Goal: Communication & Community: Answer question/provide support

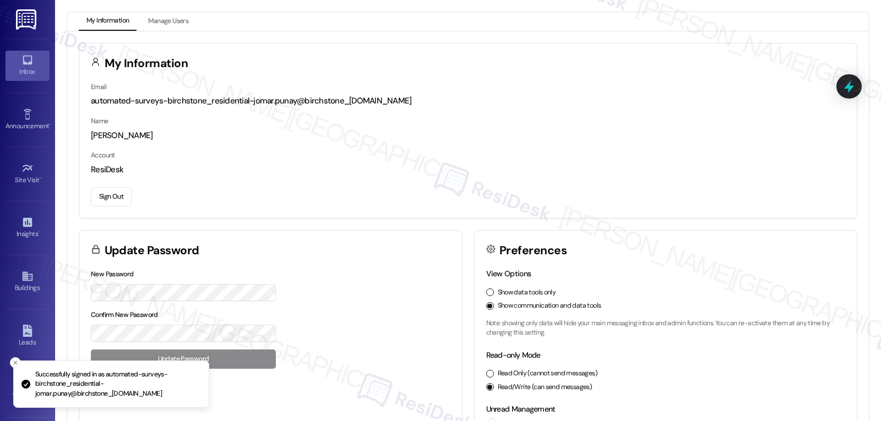
click at [23, 64] on icon at bounding box center [27, 60] width 9 height 9
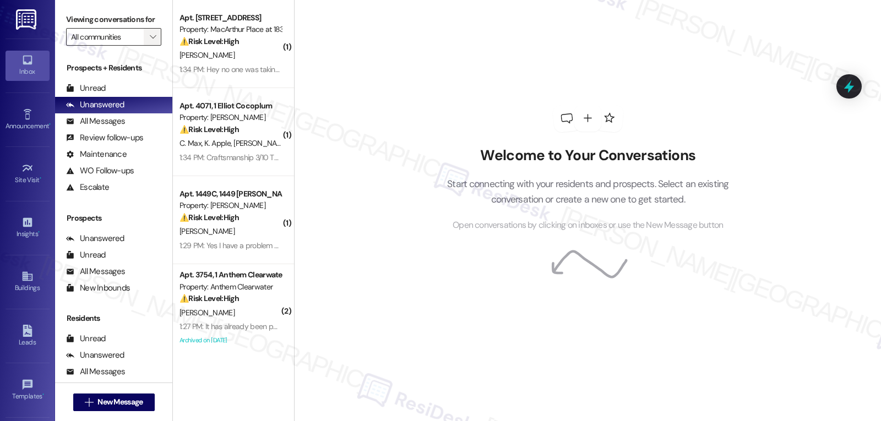
click at [150, 41] on icon "" at bounding box center [153, 36] width 6 height 9
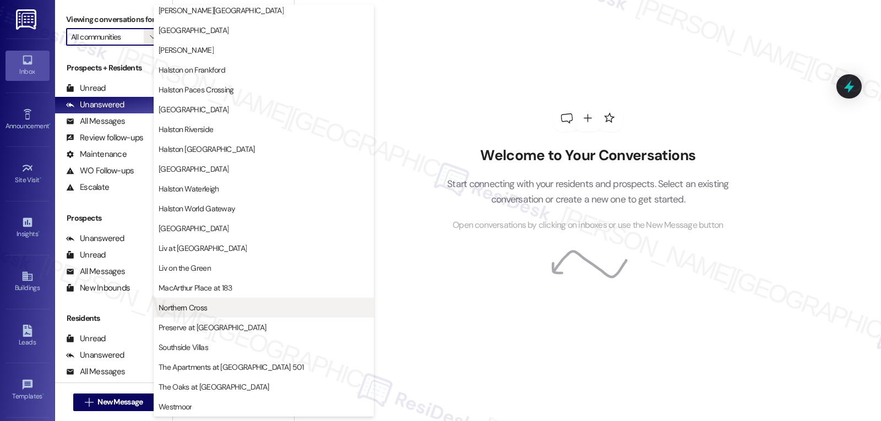
scroll to position [381, 0]
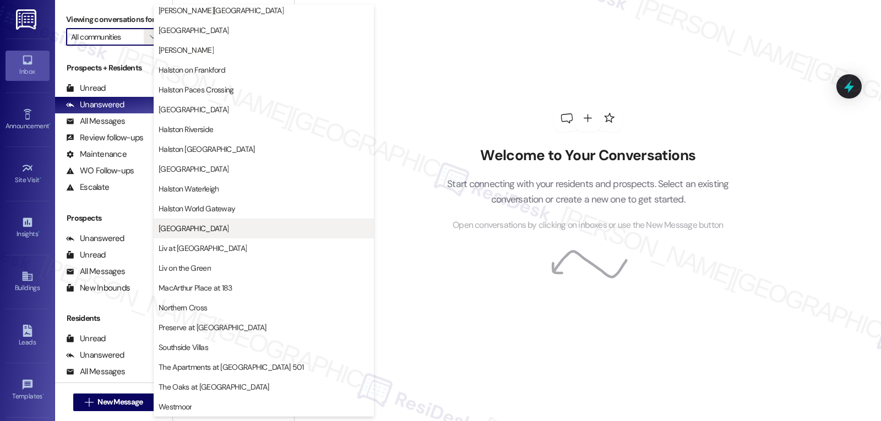
click at [212, 227] on span "[GEOGRAPHIC_DATA]" at bounding box center [264, 228] width 210 height 11
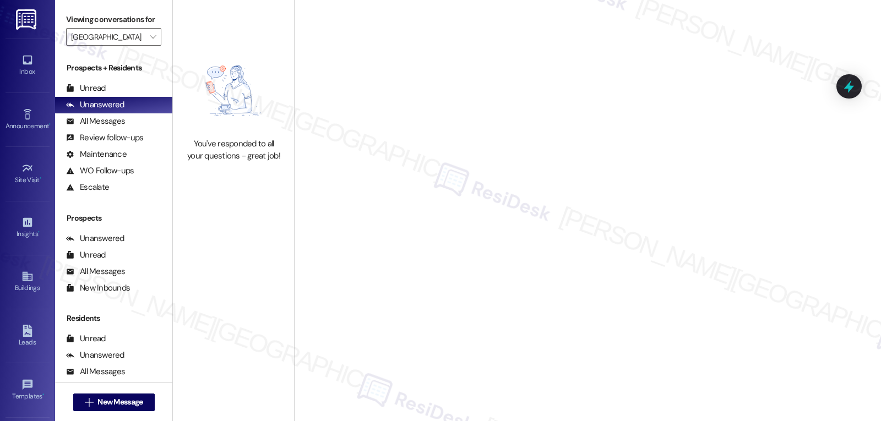
type input "[GEOGRAPHIC_DATA]"
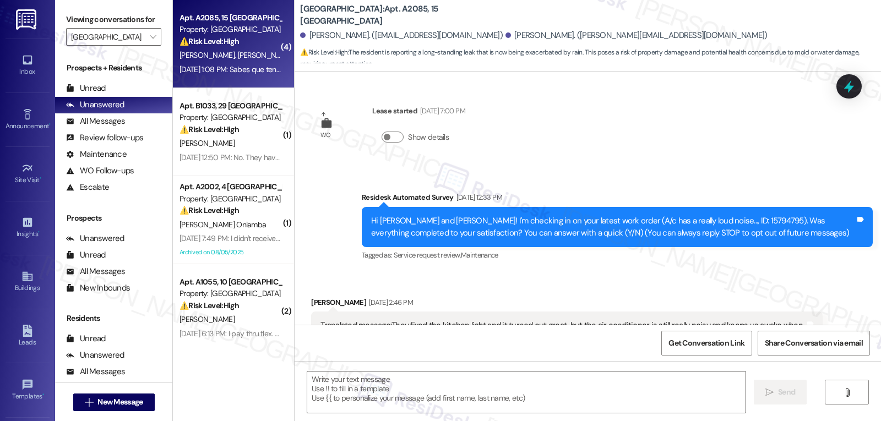
type textarea "Fetching suggested responses. Please feel free to read through the conversation…"
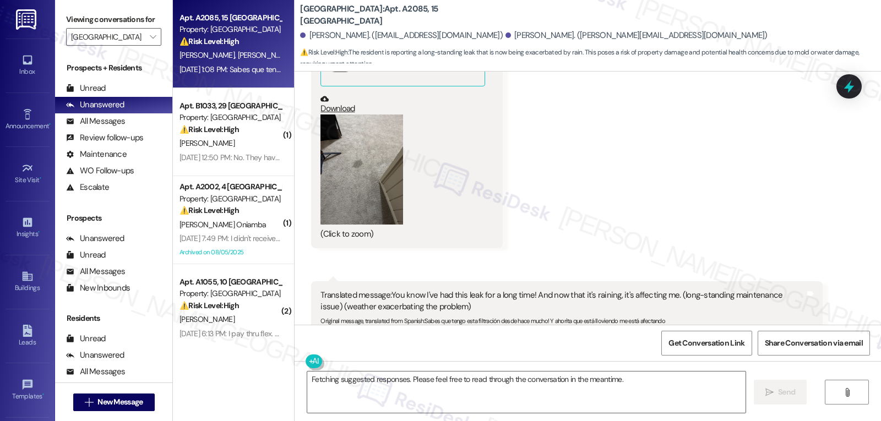
scroll to position [9046, 0]
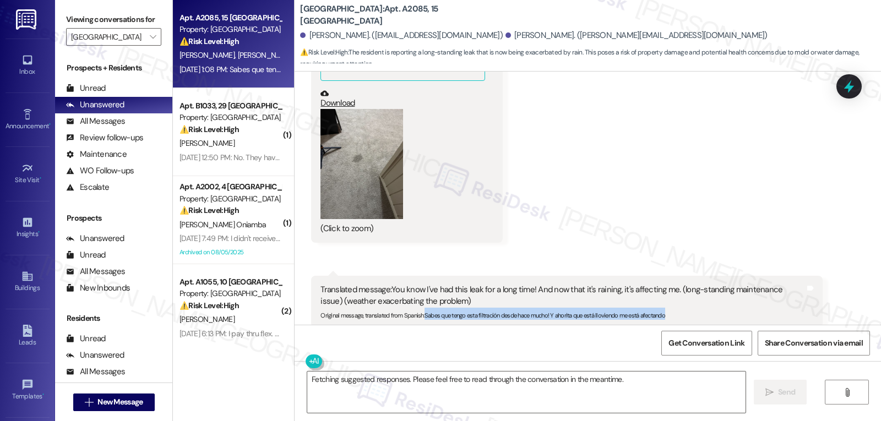
drag, startPoint x: 419, startPoint y: 270, endPoint x: 671, endPoint y: 278, distance: 252.3
click at [671, 278] on div "Translated message: You know I've had this leak for a long time! And now that i…" at bounding box center [566, 302] width 511 height 52
copy sub "Sabes que tengo esta filtración desde hace mucho! Y ahorita que está lloviendo …"
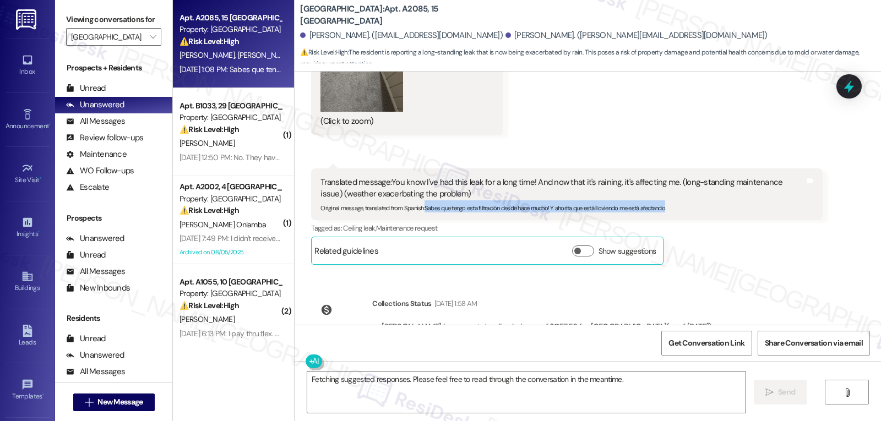
scroll to position [9156, 0]
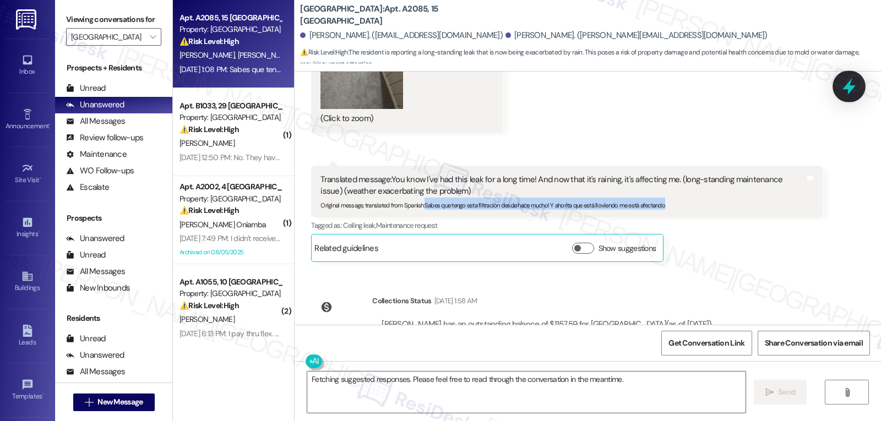
click at [846, 84] on icon at bounding box center [849, 86] width 19 height 19
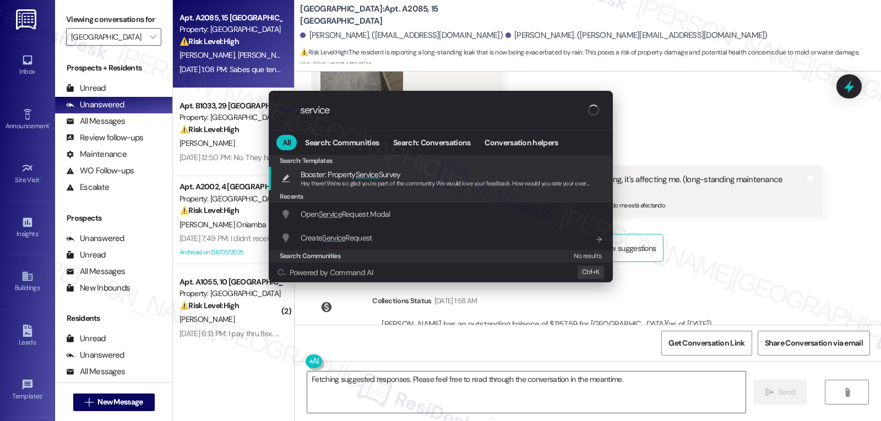
type input "service"
click at [373, 211] on span "Open Service Request Modal" at bounding box center [346, 214] width 90 height 10
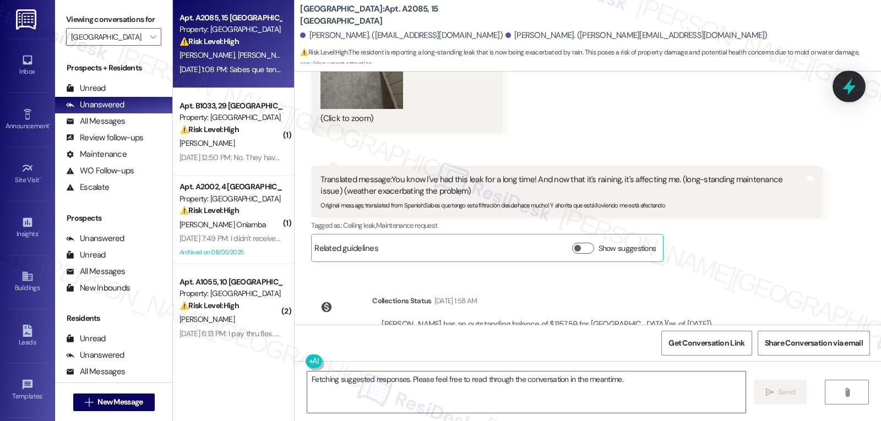
click at [848, 88] on icon at bounding box center [849, 86] width 13 height 17
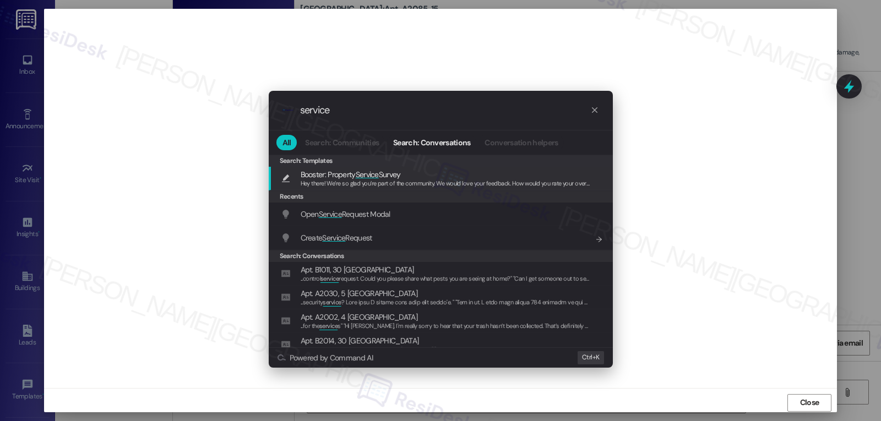
click at [379, 216] on span "Open Service Request Modal" at bounding box center [346, 214] width 90 height 10
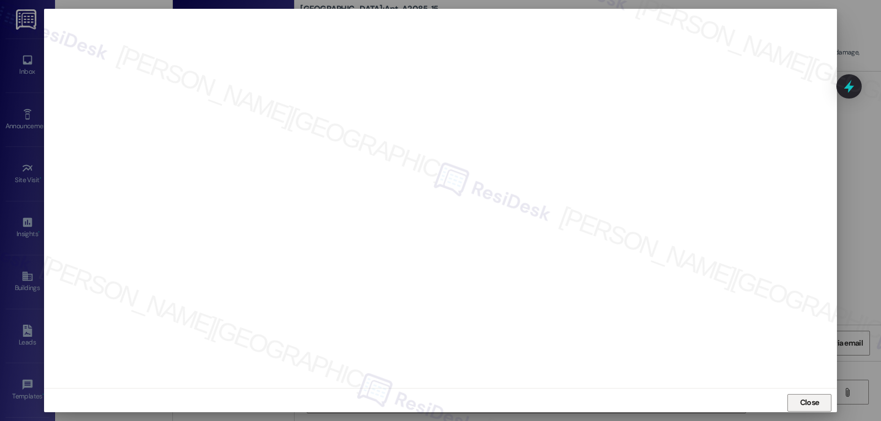
click at [817, 410] on span "Close" at bounding box center [810, 403] width 24 height 17
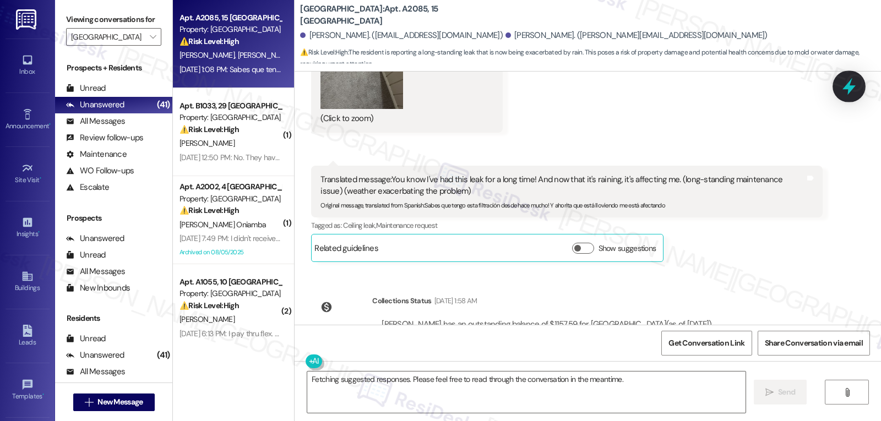
click at [843, 91] on icon at bounding box center [849, 86] width 19 height 19
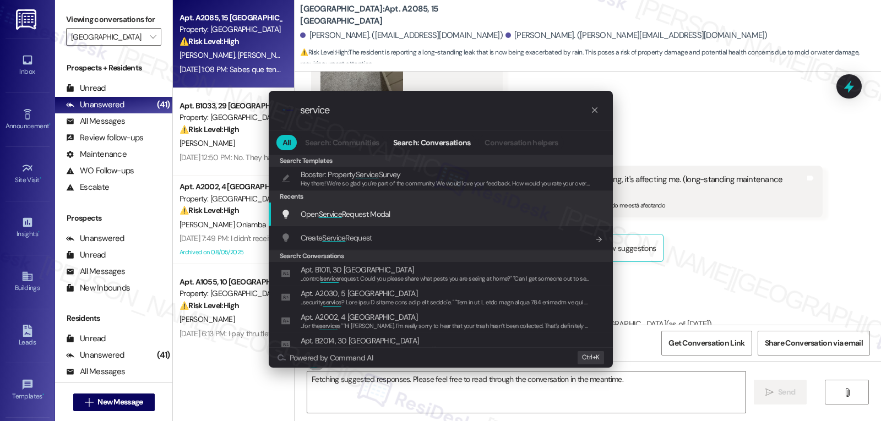
type input "service"
click at [379, 219] on span "Open Service Request Modal" at bounding box center [346, 214] width 90 height 10
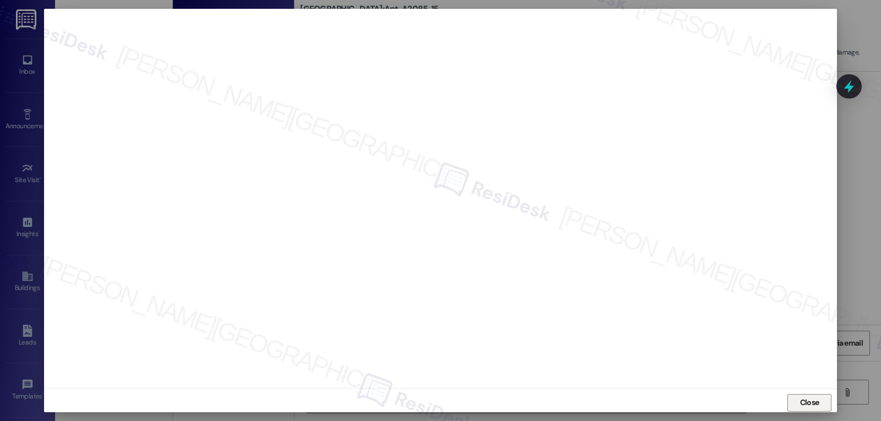
click at [813, 400] on span "Close" at bounding box center [809, 403] width 19 height 12
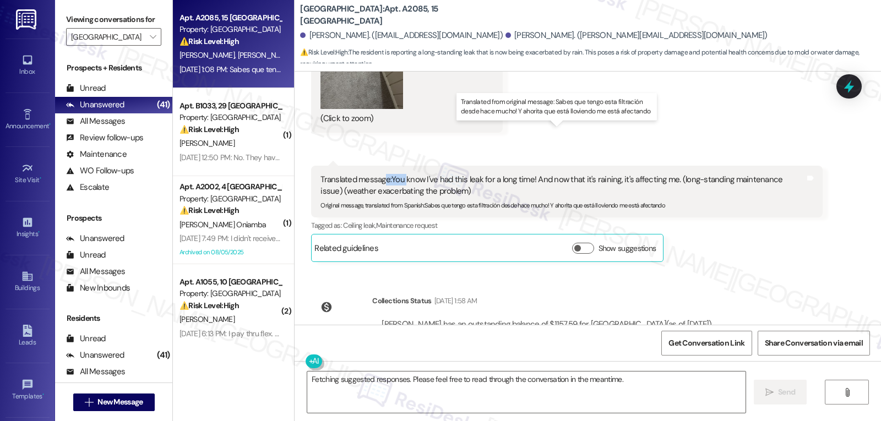
drag, startPoint x: 378, startPoint y: 132, endPoint x: 400, endPoint y: 127, distance: 22.7
click at [400, 174] on div "Translated message: You know I've had this leak for a long time! And now that i…" at bounding box center [563, 186] width 484 height 24
click at [431, 174] on div "Translated message: You know I've had this leak for a long time! And now that i…" at bounding box center [563, 186] width 484 height 24
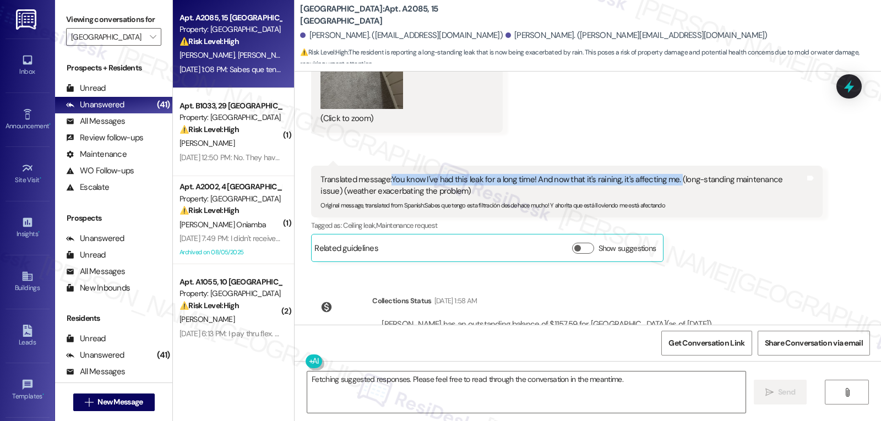
drag, startPoint x: 383, startPoint y: 129, endPoint x: 669, endPoint y: 135, distance: 285.9
click at [669, 174] on div "Translated message: You know I've had this leak for a long time! And now that i…" at bounding box center [563, 186] width 484 height 24
copy div "You know I've had this leak for a long time! And now that it's raining, it's af…"
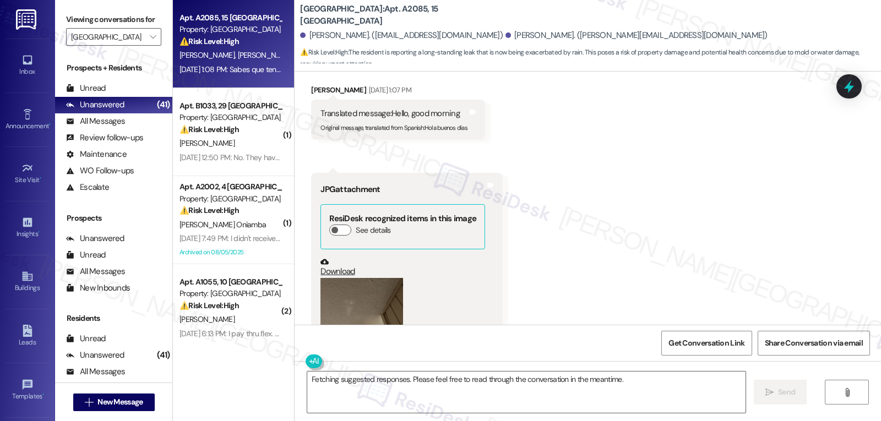
scroll to position [8385, 0]
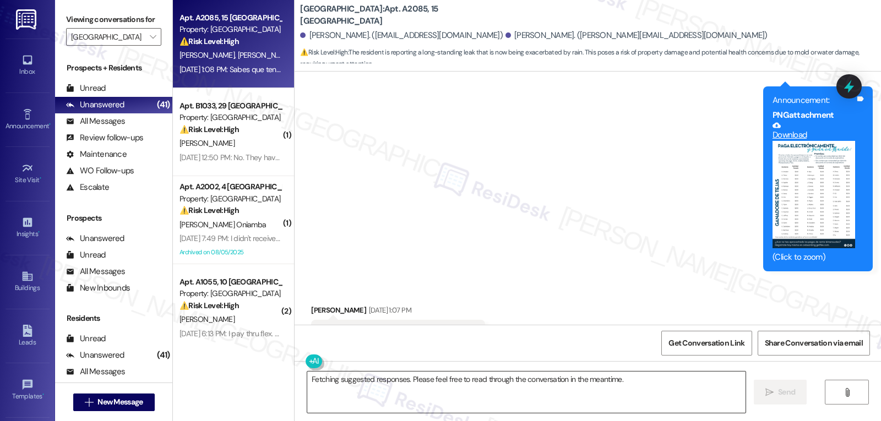
click at [546, 391] on textarea "Fetching suggested responses. Please feel free to read through the conversation…" at bounding box center [526, 392] width 438 height 41
paste textarea "Hi, I’m really sorry you’ve been dealing with that leak for so long, especially…"
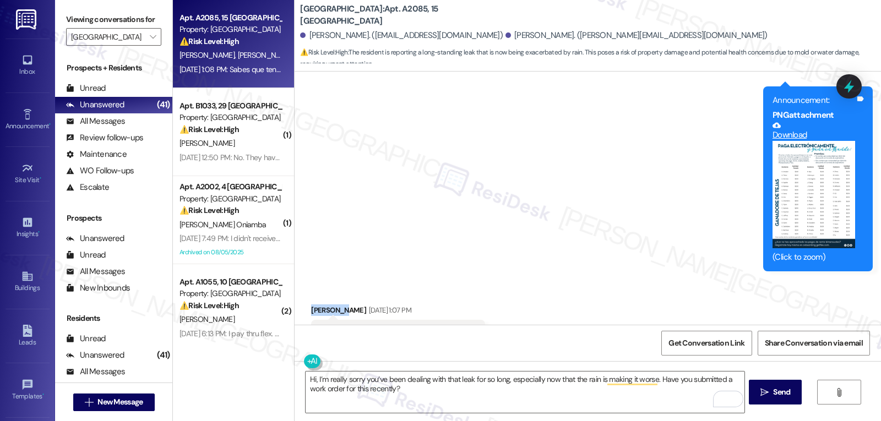
copy div "Jetsabeth"
drag, startPoint x: 335, startPoint y: 263, endPoint x: 291, endPoint y: 265, distance: 44.1
click at [307, 381] on textarea "Hi, I’m really sorry you’ve been dealing with that leak for so long, especially…" at bounding box center [525, 392] width 438 height 41
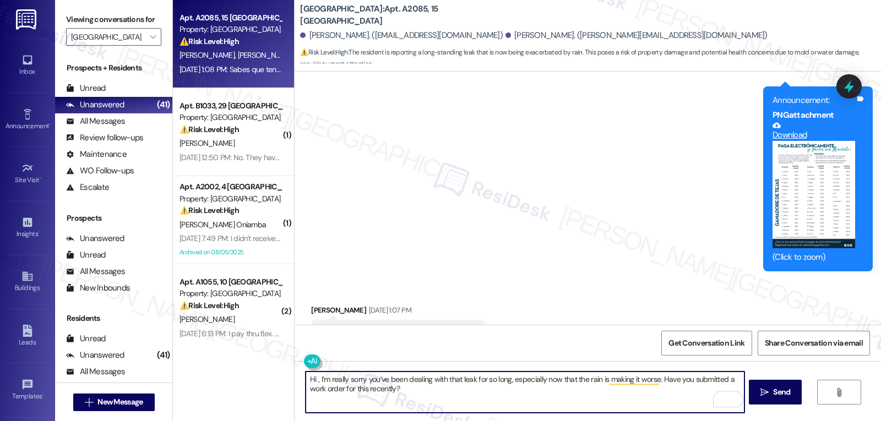
paste textarea "Jetsabeth"
click at [469, 397] on textarea "Hi Jetsabeth, I’m really sorry you’ve been dealing with that leak for so long, …" at bounding box center [525, 392] width 438 height 41
click at [304, 359] on button at bounding box center [346, 362] width 84 height 14
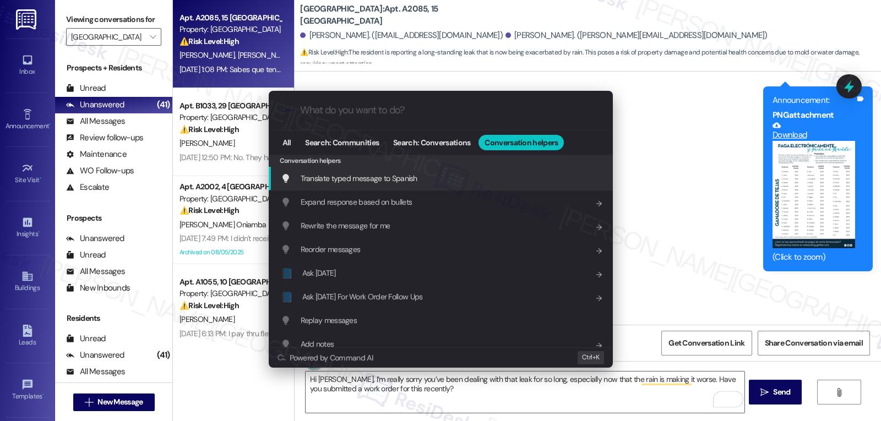
click at [422, 171] on div "Translate typed message to Spanish Add shortcut" at bounding box center [441, 179] width 344 height 24
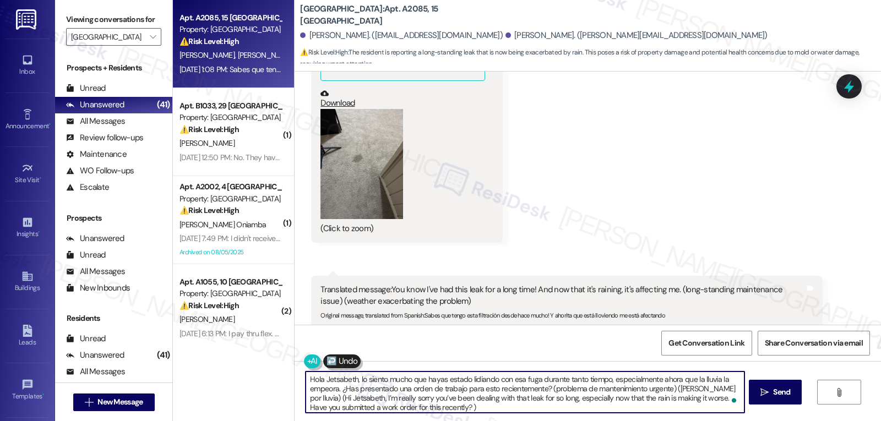
scroll to position [3, 0]
drag, startPoint x: 547, startPoint y: 394, endPoint x: 750, endPoint y: 447, distance: 209.4
click at [750, 421] on html "Inbox Go to Inbox Announcement • Send A Text Announcement Site Visit • Go to Si…" at bounding box center [440, 210] width 881 height 421
drag, startPoint x: 545, startPoint y: 387, endPoint x: 598, endPoint y: 447, distance: 80.8
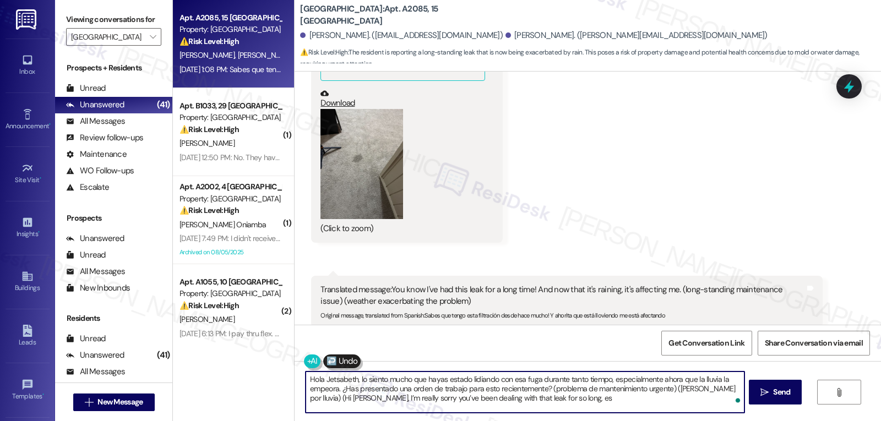
click at [598, 421] on html "Inbox Go to Inbox Announcement • Send A Text Announcement Site Visit • Go to Si…" at bounding box center [440, 210] width 881 height 421
click at [683, 390] on textarea "Hola Jetsabeth, lo siento mucho que hayas estado lidiando con esa fuga durante …" at bounding box center [525, 392] width 438 height 41
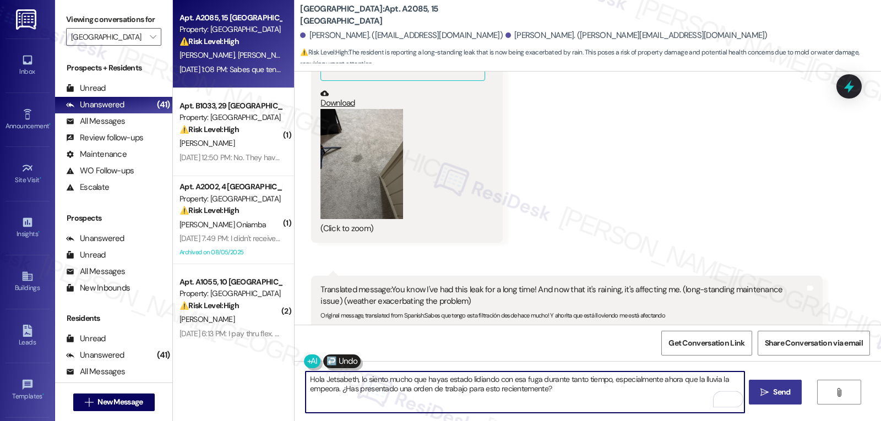
type textarea "Hola Jetsabeth, lo siento mucho que hayas estado lidiando con esa fuga durante …"
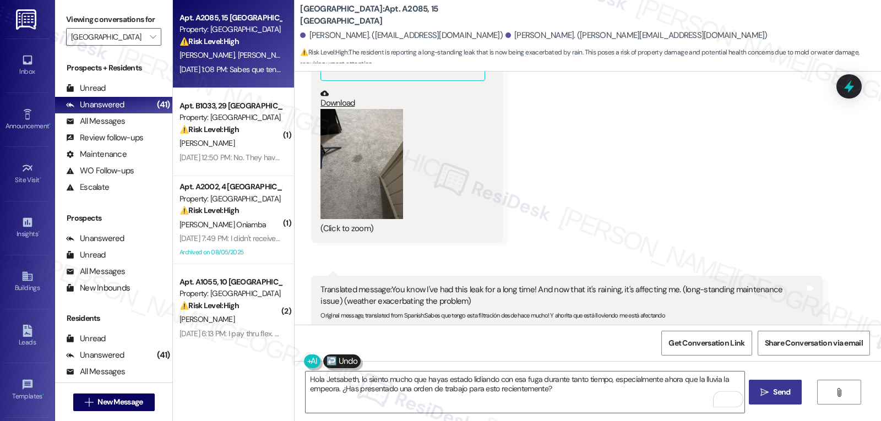
click at [773, 393] on span "Send" at bounding box center [781, 393] width 17 height 12
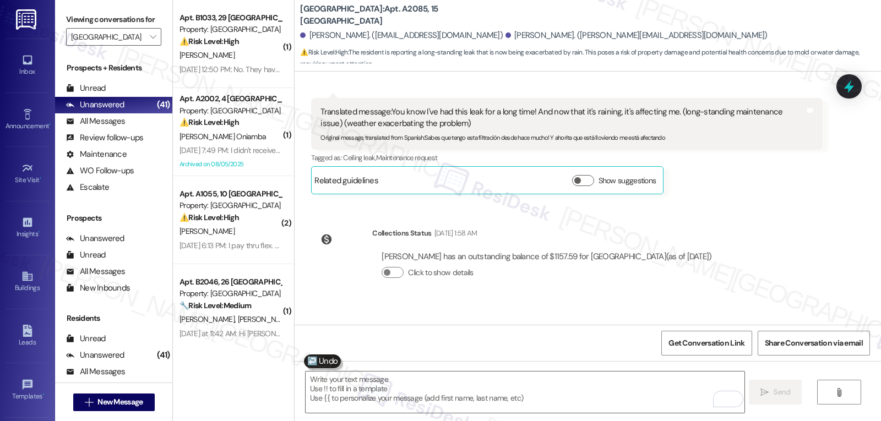
scroll to position [9244, 0]
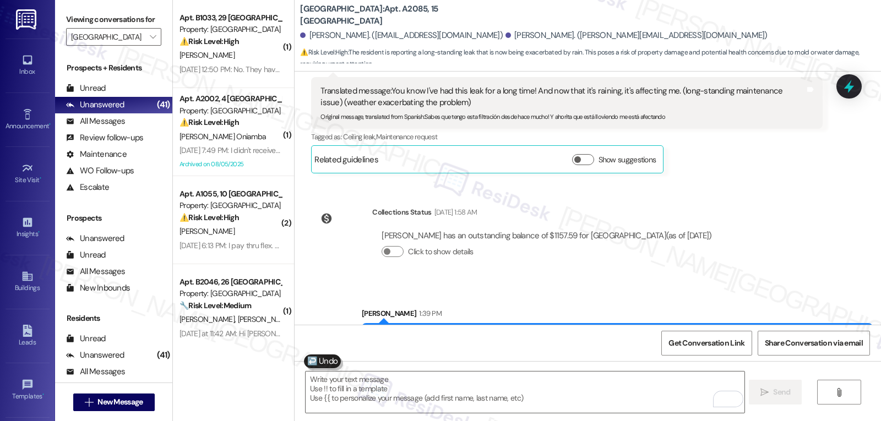
click at [211, 47] on div "⚠️ Risk Level: High The resident is reporting that a previously submitted work …" at bounding box center [231, 42] width 102 height 12
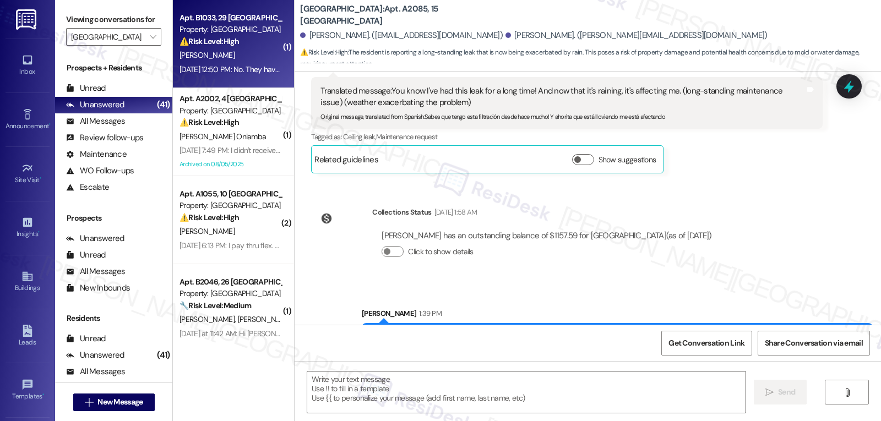
type textarea "Fetching suggested responses. Please feel free to read through the conversation…"
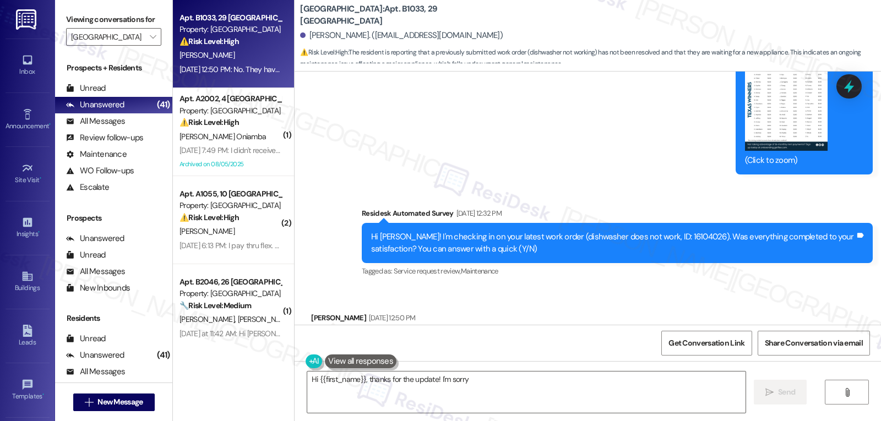
scroll to position [8386, 0]
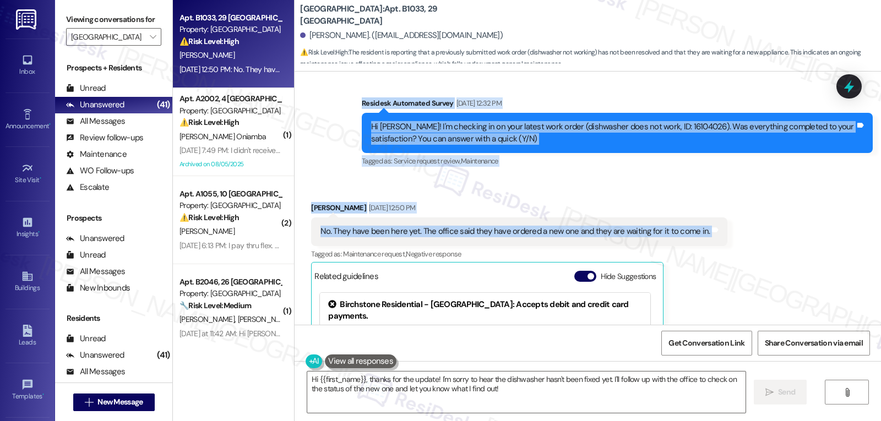
drag, startPoint x: 349, startPoint y: 79, endPoint x: 762, endPoint y: 212, distance: 433.8
click at [762, 212] on div "WO Opened request: seeing roaches Jul 07, 2024 at 7:32 AM Status : Completed Sh…" at bounding box center [588, 198] width 587 height 253
copy div "Residesk Automated Survey Aug 29, 2025 at 12:32 PM Hi Terri! I'm checking in on…"
click at [500, 396] on textarea "Hi {{first_name}}, thanks for the update! I'm sorry to hear the dishwasher hasn…" at bounding box center [526, 392] width 438 height 41
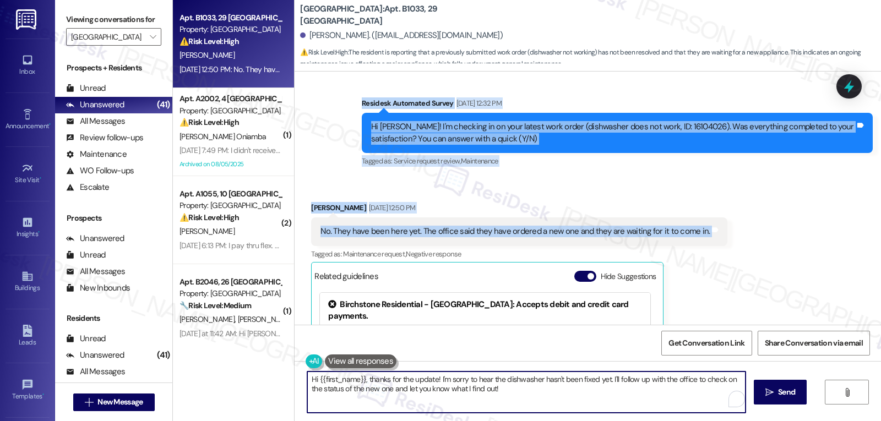
paste textarea "Terri, thank you for letting me know. I’m sorry the dishwasher still isn’t work…"
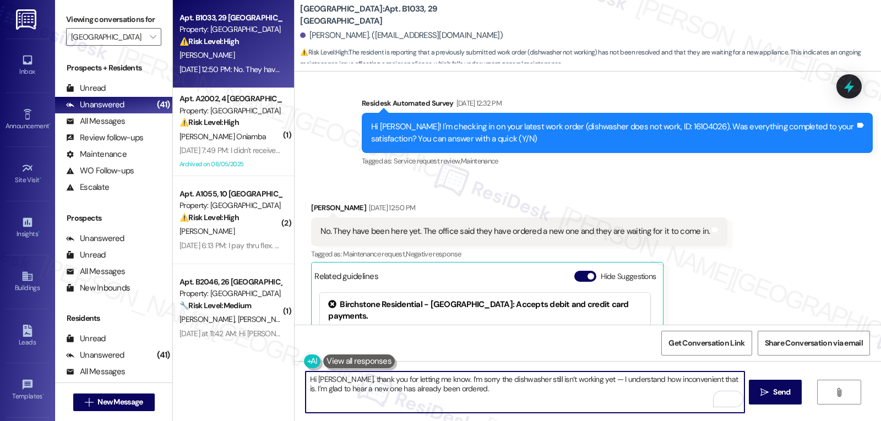
click at [471, 399] on textarea "Hi Terri, thank you for letting me know. I’m sorry the dishwasher still isn’t w…" at bounding box center [525, 392] width 438 height 41
paste textarea "I’ll follow up with the site management team to check on the delivery timeline.…"
drag, startPoint x: 633, startPoint y: 389, endPoint x: 681, endPoint y: 388, distance: 48.5
click at [681, 388] on textarea "Hi Terri, thank you for letting me know. I’m sorry the dishwasher still isn’t w…" at bounding box center [525, 392] width 438 height 41
click at [455, 401] on textarea "Hi Terri, thank you for letting me know. I’m sorry the dishwasher still isn’t w…" at bounding box center [525, 392] width 438 height 41
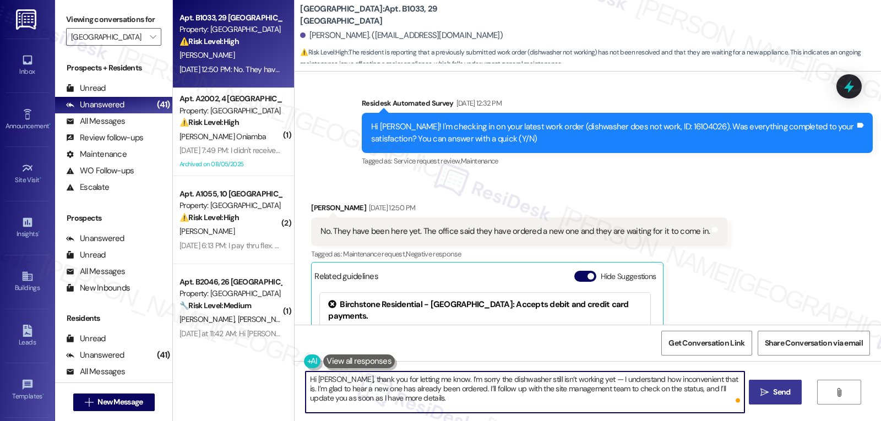
type textarea "Hi Terri, thank you for letting me know. I’m sorry the dishwasher still isn’t w…"
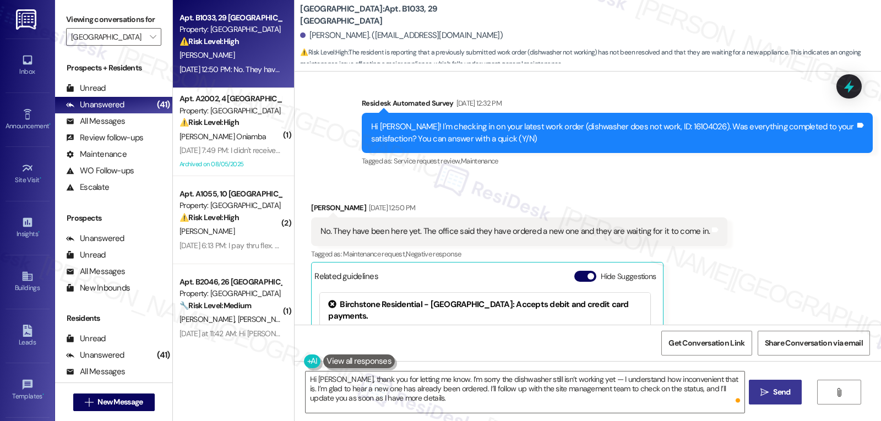
click at [785, 392] on span "Send" at bounding box center [781, 393] width 17 height 12
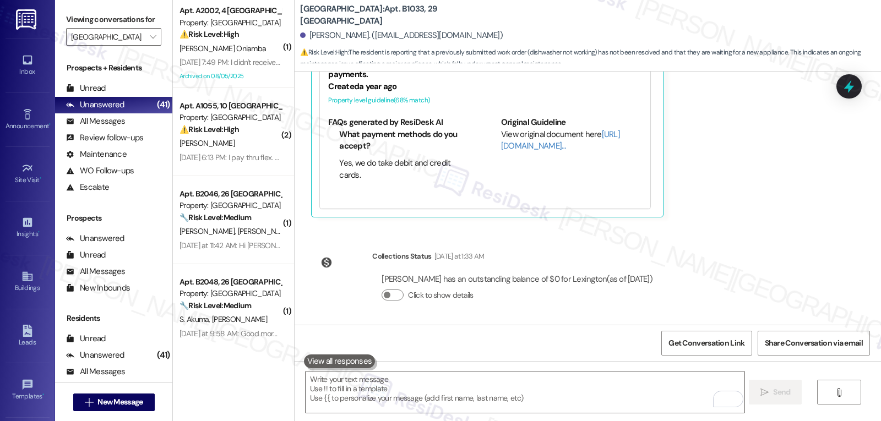
scroll to position [8707, 0]
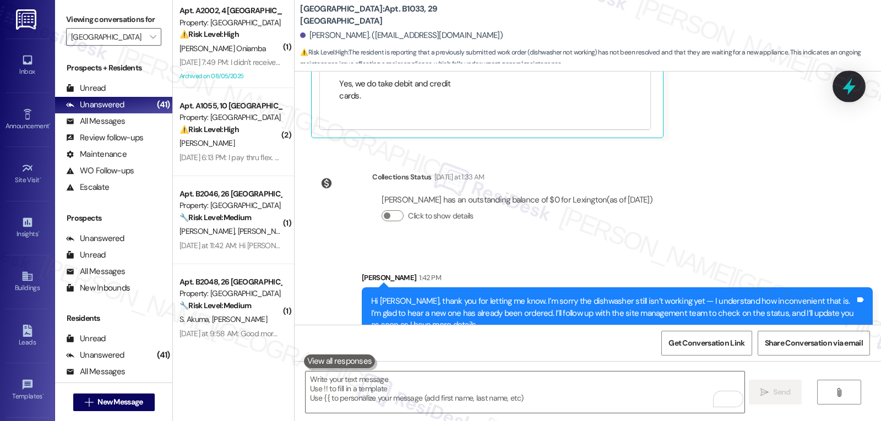
click at [842, 93] on icon at bounding box center [849, 86] width 19 height 19
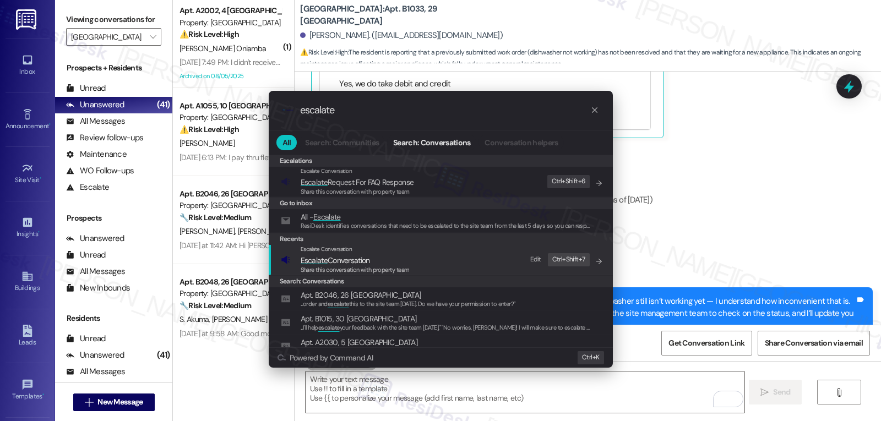
type input "escalate"
click at [387, 270] on span "Share this conversation with property team" at bounding box center [355, 270] width 109 height 8
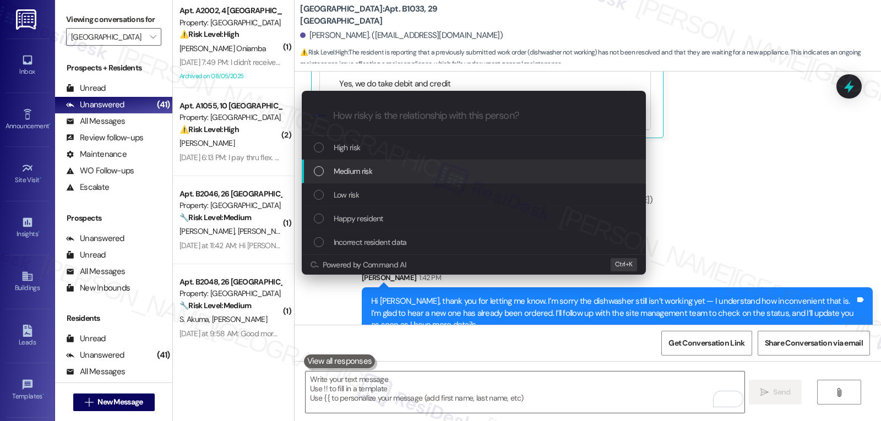
click at [409, 171] on div "Medium risk" at bounding box center [475, 171] width 322 height 12
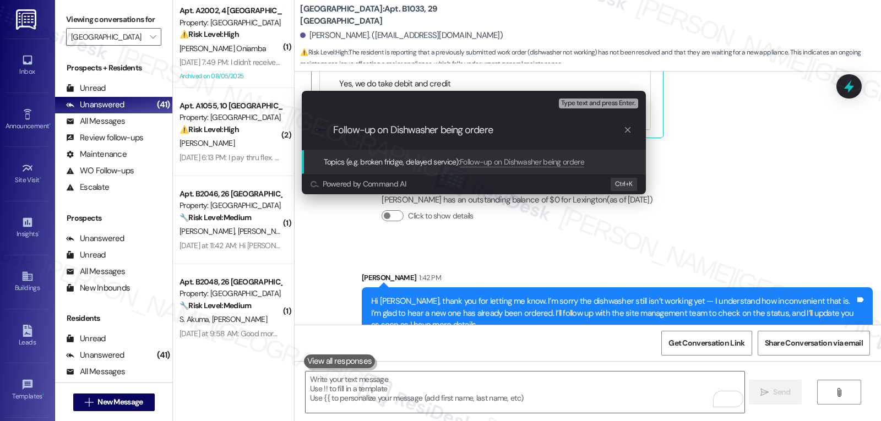
type input "Follow-up on Dishwasher being ordered"
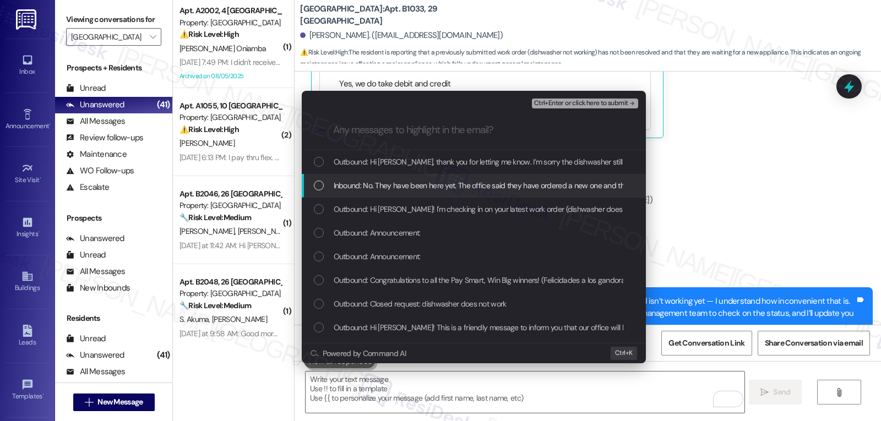
click at [321, 186] on div "List of options" at bounding box center [319, 186] width 10 height 10
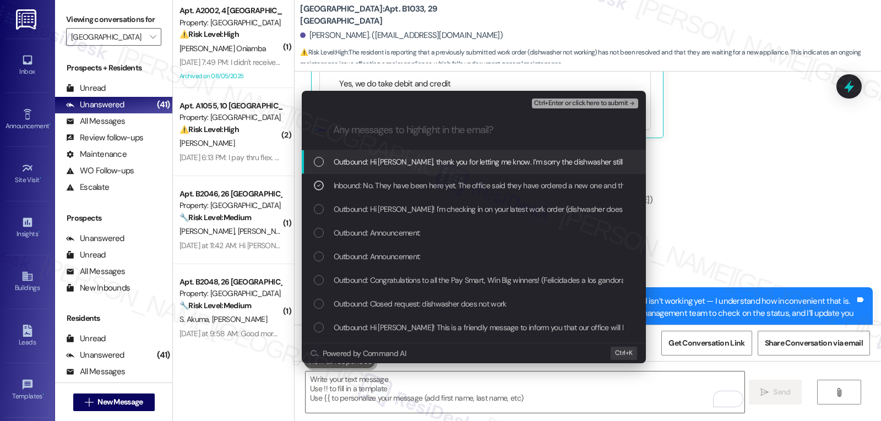
click at [612, 104] on span "Ctrl+Enter or click here to submit" at bounding box center [581, 104] width 94 height 8
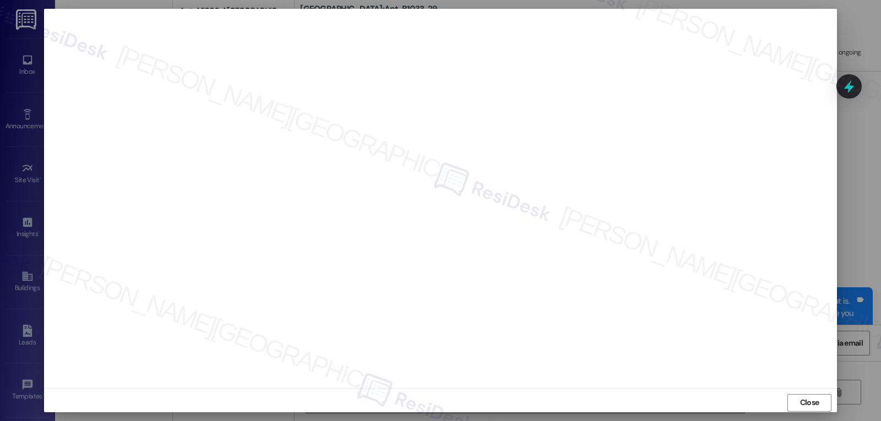
scroll to position [5, 0]
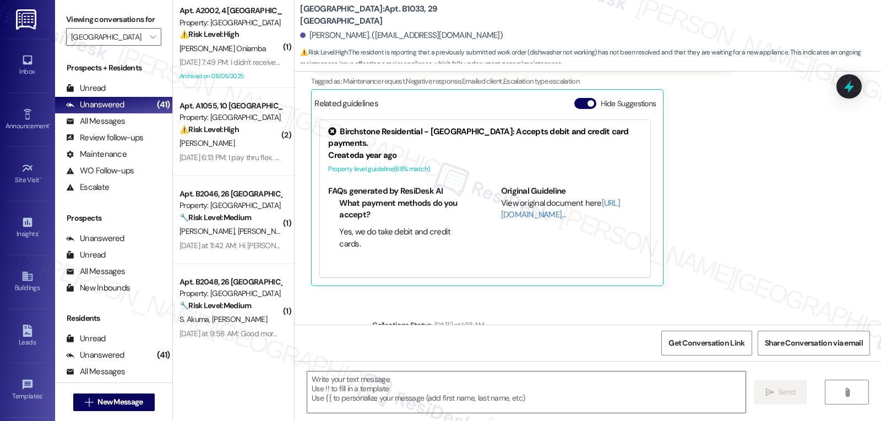
type textarea "Fetching suggested responses. Please feel free to read through the conversation…"
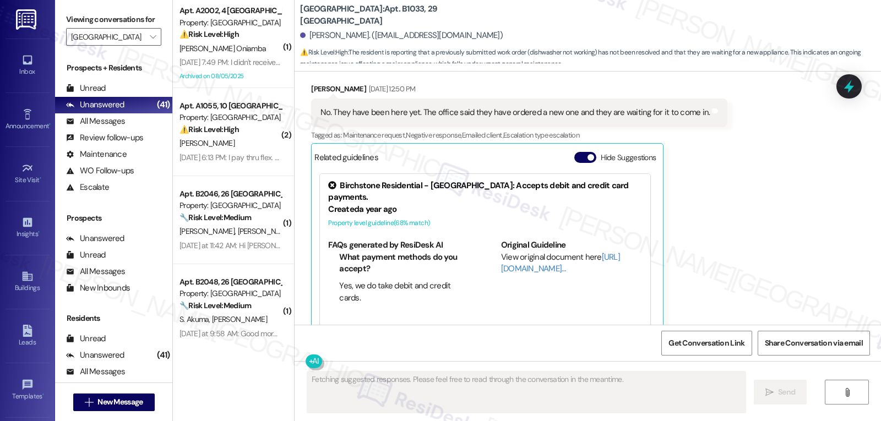
drag, startPoint x: 219, startPoint y: 39, endPoint x: 216, endPoint y: 46, distance: 7.2
click at [216, 45] on div "J. Oniamba" at bounding box center [230, 49] width 104 height 14
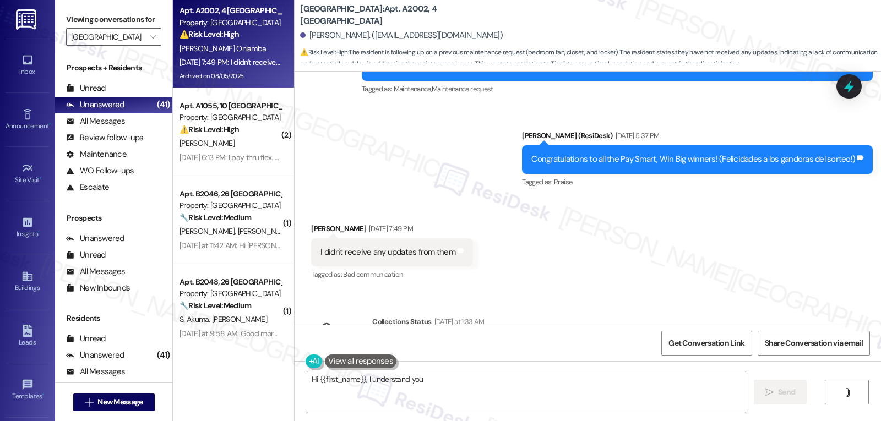
scroll to position [7049, 0]
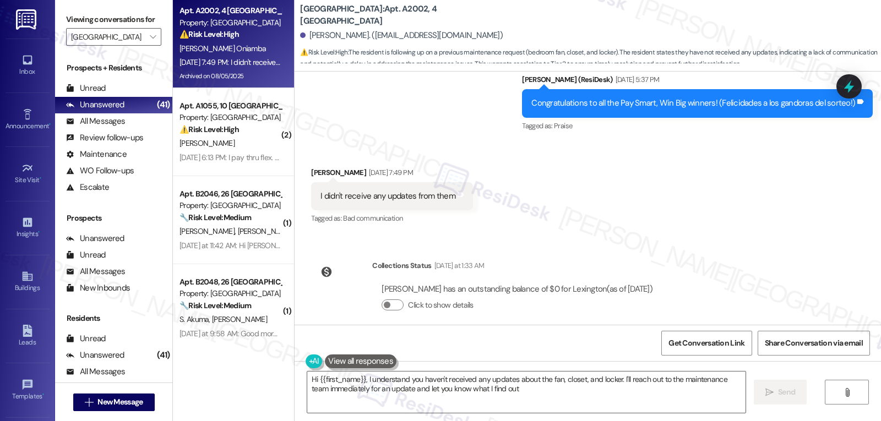
type textarea "Hi {{first_name}}, I understand you haven't received any updates about the fan,…"
click at [845, 80] on icon at bounding box center [849, 86] width 19 height 19
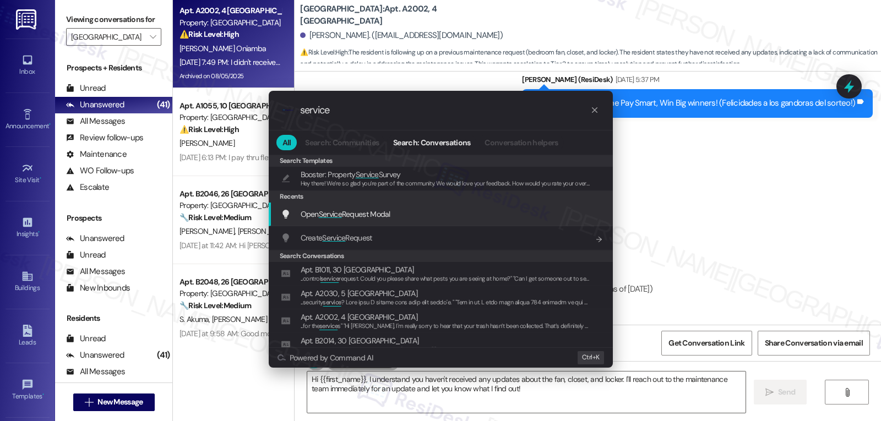
click at [357, 219] on span "Open Service Request Modal" at bounding box center [346, 214] width 90 height 10
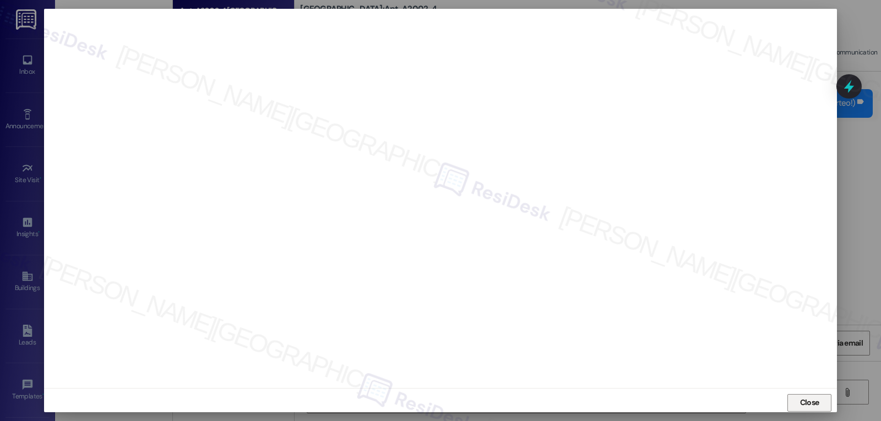
click at [813, 405] on span "Close" at bounding box center [809, 403] width 19 height 12
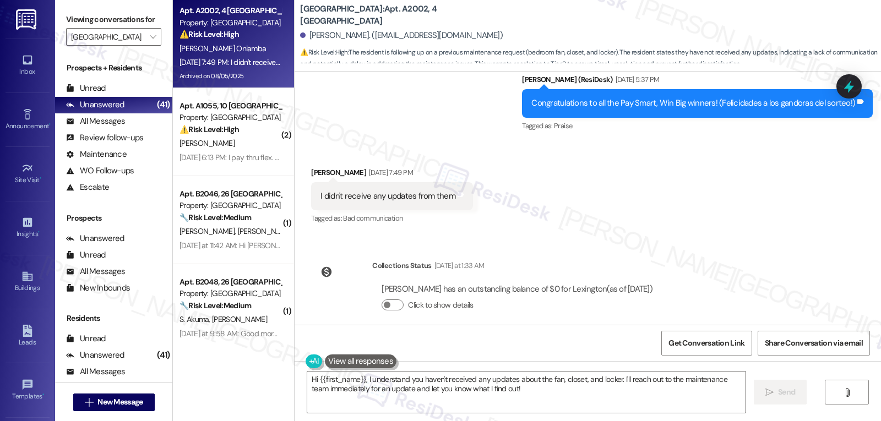
click at [852, 89] on icon at bounding box center [849, 86] width 10 height 13
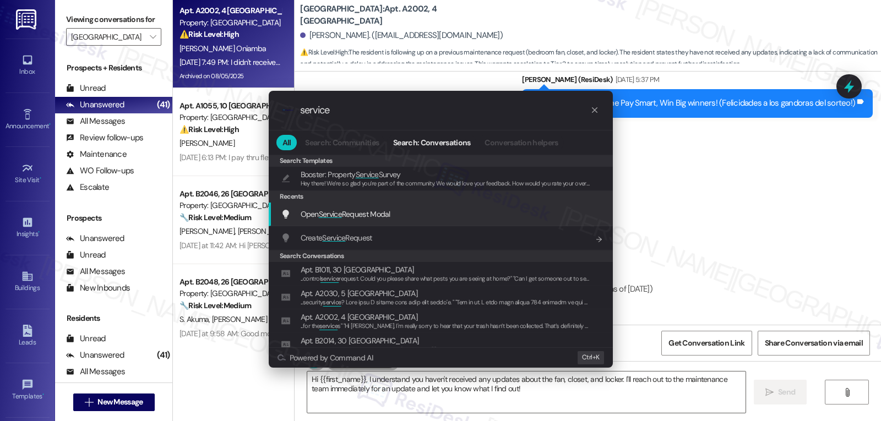
type input "service"
click at [389, 211] on span "Open Service Request Modal" at bounding box center [346, 214] width 90 height 10
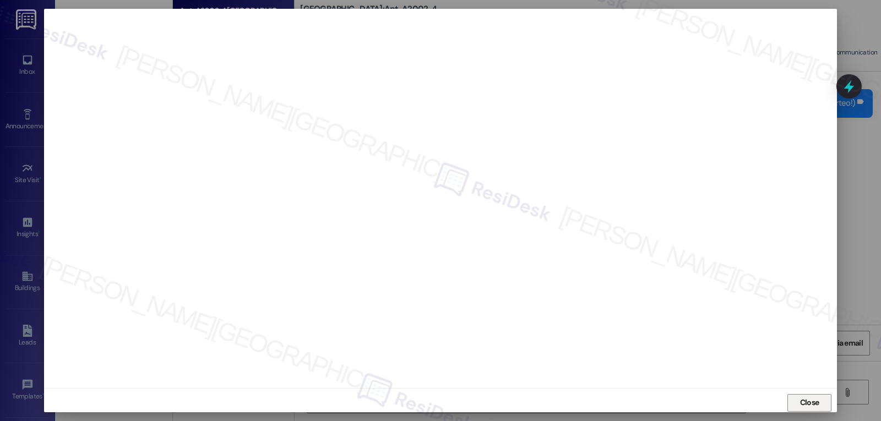
click at [815, 405] on span "Close" at bounding box center [809, 403] width 19 height 12
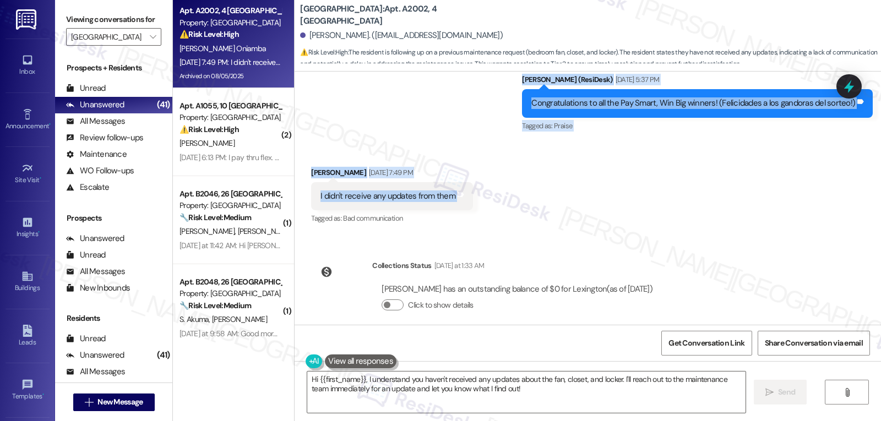
drag, startPoint x: 352, startPoint y: 178, endPoint x: 510, endPoint y: 185, distance: 157.6
click at [510, 185] on div "WO Opened request: resident sa... Jun 24, 2024 at 12:13 PM Status : Completed S…" at bounding box center [588, 198] width 587 height 253
copy div "Sarah (ResiDesk) Aug 28, 2025 at 11:16 AM Hi Jacqueline, thank you for reaching…"
drag, startPoint x: 509, startPoint y: 395, endPoint x: 513, endPoint y: 404, distance: 9.1
click at [511, 404] on textarea "Hi {{first_name}}, I understand you haven't received any updates about the fan,…" at bounding box center [526, 392] width 438 height 41
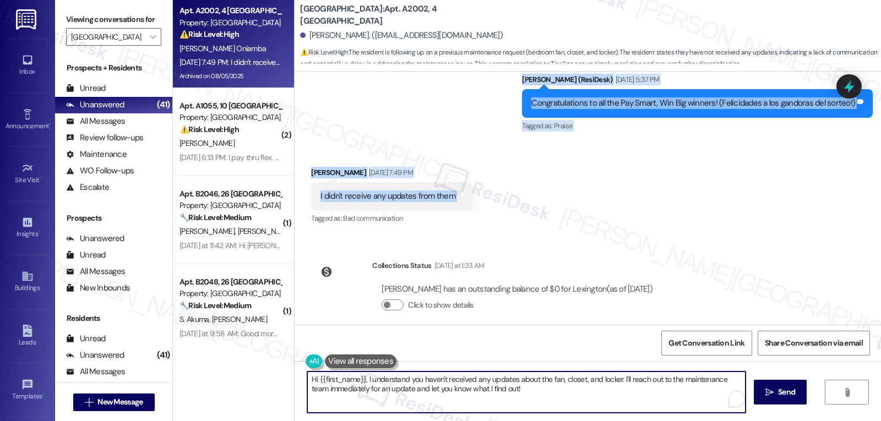
paste textarea "Jacqueline, thank you for letting me know. I’m sorry you haven’t received any u…"
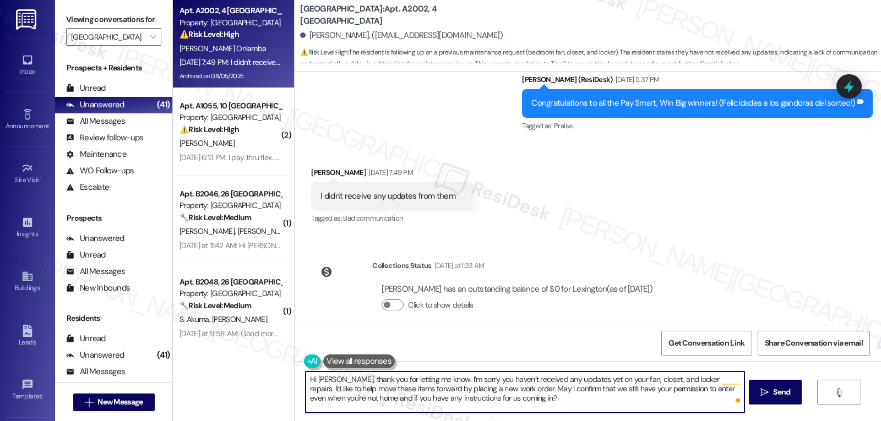
type textarea "Hi Jacqueline, thank you for letting me know. I’m sorry you haven’t received an…"
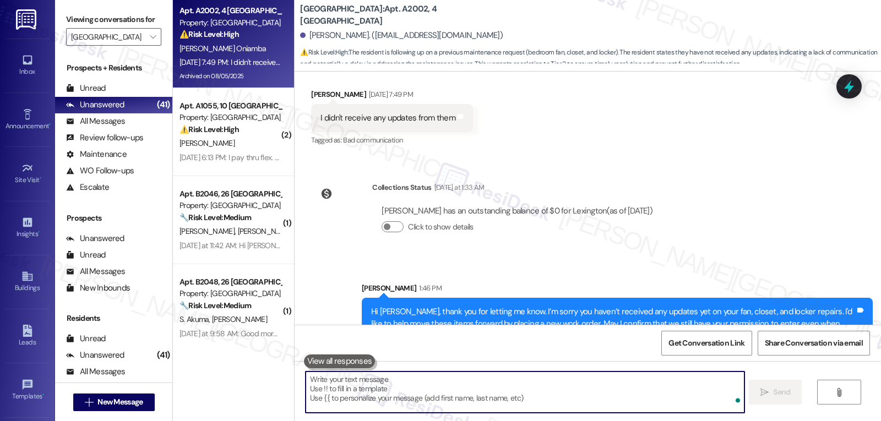
scroll to position [7149, 0]
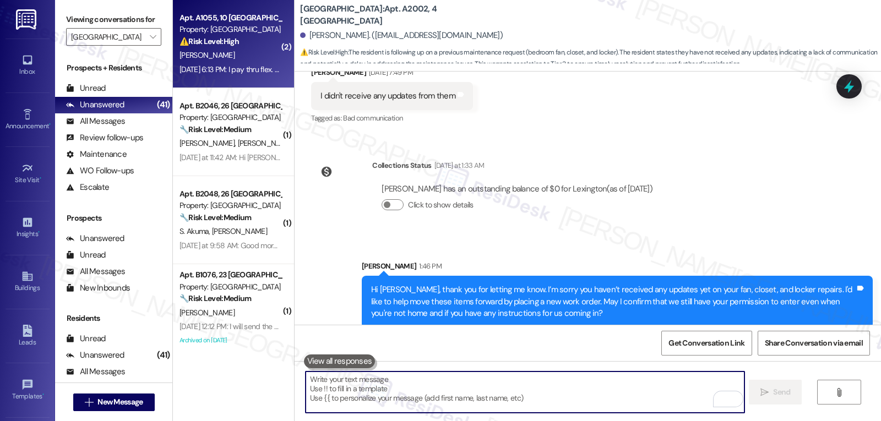
click at [256, 69] on div "Aug 28, 2025 at 6:13 PM: I pay thru flex. Didn't make the drawing Aug 28, 2025 …" at bounding box center [266, 69] width 172 height 10
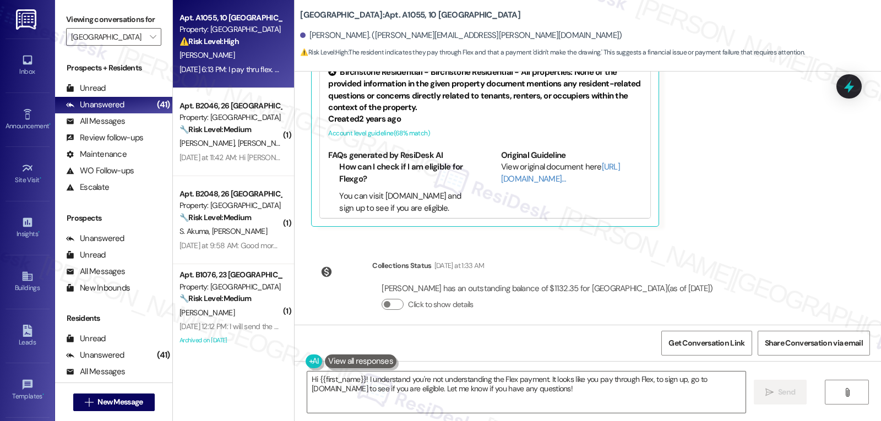
scroll to position [3007, 0]
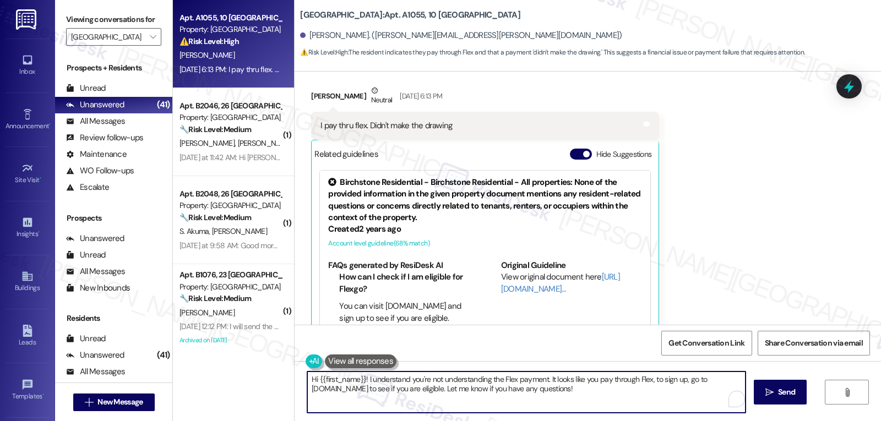
click at [617, 396] on textarea "Hi {{first_name}}! I understand you're not understanding the Flex payment. It l…" at bounding box center [526, 392] width 438 height 41
click at [529, 401] on textarea "Hi {{first_name}}! I understand you're not understanding the Flex payment. It l…" at bounding box center [525, 392] width 438 height 41
drag, startPoint x: 359, startPoint y: 380, endPoint x: 576, endPoint y: 378, distance: 216.4
click at [576, 378] on textarea "Hi {{first_name}}! I understand you're not understanding the Flex payment. It l…" at bounding box center [525, 392] width 438 height 41
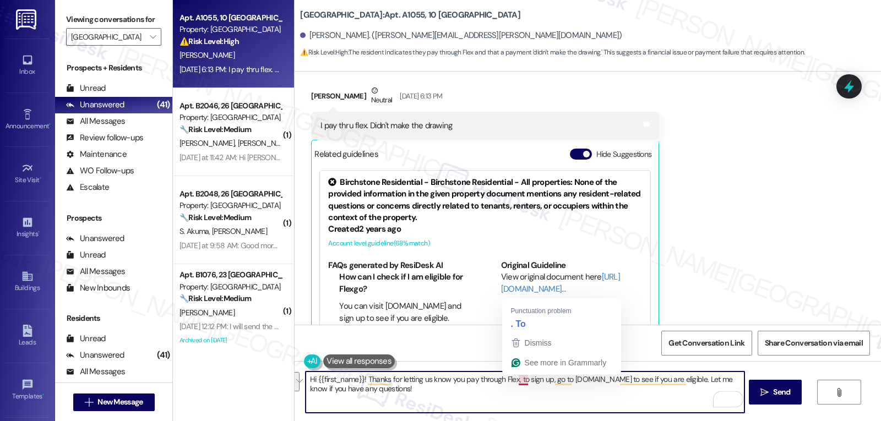
drag, startPoint x: 511, startPoint y: 381, endPoint x: 693, endPoint y: 442, distance: 191.6
click at [693, 421] on html "Inbox Go to Inbox Announcement • Send A Text Announcement Site Visit • Go to Si…" at bounding box center [440, 210] width 881 height 421
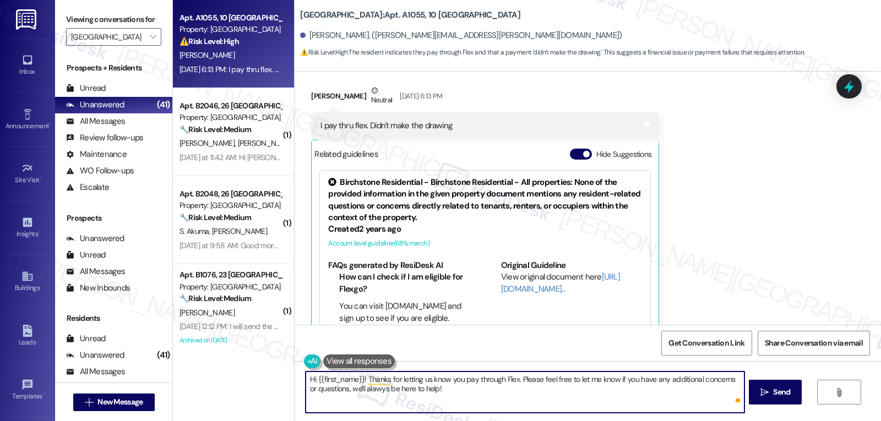
type textarea "Hi {{first_name}}! Thanks for letting us know you pay through Flex. Please feel…"
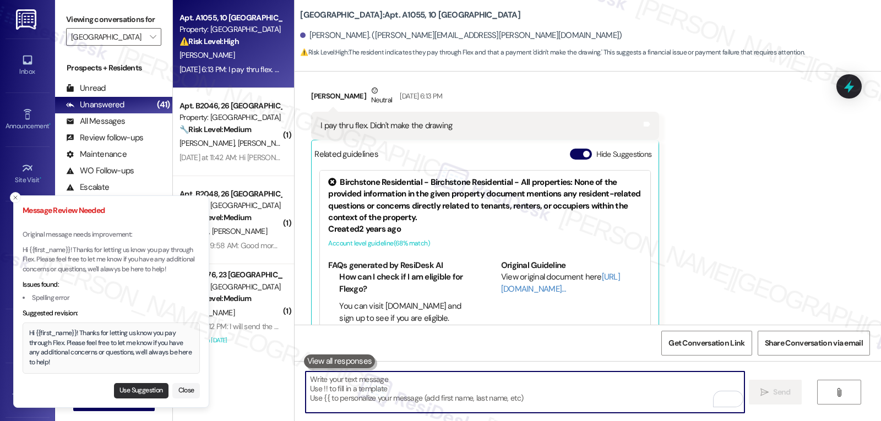
click at [118, 389] on button "Use Suggestion" at bounding box center [141, 390] width 55 height 15
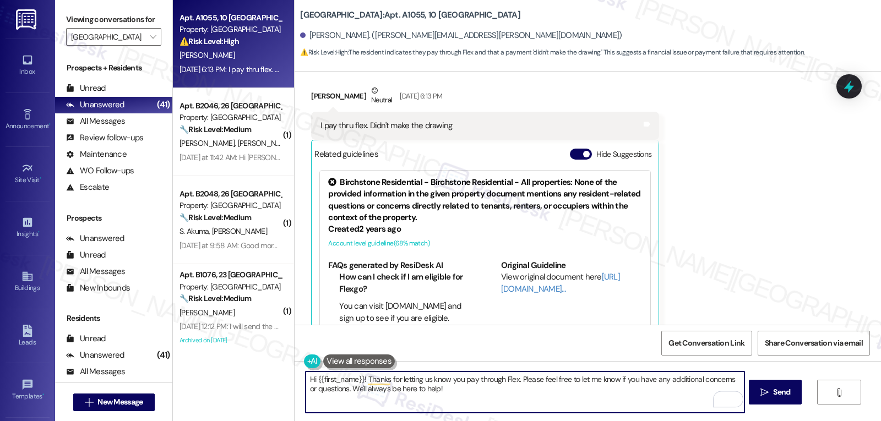
click at [632, 408] on textarea "Hi {{first_name}}! Thanks for letting us know you pay through Flex. Please feel…" at bounding box center [525, 392] width 438 height 41
type textarea "Hi {{first_name}}! Thanks for letting us know you pay through Flex. Please feel…"
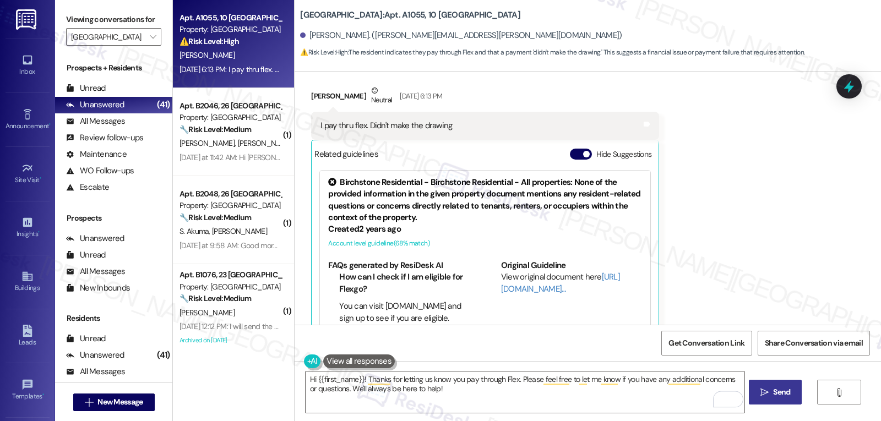
click at [773, 390] on span "Send" at bounding box center [781, 393] width 17 height 12
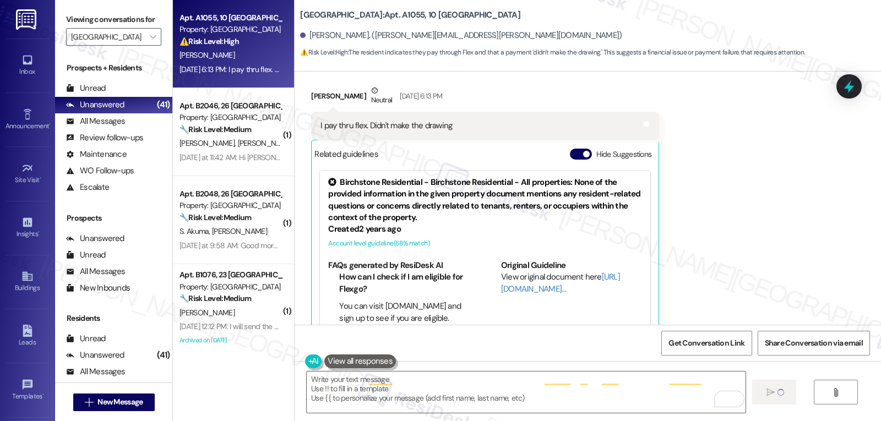
scroll to position [3015, 0]
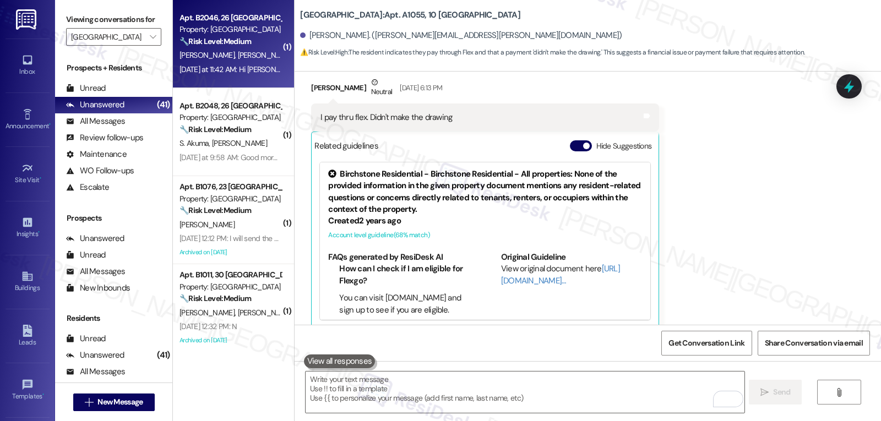
click at [252, 45] on div "🔧 Risk Level: Medium The resident is inquiring about lease renewal, which is a …" at bounding box center [231, 42] width 102 height 12
type textarea "Fetching suggested responses. Please feel free to read through the conversation…"
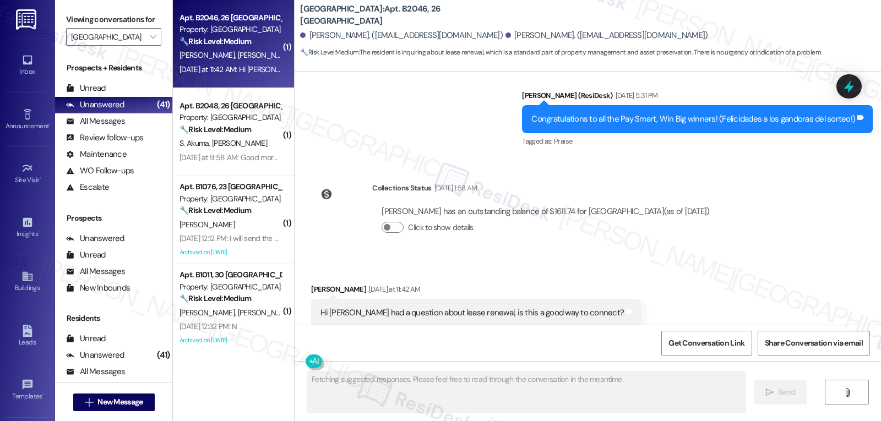
scroll to position [3484, 0]
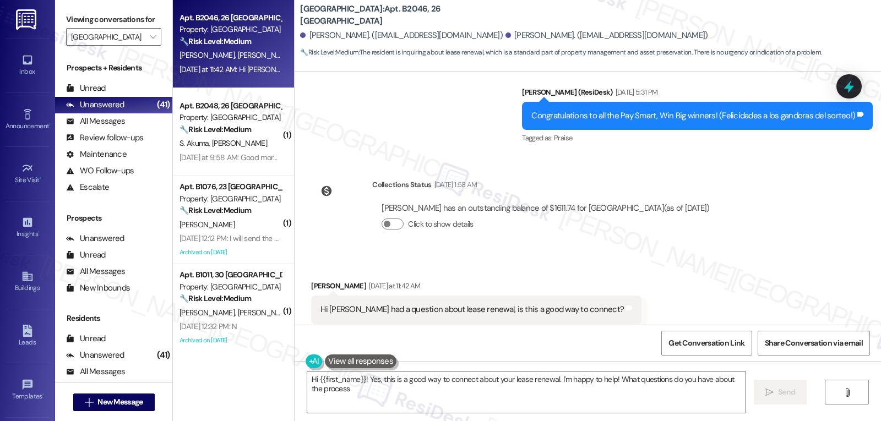
type textarea "Hi {{first_name}}! Yes, this is a good way to connect about your lease renewal.…"
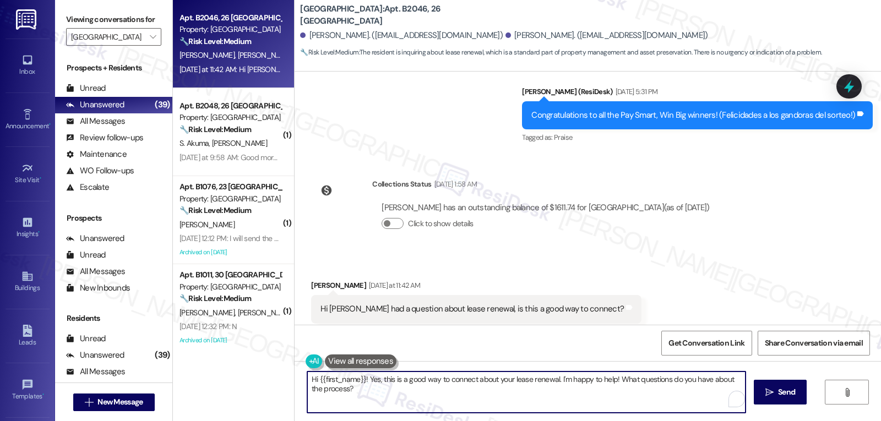
click at [387, 404] on textarea "Hi {{first_name}}! Yes, this is a good way to connect about your lease renewal.…" at bounding box center [526, 392] width 438 height 41
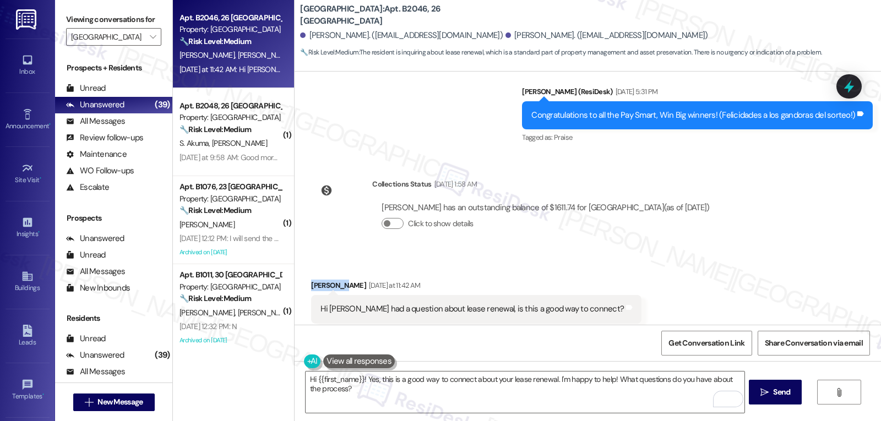
drag, startPoint x: 338, startPoint y: 260, endPoint x: 287, endPoint y: 264, distance: 50.8
click at [295, 264] on div "Received via SMS Samantha Jackson Yesterday at 11:42 AM Hi Sarah I had a questi…" at bounding box center [588, 301] width 587 height 93
copy div "Samantha"
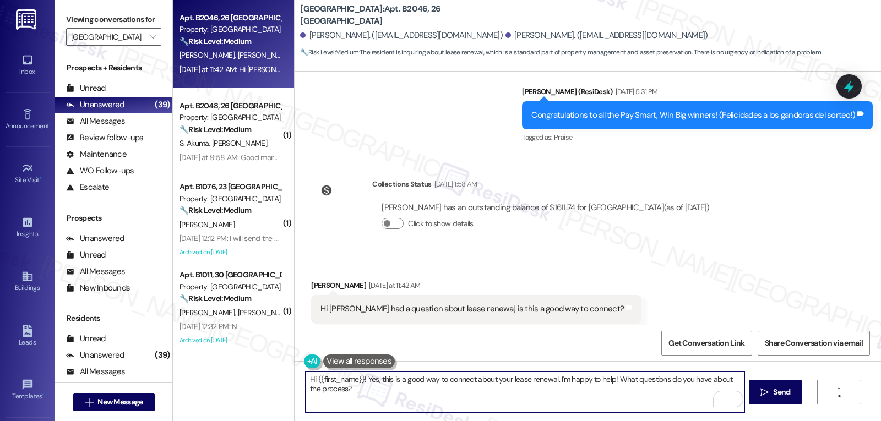
click at [312, 378] on textarea "Hi {{first_name}}! Yes, this is a good way to connect about your lease renewal.…" at bounding box center [525, 392] width 438 height 41
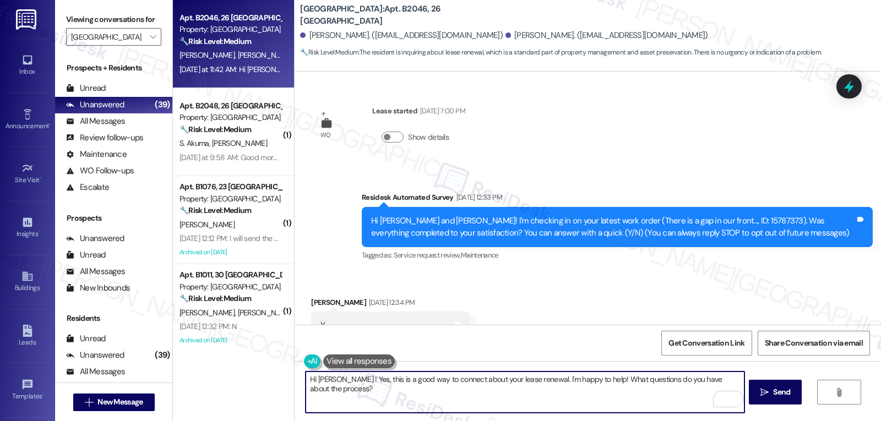
scroll to position [3485, 0]
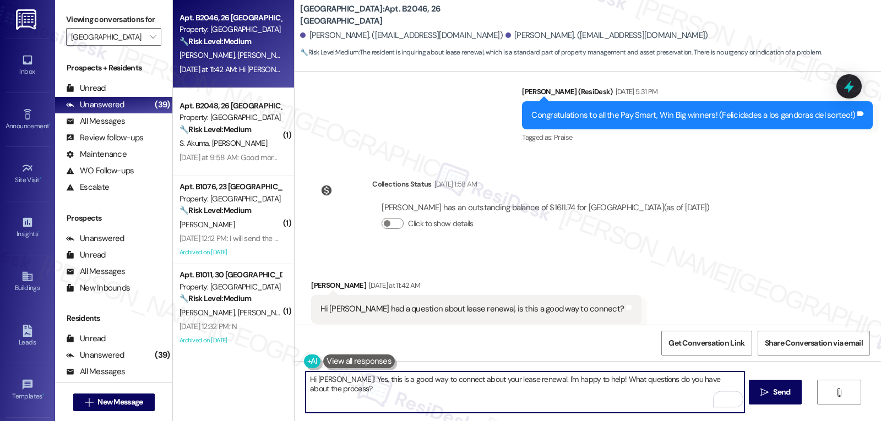
click at [404, 408] on textarea "Hi [PERSON_NAME]! Yes, this is a good way to connect about your lease renewal. …" at bounding box center [525, 392] width 438 height 41
type textarea "Hi [PERSON_NAME]! Yes, this is a good way to connect about your lease renewal. …"
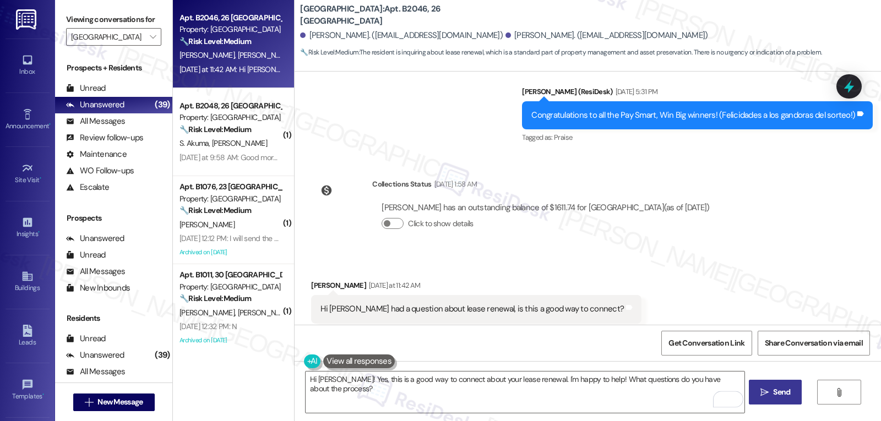
click at [782, 395] on span "Send" at bounding box center [781, 393] width 17 height 12
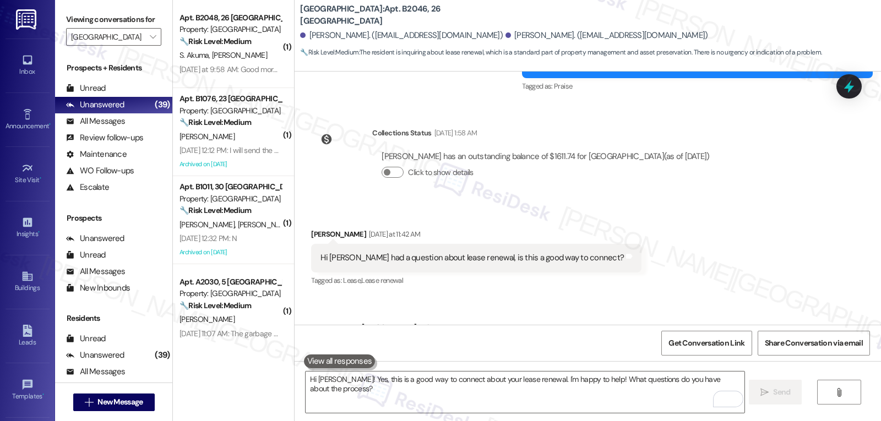
scroll to position [3562, 0]
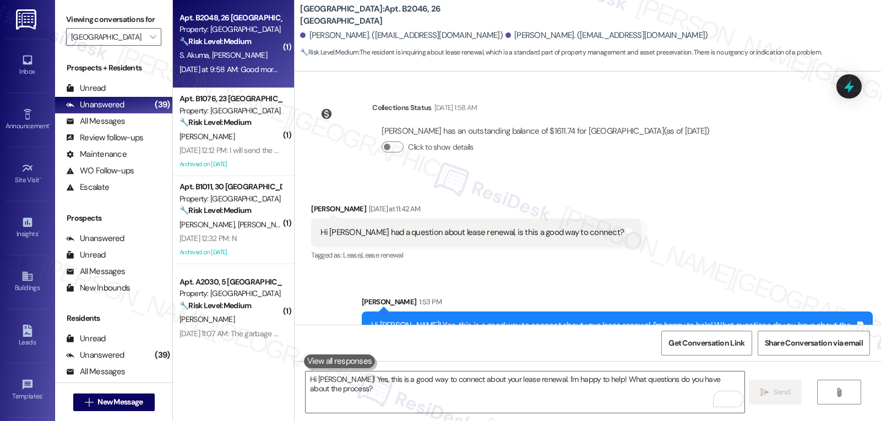
click at [204, 43] on strong "🔧 Risk Level: Medium" at bounding box center [216, 41] width 72 height 10
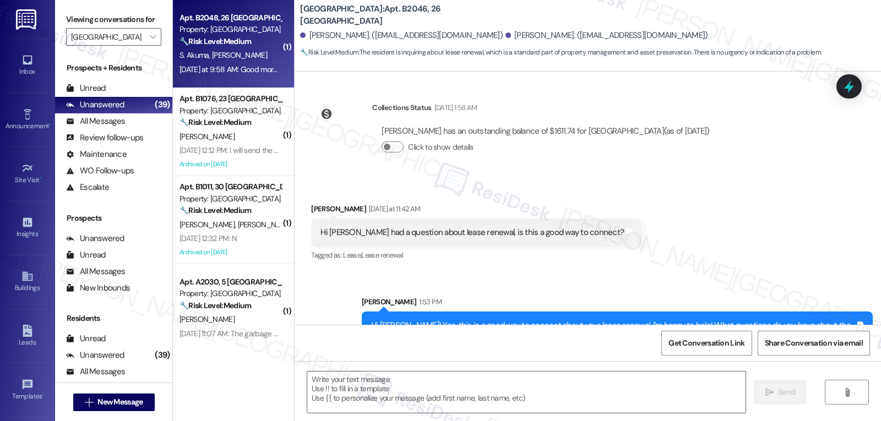
type textarea "Fetching suggested responses. Please feel free to read through the conversation…"
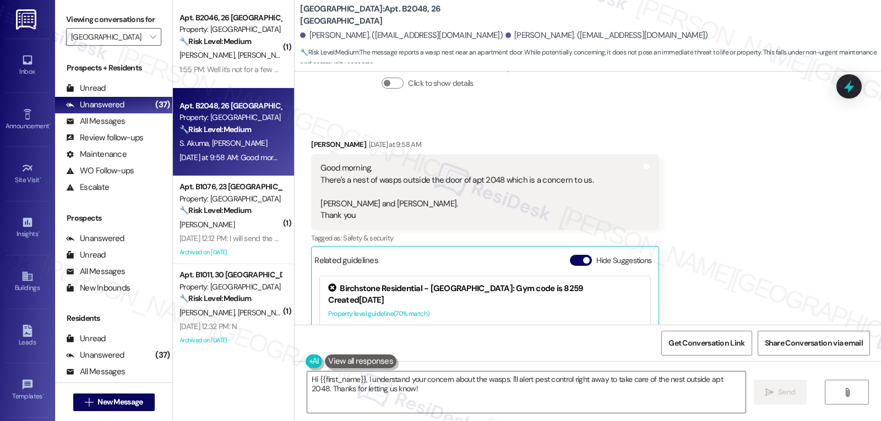
scroll to position [270, 0]
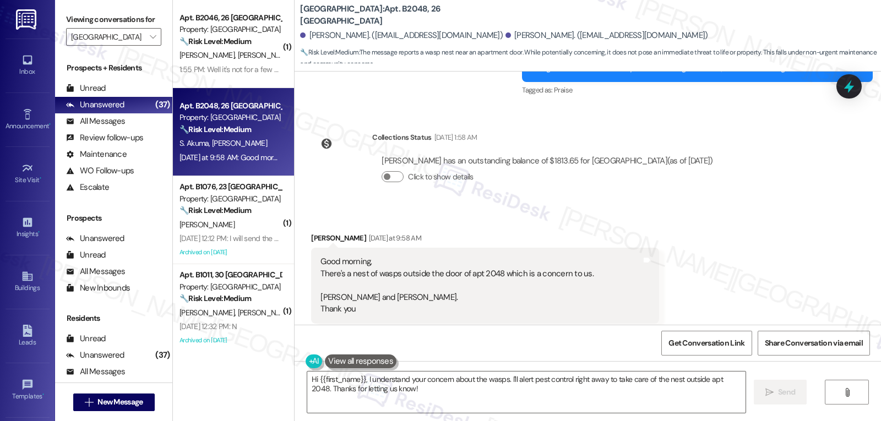
drag, startPoint x: 302, startPoint y: 241, endPoint x: 414, endPoint y: 306, distance: 129.6
click at [414, 306] on div "Received via SMS Ruth Odongo Yesterday at 9:58 AM Good morning, There's a nest …" at bounding box center [485, 384] width 365 height 321
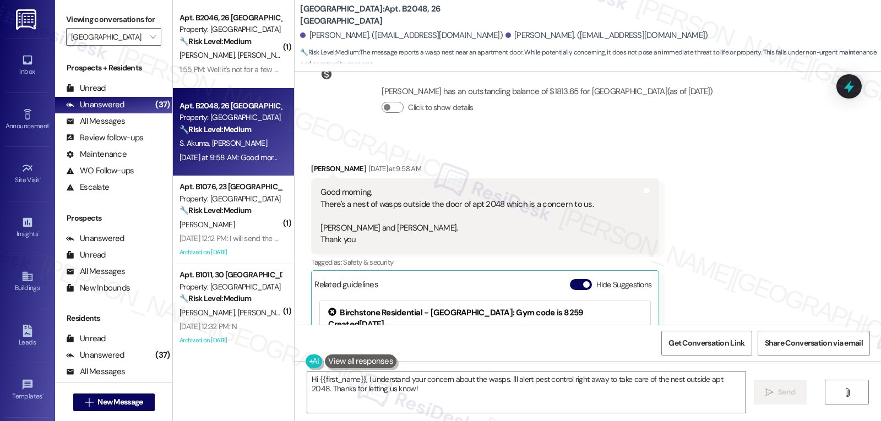
scroll to position [380, 0]
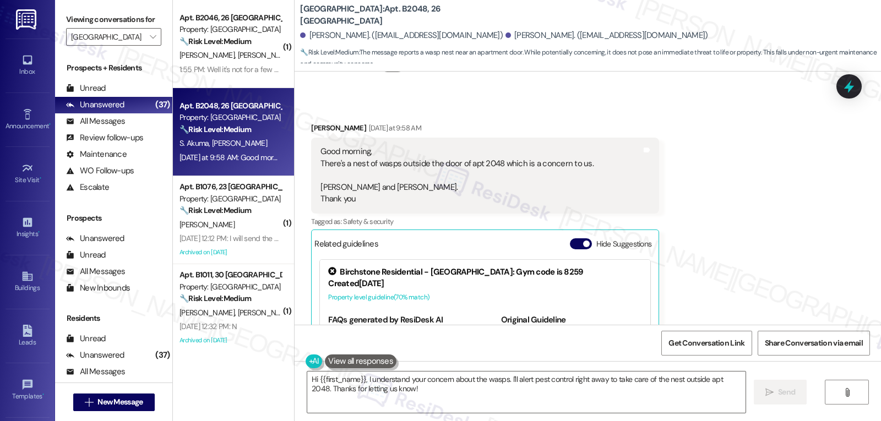
copy div "Ruth Odongo Yesterday at 9:58 AM Good morning, There's a nest of wasps outside …"
click at [545, 395] on textarea "Hi {{first_name}}, I understand your concern about the wasps. I'll alert pest c…" at bounding box center [526, 392] width 438 height 41
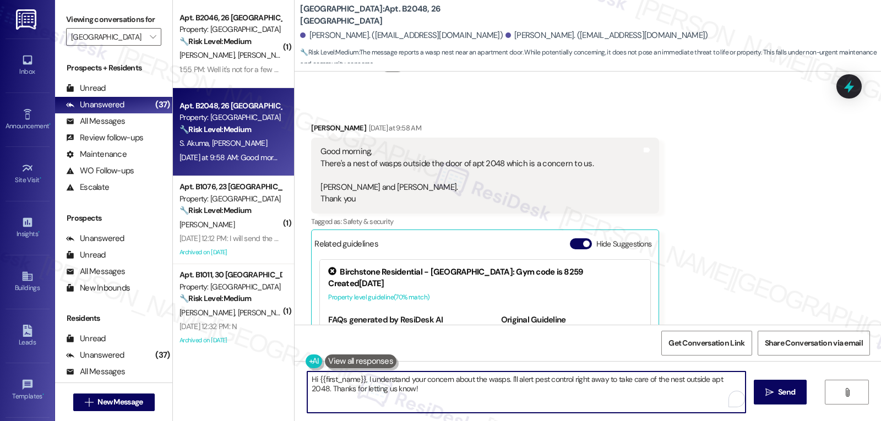
paste textarea "Good morning, Ruth and Sonia—thank you for letting us know. I understand how co…"
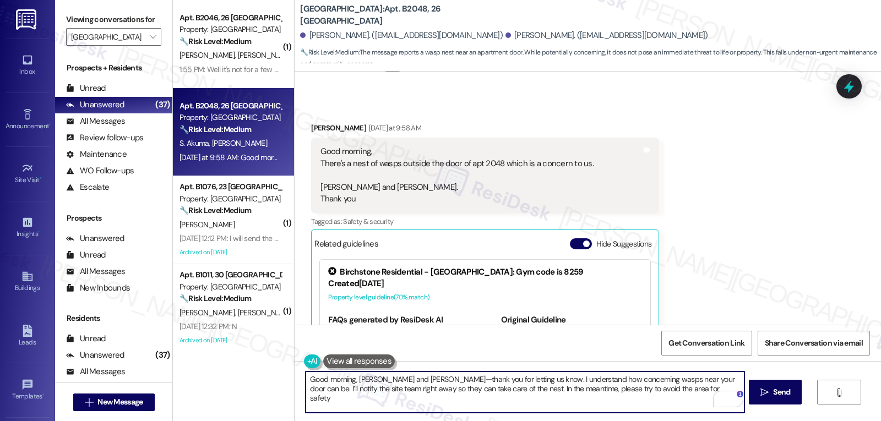
click at [318, 392] on textarea "Good morning, Ruth and Sonia—thank you for letting us know. I understand how co…" at bounding box center [525, 392] width 438 height 41
click at [542, 400] on textarea "Good morning, Ruth and Sonia—thank you for letting us know. I understand how co…" at bounding box center [525, 392] width 438 height 41
click at [670, 397] on textarea "Good morning, Ruth and Sonia—thank you for letting us know. I understand how co…" at bounding box center [525, 392] width 438 height 41
drag, startPoint x: 662, startPoint y: 397, endPoint x: 631, endPoint y: 395, distance: 31.4
click at [631, 395] on textarea "Good morning, Ruth and Sonia—thank you for letting us know. I understand how co…" at bounding box center [525, 392] width 438 height 41
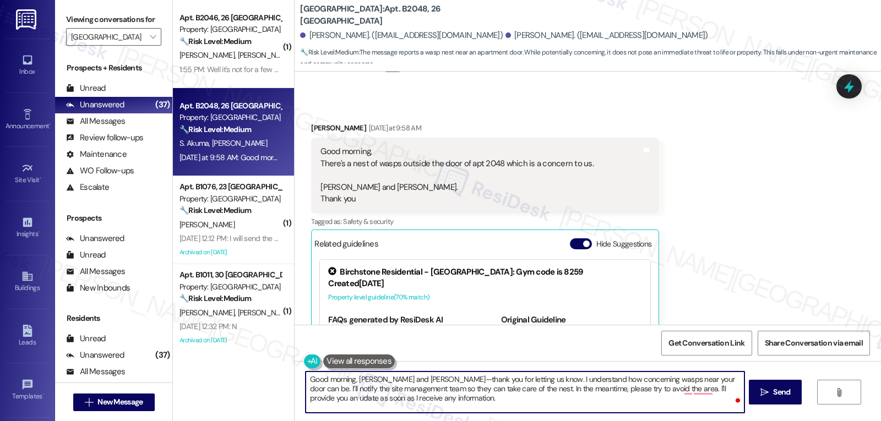
click at [407, 381] on textarea "Good morning, Ruth and Sonia—thank you for letting us know. I understand how co…" at bounding box center [525, 392] width 438 height 41
click at [497, 399] on textarea "Good morning, Ruth and Sonia. Thank you for letting us know. I understand how c…" at bounding box center [525, 392] width 438 height 41
click at [654, 408] on textarea "Good morning, Ruth and Sonia. Thank you for letting us know. I understand how c…" at bounding box center [525, 392] width 438 height 41
type textarea "Good morning, Ruth and Sonia. Thank you for letting us know. I understand how c…"
click at [788, 398] on span "Send" at bounding box center [781, 393] width 17 height 12
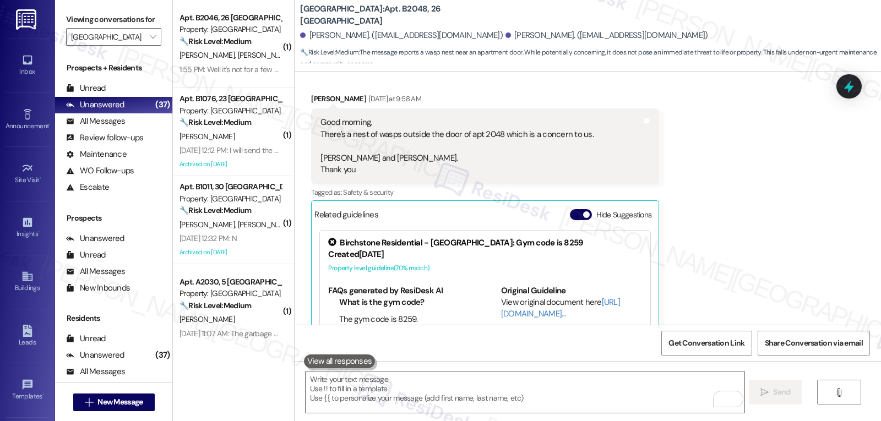
scroll to position [591, 0]
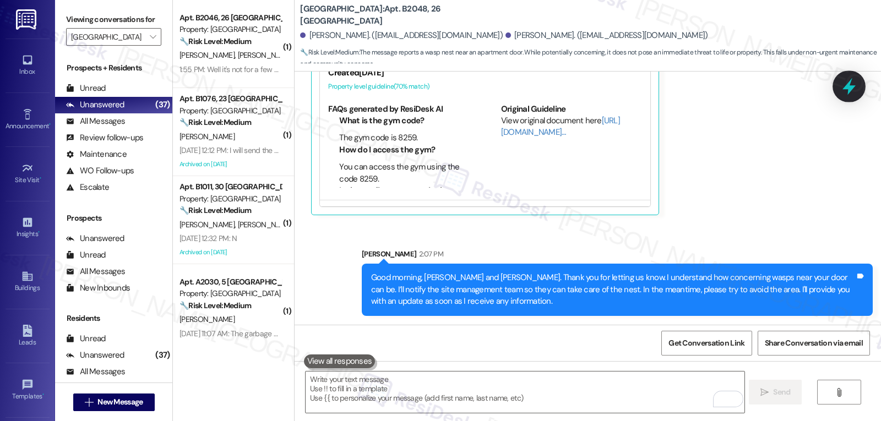
click at [851, 80] on icon at bounding box center [849, 86] width 13 height 17
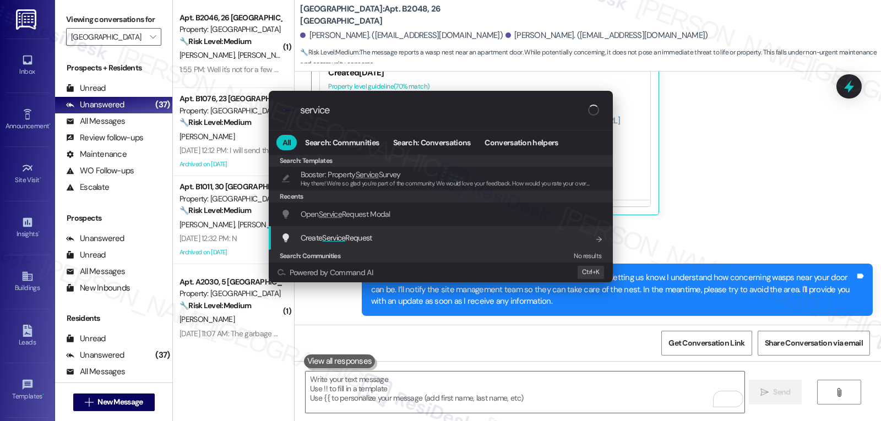
type input "service"
click at [366, 237] on span "Create Service Request" at bounding box center [337, 238] width 72 height 10
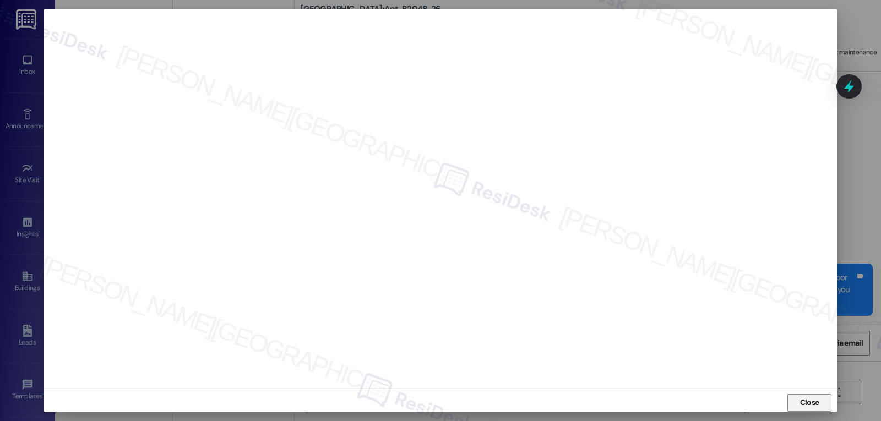
click at [804, 402] on span "Close" at bounding box center [809, 403] width 19 height 12
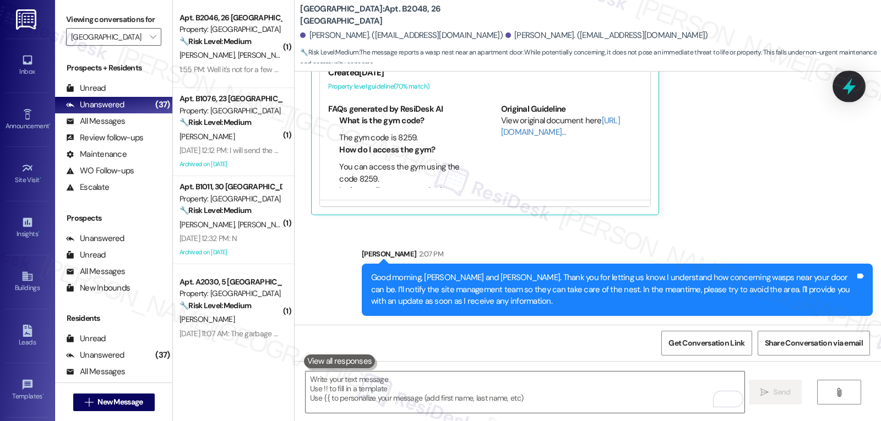
click at [845, 89] on icon at bounding box center [849, 86] width 19 height 19
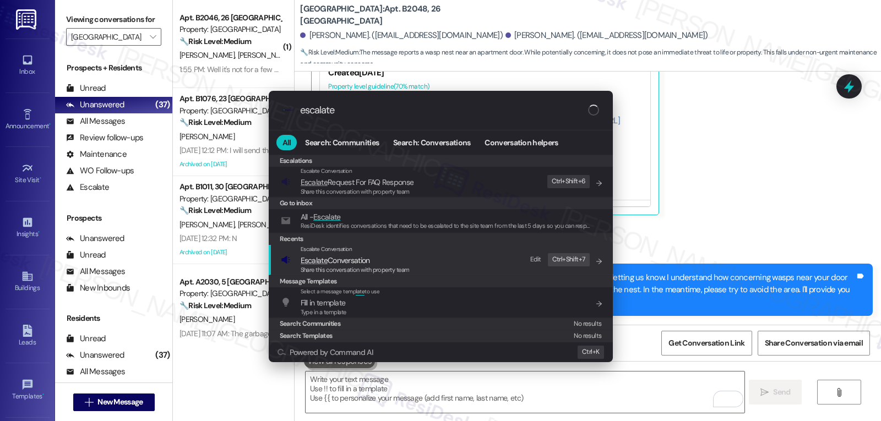
type input "escalate"
click at [358, 255] on span "Escalate Conversation" at bounding box center [335, 260] width 69 height 12
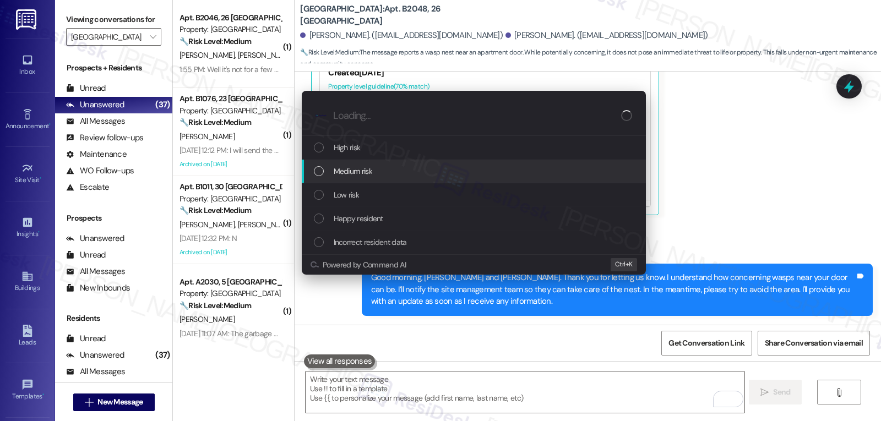
click at [351, 180] on div "Medium risk" at bounding box center [474, 172] width 344 height 24
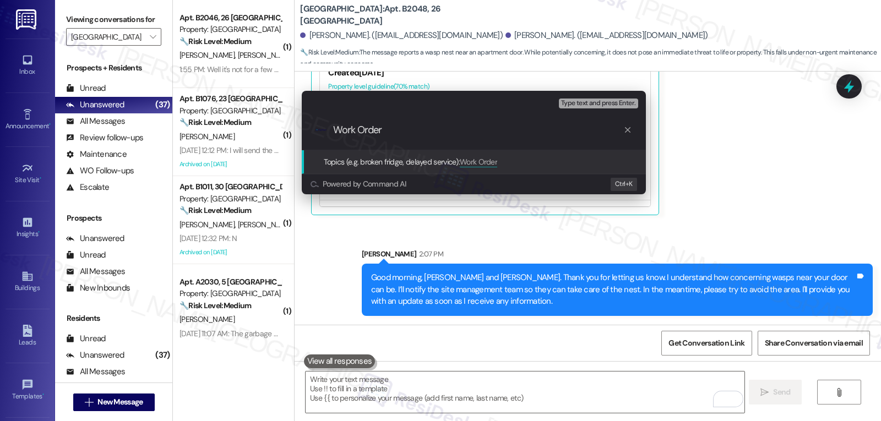
paste input "16125059"
type input "Work Order 16125059 filed by ResiDesk - Wasp nest"
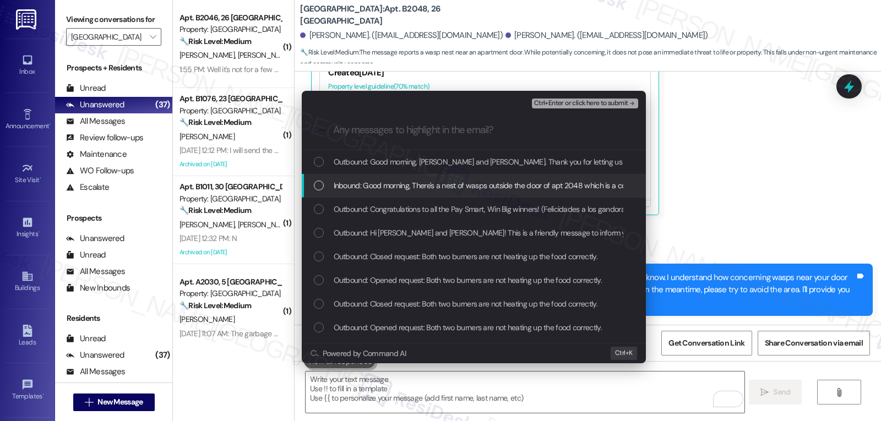
click at [318, 186] on div "List of options" at bounding box center [319, 186] width 10 height 10
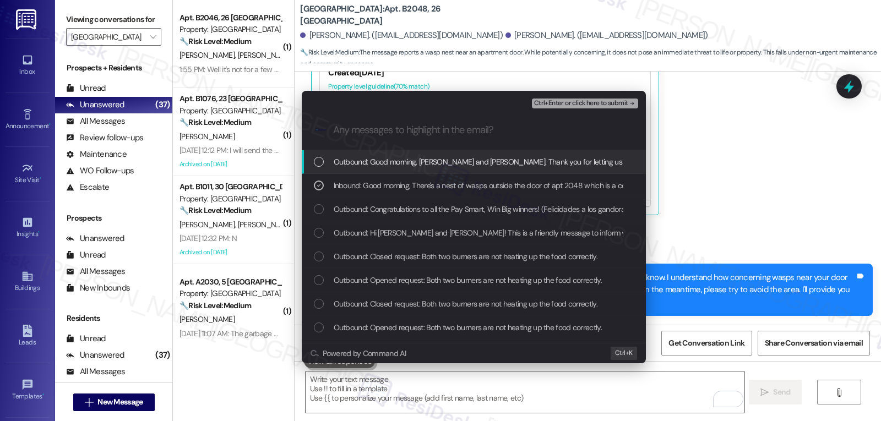
click at [582, 102] on span "Ctrl+Enter or click here to submit" at bounding box center [581, 104] width 94 height 8
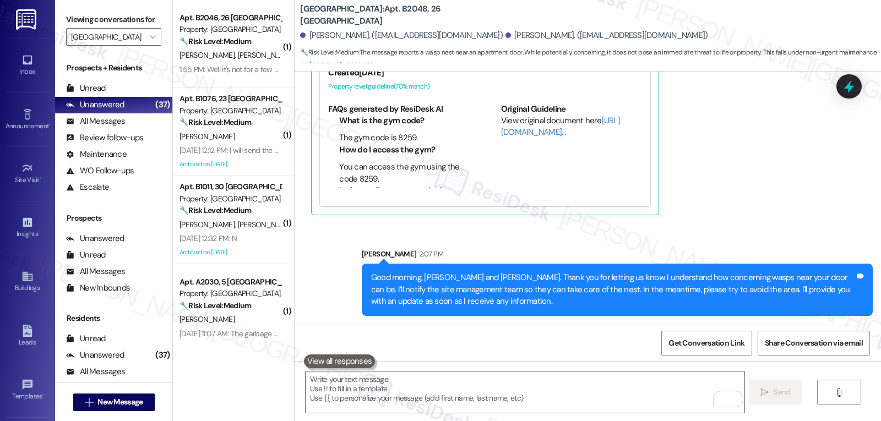
scroll to position [490, 0]
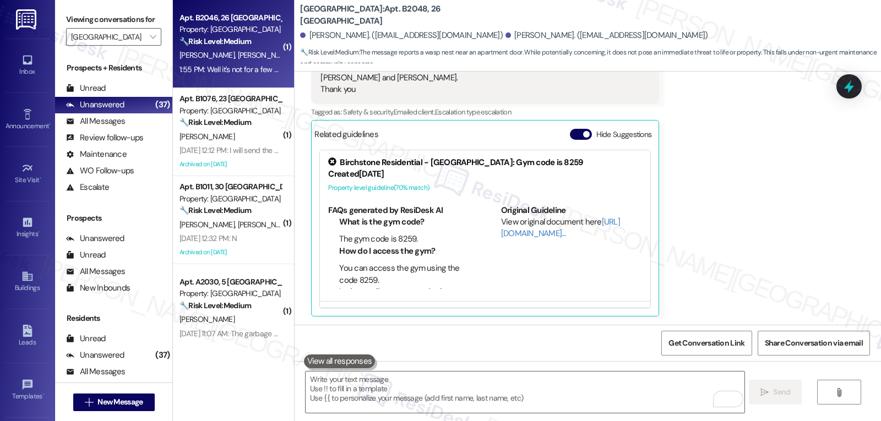
click at [238, 56] on span "M. Doser" at bounding box center [265, 55] width 55 height 10
type textarea "Fetching suggested responses. Please feel free to read through the conversation…"
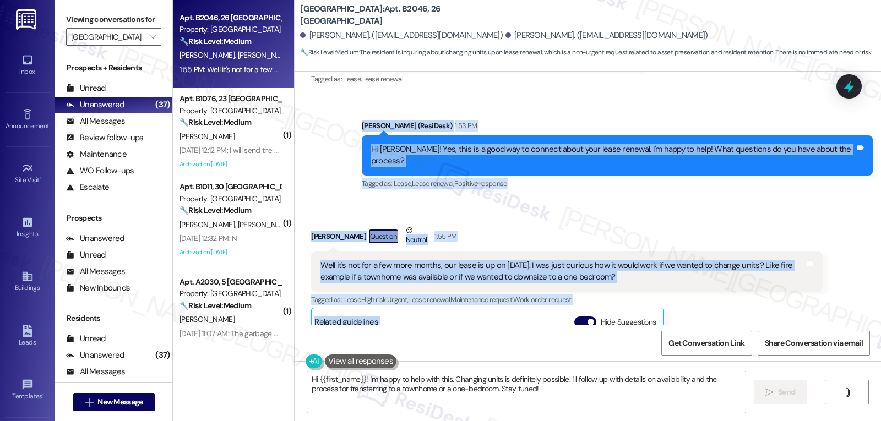
scroll to position [3781, 0]
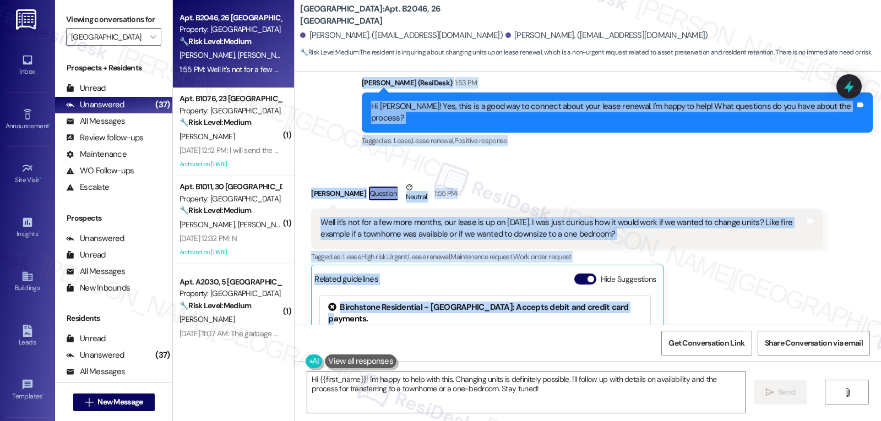
drag, startPoint x: 360, startPoint y: 167, endPoint x: 632, endPoint y: 198, distance: 273.3
click at [632, 198] on div "WO Lease started Jan 31, 2025 at 7:00 PM Show details Survey, sent via SMS Resi…" at bounding box center [588, 198] width 587 height 253
copy div "Sarah (ResiDesk) 1:53 PM Hi Samantha! Yes, this is a good way to connect about …"
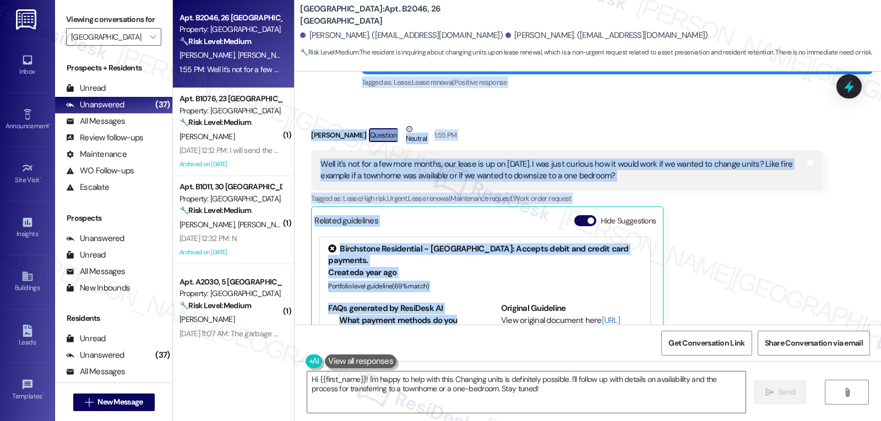
scroll to position [3891, 0]
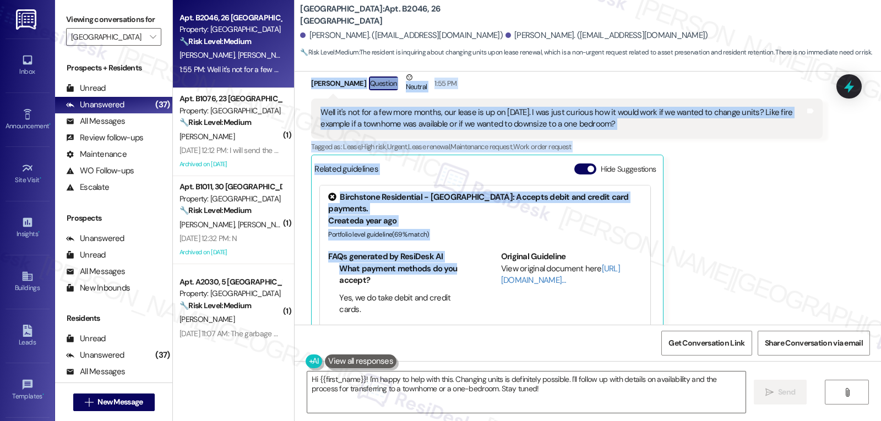
drag, startPoint x: 301, startPoint y: 186, endPoint x: 623, endPoint y: 92, distance: 335.7
click at [623, 91] on div "WO Lease started Jan 31, 2025 at 7:00 PM Show details Survey, sent via SMS Resi…" at bounding box center [588, 198] width 587 height 253
copy div "Samantha Jackson Yesterday at 11:42 AM Hi Sarah I had a question about lease re…"
click at [469, 394] on textarea "Hi {{first_name}}! I'm happy to help with this. Changing units is definitely po…" at bounding box center [526, 392] width 438 height 41
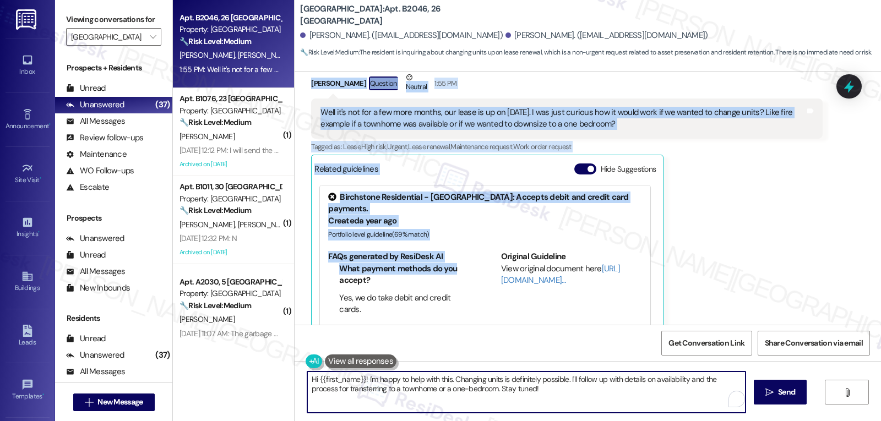
paste textarea "Samantha, great question! I’ll check with the site team about the options for t…"
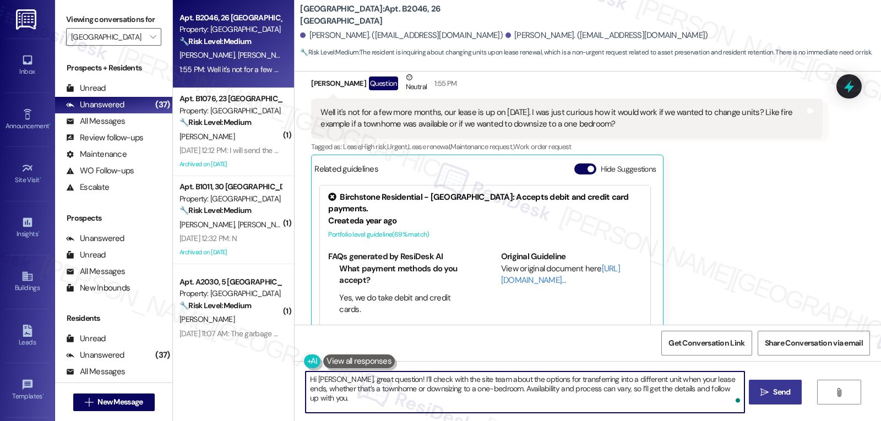
type textarea "Hi Samantha, great question! I’ll check with the site team about the options fo…"
click at [756, 394] on button " Send" at bounding box center [775, 392] width 53 height 25
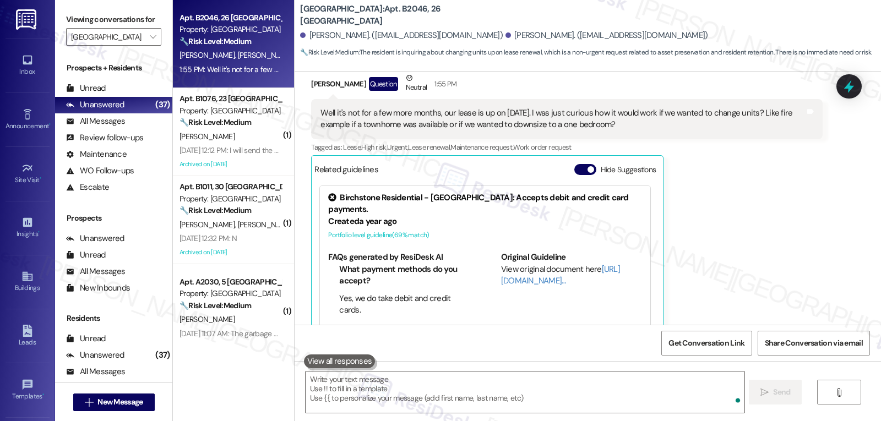
scroll to position [3980, 0]
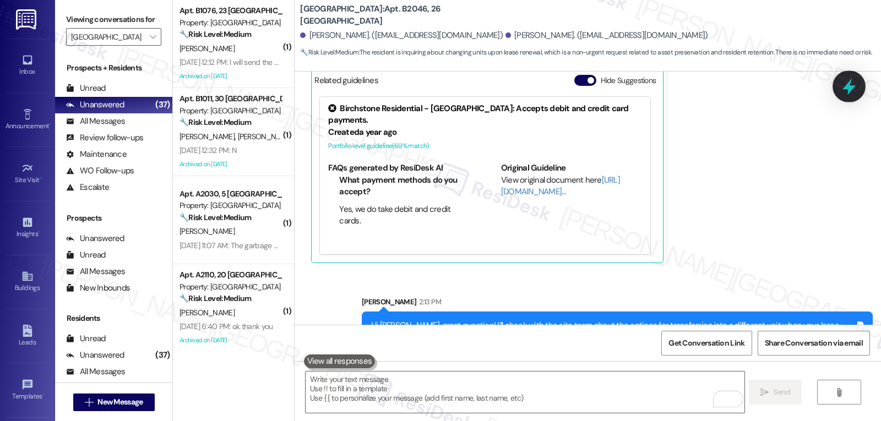
click at [854, 85] on icon at bounding box center [849, 86] width 19 height 19
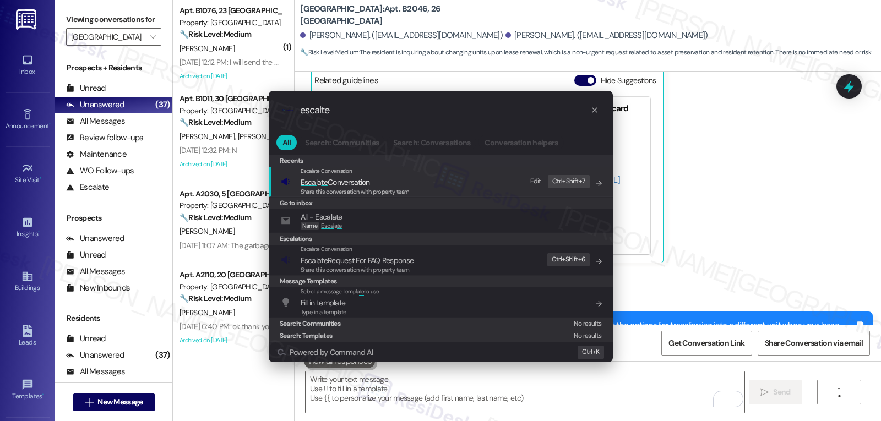
type input "escalte"
click at [370, 190] on span "Share this conversation with property team" at bounding box center [355, 192] width 109 height 8
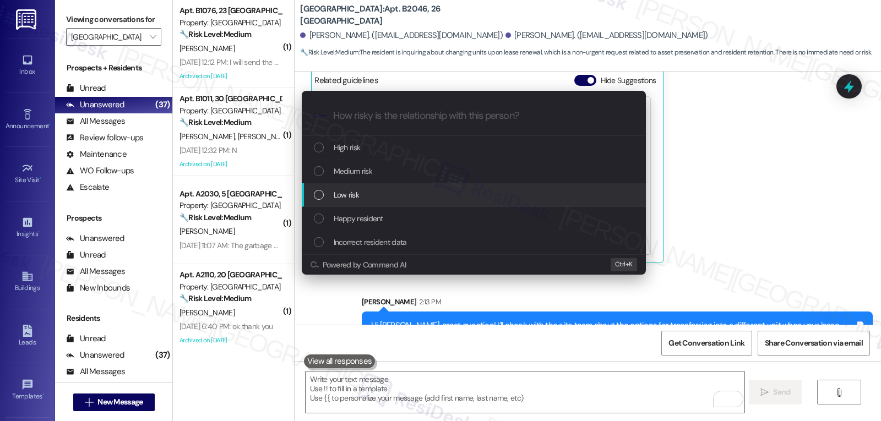
click at [373, 190] on div "Low risk" at bounding box center [475, 195] width 322 height 12
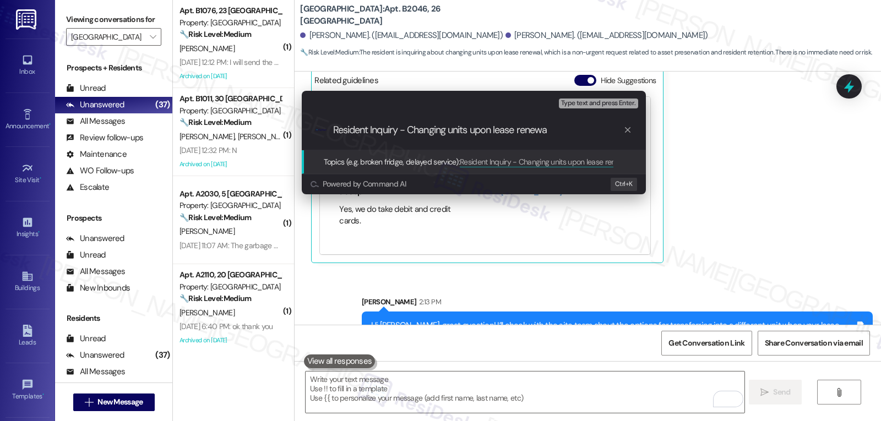
type input "Resident Inquiry - Changing units upon lease renewal"
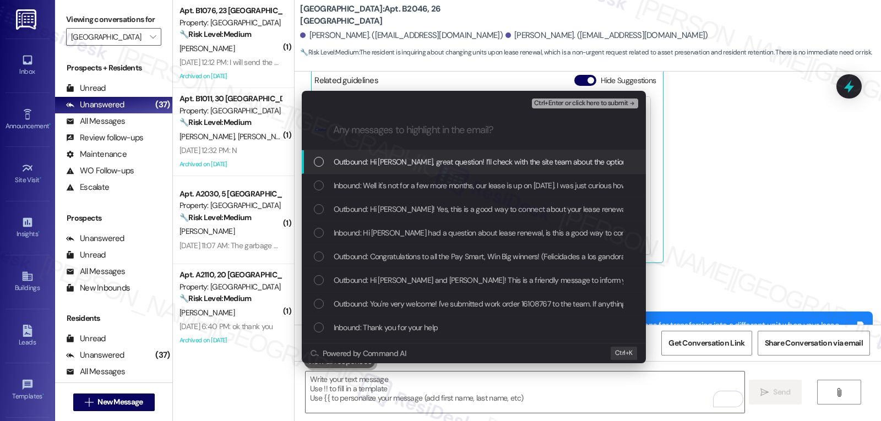
click at [481, 189] on span "Inbound: Well it's not for a few more months, our lease is up on February 1st. …" at bounding box center [702, 186] width 737 height 12
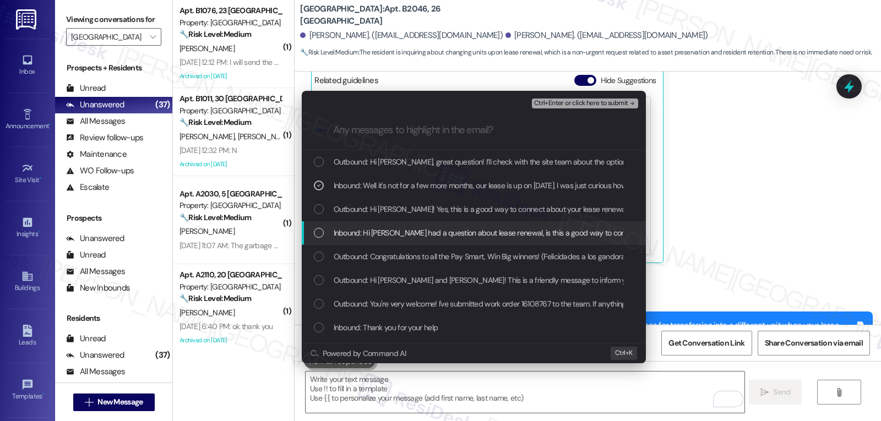
click at [460, 235] on span "Inbound: Hi Sarah I had a question about lease renewal, is this a good way to c…" at bounding box center [489, 233] width 310 height 12
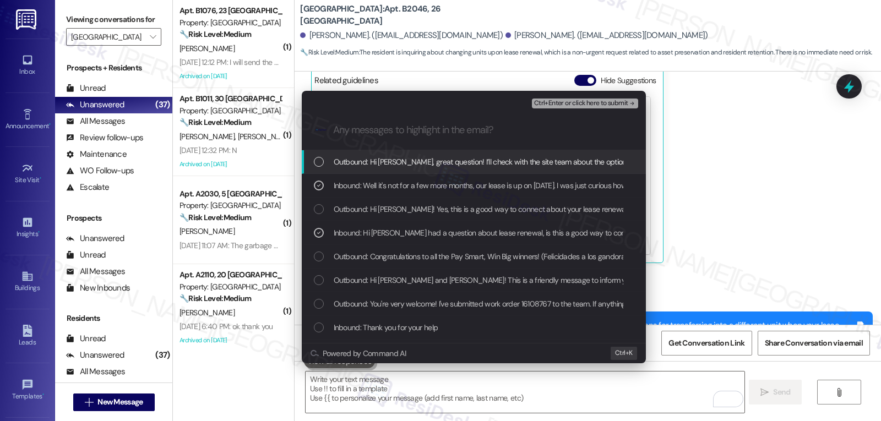
click at [600, 103] on span "Ctrl+Enter or click here to submit" at bounding box center [581, 104] width 94 height 8
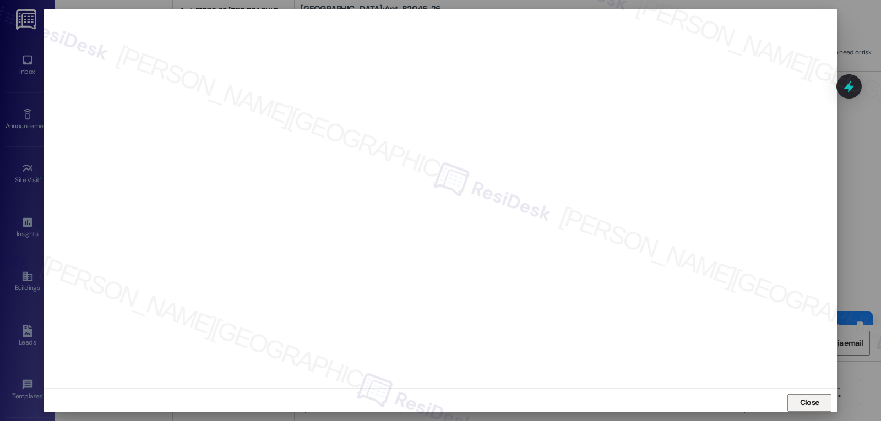
click at [803, 403] on span "Close" at bounding box center [809, 403] width 19 height 12
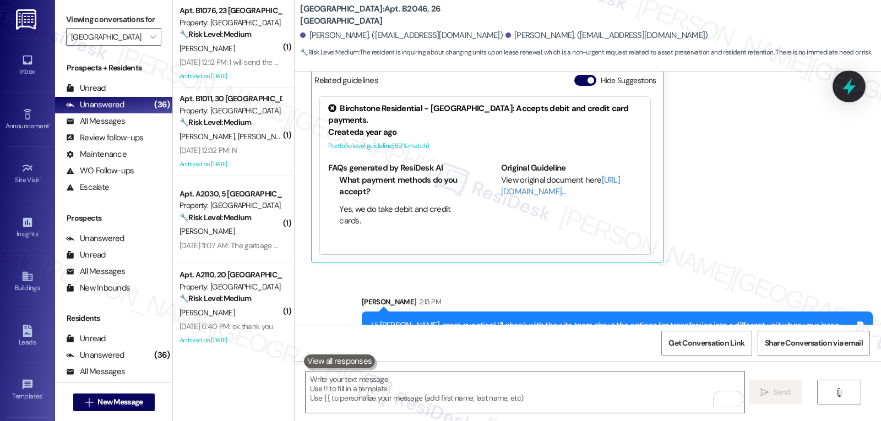
click at [848, 91] on icon at bounding box center [849, 86] width 19 height 19
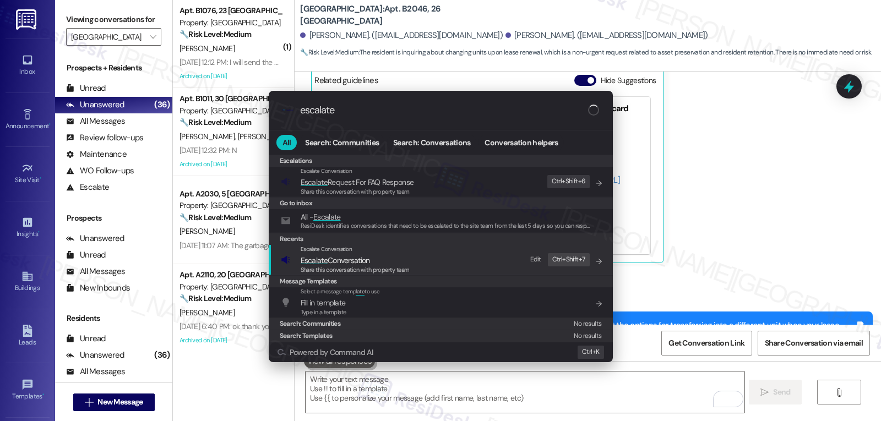
type input "escalate"
click at [390, 267] on span "Share this conversation with property team" at bounding box center [355, 270] width 109 height 8
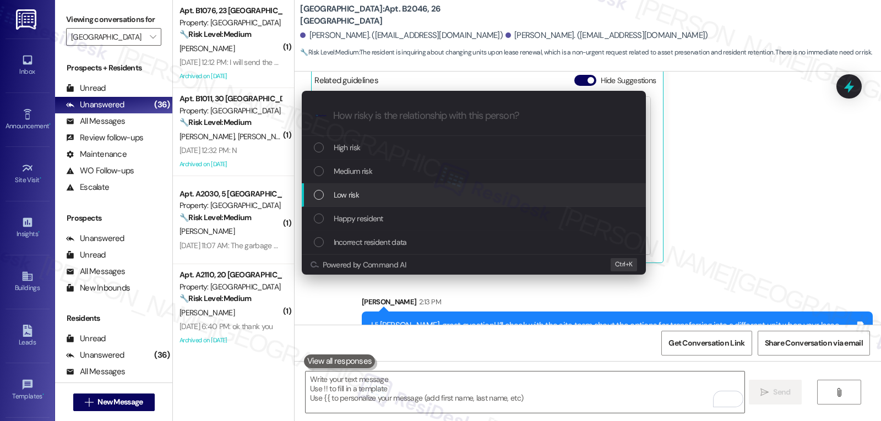
click at [366, 197] on div "Low risk" at bounding box center [475, 195] width 322 height 12
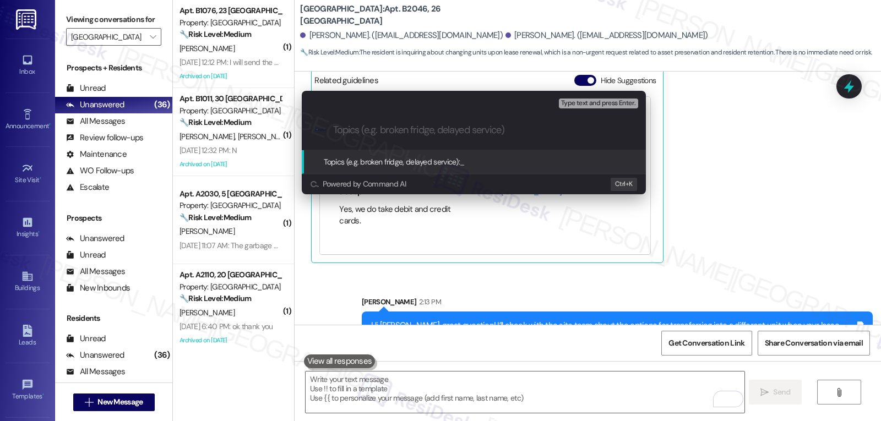
paste input "Resident Inquiry - Changing units upon lease renewal"
type input "Resident Inquiry - Changing units upon lease renewal"
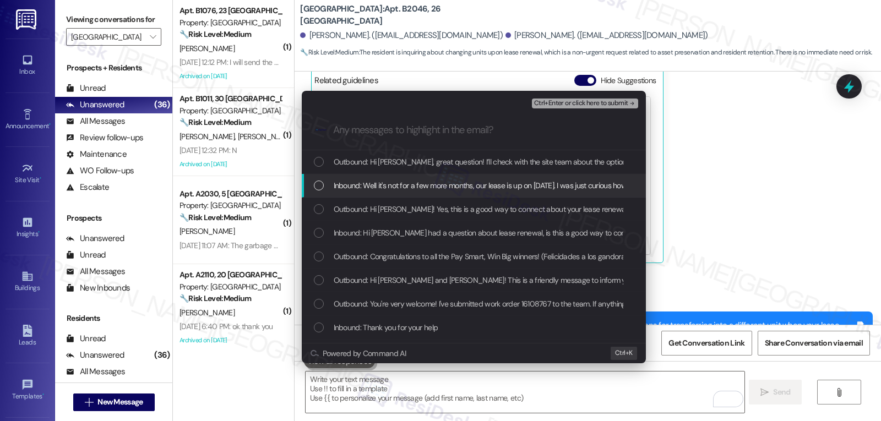
click at [366, 183] on span "Inbound: Well it's not for a few more months, our lease is up on February 1st. …" at bounding box center [702, 186] width 737 height 12
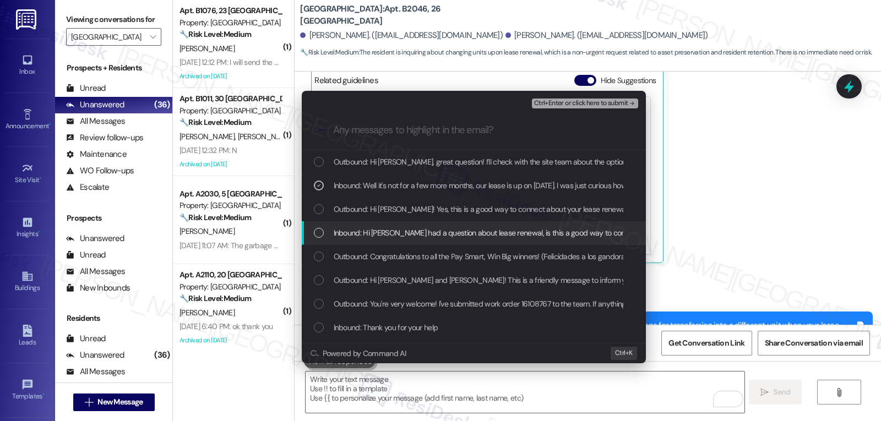
click at [376, 237] on span "Inbound: Hi Sarah I had a question about lease renewal, is this a good way to c…" at bounding box center [489, 233] width 310 height 12
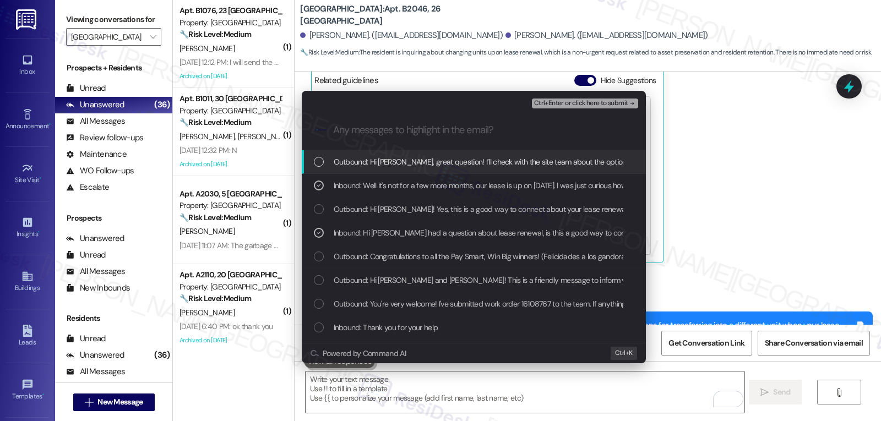
click at [589, 100] on span "Ctrl+Enter or click here to submit" at bounding box center [581, 104] width 94 height 8
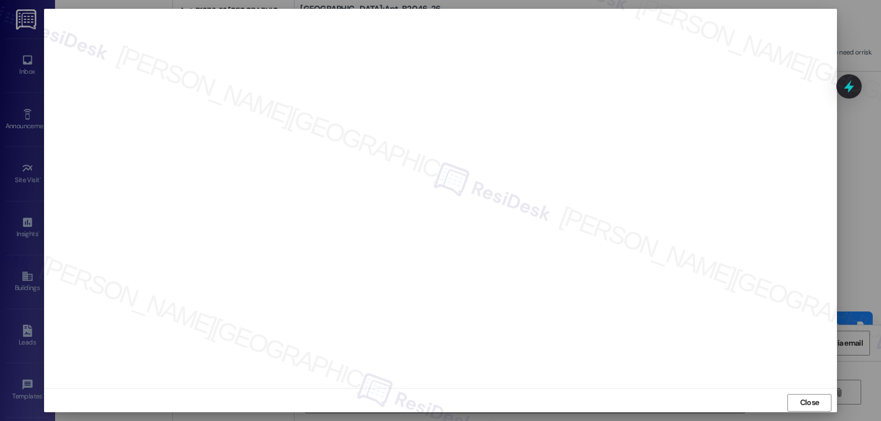
scroll to position [5, 0]
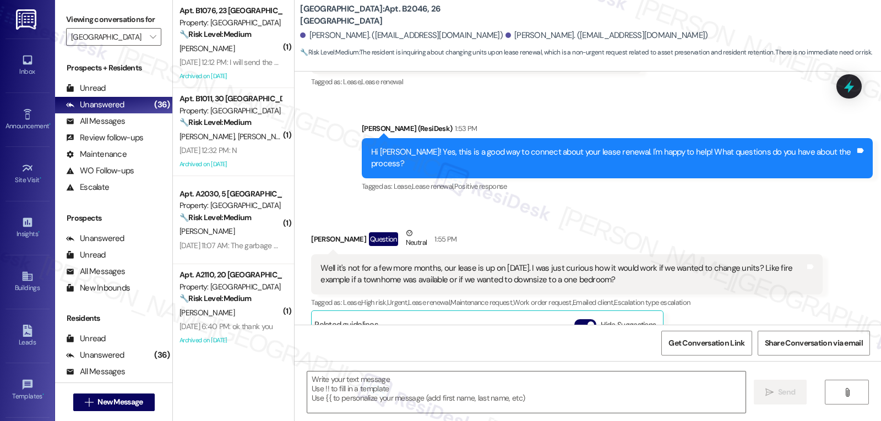
scroll to position [3890, 0]
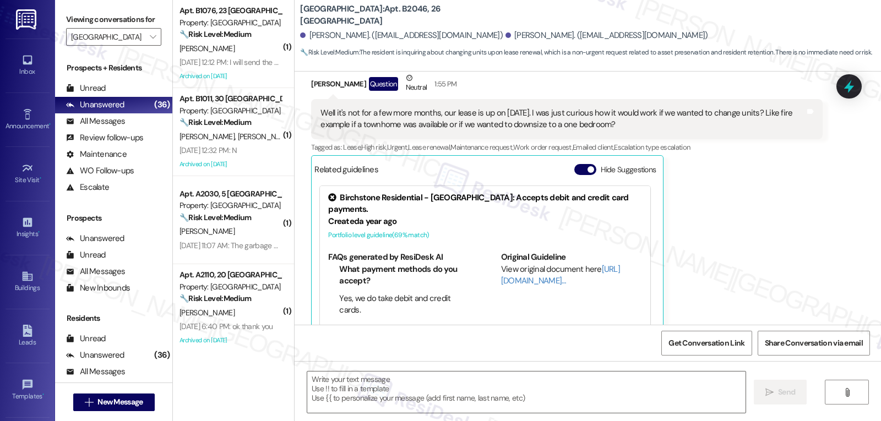
type textarea "Fetching suggested responses. Please feel free to read through the conversation…"
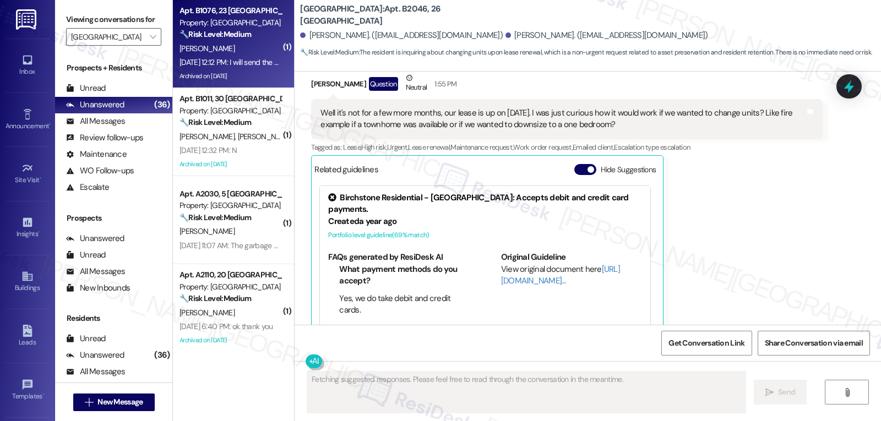
click at [247, 61] on div "[DATE] 12:12 PM: I will send the work order. Thanks for asking 🙂 [DATE] 12:12 P…" at bounding box center [279, 62] width 198 height 10
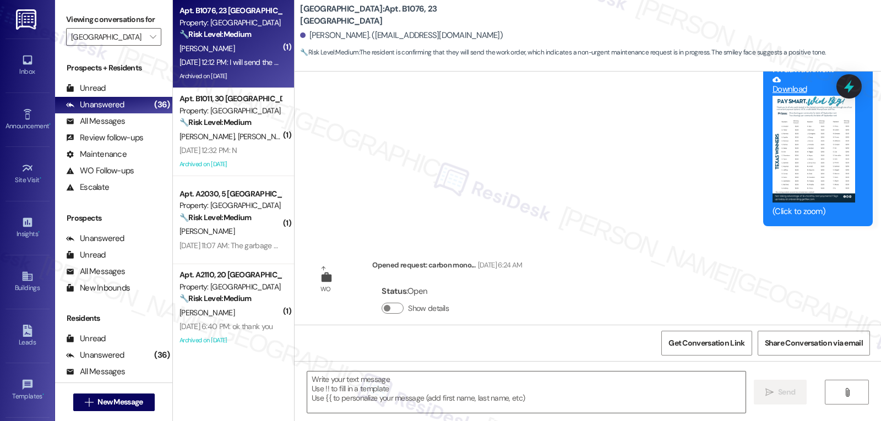
type textarea "Fetching suggested responses. Please feel free to read through the conversation…"
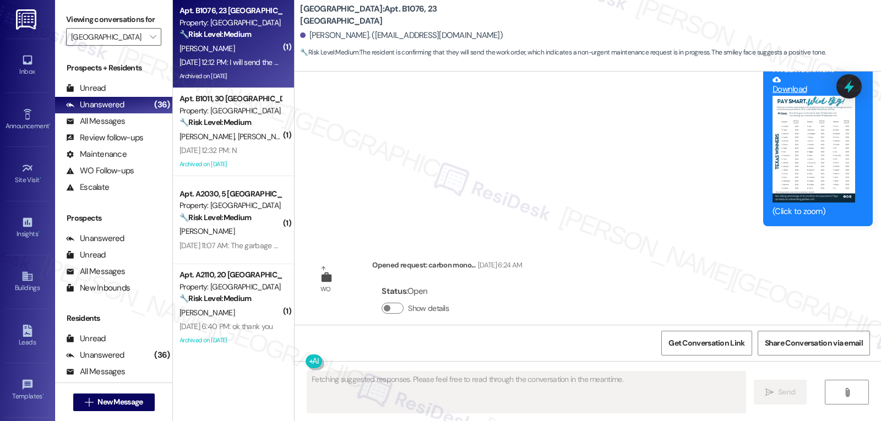
scroll to position [19867, 0]
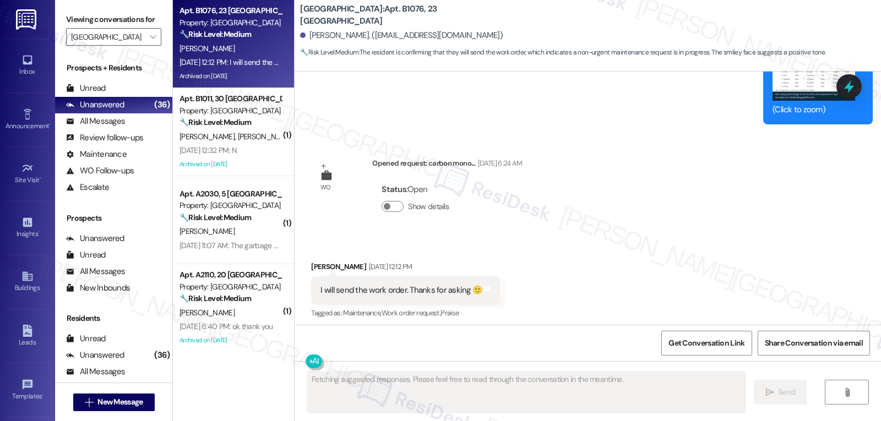
click at [850, 93] on icon at bounding box center [849, 86] width 14 height 14
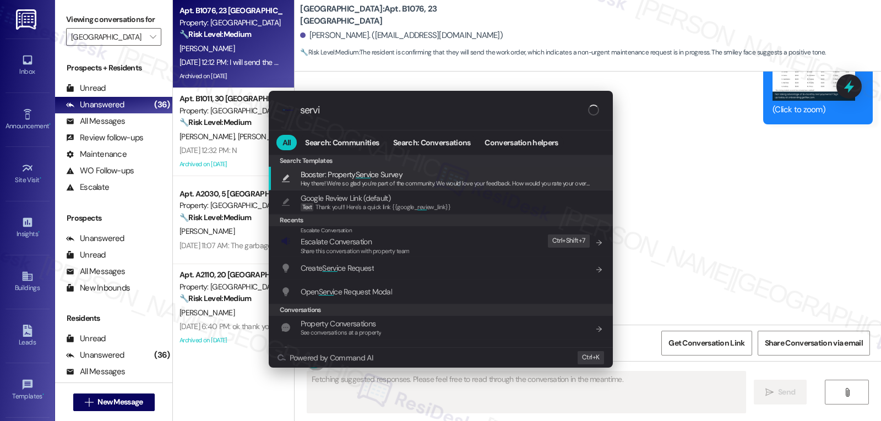
type input "servie"
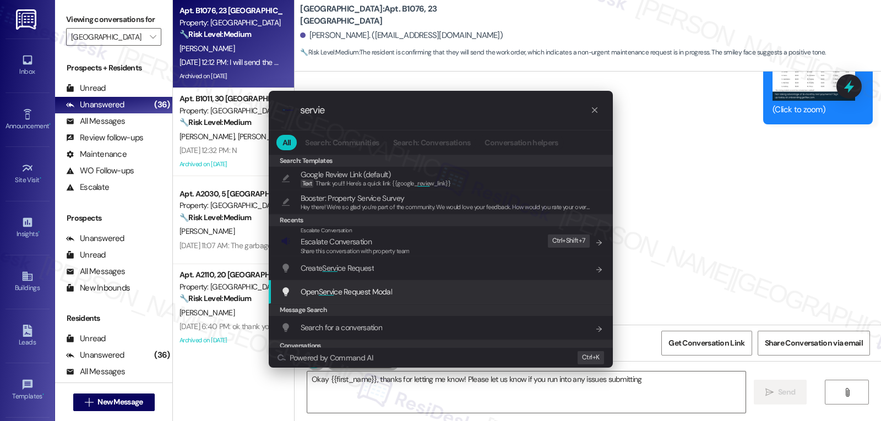
type textarea "Okay {{first_name}}, thanks for letting me know! Please let us know if you run …"
type input "servie"
click at [381, 295] on span "Open Servi ce Request Modal" at bounding box center [347, 292] width 92 height 10
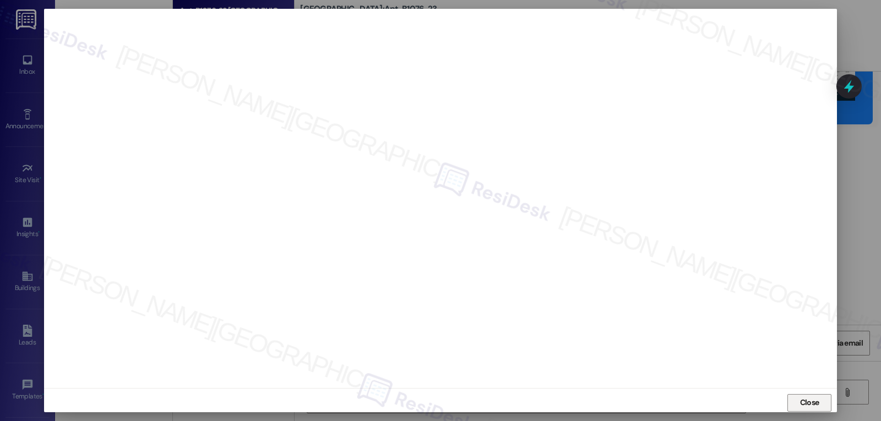
click at [798, 403] on span "Close" at bounding box center [810, 403] width 24 height 12
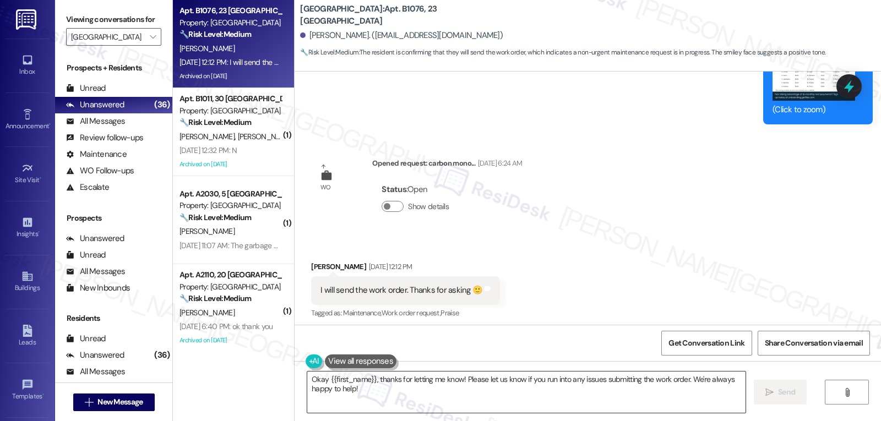
click at [388, 398] on textarea "Okay {{first_name}}, thanks for letting me know! Please let us know if you run …" at bounding box center [526, 392] width 438 height 41
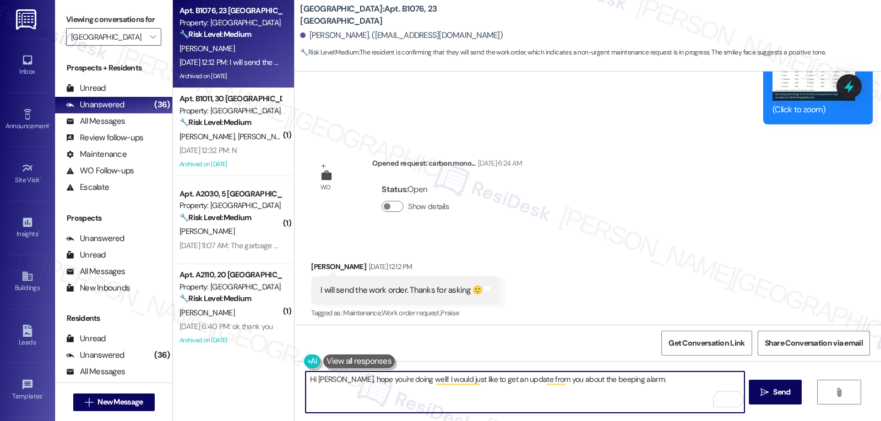
click at [643, 384] on textarea "Hi [PERSON_NAME], hope you're doing well! I would just like to get an update fr…" at bounding box center [525, 392] width 438 height 41
type textarea "Hi [PERSON_NAME], hope you're doing well! I would just like to get an update fr…"
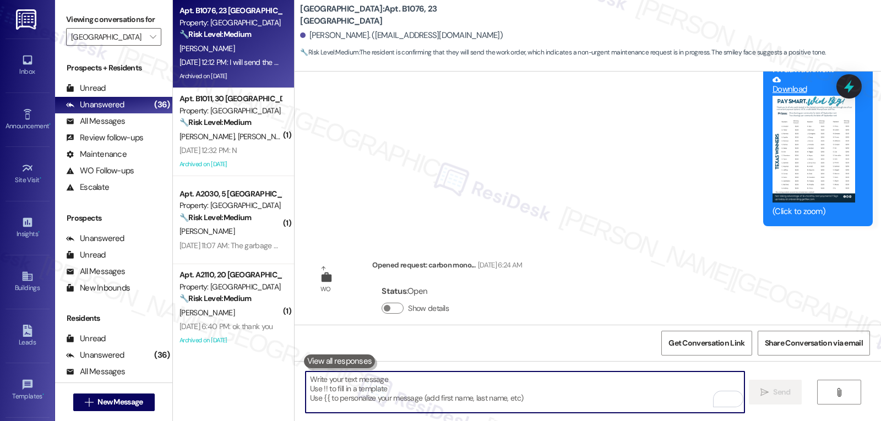
scroll to position [19955, 0]
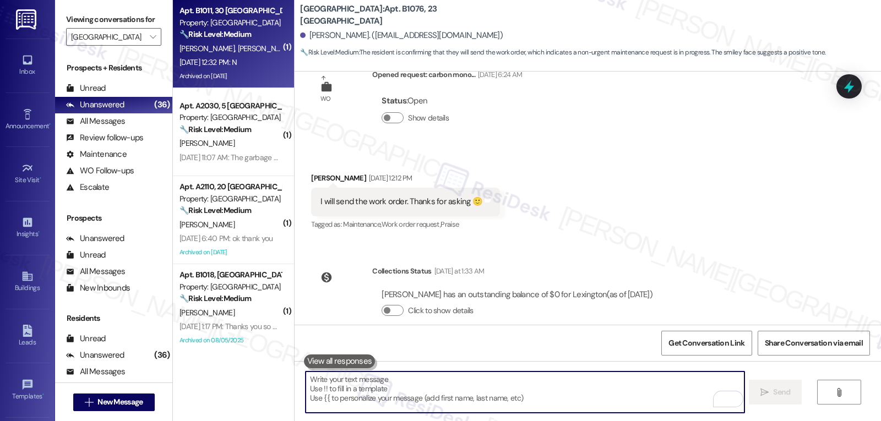
click at [226, 68] on div "[DATE] 12:32 PM: N [DATE] 12:32 PM: N" at bounding box center [230, 63] width 104 height 14
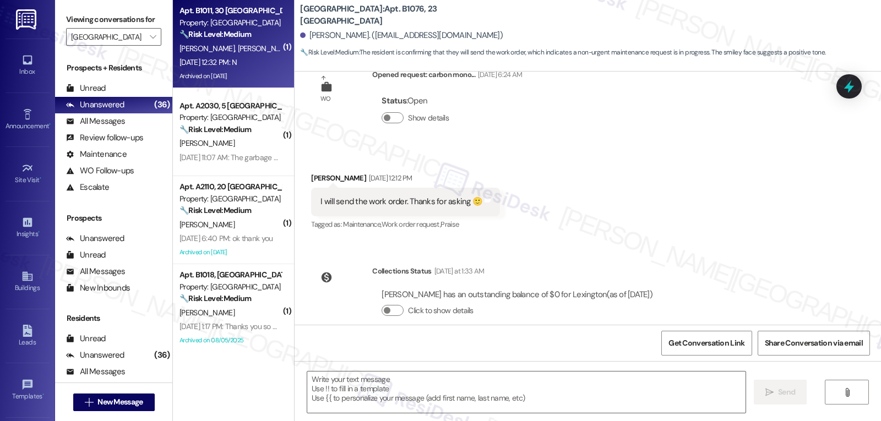
type textarea "Fetching suggested responses. Please feel free to read through the conversation…"
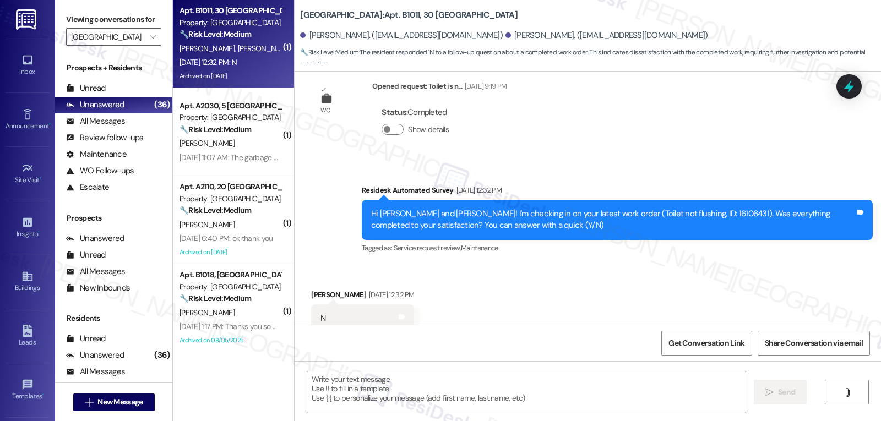
scroll to position [7616, 0]
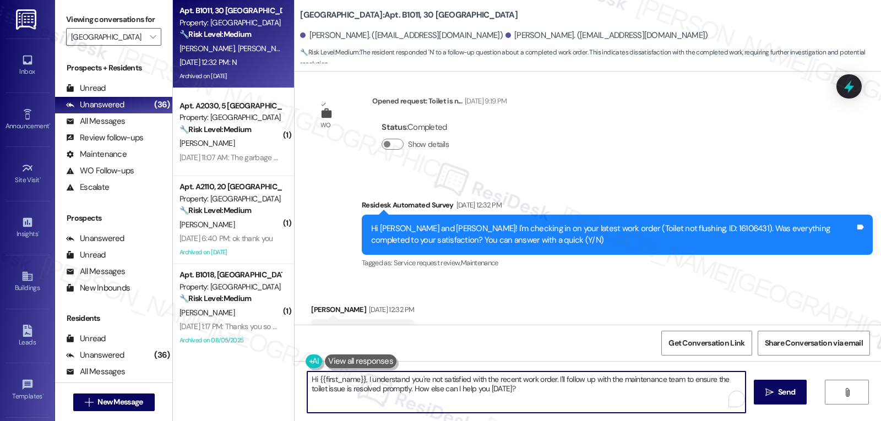
drag, startPoint x: 557, startPoint y: 379, endPoint x: 881, endPoint y: 447, distance: 330.8
click at [881, 421] on html "Inbox Go to Inbox Announcement • Send A Text Announcement Site Visit • Go to Si…" at bounding box center [440, 210] width 881 height 421
type textarea "Hi {{first_name}}, I understand you're not satisfied with the recent work order…"
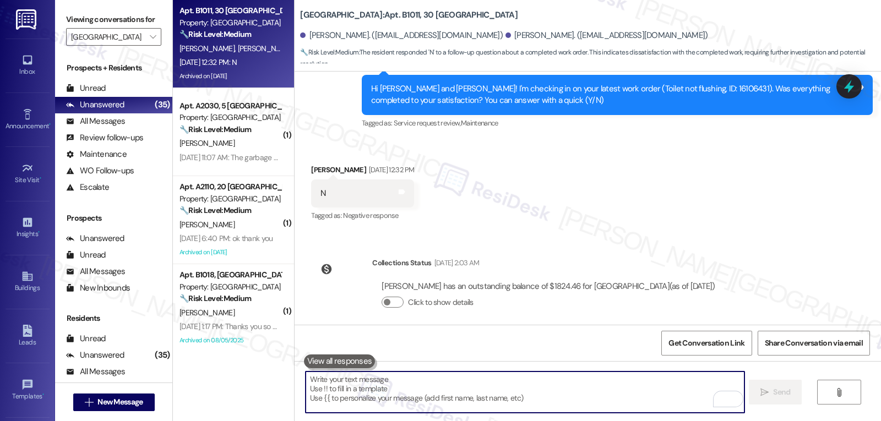
scroll to position [7806, 0]
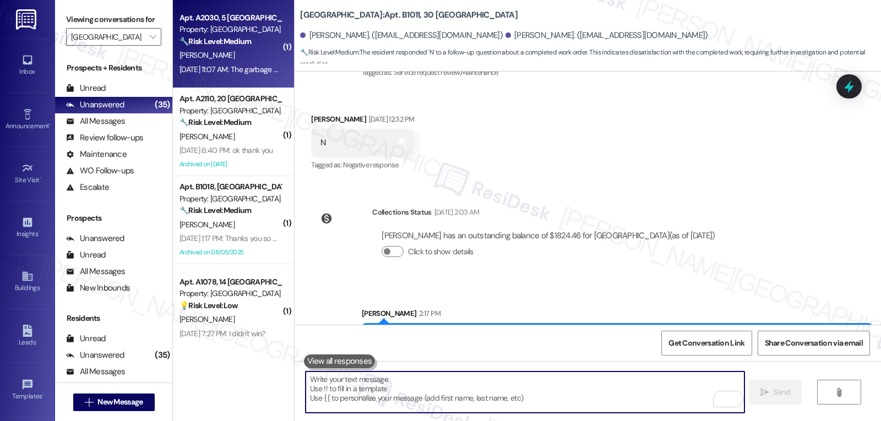
click at [215, 51] on div "A. Larson" at bounding box center [230, 55] width 104 height 14
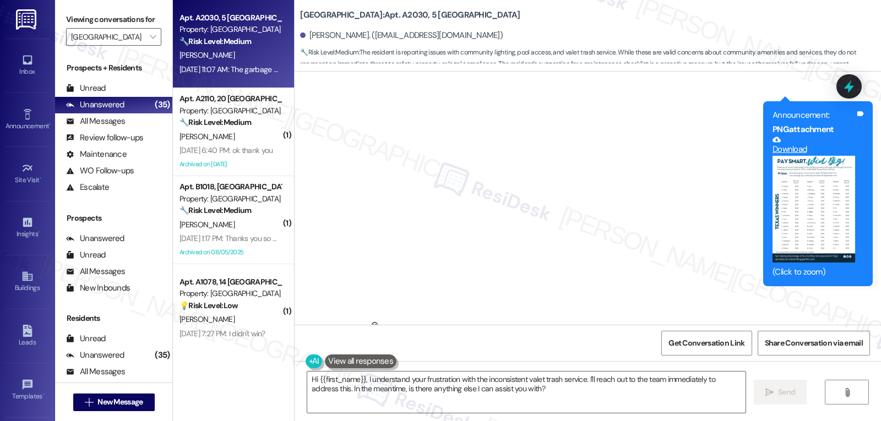
scroll to position [28448, 0]
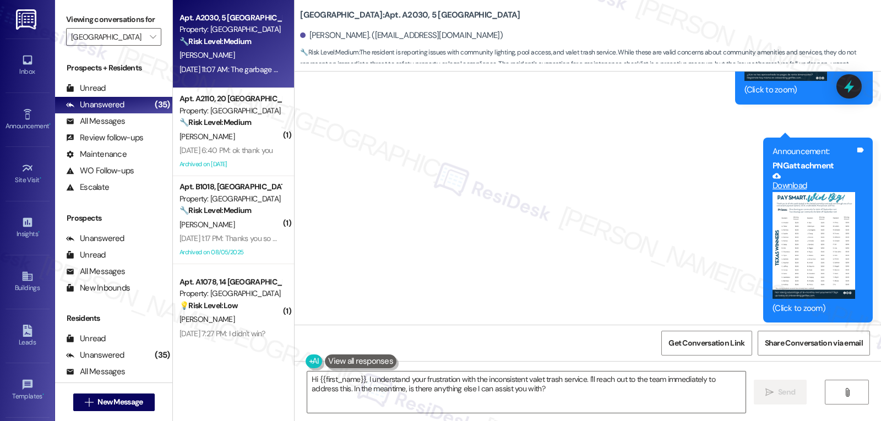
drag, startPoint x: 301, startPoint y: 166, endPoint x: 436, endPoint y: 220, distance: 144.6
copy div "Allen Larson Neutral Aug 29, 2025 at 11:07 AM The garbage valet service has bee…"
click at [541, 397] on textarea "Hi {{first_name}}, I understand your frustration with the inconsistent valet tr…" at bounding box center [526, 392] width 438 height 41
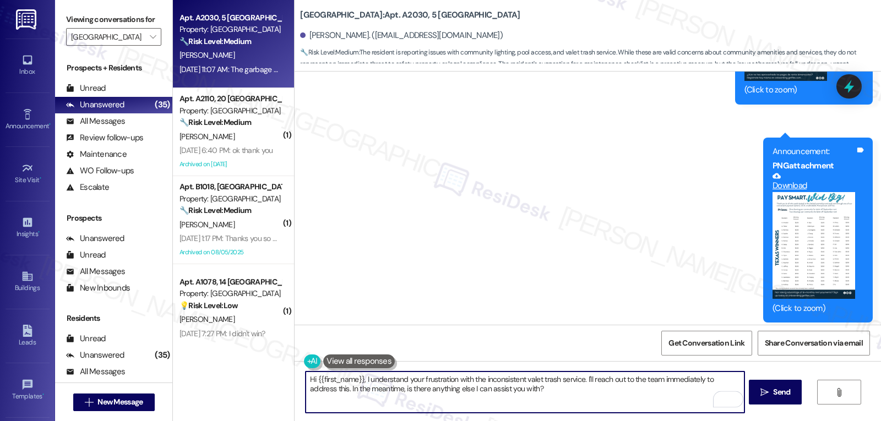
click at [581, 378] on textarea "Hi {{first_name}}, I understand your frustration with the inconsistent valet tr…" at bounding box center [525, 392] width 438 height 41
click at [579, 380] on textarea "Hi {{first_name}}, I understand your frustration with the inconsistent valet tr…" at bounding box center [525, 392] width 438 height 41
paste textarea "especially since it’s a paid service"
click at [398, 389] on textarea "Hi {{first_name}}, I understand your frustration with the inconsistent valet tr…" at bounding box center [525, 392] width 438 height 41
click at [493, 385] on textarea "Hi {{first_name}}, I understand your frustration with the inconsistent valet tr…" at bounding box center [525, 392] width 438 height 41
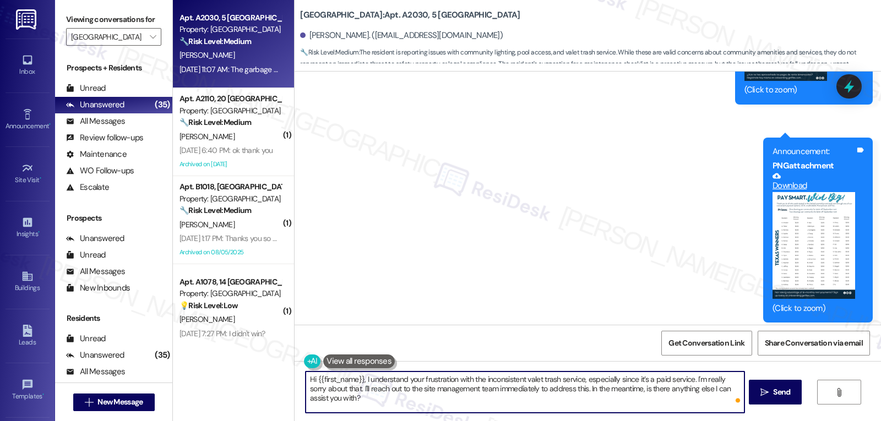
click at [493, 385] on textarea "Hi {{first_name}}, I understand your frustration with the inconsistent valet tr…" at bounding box center [525, 392] width 438 height 41
type textarea "Hi {{first_name}}, I understand your frustration with the inconsistent valet tr…"
click at [756, 405] on button " Send" at bounding box center [775, 392] width 53 height 25
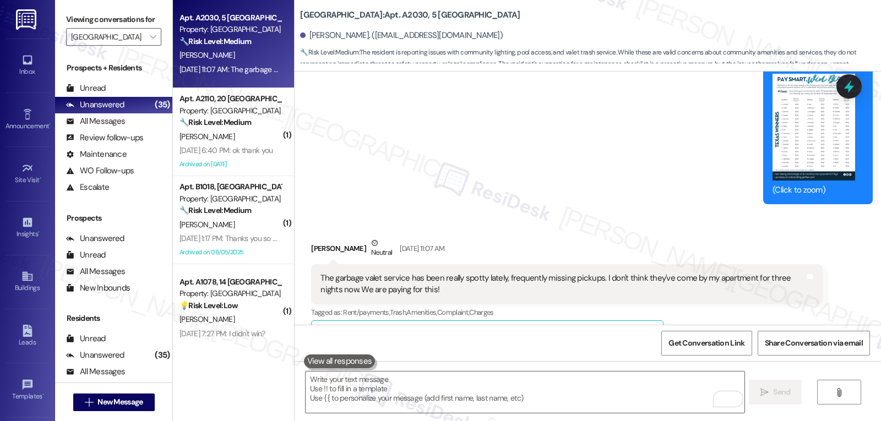
scroll to position [528, 0]
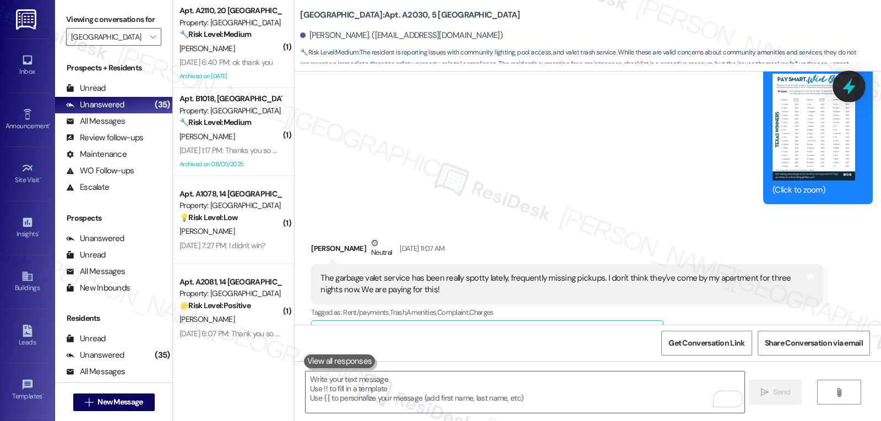
click at [850, 90] on icon at bounding box center [849, 86] width 13 height 17
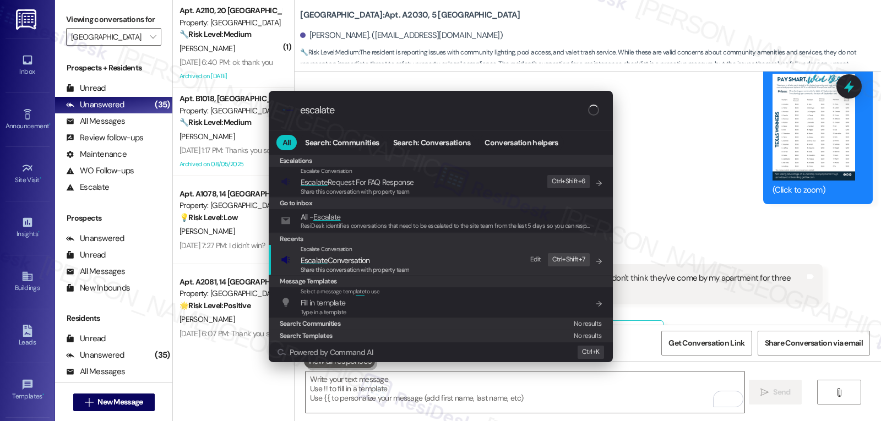
type input "escalate"
click at [406, 261] on span "Escalate Conversation" at bounding box center [355, 260] width 109 height 12
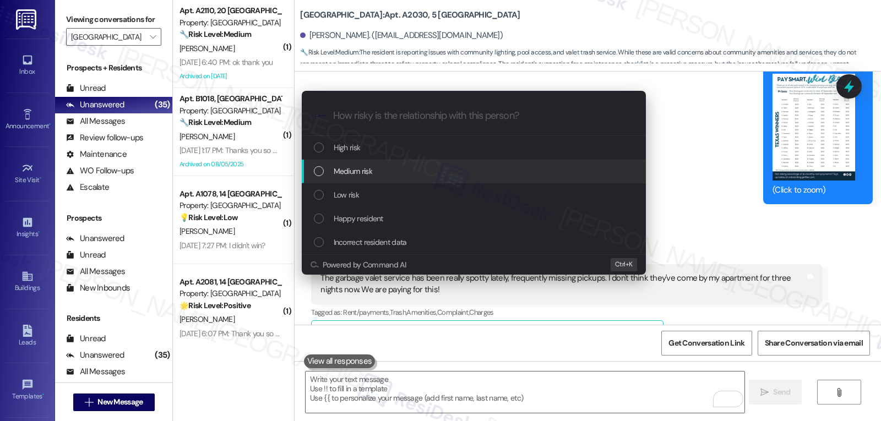
click at [369, 173] on span "Medium risk" at bounding box center [353, 171] width 39 height 12
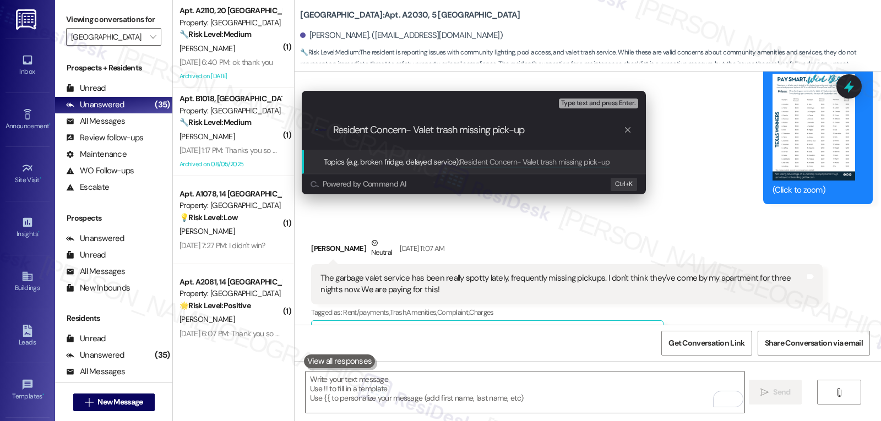
type input "Resident Concern- Valet trash missing pick-ups"
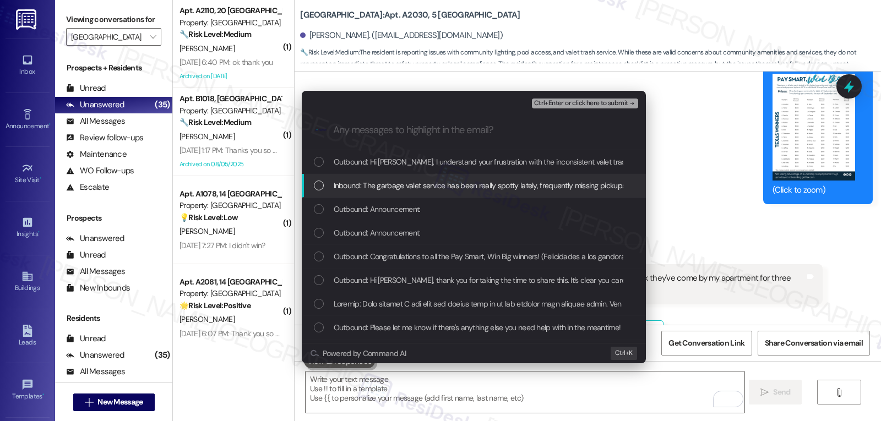
click at [359, 191] on span "Inbound: The garbage valet service has been really spotty lately, frequently mi…" at bounding box center [621, 186] width 574 height 12
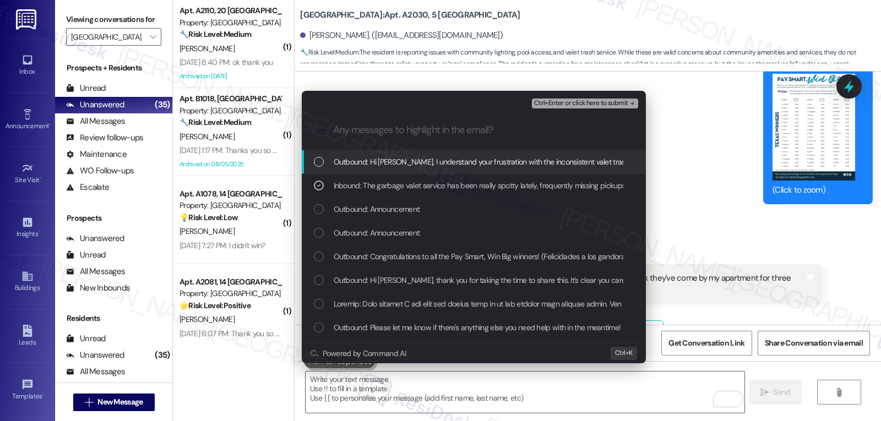
click at [571, 105] on span "Ctrl+Enter or click here to submit" at bounding box center [581, 104] width 94 height 8
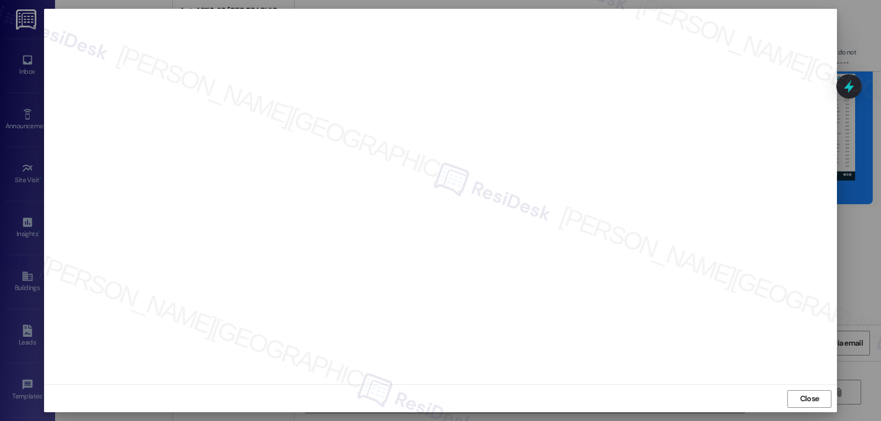
scroll to position [5, 0]
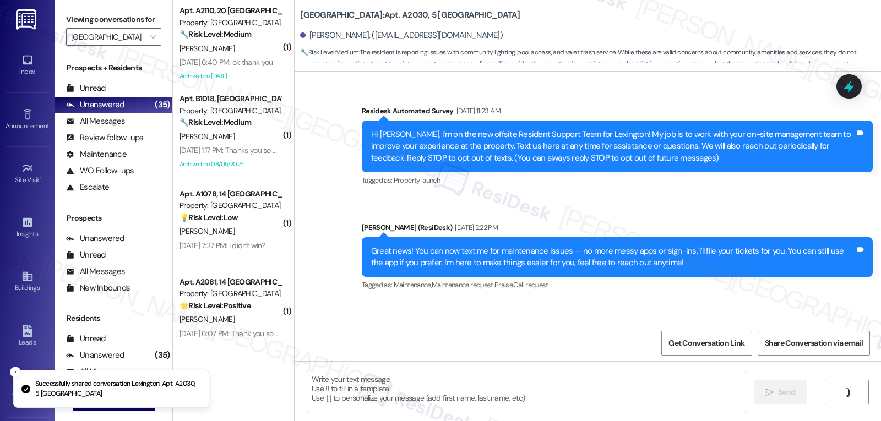
type textarea "Fetching suggested responses. Please feel free to read through the conversation…"
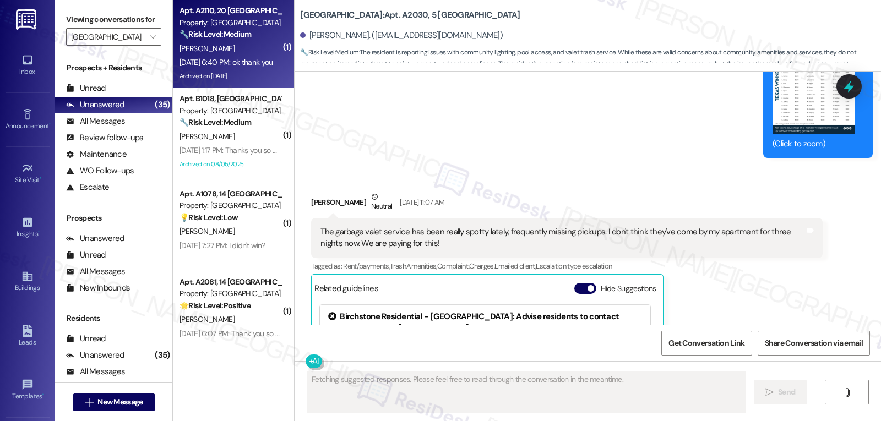
scroll to position [28566, 0]
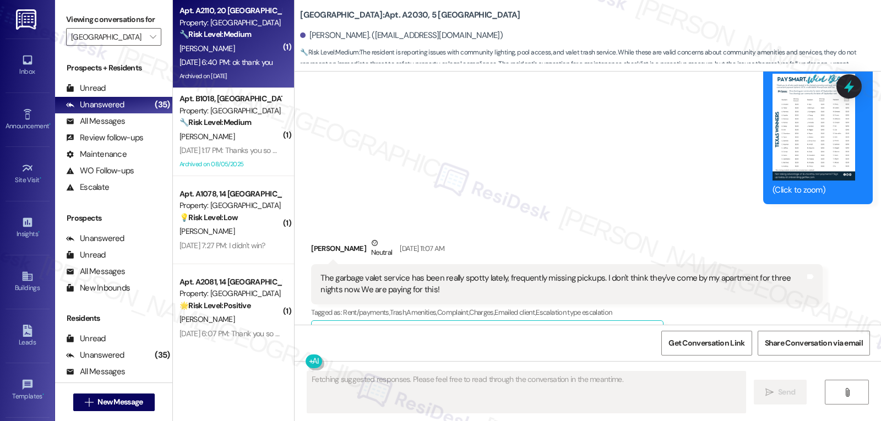
click at [179, 42] on div "R. Cook" at bounding box center [230, 49] width 104 height 14
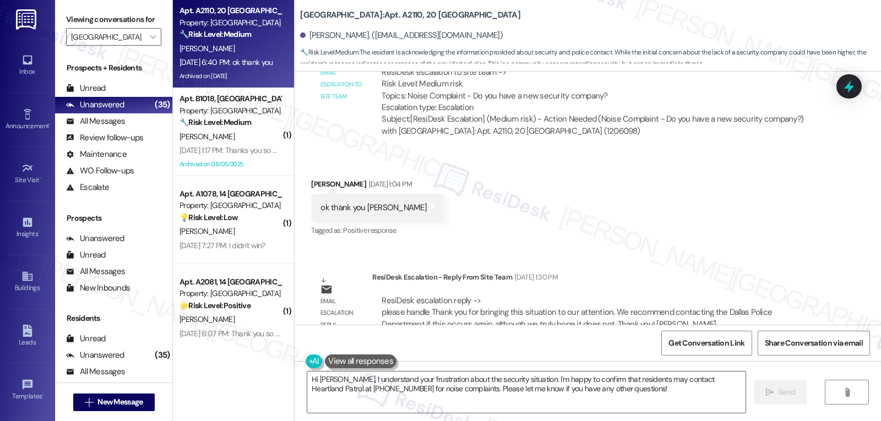
scroll to position [23115, 0]
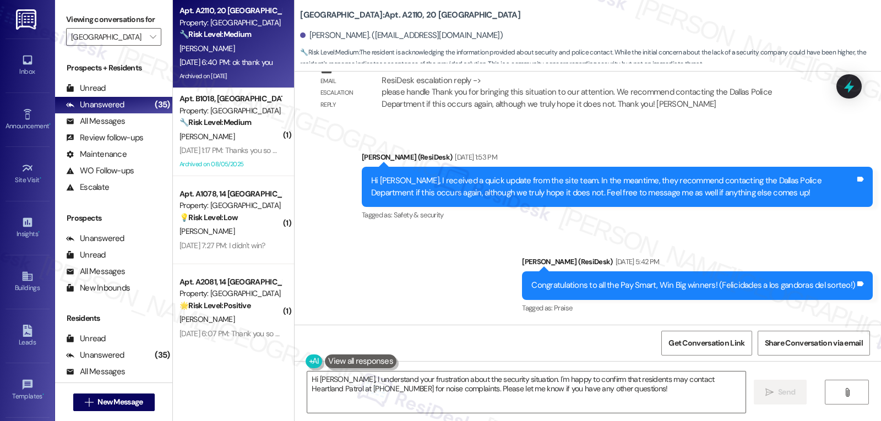
click at [314, 349] on div "Richard Cook Aug 28, 2025 at 6:40 PM" at bounding box center [362, 356] width 102 height 15
copy div "Richard"
click at [464, 397] on textarea "Hi Richard, I understand your frustration about the security situation. I'm hap…" at bounding box center [526, 392] width 438 height 41
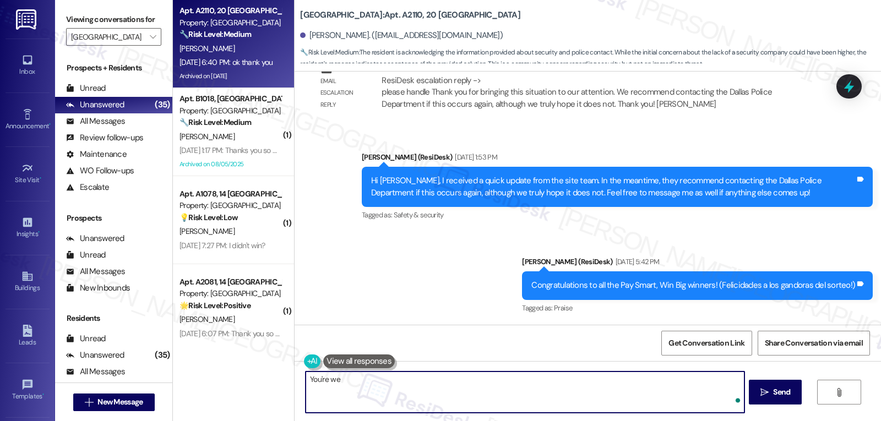
type textarea "You're wel"
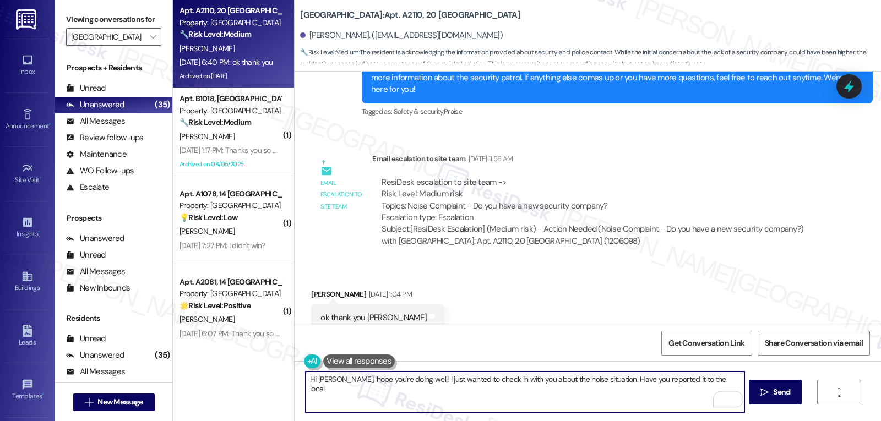
scroll to position [23005, 0]
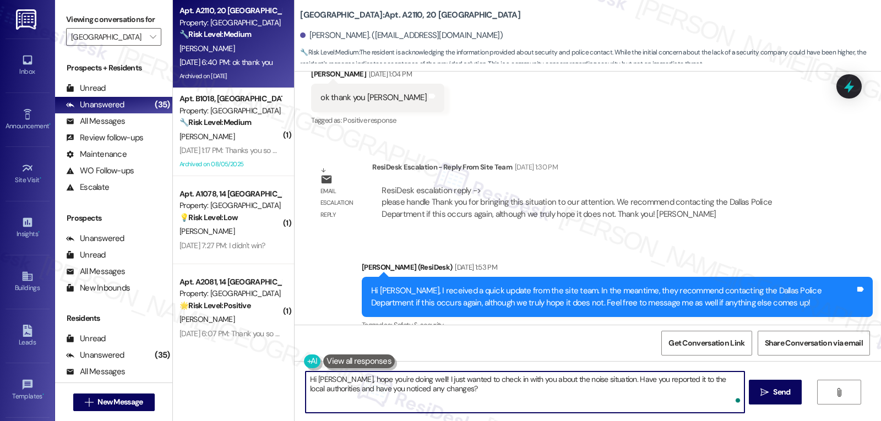
type textarea "Hi Richard, hope you're doing well! I just wanted to check in with you about th…"
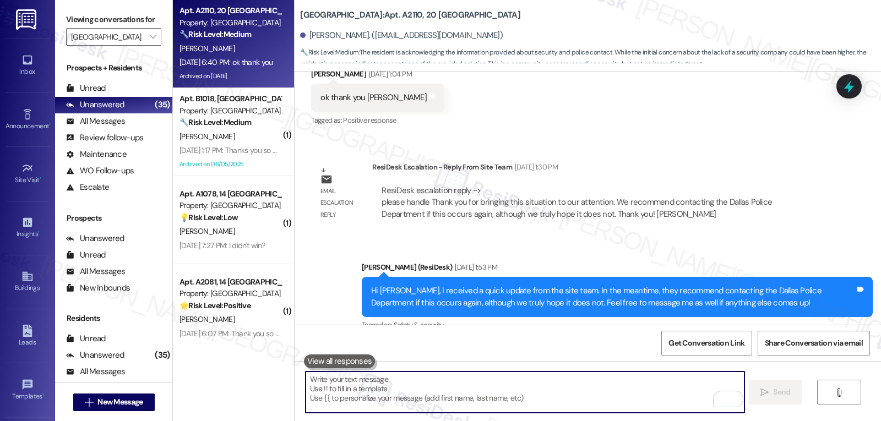
scroll to position [23050, 0]
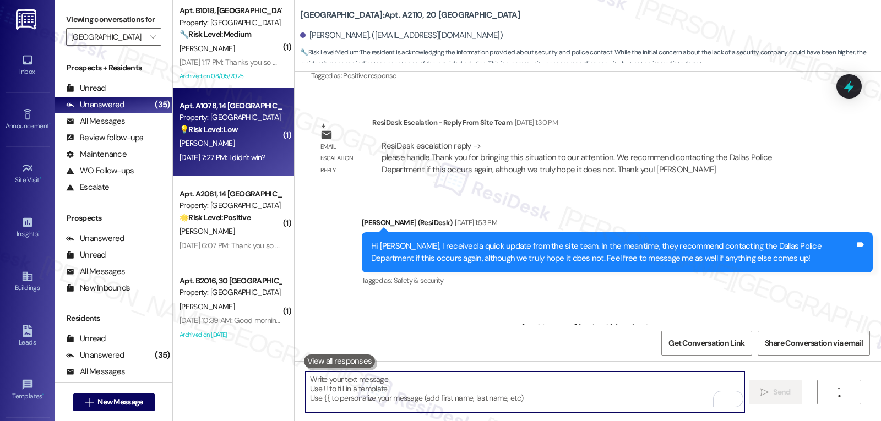
click at [251, 125] on div "💡 Risk Level: Low The resident is inquiring about a contest. This is a customer…" at bounding box center [231, 130] width 102 height 12
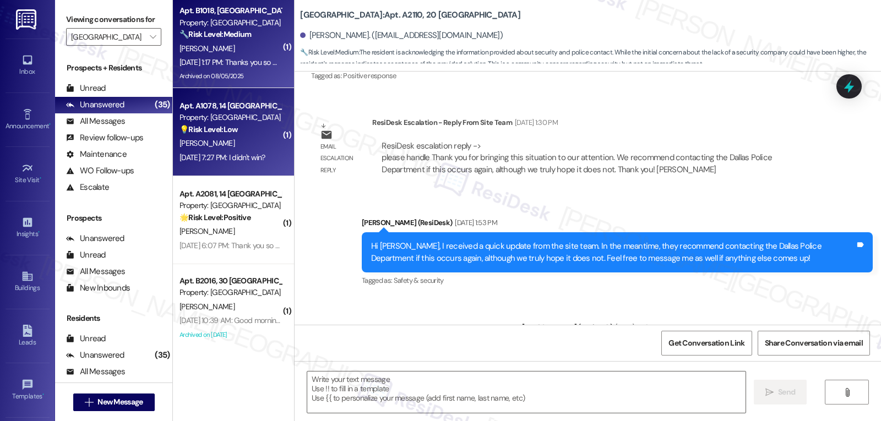
click at [232, 61] on div "Aug 28, 2025 at 1:17 PM: Thanks you so much and same to you Aug 28, 2025 at 1:1…" at bounding box center [263, 62] width 167 height 10
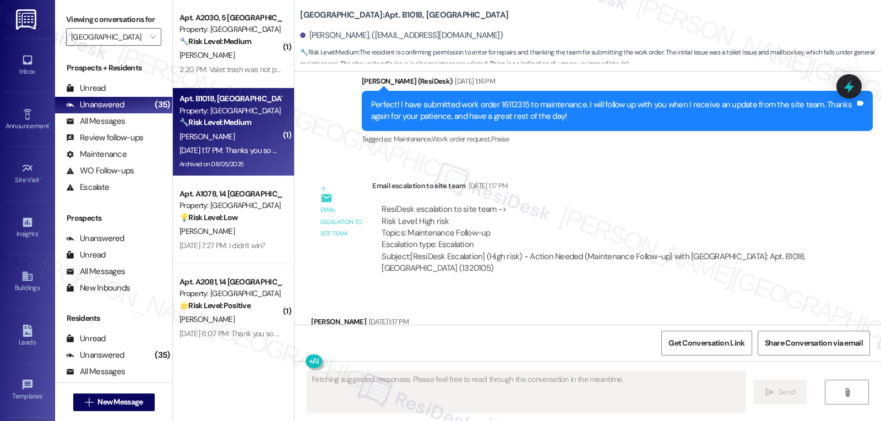
scroll to position [24488, 0]
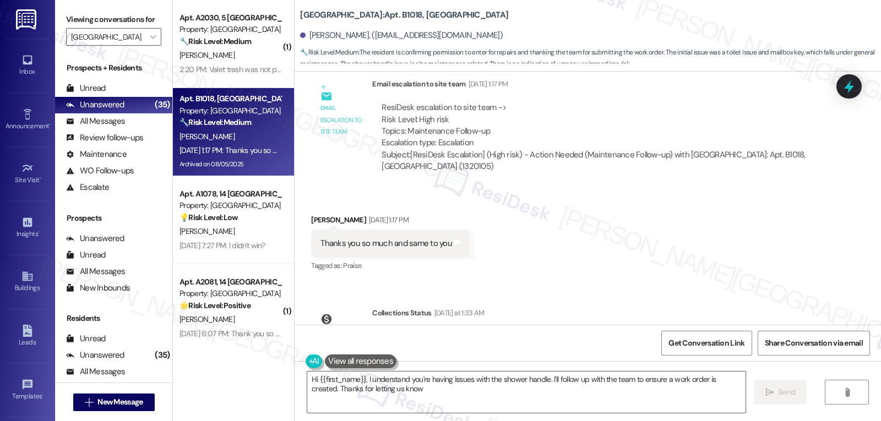
type textarea "Hi {{first_name}}, I understand you're having issues with the shower handle. I'…"
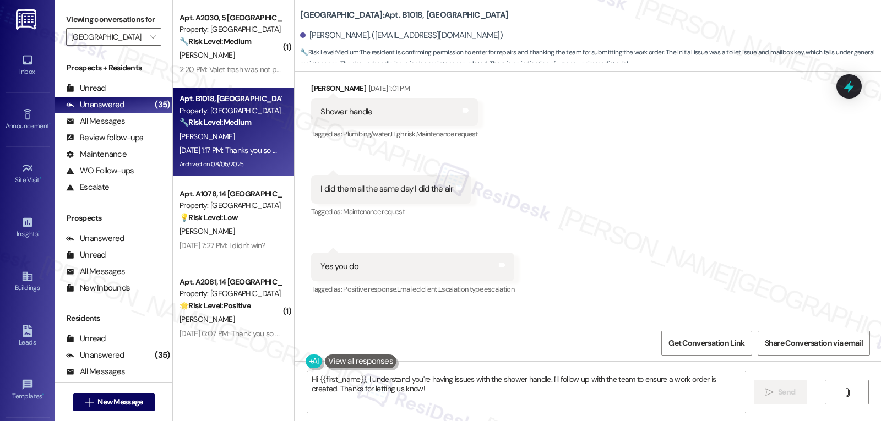
scroll to position [24158, 0]
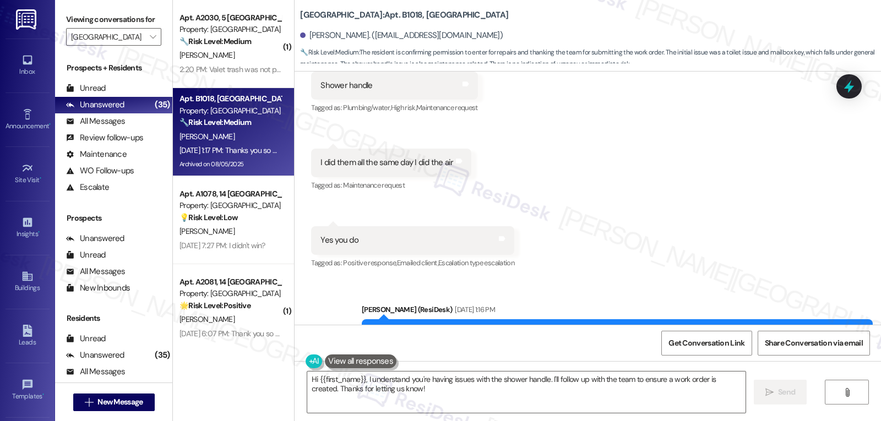
click at [502, 328] on div "Perfect! I have submitted work order 16112315 to maintenance. I will follow up …" at bounding box center [613, 340] width 484 height 24
copy div "16112315"
click at [845, 83] on icon at bounding box center [849, 86] width 19 height 19
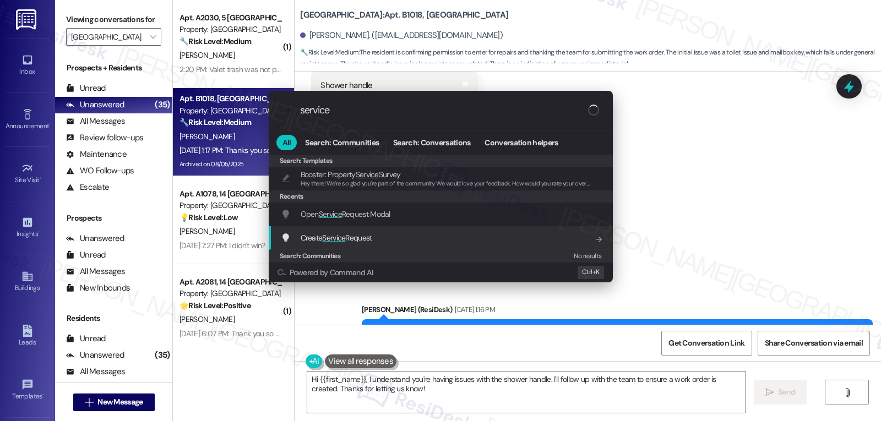
type input "service"
click at [362, 211] on span "Open Service Request Modal" at bounding box center [346, 214] width 90 height 10
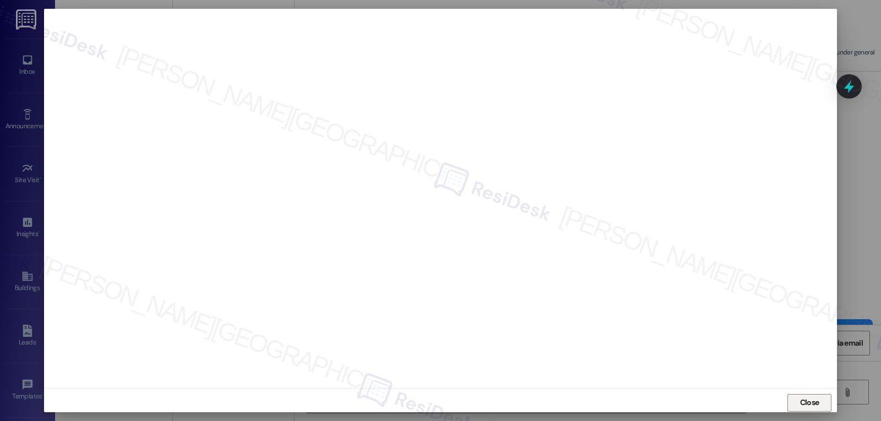
drag, startPoint x: 804, startPoint y: 399, endPoint x: 763, endPoint y: 389, distance: 41.9
click at [803, 399] on span "Close" at bounding box center [809, 403] width 19 height 12
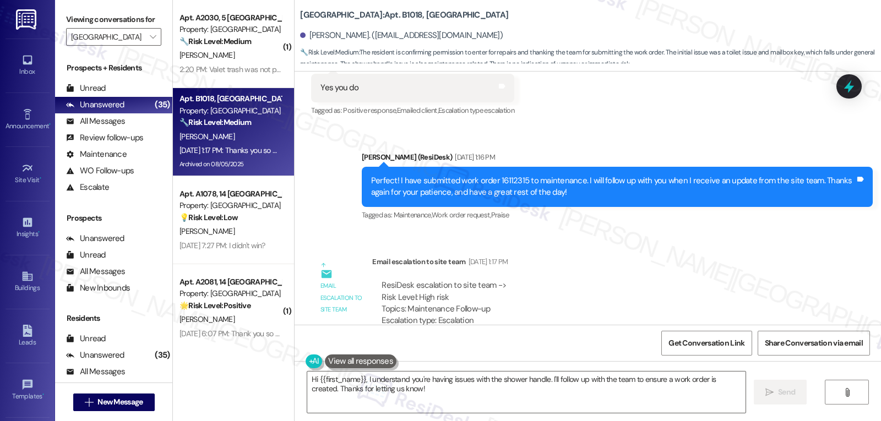
scroll to position [24488, 0]
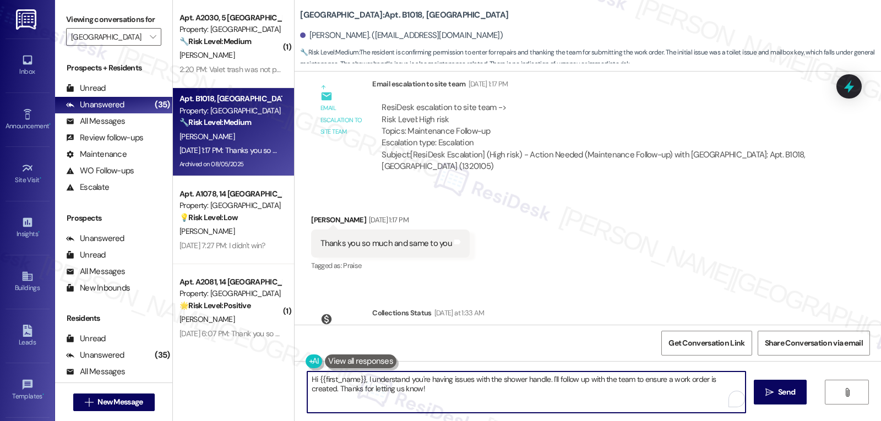
drag, startPoint x: 364, startPoint y: 381, endPoint x: 732, endPoint y: 447, distance: 374.3
click at [732, 421] on html "Inbox Go to Inbox Announcement • Send A Text Announcement Site Visit • Go to Si…" at bounding box center [440, 210] width 881 height 421
type textarea "Hi {{first_name}}, I hope you're doing well! I just want to get an"
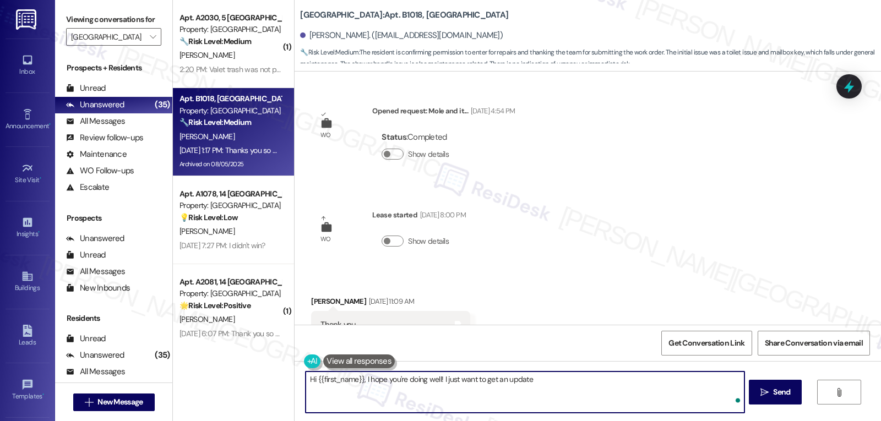
scroll to position [24488, 0]
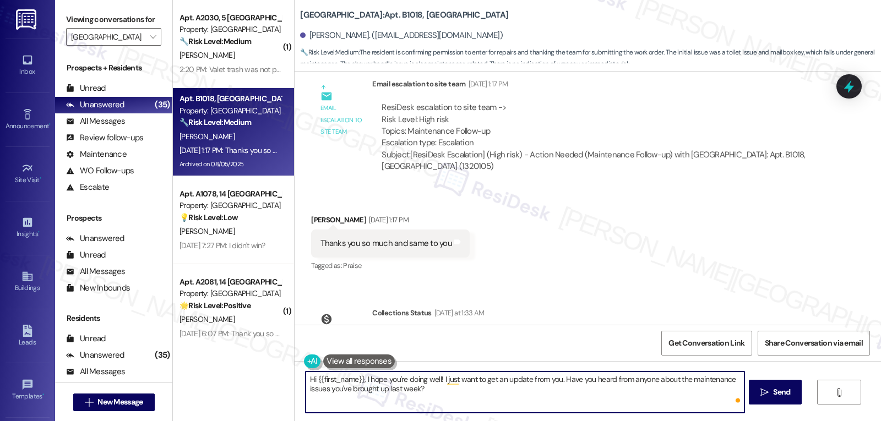
type textarea "Hi {{first_name}}, I hope you're doing well! I just want to get an update from …"
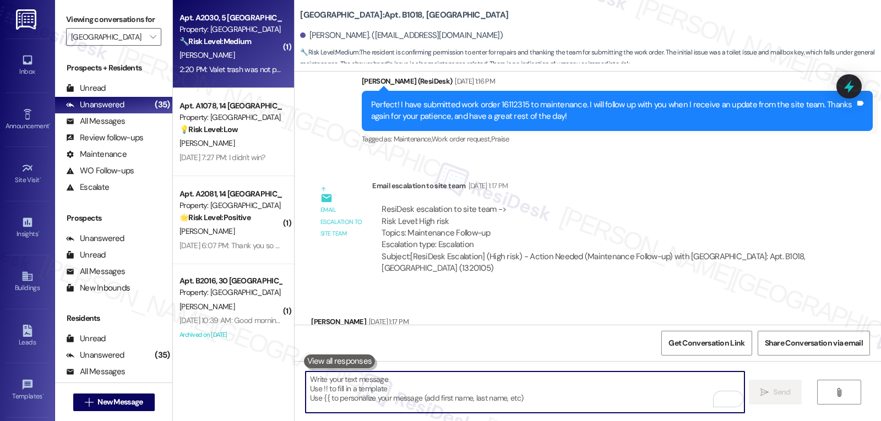
drag, startPoint x: 237, startPoint y: 66, endPoint x: 566, endPoint y: 277, distance: 391.1
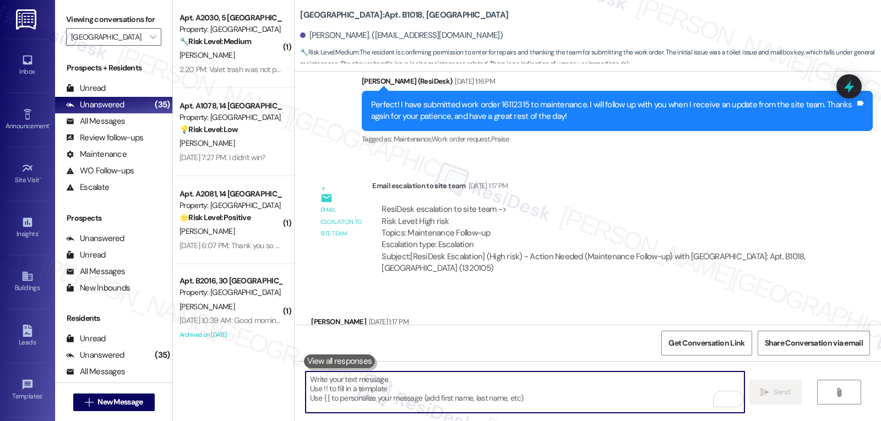
click at [236, 65] on div "2:20 PM: Valet trash was not picked up yet again last night here in Bldg 5 and …" at bounding box center [451, 69] width 543 height 10
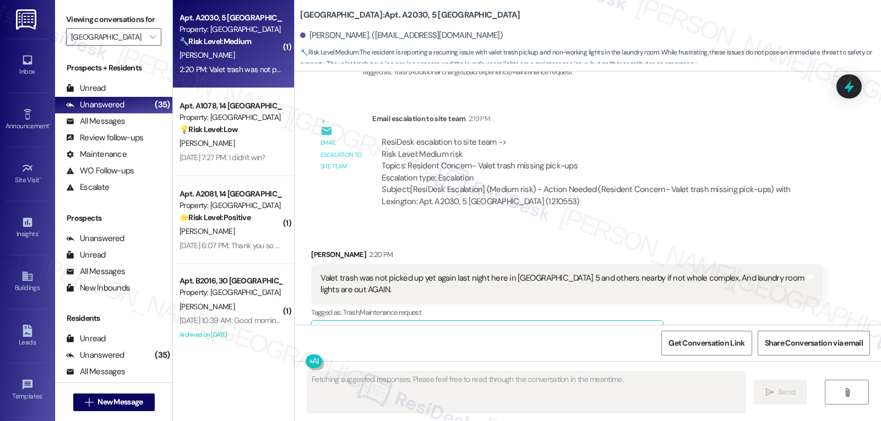
scroll to position [28931, 0]
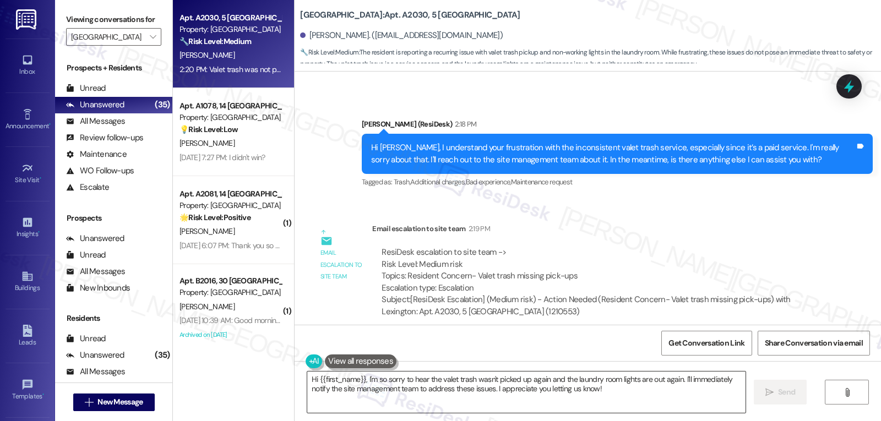
click at [387, 386] on textarea "Hi {{first_name}}, I'm so sorry to hear the valet trash wasn't picked up again …" at bounding box center [526, 392] width 438 height 41
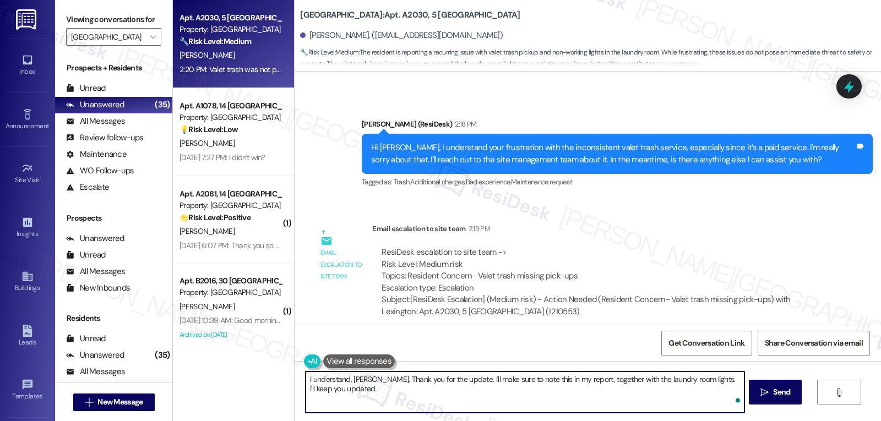
type textarea "I understand, Allen. Thank you for the update. I'll make sure to note this in m…"
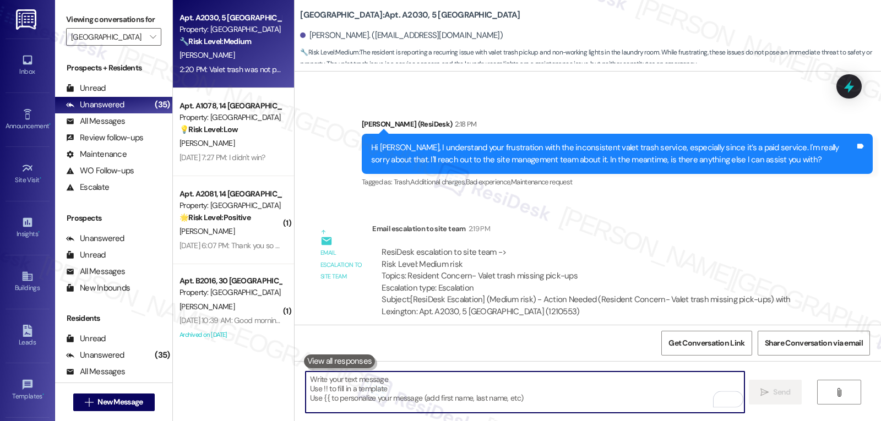
scroll to position [29041, 0]
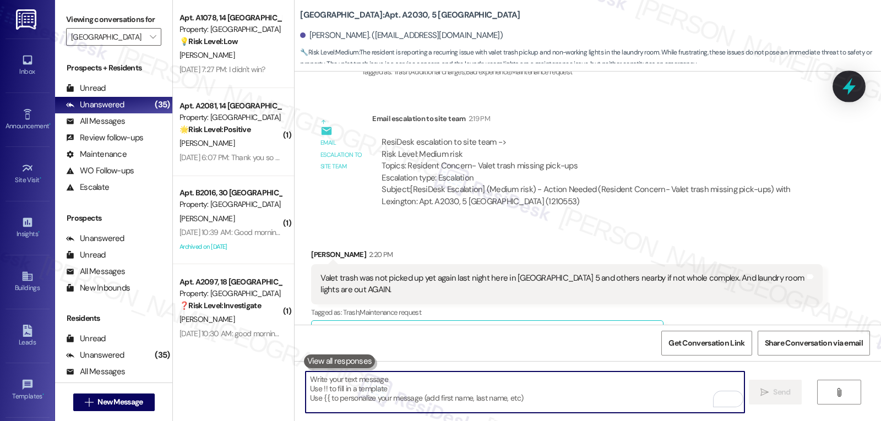
click at [850, 94] on icon at bounding box center [849, 86] width 19 height 19
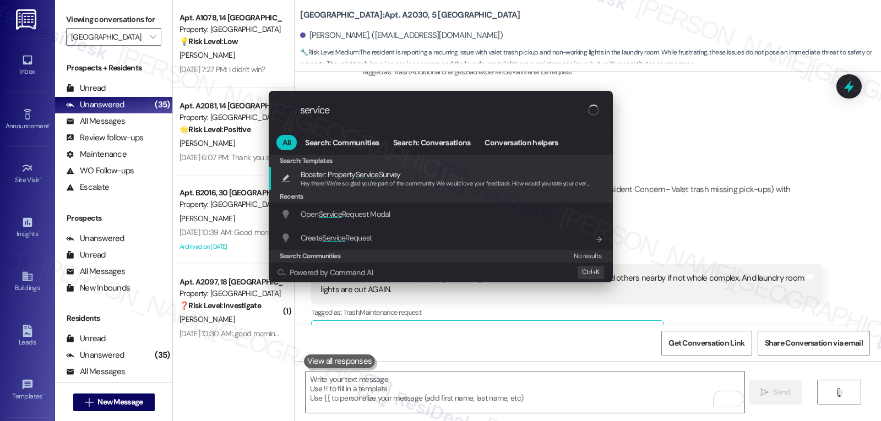
type input "service"
click at [378, 243] on div "Create Service Request Add shortcut" at bounding box center [442, 238] width 322 height 12
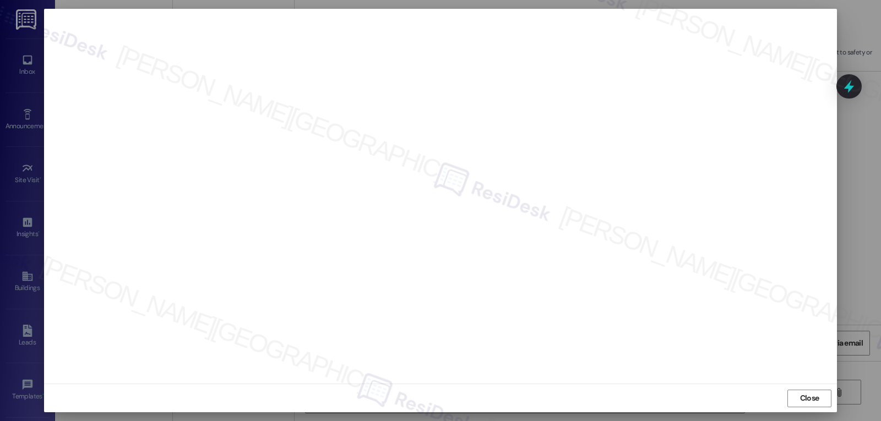
scroll to position [5, 0]
click at [800, 394] on span "Close" at bounding box center [809, 398] width 19 height 12
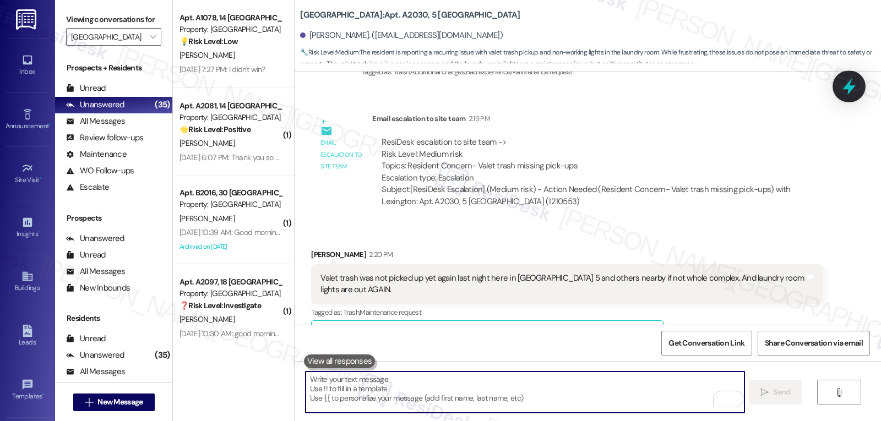
click at [842, 90] on icon at bounding box center [849, 86] width 19 height 19
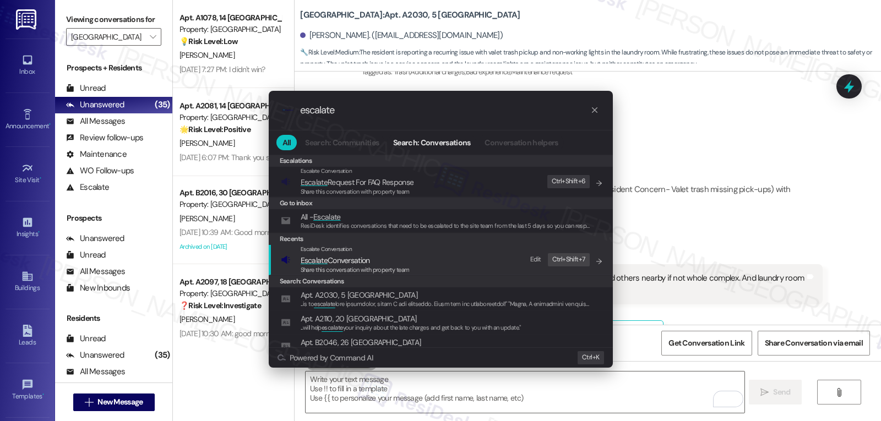
type input "escalate"
click at [374, 259] on span "Escalate Conversation" at bounding box center [355, 260] width 109 height 12
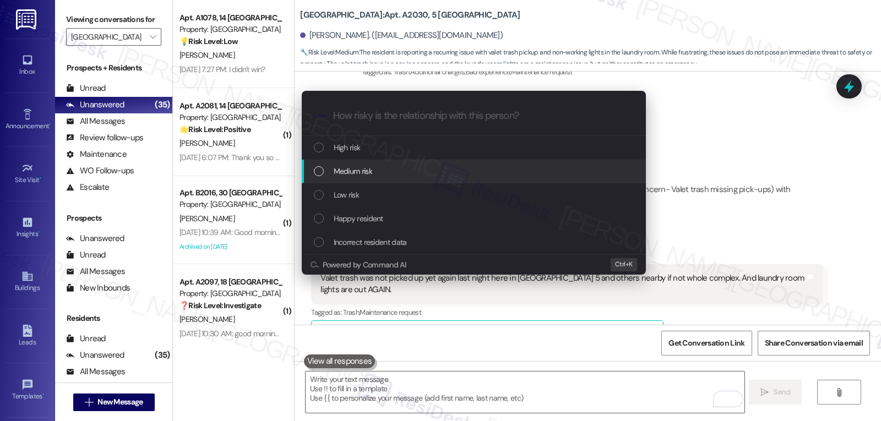
click at [386, 175] on div "Medium risk" at bounding box center [475, 171] width 322 height 12
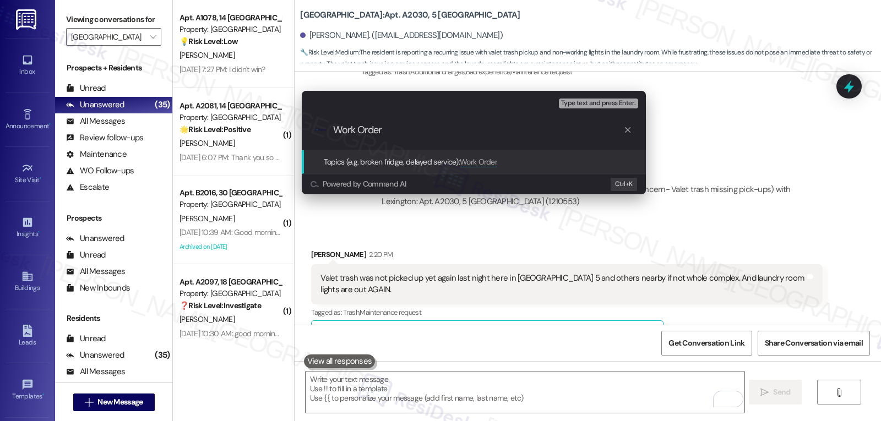
paste input "16125320"
type input "Work Order 16125320 filed by ResiDesk - Laundry room lights"
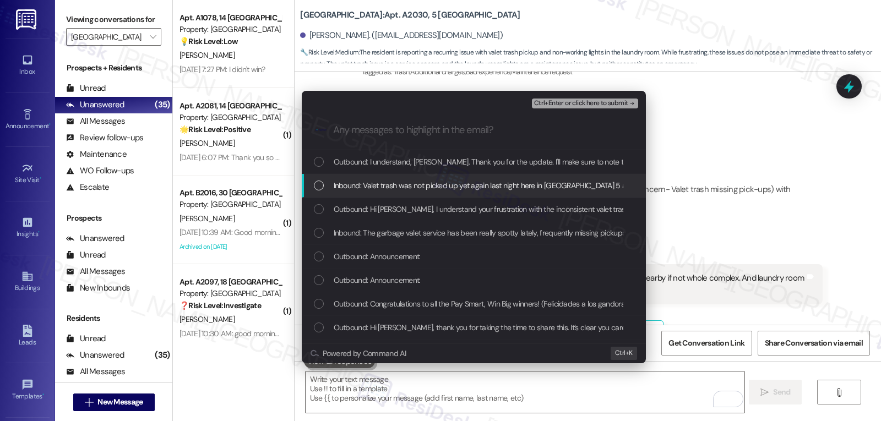
click at [384, 188] on span "Inbound: Valet trash was not picked up yet again last night here in Bldg 5 and …" at bounding box center [605, 186] width 543 height 12
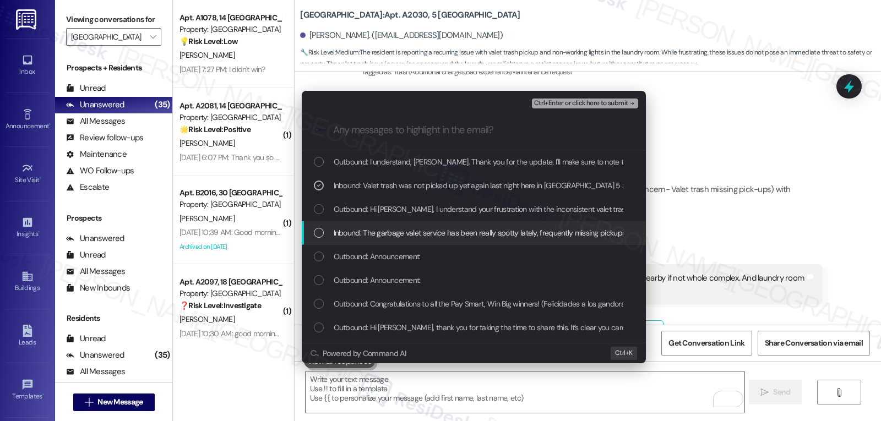
click at [394, 235] on span "Inbound: The garbage valet service has been really spotty lately, frequently mi…" at bounding box center [621, 233] width 574 height 12
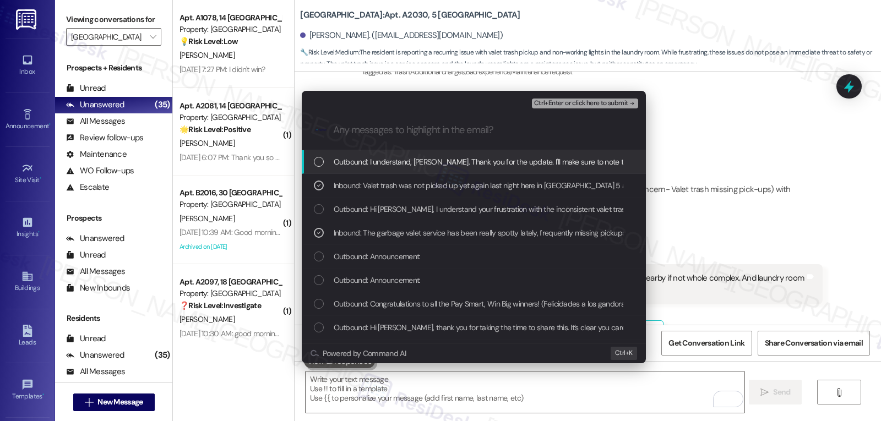
click at [609, 105] on span "Ctrl+Enter or click here to submit" at bounding box center [581, 104] width 94 height 8
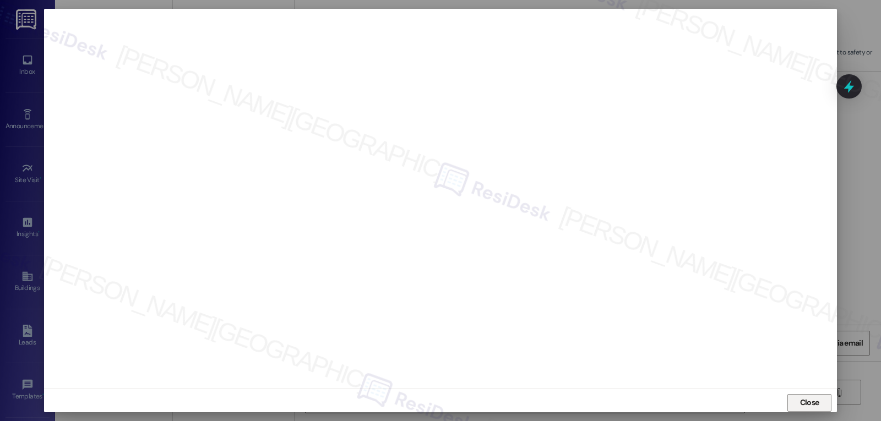
click at [810, 409] on span "Close" at bounding box center [810, 403] width 24 height 17
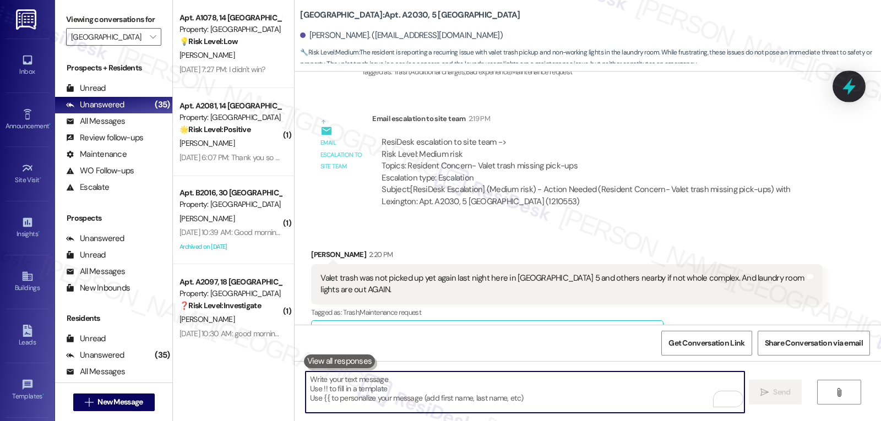
click at [857, 86] on icon at bounding box center [849, 86] width 19 height 19
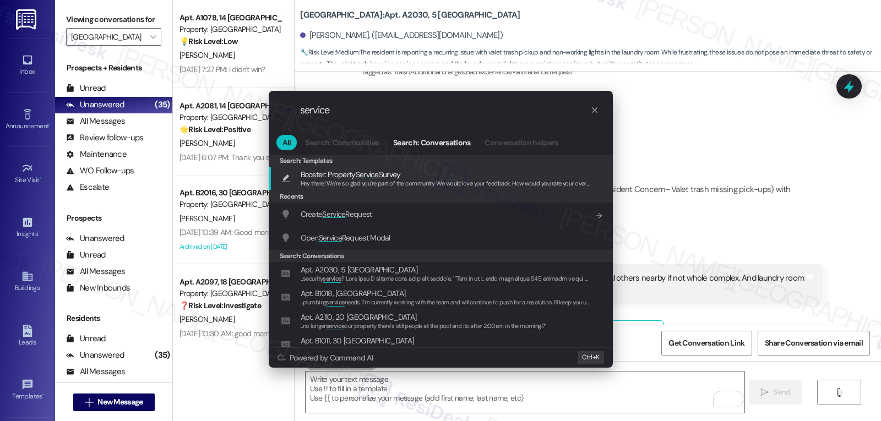
type input "service"
click at [370, 217] on span "Create Service Request" at bounding box center [337, 214] width 72 height 10
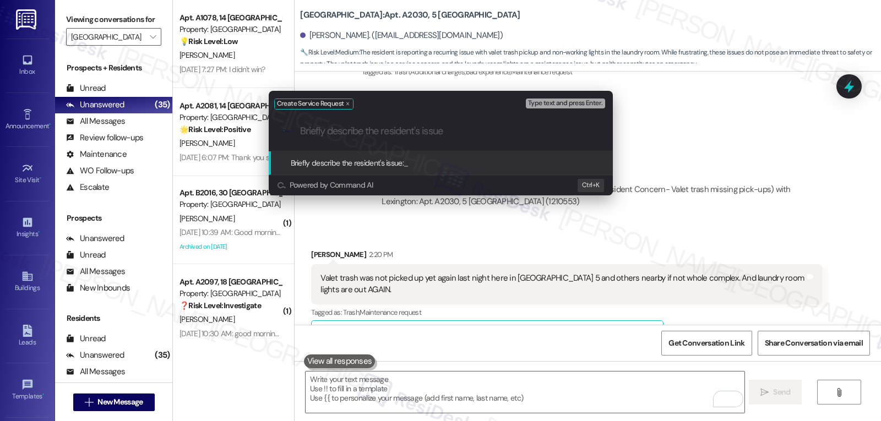
drag, startPoint x: 745, startPoint y: 221, endPoint x: 804, endPoint y: 142, distance: 99.1
click at [745, 219] on div "Create Service Request Type text and press Enter. .cls-1{fill:#0a055f;}.cls-2{f…" at bounding box center [440, 210] width 881 height 421
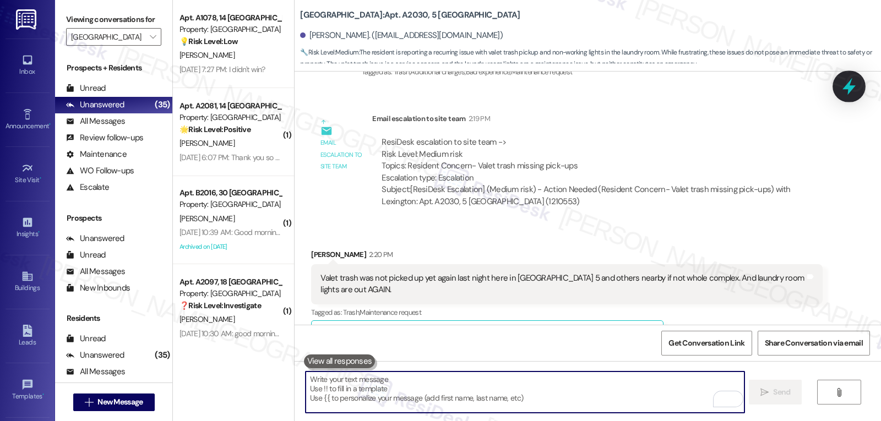
click at [855, 83] on icon at bounding box center [849, 86] width 19 height 19
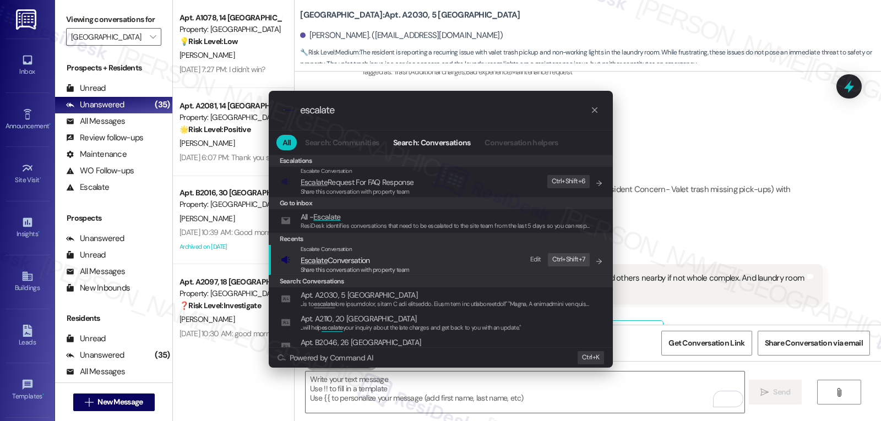
type input "escalate"
click at [347, 272] on span "Share this conversation with property team" at bounding box center [355, 270] width 109 height 8
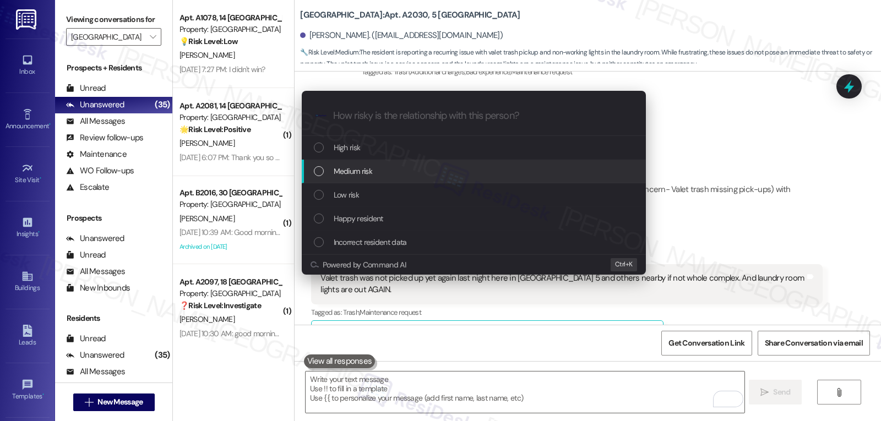
click at [350, 170] on span "Medium risk" at bounding box center [353, 171] width 39 height 12
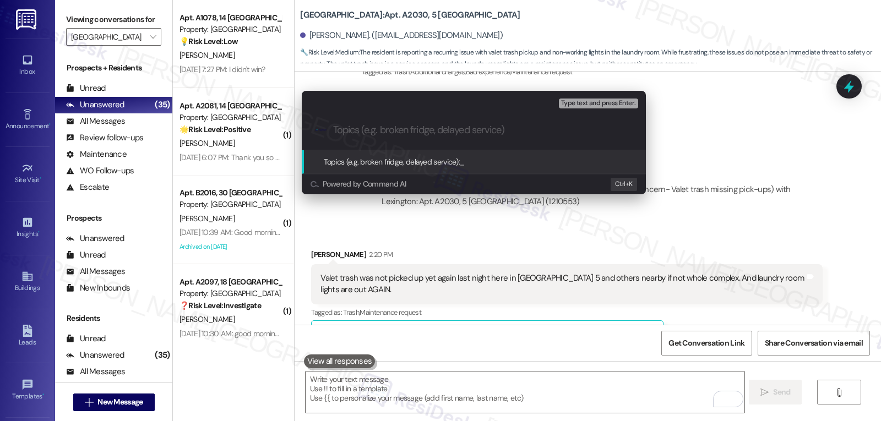
paste input "Work Order 16125320 filed by ResiDesk - Laundry room lights"
type input "Work Order 16125320 filed by ResiDesk - Laundry room lights"
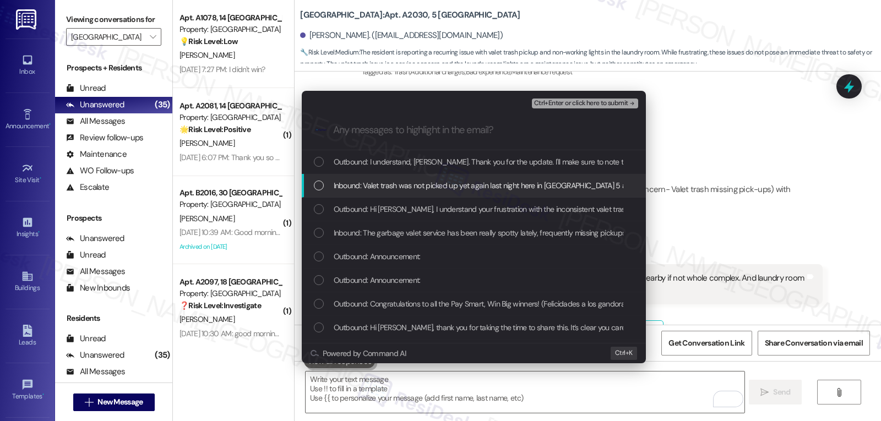
click at [339, 178] on div "Inbound: Valet trash was not picked up yet again last night here in Bldg 5 and …" at bounding box center [474, 186] width 344 height 24
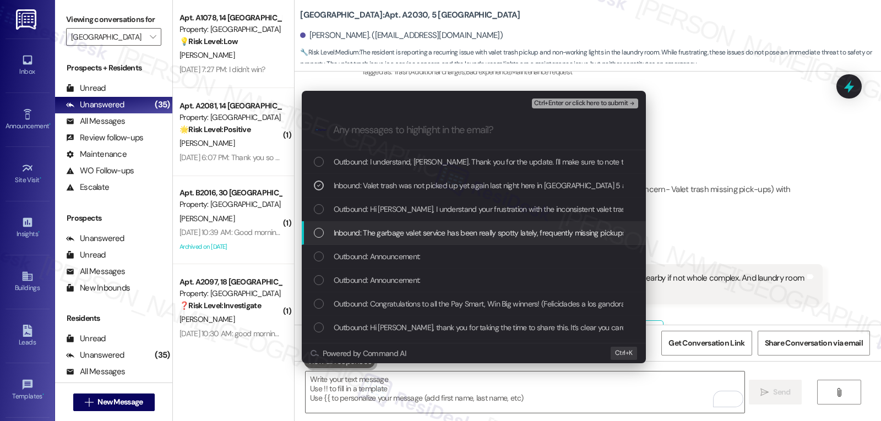
click at [345, 222] on div "Inbound: The garbage valet service has been really spotty lately, frequently mi…" at bounding box center [474, 233] width 344 height 24
click at [322, 233] on icon "List of options" at bounding box center [319, 233] width 8 height 8
click at [547, 227] on span "Inbound: The garbage valet service has been really spotty lately, frequently mi…" at bounding box center [621, 233] width 574 height 12
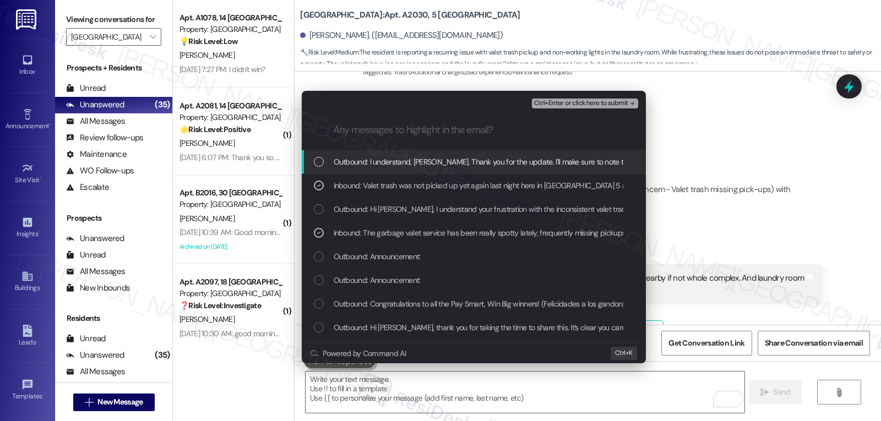
click at [595, 101] on span "Ctrl+Enter or click here to submit" at bounding box center [581, 104] width 94 height 8
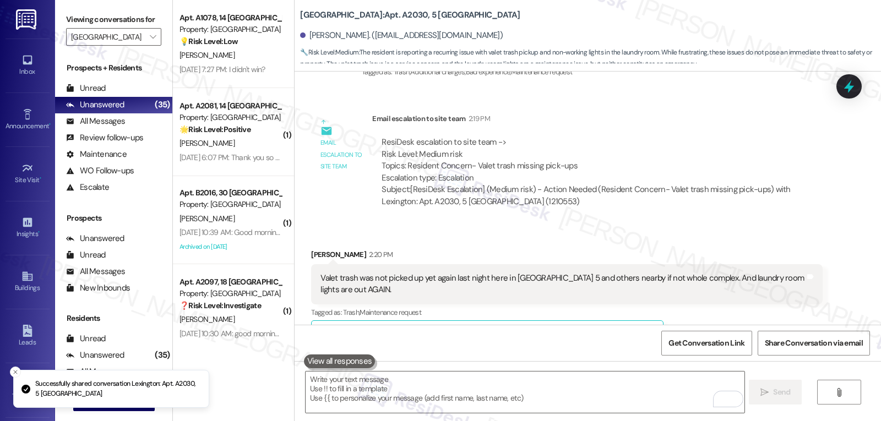
scroll to position [0, 0]
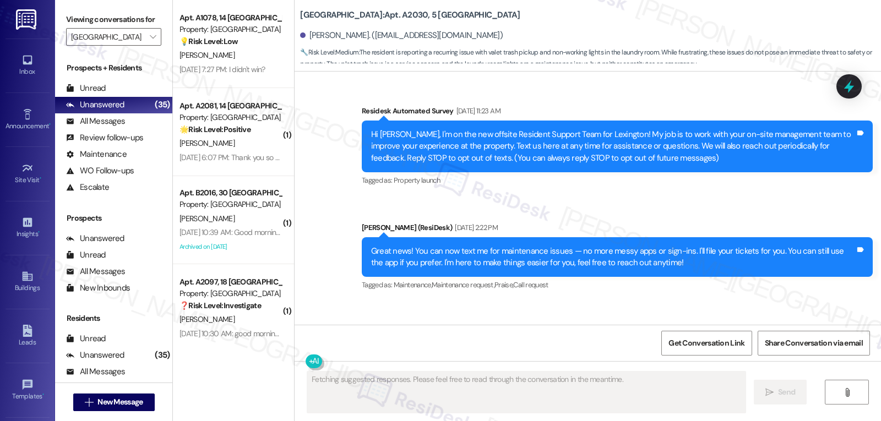
type textarea "Fetching suggested responses. Please feel free to read through the conversation…"
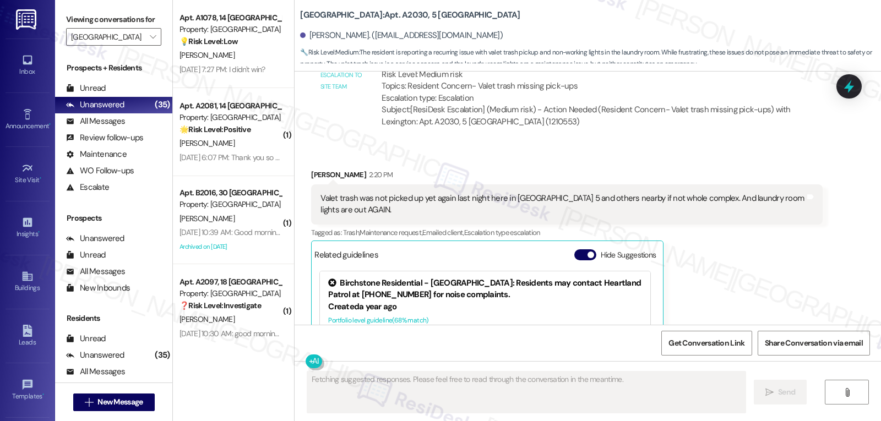
scroll to position [29135, 0]
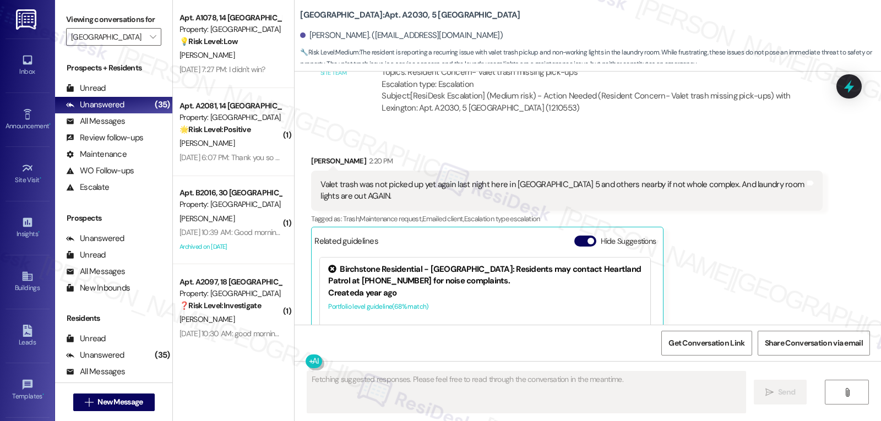
click at [266, 51] on div "[PERSON_NAME]" at bounding box center [230, 55] width 104 height 14
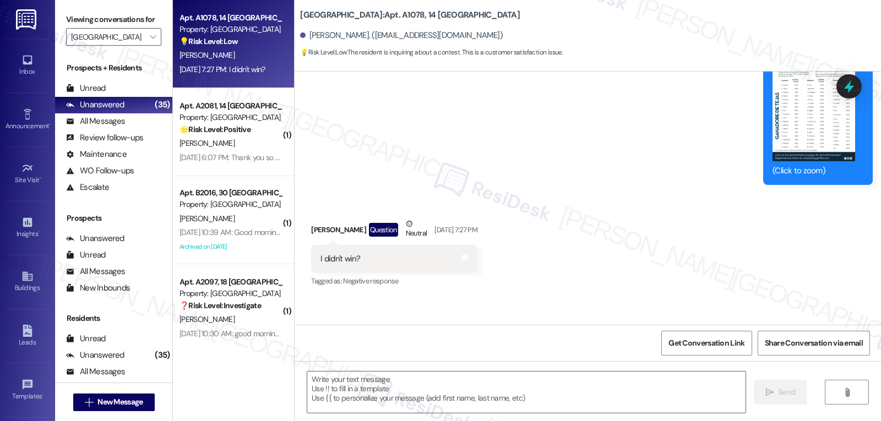
scroll to position [4417, 0]
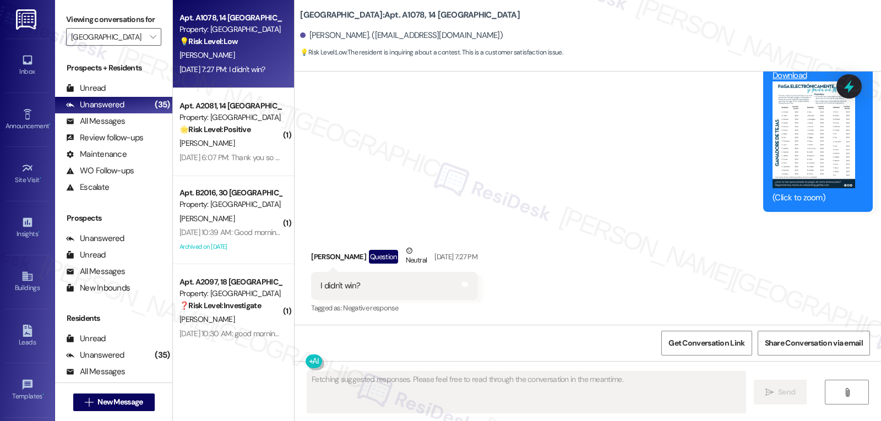
click at [803, 154] on button "Zoom image" at bounding box center [814, 135] width 83 height 107
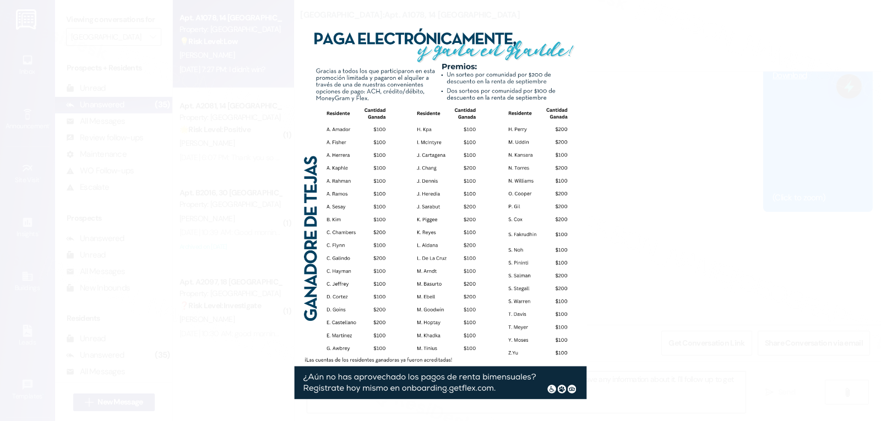
click at [731, 259] on button "Unzoom image" at bounding box center [440, 210] width 881 height 421
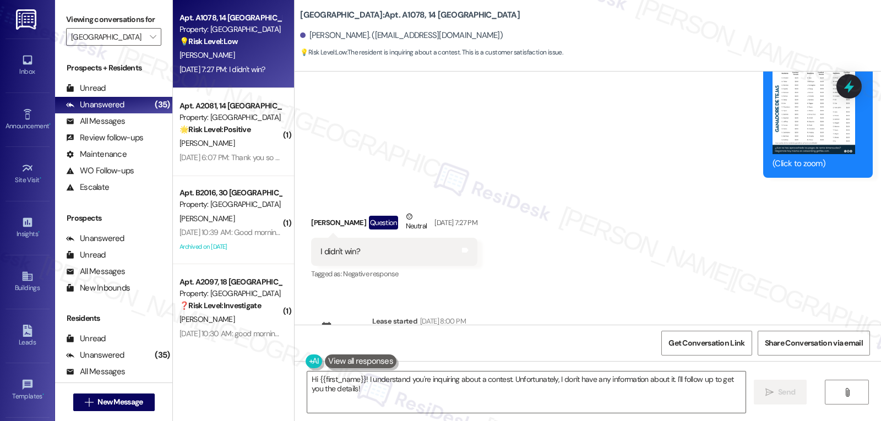
scroll to position [4482, 0]
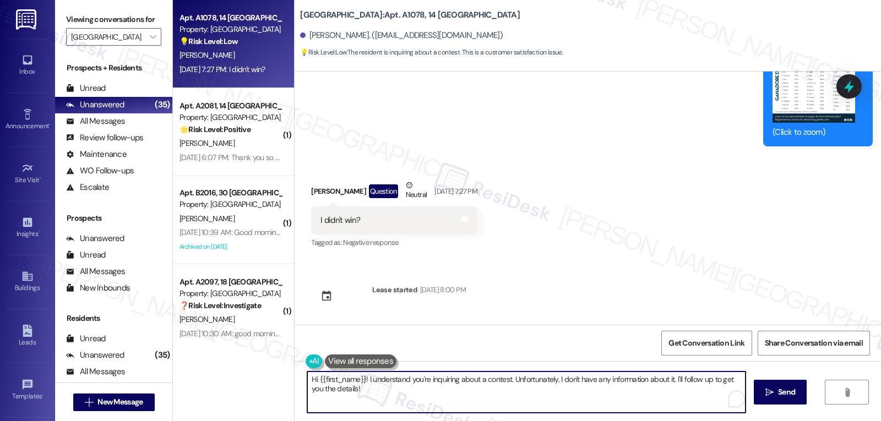
drag, startPoint x: 363, startPoint y: 381, endPoint x: 620, endPoint y: 447, distance: 264.5
click at [620, 421] on html "Inbox Go to Inbox Announcement • Send A Text Announcement Site Visit • Go to Si…" at bounding box center [440, 210] width 881 height 421
type textarea "Hi {{first_name}}! I apologize for the delayed response. Please refer to the at…"
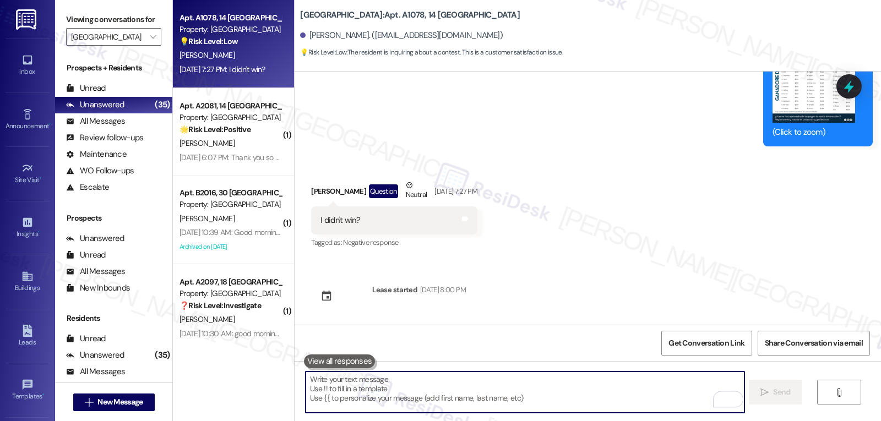
scroll to position [4417, 0]
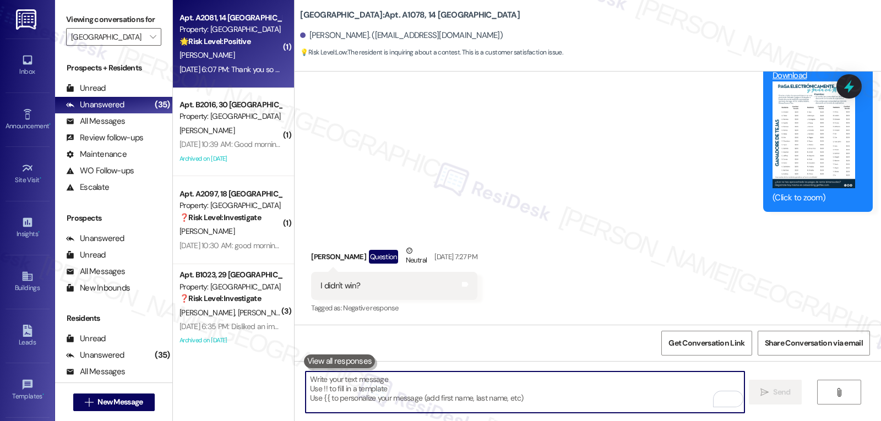
click at [237, 58] on div "[PERSON_NAME]" at bounding box center [230, 55] width 104 height 14
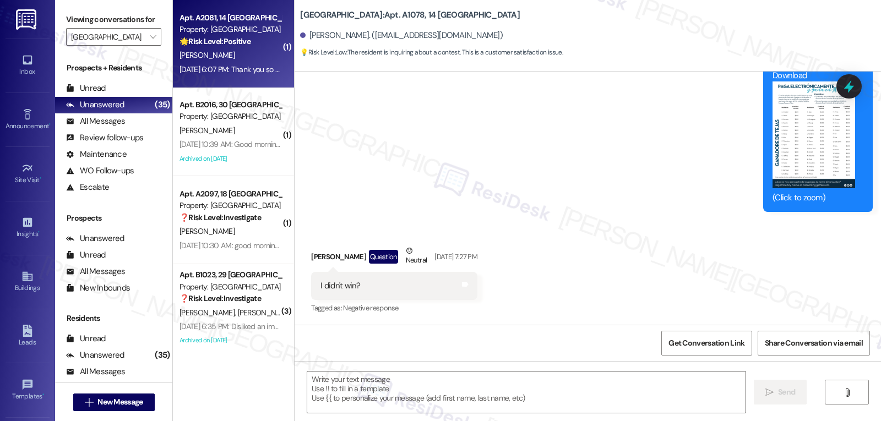
type textarea "Fetching suggested responses. Please feel free to read through the conversation…"
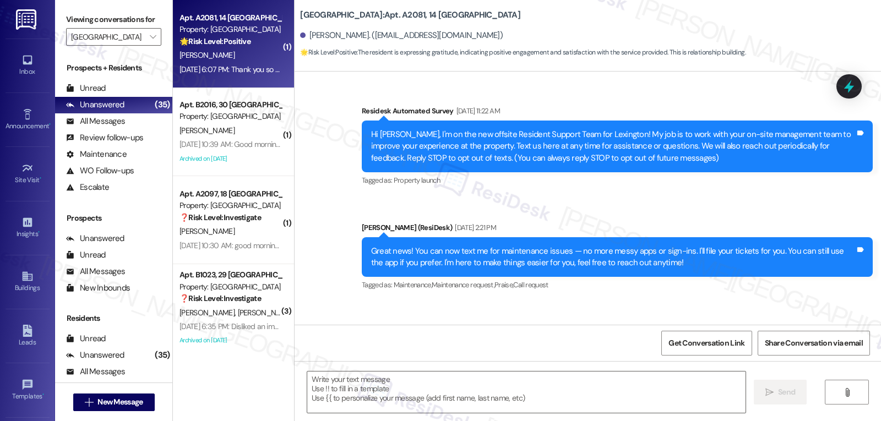
scroll to position [6951, 0]
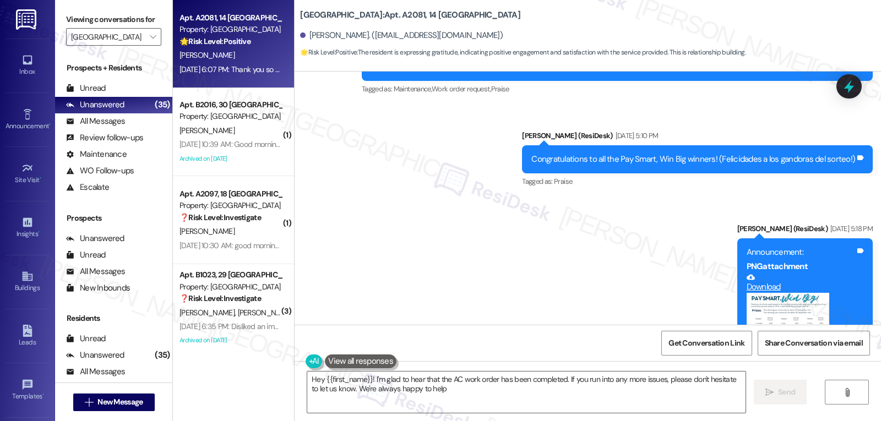
type textarea "Hey {{first_name}}! I'm glad to hear that the AC work order has been completed.…"
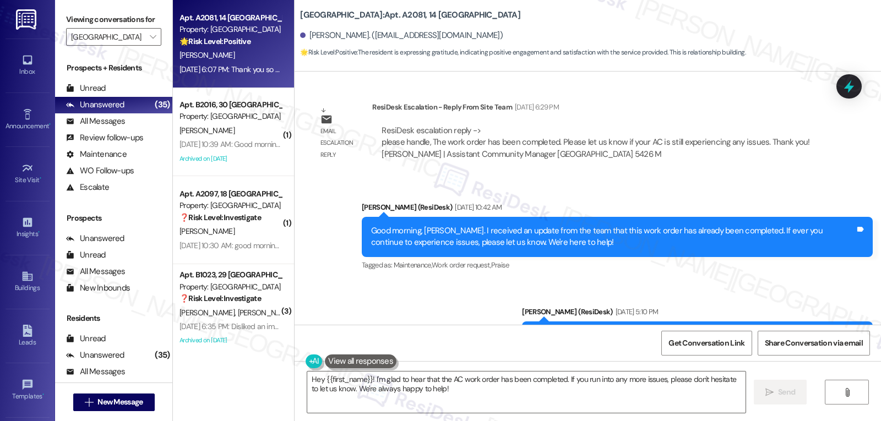
click at [853, 87] on icon at bounding box center [849, 86] width 10 height 13
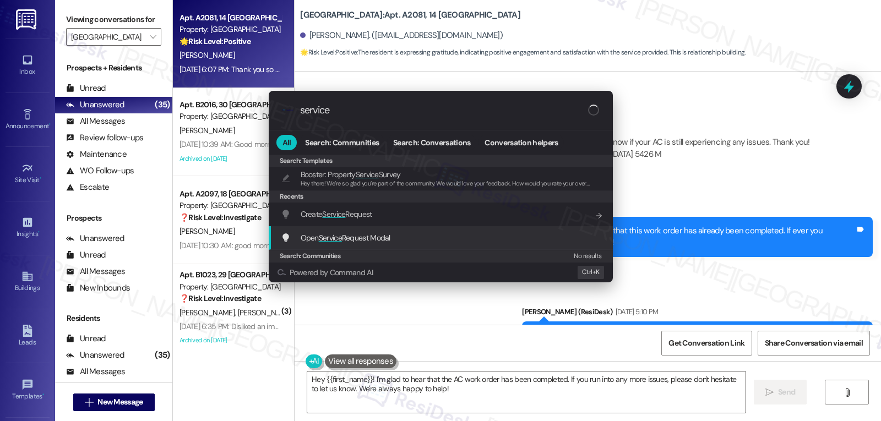
type input "service"
click at [398, 245] on div "Open Service Request Modal Add shortcut" at bounding box center [441, 238] width 344 height 24
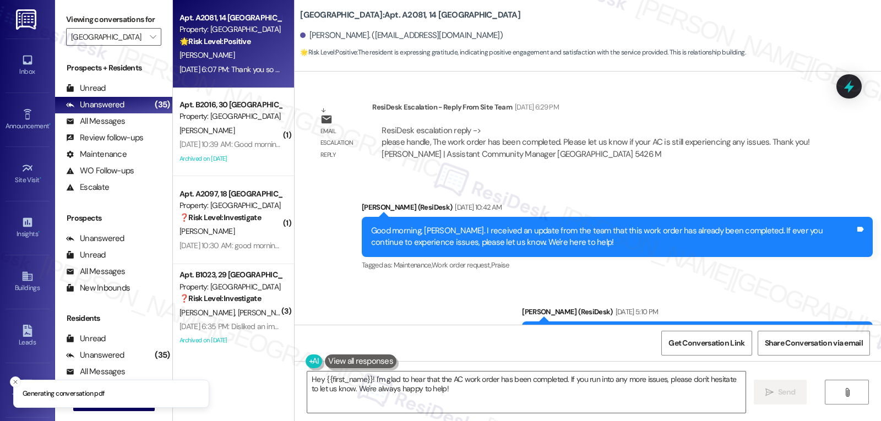
scroll to position [6172, 0]
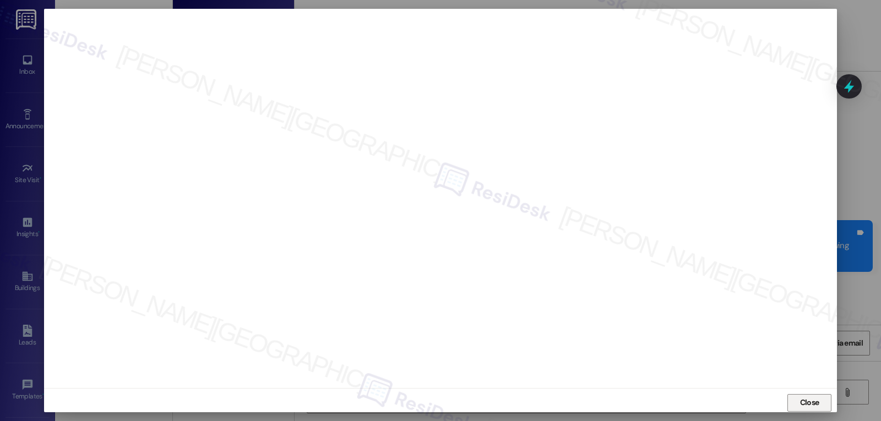
click at [819, 405] on button "Close" at bounding box center [810, 403] width 44 height 18
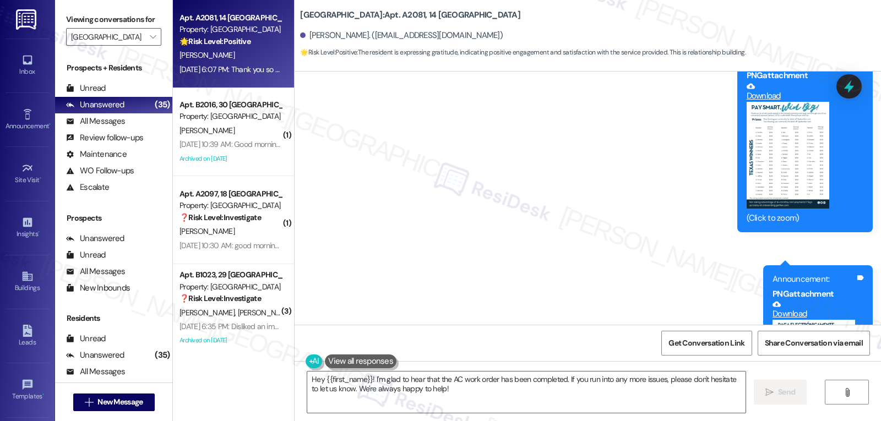
scroll to position [7053, 0]
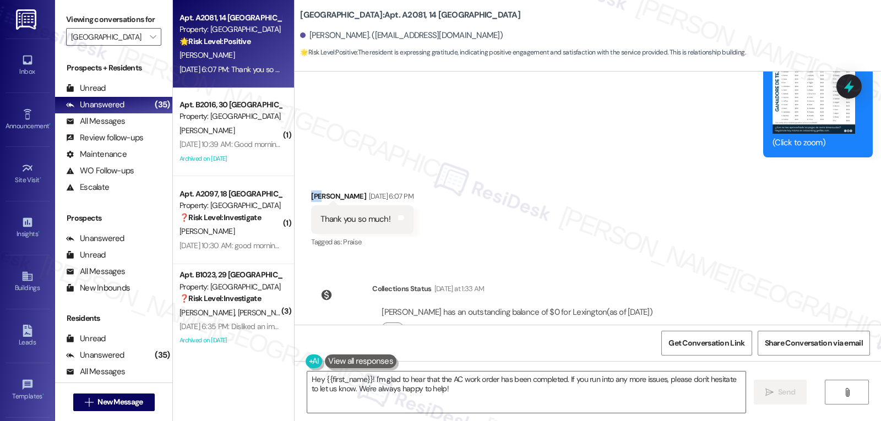
drag, startPoint x: 314, startPoint y: 161, endPoint x: 300, endPoint y: 161, distance: 14.9
click at [303, 182] on div "Received via SMS Luis Melendez Aug 28, 2025 at 6:07 PM Thank you so much! Tags …" at bounding box center [362, 220] width 118 height 77
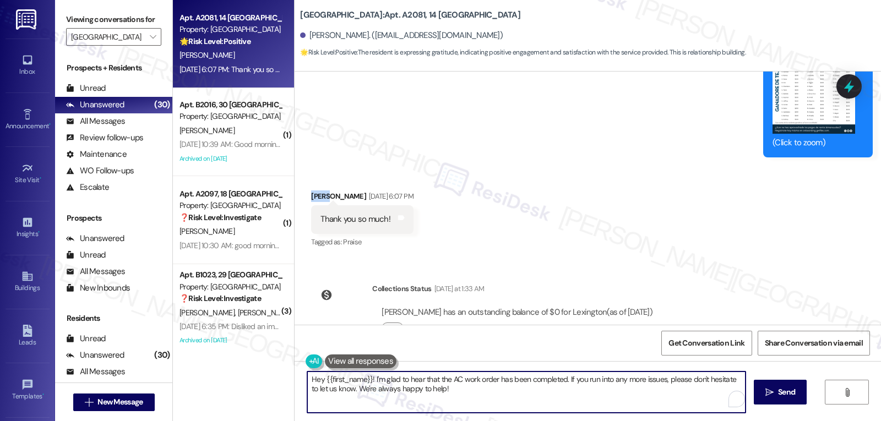
drag, startPoint x: 367, startPoint y: 381, endPoint x: 881, endPoint y: 447, distance: 517.6
click at [881, 421] on html "Inbox Go to Inbox Announcement • Send A Text Announcement Site Visit • Go to Si…" at bounding box center [440, 210] width 881 height 421
type textarea "Hey {{first_name}}! I hope you're doing well! I just wanted to check in about t…"
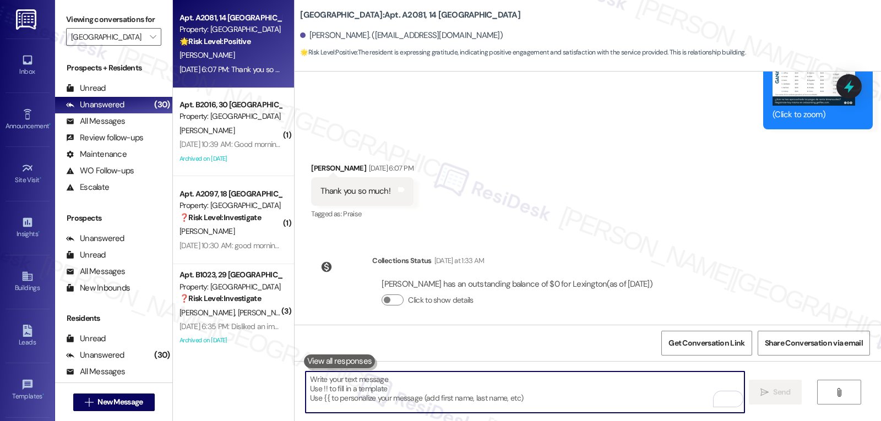
scroll to position [7130, 0]
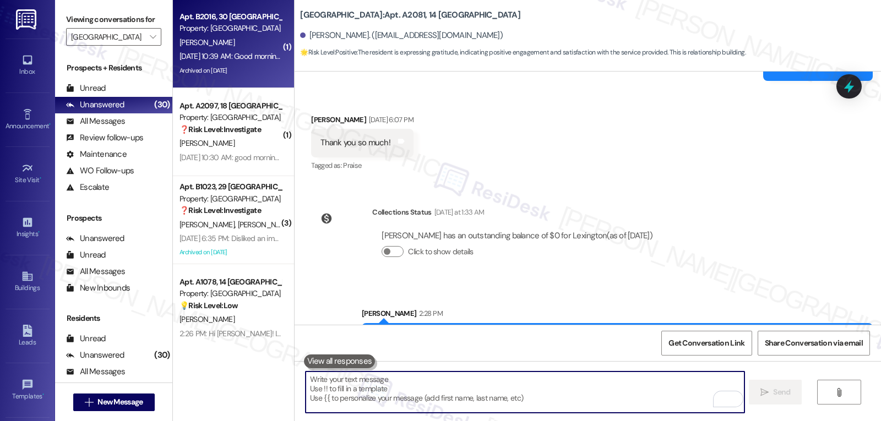
click at [180, 41] on span "[PERSON_NAME]" at bounding box center [207, 42] width 55 height 10
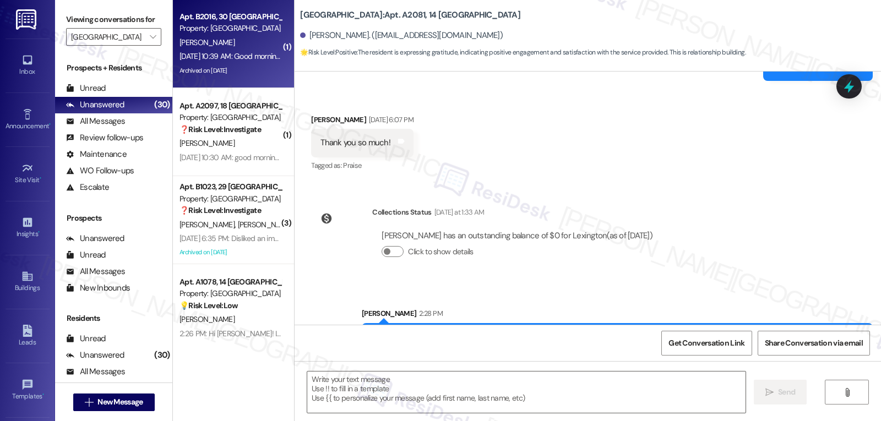
type textarea "Fetching suggested responses. Please feel free to read through the conversation…"
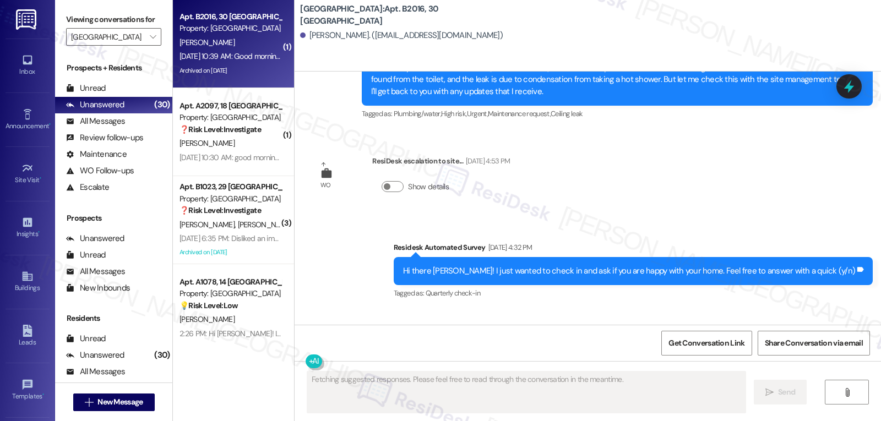
scroll to position [3510, 0]
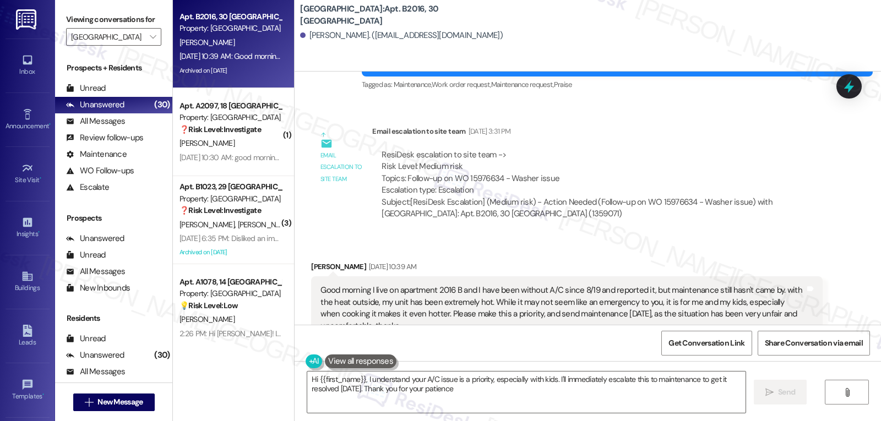
type textarea "Hi {{first_name}}, I understand your A/C issue is a priority, especially with k…"
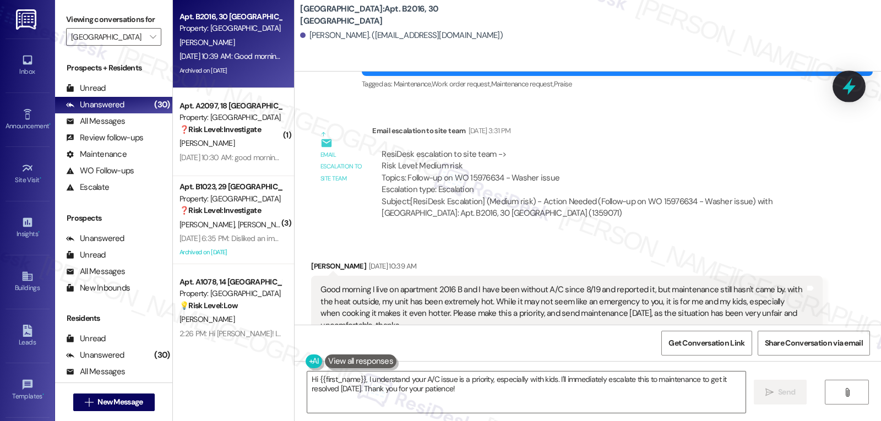
click at [850, 88] on icon at bounding box center [849, 86] width 13 height 17
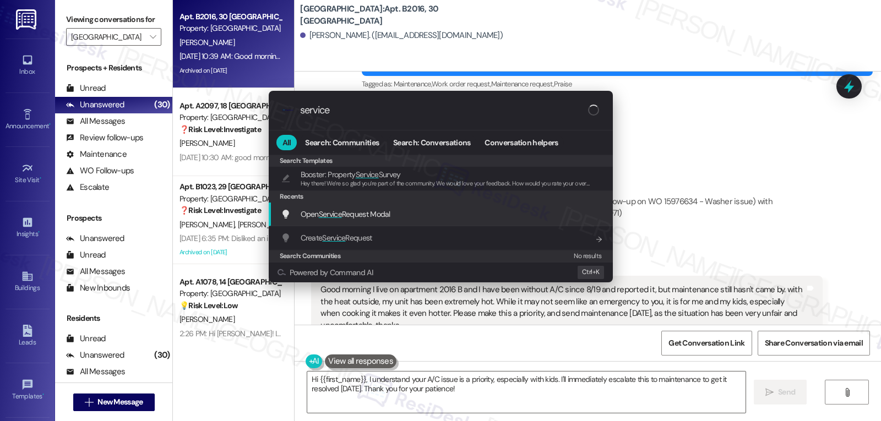
type input "service"
click at [427, 208] on div "Open Service Request Modal Add shortcut" at bounding box center [442, 214] width 322 height 12
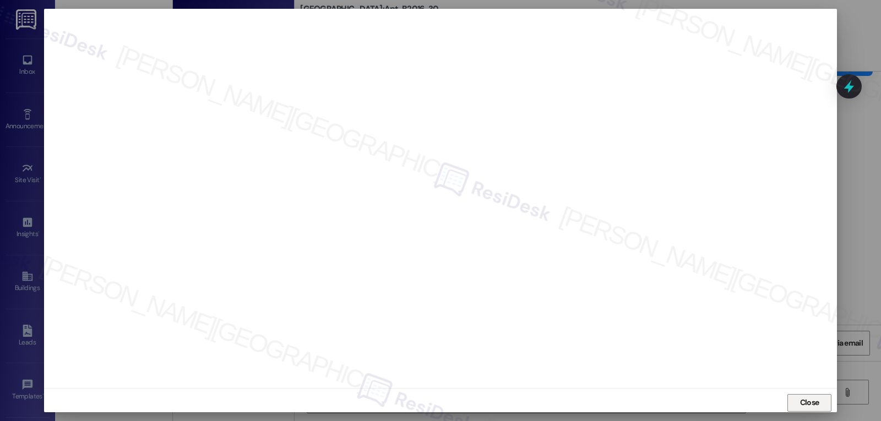
click at [813, 403] on span "Close" at bounding box center [809, 403] width 19 height 12
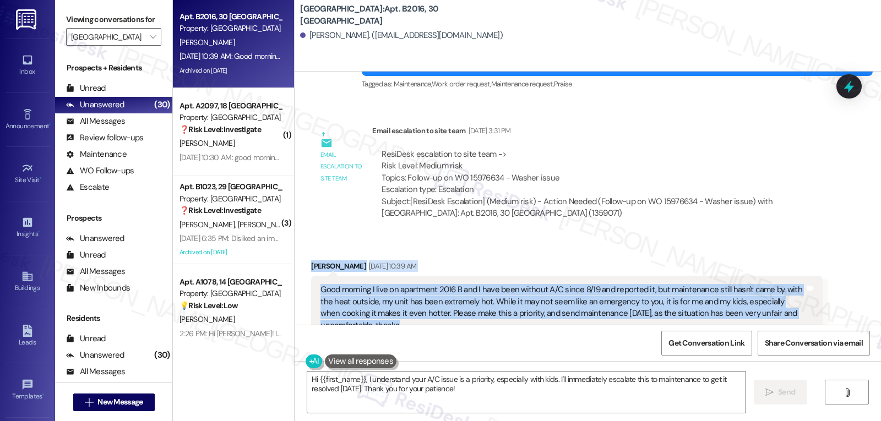
drag, startPoint x: 302, startPoint y: 241, endPoint x: 458, endPoint y: 306, distance: 168.6
click at [458, 306] on div "Received via SMS Maria Galarza Aug 25, 2025 at 10:39 AM Good morning I live on …" at bounding box center [567, 300] width 528 height 96
copy div "Maria Galarza Aug 25, 2025 at 10:39 AM Good morning I live on apartment 2016 B …"
click at [533, 406] on textarea "Hi {{first_name}}, I understand your A/C issue is a priority, especially with k…" at bounding box center [526, 392] width 438 height 41
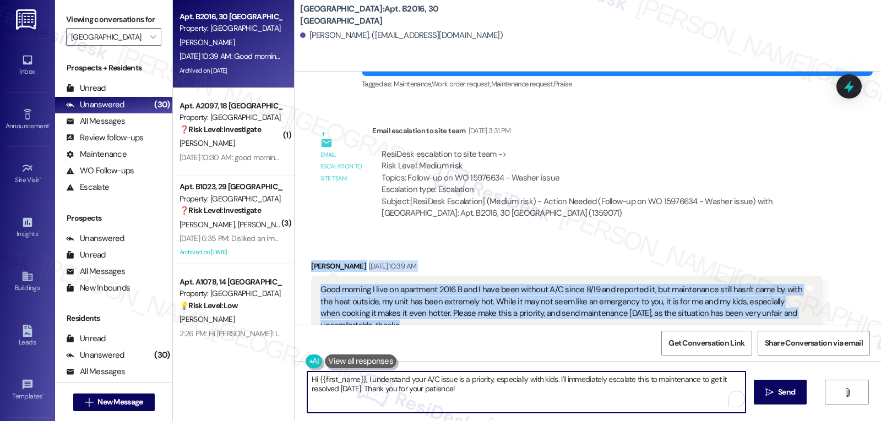
paste textarea "Good morning, Maria. I’m so sorry you and your kids have had to go without A/C …"
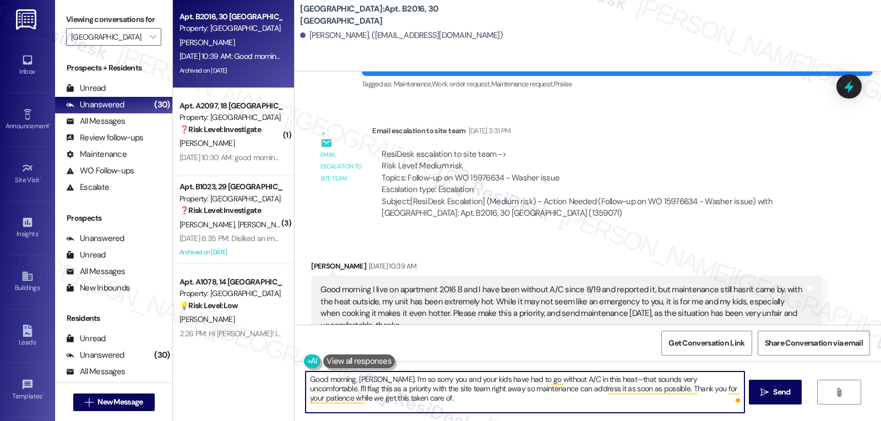
click at [595, 381] on textarea "Good morning, Maria. I’m so sorry you and your kids have had to go without A/C …" at bounding box center [525, 392] width 438 height 41
drag, startPoint x: 302, startPoint y: 392, endPoint x: 341, endPoint y: 389, distance: 38.7
click at [341, 389] on textarea "Good morning, Maria. I’m so sorry you and your kids have had to go without A/C …" at bounding box center [525, 392] width 438 height 41
click at [343, 388] on textarea "Good morning, Maria. I’m so sorry you and your kids have had to go without A/C …" at bounding box center [525, 392] width 438 height 41
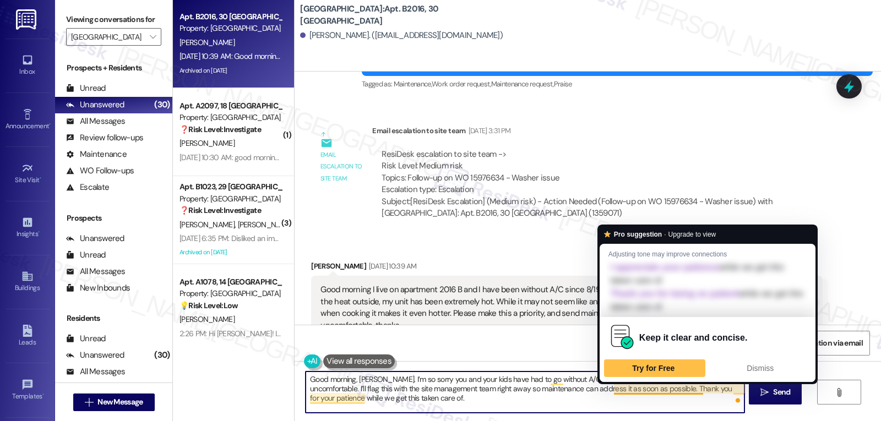
drag, startPoint x: 607, startPoint y: 386, endPoint x: 662, endPoint y: 447, distance: 82.3
click at [662, 421] on html "Inbox Go to Inbox Announcement • Send A Text Announcement Site Visit • Go to Si…" at bounding box center [440, 210] width 881 height 421
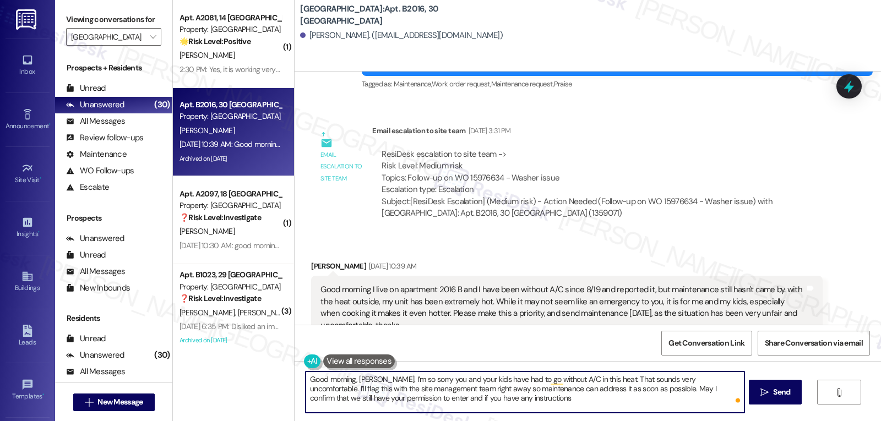
type textarea "Good morning, Maria. I’m so sorry you and your kids have had to go without A/C …"
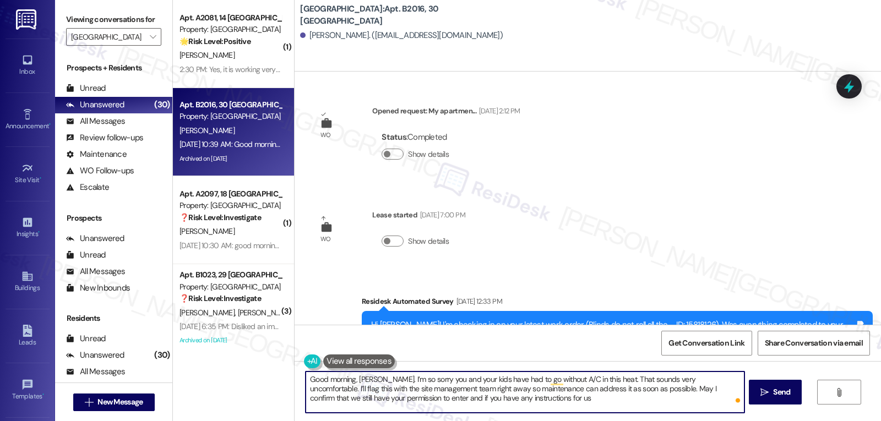
scroll to position [3510, 0]
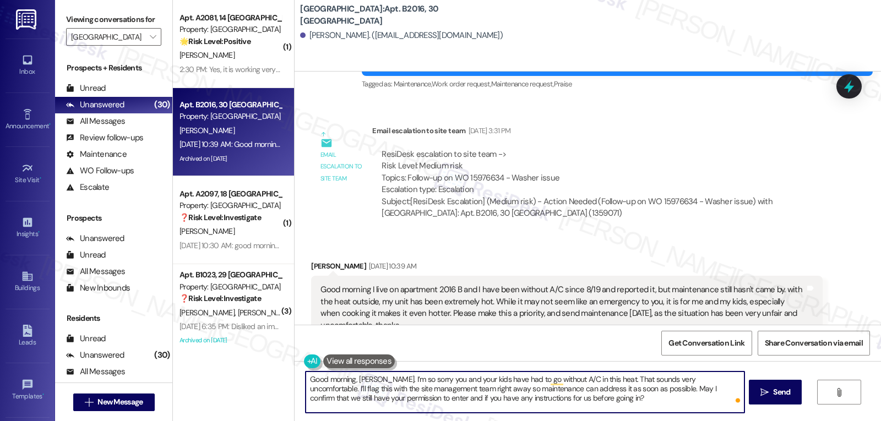
type textarea "Good morning, [PERSON_NAME]. I’m so sorry you and your kids have had to go with…"
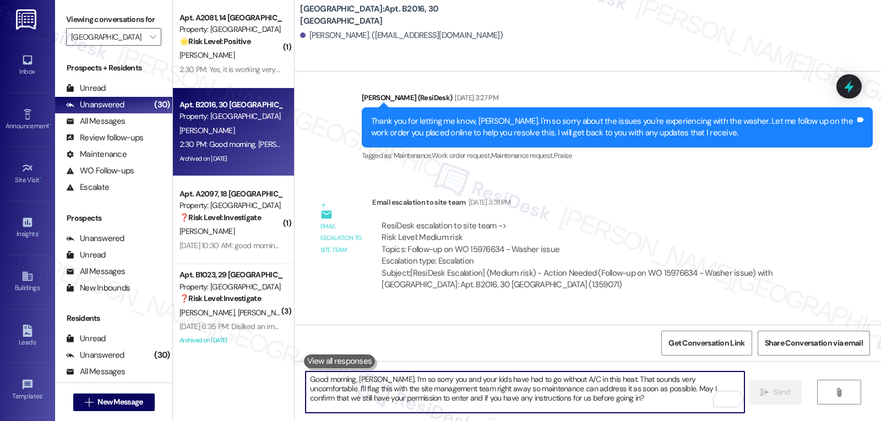
scroll to position [3611, 0]
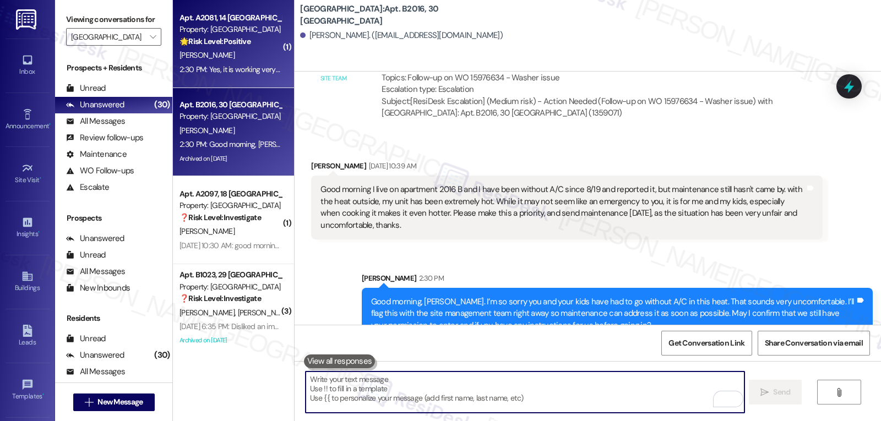
click at [240, 67] on div "2:30 PM: Yes, it is working very well. Thank you for asking. 2:30 PM: Yes, it i…" at bounding box center [270, 69] width 180 height 10
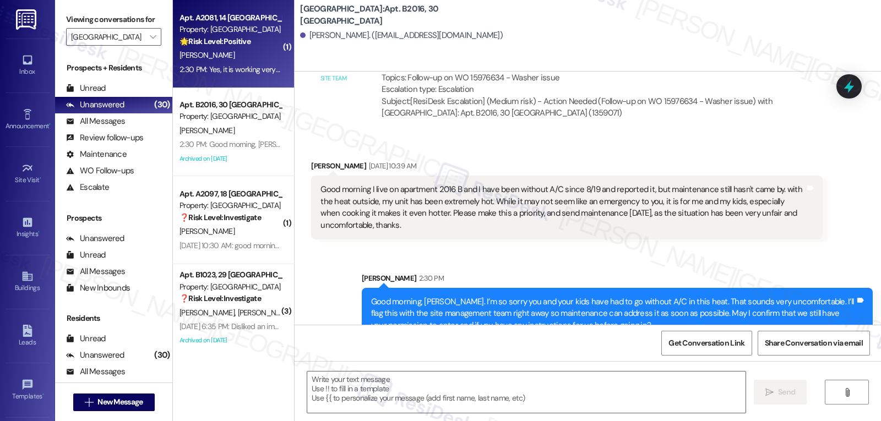
type textarea "Fetching suggested responses. Please feel free to read through the conversation…"
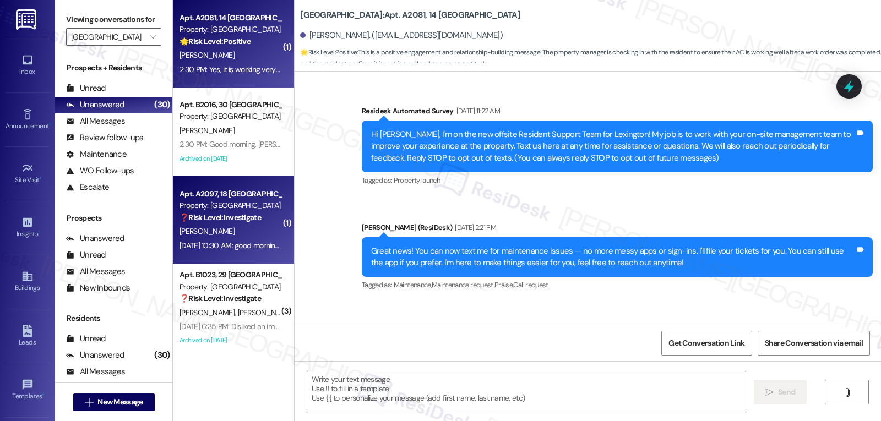
scroll to position [7238, 0]
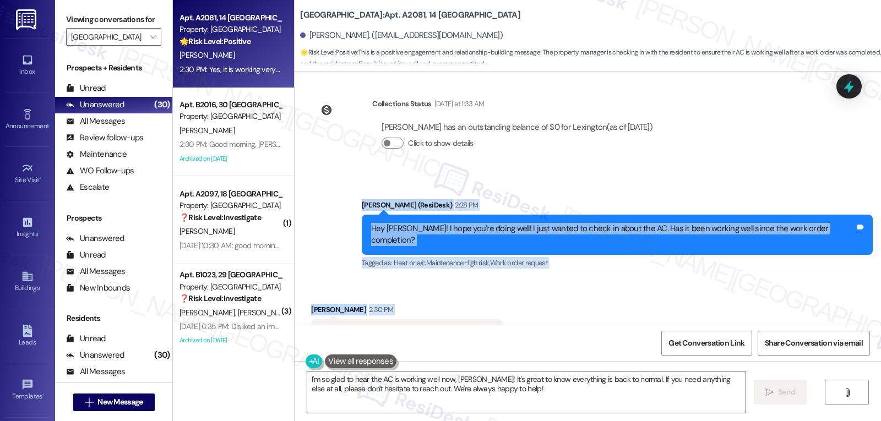
drag, startPoint x: 397, startPoint y: 169, endPoint x: 538, endPoint y: 289, distance: 185.2
click at [538, 289] on div "Survey, sent via SMS Residesk Automated Survey [DATE] 11:22 AM Hi [PERSON_NAME]…" at bounding box center [588, 198] width 587 height 253
copy div "[PERSON_NAME] (ResiDesk) 2:28 PM Hey [PERSON_NAME]! I hope you're doing well! I…"
click at [513, 397] on textarea "I'm so glad to hear the AC is working well now, [PERSON_NAME]! It's great to kn…" at bounding box center [526, 392] width 438 height 41
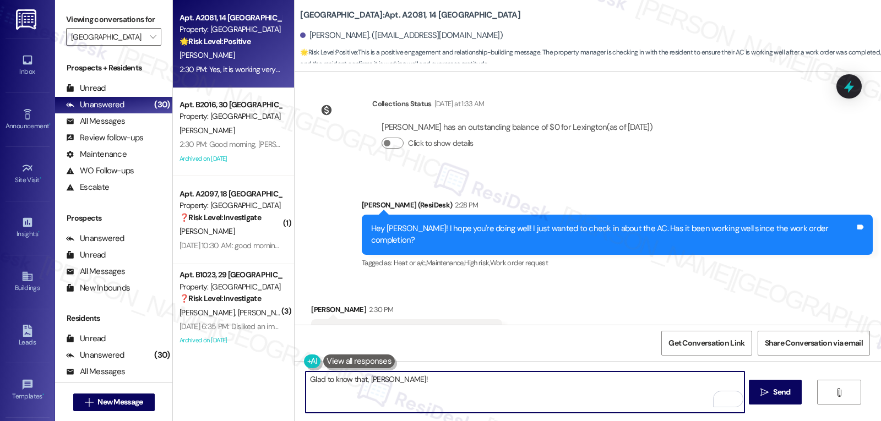
click at [612, 398] on textarea "Glad to know that, [PERSON_NAME]!" at bounding box center [525, 392] width 438 height 41
paste textarea "Thanks for confirming, and please don’t hesitate to reach out if anything else …"
type textarea "Glad to know that, [PERSON_NAME]! Thanks for confirming, and please don’t hesit…"
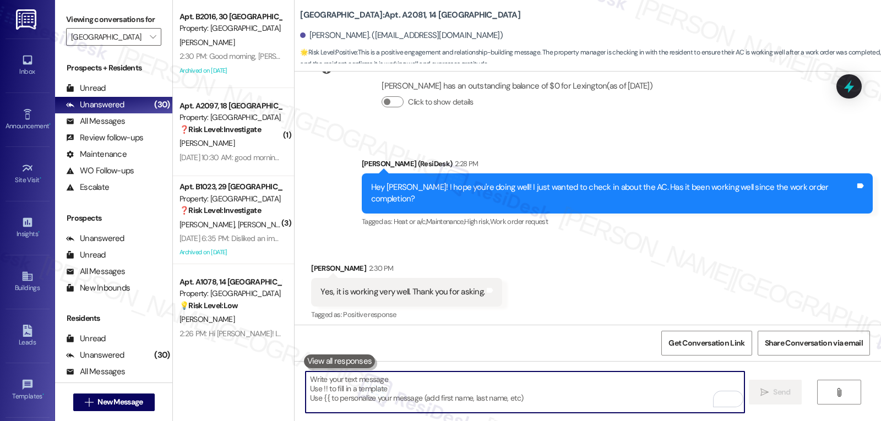
scroll to position [7316, 0]
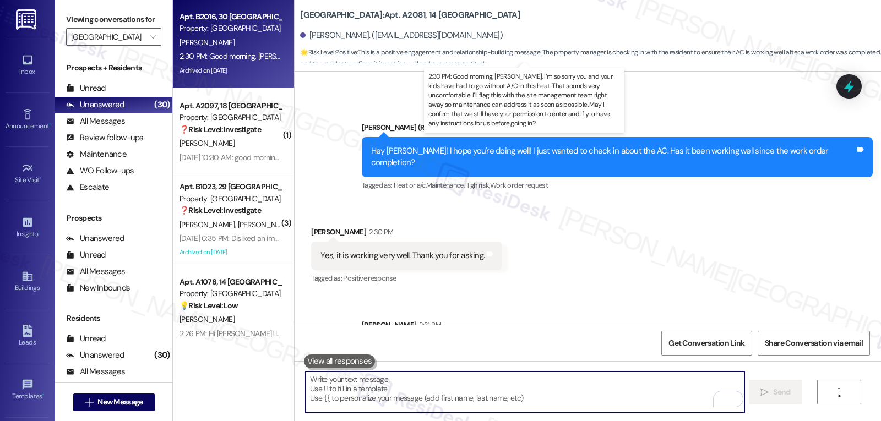
click at [193, 57] on div "2:30 PM: Good morning, [PERSON_NAME]. I’m so sorry you and your kids have had t…" at bounding box center [759, 56] width 1159 height 10
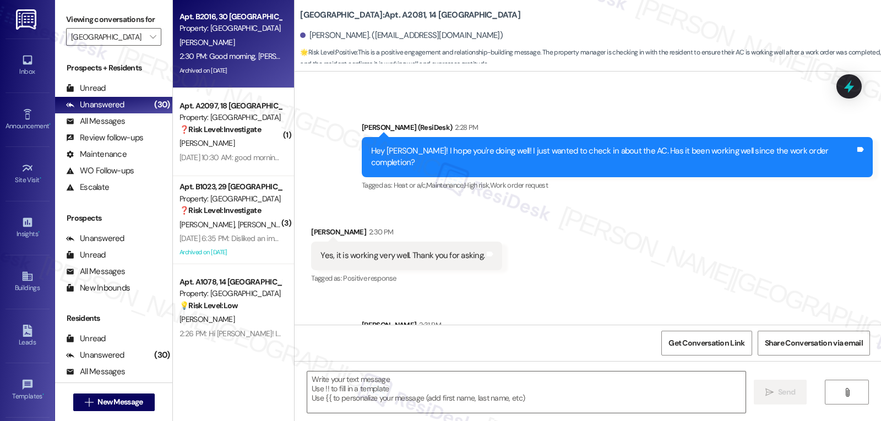
type textarea "Fetching suggested responses. Please feel free to read through the conversation…"
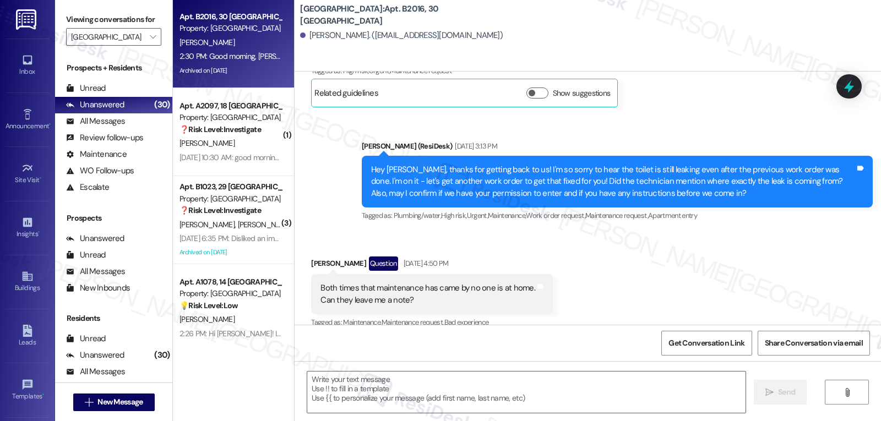
type textarea "Fetching suggested responses. Please feel free to read through the conversation…"
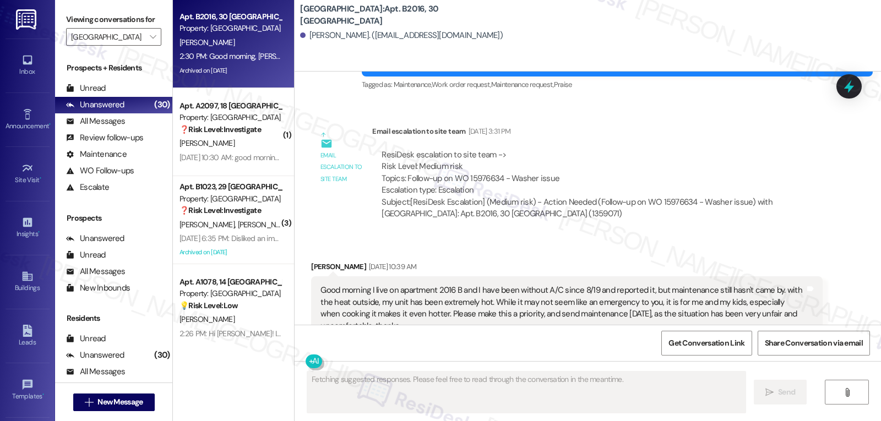
scroll to position [3627, 0]
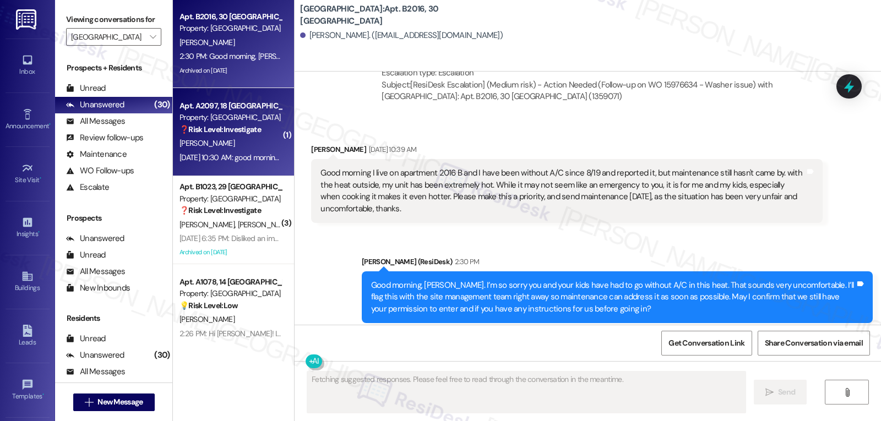
click at [265, 133] on div "❓ Risk Level: Investigate" at bounding box center [231, 130] width 102 height 12
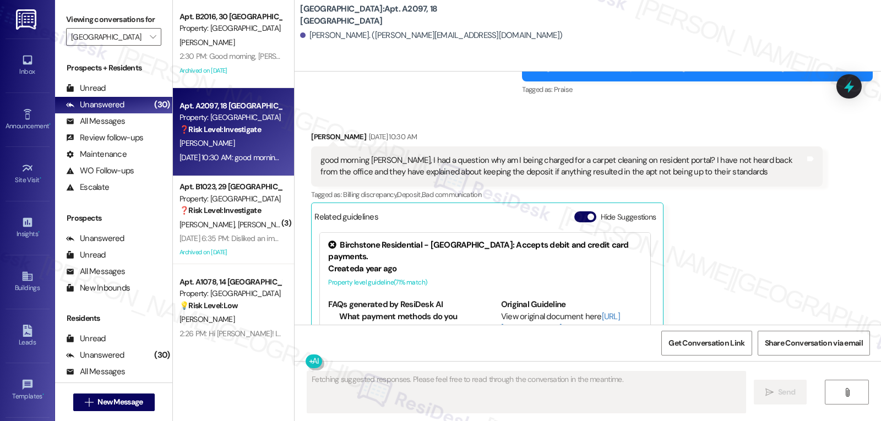
scroll to position [14867, 0]
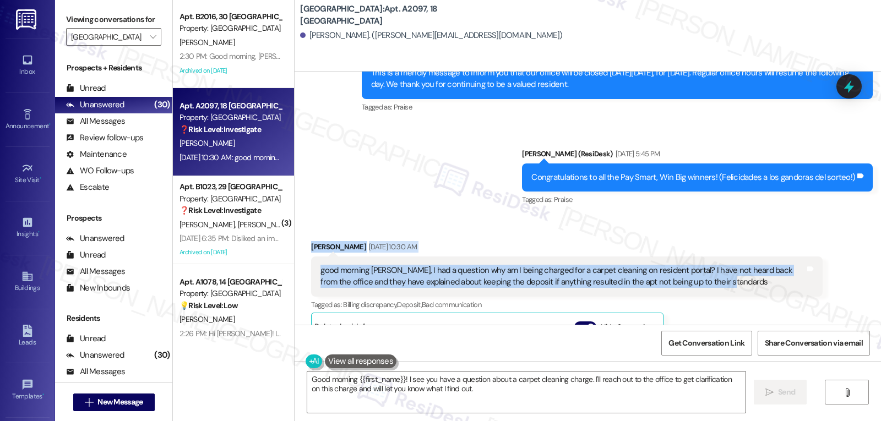
drag, startPoint x: 301, startPoint y: 169, endPoint x: 745, endPoint y: 205, distance: 445.4
click at [745, 233] on div "Received via SMS [PERSON_NAME] [DATE] 10:30 AM good morning [PERSON_NAME], I ha…" at bounding box center [567, 375] width 528 height 285
copy div "[PERSON_NAME] [DATE] 10:30 AM good morning [PERSON_NAME], I had a question why …"
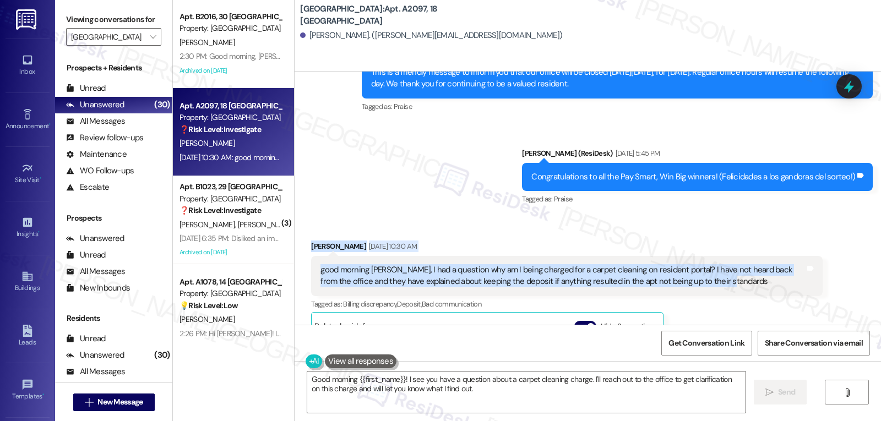
scroll to position [14978, 0]
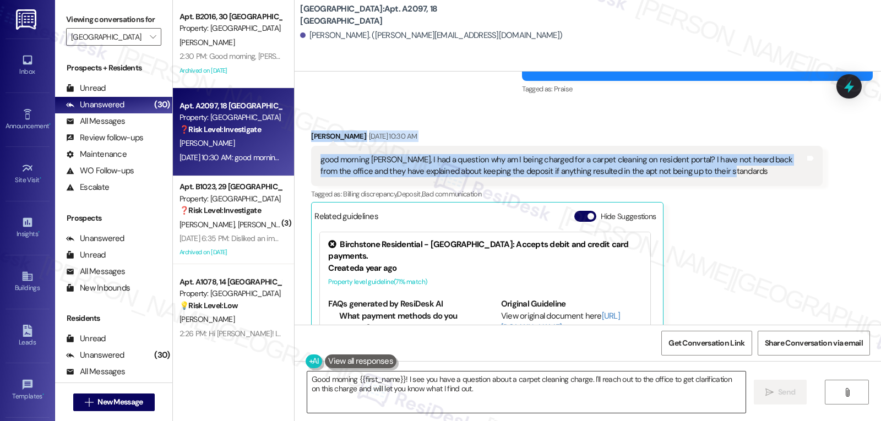
click at [403, 384] on textarea "Good morning {{first_name}}! I see you have a question about a carpet cleaning …" at bounding box center [526, 392] width 438 height 41
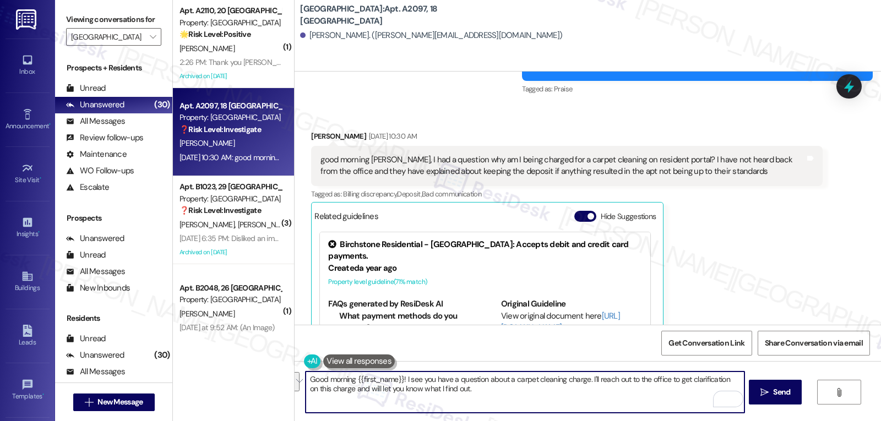
click at [545, 403] on textarea "Good morning {{first_name}}! I see you have a question about a carpet cleaning …" at bounding box center [525, 392] width 438 height 41
paste textarea "[PERSON_NAME]. Thanks for reaching out! I understand how confusing and concerni…"
drag, startPoint x: 345, startPoint y: 383, endPoint x: 375, endPoint y: 389, distance: 30.3
click at [348, 383] on textarea "[PERSON_NAME]. Thanks for reaching out! I understand how confusing and concerni…" at bounding box center [525, 392] width 438 height 41
click at [429, 408] on textarea "Hello [PERSON_NAME]. Thanks for reaching out! I understand how confusing and co…" at bounding box center [525, 392] width 438 height 41
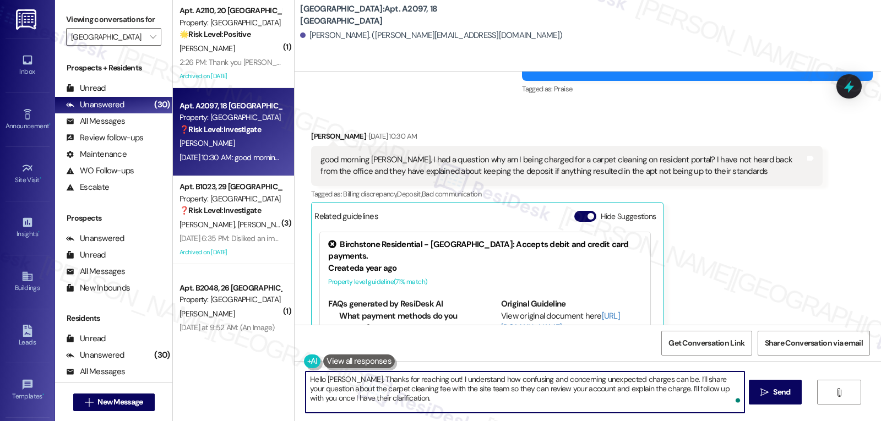
click at [473, 386] on textarea "Hello [PERSON_NAME]. Thanks for reaching out! I understand how confusing and co…" at bounding box center [525, 392] width 438 height 41
click at [495, 403] on textarea "Hello [PERSON_NAME]. Thanks for reaching out! I understand how confusing and co…" at bounding box center [525, 392] width 438 height 41
type textarea "Hello [PERSON_NAME]. Thanks for reaching out! I understand how confusing and co…"
click at [757, 400] on button " Send" at bounding box center [775, 392] width 53 height 25
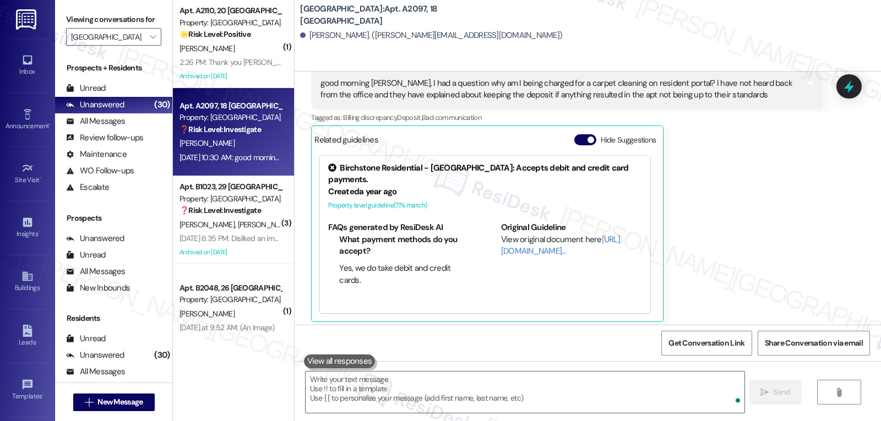
scroll to position [15079, 0]
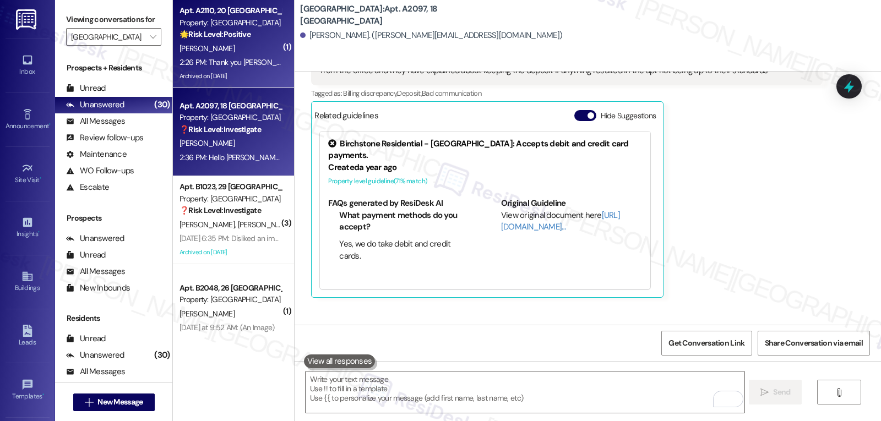
click at [220, 77] on div "Archived on [DATE]" at bounding box center [230, 76] width 104 height 14
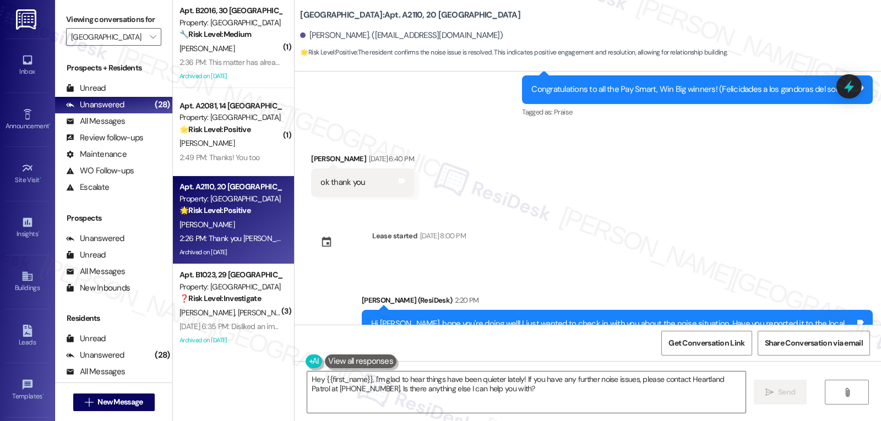
scroll to position [23313, 0]
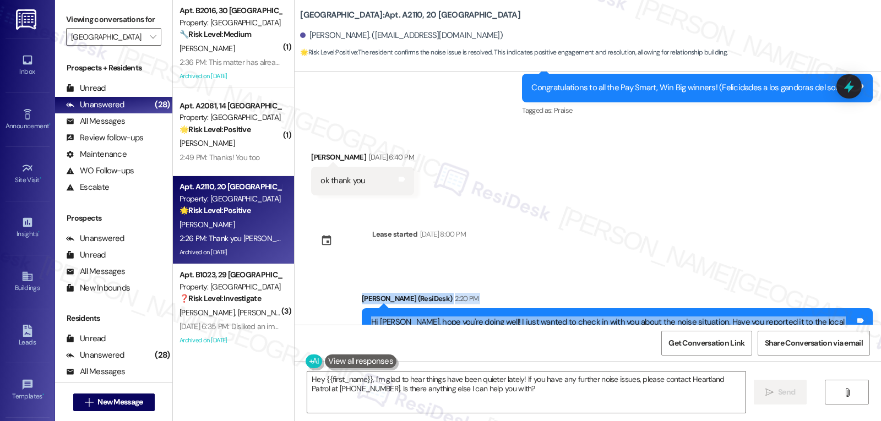
drag, startPoint x: 351, startPoint y: 157, endPoint x: 681, endPoint y: 287, distance: 355.1
click at [681, 287] on div "Review Richard Cook Mar 18, 2020 at 12:26 PM Always willing to help with any is…" at bounding box center [588, 198] width 587 height 253
copy div "Sarah (ResiDesk) 2:20 PM Hi Richard, hope you're doing well! I just wanted to c…"
click at [559, 400] on textarea "Hey {{first_name}}, I'm glad to hear things have been quieter lately! If you ha…" at bounding box center [526, 392] width 438 height 41
paste textarea "That’s great to hear, Richard! I’m glad things have quieted down. Thanks for up…"
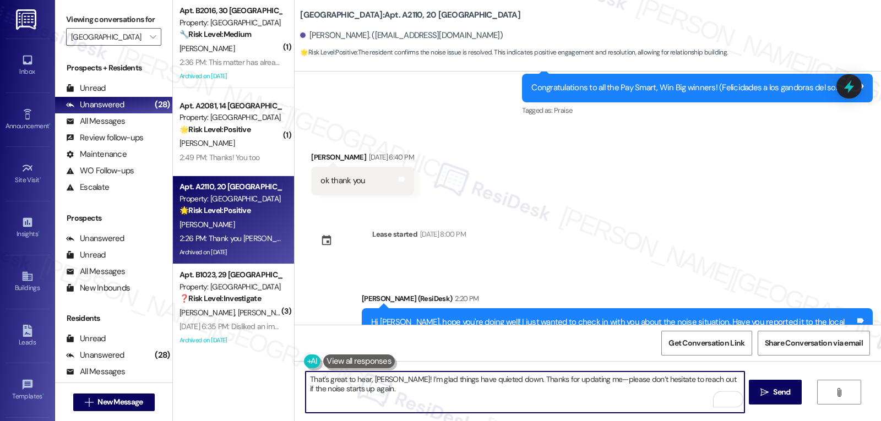
click at [585, 382] on textarea "That’s great to hear, Richard! I’m glad things have quieted down. Thanks for up…" at bounding box center [525, 392] width 438 height 41
click at [660, 395] on textarea "That’s great to hear, Richard! I’m glad things have quieted down. Thanks for up…" at bounding box center [525, 392] width 438 height 41
type textarea "That’s great to hear, [PERSON_NAME]! I’m glad things have quieted down. Thanks …"
click at [780, 396] on span "Send" at bounding box center [781, 393] width 17 height 12
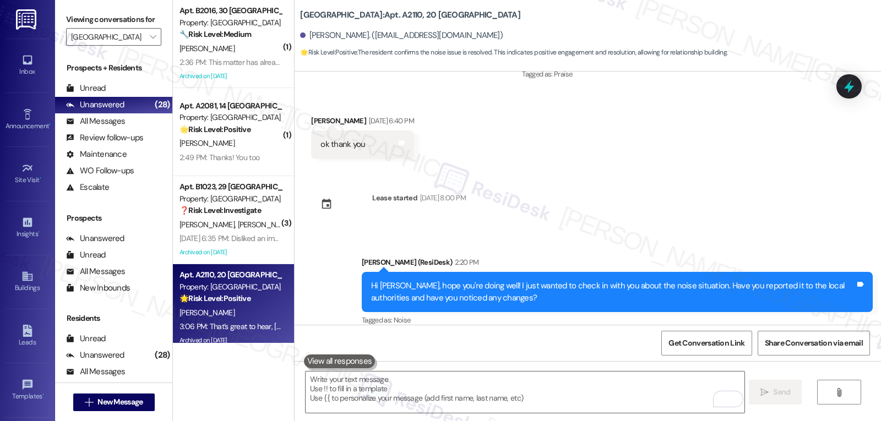
scroll to position [23402, 0]
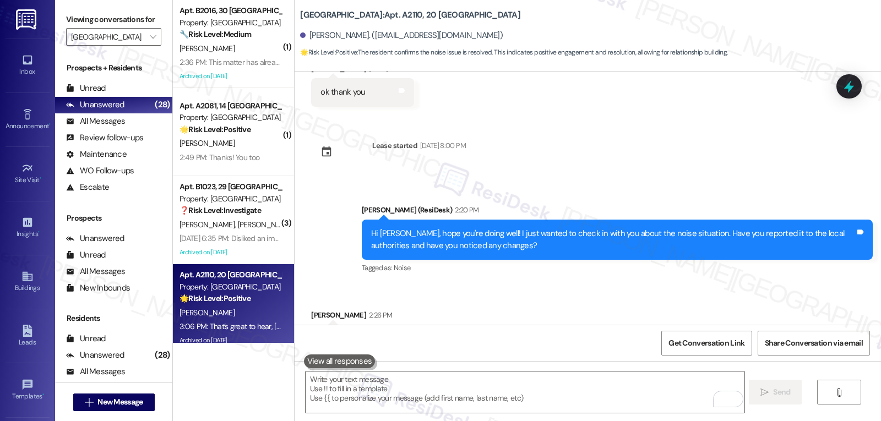
drag, startPoint x: 211, startPoint y: 60, endPoint x: 741, endPoint y: 102, distance: 532.0
click at [211, 60] on div "2:36 PM: This matter has already been taken care of. I did place a new order fo…" at bounding box center [385, 62] width 410 height 10
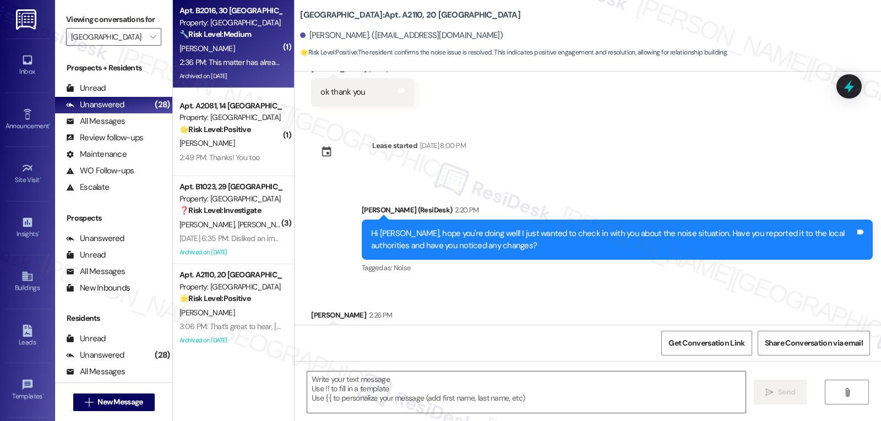
type textarea "Fetching suggested responses. Please feel free to read through the conversation…"
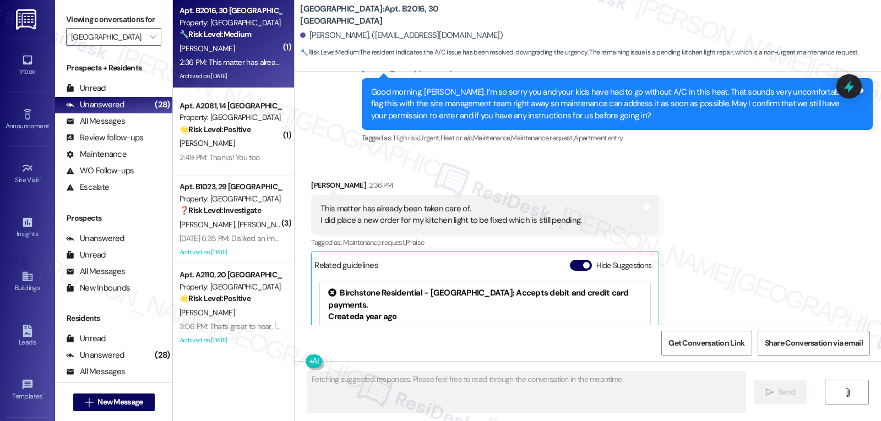
scroll to position [3928, 0]
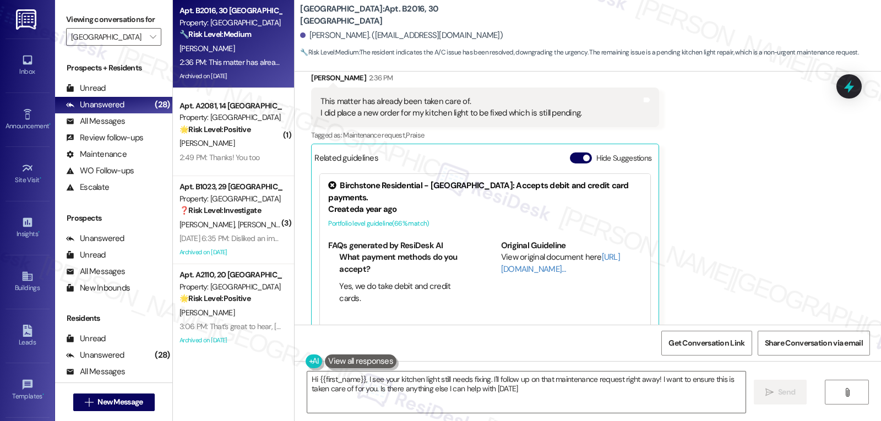
type textarea "Hi {{first_name}}, I see your kitchen light still needs fixing. I'll follow up …"
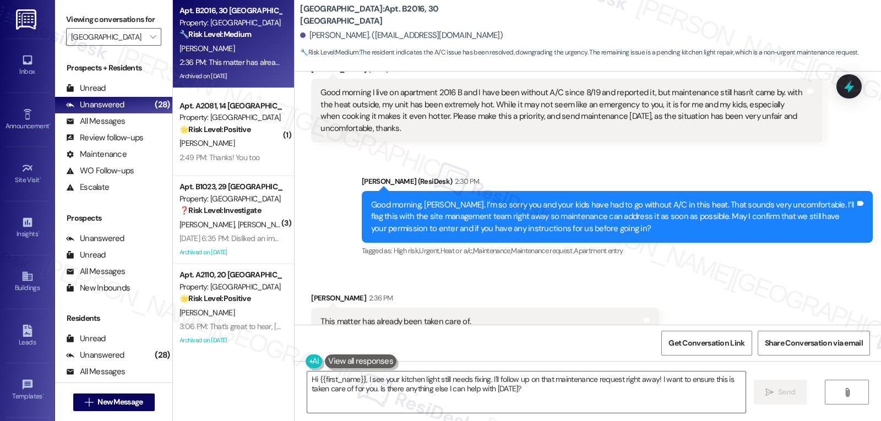
scroll to position [3928, 0]
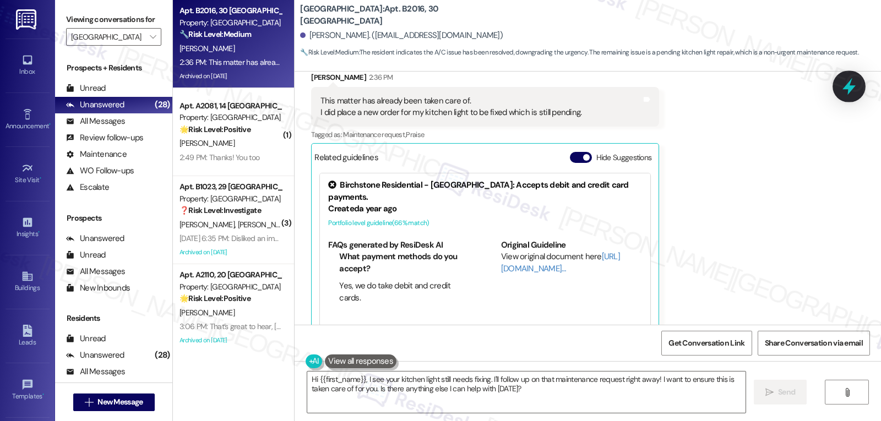
click at [850, 86] on icon at bounding box center [849, 86] width 13 height 17
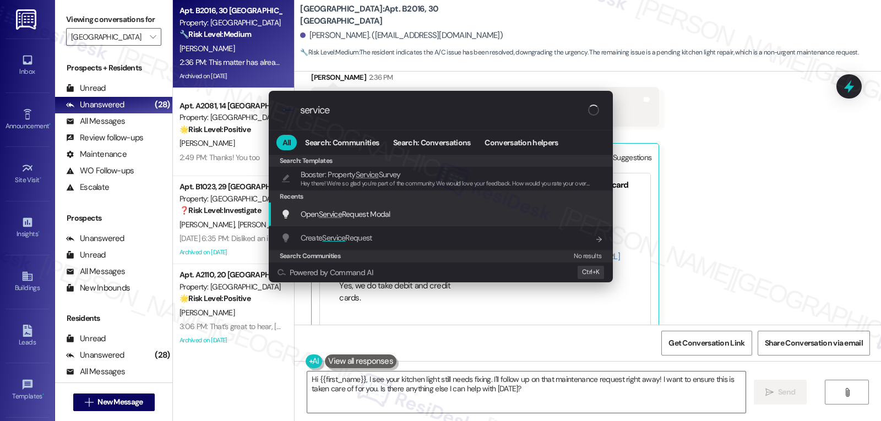
click at [389, 212] on span "Open Service Request Modal" at bounding box center [346, 214] width 90 height 10
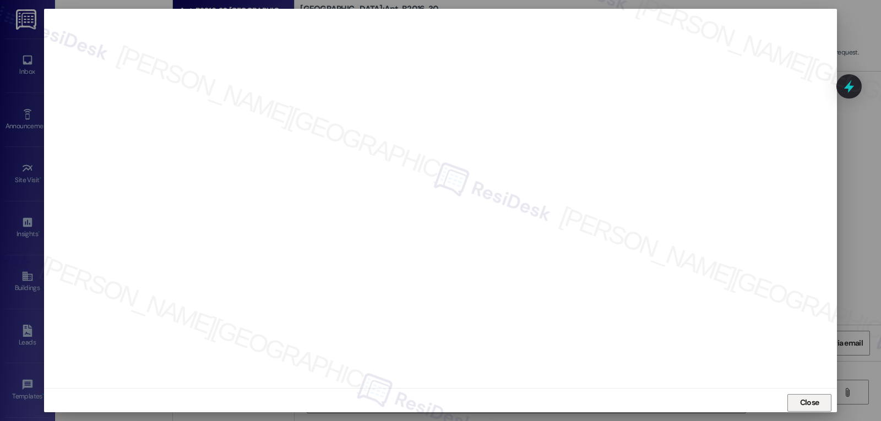
click at [804, 400] on span "Close" at bounding box center [809, 403] width 19 height 12
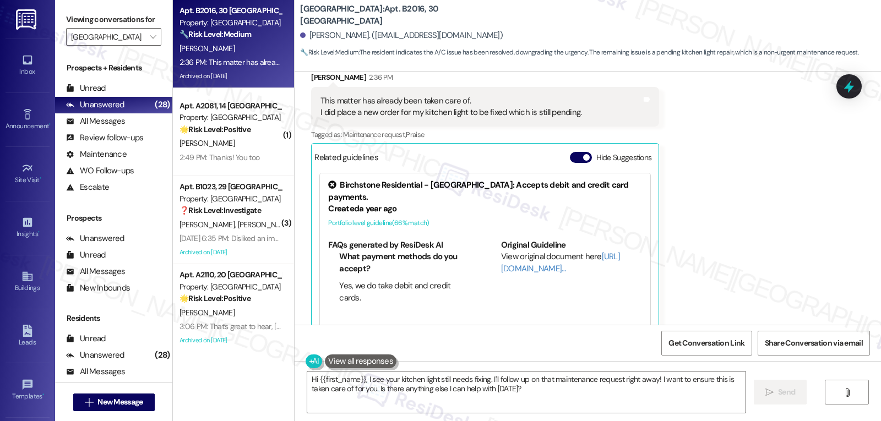
click at [705, 169] on div "Received via SMS Maria Galarza 2:36 PM This matter has already been taken care …" at bounding box center [588, 198] width 587 height 302
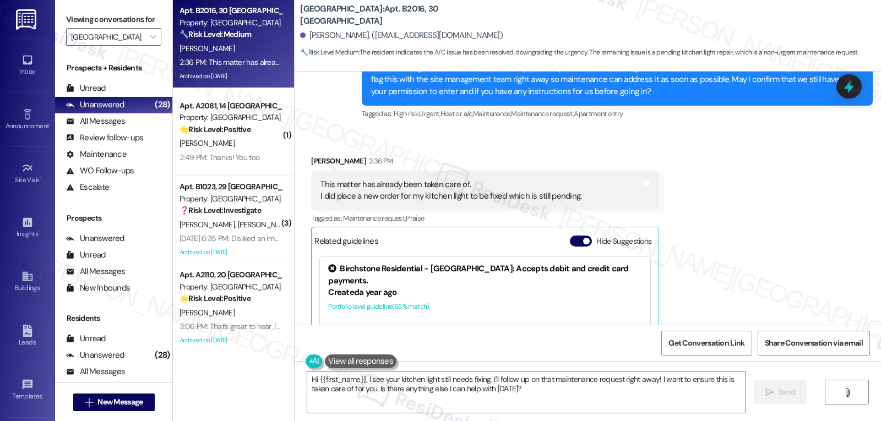
scroll to position [3818, 0]
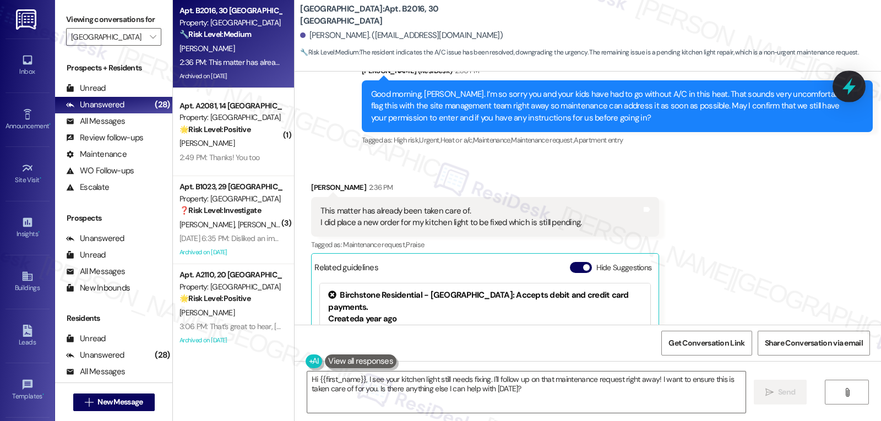
click at [854, 84] on icon at bounding box center [849, 86] width 19 height 19
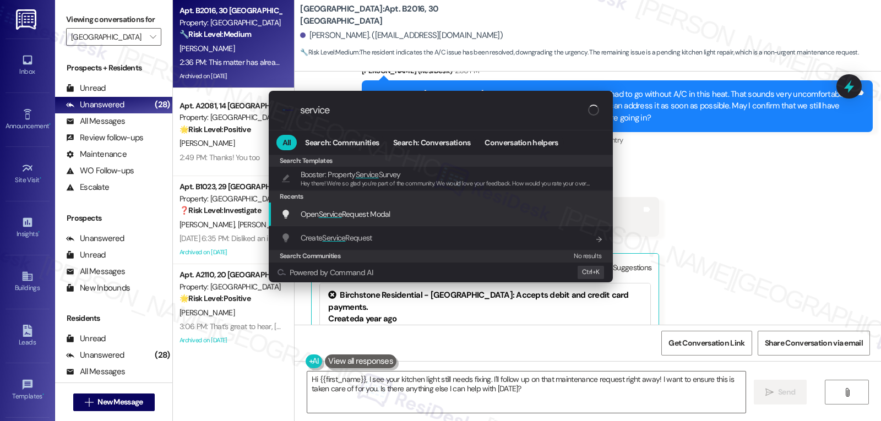
type input "service"
click at [357, 223] on div "Open Service Request Modal Add shortcut" at bounding box center [441, 215] width 344 height 24
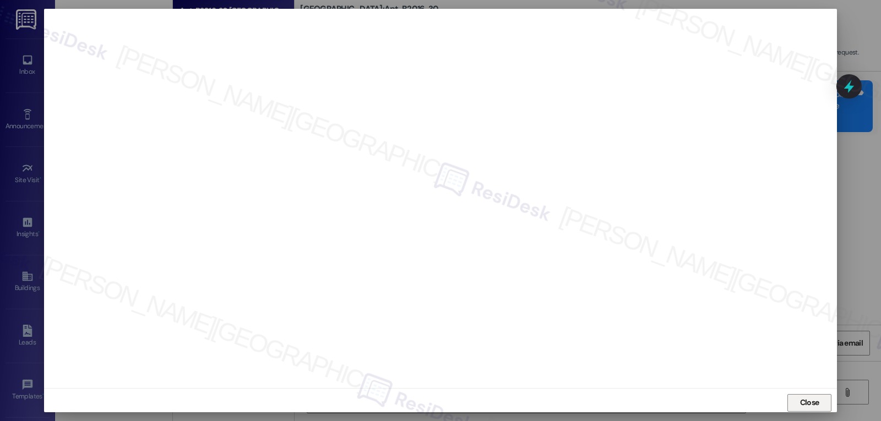
click at [795, 402] on button "Close" at bounding box center [810, 403] width 44 height 18
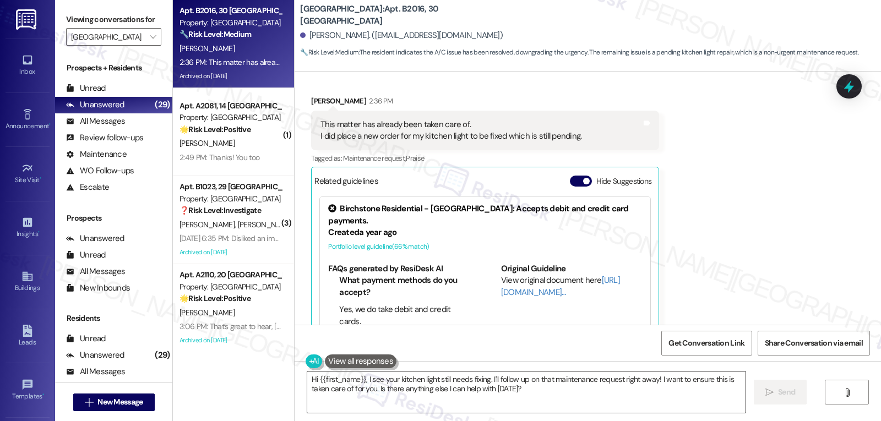
scroll to position [3928, 0]
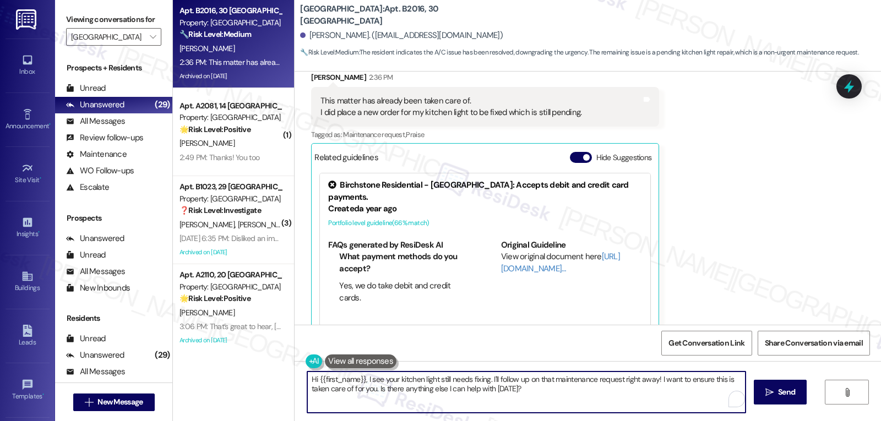
click at [545, 392] on textarea "Hi {{first_name}}, I see your kitchen light still needs fixing. I'll follow up …" at bounding box center [526, 392] width 438 height 41
drag, startPoint x: 617, startPoint y: 381, endPoint x: 679, endPoint y: 431, distance: 79.6
click at [679, 421] on html "Inbox Go to Inbox Announcement • Send A Text Announcement Site Visit • Go to Si…" at bounding box center [440, 210] width 881 height 421
click at [531, 406] on textarea "Hi {{first_name}}, I see your kitchen light still needs fixing. I'll follow up …" at bounding box center [525, 392] width 438 height 41
type textarea "Hi {{first_name}}, I see your kitchen light still needs fixing. I'll follow up …"
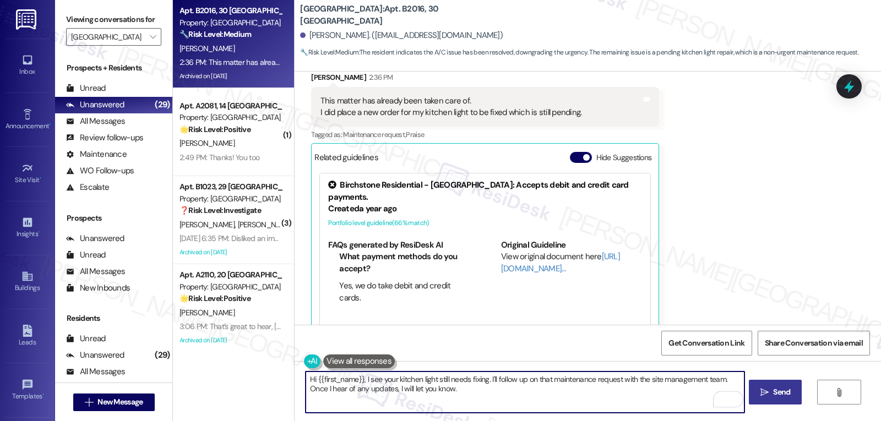
click at [780, 392] on span "Send" at bounding box center [781, 393] width 17 height 12
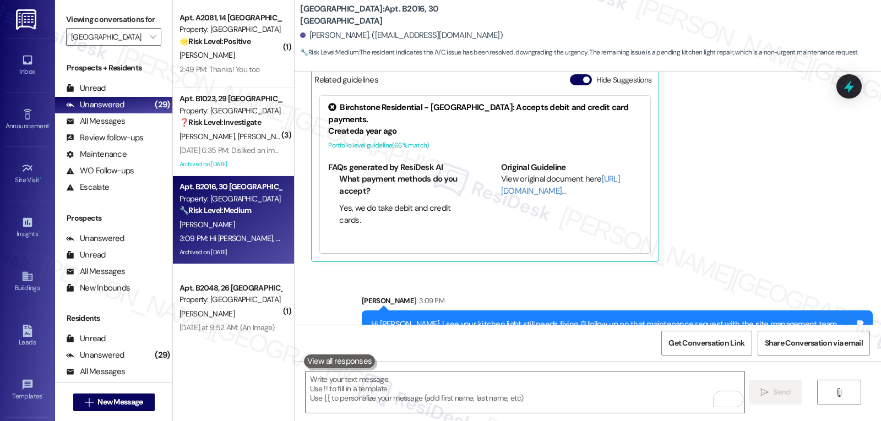
scroll to position [4017, 0]
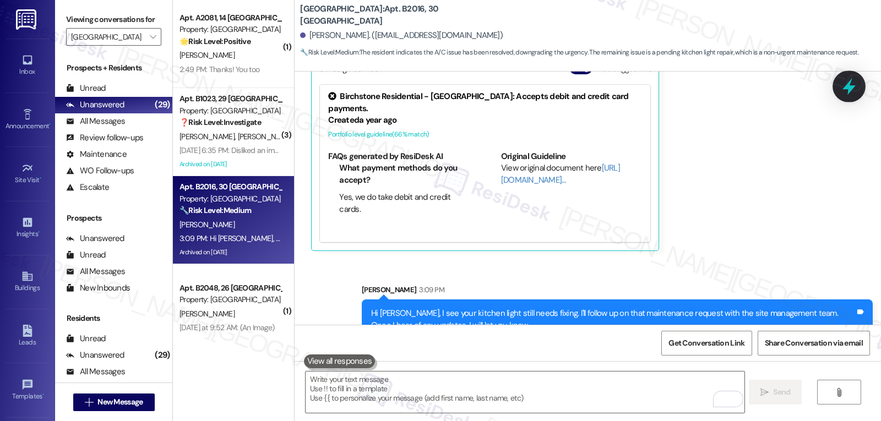
click at [848, 93] on icon at bounding box center [849, 86] width 13 height 17
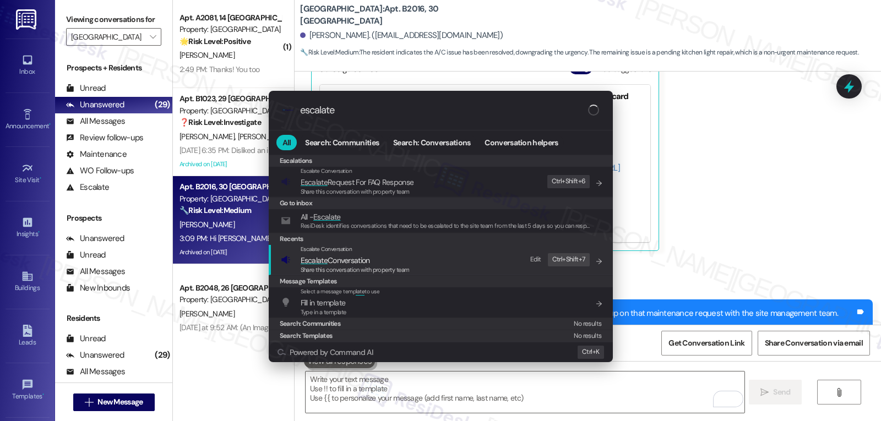
type input "escalate"
click at [403, 268] on span "Share this conversation with property team" at bounding box center [355, 270] width 109 height 8
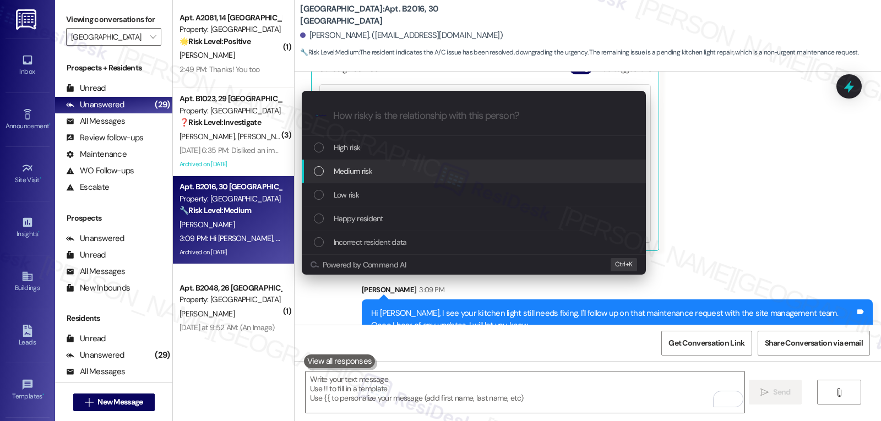
click at [396, 172] on div "Medium risk" at bounding box center [475, 171] width 322 height 12
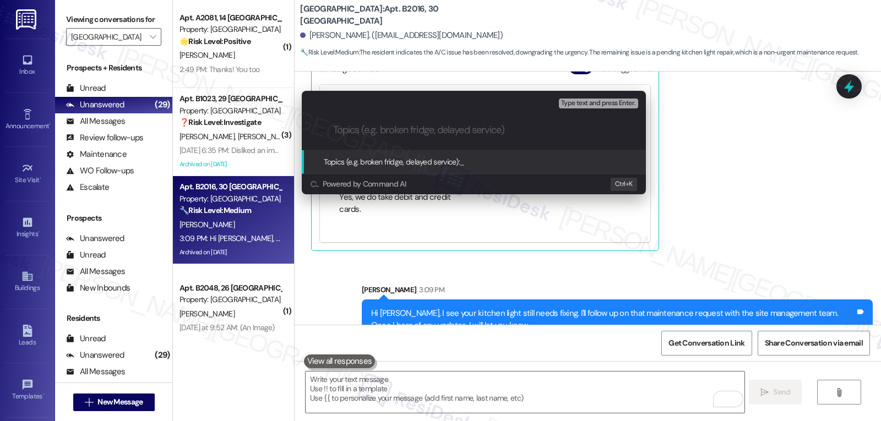
paste input "16113138"
type input "Follow-up on WO 16113138 - Kitchen Light"
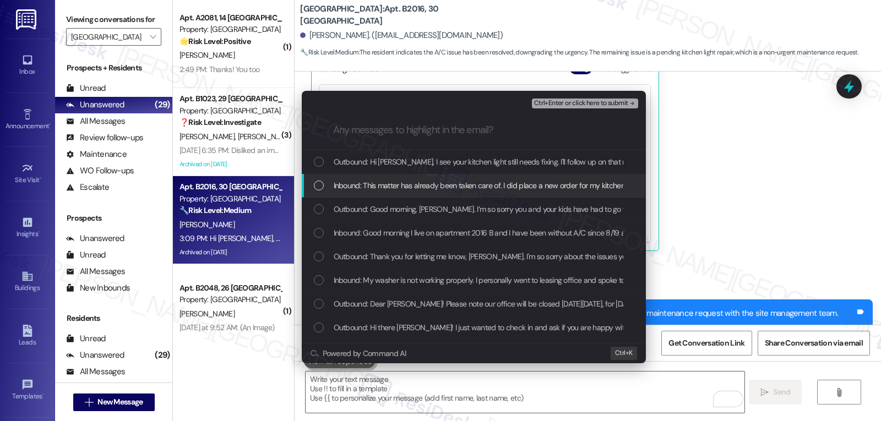
click at [407, 177] on div "Inbound: This matter has already been taken care of. I did place a new order fo…" at bounding box center [474, 186] width 344 height 24
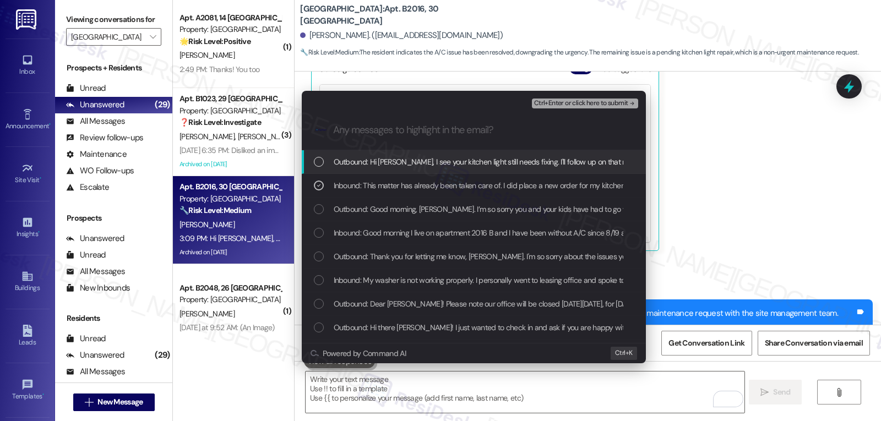
click at [576, 101] on span "Ctrl+Enter or click here to submit" at bounding box center [581, 104] width 94 height 8
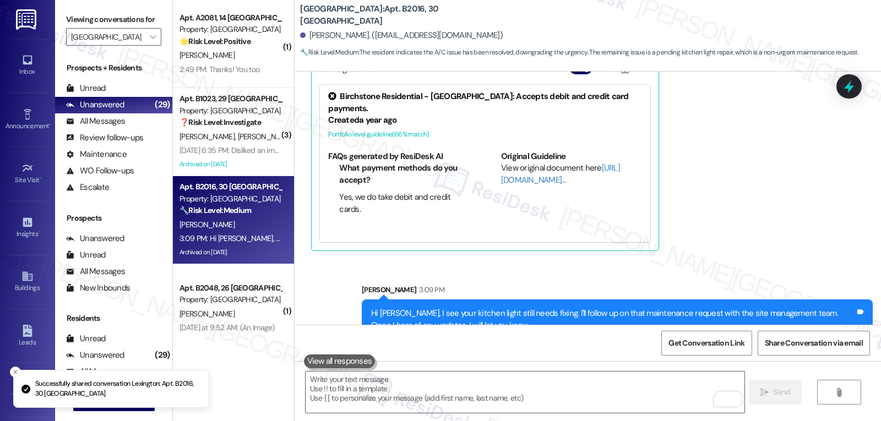
scroll to position [3928, 0]
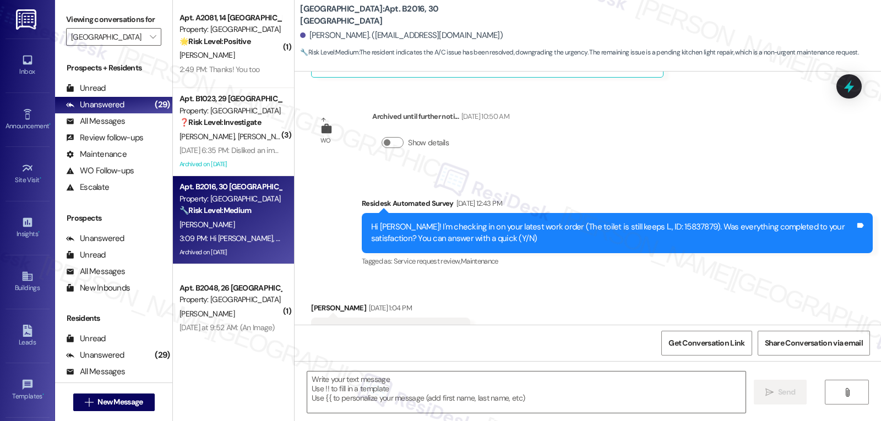
type textarea "Fetching suggested responses. Please feel free to read through the conversation…"
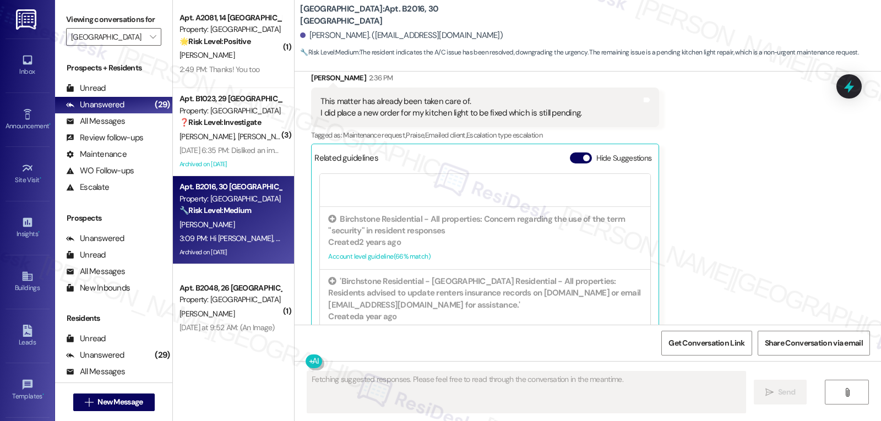
scroll to position [4033, 0]
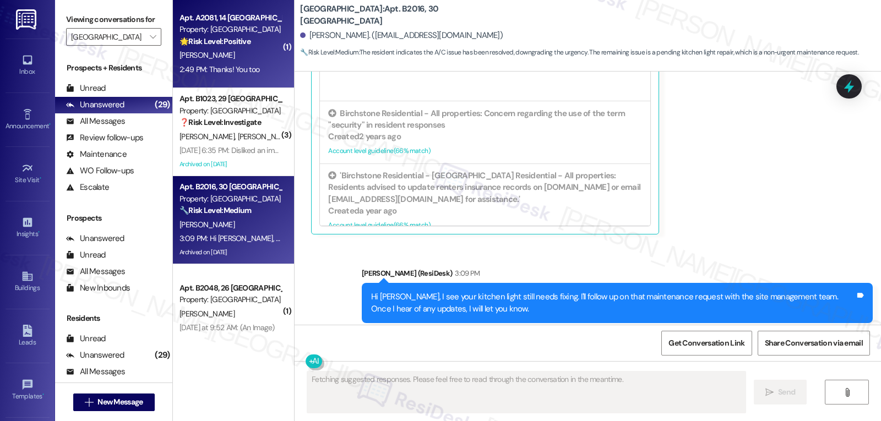
click at [201, 56] on span "[PERSON_NAME]" at bounding box center [207, 55] width 55 height 10
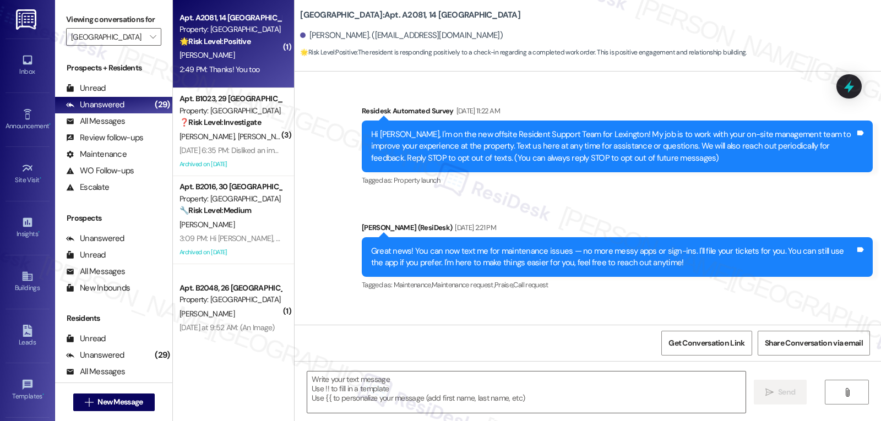
scroll to position [7424, 0]
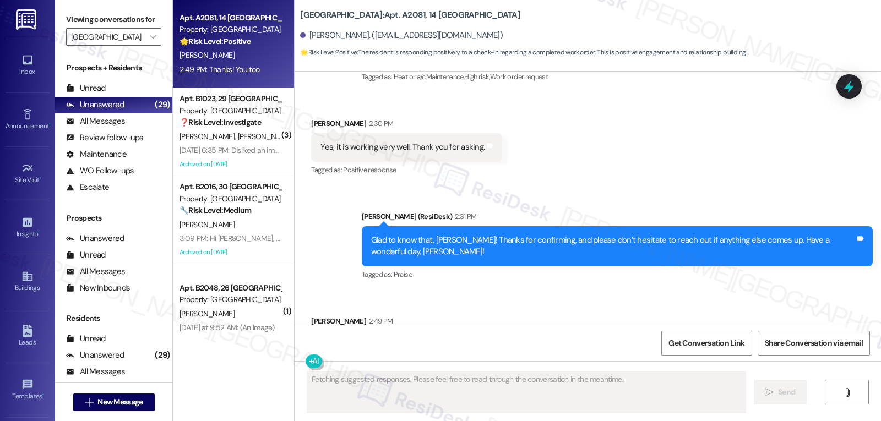
click at [377, 350] on div "Get Conversation Link Share Conversation via email" at bounding box center [588, 343] width 587 height 36
click at [376, 367] on div "Fetching suggested responses. Please feel free to read through the conversation…" at bounding box center [588, 402] width 587 height 83
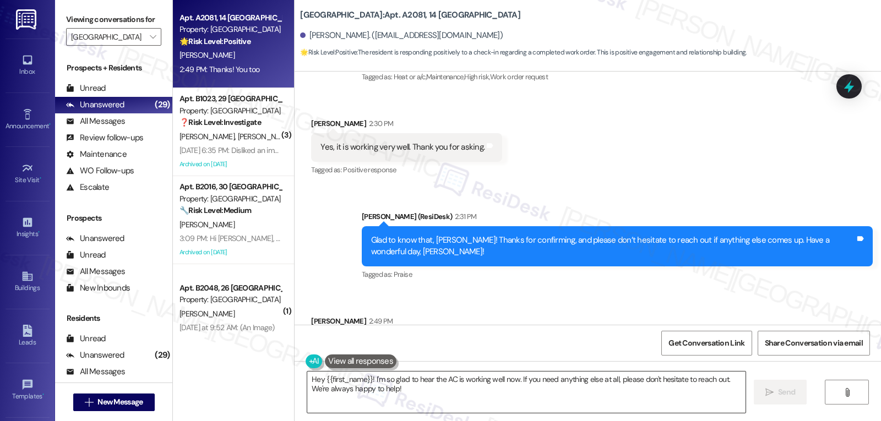
click at [376, 383] on textarea "Hey {{first_name}}! I'm so glad to hear the AC is working well now. If you need…" at bounding box center [526, 392] width 438 height 41
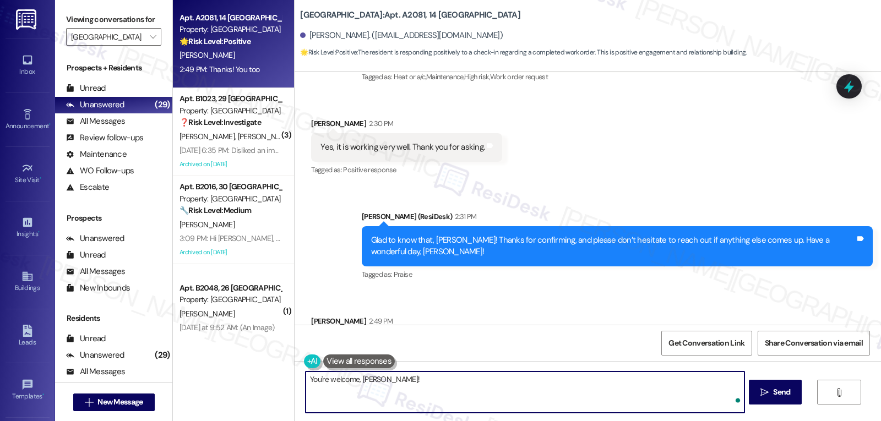
type textarea "You're welcome, Luis!"
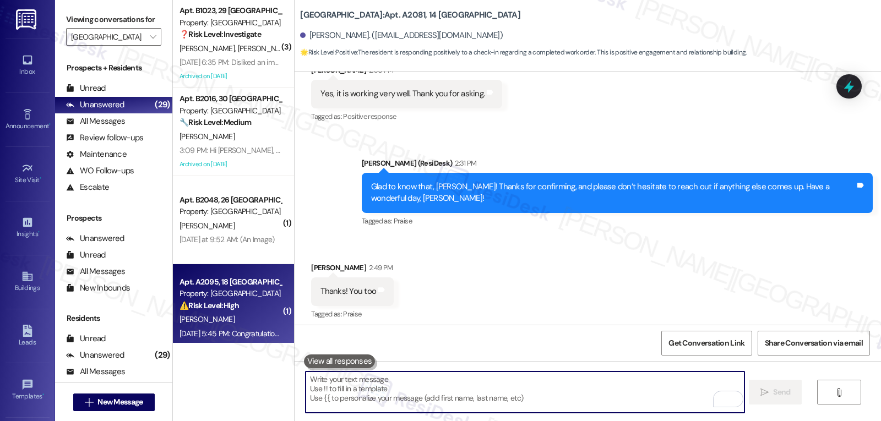
scroll to position [7501, 0]
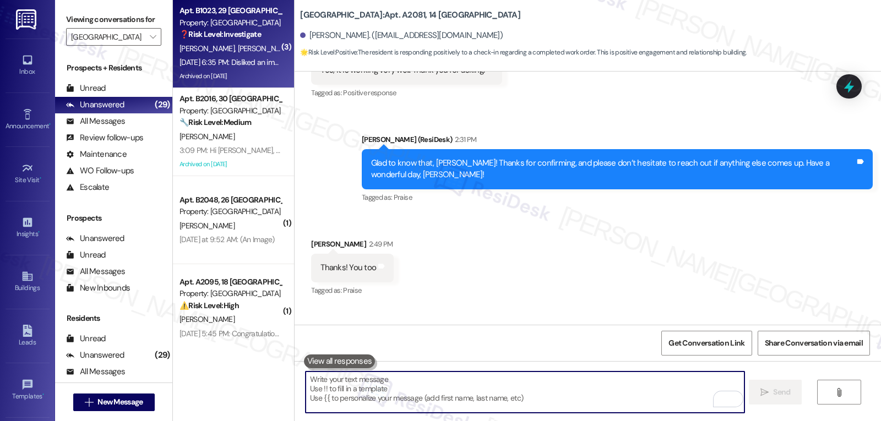
click at [214, 62] on div "Aug 28, 2025 at 6:35 PM: Disliked an image Aug 28, 2025 at 6:35 PM: Disliked an…" at bounding box center [233, 62] width 107 height 10
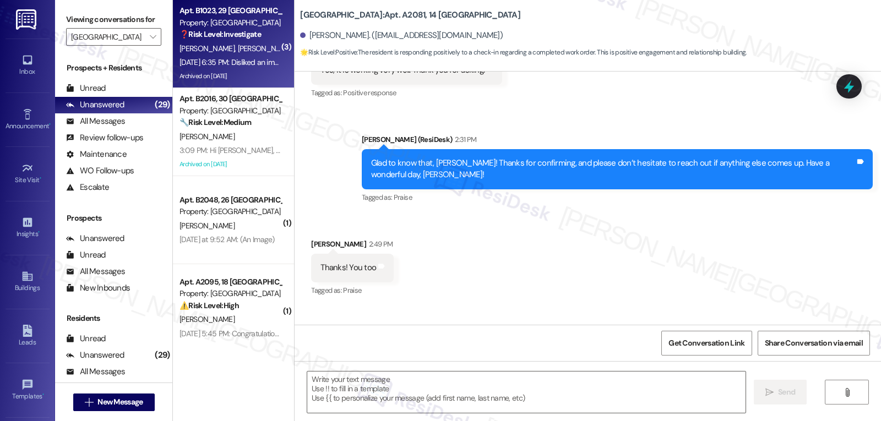
type textarea "Fetching suggested responses. Please feel free to read through the conversation…"
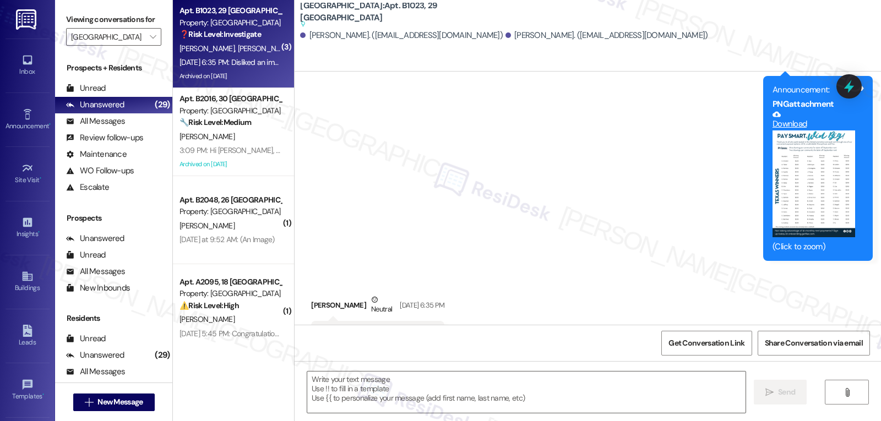
type textarea "Fetching suggested responses. Please feel free to read through the conversation…"
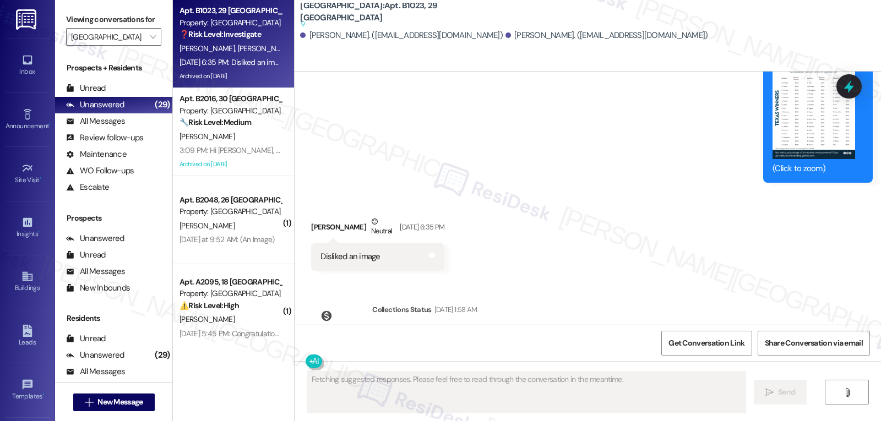
scroll to position [3856, 0]
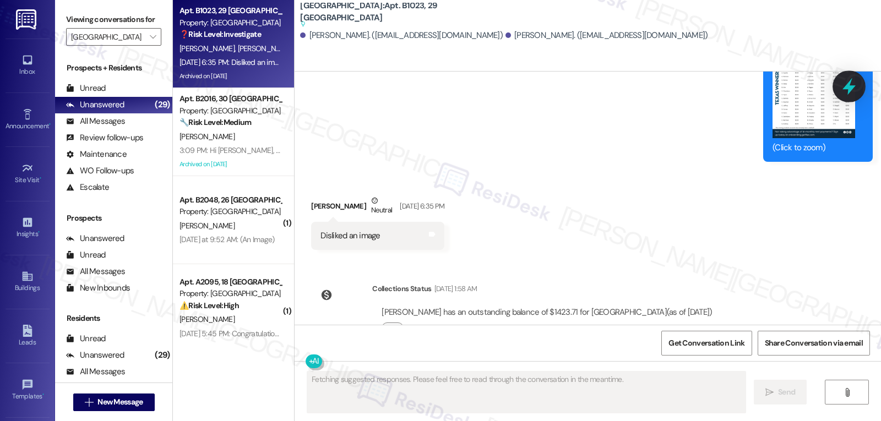
click at [855, 91] on icon at bounding box center [849, 86] width 19 height 19
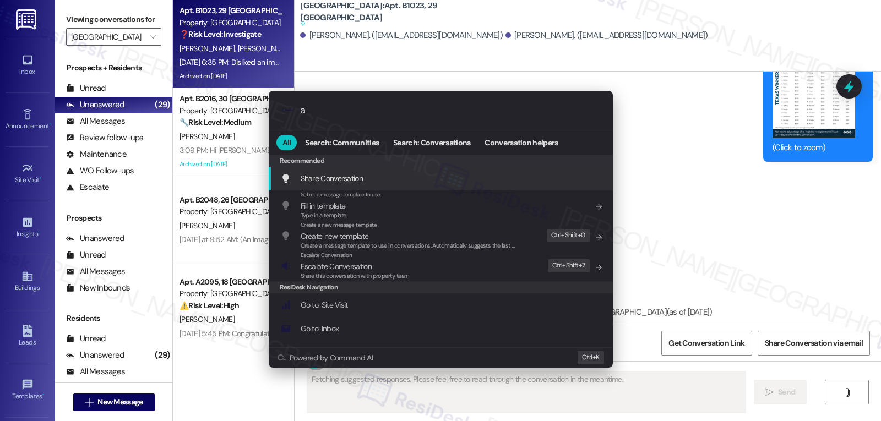
type input "ar"
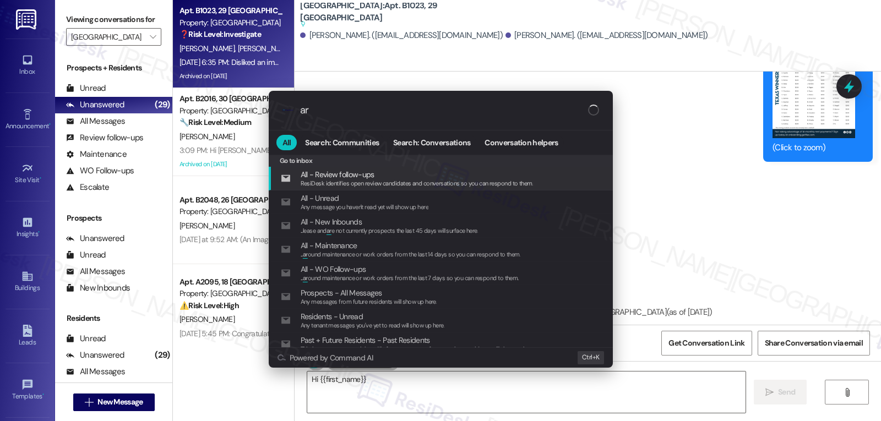
type textarea "Hi {{first_name}},"
type input "arc"
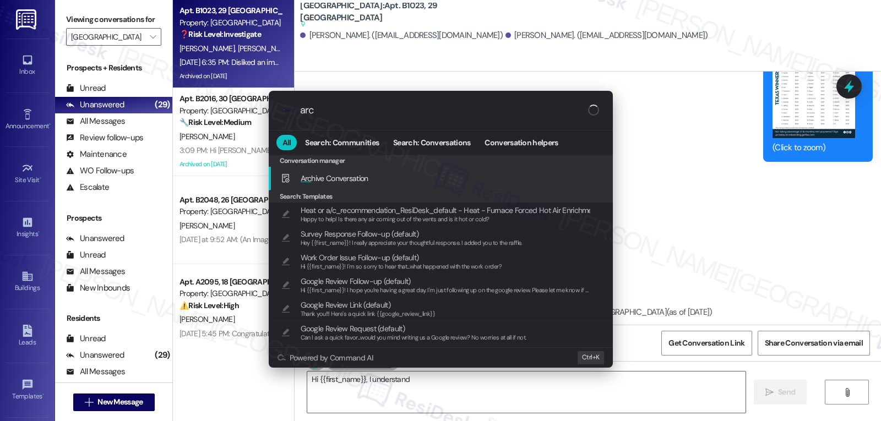
type textarea "Hi {{first_name}}, I understand it's"
type input "arci"
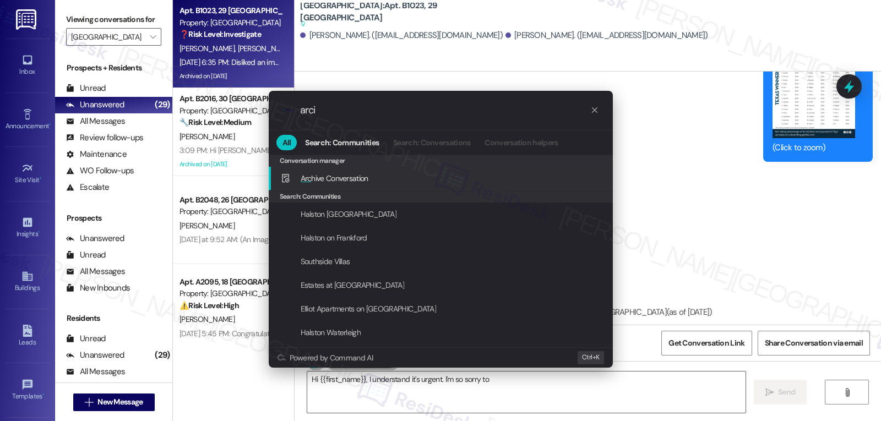
type textarea "Hi {{first_name}}, I understand it's urgent. I'm so sorry to"
type input "arc"
type textarea "Hi {{first_name}}, I understand it's urgent. I'm so sorry to hear your AC"
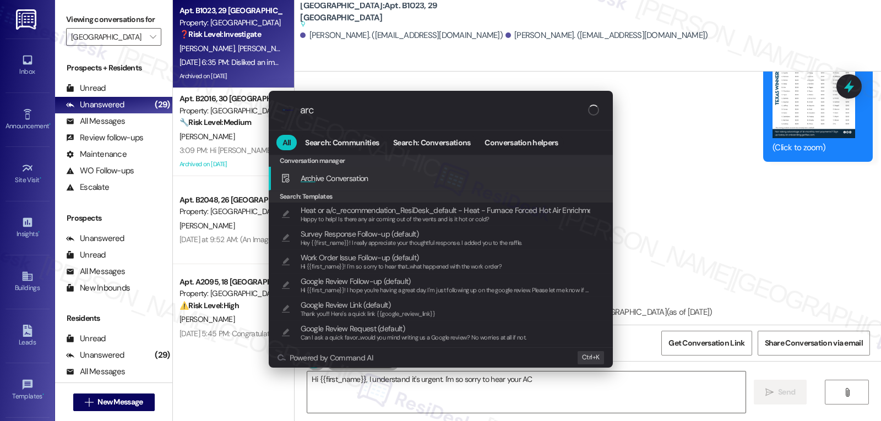
type input "arch"
type textarea "Hi {{first_name}}, I understand it's urgent. I'm so sorry to hear your AC is"
type input "archi"
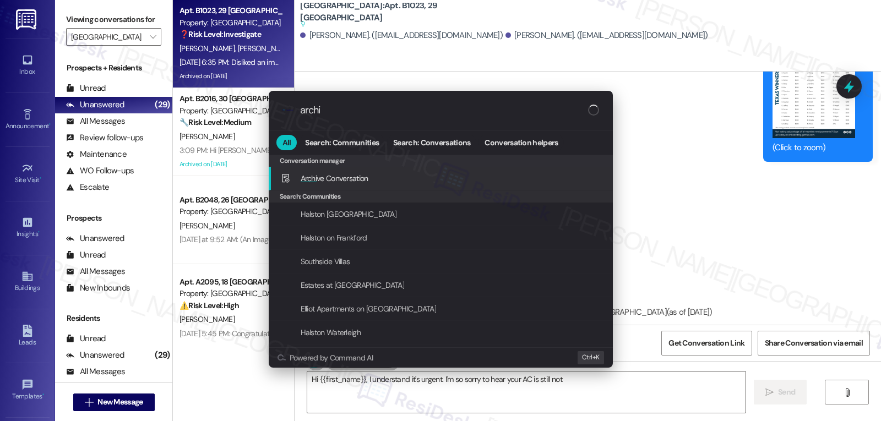
type textarea "Hi {{first_name}}, I understand it's urgent. I'm so sorry to hear your AC is st…"
type input "archiv"
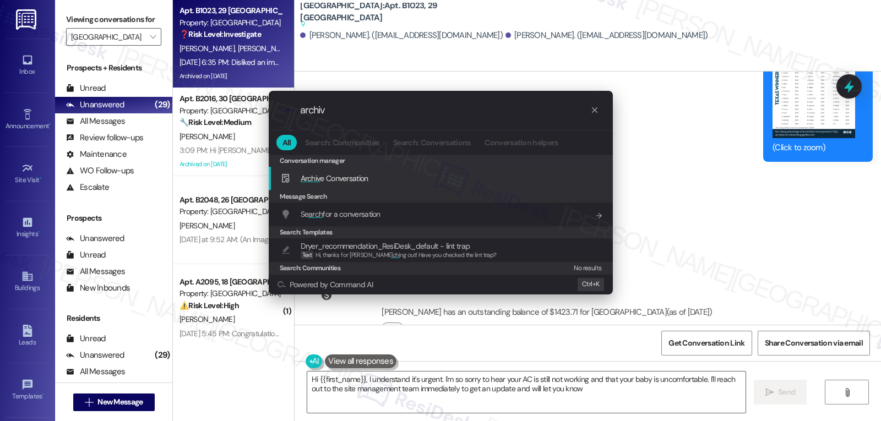
type textarea "Hi {{first_name}}, I understand it's urgent. I'm so sorry to hear your AC is st…"
type input "archiv"
click at [357, 184] on span "Archiv e Conversation" at bounding box center [335, 178] width 68 height 12
type textarea "Hi {{first_name}}, I understand it's urgent. I'm so sorry to hear your AC is st…"
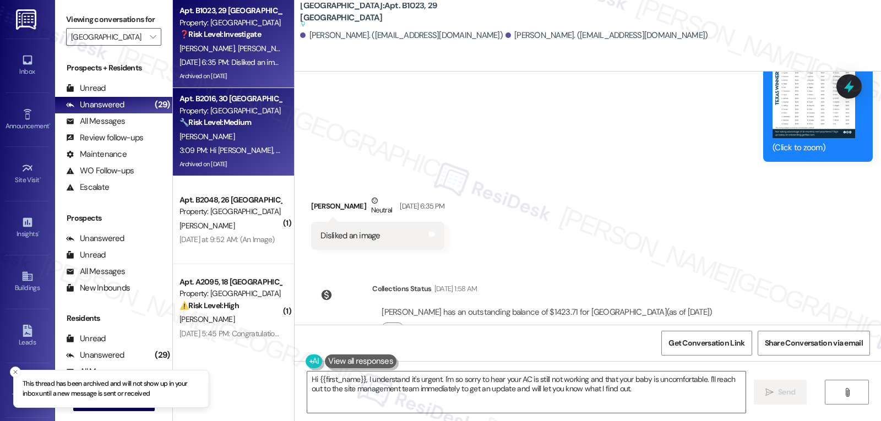
click at [218, 121] on strong "🔧 Risk Level: Medium" at bounding box center [216, 122] width 72 height 10
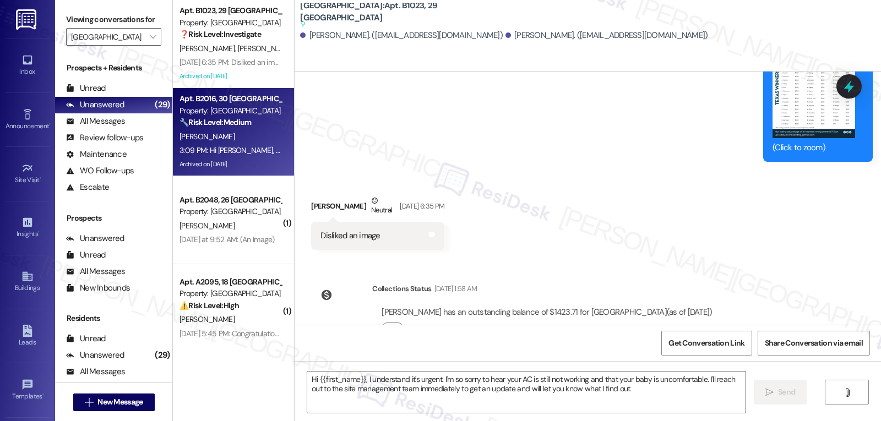
type textarea "Fetching suggested responses. Please feel free to read through the conversation…"
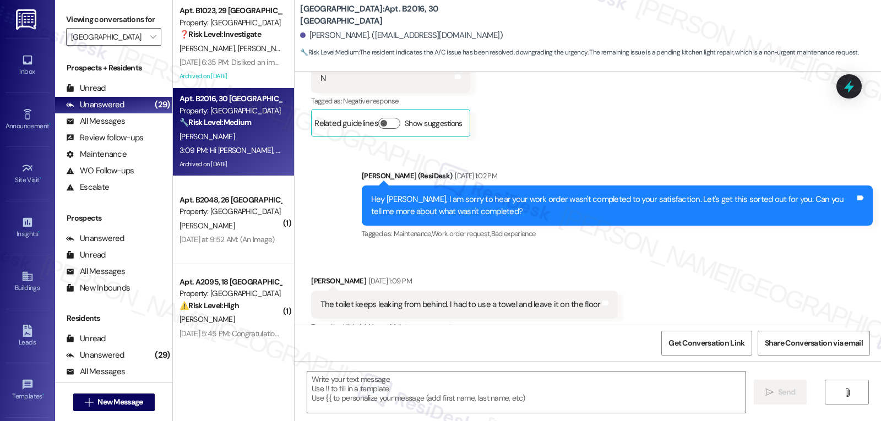
type textarea "Fetching suggested responses. Please feel free to read through the conversation…"
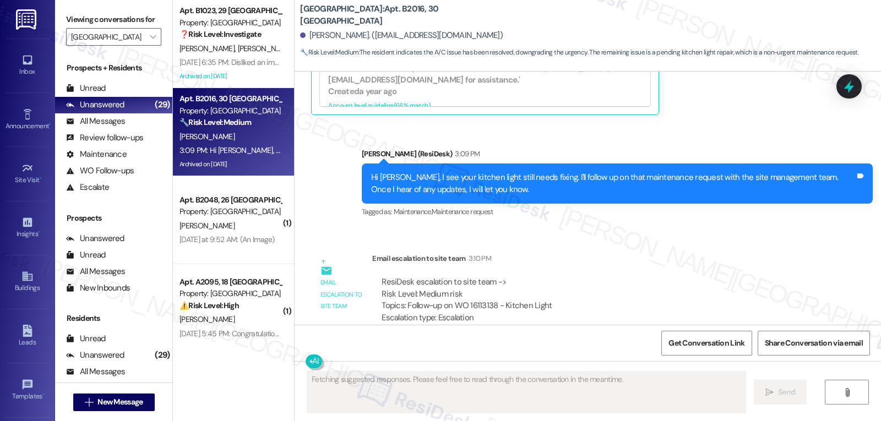
scroll to position [4169, 0]
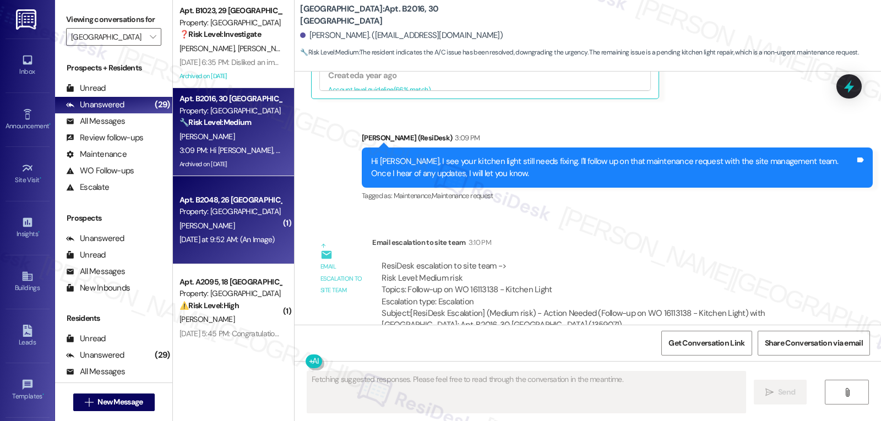
click at [211, 227] on div "[PERSON_NAME]" at bounding box center [230, 226] width 104 height 14
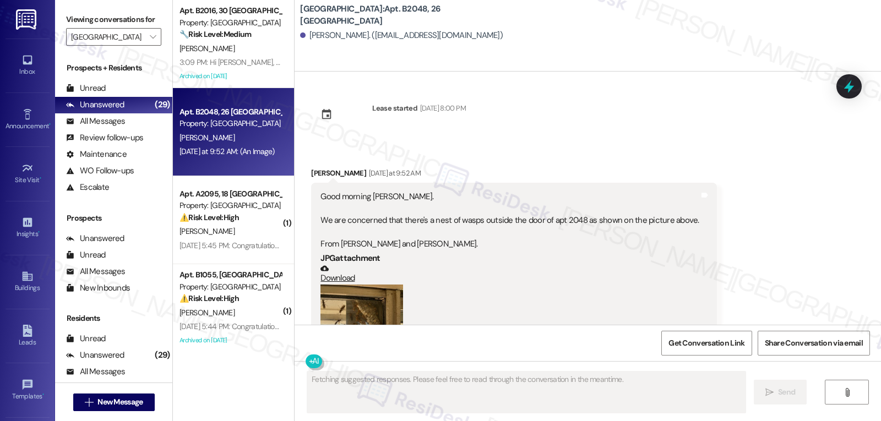
scroll to position [105, 0]
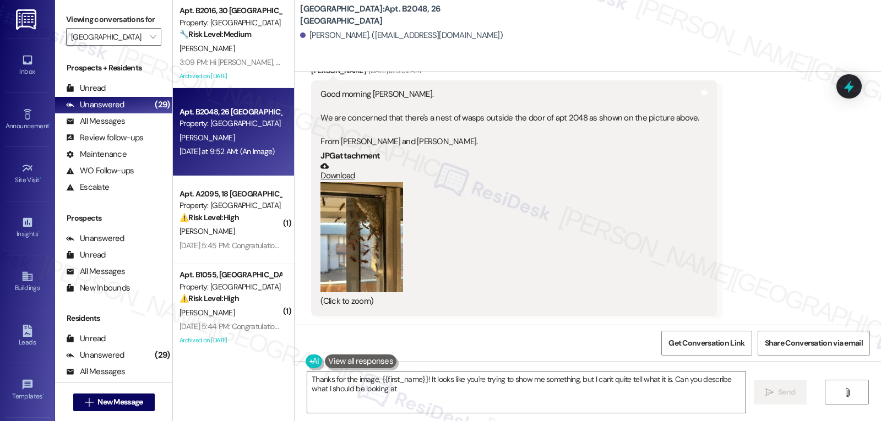
type textarea "Thanks for the image, {{first_name}}! It looks like you're trying to show me so…"
drag, startPoint x: 302, startPoint y: 32, endPoint x: 346, endPoint y: 39, distance: 44.1
click at [346, 39] on div "[PERSON_NAME]. ([EMAIL_ADDRESS][DOMAIN_NAME])" at bounding box center [401, 36] width 203 height 12
copy div "[PERSON_NAME]"
click at [114, 403] on span "New Message" at bounding box center [119, 403] width 45 height 12
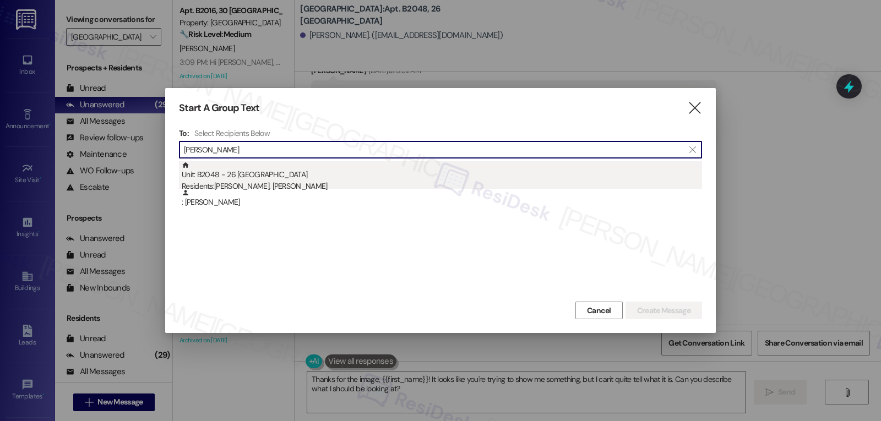
type input "[PERSON_NAME]"
click at [313, 185] on div "Residents: Sonia Akuma, Ruth Odongo" at bounding box center [442, 187] width 520 height 12
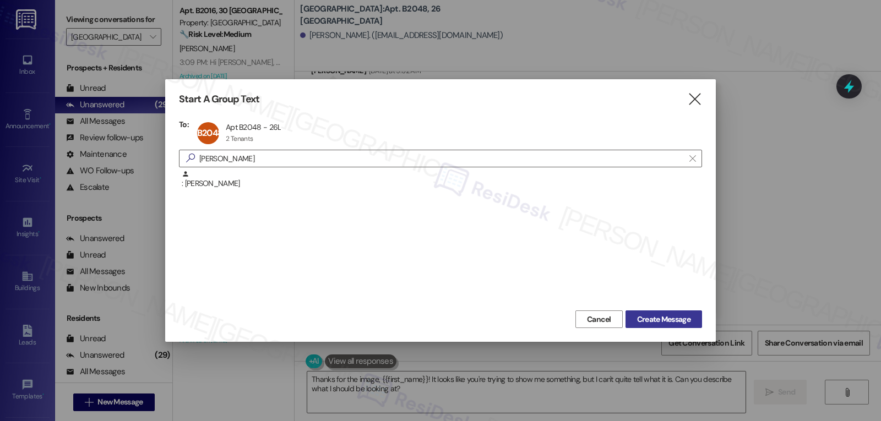
click at [677, 318] on span "Create Message" at bounding box center [663, 320] width 53 height 12
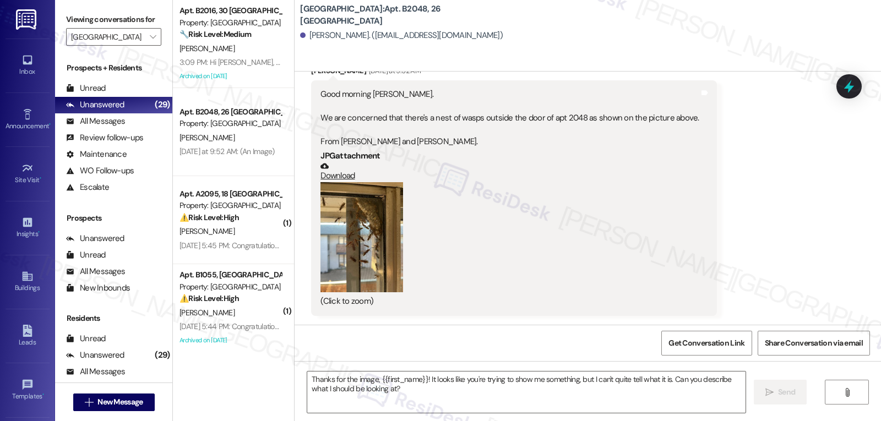
type textarea "Fetching suggested responses. Please feel free to read through the conversation…"
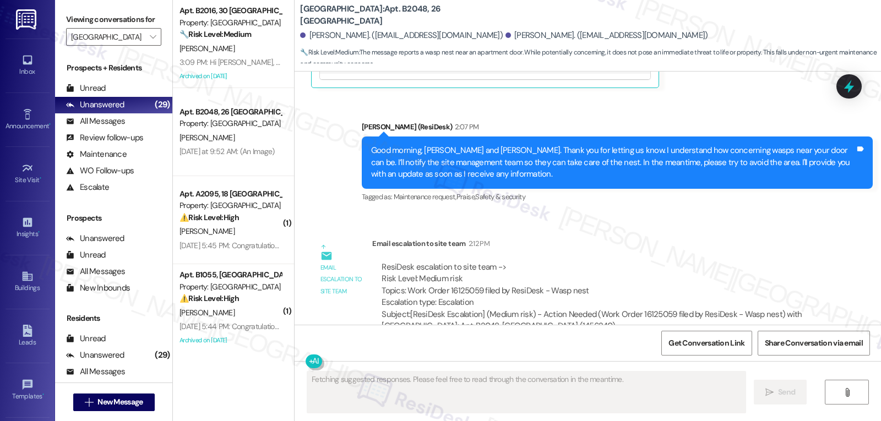
scroll to position [742, 0]
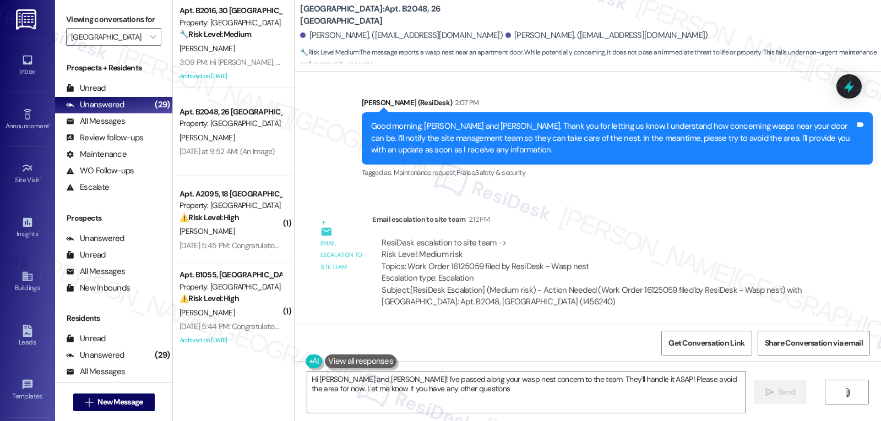
type textarea "Hi Ruth and Sonia! I've passed along your wasp nest concern to the team. They'l…"
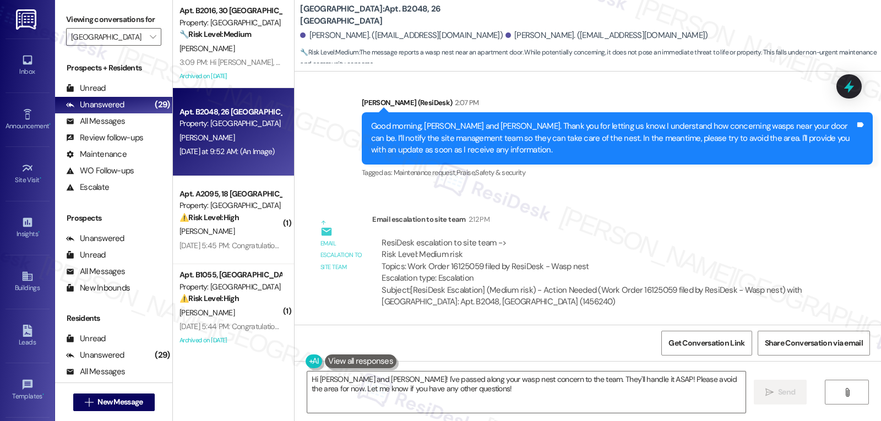
click at [234, 157] on div "Yesterday at 9:52 AM: (An Image) Yesterday at 9:52 AM: (An Image)" at bounding box center [230, 152] width 104 height 14
type textarea "Fetching suggested responses. Please feel free to read through the conversation…"
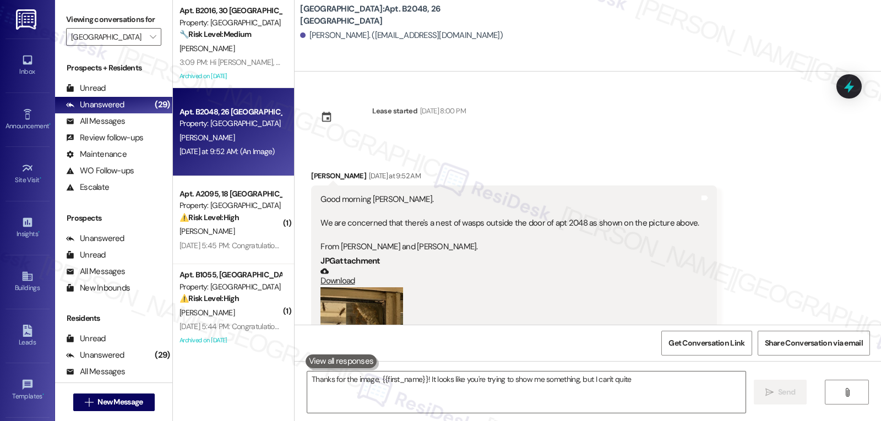
scroll to position [105, 0]
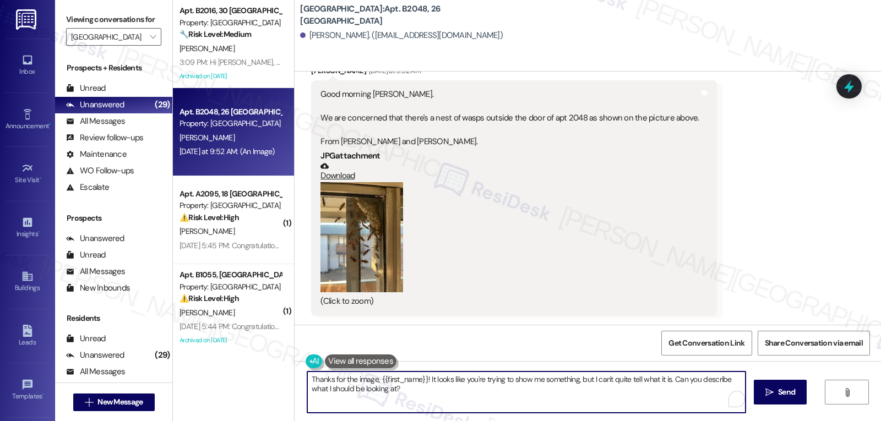
click at [359, 381] on textarea "Thanks for the image, {{first_name}}! It looks like you're trying to show me so…" at bounding box center [526, 392] width 438 height 41
type textarea "Thanks for the phot, {{first_name}}! It looks like you're trying to show me som…"
drag, startPoint x: 419, startPoint y: 382, endPoint x: 623, endPoint y: 447, distance: 214.0
click at [623, 421] on html "Inbox Go to Inbox Announcement • Send A Text Announcement Site Visit • Go to Si…" at bounding box center [440, 210] width 881 height 421
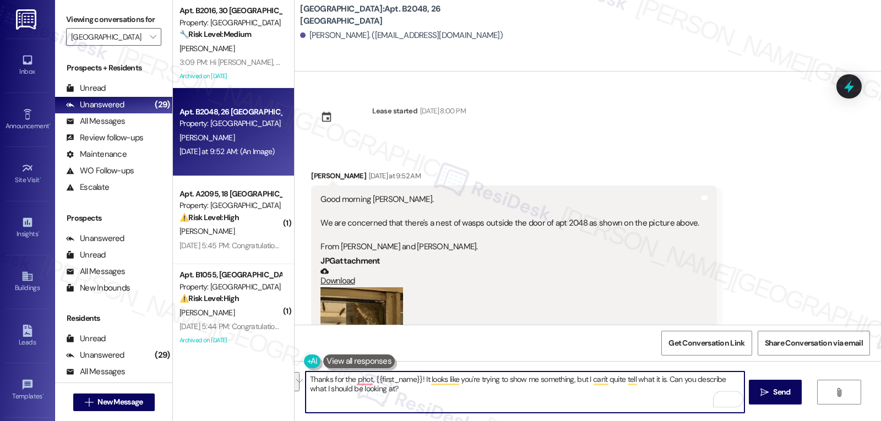
scroll to position [105, 0]
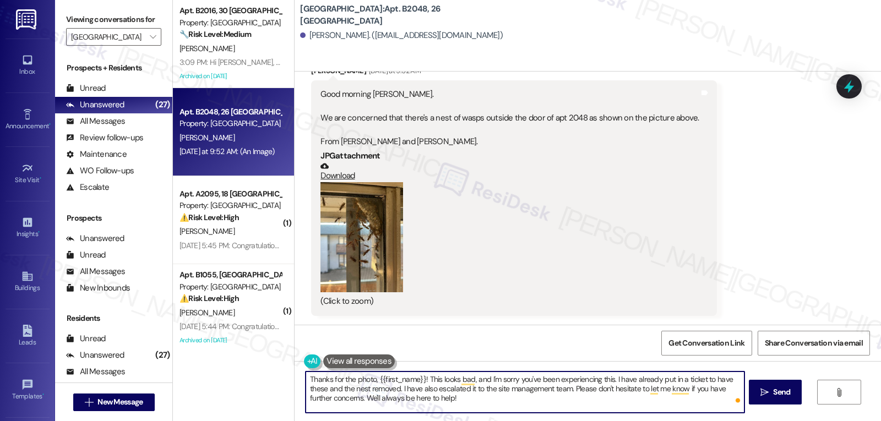
click at [538, 402] on textarea "Thanks for the photo, {{first_name}}! This looks bad, and I'm sorry you've been…" at bounding box center [525, 392] width 438 height 41
type textarea "Thanks for the photo, {{first_name}}! This looks bad, and I'm sorry you've been…"
click at [777, 386] on button " Send" at bounding box center [775, 392] width 53 height 25
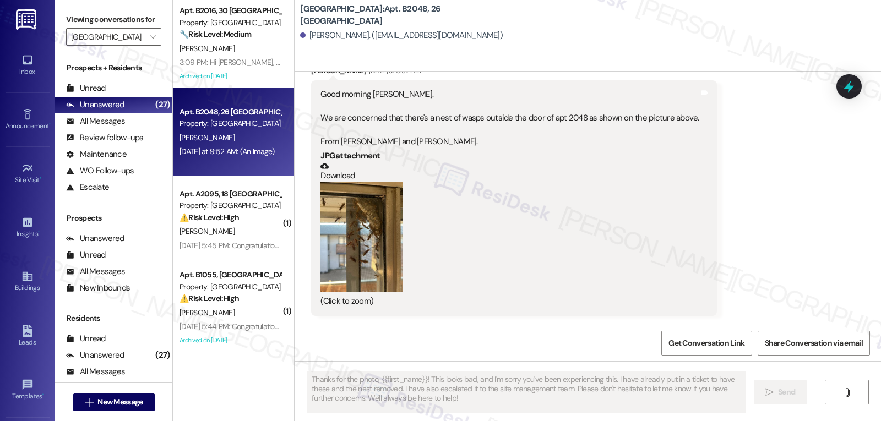
scroll to position [105, 0]
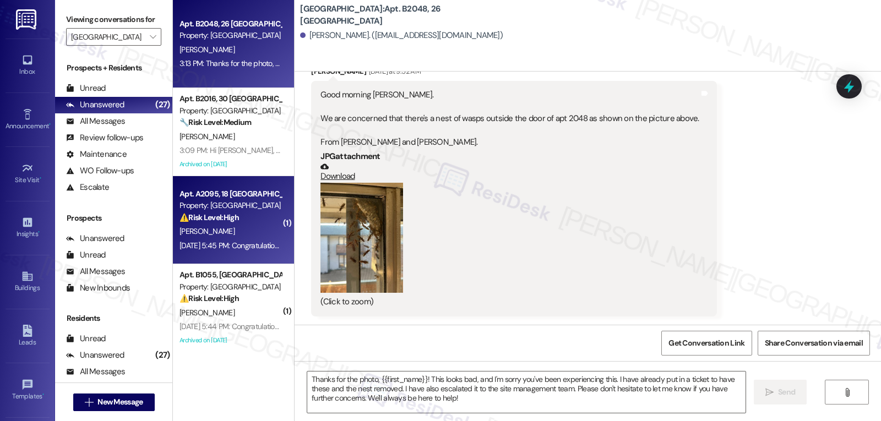
click at [207, 243] on div "[DATE] 5:45 PM: Congratulations to all the Pay Smart, Win Big winners! (Felicid…" at bounding box center [354, 246] width 349 height 10
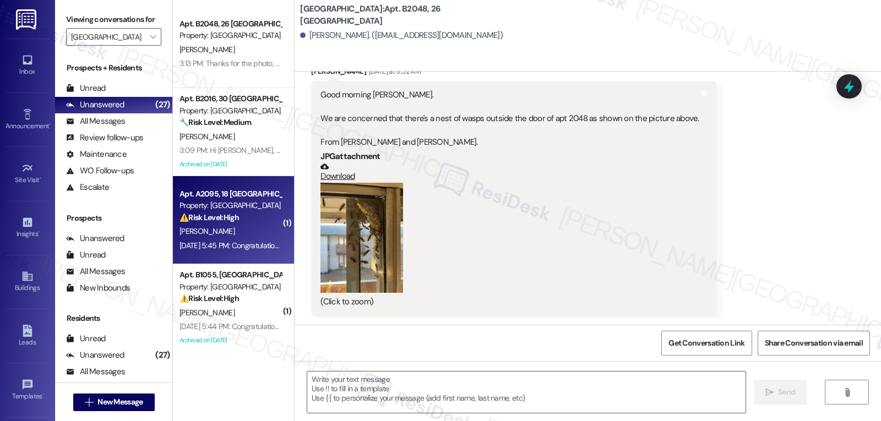
type textarea "Fetching suggested responses. Please feel free to read through the conversation…"
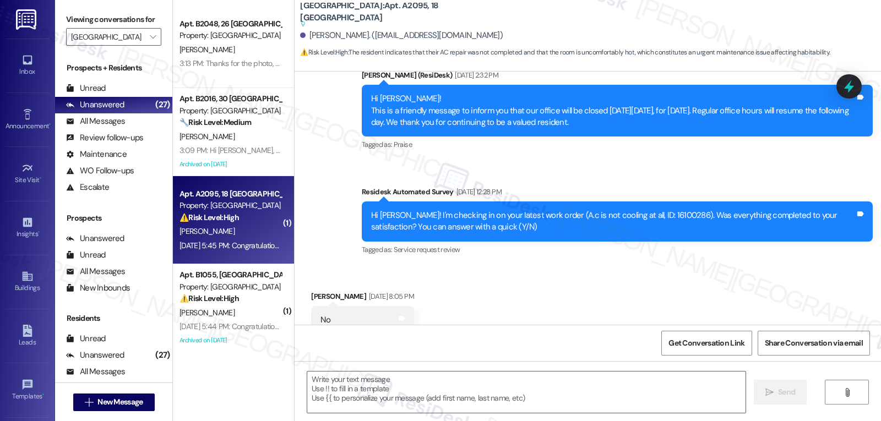
type textarea "Fetching suggested responses. Please feel free to read through the conversation…"
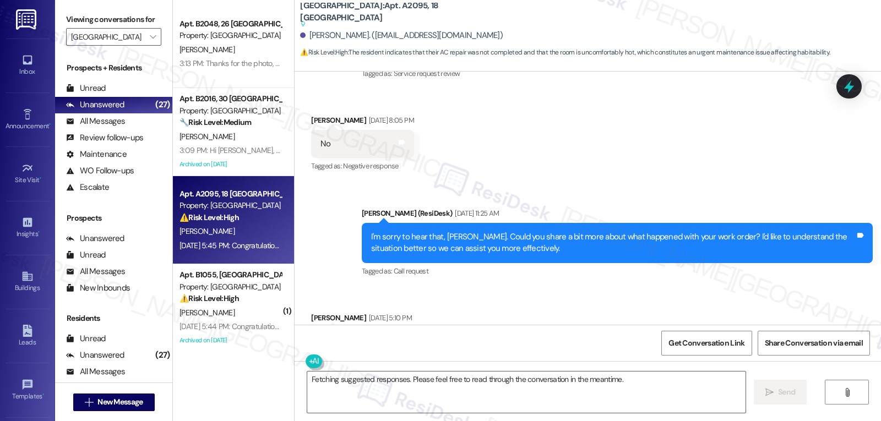
scroll to position [617, 0]
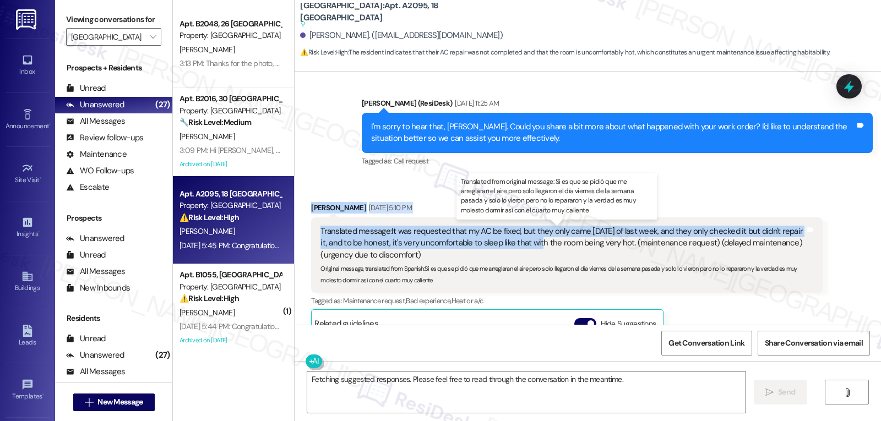
drag, startPoint x: 301, startPoint y: 209, endPoint x: 522, endPoint y: 245, distance: 223.6
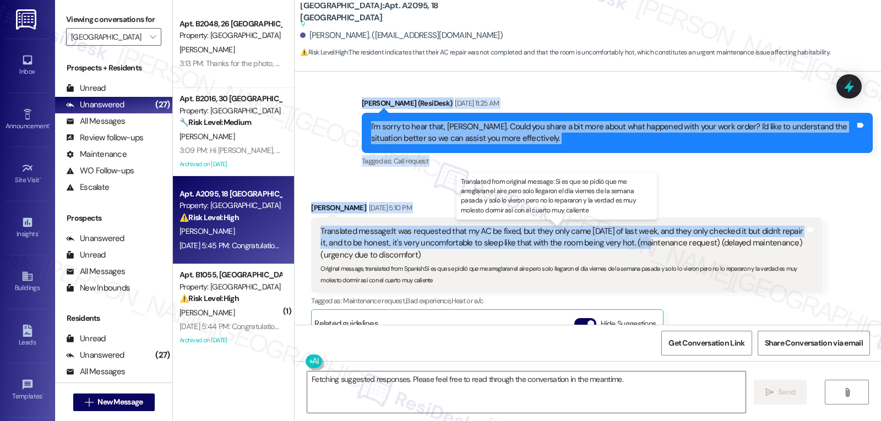
drag, startPoint x: 355, startPoint y: 126, endPoint x: 621, endPoint y: 246, distance: 292.3
click at [621, 246] on div "WO Lease started [DATE] 8:00 PM Show details Survey, sent via SMS Residesk Auto…" at bounding box center [588, 198] width 587 height 253
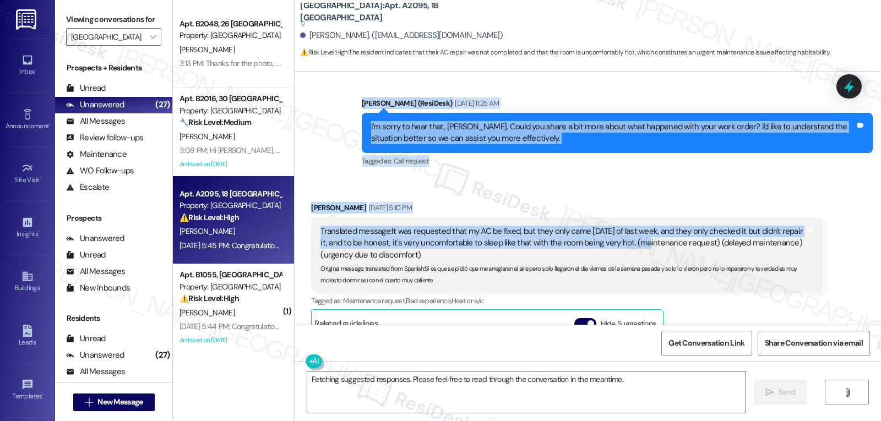
copy div "Residesk Automated Survey [DATE] 12:28 PM Hi [PERSON_NAME]! I'm checking in on …"
click at [857, 83] on icon at bounding box center [849, 86] width 19 height 19
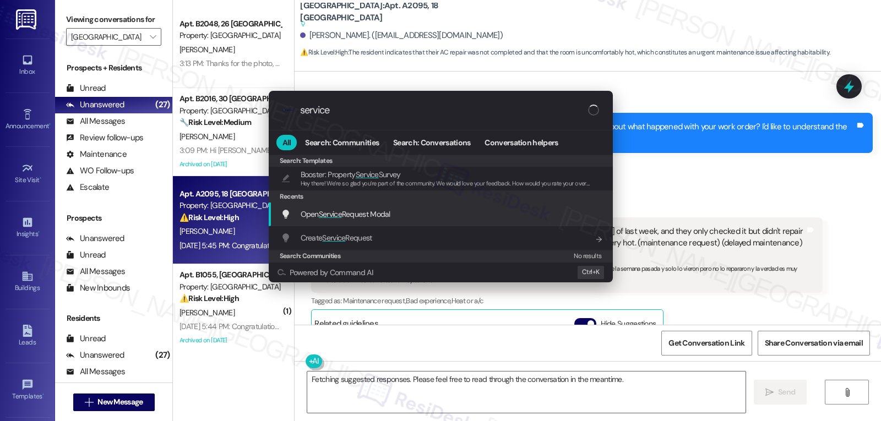
click at [380, 216] on span "Open Service Request Modal" at bounding box center [346, 214] width 90 height 10
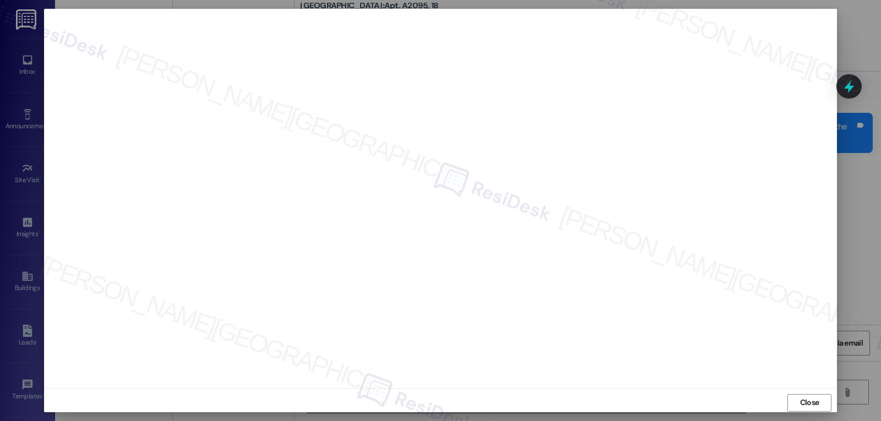
drag, startPoint x: 806, startPoint y: 403, endPoint x: 708, endPoint y: 372, distance: 102.6
click at [806, 403] on span "Close" at bounding box center [809, 403] width 19 height 12
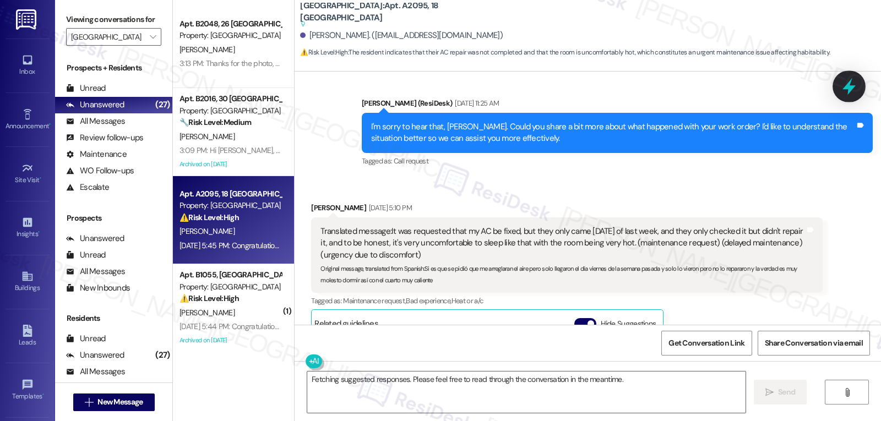
click at [849, 93] on icon at bounding box center [849, 86] width 13 height 17
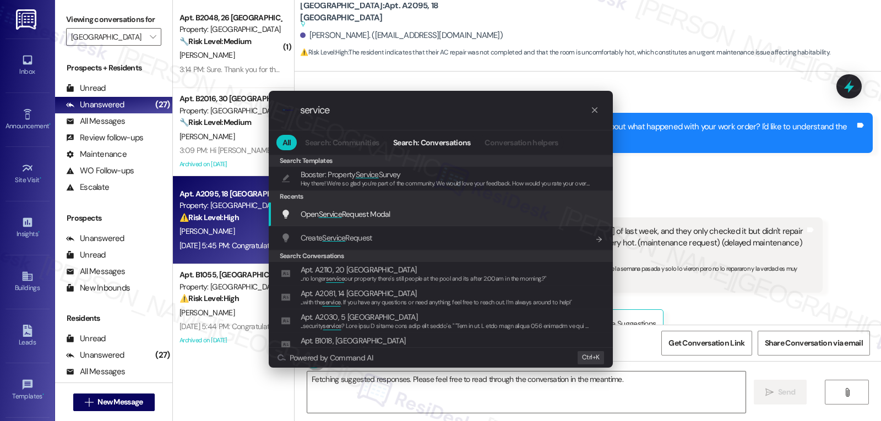
type input "service"
click at [418, 210] on div "Open Service Request Modal Add shortcut" at bounding box center [442, 214] width 322 height 12
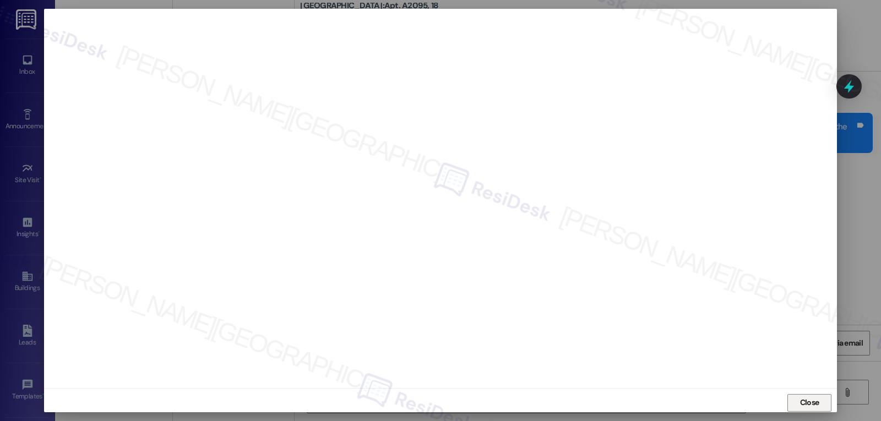
click at [804, 407] on span "Close" at bounding box center [809, 403] width 19 height 12
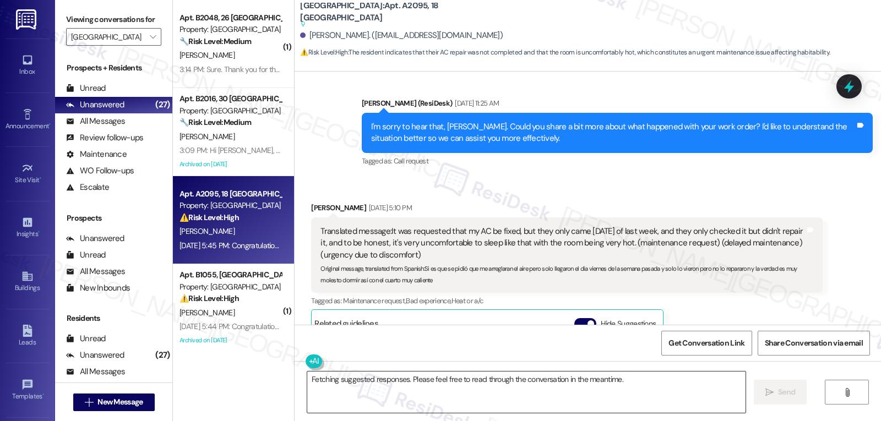
click at [423, 403] on textarea "Fetching suggested responses. Please feel free to read through the conversation…" at bounding box center [526, 392] width 438 height 41
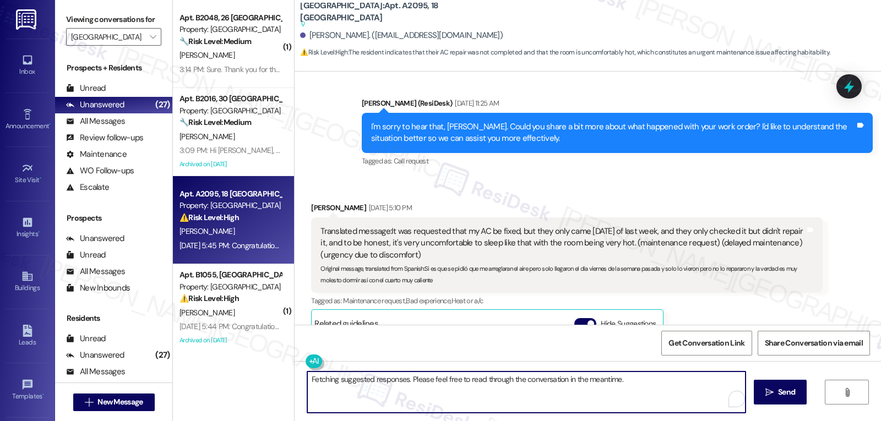
paste textarea "Hi [PERSON_NAME], thank you for explaining. I’m really sorry they only inspecte…"
click at [596, 380] on textarea "Hi [PERSON_NAME], thank you for explaining. I’m really sorry they only inspecte…" at bounding box center [525, 392] width 438 height 41
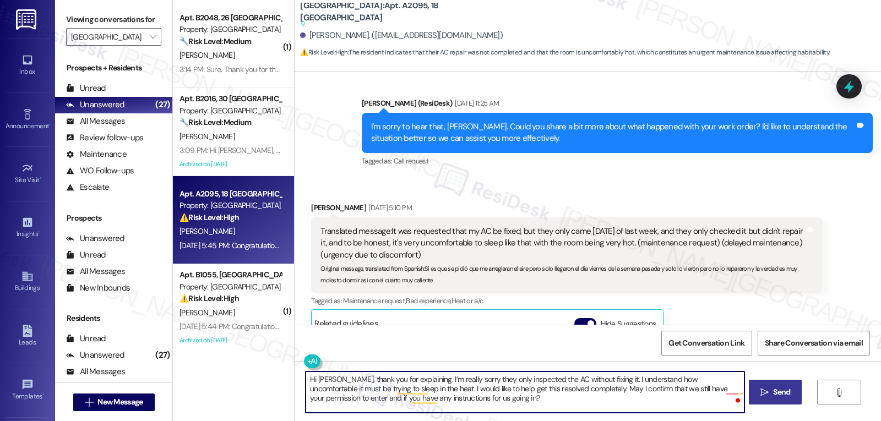
type textarea "Hi [PERSON_NAME], thank you for explaining. I’m really sorry they only inspecte…"
click at [777, 399] on button " Send" at bounding box center [775, 392] width 53 height 25
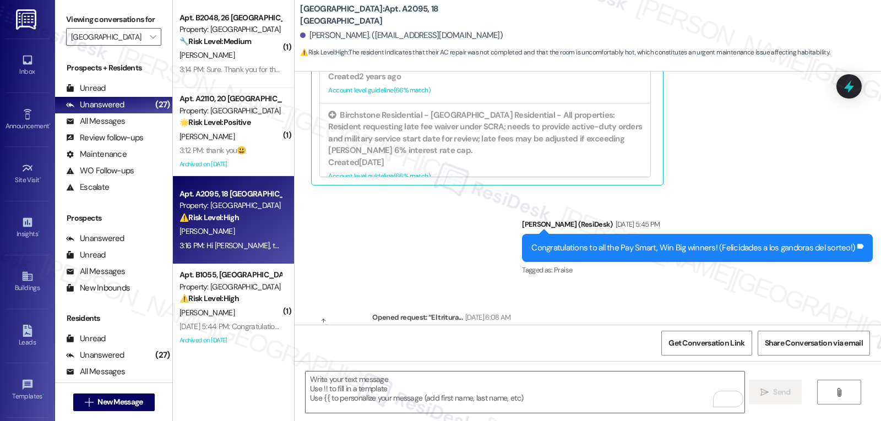
scroll to position [1105, 0]
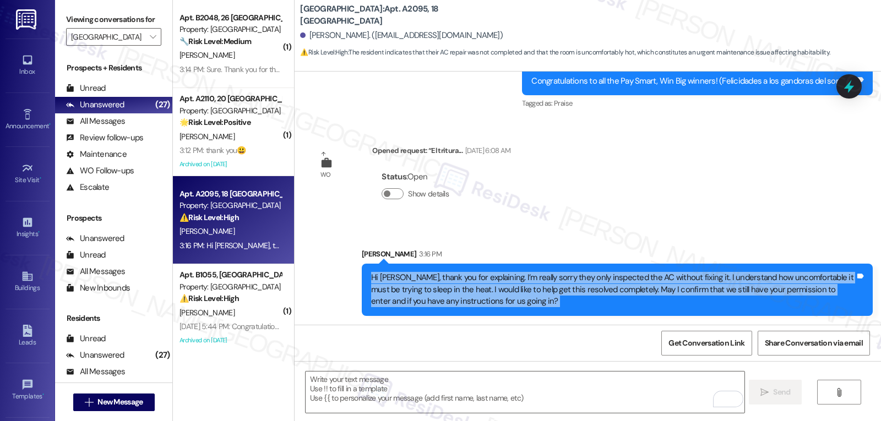
drag, startPoint x: 361, startPoint y: 276, endPoint x: 633, endPoint y: 352, distance: 282.9
click at [633, 352] on div "WO Lease started [DATE] 8:00 PM Show details Survey, sent via SMS Residesk Auto…" at bounding box center [588, 282] width 587 height 421
copy div "Hi [PERSON_NAME], thank you for explaining. I’m really sorry they only inspecte…"
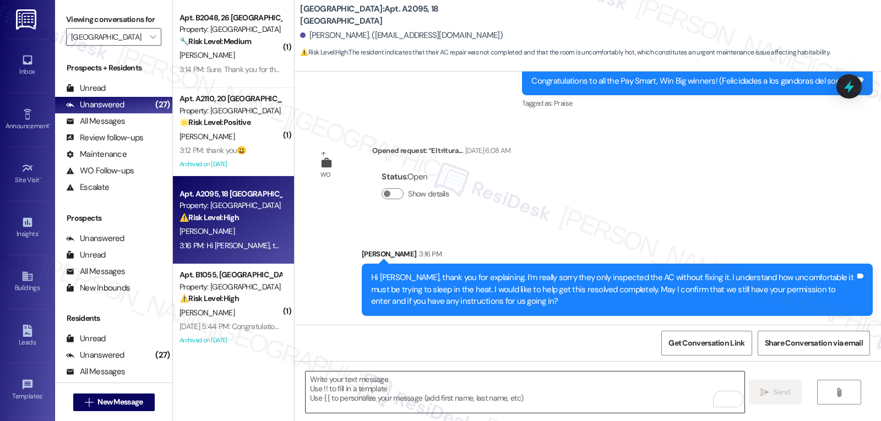
click at [489, 398] on textarea "To enrich screen reader interactions, please activate Accessibility in Grammarl…" at bounding box center [525, 392] width 438 height 41
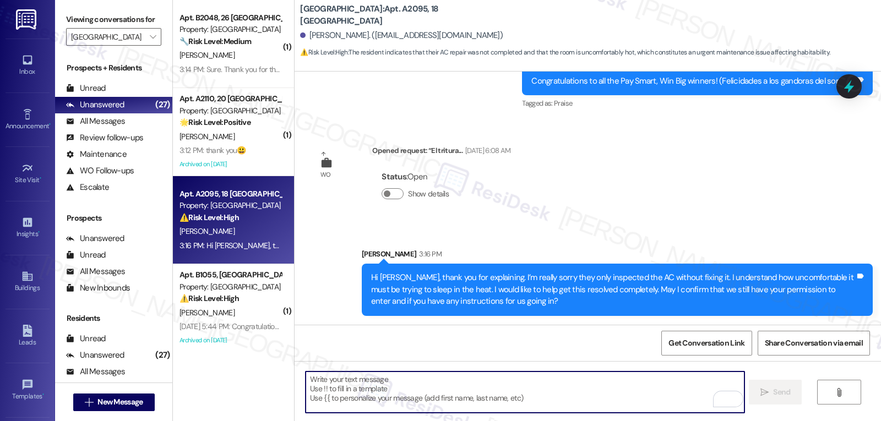
paste textarea "Hi [PERSON_NAME], thank you for explaining. I’m really sorry they only inspecte…"
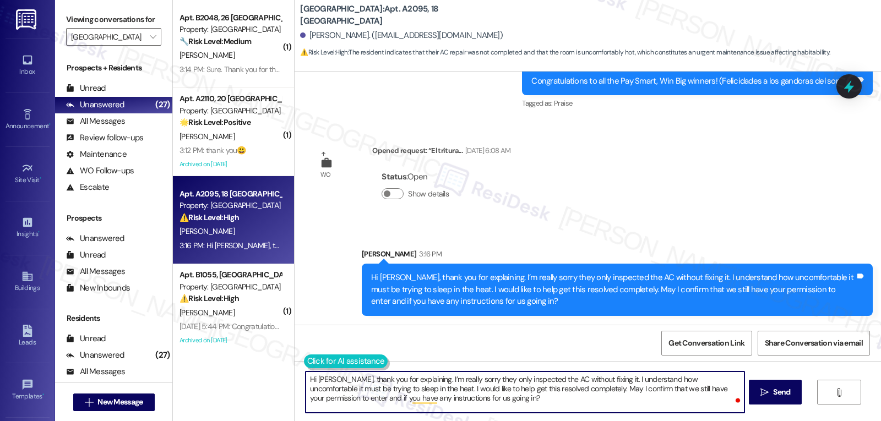
click at [304, 365] on button at bounding box center [346, 362] width 84 height 14
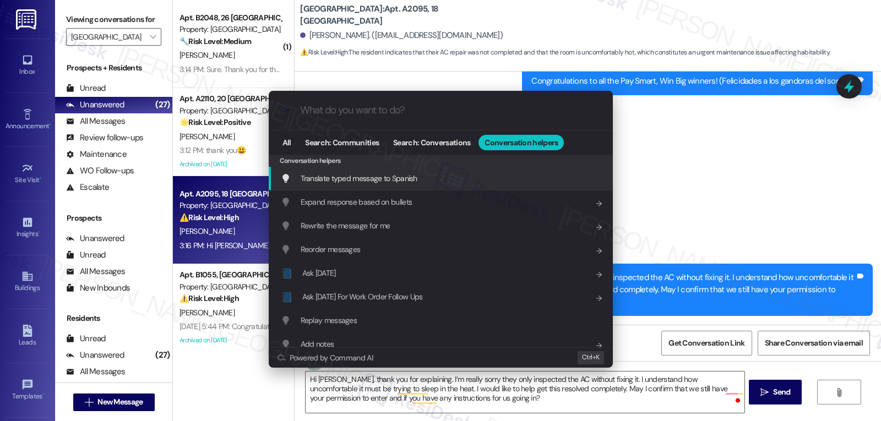
click at [424, 181] on div "Translate typed message to Spanish Add shortcut" at bounding box center [442, 178] width 322 height 12
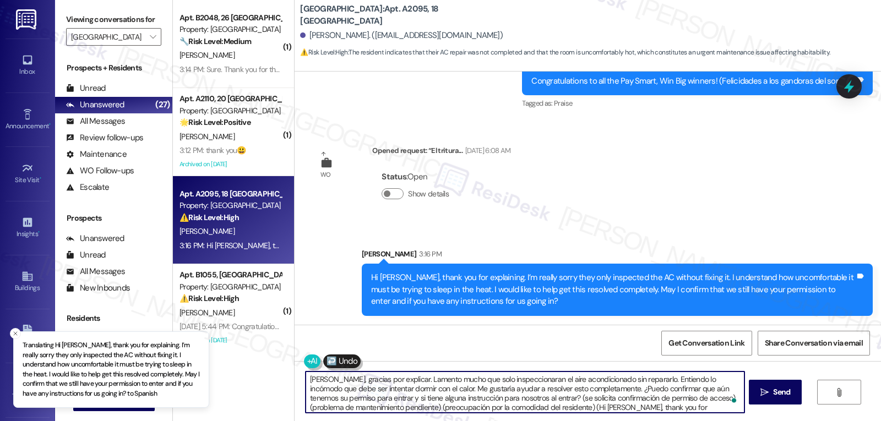
scroll to position [21, 0]
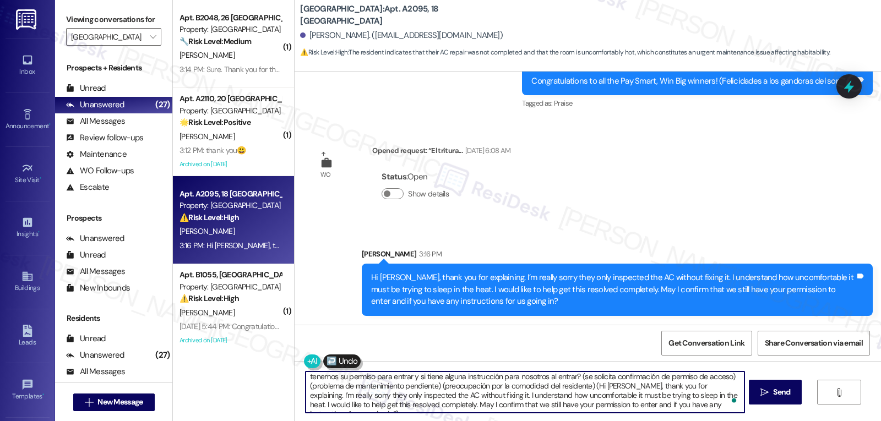
drag, startPoint x: 535, startPoint y: 381, endPoint x: 844, endPoint y: 447, distance: 315.5
click at [844, 421] on html "Inbox Go to Inbox Announcement • Send A Text Announcement Site Visit • Go to Si…" at bounding box center [440, 210] width 881 height 421
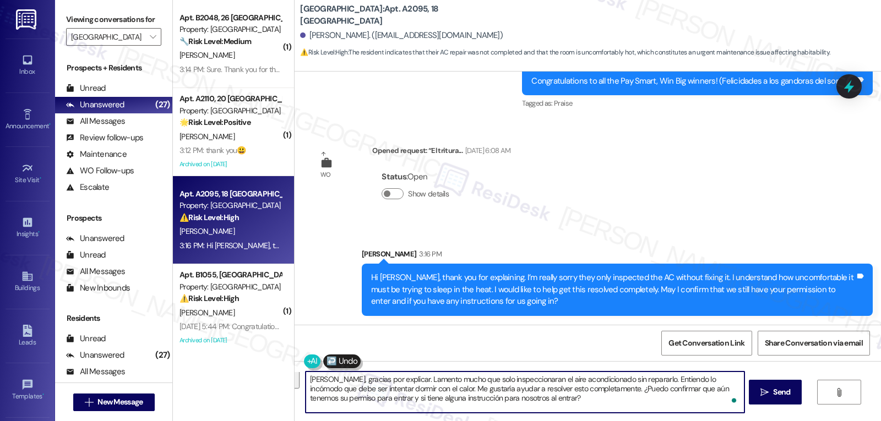
scroll to position [0, 0]
type textarea "[PERSON_NAME], gracias por explicar. Lamento mucho que solo inspeccionaran el a…"
click at [778, 395] on span "Send" at bounding box center [781, 393] width 17 height 12
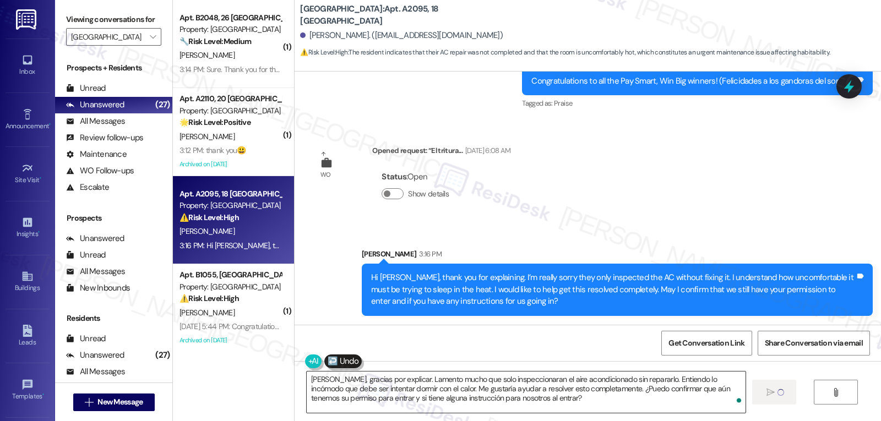
click at [530, 400] on textarea "[PERSON_NAME], gracias por explicar. Lamento mucho que solo inspeccionaran el a…" at bounding box center [526, 392] width 438 height 41
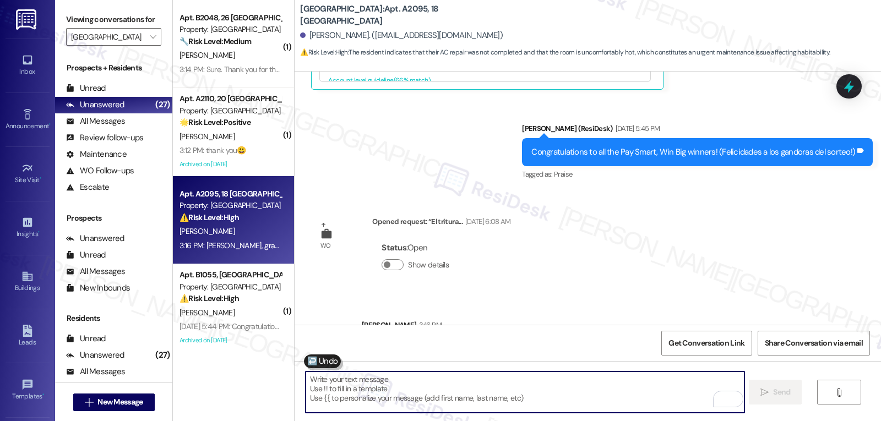
scroll to position [1205, 0]
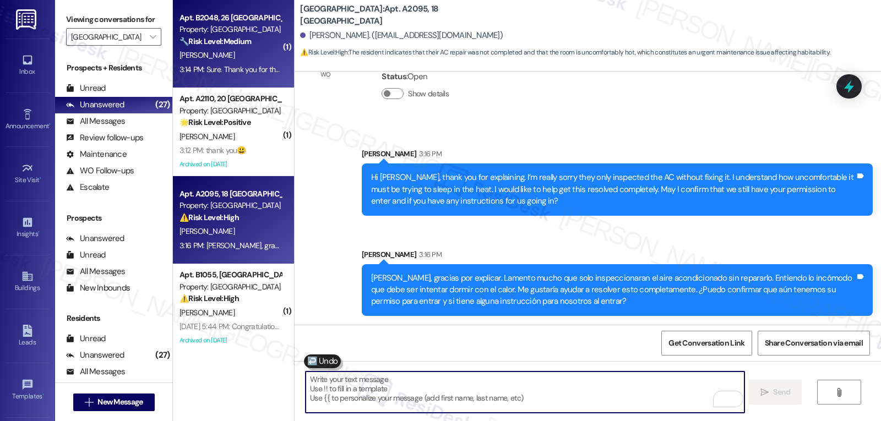
click at [199, 41] on strong "🔧 Risk Level: Medium" at bounding box center [216, 41] width 72 height 10
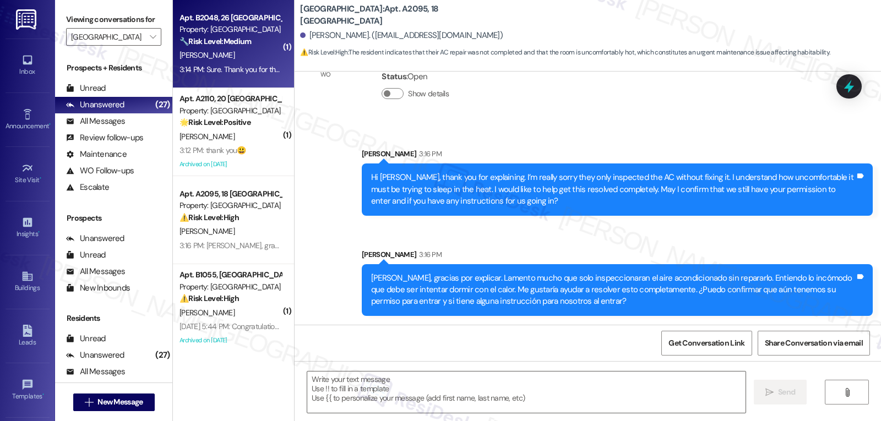
type textarea "Fetching suggested responses. Please feel free to read through the conversation…"
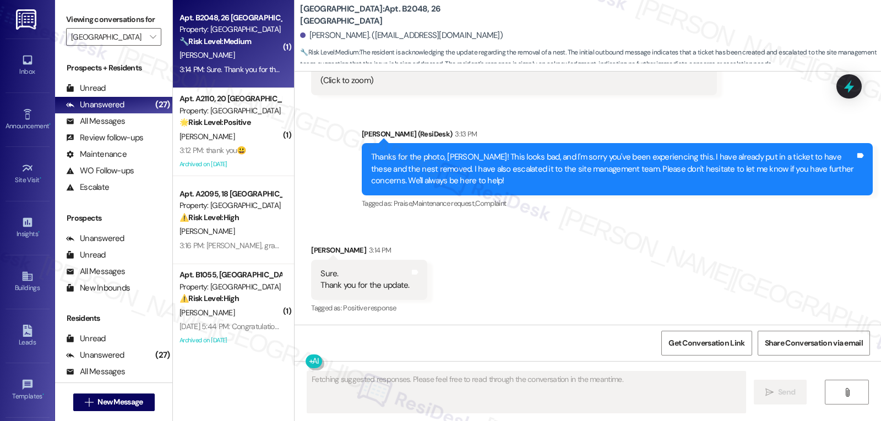
scroll to position [326, 0]
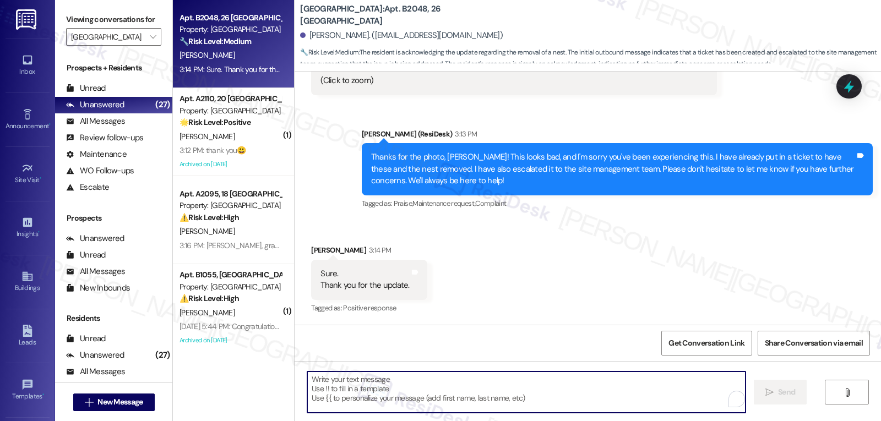
click at [437, 400] on textarea "To enrich screen reader interactions, please activate Accessibility in Grammarl…" at bounding box center [526, 392] width 438 height 41
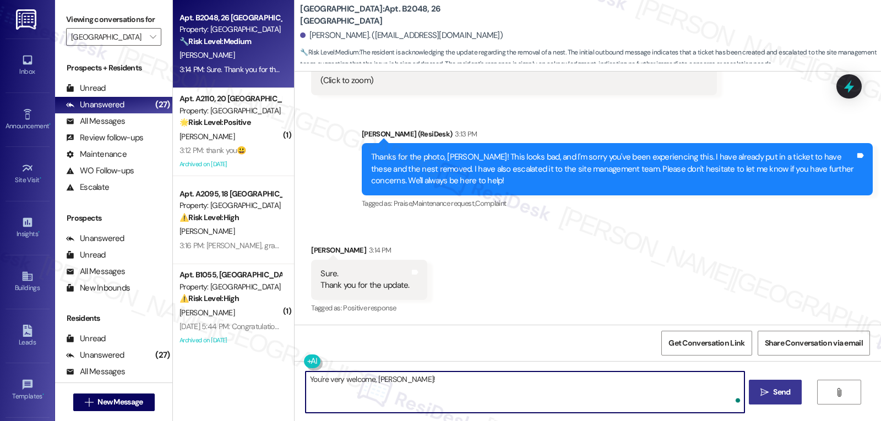
type textarea "You're very welcome, Ruth!"
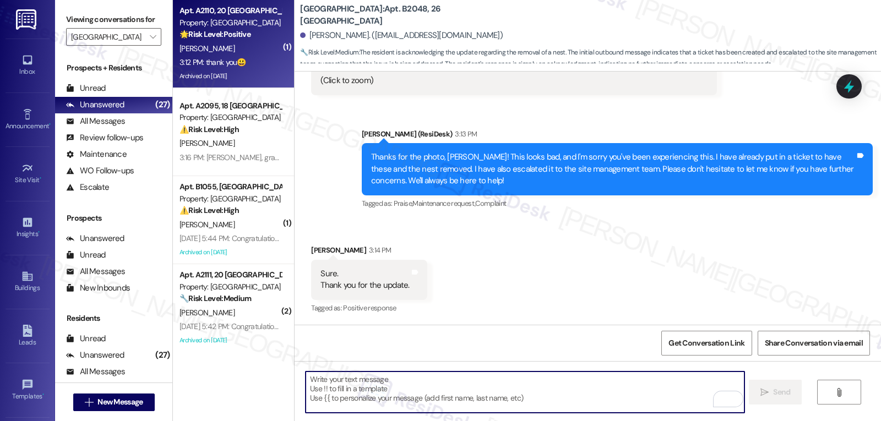
click at [226, 70] on div "Archived on 07/16/2025" at bounding box center [230, 76] width 104 height 14
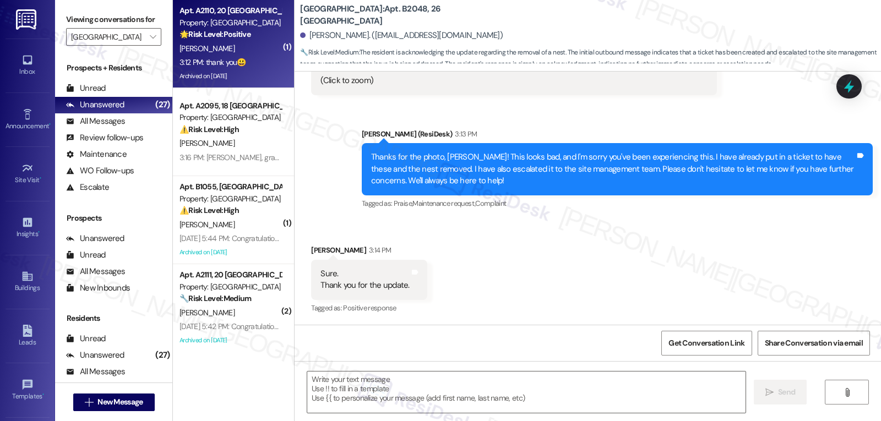
type textarea "Fetching suggested responses. Please feel free to read through the conversation…"
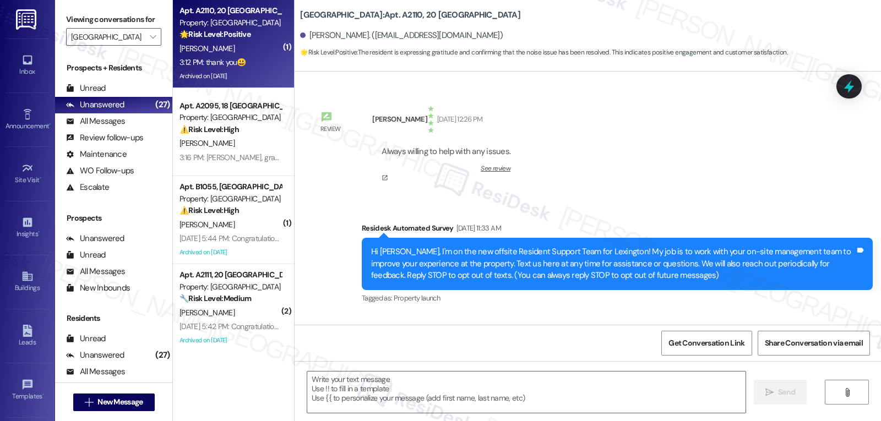
scroll to position [23510, 0]
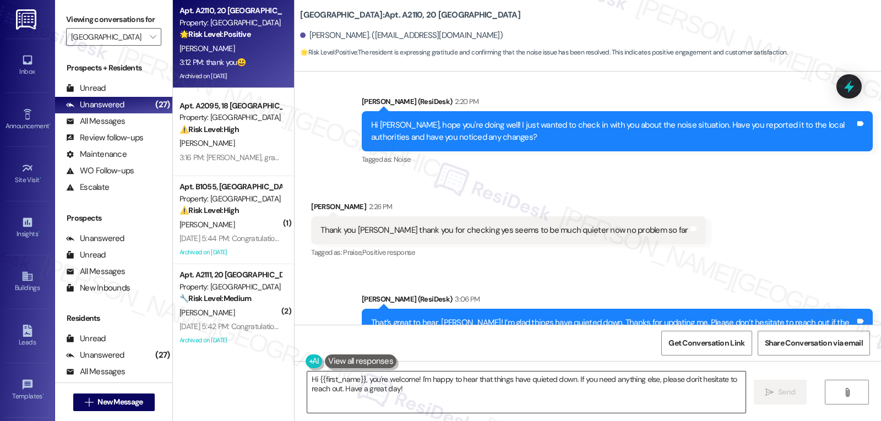
click at [414, 386] on textarea "Hi {{first_name}}, you're welcome! I'm happy to hear that things have quieted d…" at bounding box center [526, 392] width 438 height 41
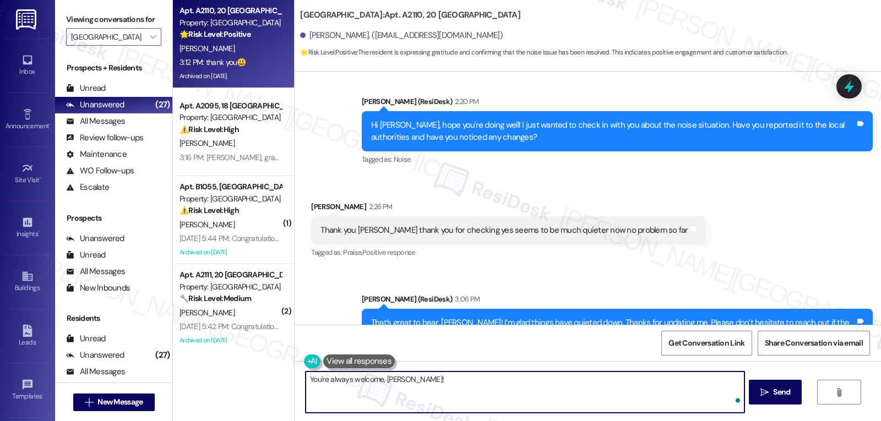
type textarea "You're always welcome, Richard!"
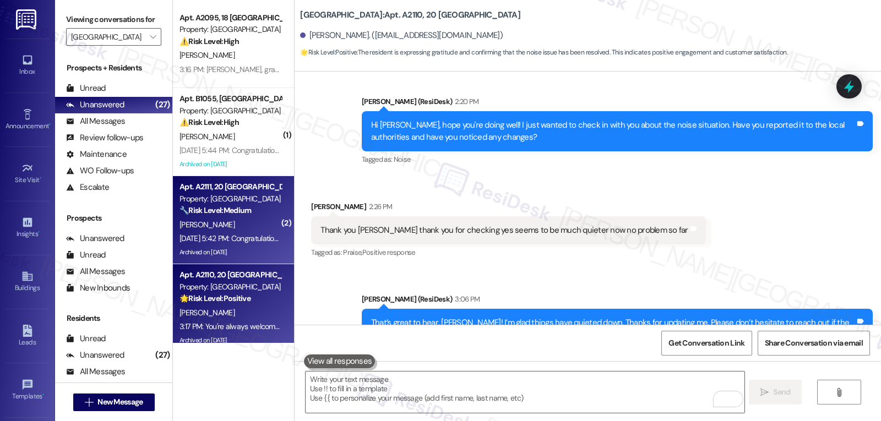
click at [251, 237] on div "Aug 28, 2025 at 5:42 PM: Congratulations to all the Pay Smart, Win Big winners!…" at bounding box center [354, 239] width 348 height 10
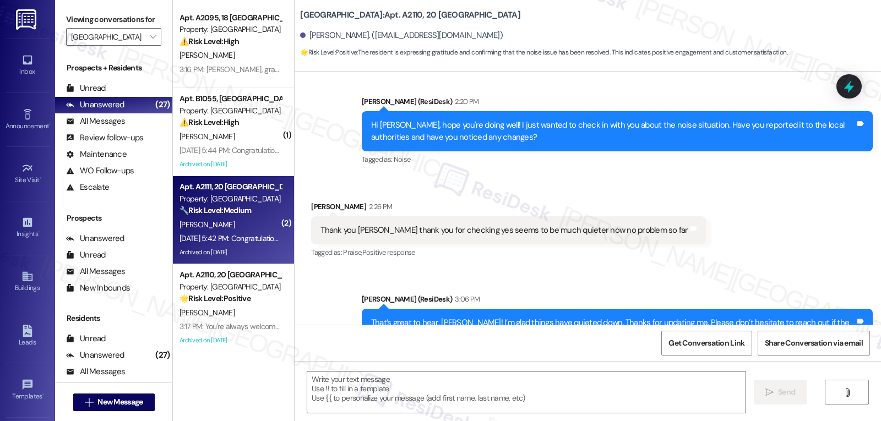
type textarea "Fetching suggested responses. Please feel free to read through the conversation…"
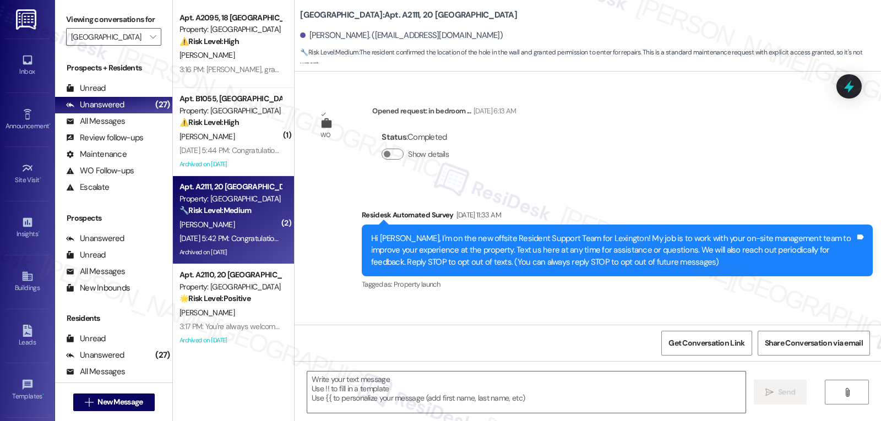
type textarea "Fetching suggested responses. Please feel free to read through the conversation…"
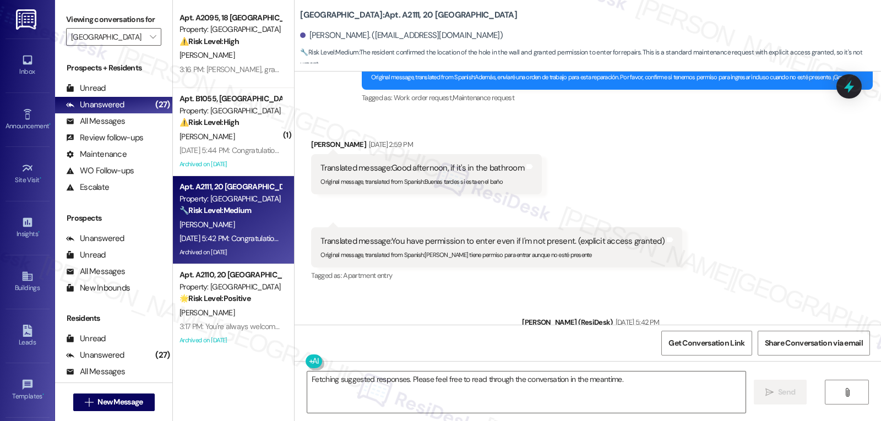
scroll to position [18437, 0]
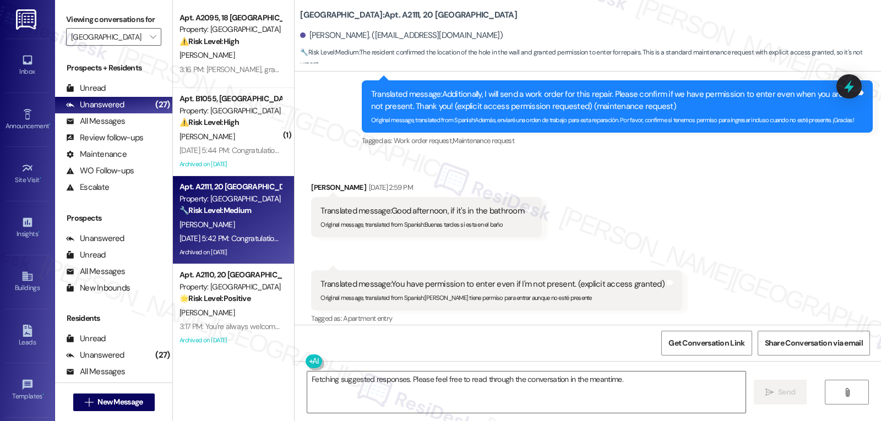
click at [857, 77] on div at bounding box center [849, 86] width 25 height 24
click at [854, 80] on icon at bounding box center [849, 86] width 19 height 19
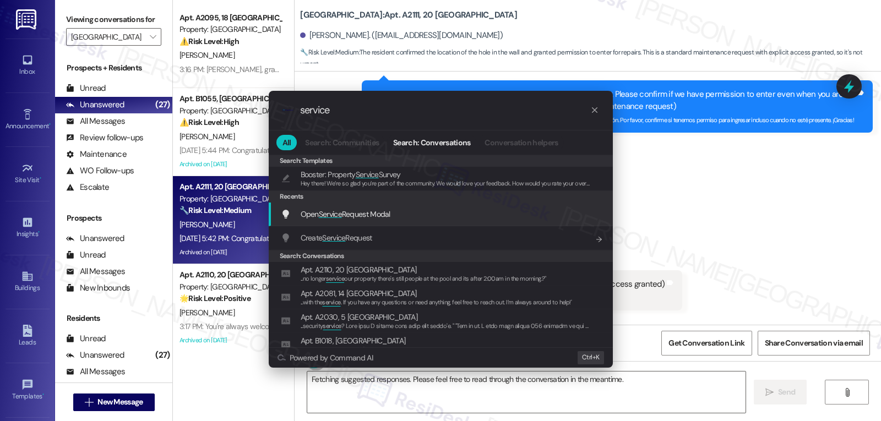
click at [380, 214] on span "Open Service Request Modal" at bounding box center [346, 214] width 90 height 10
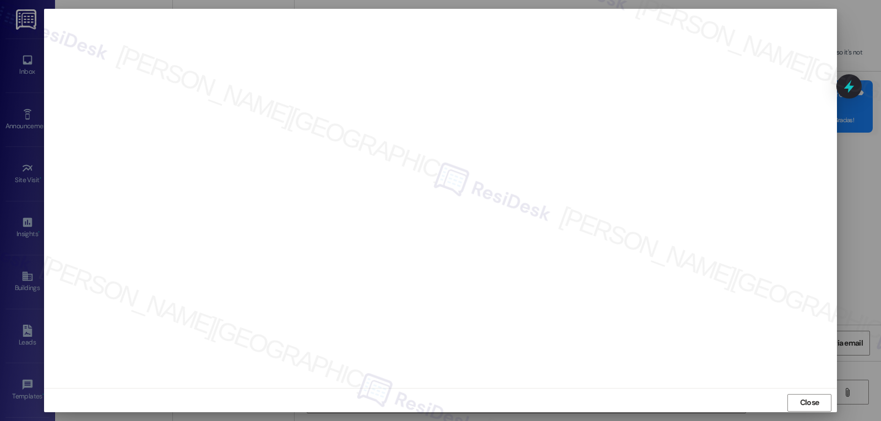
drag, startPoint x: 800, startPoint y: 408, endPoint x: 778, endPoint y: 403, distance: 22.6
click at [801, 407] on span "Close" at bounding box center [809, 403] width 19 height 12
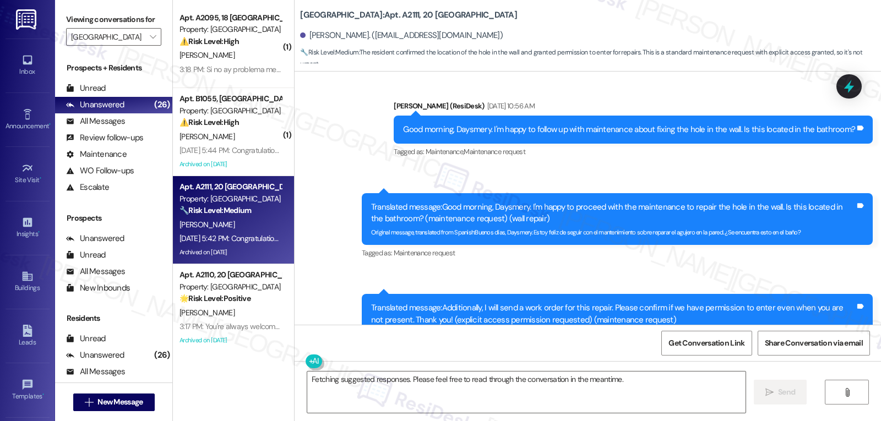
scroll to position [18217, 0]
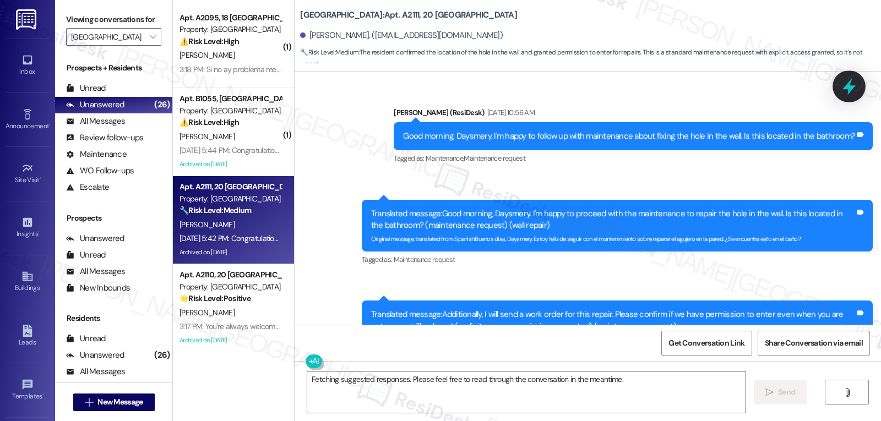
click at [846, 79] on icon at bounding box center [849, 86] width 19 height 19
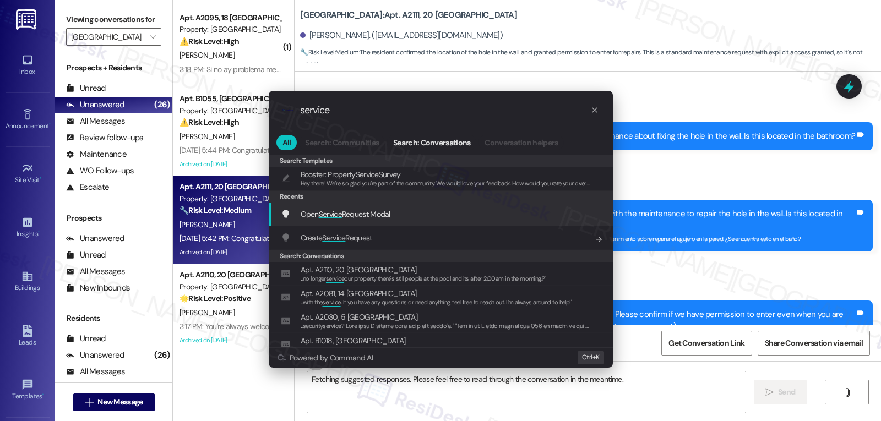
click at [330, 219] on span "Service" at bounding box center [330, 214] width 23 height 10
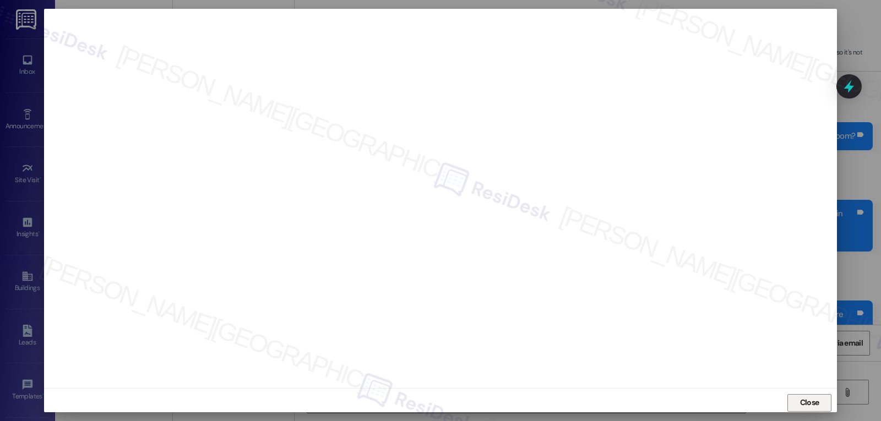
click at [802, 404] on span "Close" at bounding box center [809, 403] width 19 height 12
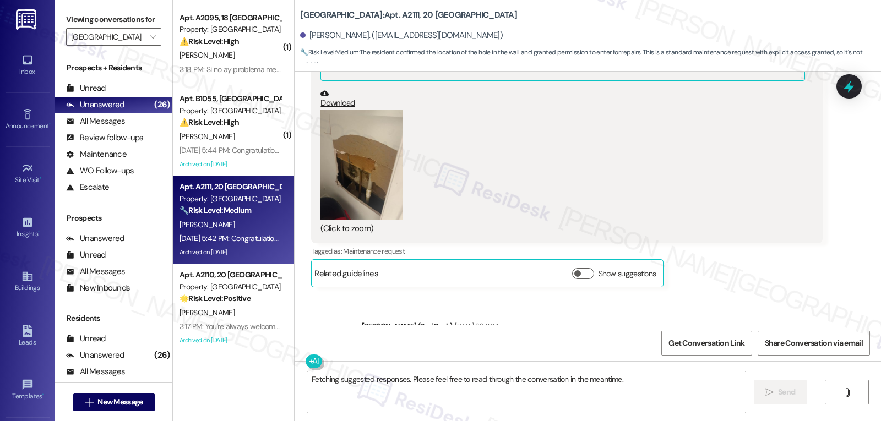
scroll to position [17776, 0]
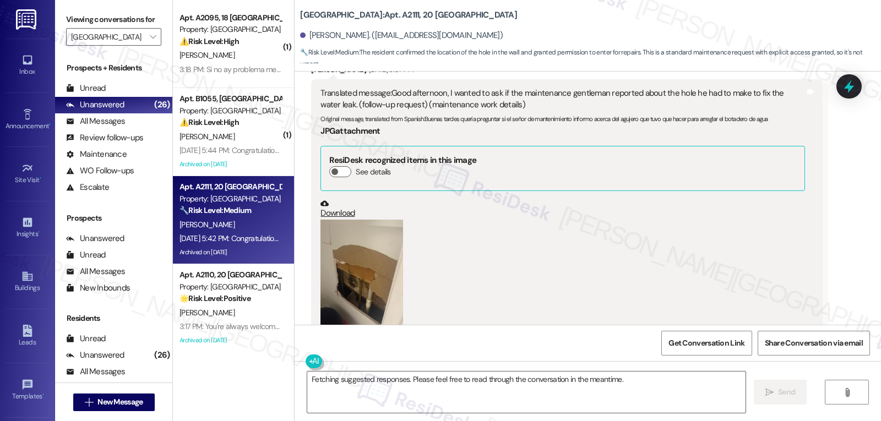
click at [370, 220] on button "Zoom image" at bounding box center [362, 275] width 83 height 110
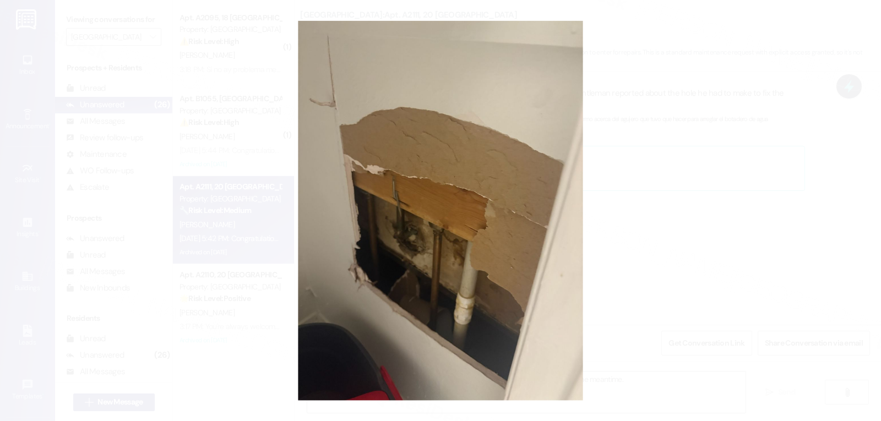
click at [690, 200] on button "Unzoom image" at bounding box center [440, 210] width 881 height 421
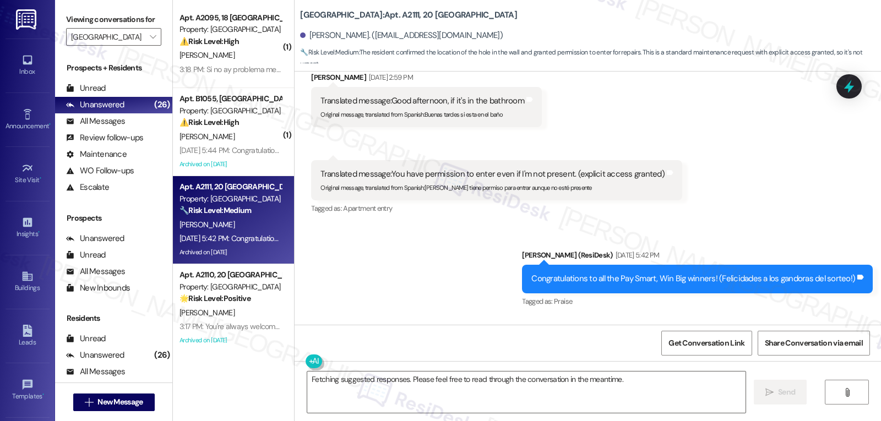
scroll to position [18437, 0]
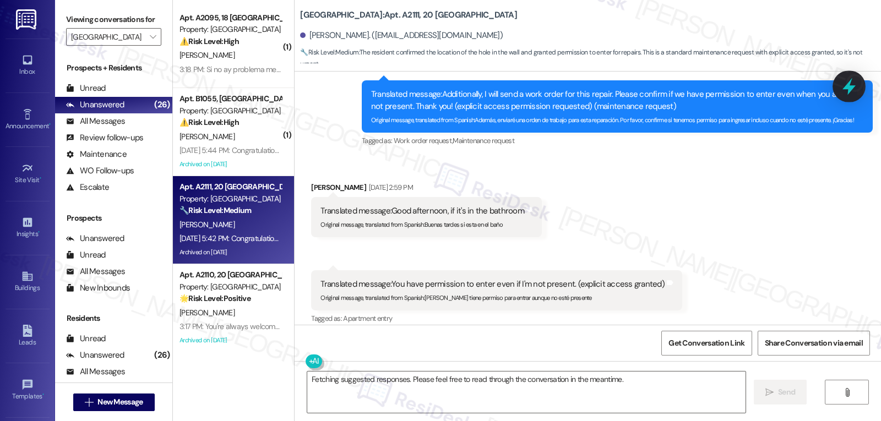
click at [848, 88] on icon at bounding box center [849, 86] width 13 height 17
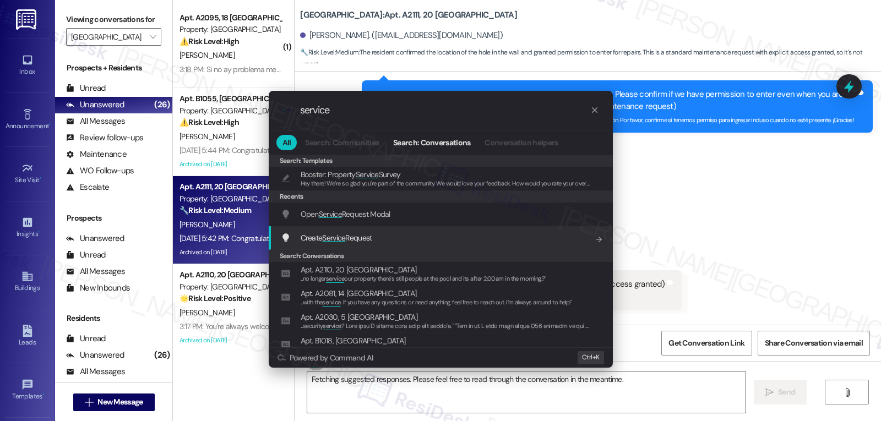
type input "service"
click at [350, 247] on div "Create Service Request Add shortcut" at bounding box center [441, 238] width 344 height 24
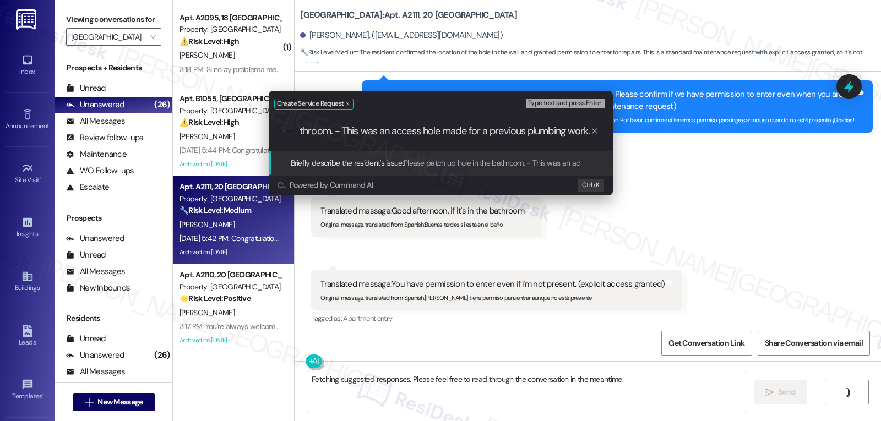
scroll to position [0, 128]
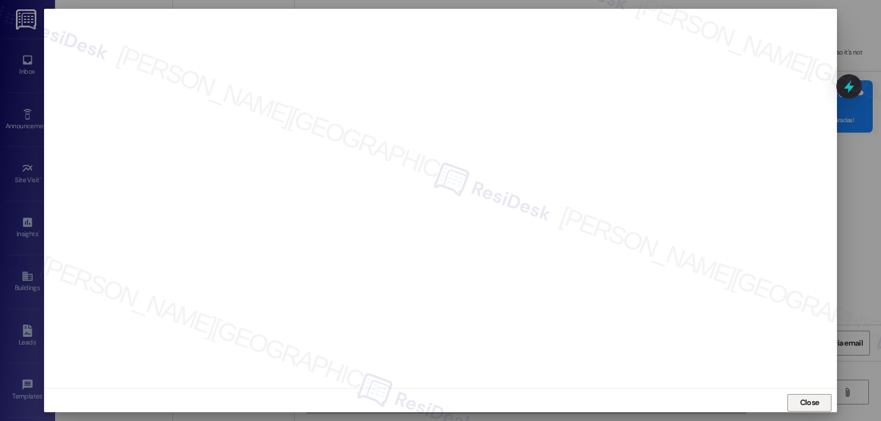
click at [798, 398] on span "Close" at bounding box center [810, 403] width 24 height 12
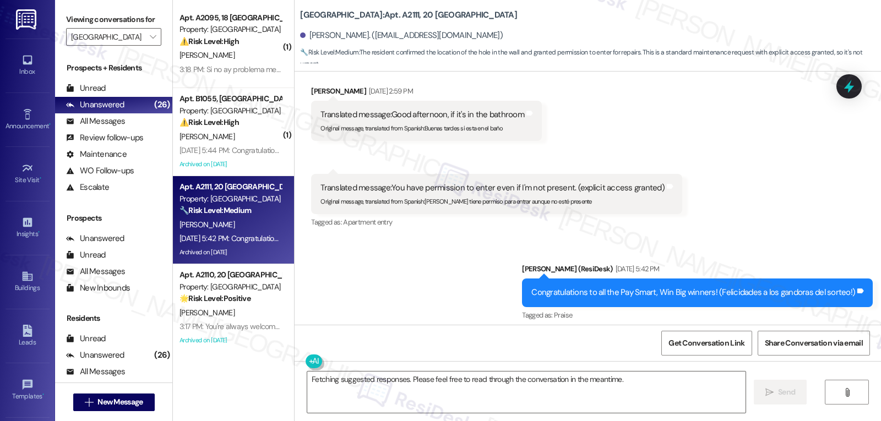
scroll to position [18547, 0]
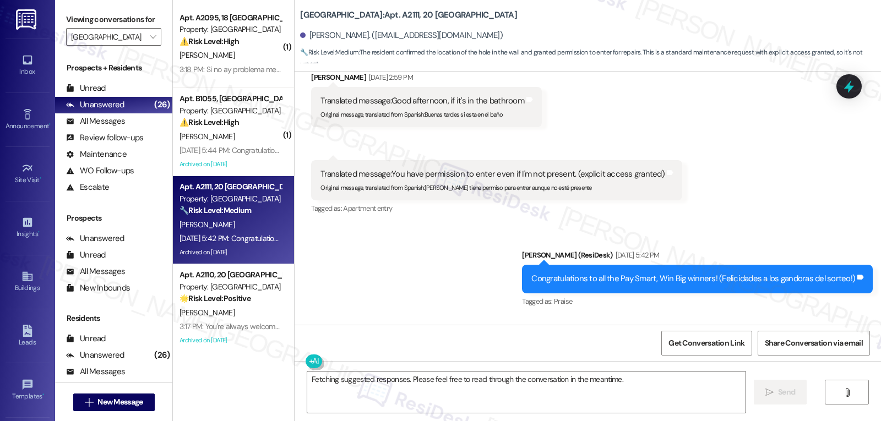
click at [851, 87] on icon at bounding box center [849, 86] width 10 height 13
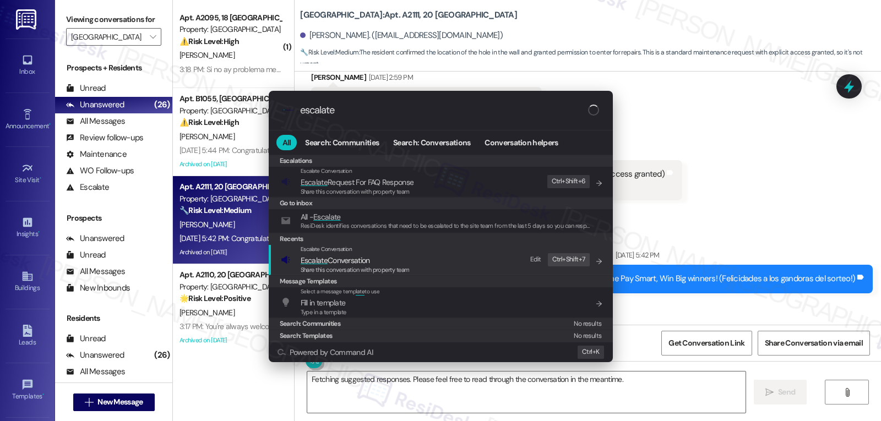
type input "escalate"
click at [326, 272] on span "Share this conversation with property team" at bounding box center [355, 270] width 109 height 8
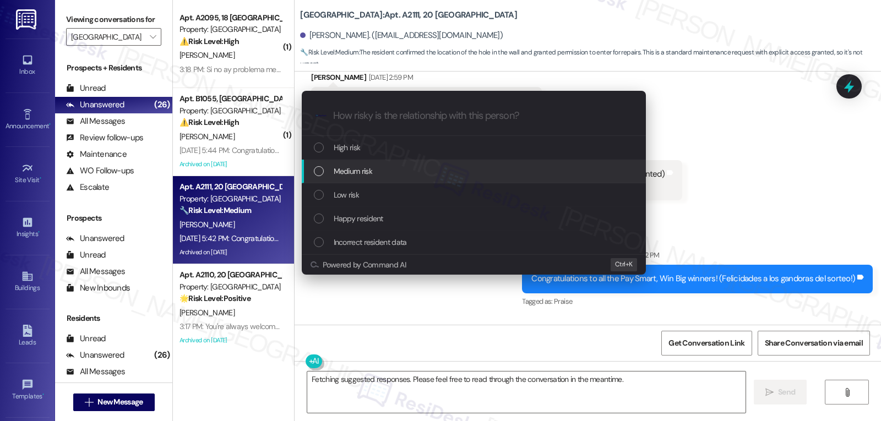
click at [383, 173] on div "Medium risk" at bounding box center [475, 171] width 322 height 12
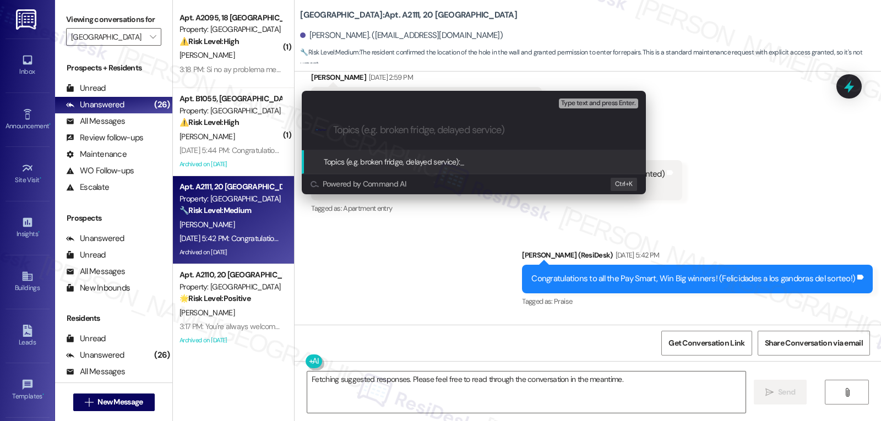
paste input "16125542"
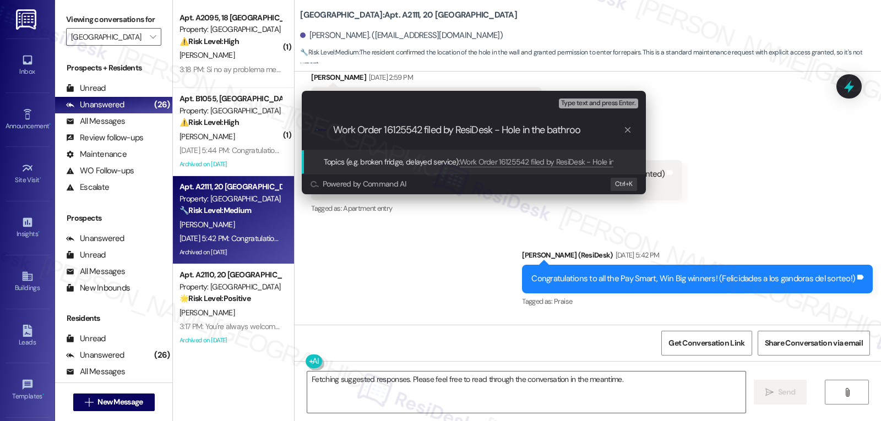
type input "Work Order 16125542 filed by ResiDesk - Hole in the bathroom"
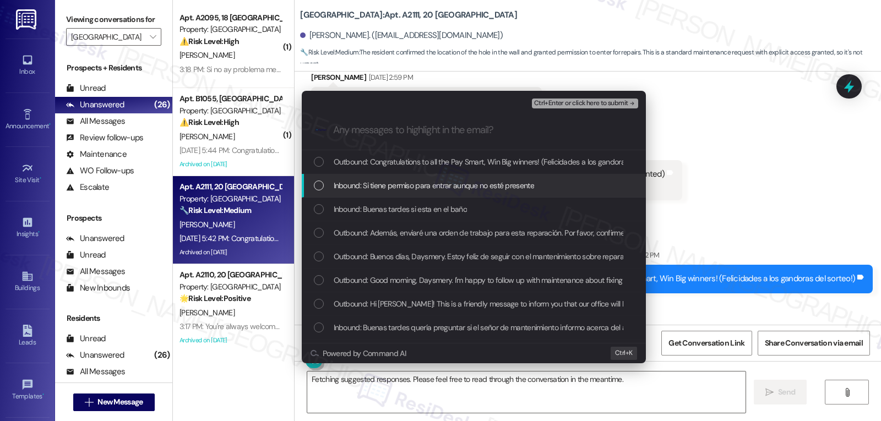
click at [375, 182] on span "Inbound: Si tiene permiso para entrar aunque no esté presente" at bounding box center [434, 186] width 200 height 12
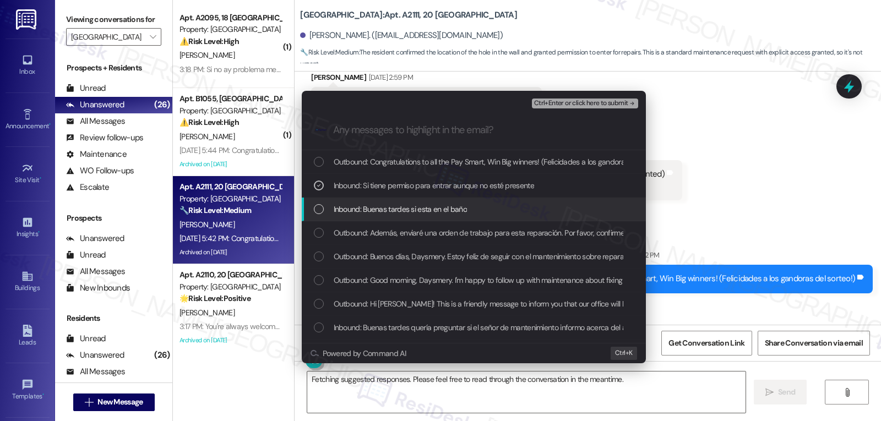
click at [361, 208] on span "Inbound: Buenas tardes si esta en el baño" at bounding box center [400, 209] width 133 height 12
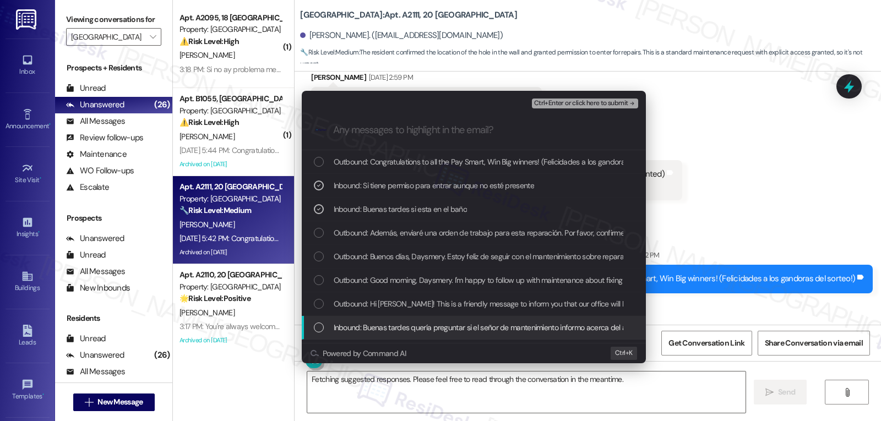
click at [352, 324] on span "Inbound: Buenas tardes quería preguntar si el señor de mantenimiento informo ac…" at bounding box center [577, 328] width 487 height 12
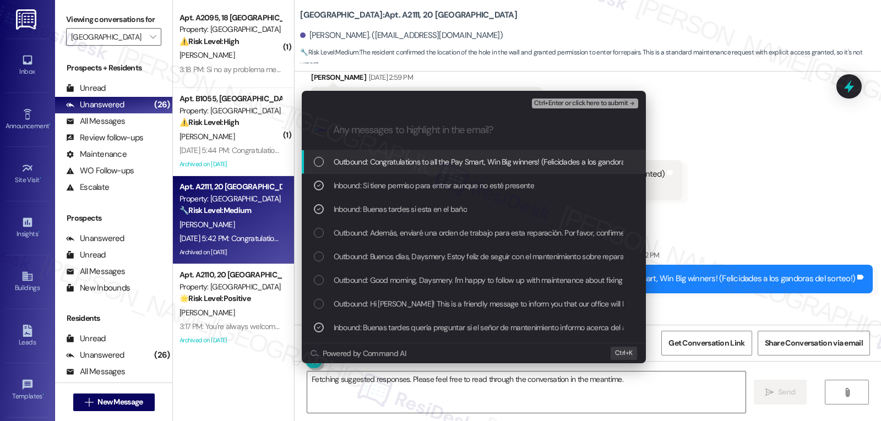
click at [591, 102] on span "Ctrl+Enter or click here to submit" at bounding box center [581, 104] width 94 height 8
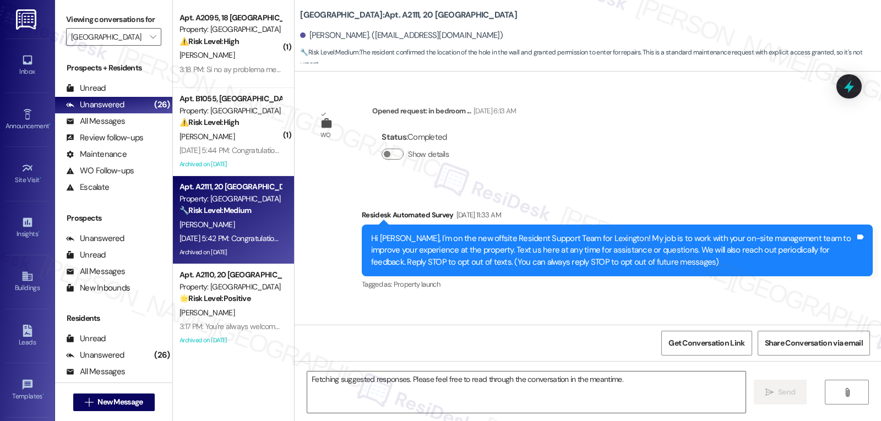
scroll to position [18353, 0]
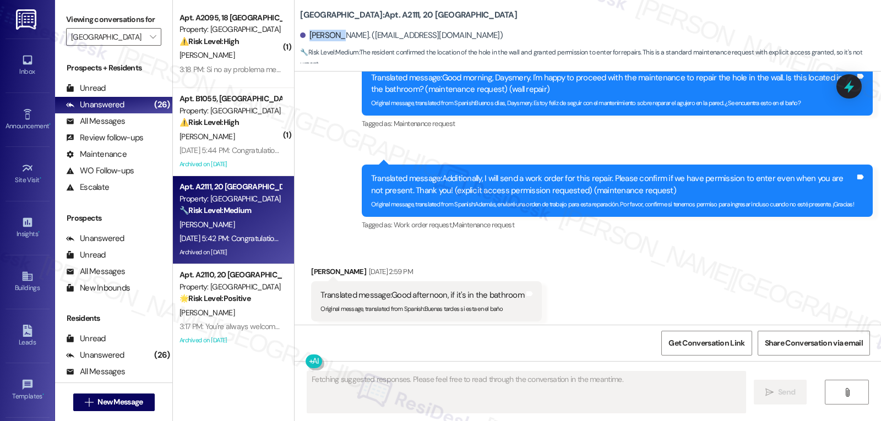
drag, startPoint x: 336, startPoint y: 36, endPoint x: 304, endPoint y: 35, distance: 32.0
click at [304, 35] on div "Daysmery Medina. (verayulia880@gmail.com)" at bounding box center [401, 36] width 203 height 12
copy div "Daysmery"
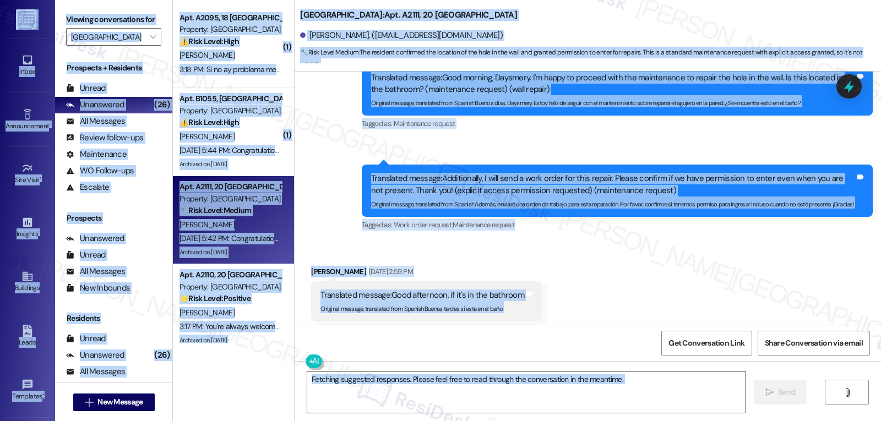
click at [439, 397] on textarea "Fetching suggested responses. Please feel free to read through the conversation…" at bounding box center [526, 392] width 438 height 41
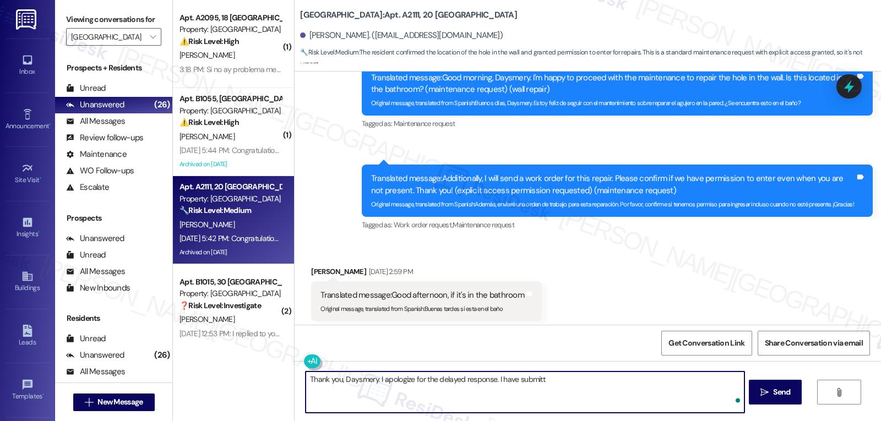
type textarea "Thank you, Daysmery. I apologize for the delayed response. I have submitte"
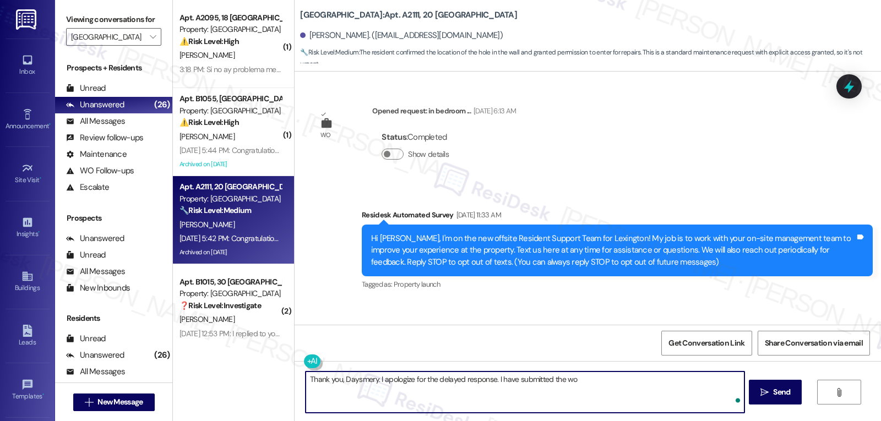
scroll to position [18353, 0]
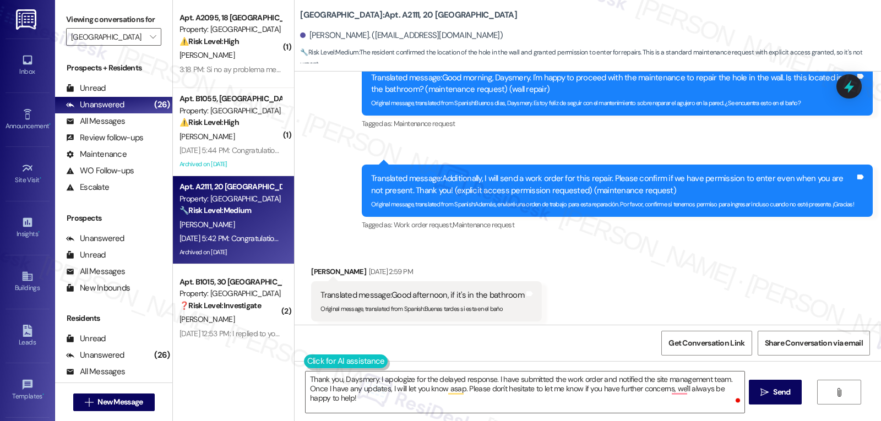
click at [304, 365] on button at bounding box center [346, 362] width 84 height 14
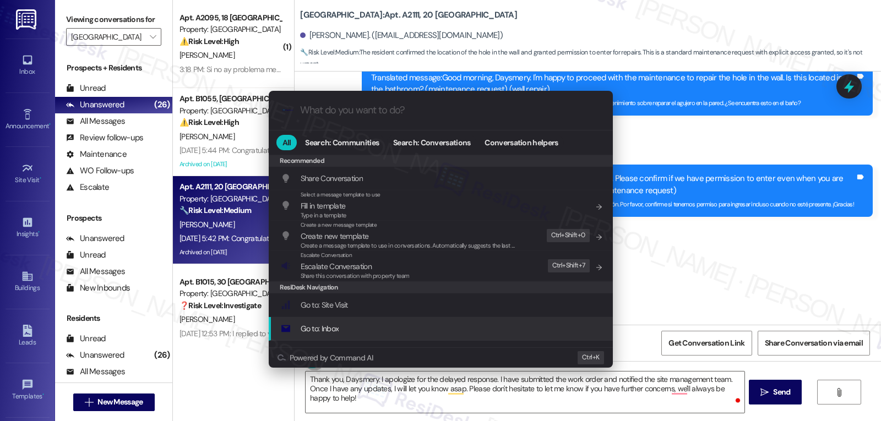
click at [446, 402] on div ".cls-1{fill:#0a055f;}.cls-2{fill:#0cc4c4;} resideskLogoBlueOrange All Search: C…" at bounding box center [440, 210] width 881 height 421
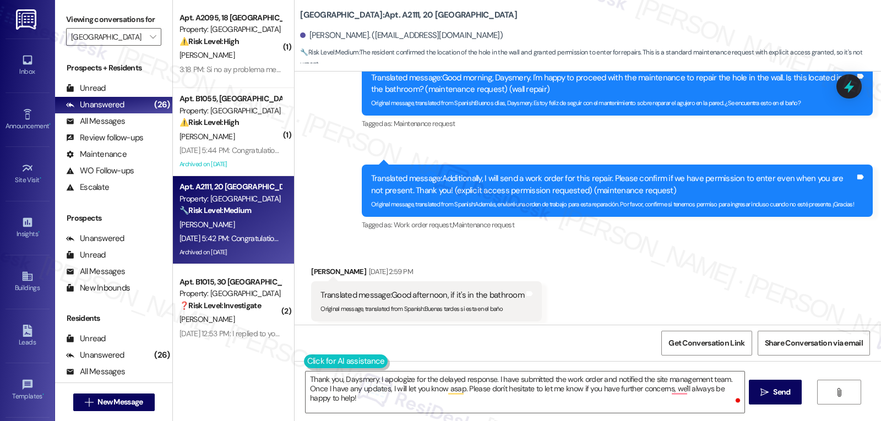
click at [304, 362] on button at bounding box center [346, 362] width 84 height 14
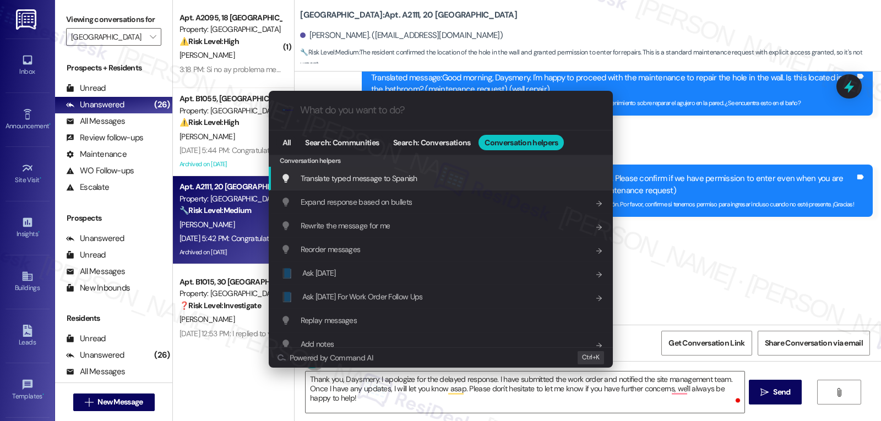
click at [422, 184] on div "Translate typed message to Spanish Add shortcut" at bounding box center [442, 178] width 322 height 12
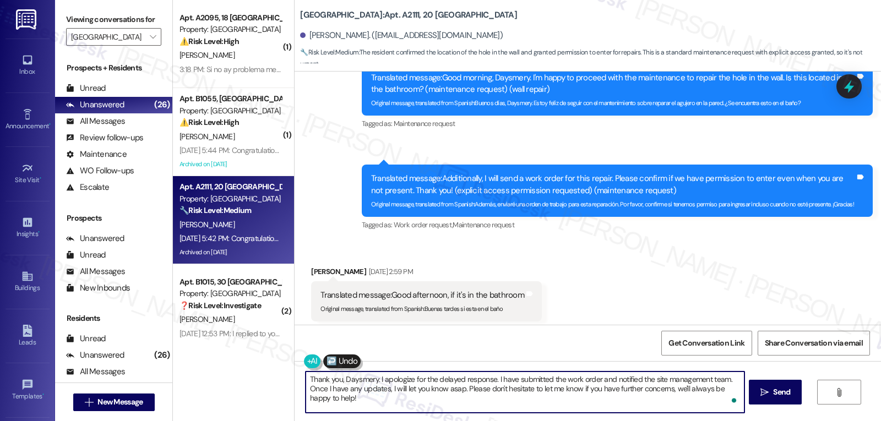
scroll to position [21, 0]
drag, startPoint x: 480, startPoint y: 381, endPoint x: 635, endPoint y: 447, distance: 169.0
click at [635, 421] on html "Inbox Go to Inbox Announcement • Send A Text Announcement Site Visit • Go to Si…" at bounding box center [440, 210] width 881 height 421
type textarea "Gracias, Daysmery. Me disculpo por la respuesta demorada. He presentado la orde…"
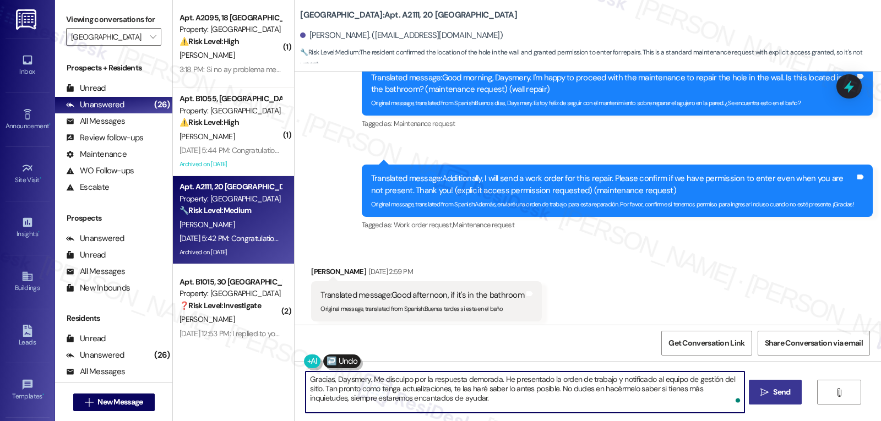
click at [768, 389] on span " Send" at bounding box center [775, 393] width 35 height 12
click at [693, 408] on textarea "Gracias, Daysmery. Me disculpo por la respuesta demorada. He presentado la orde…" at bounding box center [526, 392] width 438 height 41
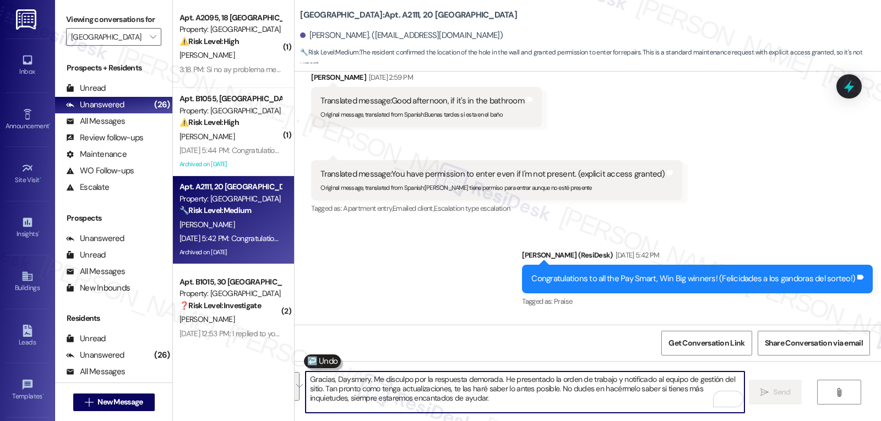
click at [557, 391] on textarea "Gracias, Daysmery. Me disculpo por la respuesta demorada. He presentado la orde…" at bounding box center [525, 392] width 438 height 41
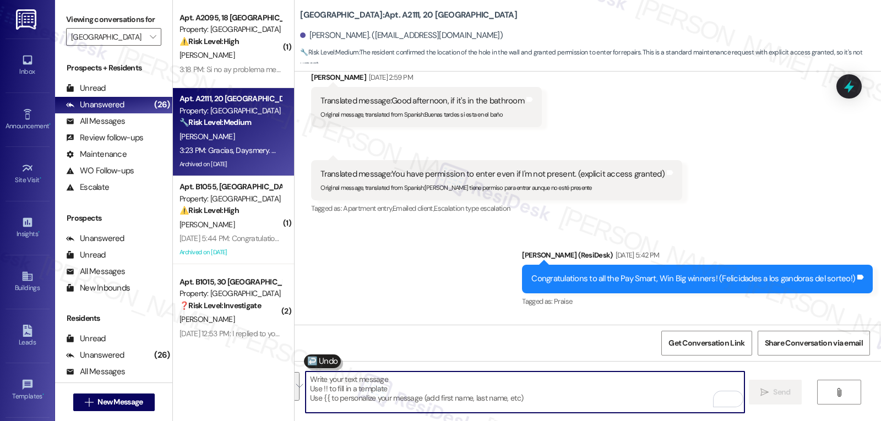
paste textarea "Gracias, Daysmery. Me disculpo por la respuesta demorada. He presentado la orde…"
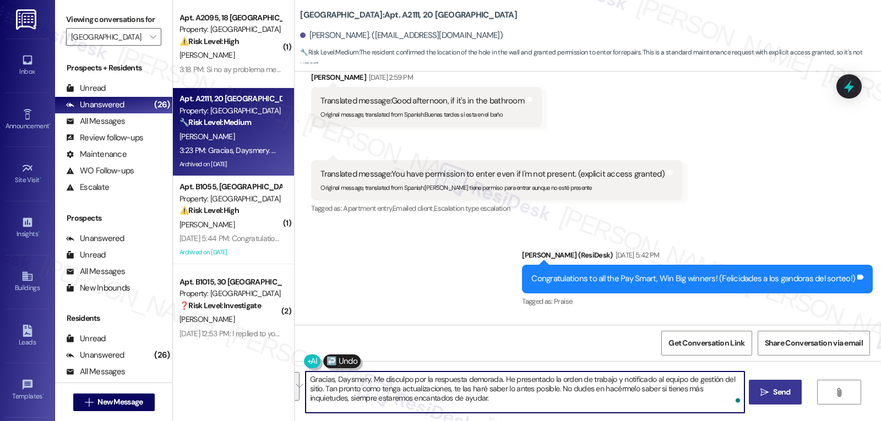
type textarea "Gracias, Daysmery. Me disculpo por la respuesta demorada. He presentado la orde…"
click at [769, 400] on button " Send" at bounding box center [775, 392] width 53 height 25
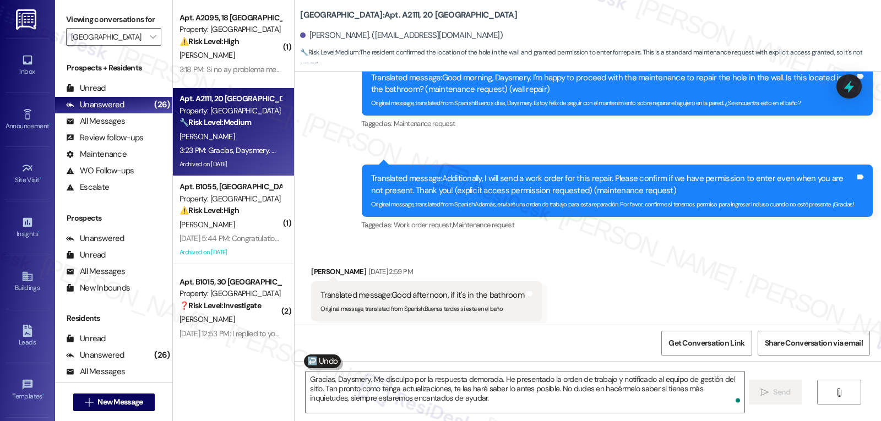
scroll to position [18648, 0]
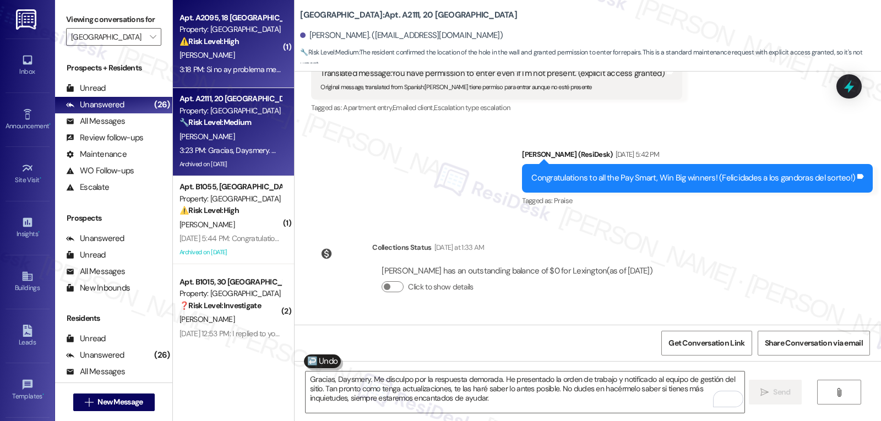
click at [241, 63] on div "3:18 PM: Si no ay problema me encuentro en el apartamento 3:18 PM: Si no ay pro…" at bounding box center [230, 70] width 104 height 14
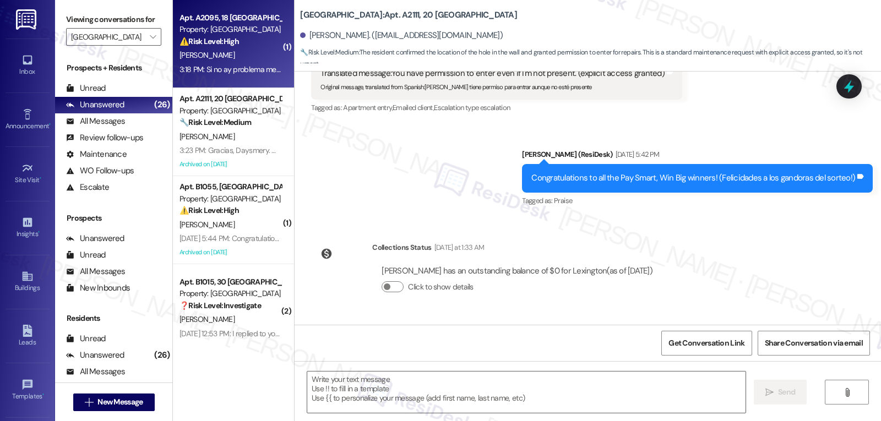
type textarea "Fetching suggested responses. Please feel free to read through the conversation…"
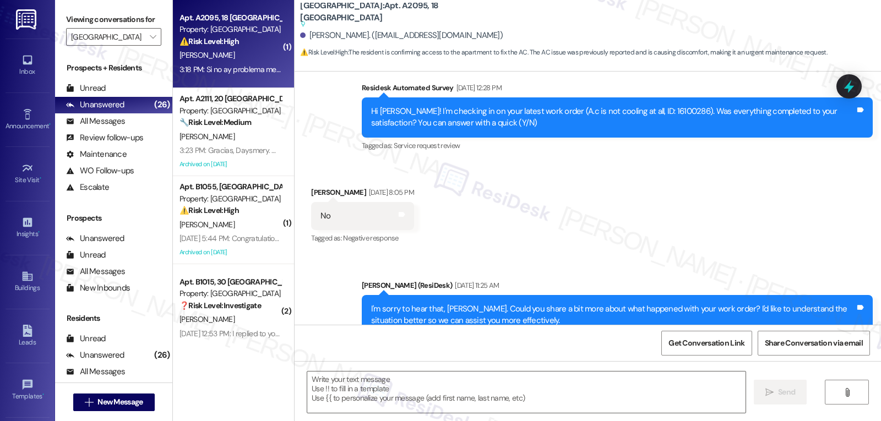
type textarea "Fetching suggested responses. Please feel free to read through the conversation…"
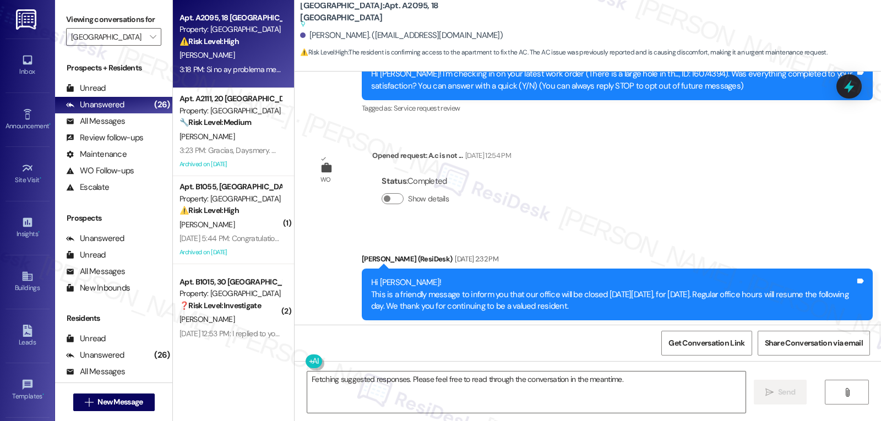
scroll to position [330, 0]
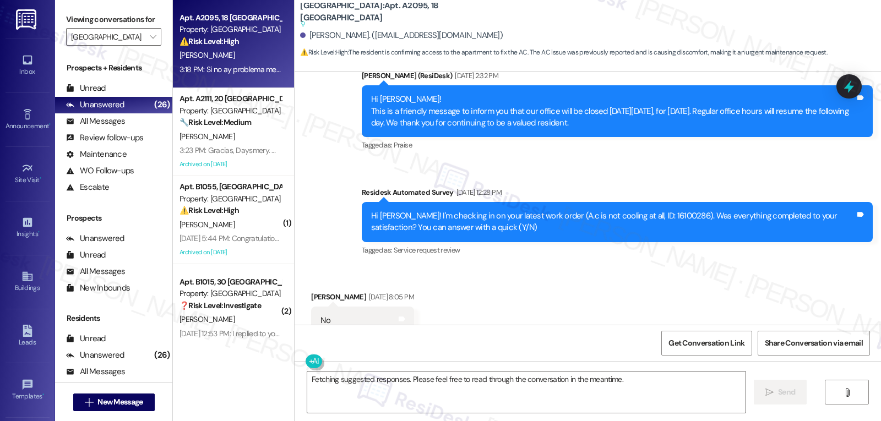
click at [856, 88] on icon at bounding box center [849, 86] width 14 height 14
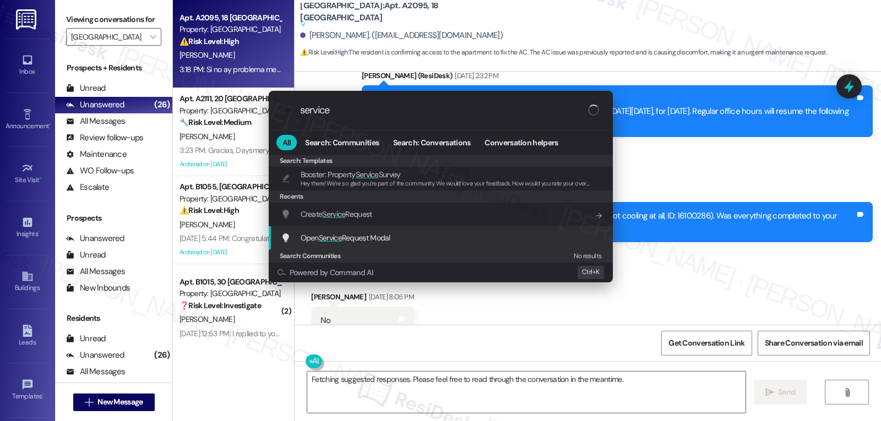
type input "service"
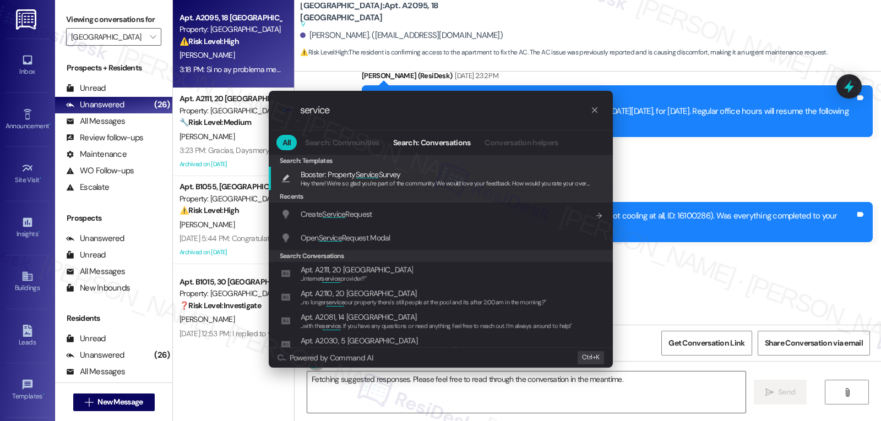
click at [647, 256] on div ".cls-1{fill:#0a055f;}.cls-2{fill:#0cc4c4;} resideskLogoBlueOrange service All S…" at bounding box center [440, 210] width 881 height 421
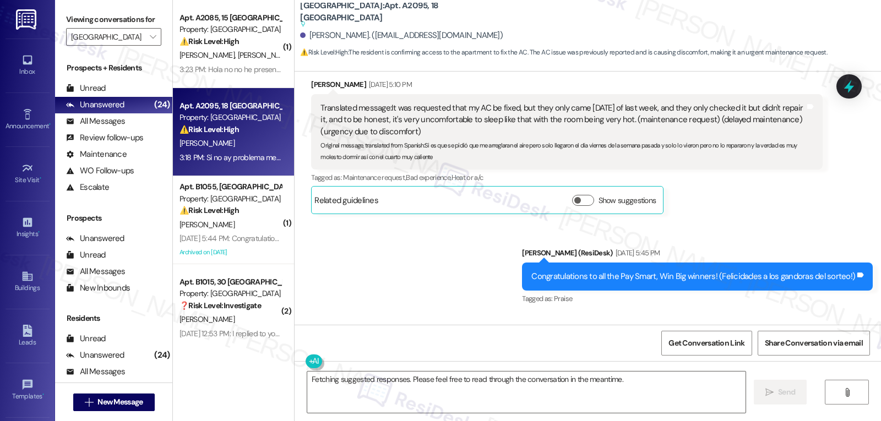
scroll to position [533, 0]
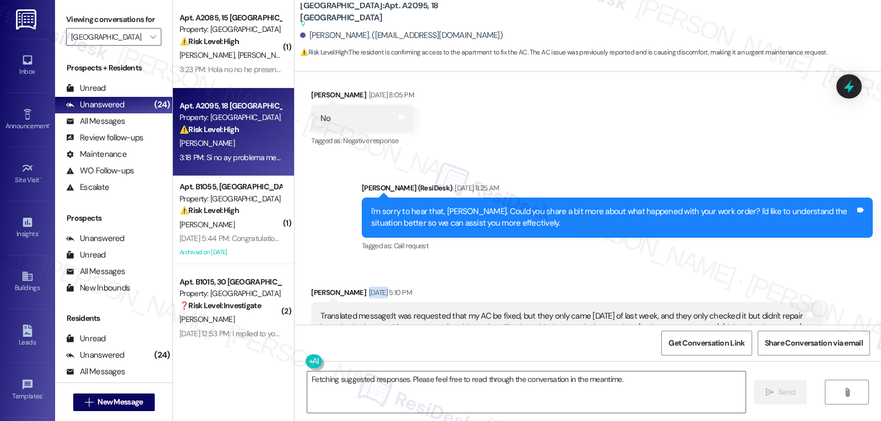
drag, startPoint x: 346, startPoint y: 294, endPoint x: 366, endPoint y: 295, distance: 20.4
click at [366, 295] on div "[DATE] 5:10 PM" at bounding box center [389, 293] width 46 height 12
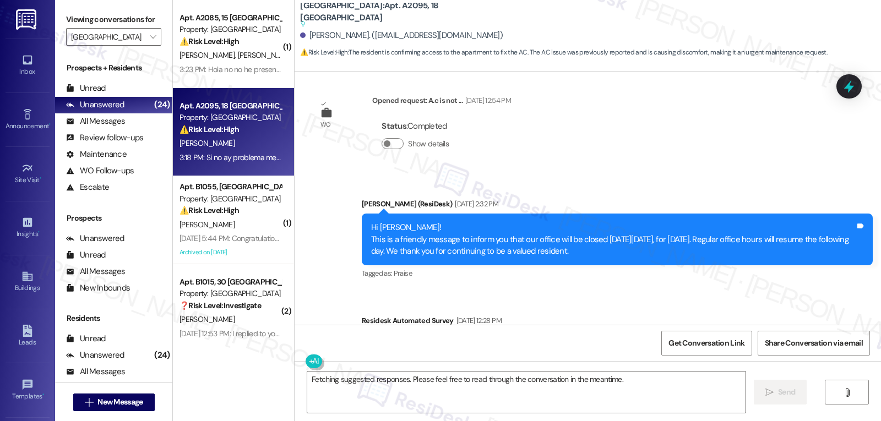
scroll to position [312, 0]
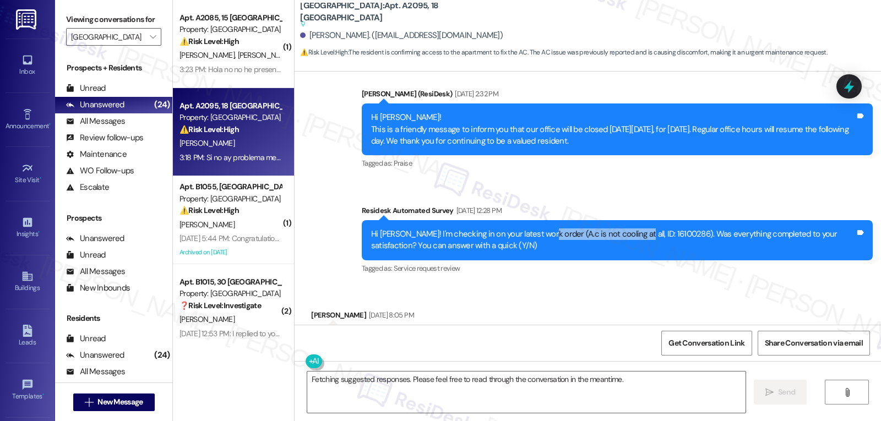
drag, startPoint x: 533, startPoint y: 237, endPoint x: 610, endPoint y: 236, distance: 77.7
click at [618, 234] on div "Hi [PERSON_NAME]! I'm checking in on your latest work order (A.c is not cooling…" at bounding box center [613, 241] width 484 height 24
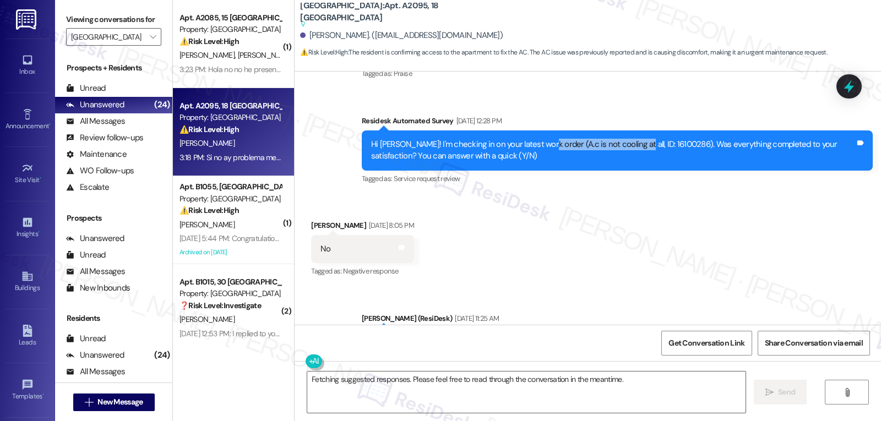
scroll to position [422, 0]
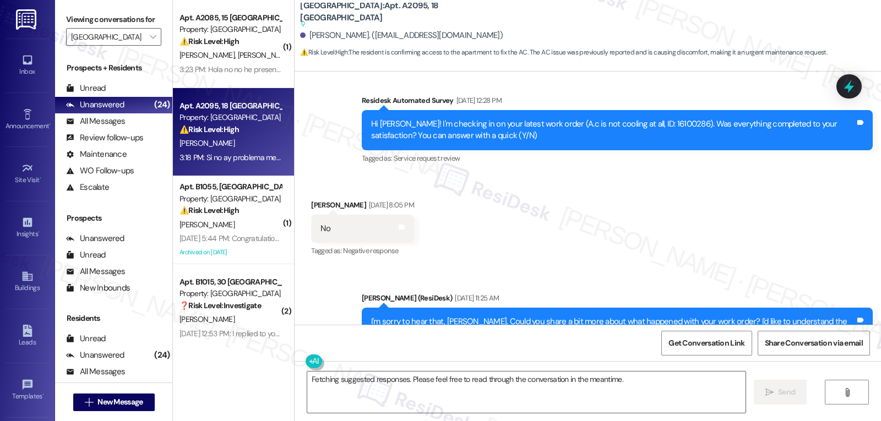
click at [312, 202] on div "[PERSON_NAME] [DATE] 8:05 PM" at bounding box center [362, 206] width 102 height 15
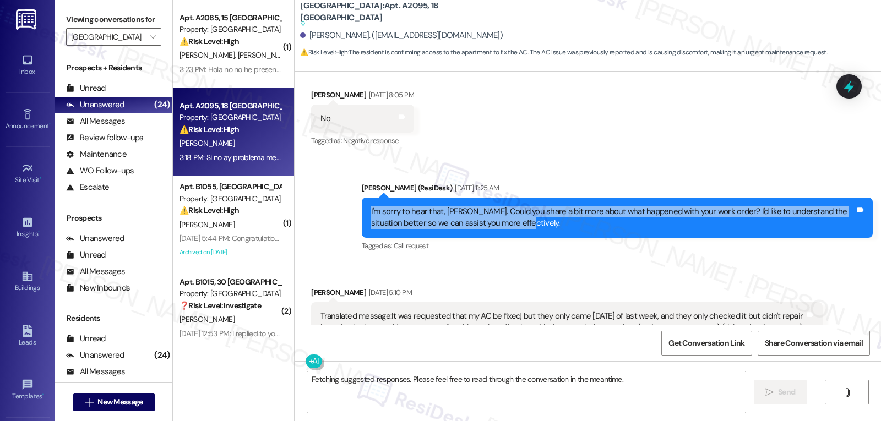
drag, startPoint x: 357, startPoint y: 202, endPoint x: 524, endPoint y: 231, distance: 170.0
click at [524, 231] on div "I'm sorry to hear that, [PERSON_NAME]. Could you share a bit more about what ha…" at bounding box center [617, 218] width 511 height 40
click at [550, 231] on div "I'm sorry to hear that, [PERSON_NAME]. Could you share a bit more about what ha…" at bounding box center [617, 218] width 511 height 40
drag, startPoint x: 355, startPoint y: 197, endPoint x: 511, endPoint y: 230, distance: 159.9
click at [511, 230] on div "[PERSON_NAME] (ResiDesk) [DATE] 11:25 AM I'm sorry to hear that, [PERSON_NAME].…" at bounding box center [617, 218] width 511 height 72
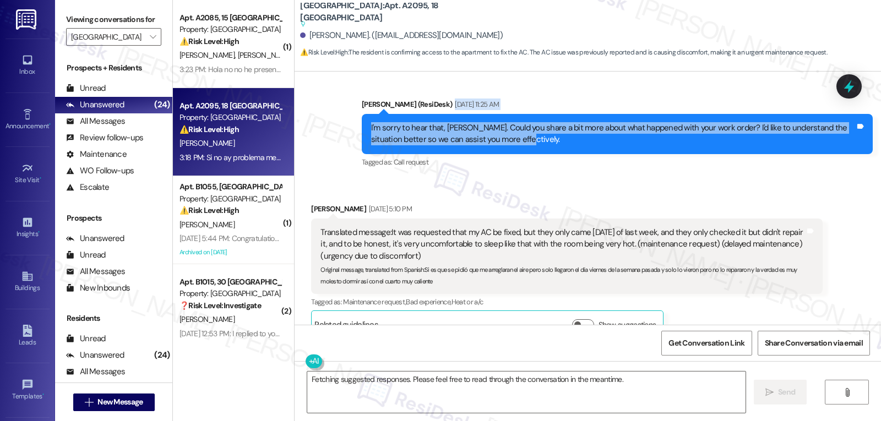
scroll to position [643, 0]
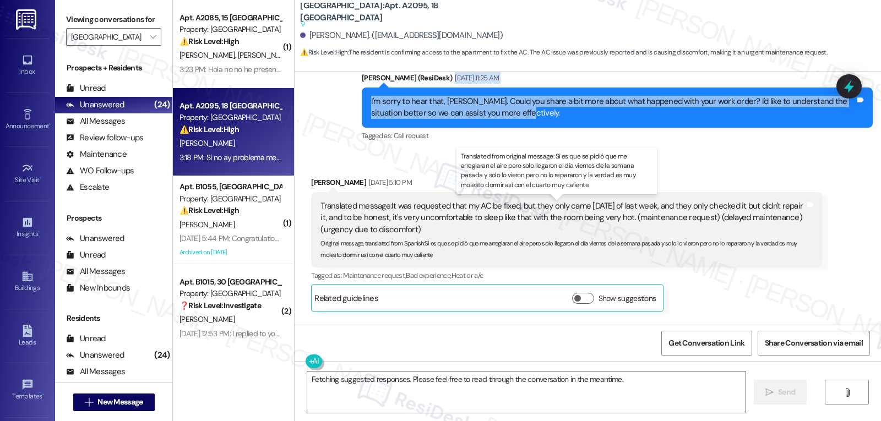
drag, startPoint x: 301, startPoint y: 183, endPoint x: 433, endPoint y: 226, distance: 138.8
click at [433, 226] on div "Received via SMS [PERSON_NAME] [DATE] 5:10 PM Translated message: It was reques…" at bounding box center [567, 245] width 528 height 152
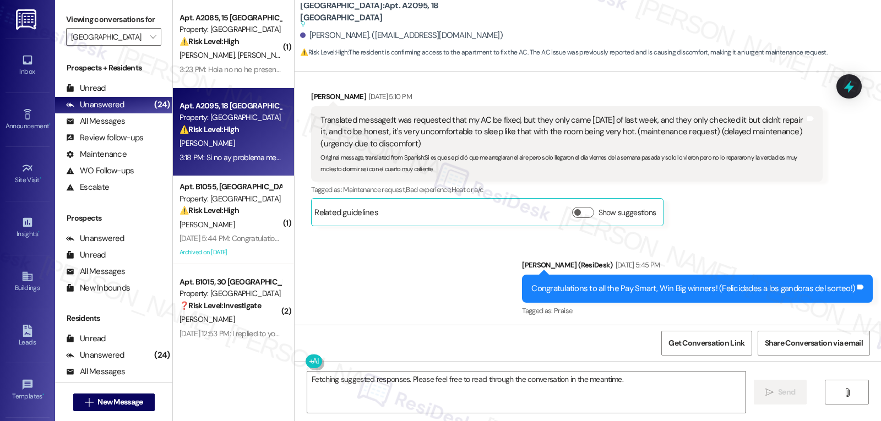
scroll to position [753, 0]
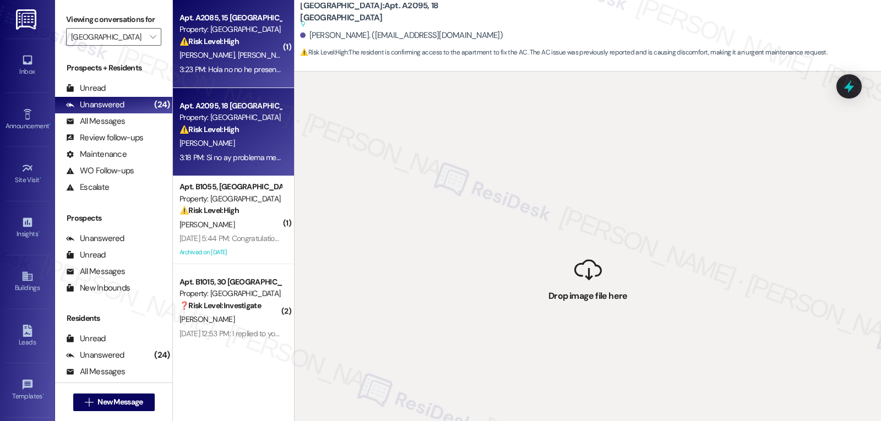
click at [238, 59] on span "[PERSON_NAME]" at bounding box center [265, 55] width 55 height 10
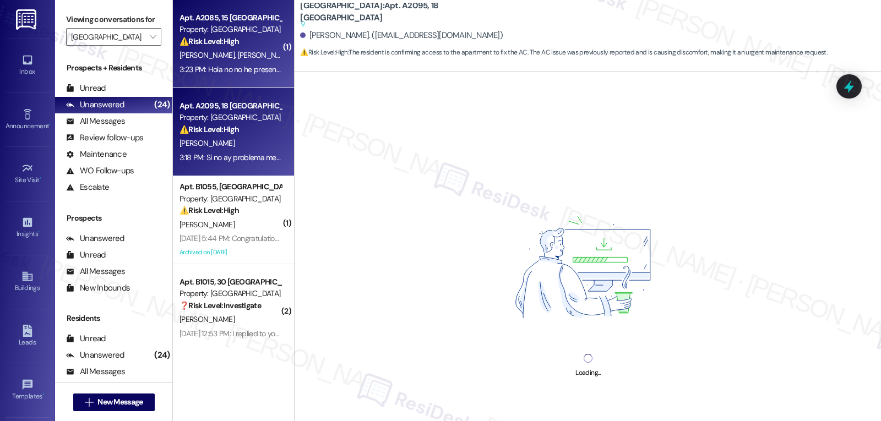
click at [224, 151] on div "3:18 PM: Si no ay problema me encuentro en el apartamento 3:18 PM: Si no ay pro…" at bounding box center [230, 158] width 104 height 14
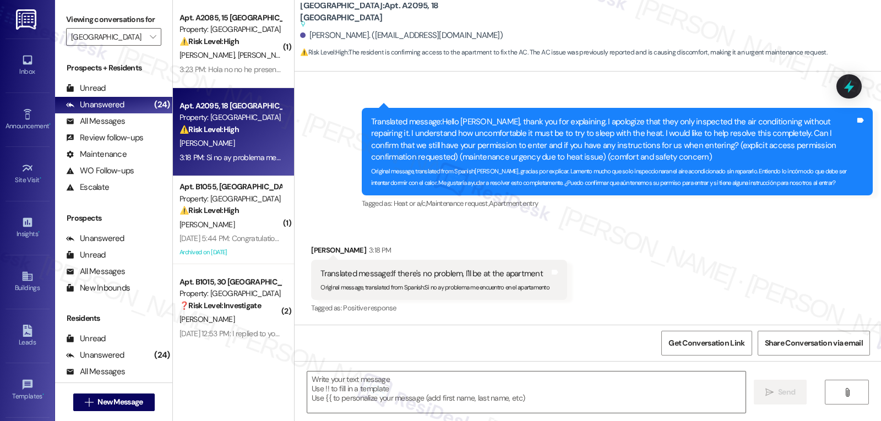
type textarea "Fetching suggested responses. Please feel free to read through the conversation…"
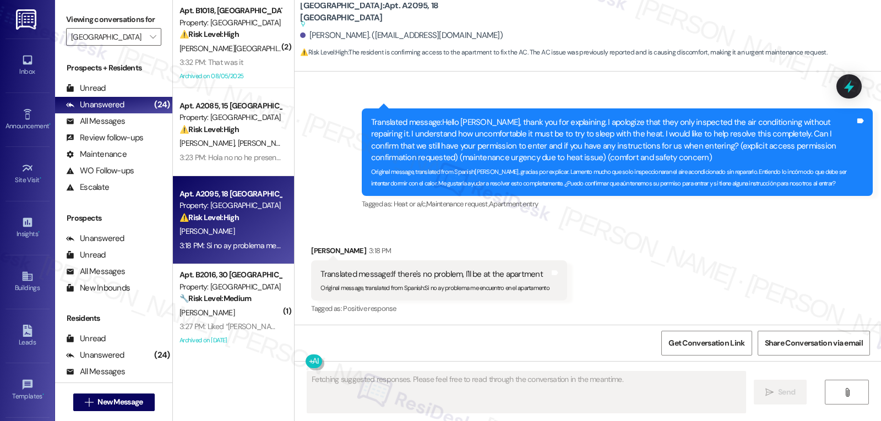
scroll to position [1193, 0]
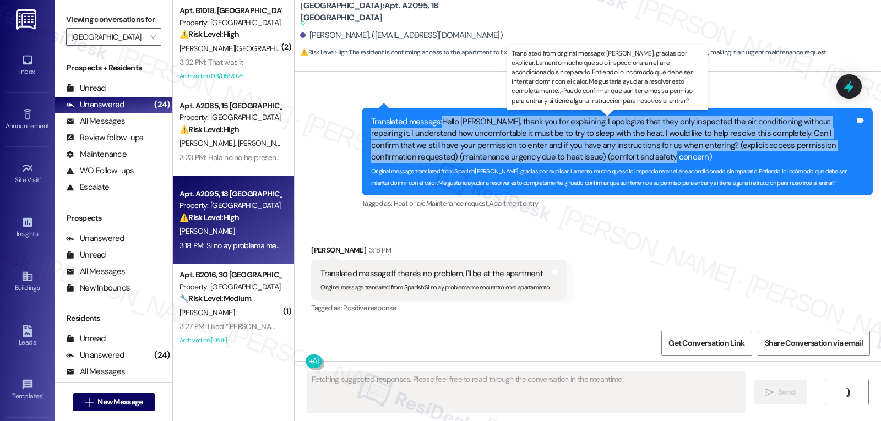
drag, startPoint x: 435, startPoint y: 122, endPoint x: 604, endPoint y: 153, distance: 171.4
click at [604, 153] on div "Translated message: Hello [PERSON_NAME], thank you for explaining. I apologize …" at bounding box center [613, 139] width 484 height 47
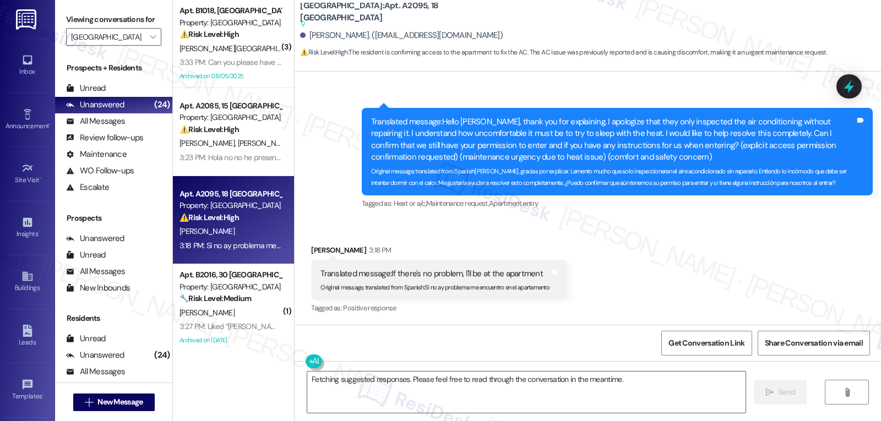
click at [612, 259] on div "Received via SMS [PERSON_NAME] 3:18 PM Translated message: If there's no proble…" at bounding box center [588, 272] width 587 height 105
click at [419, 288] on sub "Original message, translated from Spanish : Si no ay problema me encuentro en e…" at bounding box center [435, 288] width 229 height 8
click at [386, 275] on div "Translated message: If there's no problem, I'll be at the apartment" at bounding box center [435, 274] width 229 height 12
click at [419, 289] on sub "Original message, translated from Spanish : Si no ay problema me encuentro en e…" at bounding box center [435, 288] width 229 height 8
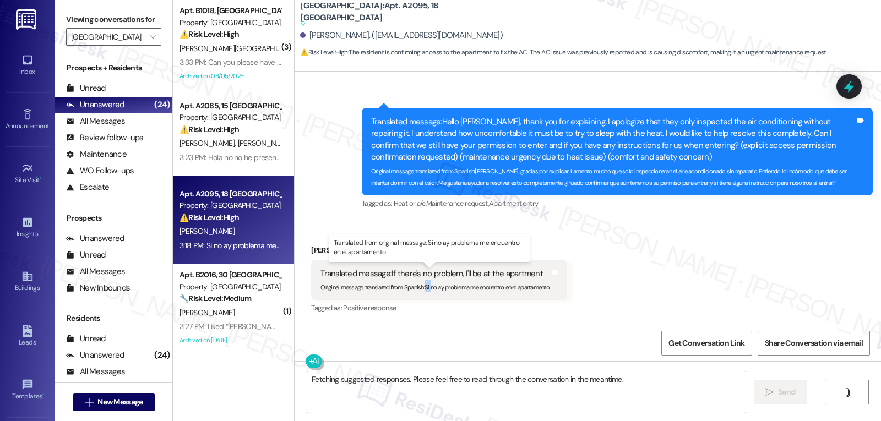
click at [419, 289] on sub "Original message, translated from Spanish : Si no ay problema me encuentro en e…" at bounding box center [435, 288] width 229 height 8
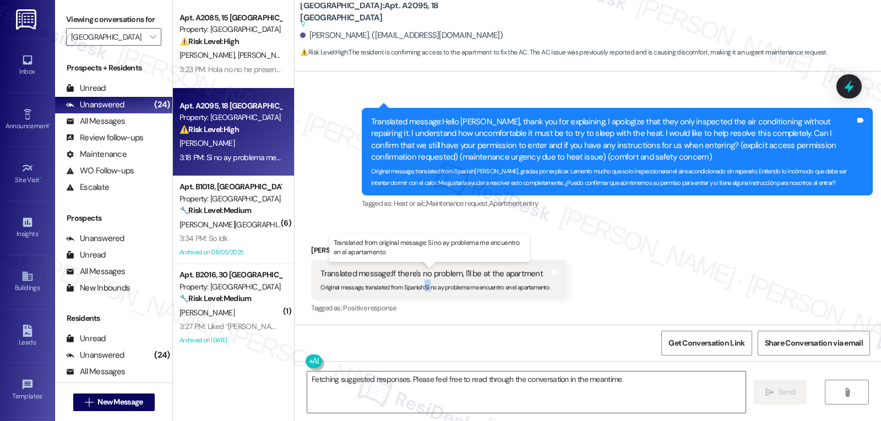
click at [446, 290] on sub "Original message, translated from Spanish : Si no ay problema me encuentro en e…" at bounding box center [435, 288] width 229 height 8
drag, startPoint x: 419, startPoint y: 289, endPoint x: 548, endPoint y: 287, distance: 129.4
click at [548, 287] on div "Translated message: If there's no problem, I'll be at the apartment Original me…" at bounding box center [439, 280] width 256 height 40
drag, startPoint x: 470, startPoint y: 310, endPoint x: 446, endPoint y: 296, distance: 27.9
click at [470, 309] on div "Tagged as: Positive response Click to highlight conversations about Positive re…" at bounding box center [439, 308] width 256 height 16
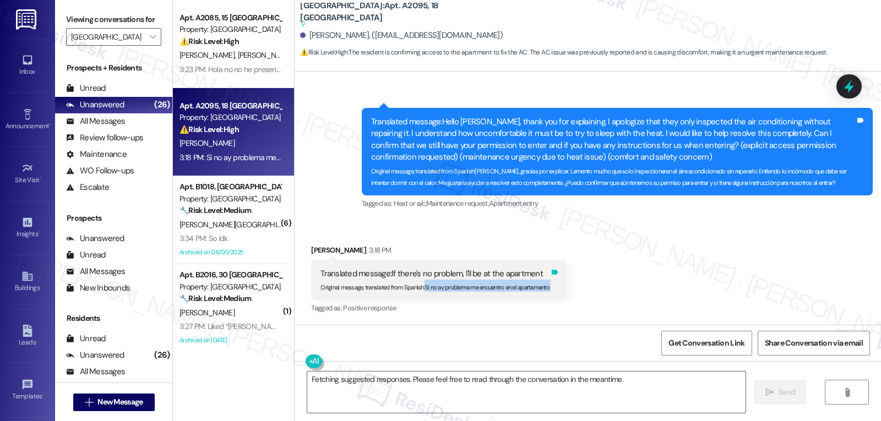
drag, startPoint x: 417, startPoint y: 287, endPoint x: 553, endPoint y: 288, distance: 136.0
click at [553, 288] on div "Translated message: If there's no problem, I'll be at the apartment Original me…" at bounding box center [439, 280] width 256 height 40
copy div "Si no ay problema me encuentro en el apartamento Translated from original messa…"
click at [605, 271] on div "Received via SMS Nidia Aquino 3:18 PM Translated message: If there's no problem…" at bounding box center [588, 272] width 587 height 105
click at [843, 93] on icon at bounding box center [849, 86] width 19 height 19
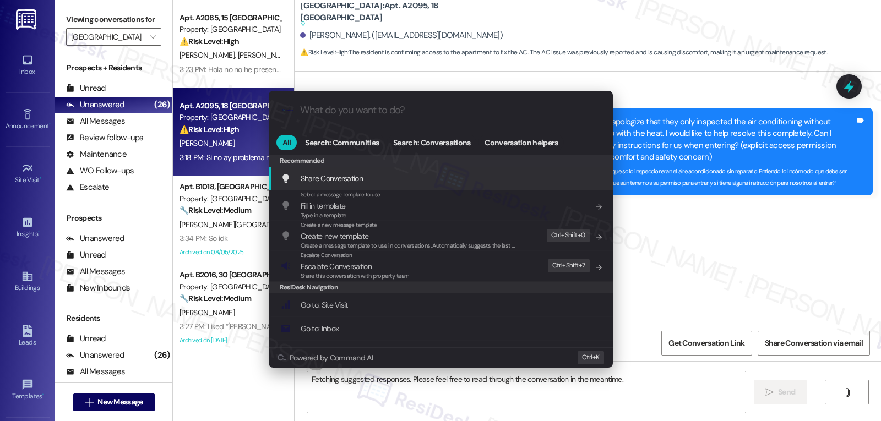
click at [762, 248] on div ".cls-1{fill:#0a055f;}.cls-2{fill:#0cc4c4;} resideskLogoBlueOrange All Search: C…" at bounding box center [440, 210] width 881 height 421
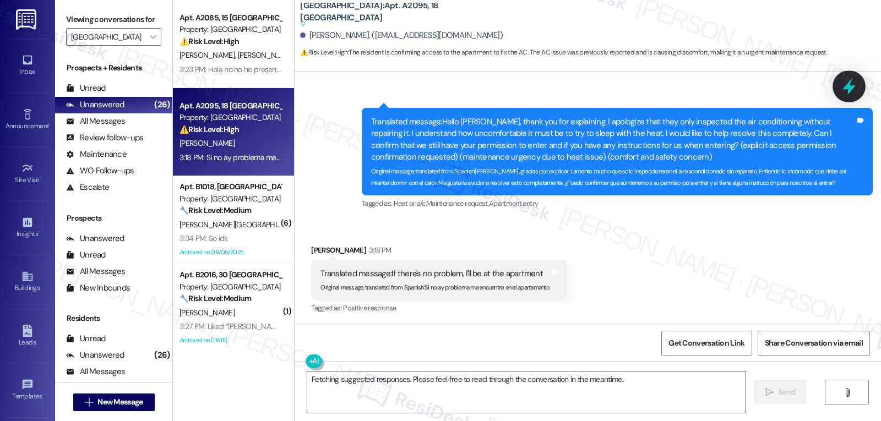
click at [851, 94] on icon at bounding box center [849, 86] width 19 height 19
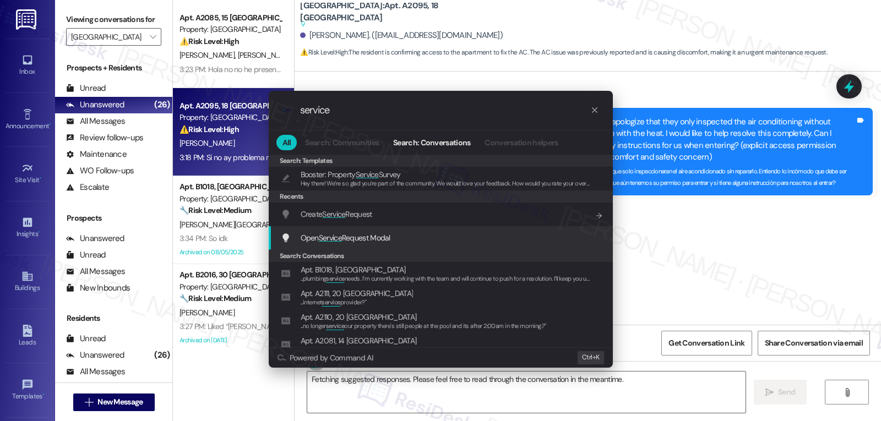
click at [388, 242] on span "Open Service Request Modal" at bounding box center [346, 238] width 90 height 10
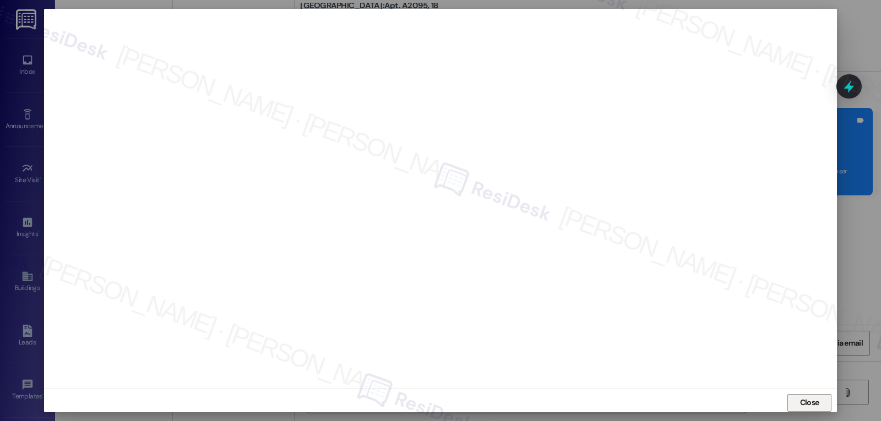
click at [814, 404] on span "Close" at bounding box center [809, 403] width 19 height 12
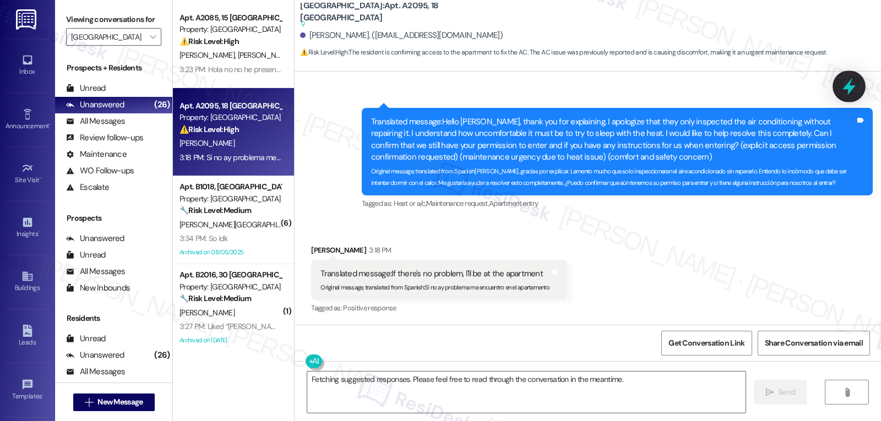
click at [850, 83] on icon at bounding box center [849, 86] width 13 height 17
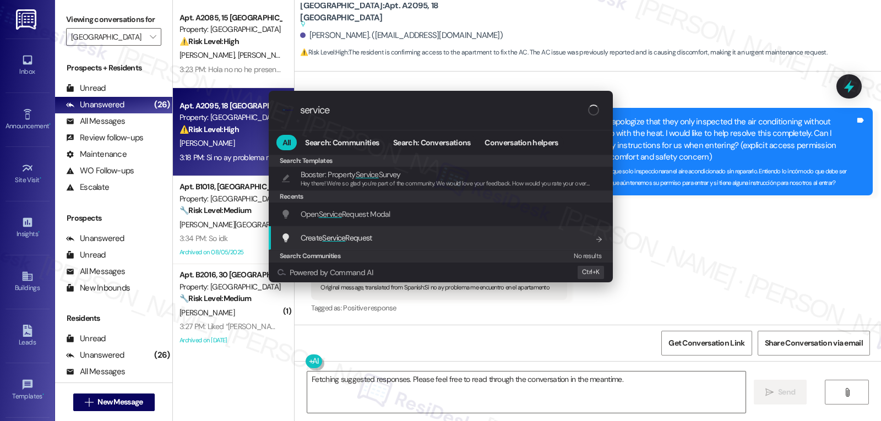
type input "service"
click at [312, 236] on span "Create Service Request" at bounding box center [337, 238] width 72 height 10
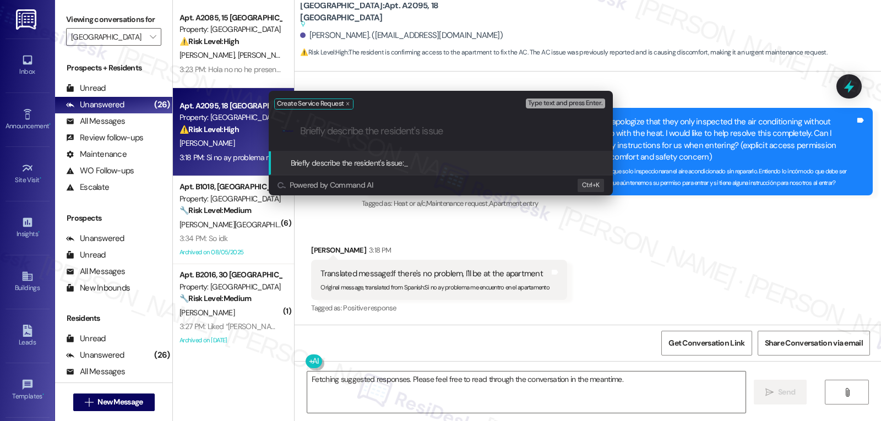
click at [358, 132] on input "Briefly describe the resident's issue" at bounding box center [449, 132] width 299 height 12
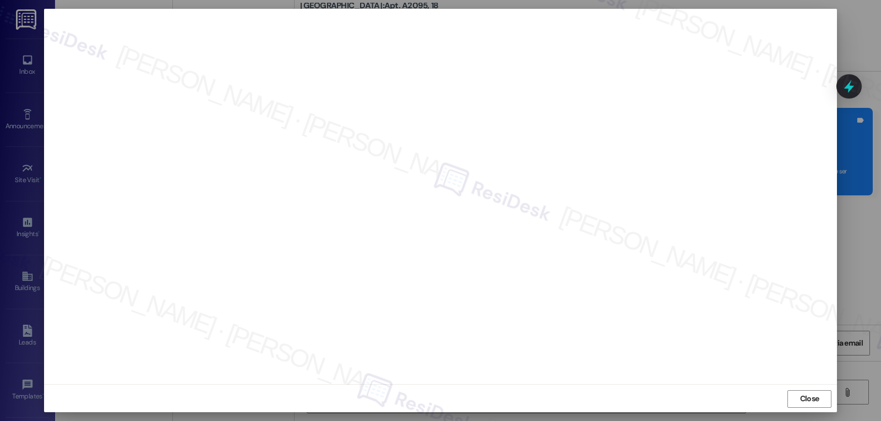
scroll to position [5, 0]
click at [805, 400] on span "Close" at bounding box center [809, 398] width 19 height 12
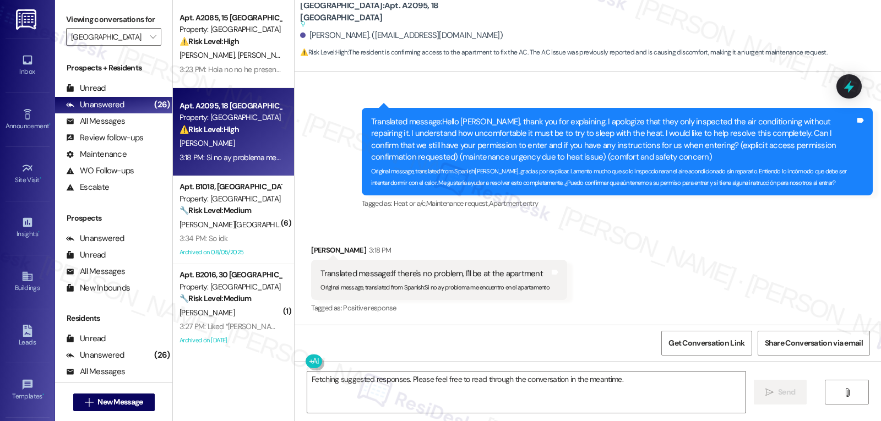
click at [682, 250] on div "Received via SMS Nidia Aquino 3:18 PM Translated message: If there's no problem…" at bounding box center [588, 272] width 587 height 105
click at [853, 86] on icon at bounding box center [849, 86] width 13 height 17
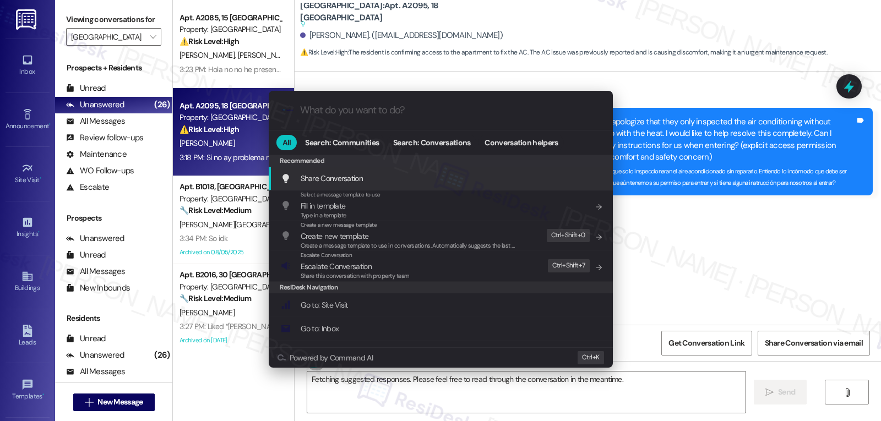
click at [739, 241] on div ".cls-1{fill:#0a055f;}.cls-2{fill:#0cc4c4;} resideskLogoBlueOrange All Search: C…" at bounding box center [440, 210] width 881 height 421
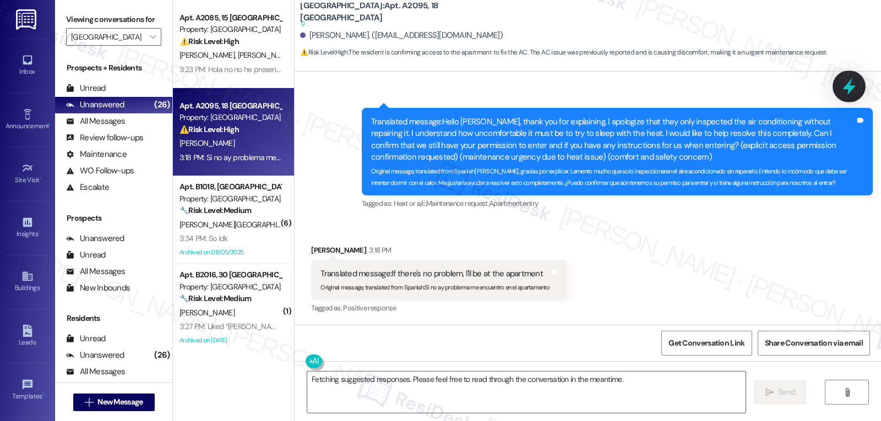
click at [860, 85] on div at bounding box center [849, 85] width 33 height 31
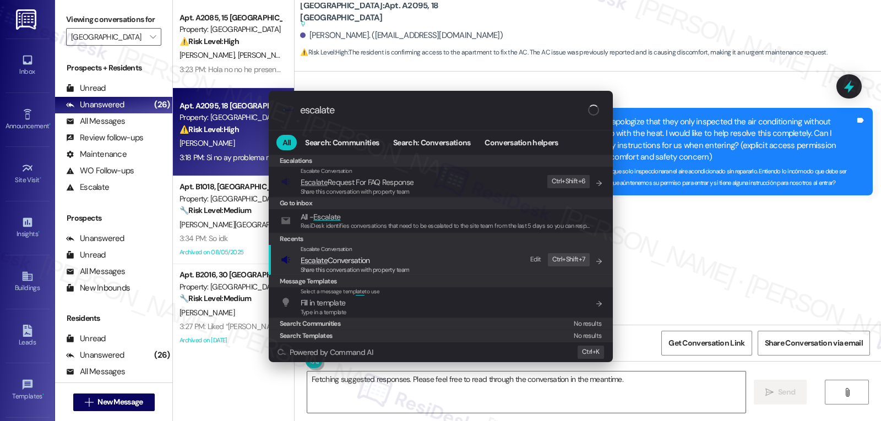
type input "escalate"
click at [355, 257] on span "Escalate Conversation" at bounding box center [335, 261] width 69 height 10
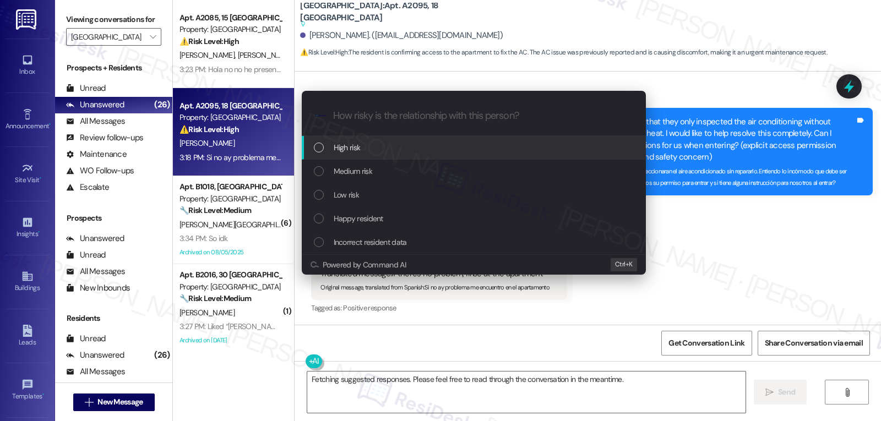
click at [394, 158] on div "High risk" at bounding box center [474, 148] width 344 height 24
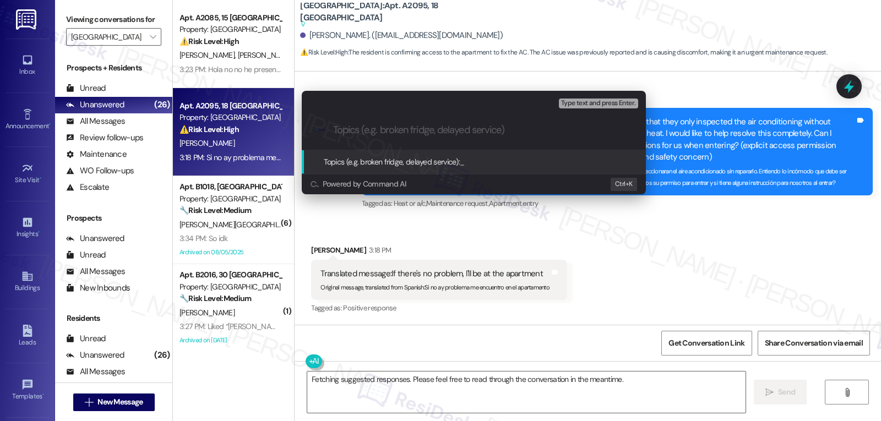
paste input "16125606"
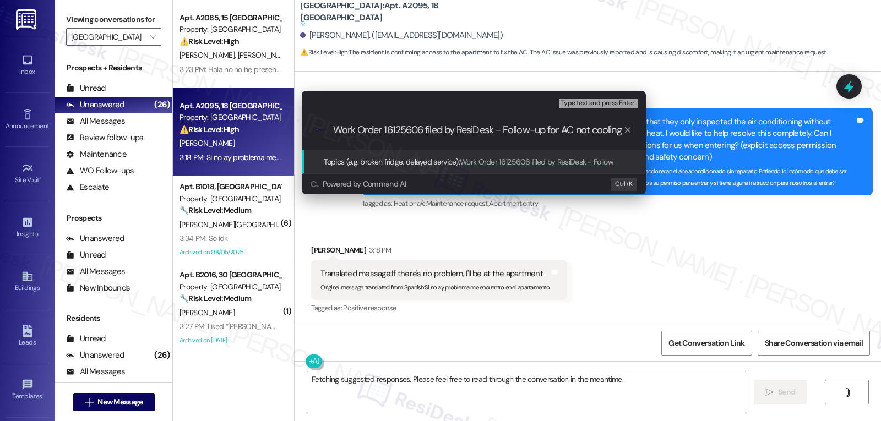
type input "Work Order 16125606 filed by ResiDesk - Follow-up for AC not cooling"
drag, startPoint x: 597, startPoint y: 102, endPoint x: 588, endPoint y: 102, distance: 8.8
click at [594, 103] on span "Type text and press Enter." at bounding box center [598, 104] width 74 height 8
click at [558, 128] on input "Work Order 16125606 filed by ResiDesk - Follow-up for AC not cooling" at bounding box center [478, 130] width 290 height 12
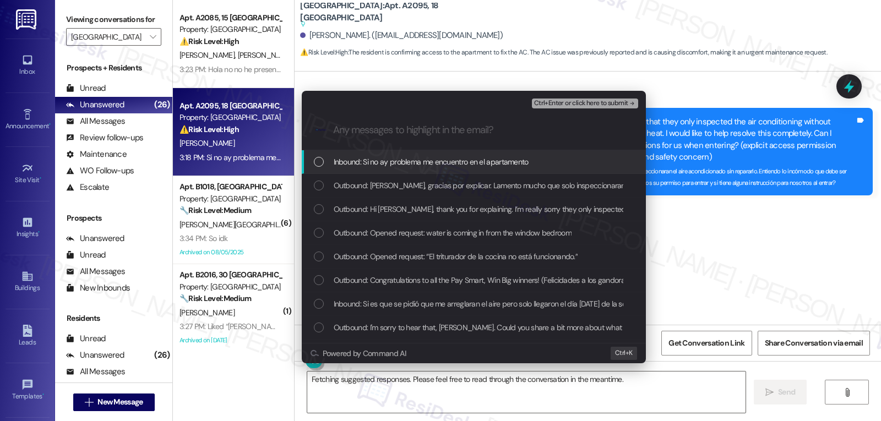
click at [324, 156] on div "Inbound: Si no ay problema me encuentro en el apartamento" at bounding box center [475, 162] width 322 height 12
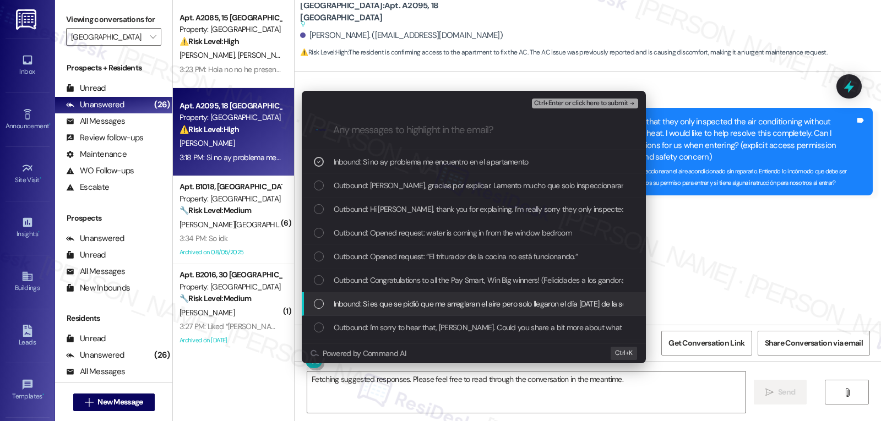
click at [317, 306] on div "List of options" at bounding box center [319, 304] width 10 height 10
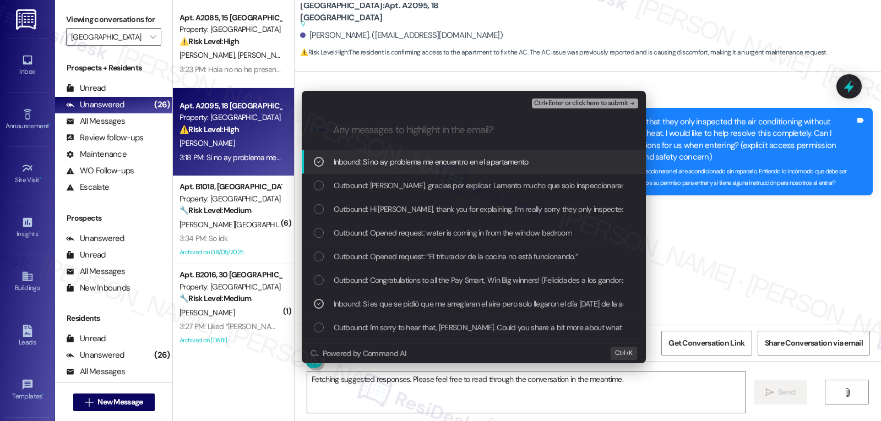
click at [617, 105] on span "Ctrl+Enter or click here to submit" at bounding box center [581, 104] width 94 height 8
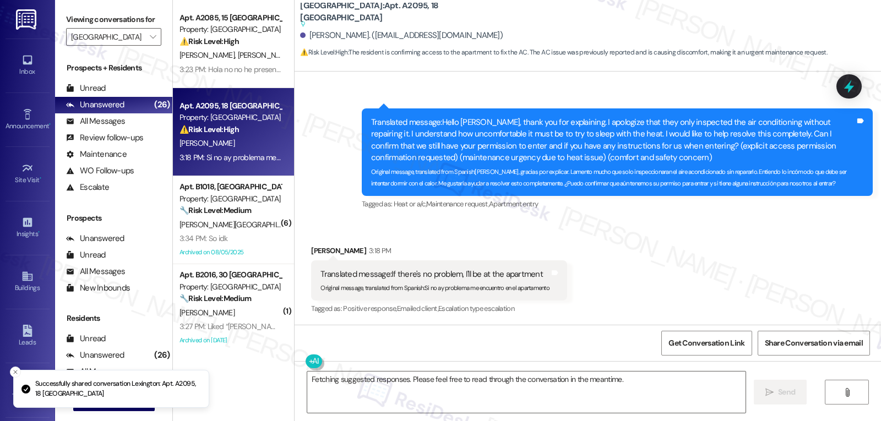
scroll to position [1193, 0]
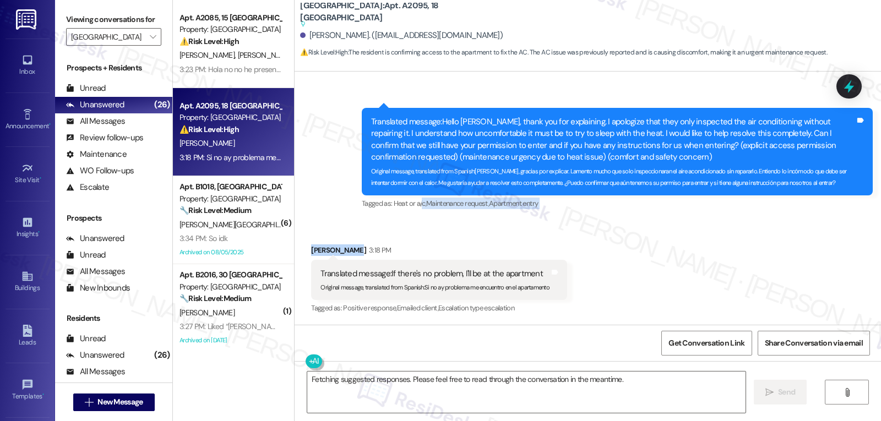
drag, startPoint x: 417, startPoint y: 211, endPoint x: 786, endPoint y: 249, distance: 370.9
click at [786, 249] on div "WO Lease started Jul 24, 2025 at 8:00 PM Show details Survey, sent via SMS Resi…" at bounding box center [588, 198] width 587 height 253
click at [605, 246] on div "Received via SMS Nidia Aquino 3:18 PM Translated message: If there's no problem…" at bounding box center [588, 272] width 587 height 105
click at [637, 235] on div "Received via SMS Nidia Aquino 3:18 PM Translated message: If there's no problem…" at bounding box center [588, 272] width 587 height 105
click at [577, 230] on div "Received via SMS Nidia Aquino 3:18 PM Translated message: If there's no problem…" at bounding box center [588, 272] width 587 height 105
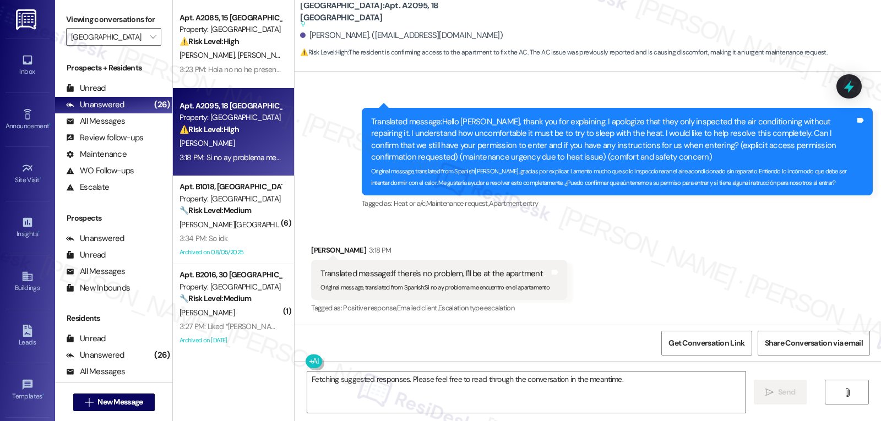
drag, startPoint x: 847, startPoint y: 88, endPoint x: 829, endPoint y: 89, distance: 18.2
click at [847, 88] on icon at bounding box center [849, 86] width 10 height 13
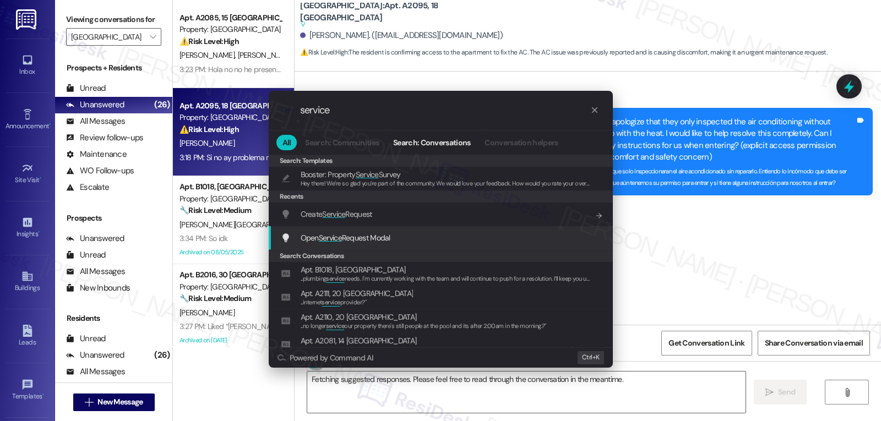
type input "service"
click at [371, 240] on span "Open Service Request Modal" at bounding box center [346, 238] width 90 height 10
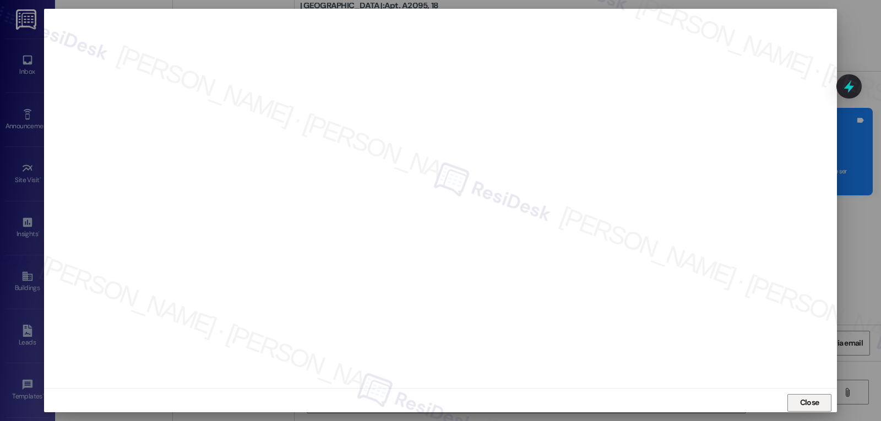
click at [819, 403] on button "Close" at bounding box center [810, 403] width 44 height 18
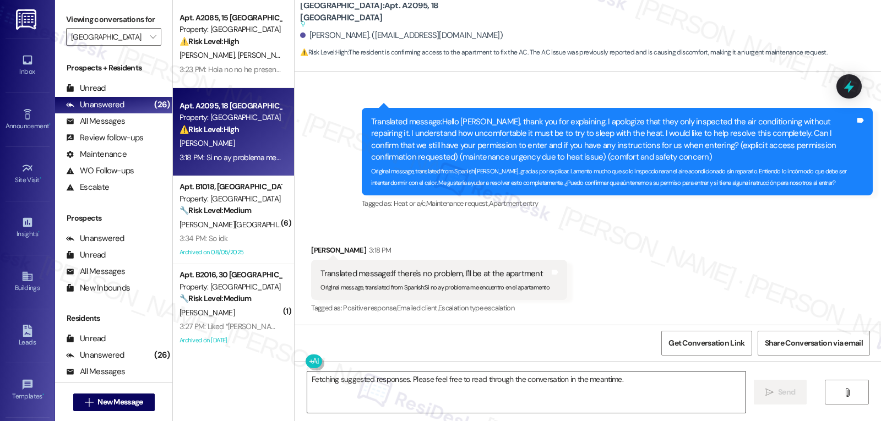
click at [638, 383] on textarea "Fetching suggested responses. Please feel free to read through the conversation…" at bounding box center [526, 392] width 438 height 41
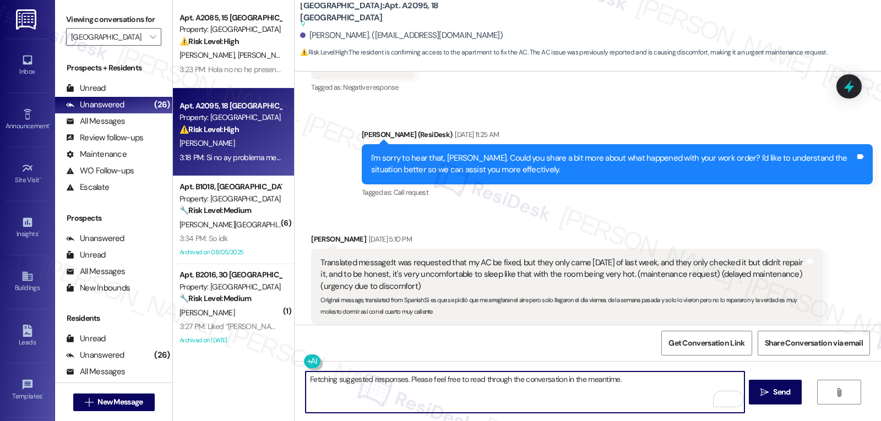
scroll to position [589, 0]
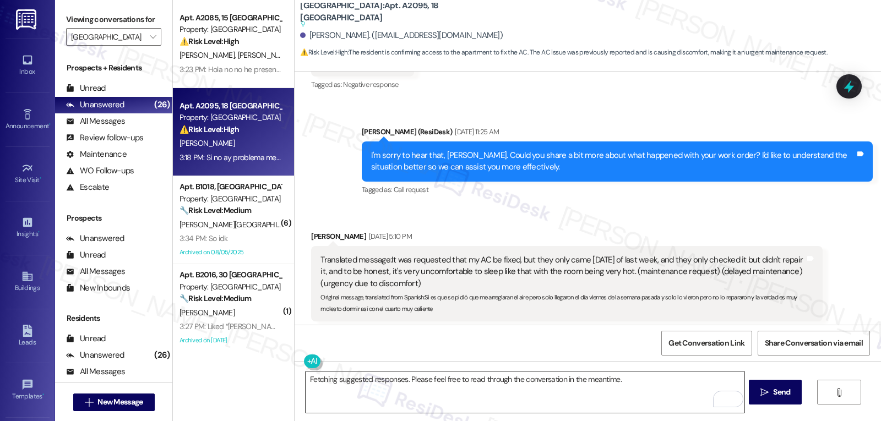
click at [544, 390] on textarea "Fetching suggested responses. Please feel free to read through the conversation…" at bounding box center [525, 392] width 438 height 41
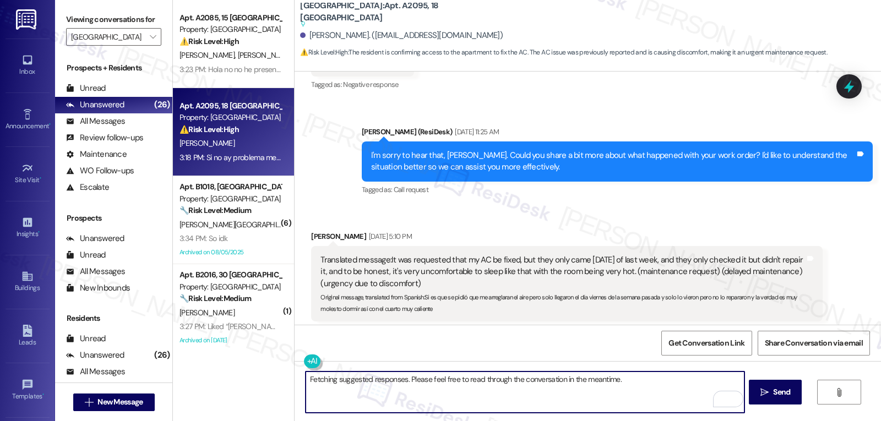
paste textarea "Thank you, Nidia. I've noted that you will be at the apartment, and I've submit…"
click at [620, 393] on textarea "Fetching suggested responses. Please feel free to read through the conversation…" at bounding box center [525, 392] width 438 height 41
paste textarea "Hi Nidia, thank you for confirming that you’ll be at the apartment. I’ve submit…"
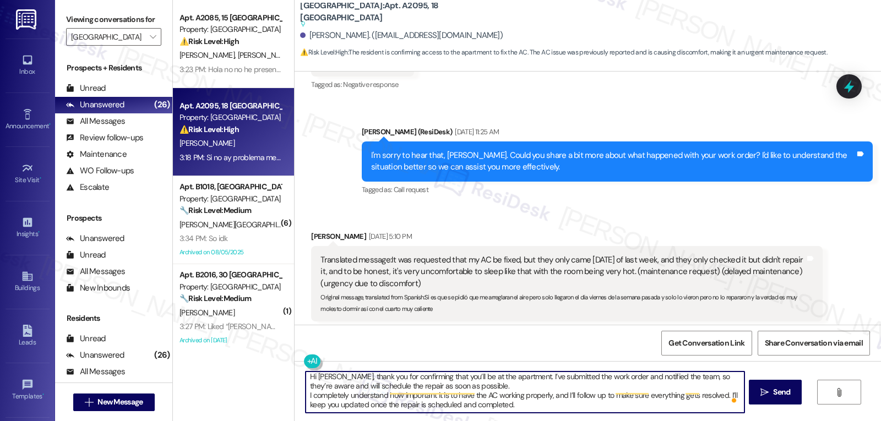
scroll to position [3, 0]
click at [556, 388] on textarea "Hi Nidia, thank you for confirming that you’ll be at the apartment. I’ve submit…" at bounding box center [525, 392] width 438 height 41
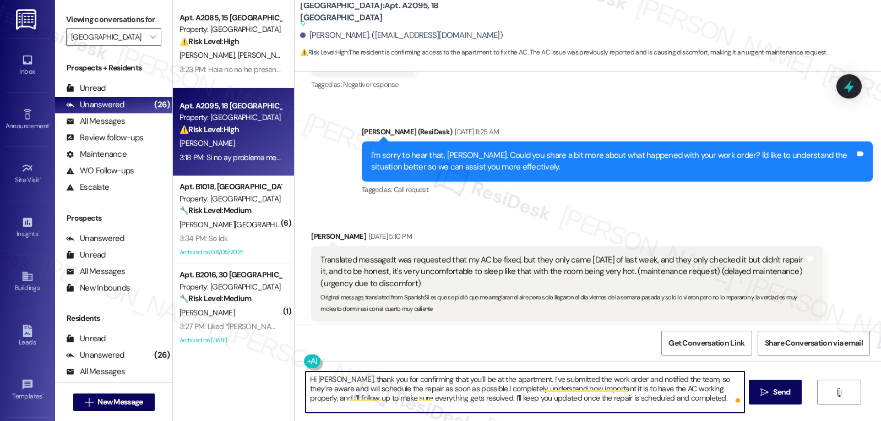
scroll to position [0, 0]
click at [304, 361] on button at bounding box center [346, 362] width 84 height 14
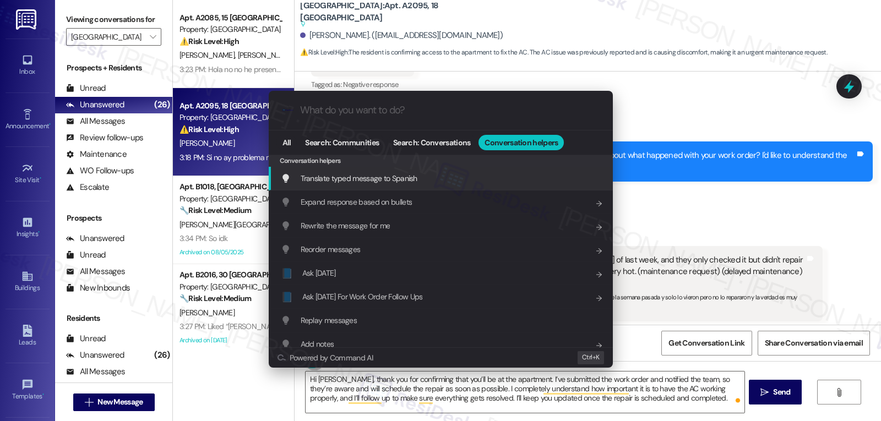
click at [384, 182] on span "Translate typed message to Spanish" at bounding box center [359, 178] width 117 height 10
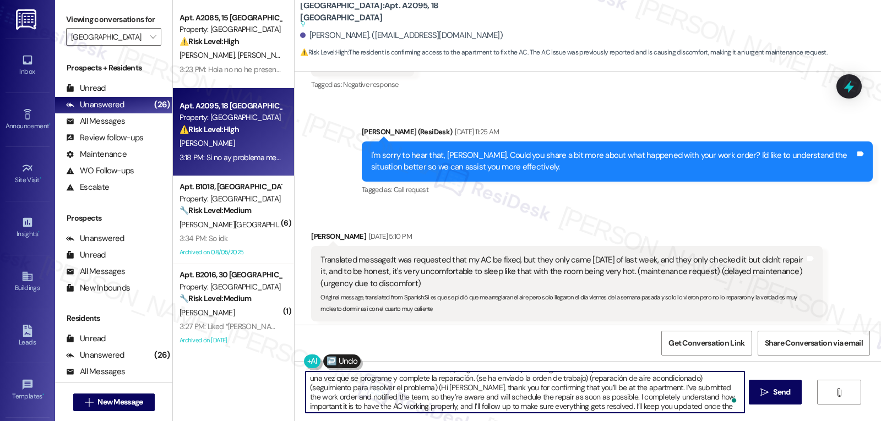
scroll to position [31, 0]
drag, startPoint x: 418, startPoint y: 381, endPoint x: 882, endPoint y: 443, distance: 468.5
click at [881, 421] on html "Inbox Go to Inbox Announcement • Send A Text Announcement Site Visit • Go to Si…" at bounding box center [440, 210] width 881 height 421
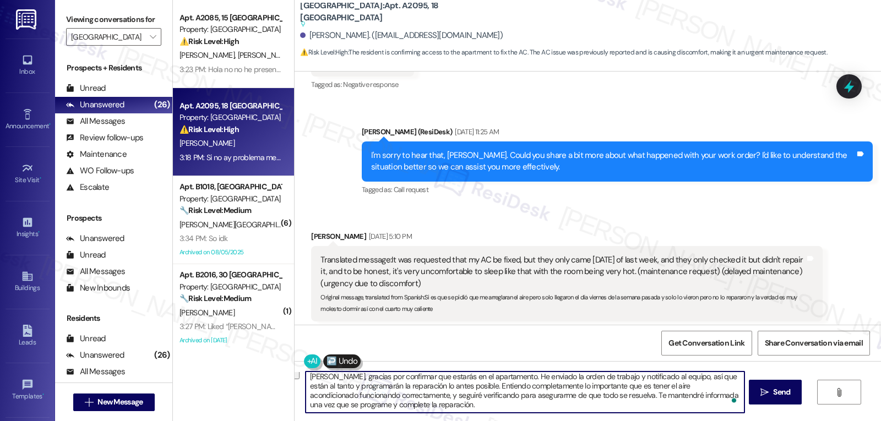
scroll to position [3, 0]
type textarea "[PERSON_NAME], gracias por confirmar que estarás en el apartamento. He enviado …"
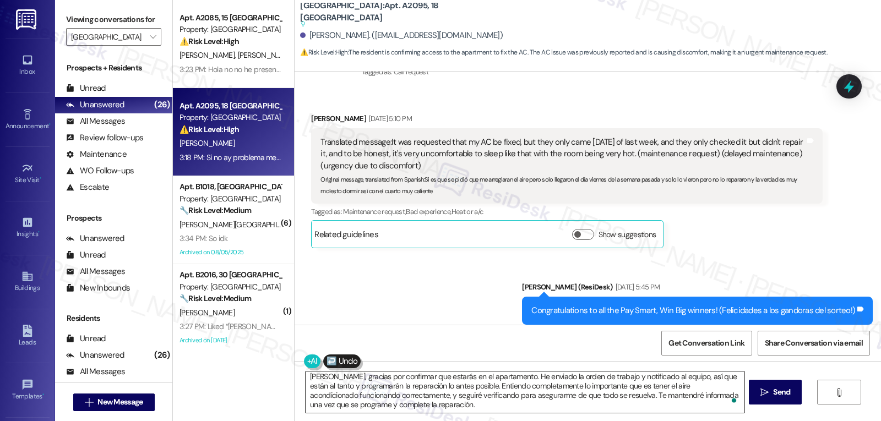
scroll to position [919, 0]
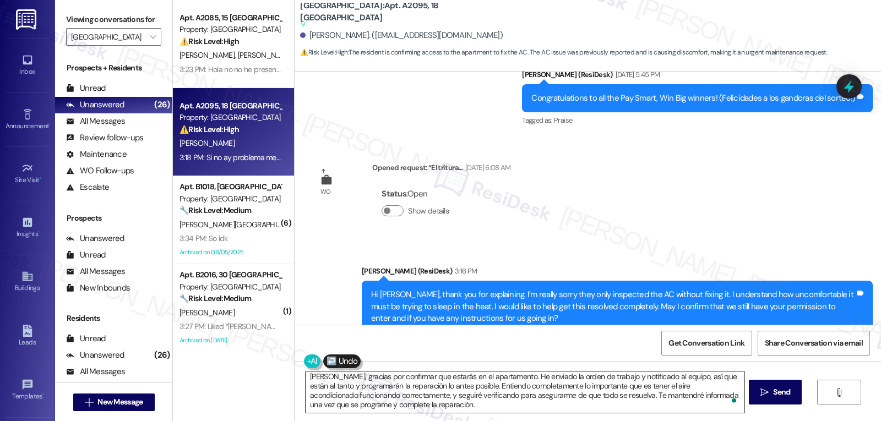
click at [485, 401] on textarea "[PERSON_NAME], gracias por confirmar que estarás en el apartamento. He enviado …" at bounding box center [525, 392] width 438 height 41
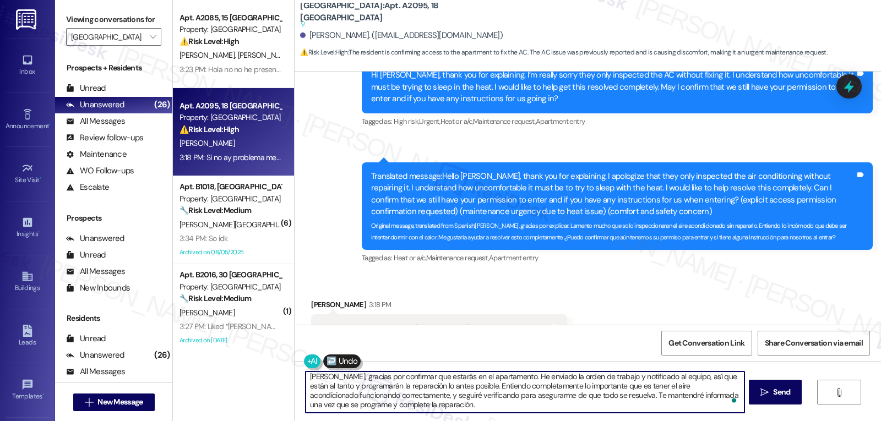
scroll to position [1193, 0]
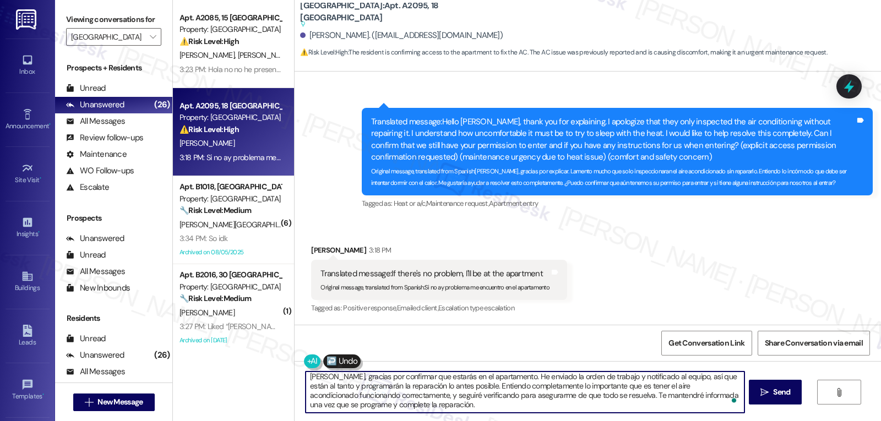
click at [444, 408] on textarea "[PERSON_NAME], gracias por confirmar que estarás en el apartamento. He enviado …" at bounding box center [525, 392] width 438 height 41
drag, startPoint x: 444, startPoint y: 408, endPoint x: 333, endPoint y: 378, distance: 114.6
click at [336, 378] on textarea "[PERSON_NAME], gracias por confirmar que estarás en el apartamento. He enviado …" at bounding box center [525, 392] width 438 height 41
drag, startPoint x: 433, startPoint y: 410, endPoint x: 376, endPoint y: 386, distance: 62.2
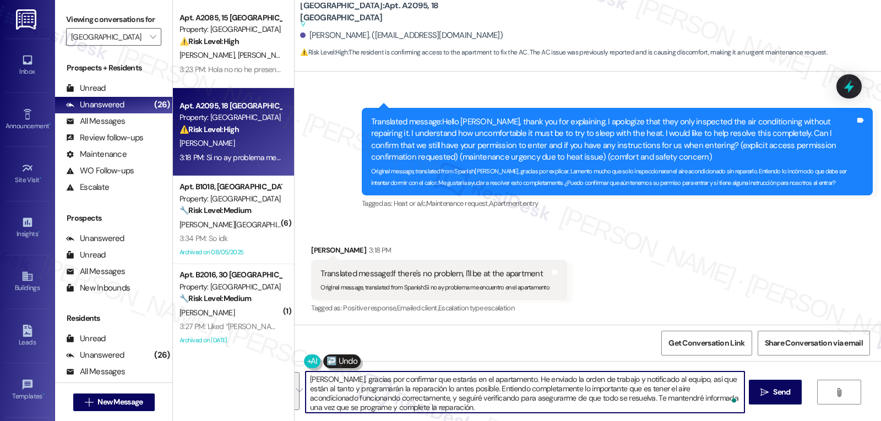
click at [432, 409] on textarea "[PERSON_NAME], gracias por confirmar que estarás en el apartamento. He enviado …" at bounding box center [525, 392] width 438 height 41
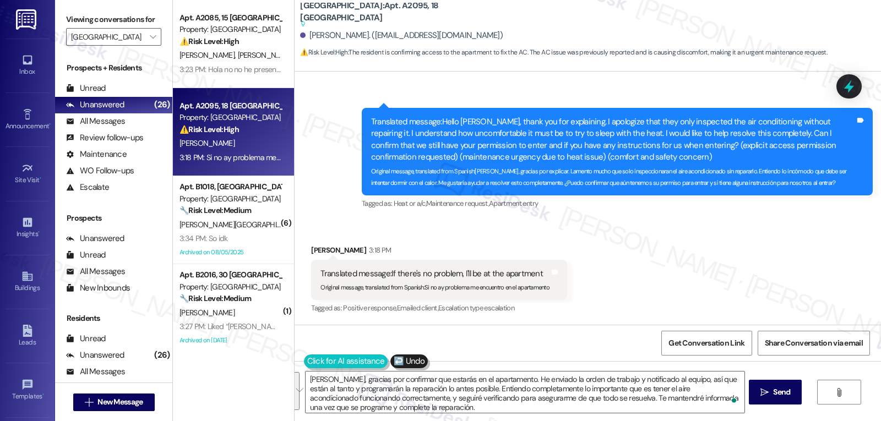
click at [304, 362] on button at bounding box center [346, 362] width 84 height 14
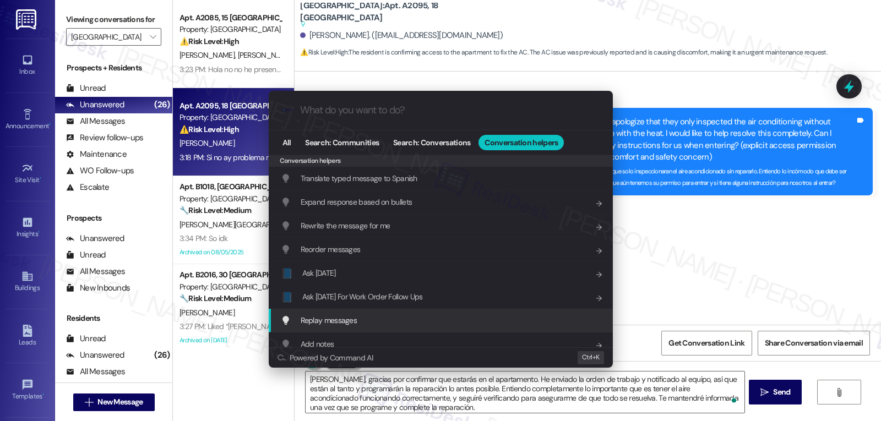
click at [496, 413] on div ".cls-1{fill:#0a055f;}.cls-2{fill:#0cc4c4;} resideskLogoBlueOrange All Search: C…" at bounding box center [440, 210] width 881 height 421
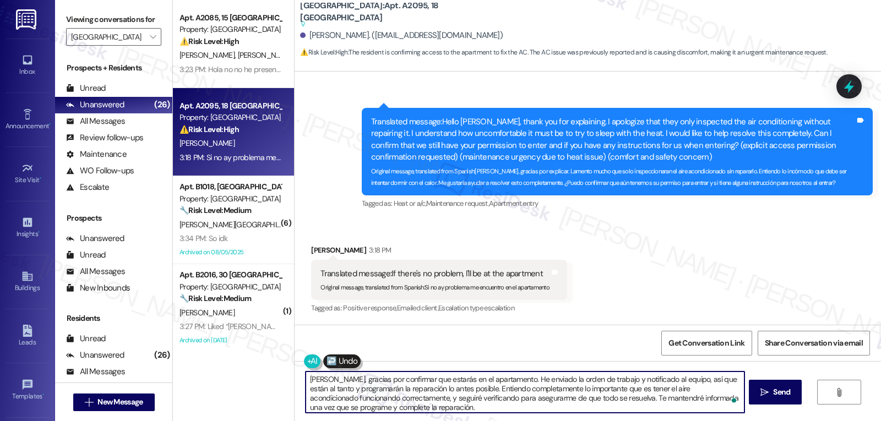
click at [490, 409] on textarea "[PERSON_NAME], gracias por confirmar que estarás en el apartamento. He enviado …" at bounding box center [525, 392] width 438 height 41
click at [441, 408] on textarea "[PERSON_NAME], gracias por confirmar que estarás en el apartamento. He enviado …" at bounding box center [525, 392] width 438 height 41
drag, startPoint x: 441, startPoint y: 408, endPoint x: 495, endPoint y: 420, distance: 56.0
click at [495, 420] on div "Hola Nidia, gracias por confirmar que estarás en el apartamento. He enviado la …" at bounding box center [588, 402] width 587 height 83
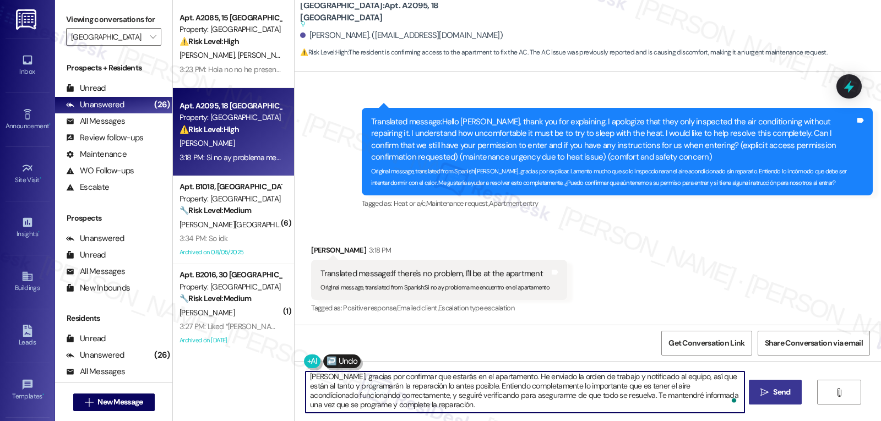
click at [764, 395] on icon "" at bounding box center [765, 392] width 8 height 9
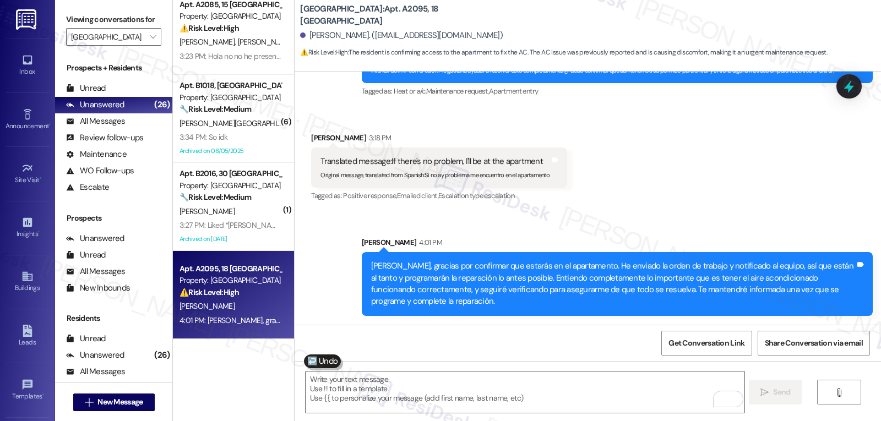
scroll to position [0, 0]
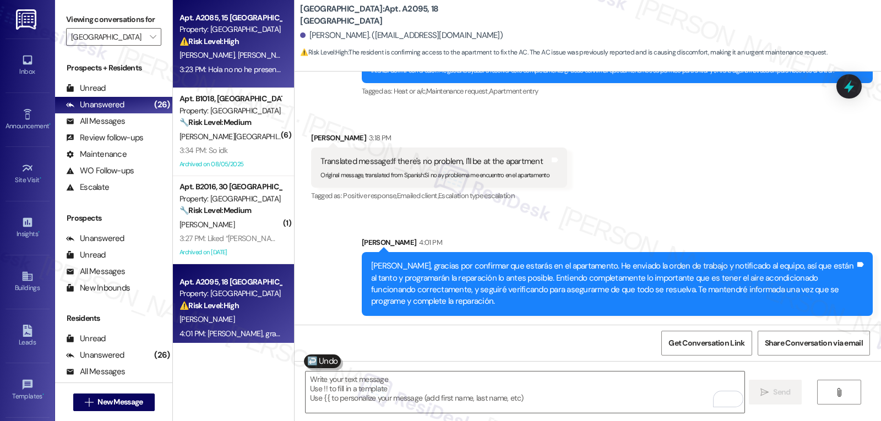
click at [218, 29] on div "Property: [GEOGRAPHIC_DATA]" at bounding box center [231, 30] width 102 height 12
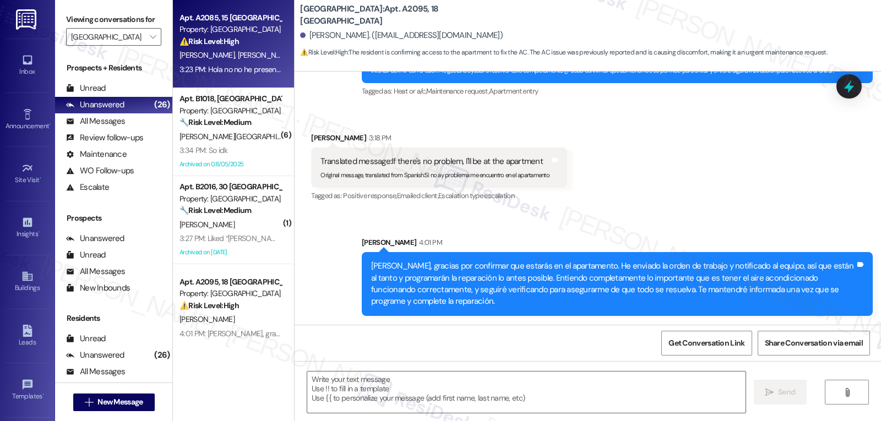
type textarea "Fetching suggested responses. Please feel free to read through the conversation…"
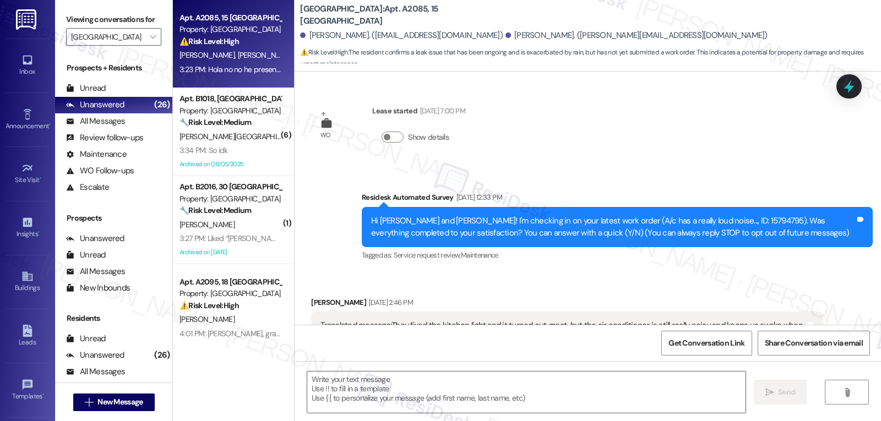
type textarea "Fetching suggested responses. Please feel free to read through the conversation…"
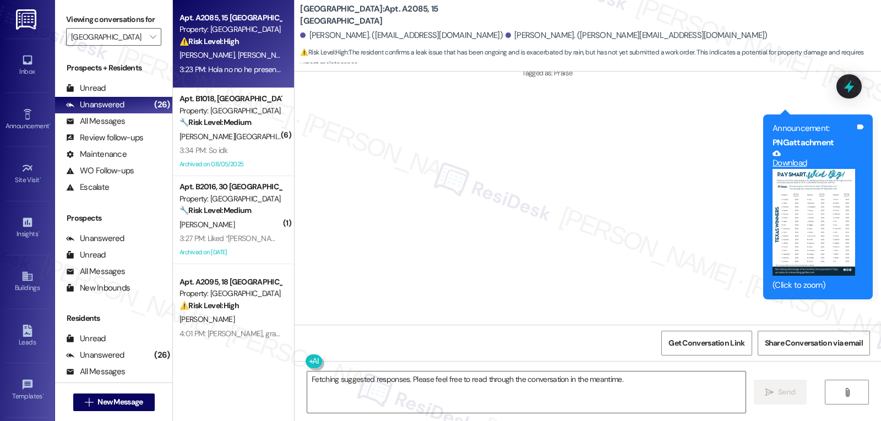
scroll to position [8507, 0]
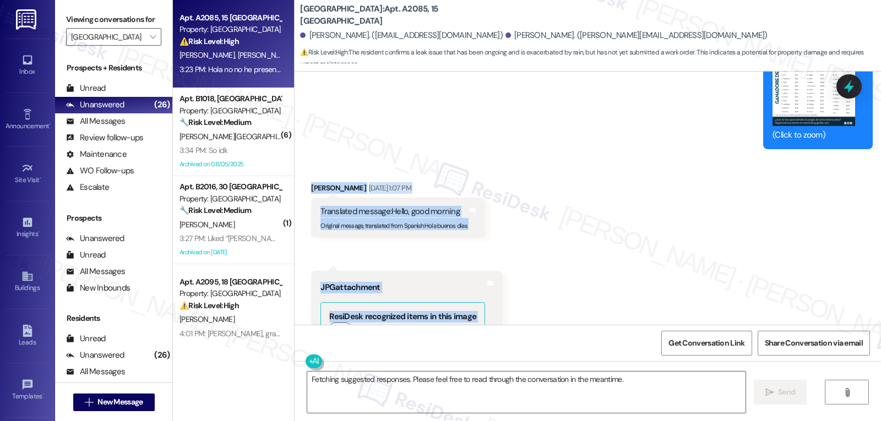
drag, startPoint x: 297, startPoint y: 138, endPoint x: 519, endPoint y: 210, distance: 232.7
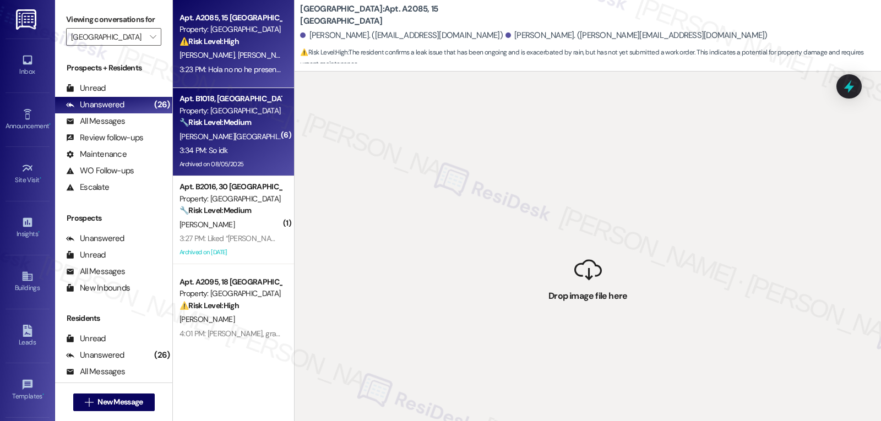
click at [218, 123] on strong "🔧 Risk Level: Medium" at bounding box center [216, 122] width 72 height 10
click at [211, 61] on div "R. Salazar J. Reyes" at bounding box center [230, 55] width 104 height 14
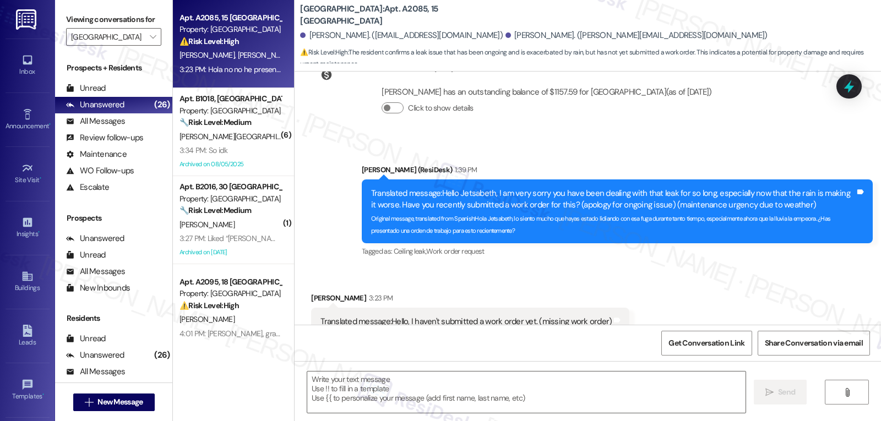
type textarea "Fetching suggested responses. Please feel free to read through the conversation…"
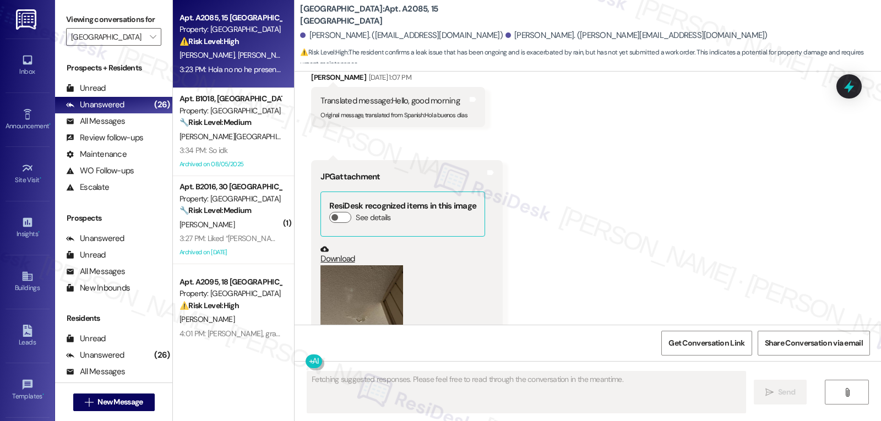
scroll to position [8728, 0]
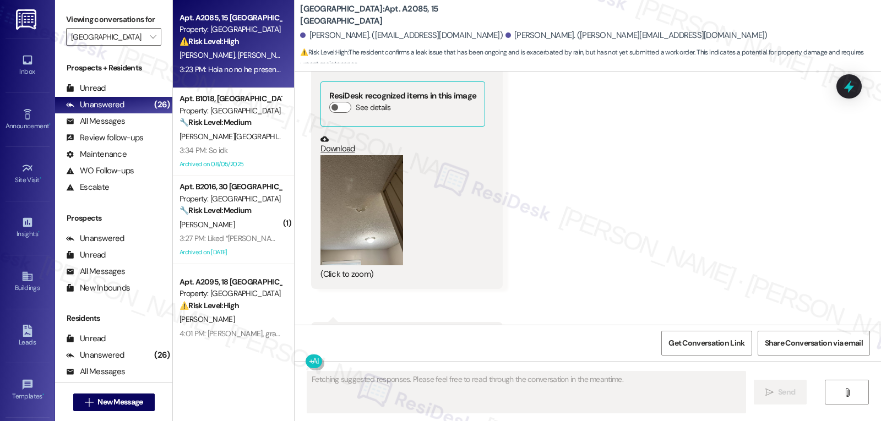
click at [345, 160] on button "Zoom image" at bounding box center [362, 210] width 83 height 110
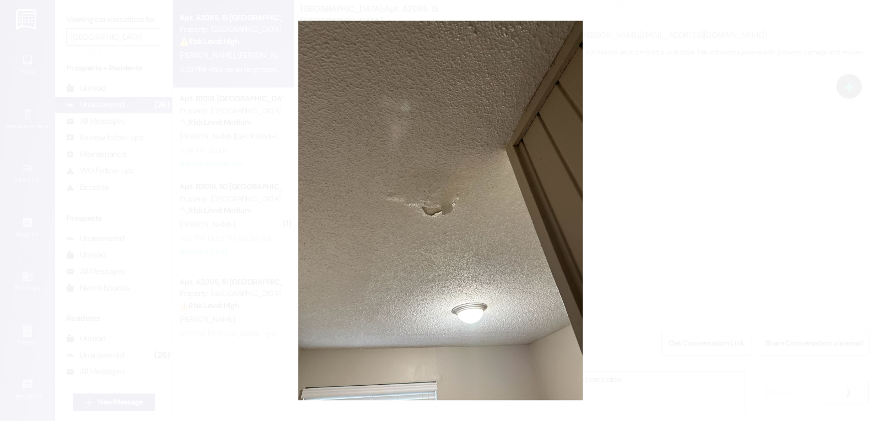
click at [691, 173] on button "Unzoom image" at bounding box center [440, 210] width 881 height 421
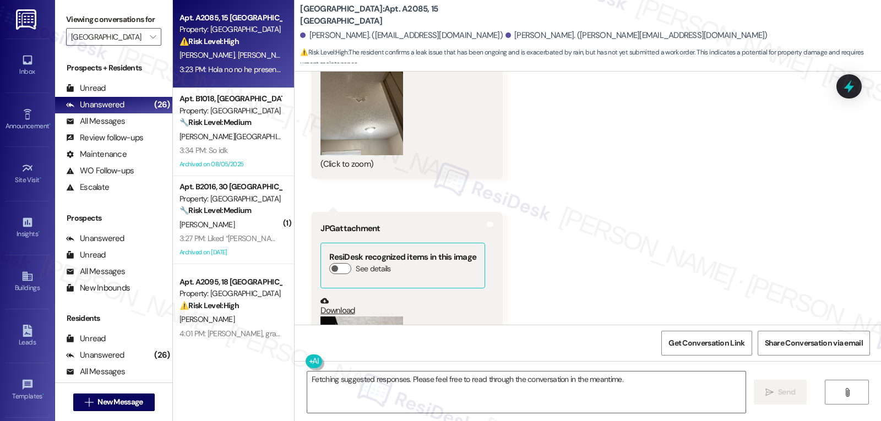
scroll to position [8948, 0]
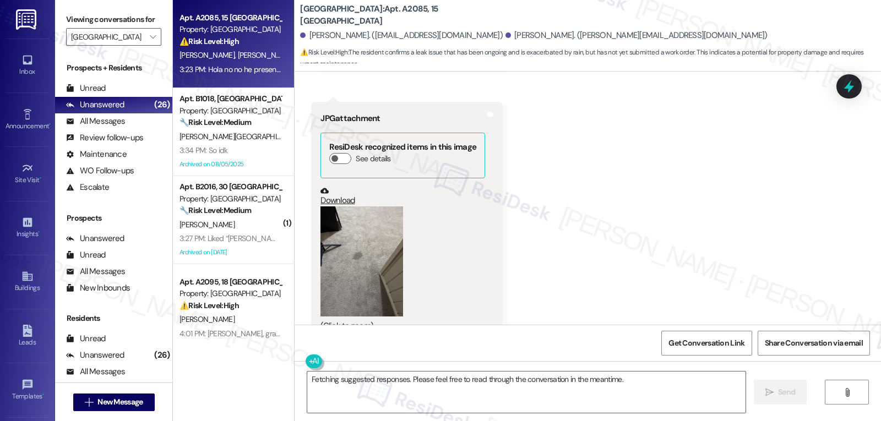
click at [344, 207] on button "Zoom image" at bounding box center [362, 262] width 83 height 110
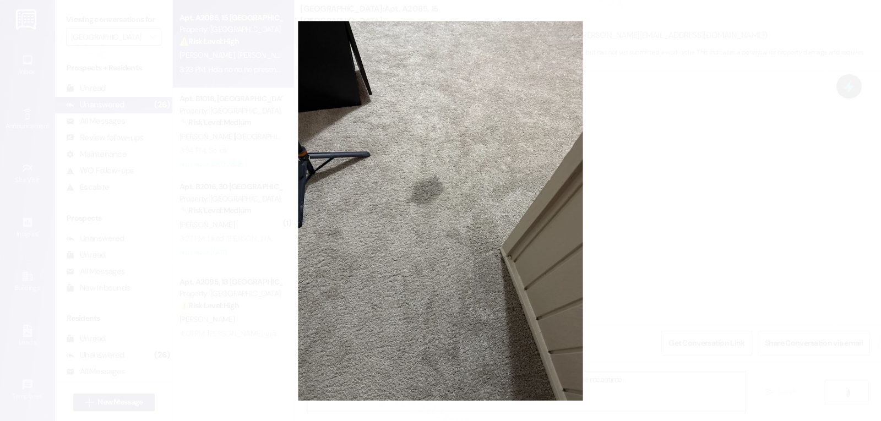
click at [644, 222] on button "Unzoom image" at bounding box center [440, 210] width 881 height 421
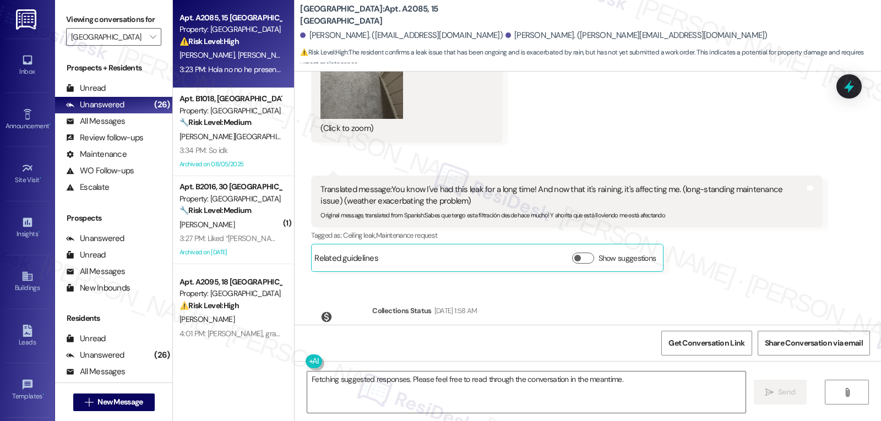
scroll to position [9168, 0]
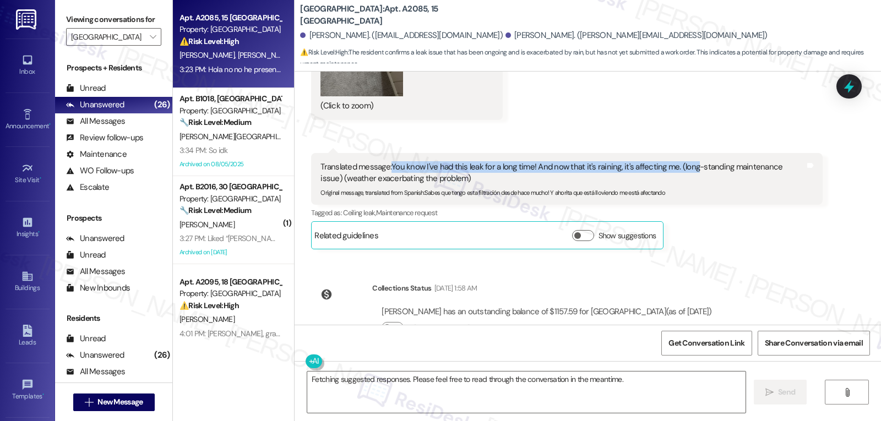
drag, startPoint x: 384, startPoint y: 119, endPoint x: 686, endPoint y: 120, distance: 301.2
click at [686, 161] on div "Translated message: You know I've had this leak for a long time! And now that i…" at bounding box center [563, 173] width 484 height 24
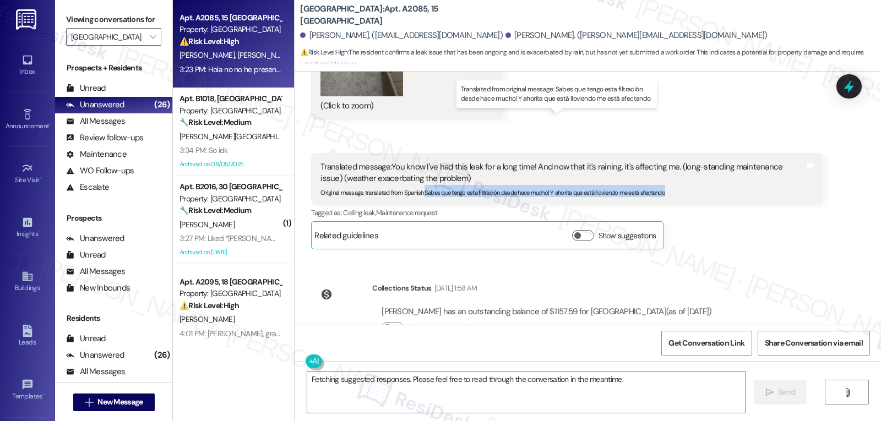
drag, startPoint x: 419, startPoint y: 145, endPoint x: 707, endPoint y: 147, distance: 288.0
click at [707, 185] on div "Original message, translated from Spanish : Sabes que tengo esta filtración des…" at bounding box center [563, 191] width 484 height 12
copy sub "Sabes que tengo esta filtración desde hace mucho! Y ahorita que está lloviendo …"
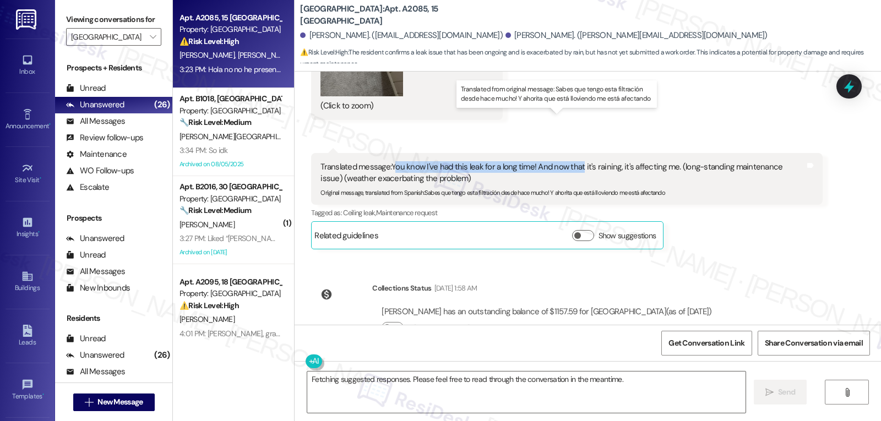
drag, startPoint x: 388, startPoint y: 122, endPoint x: 573, endPoint y: 126, distance: 185.6
click at [573, 161] on div "Translated message: You know I've had this leak for a long time! And now that i…" at bounding box center [563, 173] width 484 height 24
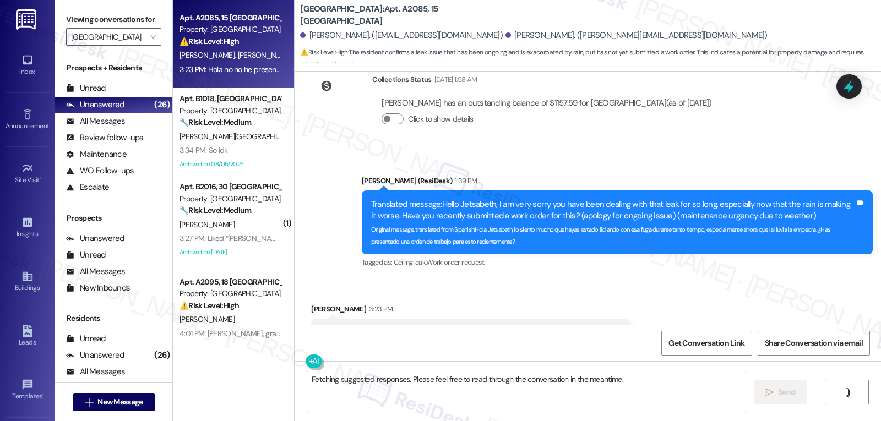
scroll to position [9389, 0]
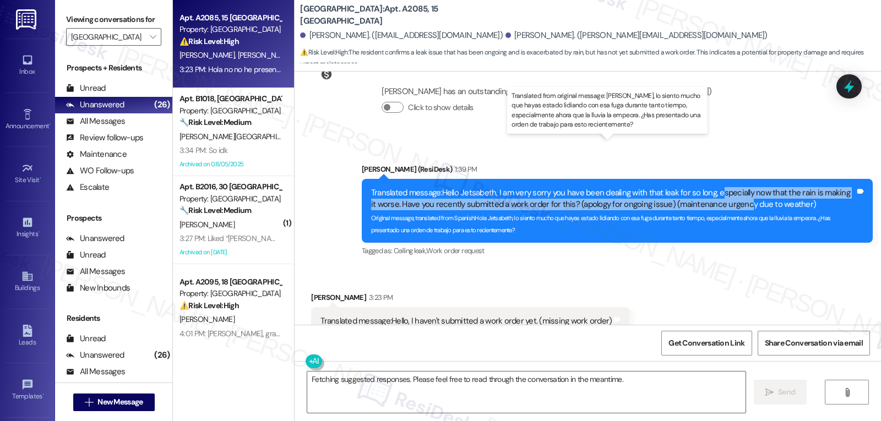
drag, startPoint x: 714, startPoint y: 150, endPoint x: 731, endPoint y: 155, distance: 17.6
click at [731, 187] on div "Translated message: Hello Jetsabeth, I am very sorry you have been dealing with…" at bounding box center [613, 199] width 484 height 24
click at [723, 187] on div "Translated message: Hello Jetsabeth, I am very sorry you have been dealing with…" at bounding box center [613, 199] width 484 height 24
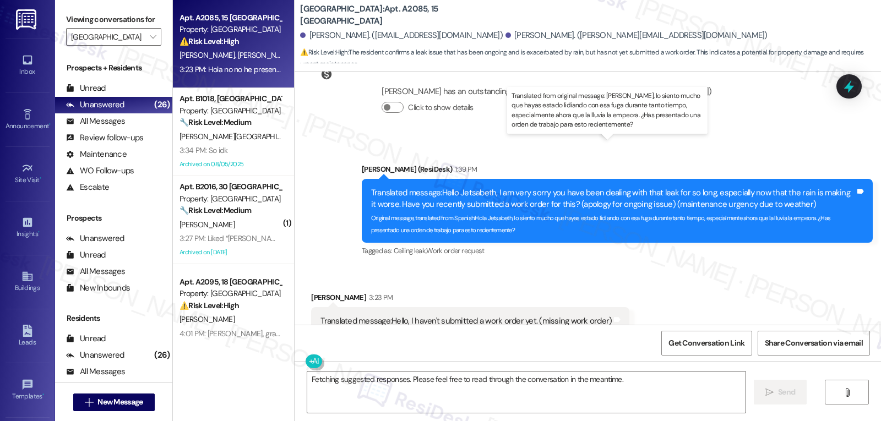
click at [388, 187] on div "Translated message: Hello Jetsabeth, I am very sorry you have been dealing with…" at bounding box center [613, 199] width 484 height 24
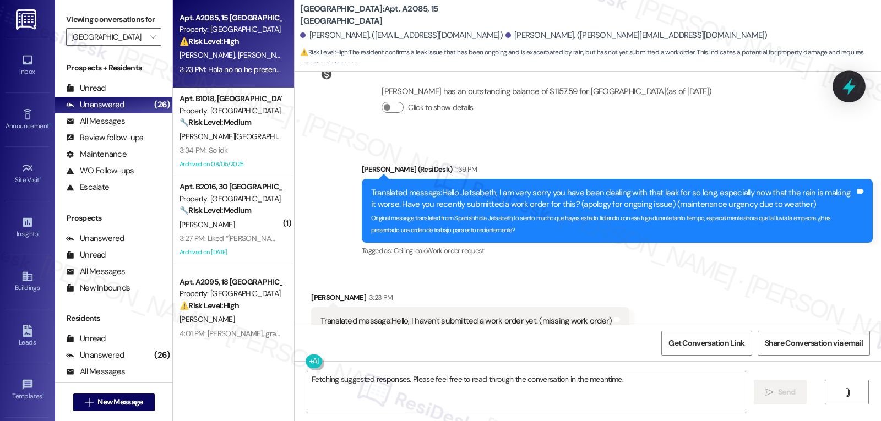
click at [851, 88] on icon at bounding box center [849, 86] width 13 height 17
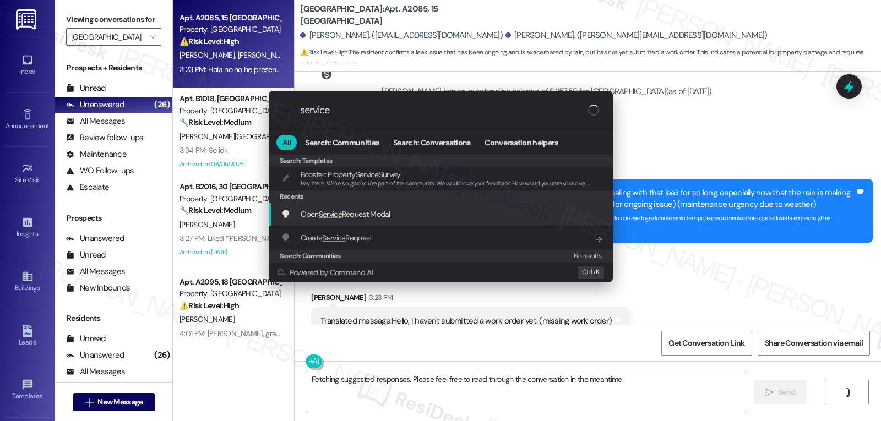
type input "service"
click at [363, 214] on span "Open Service Request Modal" at bounding box center [346, 214] width 90 height 10
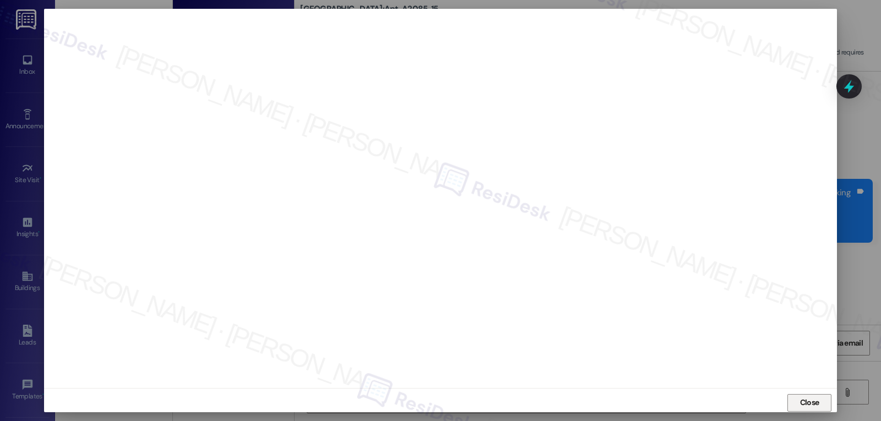
click at [808, 409] on span "Close" at bounding box center [810, 403] width 24 height 17
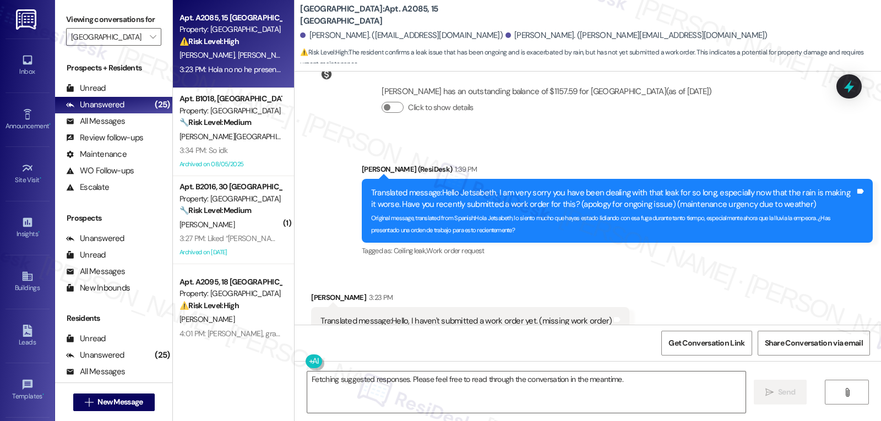
click at [772, 267] on div "Received via SMS Jetsabeth Reyes 3:23 PM Translated message: Hello, I haven't s…" at bounding box center [588, 319] width 587 height 105
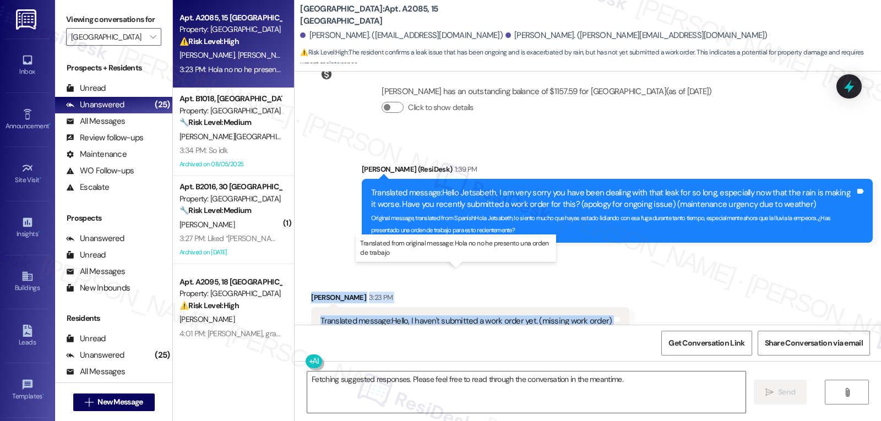
drag, startPoint x: 300, startPoint y: 252, endPoint x: 575, endPoint y: 284, distance: 277.2
click at [575, 284] on div "Received via SMS Jetsabeth Reyes 3:23 PM Translated message: Hello, I haven't s…" at bounding box center [470, 328] width 335 height 88
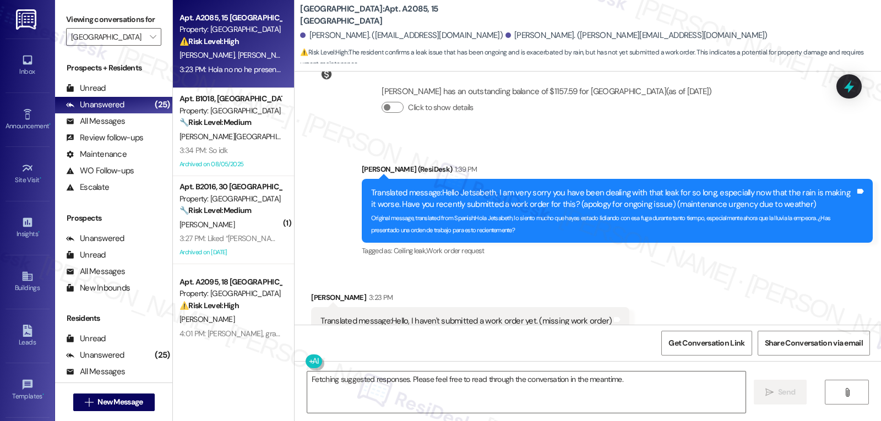
click at [672, 280] on div "Received via SMS Jetsabeth Reyes 3:23 PM Translated message: Hello, I haven't s…" at bounding box center [588, 319] width 587 height 105
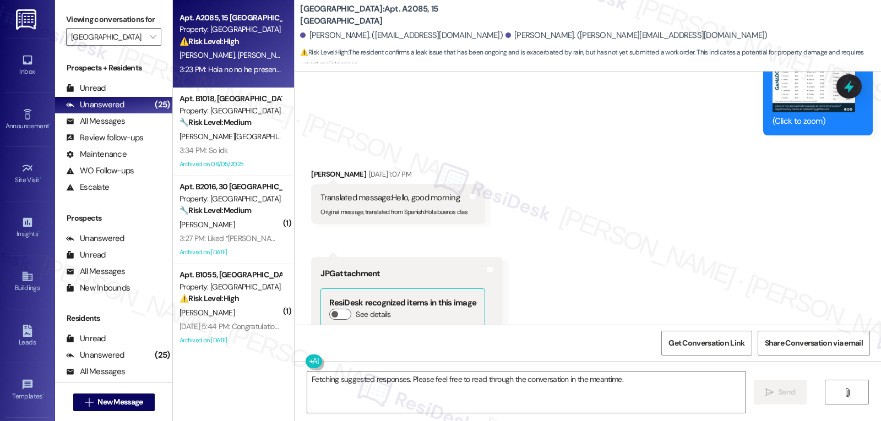
scroll to position [8508, 0]
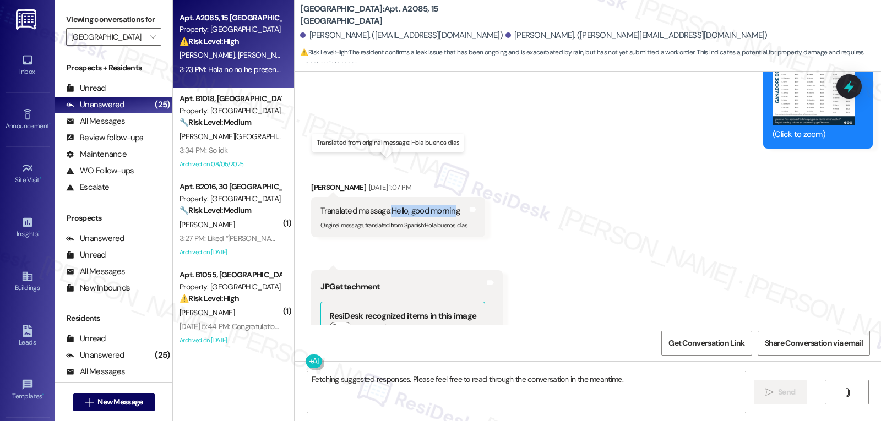
drag, startPoint x: 386, startPoint y: 164, endPoint x: 448, endPoint y: 162, distance: 62.8
click at [448, 205] on div "Translated message: Hello, good morning" at bounding box center [394, 211] width 147 height 12
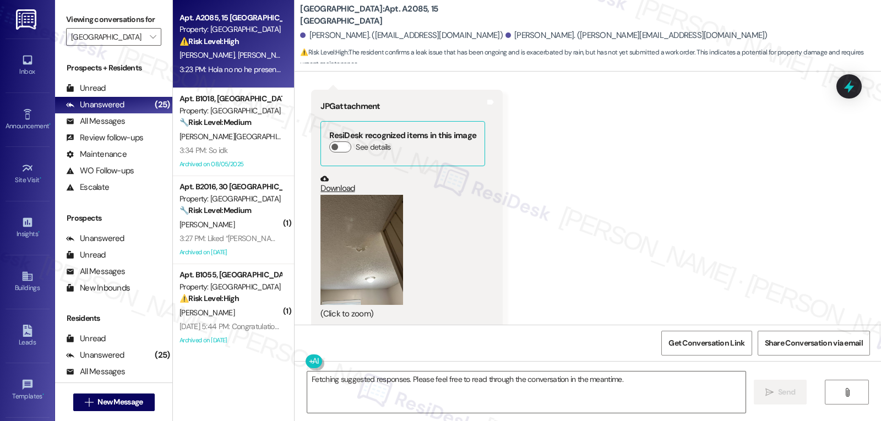
scroll to position [8728, 0]
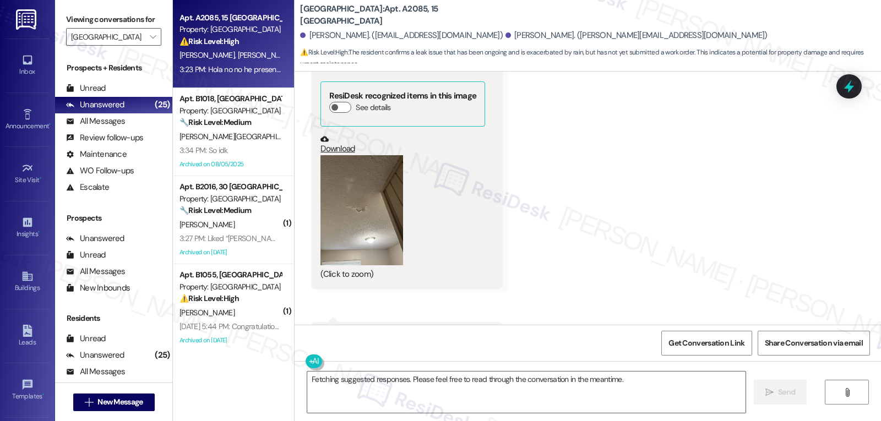
click at [350, 168] on button "Zoom image" at bounding box center [362, 210] width 83 height 110
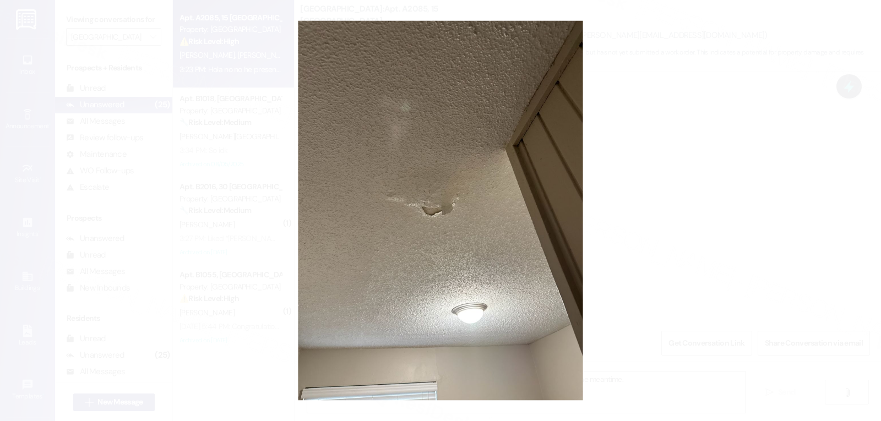
click at [682, 202] on button "Unzoom image" at bounding box center [440, 210] width 881 height 421
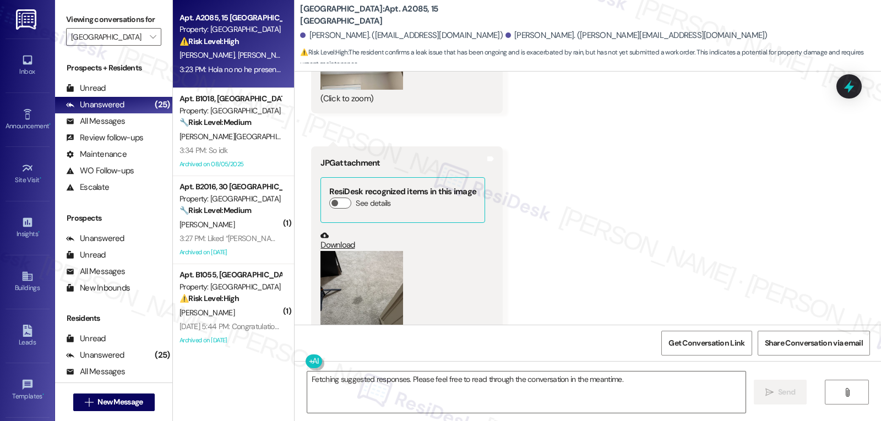
scroll to position [8948, 0]
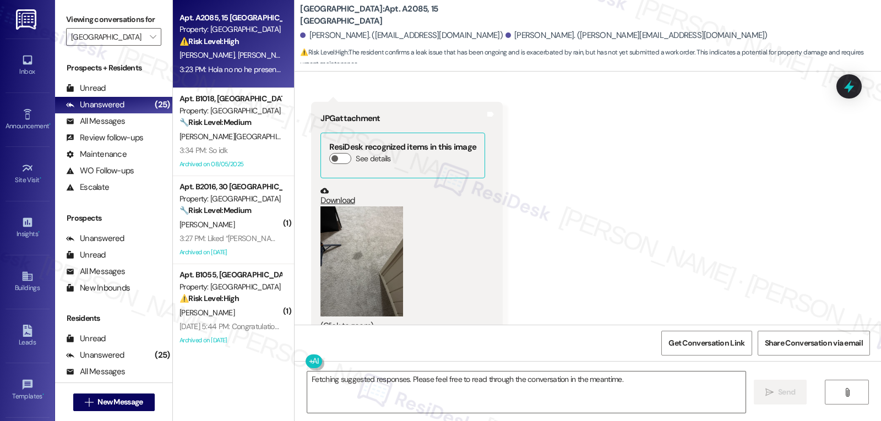
click at [330, 218] on button "Zoom image" at bounding box center [362, 262] width 83 height 110
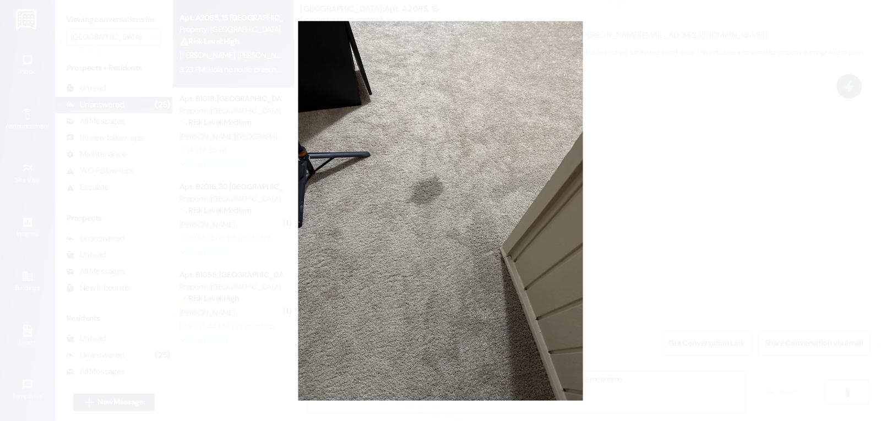
click at [754, 158] on button "Unzoom image" at bounding box center [440, 210] width 881 height 421
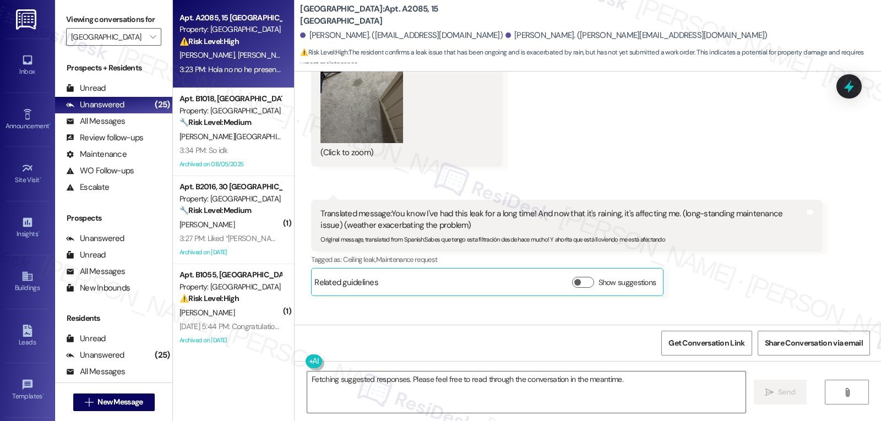
scroll to position [9058, 0]
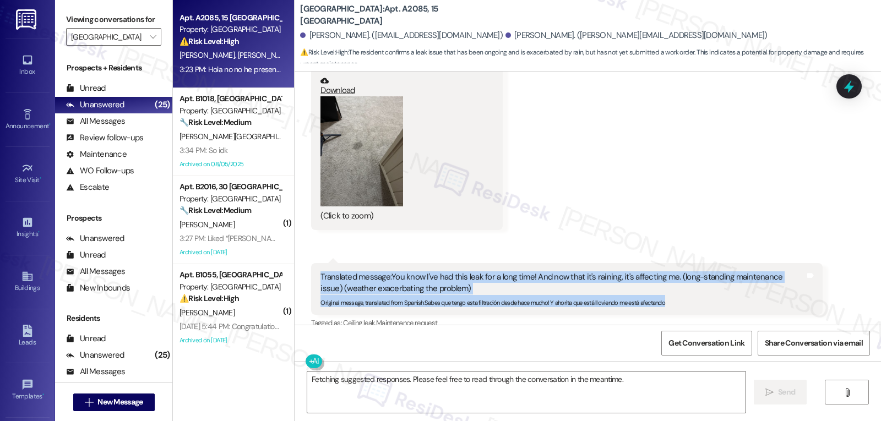
drag, startPoint x: 309, startPoint y: 232, endPoint x: 698, endPoint y: 259, distance: 390.3
click at [698, 263] on div "Translated message: You know I've had this leak for a long time! And now that i…" at bounding box center [566, 289] width 511 height 52
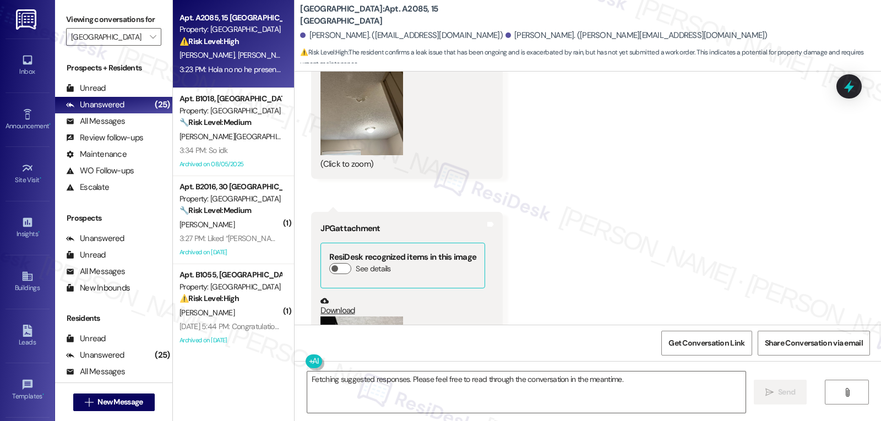
scroll to position [8728, 0]
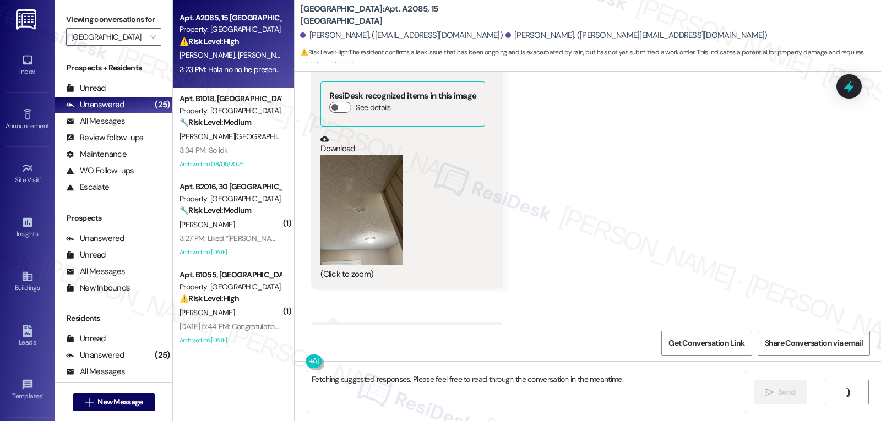
click at [368, 173] on button "Zoom image" at bounding box center [362, 210] width 83 height 110
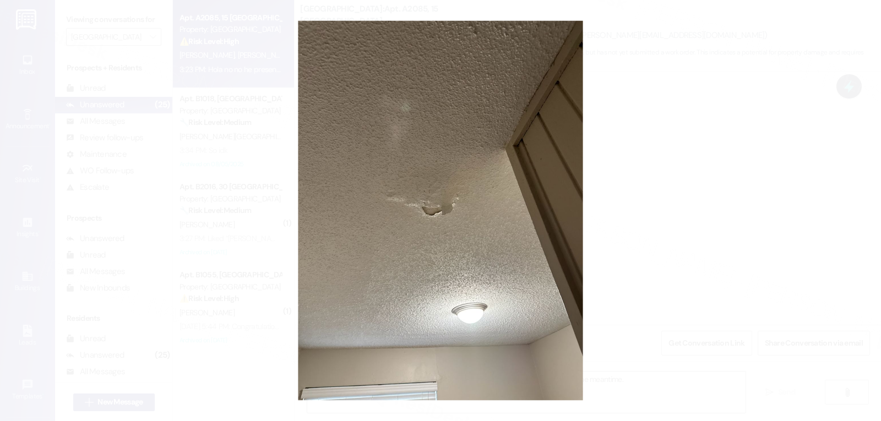
click at [714, 173] on button "Unzoom image" at bounding box center [440, 210] width 881 height 421
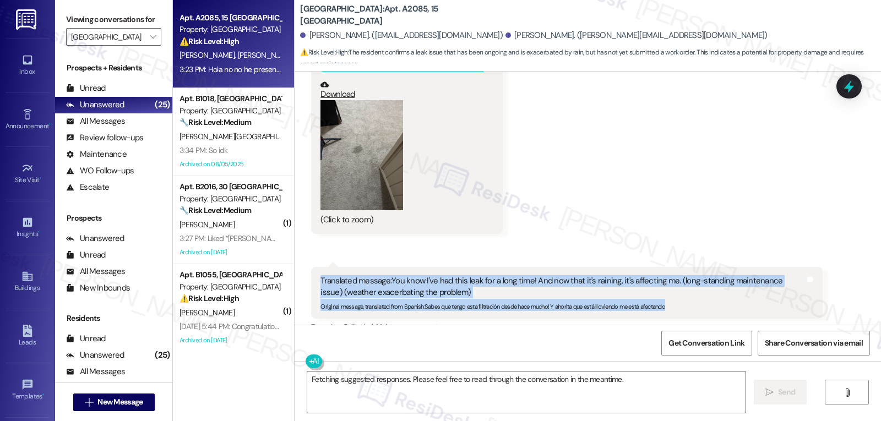
scroll to position [9058, 0]
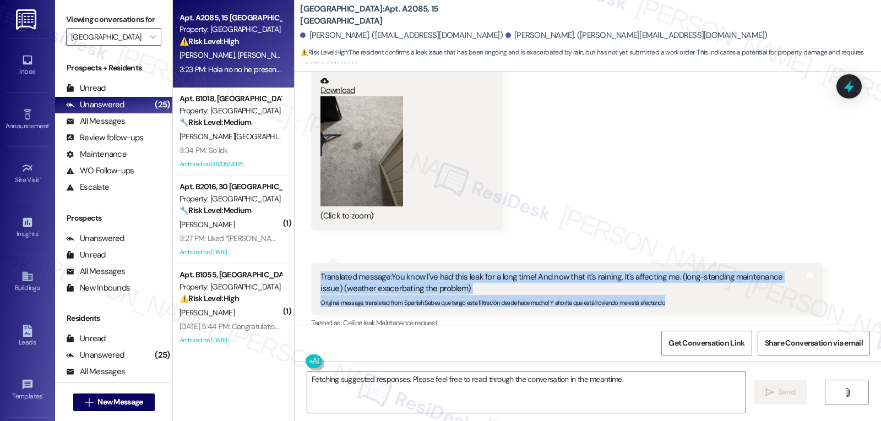
click at [355, 135] on button "Zoom image" at bounding box center [362, 151] width 83 height 110
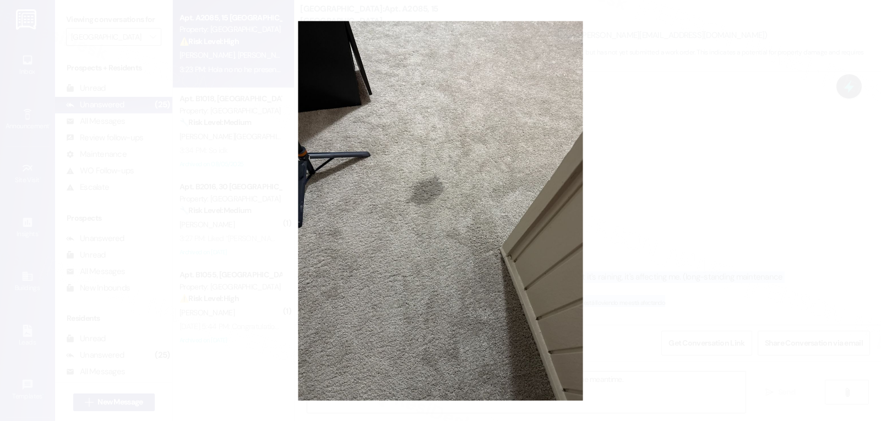
click at [787, 79] on button "Unzoom image" at bounding box center [440, 210] width 881 height 421
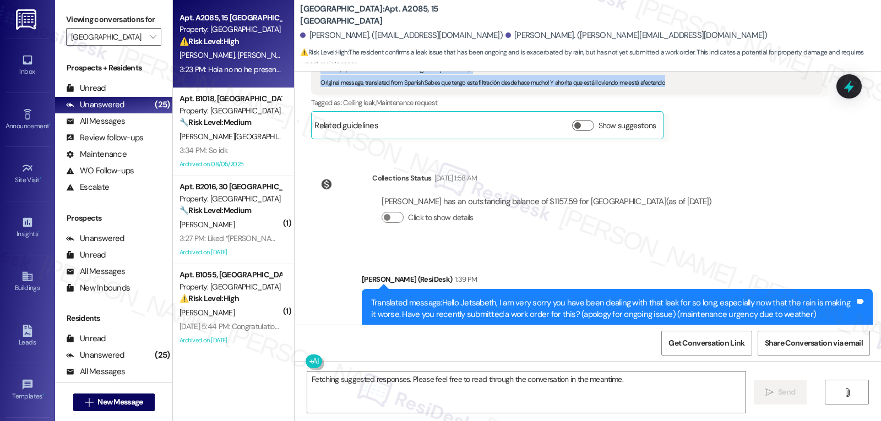
scroll to position [9389, 0]
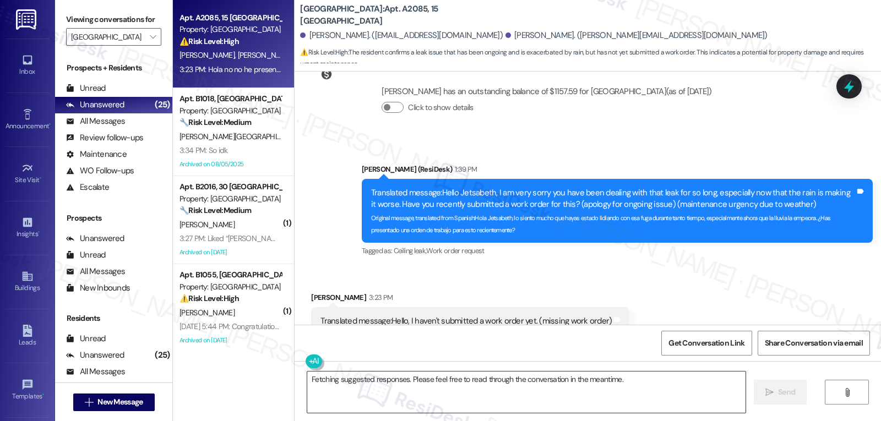
click at [411, 388] on textarea "Fetching suggested responses. Please feel free to read through the conversation…" at bounding box center [526, 392] width 438 height 41
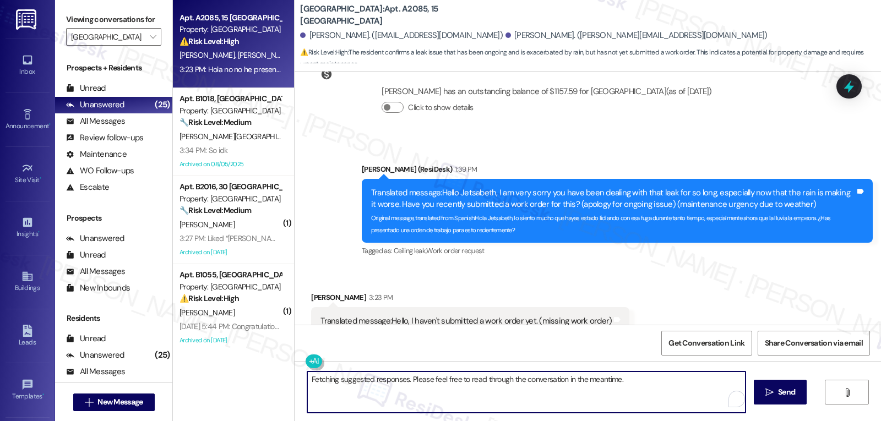
paste textarea "Hi Jetsabeth, thanks for sharing the photos. No worries, I’ll be happy to submi…"
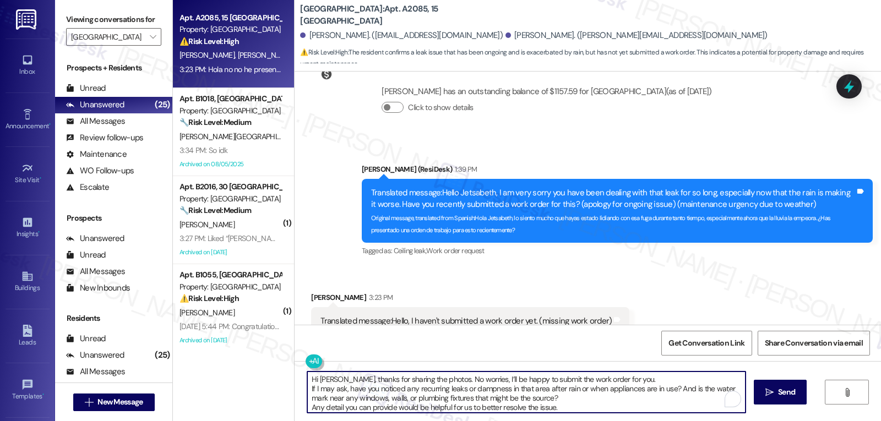
scroll to position [9, 0]
click at [599, 401] on textarea "Hi Jetsabeth, thanks for sharing the photos. No worries, I’ll be happy to submi…" at bounding box center [526, 392] width 438 height 41
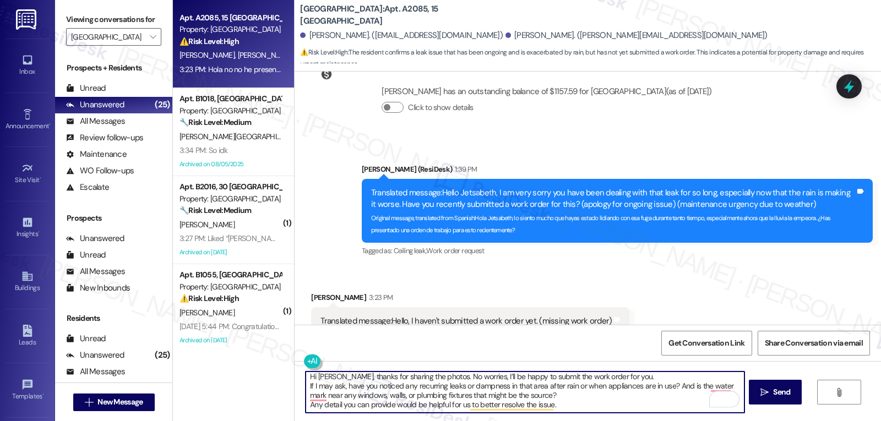
scroll to position [3, 0]
click at [572, 399] on textarea "Hi Jetsabeth, thanks for sharing the photos. No worries, I’ll be happy to submi…" at bounding box center [525, 392] width 438 height 41
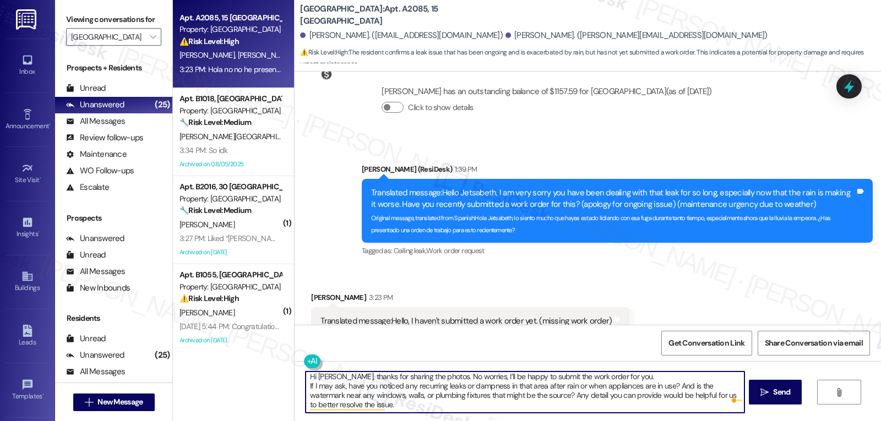
click at [383, 409] on textarea "Hi Jetsabeth, thanks for sharing the photos. No worries, I’ll be happy to submi…" at bounding box center [525, 392] width 438 height 41
drag, startPoint x: 303, startPoint y: 381, endPoint x: 441, endPoint y: 416, distance: 142.1
click at [441, 416] on div "Hi Jetsabeth, thanks for sharing the photos. No worries, I’ll be happy to submi…" at bounding box center [588, 402] width 587 height 83
click at [458, 401] on textarea "Hi Jetsabeth, thanks for sharing the photos. No worries, I’ll be happy to submi…" at bounding box center [525, 392] width 438 height 41
click at [426, 412] on textarea "Hi Jetsabeth, thanks for sharing the photos. No worries, I’ll be happy to submi…" at bounding box center [525, 392] width 438 height 41
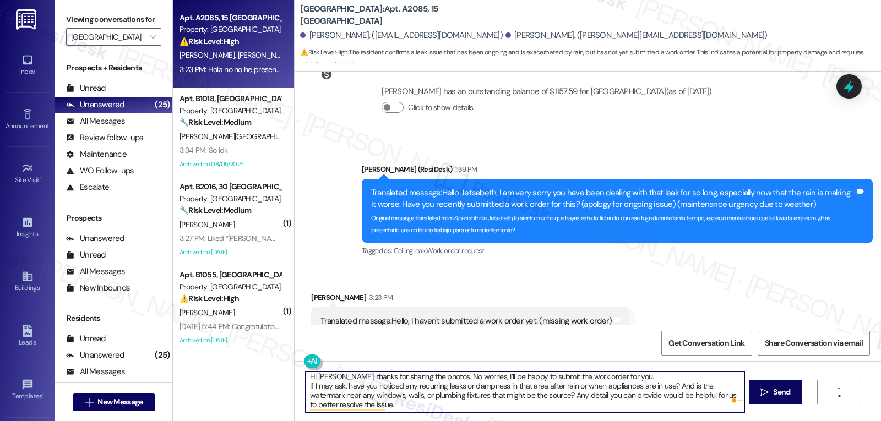
click at [636, 378] on textarea "Hi Jetsabeth, thanks for sharing the photos. No worries, I’ll be happy to submi…" at bounding box center [525, 392] width 438 height 41
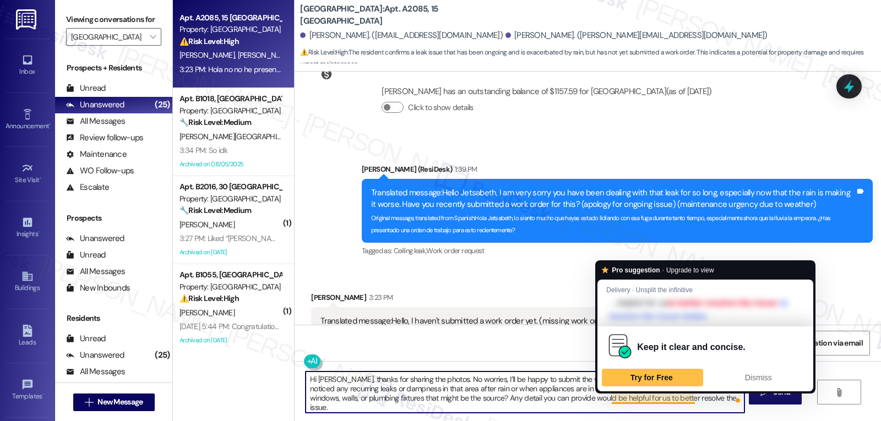
click at [694, 403] on textarea "Hi Jetsabeth, thanks for sharing the photos. No worries, I’ll be happy to submi…" at bounding box center [525, 392] width 438 height 41
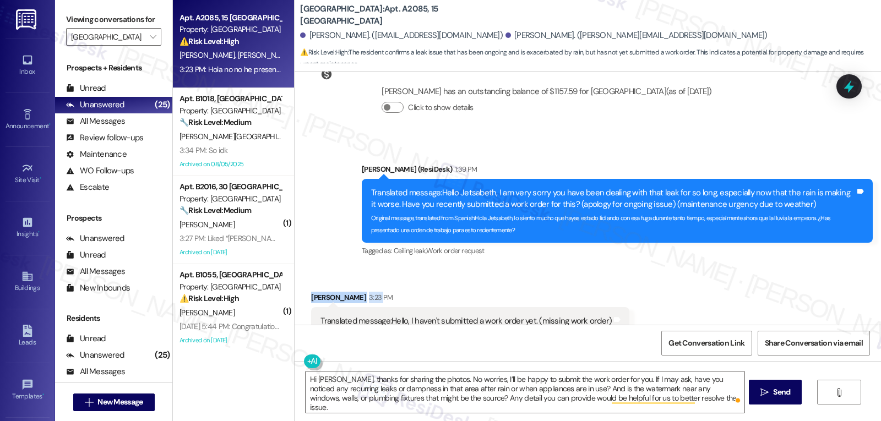
drag, startPoint x: 298, startPoint y: 255, endPoint x: 436, endPoint y: 255, distance: 137.1
click at [397, 284] on div "Received via SMS Jetsabeth Reyes 3:23 PM Translated message: Hello, I haven't s…" at bounding box center [470, 328] width 335 height 88
click at [305, 360] on button at bounding box center [346, 362] width 84 height 14
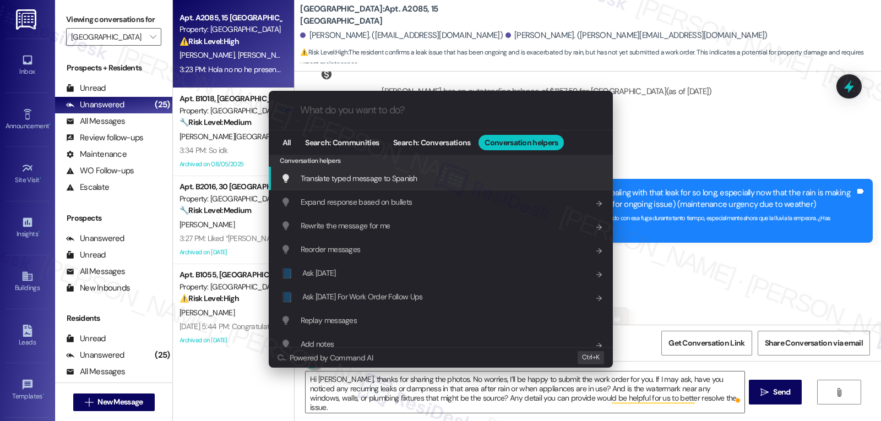
click at [404, 179] on span "Translate typed message to Spanish" at bounding box center [359, 178] width 117 height 10
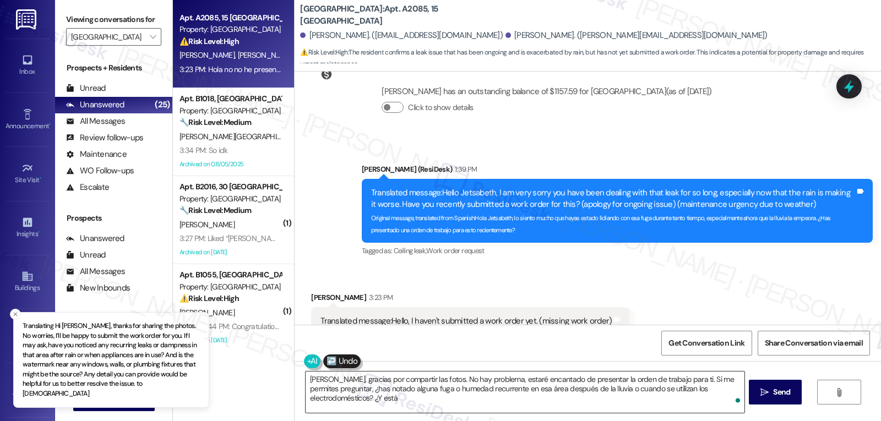
type textarea "Hola Jetsabeth, gracias por compartir las fotos. No hay problema, estaré encant…"
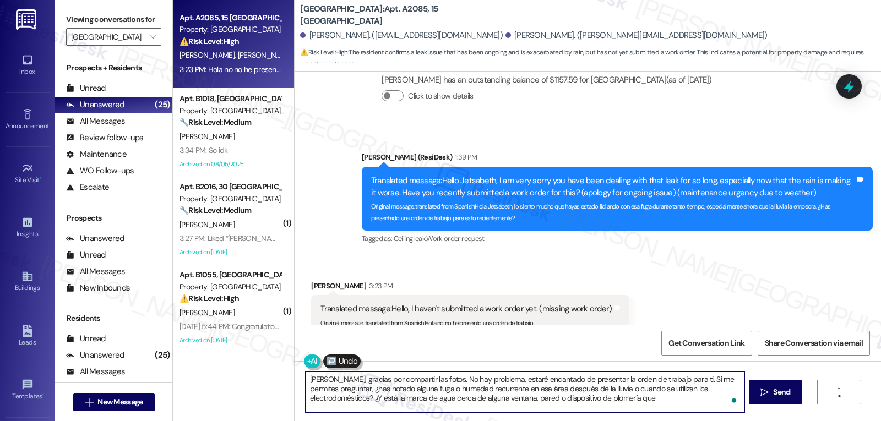
scroll to position [26, 0]
drag, startPoint x: 610, startPoint y: 388, endPoint x: 703, endPoint y: 447, distance: 109.7
click at [703, 421] on html "Inbox Go to Inbox Announcement • Send A Text Announcement Site Visit • Go to Si…" at bounding box center [440, 210] width 881 height 421
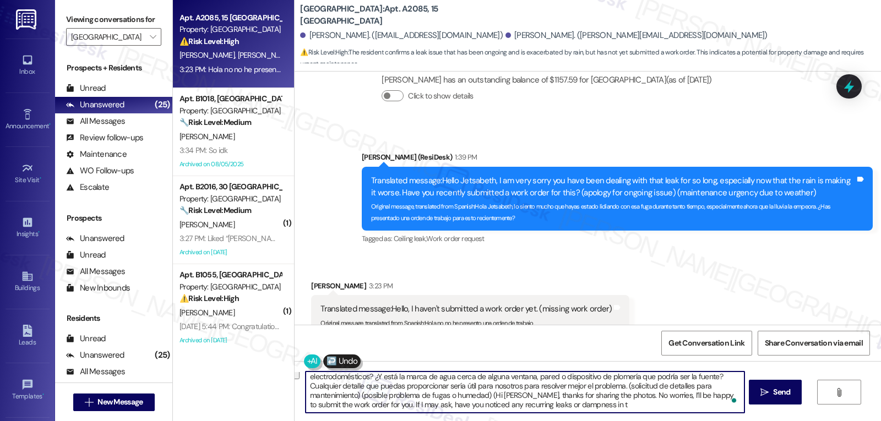
drag, startPoint x: 620, startPoint y: 389, endPoint x: 678, endPoint y: 447, distance: 82.2
click at [678, 421] on html "Inbox Go to Inbox Announcement • Send A Text Announcement Site Visit • Go to Si…" at bounding box center [440, 210] width 881 height 421
type textarea "[PERSON_NAME], gracias por compartir las fotos. No hay problema, estaré encanta…"
click at [768, 392] on span " Send" at bounding box center [775, 393] width 35 height 12
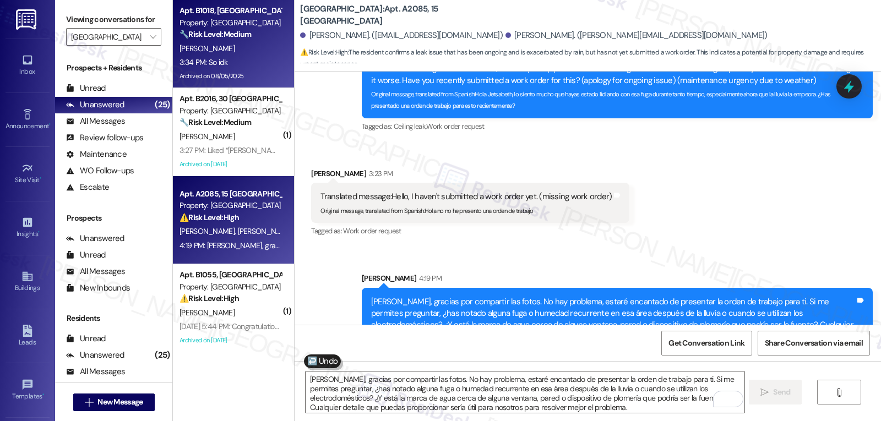
click at [232, 61] on div "3:34 PM: So idk 3:34 PM: So idk" at bounding box center [230, 63] width 104 height 14
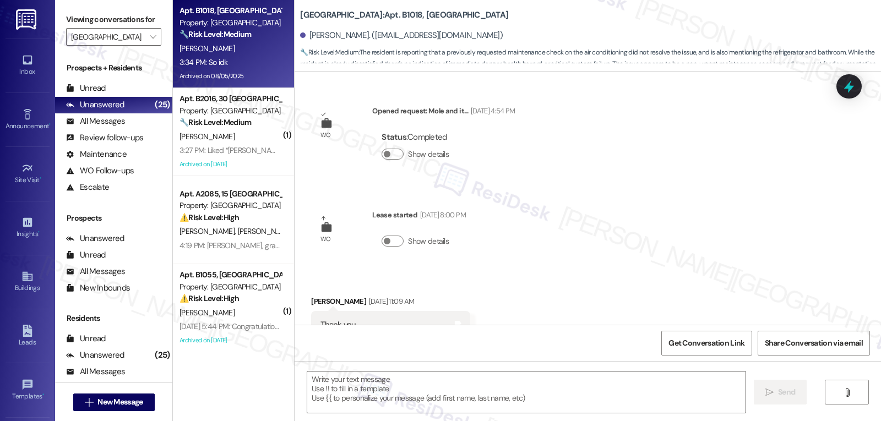
type textarea "Fetching suggested responses. Please feel free to read through the conversation…"
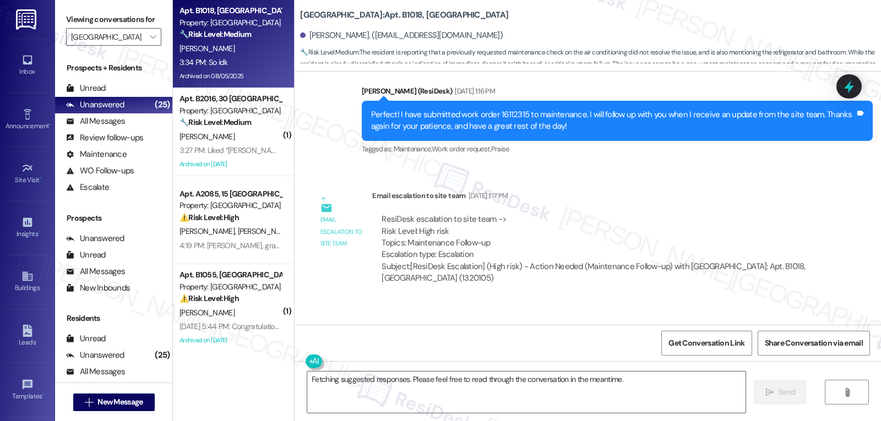
drag, startPoint x: 298, startPoint y: 269, endPoint x: 501, endPoint y: 290, distance: 204.2
click at [501, 301] on div "Received via SMS [PERSON_NAME] [DATE] 1:17 PM Thanks you so much and same to yo…" at bounding box center [588, 347] width 587 height 93
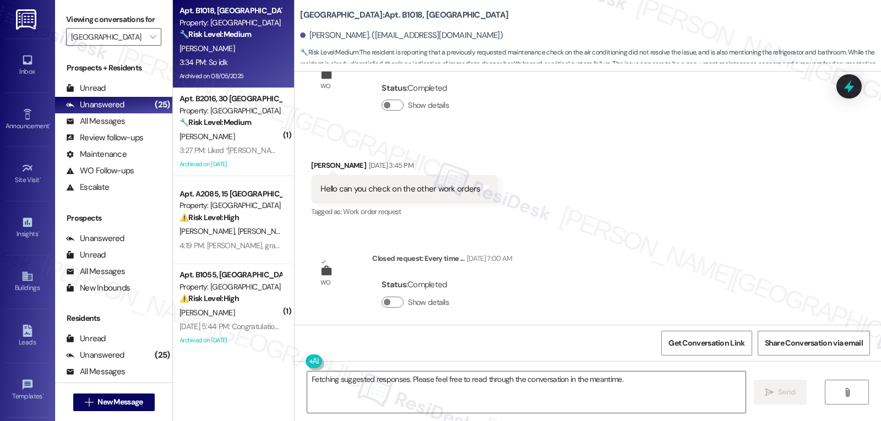
scroll to position [22724, 0]
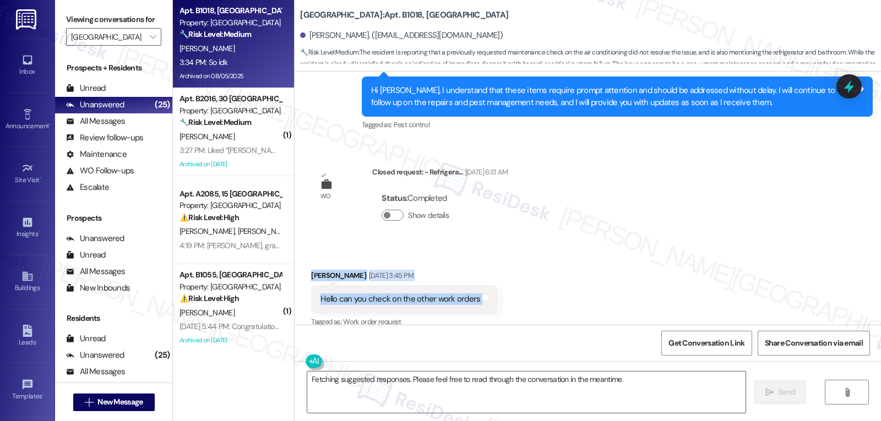
drag, startPoint x: 305, startPoint y: 227, endPoint x: 536, endPoint y: 245, distance: 232.0
click at [536, 245] on div "Received via SMS [PERSON_NAME] [DATE] 3:45 PM Hello can you check on the other …" at bounding box center [588, 291] width 587 height 93
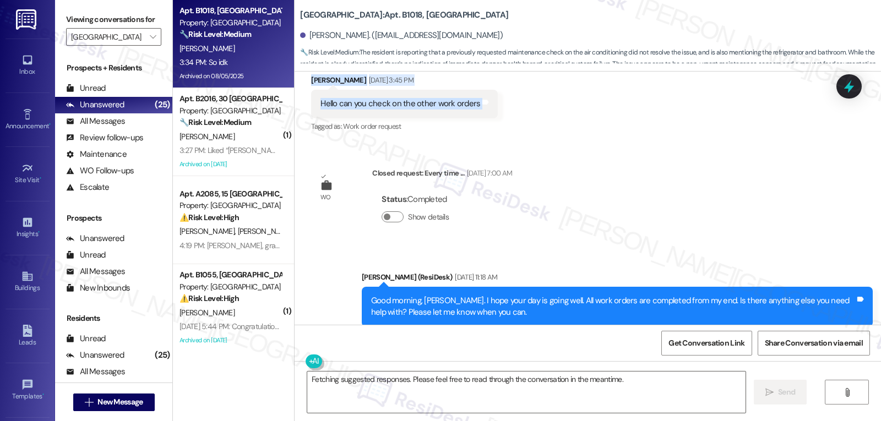
scroll to position [22945, 0]
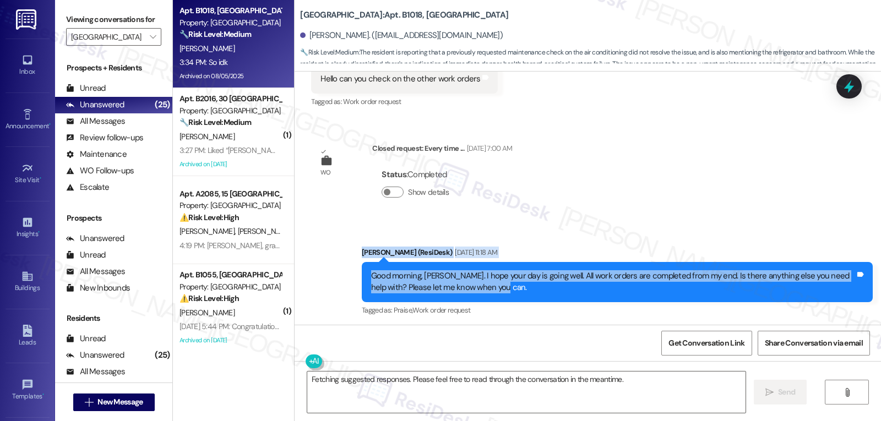
drag, startPoint x: 353, startPoint y: 204, endPoint x: 507, endPoint y: 252, distance: 161.6
click at [507, 252] on div "Sent via SMS [PERSON_NAME] (ResiDesk) [DATE] 11:18 AM Good morning, [PERSON_NAM…" at bounding box center [618, 282] width 528 height 88
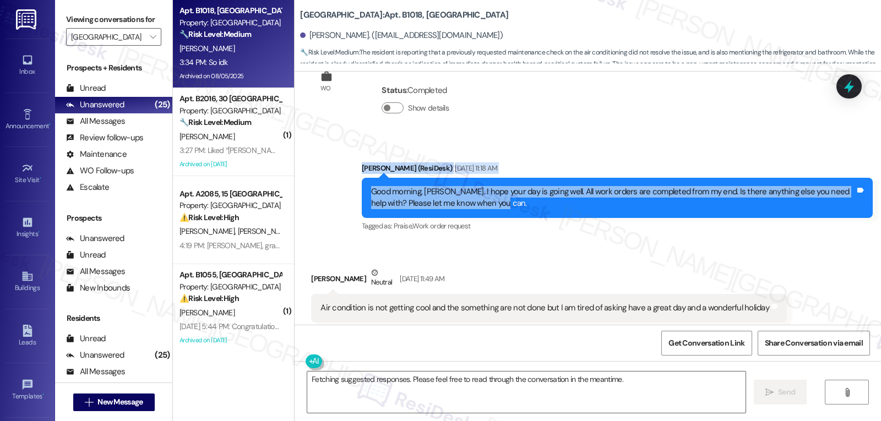
scroll to position [23055, 0]
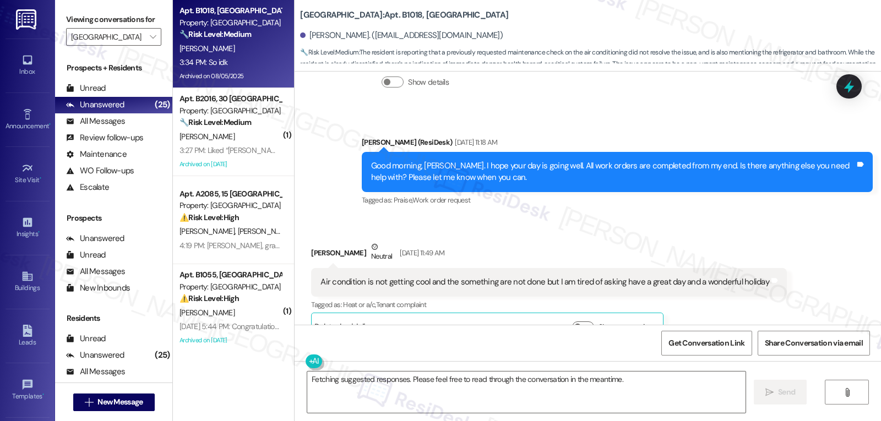
drag, startPoint x: 302, startPoint y: 208, endPoint x: 313, endPoint y: 214, distance: 12.6
click at [312, 233] on div "Received via SMS [PERSON_NAME] Neutral [DATE] 11:49 AM Air condition is not get…" at bounding box center [549, 291] width 492 height 116
drag, startPoint x: 312, startPoint y: 236, endPoint x: 471, endPoint y: 236, distance: 158.6
click at [471, 276] on div "Air condition is not getting cool and the something are not done but I am tired…" at bounding box center [544, 282] width 451 height 12
drag, startPoint x: 728, startPoint y: 236, endPoint x: 752, endPoint y: 237, distance: 23.7
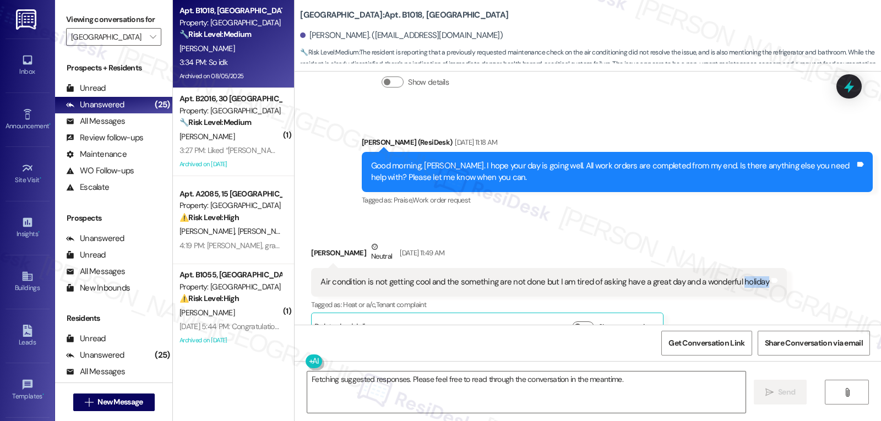
click at [752, 276] on div "Air condition is not getting cool and the something are not done but I am tired…" at bounding box center [545, 282] width 449 height 12
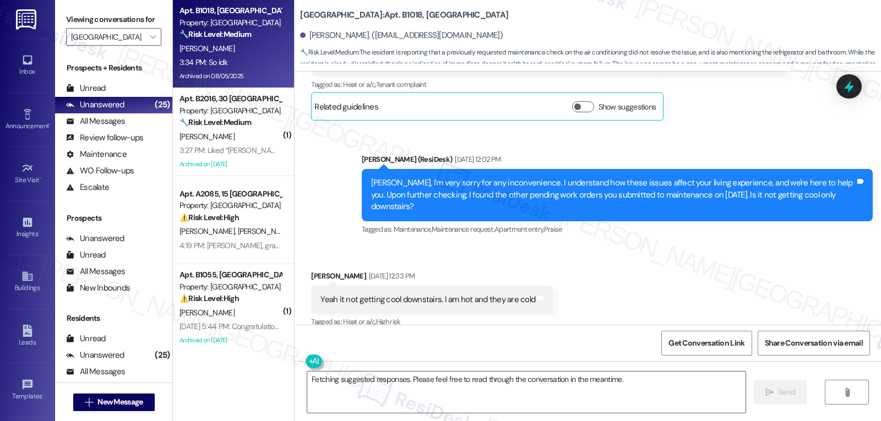
scroll to position [23165, 0]
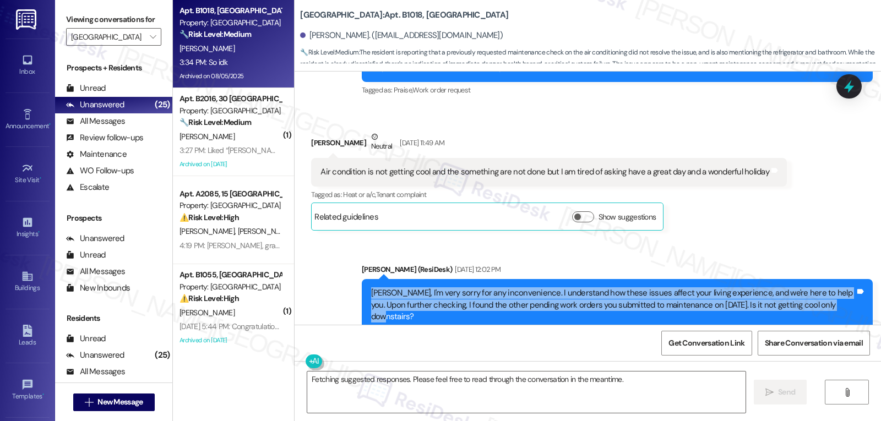
drag, startPoint x: 393, startPoint y: 252, endPoint x: 815, endPoint y: 272, distance: 422.9
click at [815, 279] on div "[PERSON_NAME], I'm very sorry for any inconvenience. I understand how these iss…" at bounding box center [617, 305] width 511 height 52
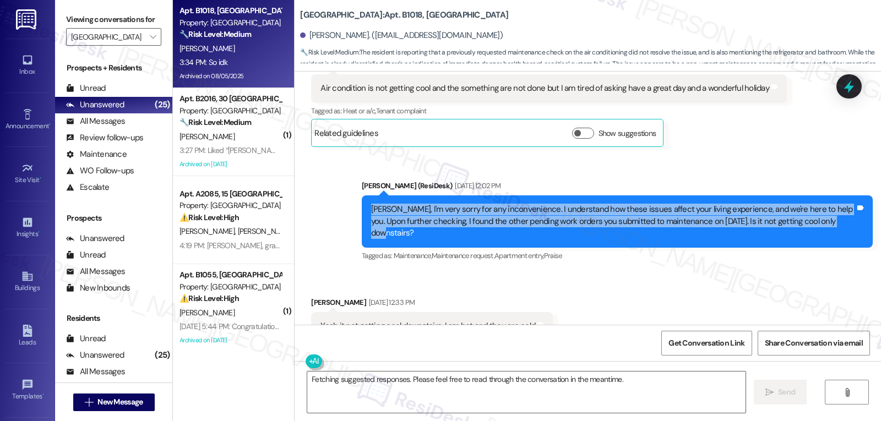
scroll to position [23275, 0]
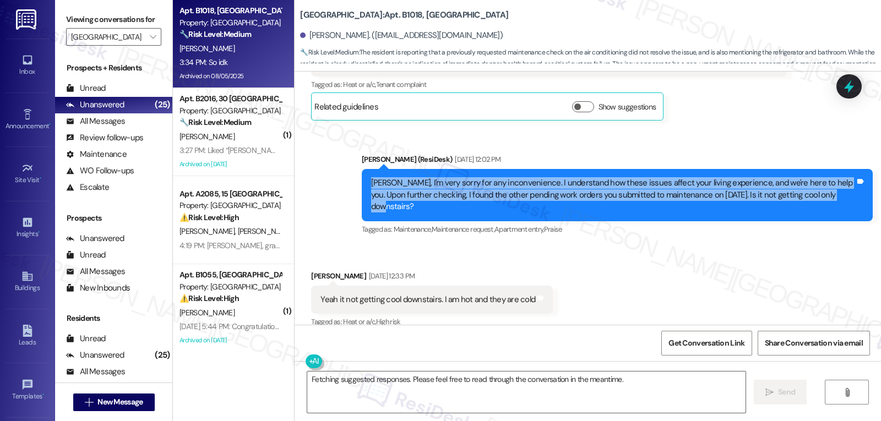
click at [430, 177] on div "[PERSON_NAME], I'm very sorry for any inconvenience. I understand how these iss…" at bounding box center [613, 194] width 484 height 35
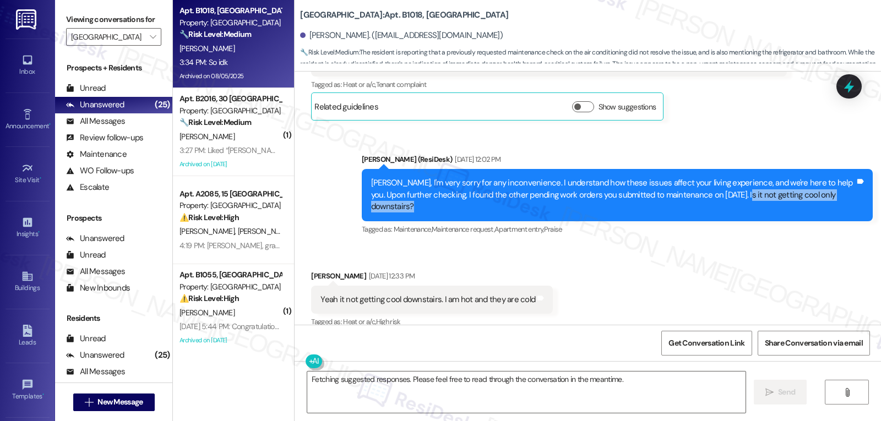
drag, startPoint x: 721, startPoint y: 151, endPoint x: 846, endPoint y: 156, distance: 125.1
click at [846, 169] on div "[PERSON_NAME], I'm very sorry for any inconvenience. I understand how these iss…" at bounding box center [617, 195] width 511 height 52
click at [763, 177] on div "[PERSON_NAME], I'm very sorry for any inconvenience. I understand how these iss…" at bounding box center [613, 194] width 484 height 35
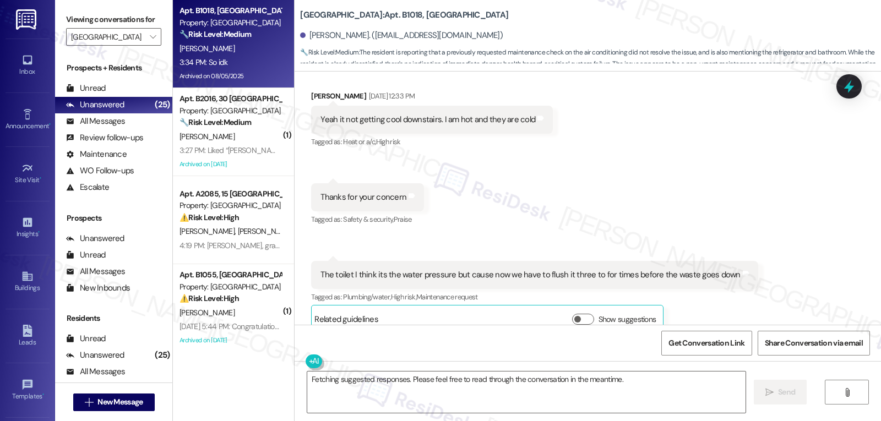
scroll to position [23495, 0]
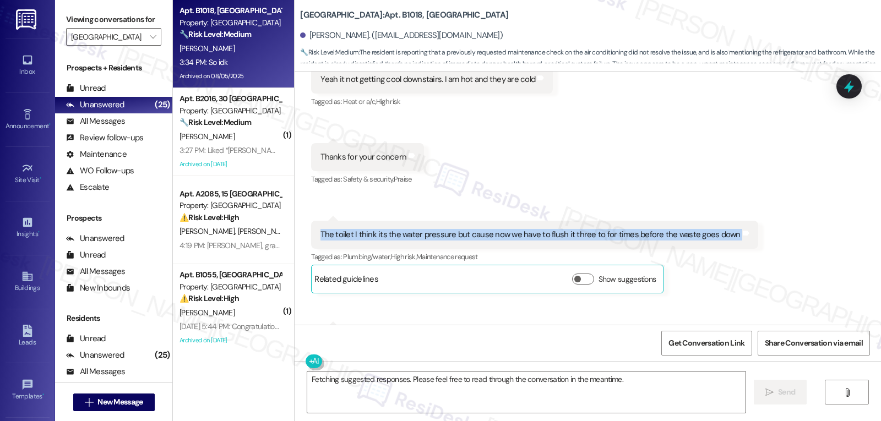
drag, startPoint x: 309, startPoint y: 174, endPoint x: 730, endPoint y: 177, distance: 420.8
click at [730, 221] on div "The toilet I think its the water pressure but cause now we have to flush it thr…" at bounding box center [534, 235] width 447 height 28
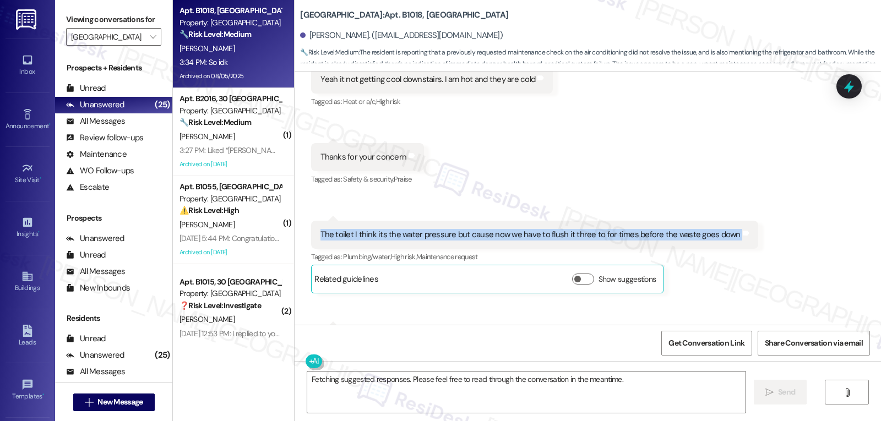
scroll to position [23606, 0]
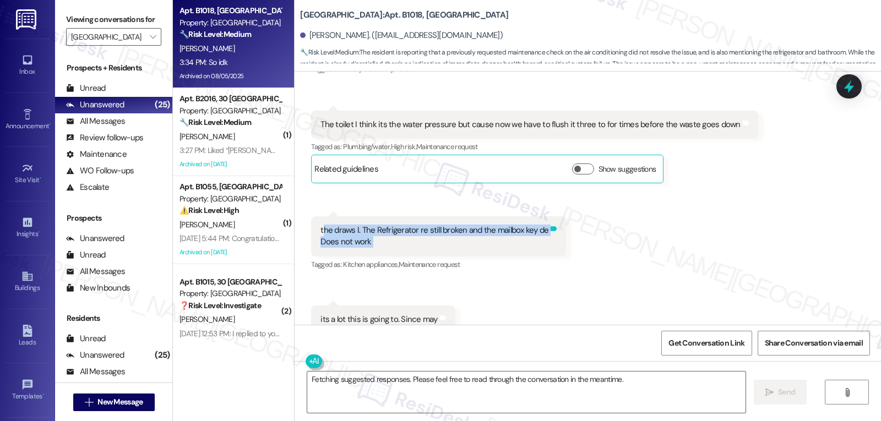
drag, startPoint x: 307, startPoint y: 173, endPoint x: 540, endPoint y: 180, distance: 233.6
click at [540, 216] on div "the draws I. The Refrigerator re still broken and the mailbox key de Does not w…" at bounding box center [438, 236] width 255 height 40
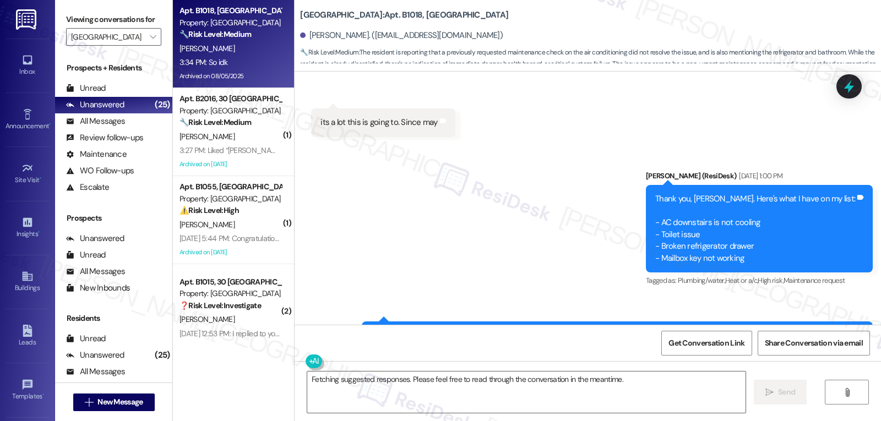
scroll to position [23826, 0]
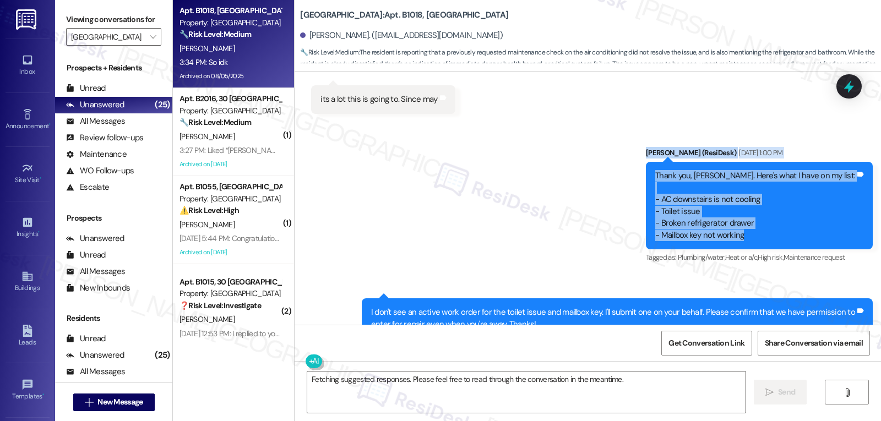
drag, startPoint x: 660, startPoint y: 96, endPoint x: 786, endPoint y: 178, distance: 150.9
click at [786, 178] on div "Sent via SMS [PERSON_NAME] (ResiDesk) [DATE] 1:00 PM Thank you, [PERSON_NAME]. …" at bounding box center [759, 206] width 243 height 135
click at [709, 170] on div "Thank you, [PERSON_NAME]. Here's what I have on my list: - AC downstairs is not…" at bounding box center [755, 205] width 200 height 71
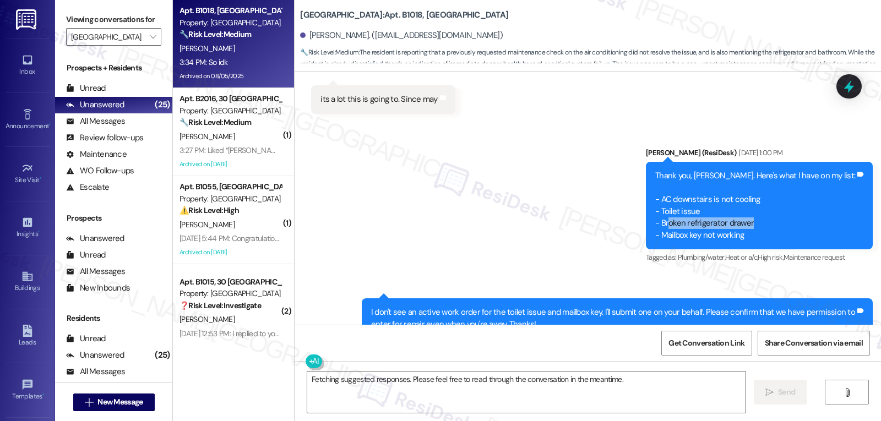
drag, startPoint x: 685, startPoint y: 162, endPoint x: 767, endPoint y: 162, distance: 82.1
click at [767, 170] on div "Thank you, [PERSON_NAME]. Here's what I have on my list: - AC downstairs is not…" at bounding box center [755, 205] width 200 height 71
drag, startPoint x: 691, startPoint y: 178, endPoint x: 698, endPoint y: 178, distance: 6.6
click at [698, 178] on div "Thank you, [PERSON_NAME]. Here's what I have on my list: - AC downstairs is not…" at bounding box center [755, 205] width 200 height 71
click at [730, 177] on div "Thank you, [PERSON_NAME]. Here's what I have on my list: - AC downstairs is not…" at bounding box center [755, 205] width 200 height 71
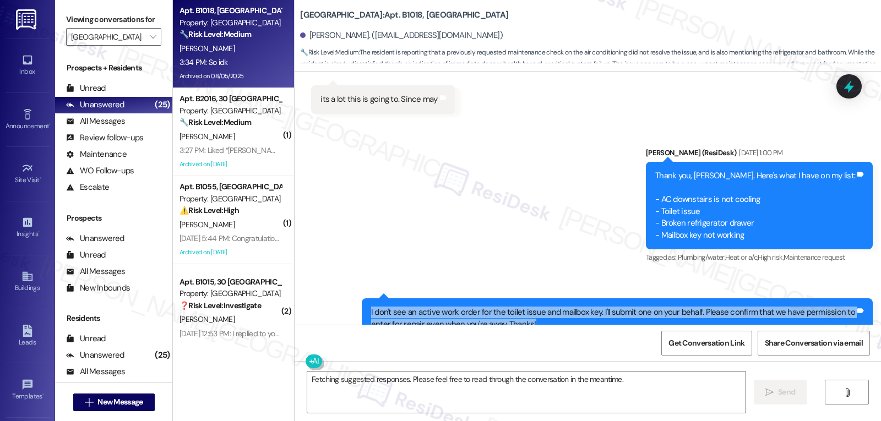
drag, startPoint x: 362, startPoint y: 249, endPoint x: 578, endPoint y: 264, distance: 216.4
click at [578, 307] on div "I don't see an active work order for the toilet issue and mailbox key. I'll sub…" at bounding box center [613, 319] width 486 height 24
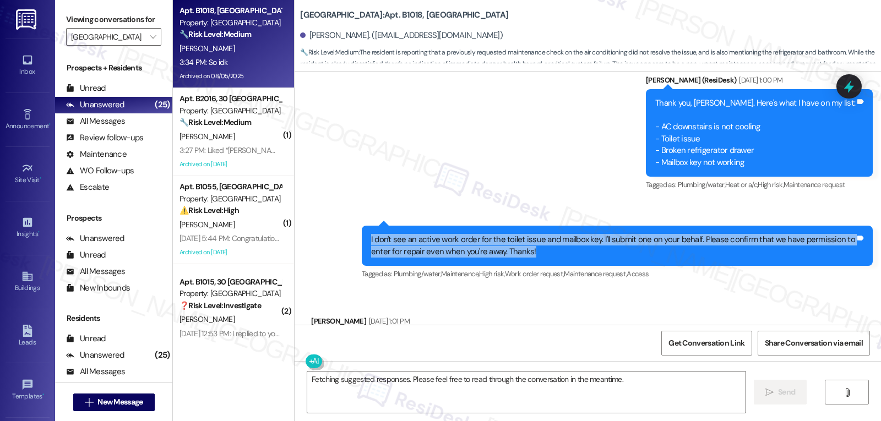
scroll to position [23936, 0]
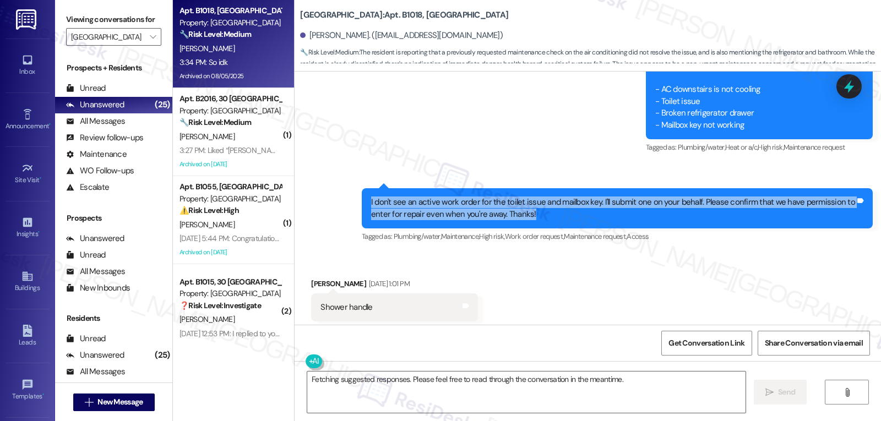
click at [541, 197] on div "I don't see an active work order for the toilet issue and mailbox key. I'll sub…" at bounding box center [613, 209] width 484 height 24
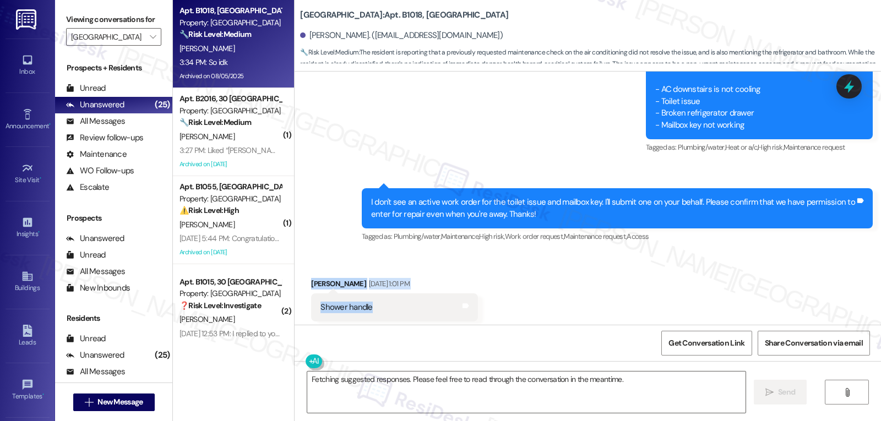
drag, startPoint x: 302, startPoint y: 225, endPoint x: 410, endPoint y: 243, distance: 109.4
click at [408, 270] on div "Received via SMS [PERSON_NAME] [DATE] 1:01 PM Shower handle Tags and notes Tagg…" at bounding box center [394, 308] width 183 height 77
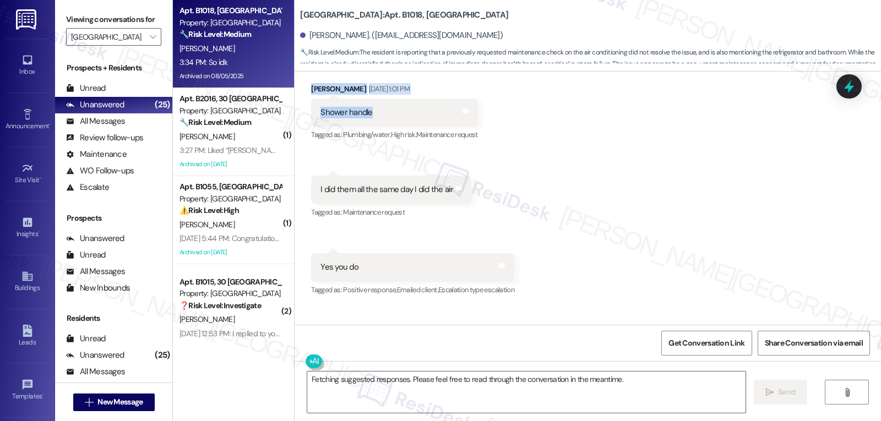
scroll to position [24156, 0]
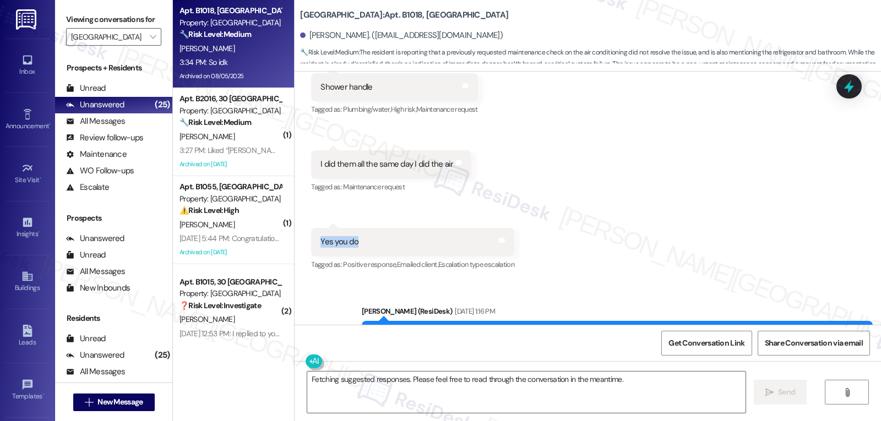
drag, startPoint x: 308, startPoint y: 182, endPoint x: 398, endPoint y: 184, distance: 90.3
click at [398, 228] on div "Yes you do Tags and notes" at bounding box center [412, 242] width 203 height 28
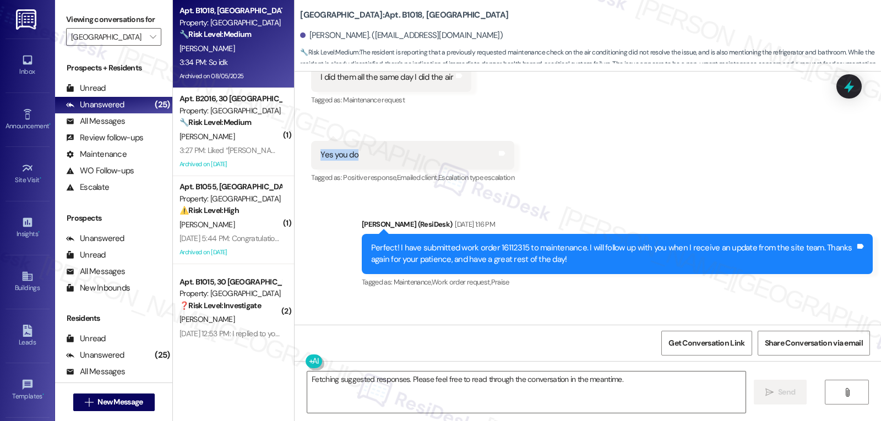
scroll to position [24266, 0]
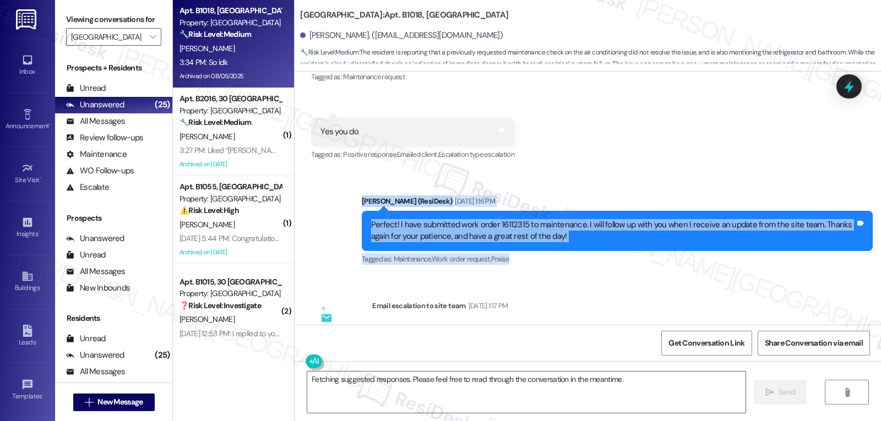
drag, startPoint x: 351, startPoint y: 140, endPoint x: 632, endPoint y: 197, distance: 286.4
click at [632, 197] on div "Sent via SMS [PERSON_NAME] (ResiDesk) [DATE] 1:16 PM Perfect! I have submitted …" at bounding box center [618, 231] width 528 height 88
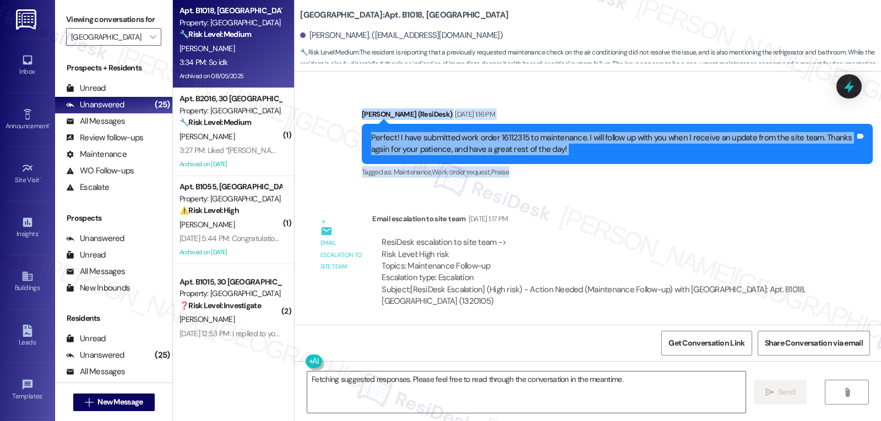
scroll to position [24377, 0]
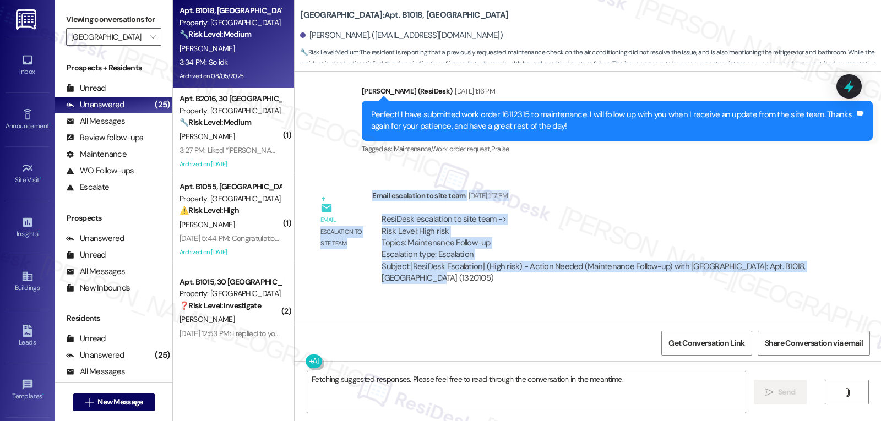
drag, startPoint x: 363, startPoint y: 139, endPoint x: 802, endPoint y: 221, distance: 446.0
click at [802, 221] on div "Email escalation to site team Email escalation to site team [DATE] 1:17 PM Resi…" at bounding box center [567, 241] width 528 height 119
click at [357, 190] on div "Email escalation to site team" at bounding box center [341, 223] width 55 height 66
drag, startPoint x: 376, startPoint y: 141, endPoint x: 781, endPoint y: 221, distance: 413.1
click at [781, 221] on div "Email escalation to site team Email escalation to site team [DATE] 1:17 PM Resi…" at bounding box center [567, 241] width 528 height 119
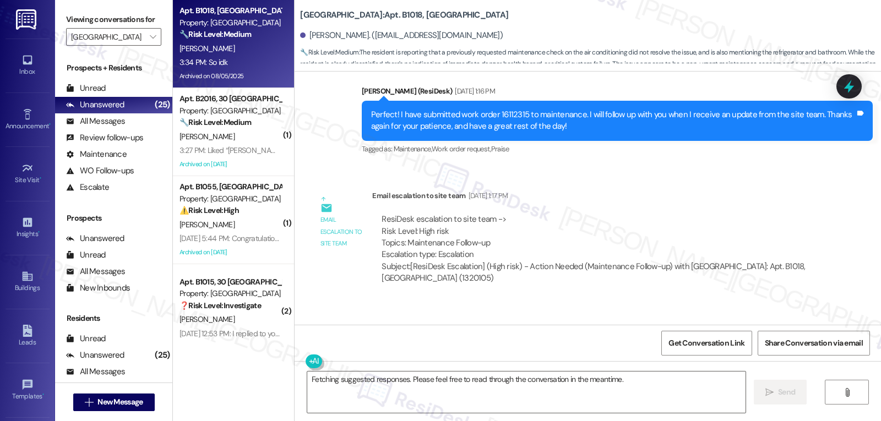
drag, startPoint x: 295, startPoint y: 271, endPoint x: 457, endPoint y: 289, distance: 163.4
click at [457, 301] on div "Received via SMS [PERSON_NAME] [DATE] 1:17 PM Thanks you so much and same to yo…" at bounding box center [588, 347] width 587 height 93
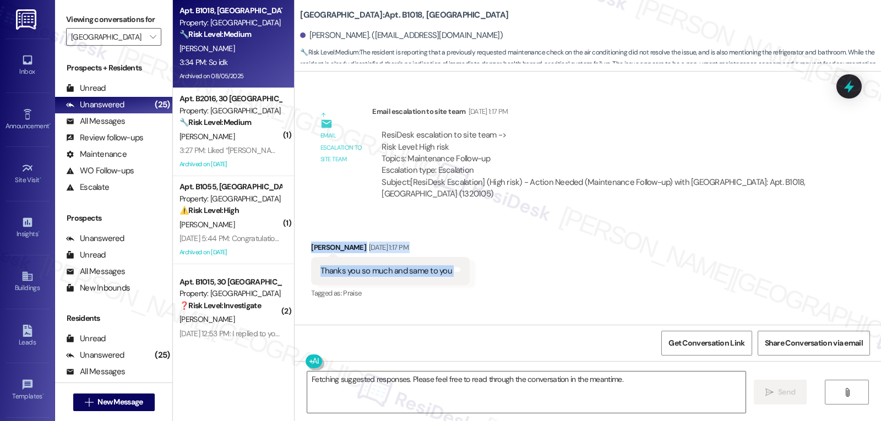
scroll to position [24487, 0]
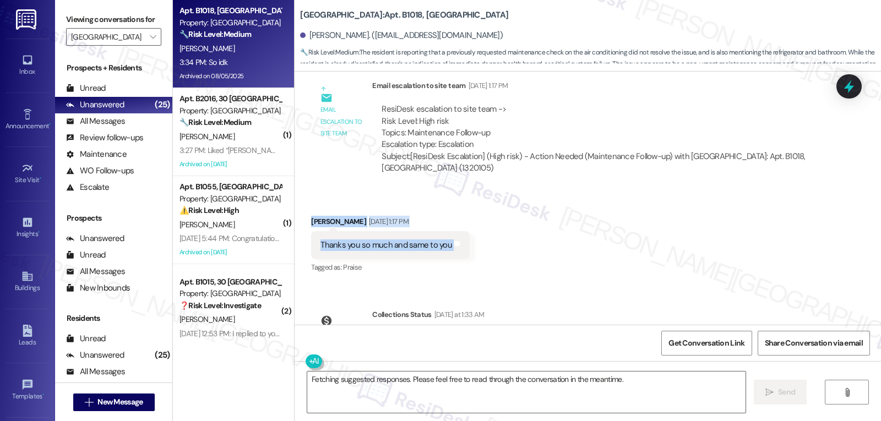
click at [383, 216] on div "[DATE] 1:17 PM" at bounding box center [387, 222] width 42 height 12
click at [382, 216] on div "[DATE] 1:17 PM" at bounding box center [387, 222] width 42 height 12
drag, startPoint x: 382, startPoint y: 162, endPoint x: 394, endPoint y: 180, distance: 21.1
click at [393, 216] on div "[PERSON_NAME] [DATE] 1:17 PM Thanks you so much and same to you Tags and notes …" at bounding box center [390, 246] width 159 height 60
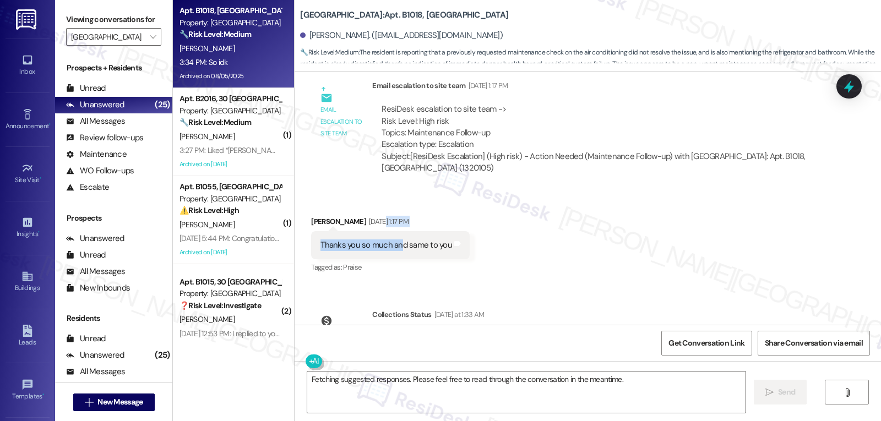
click at [381, 216] on div "[DATE] 1:17 PM" at bounding box center [387, 222] width 42 height 12
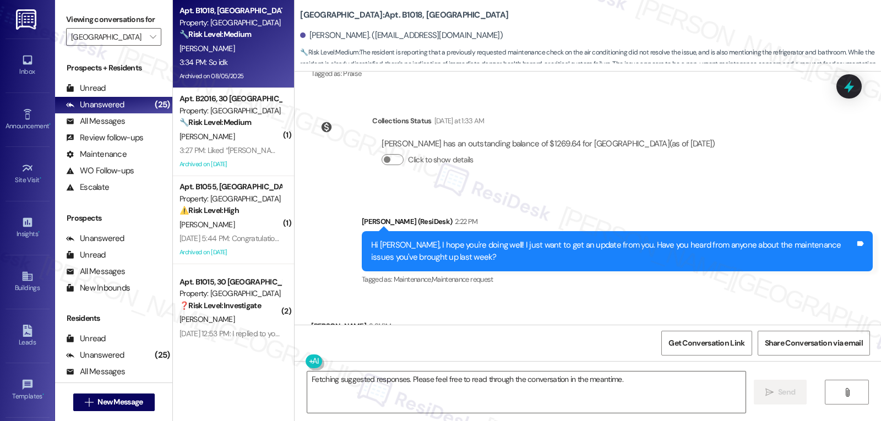
scroll to position [24707, 0]
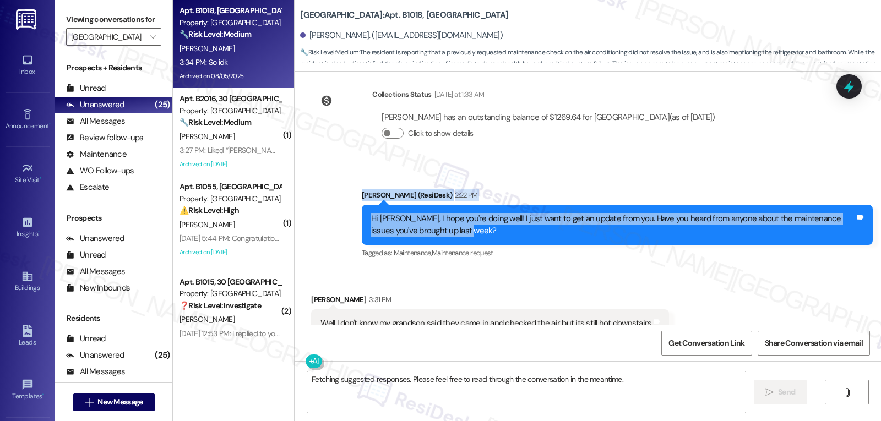
drag, startPoint x: 350, startPoint y: 137, endPoint x: 496, endPoint y: 183, distance: 153.1
click at [496, 183] on div "Sent via SMS [PERSON_NAME] (ResiDesk) 2:22 PM Hi [PERSON_NAME], I hope you're d…" at bounding box center [618, 225] width 528 height 88
click at [844, 91] on icon at bounding box center [849, 86] width 19 height 19
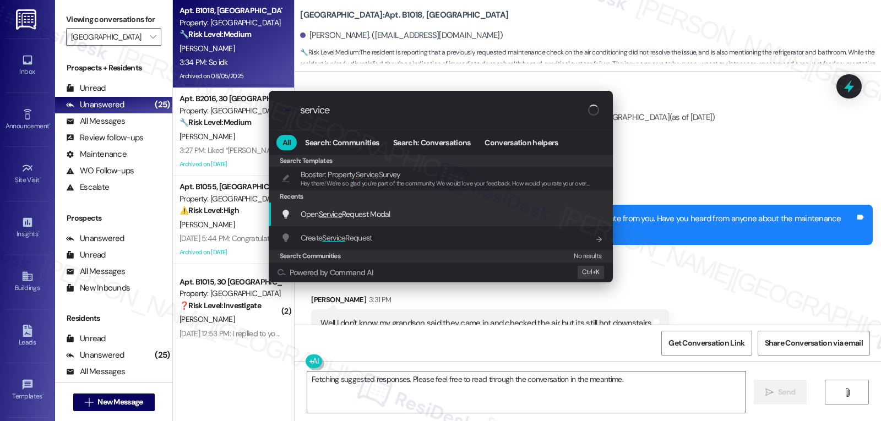
type input "service"
click at [377, 210] on span "Open Service Request Modal" at bounding box center [346, 214] width 90 height 10
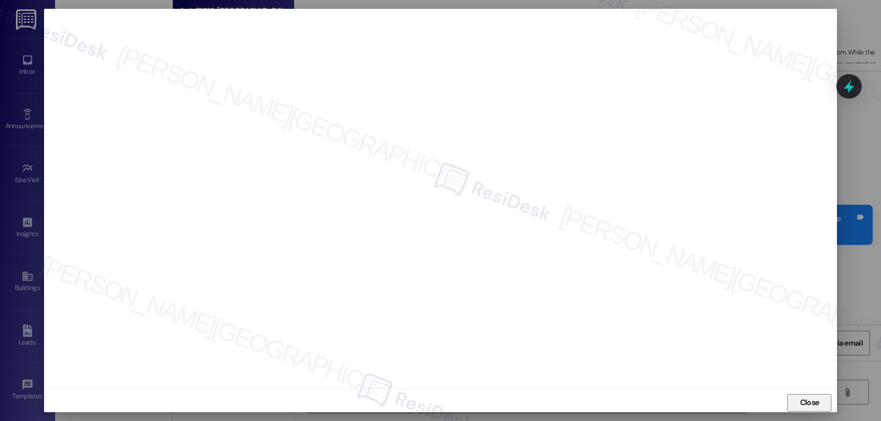
click at [798, 399] on span "Close" at bounding box center [810, 403] width 24 height 12
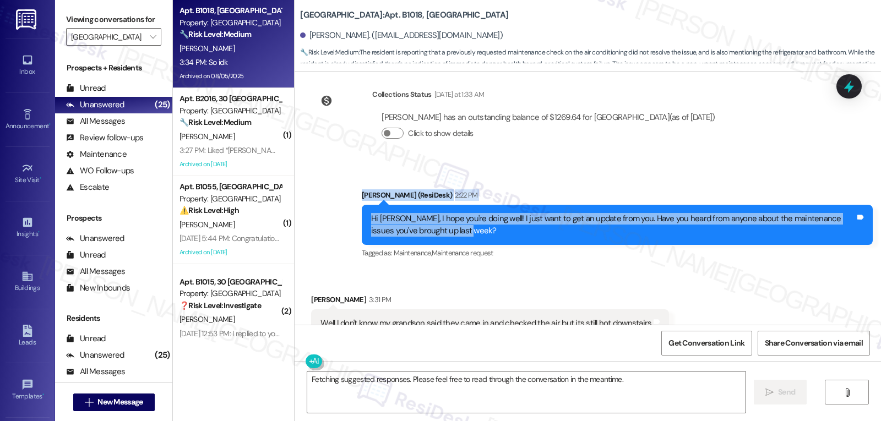
drag, startPoint x: 362, startPoint y: 142, endPoint x: 575, endPoint y: 180, distance: 216.4
click at [575, 181] on div "Sent via SMS [PERSON_NAME] (ResiDesk) 2:22 PM Hi [PERSON_NAME], I hope you're d…" at bounding box center [618, 225] width 528 height 88
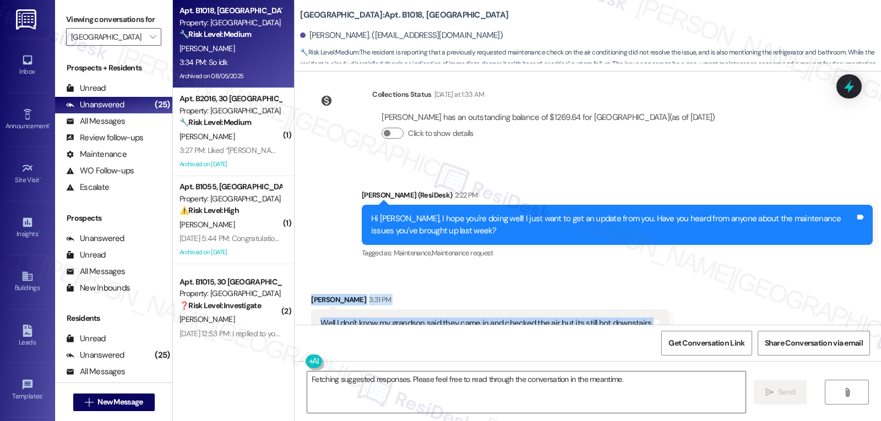
drag, startPoint x: 303, startPoint y: 241, endPoint x: 677, endPoint y: 265, distance: 374.7
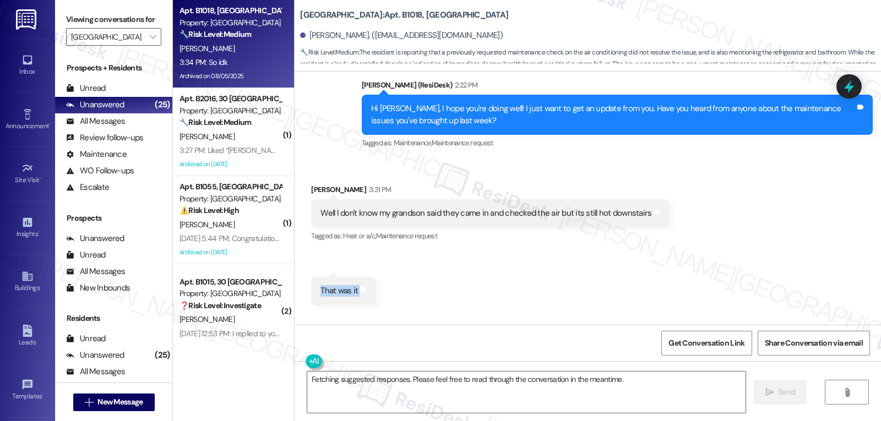
drag, startPoint x: 314, startPoint y: 226, endPoint x: 389, endPoint y: 233, distance: 75.2
click at [389, 233] on div "Received via SMS [PERSON_NAME] 3:31 PM Well I don't know my grandson said they …" at bounding box center [588, 381] width 587 height 444
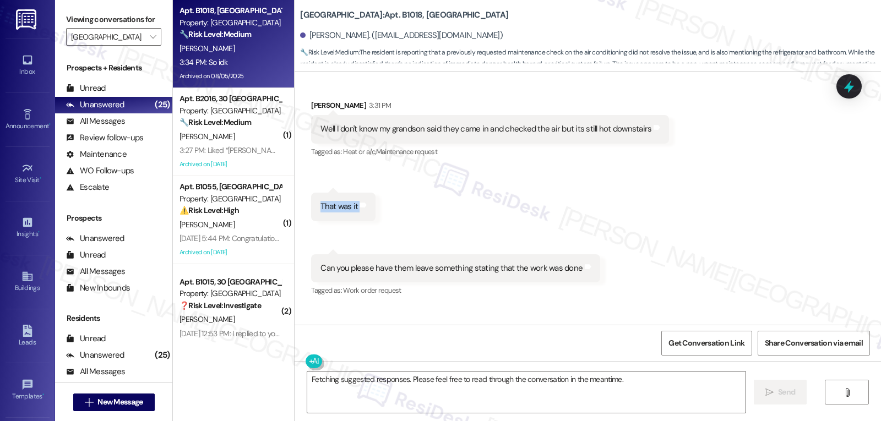
scroll to position [24927, 0]
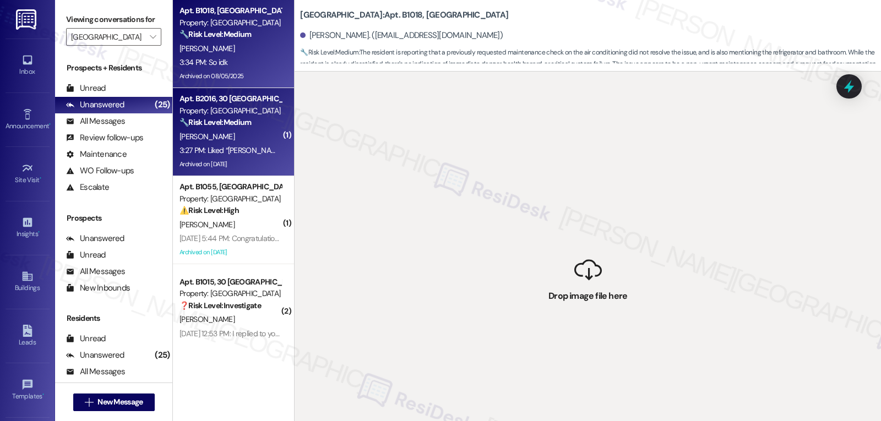
click at [248, 112] on div "Property: [GEOGRAPHIC_DATA]" at bounding box center [231, 111] width 102 height 12
click at [231, 39] on strong "🔧 Risk Level: Medium" at bounding box center [216, 34] width 72 height 10
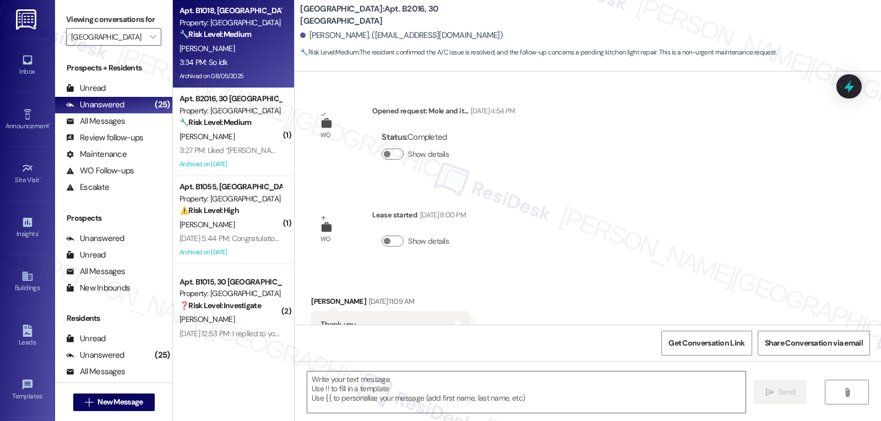
type textarea "Fetching suggested responses. Please feel free to read through the conversation…"
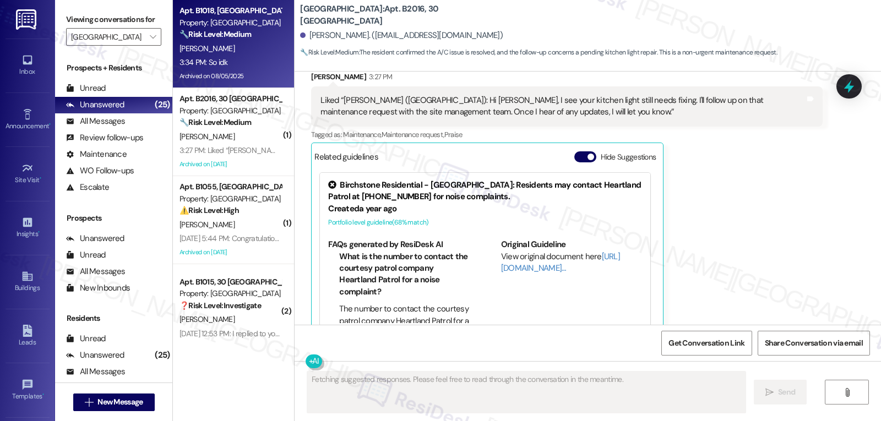
scroll to position [4302, 0]
click at [746, 249] on div "[PERSON_NAME] 3:27 PM Liked “[PERSON_NAME] ([GEOGRAPHIC_DATA]): Hi [PERSON_NAME…" at bounding box center [566, 206] width 511 height 269
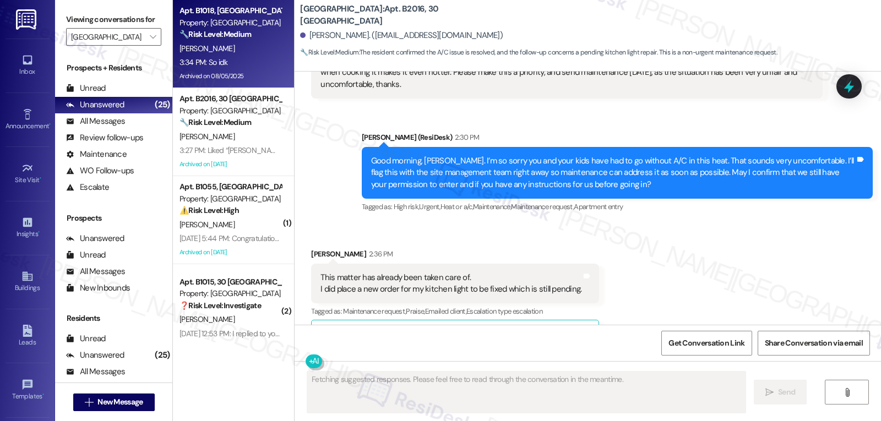
scroll to position [3641, 0]
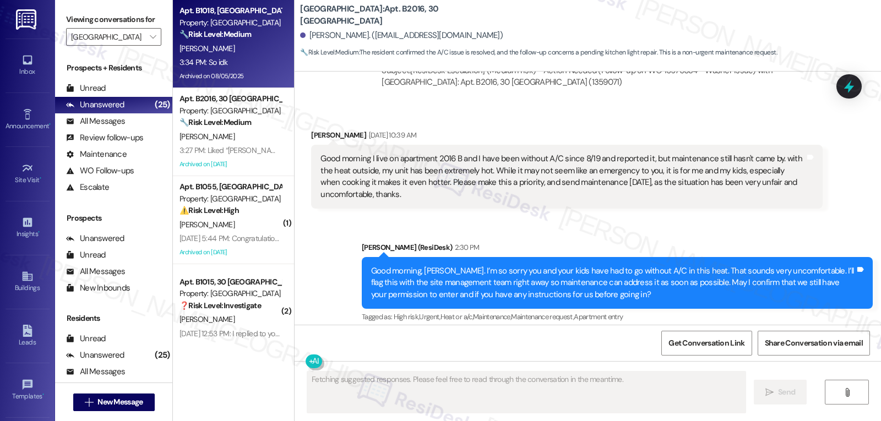
click at [225, 60] on div "3:34 PM: So idk 3:34 PM: So idk" at bounding box center [230, 63] width 104 height 14
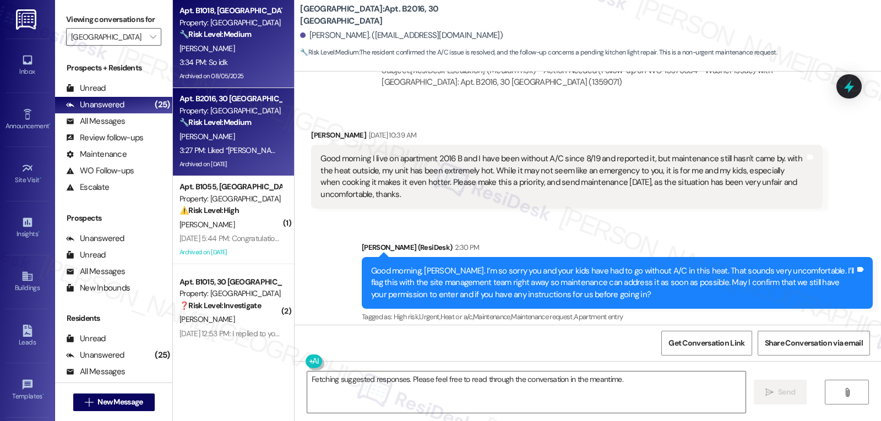
click at [228, 142] on div "[PERSON_NAME]" at bounding box center [230, 137] width 104 height 14
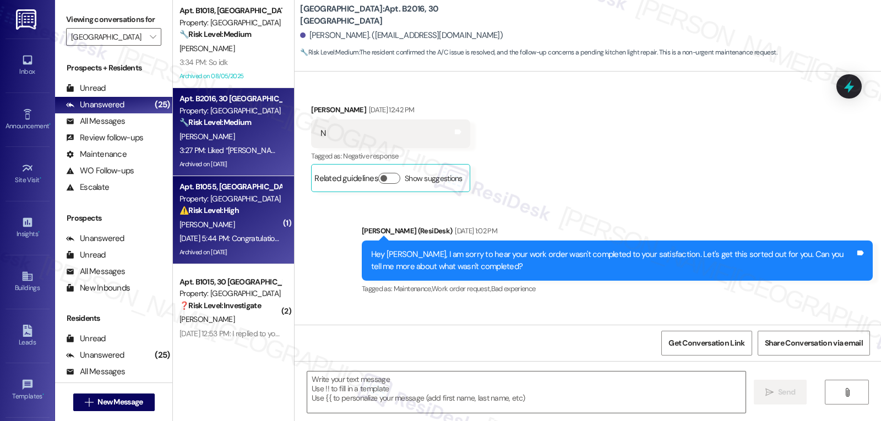
type textarea "Fetching suggested responses. Please feel free to read through the conversation…"
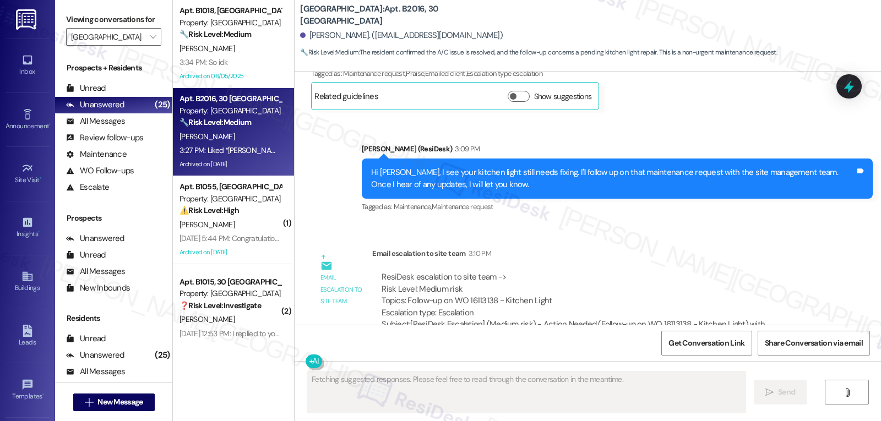
scroll to position [4302, 0]
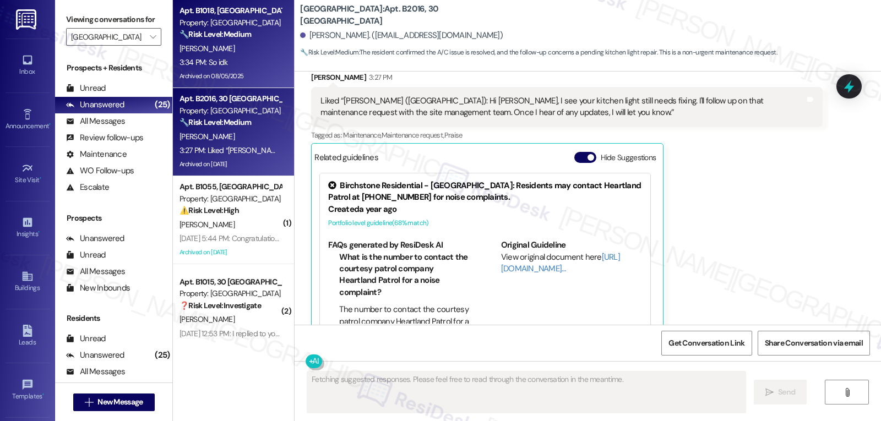
click at [242, 56] on div "3:34 PM: So idk 3:34 PM: So idk" at bounding box center [230, 63] width 104 height 14
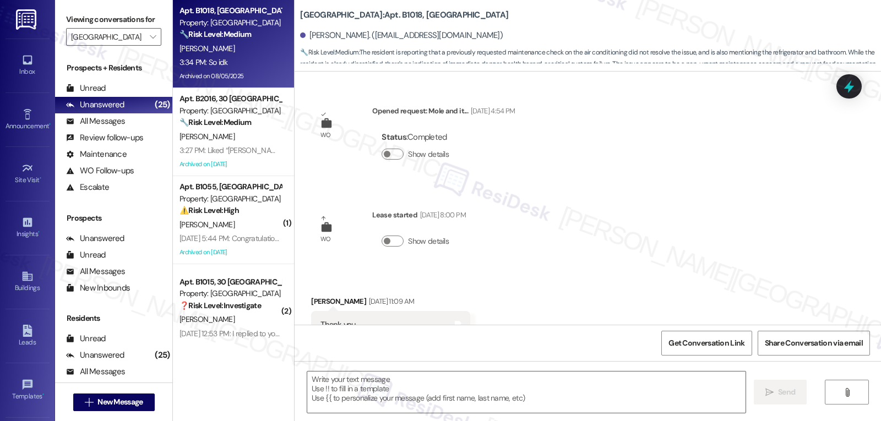
type textarea "Fetching suggested responses. Please feel free to read through the conversation…"
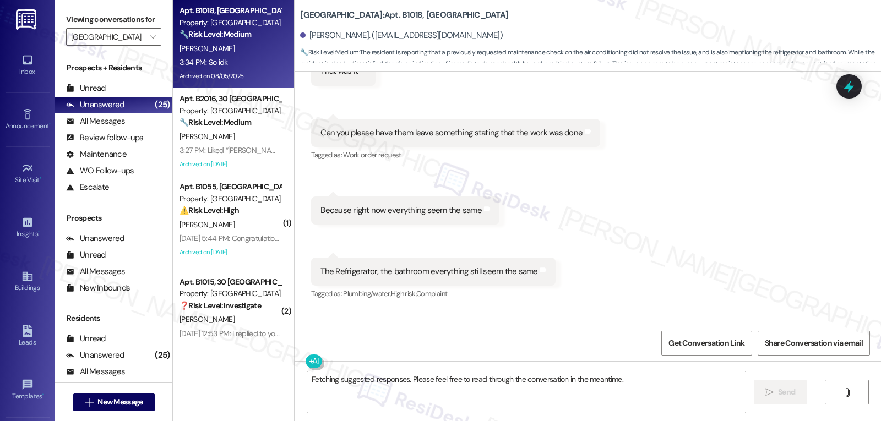
scroll to position [25037, 0]
click at [427, 359] on sub "Original message, translated from German : So idk" at bounding box center [381, 363] width 120 height 8
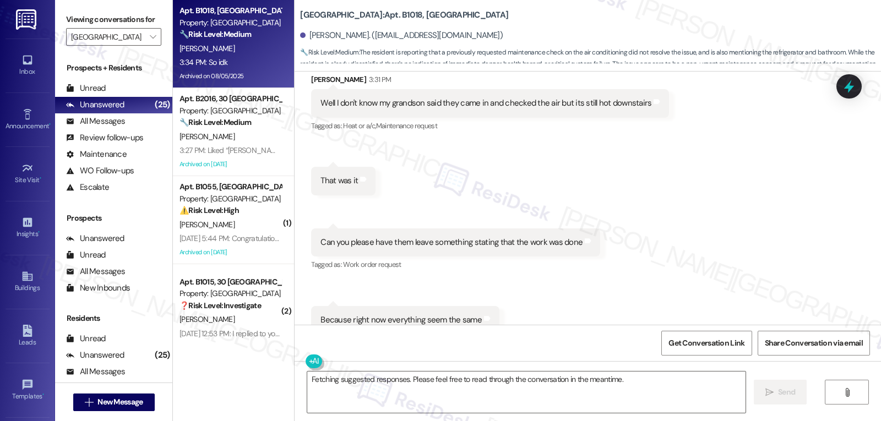
scroll to position [24817, 0]
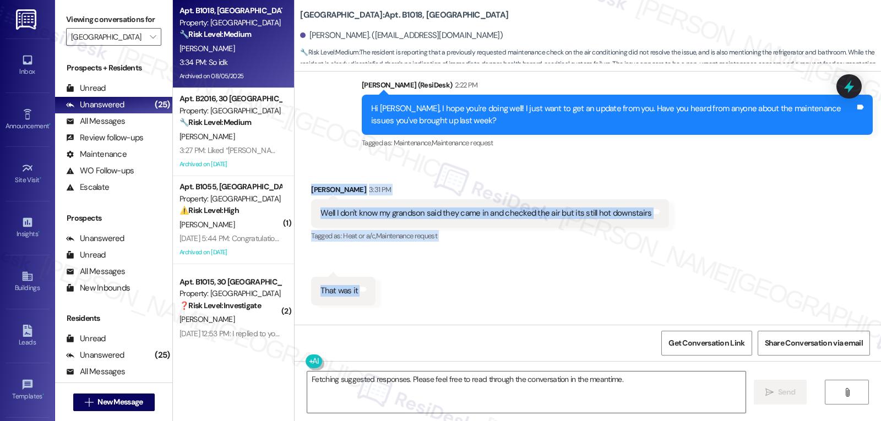
drag, startPoint x: 296, startPoint y: 129, endPoint x: 667, endPoint y: 302, distance: 409.3
click at [667, 302] on div "Received via SMS [PERSON_NAME] 3:31 PM Well I don't know my grandson said they …" at bounding box center [588, 381] width 587 height 444
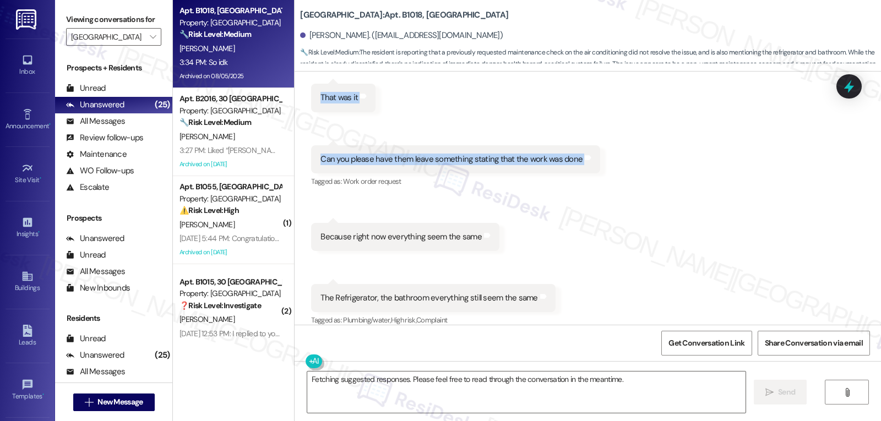
scroll to position [25037, 0]
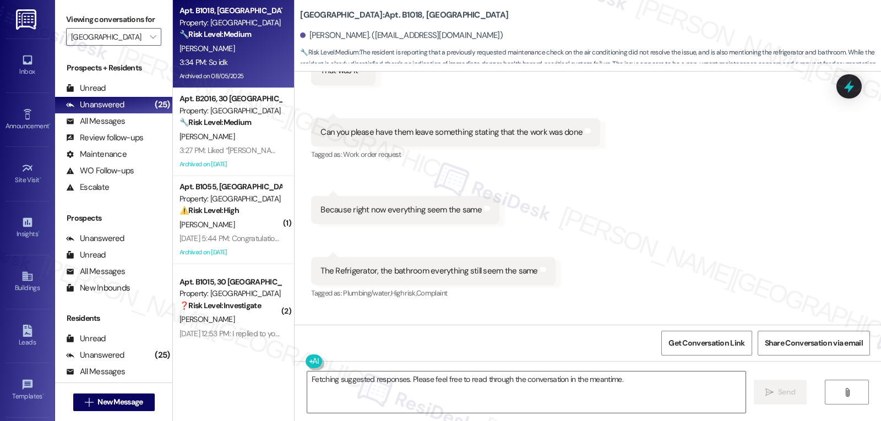
click at [553, 245] on div "Received via SMS Charlene Crosland 3:31 PM Well I don't know my grandson said t…" at bounding box center [588, 161] width 587 height 444
click at [846, 88] on icon at bounding box center [849, 86] width 13 height 17
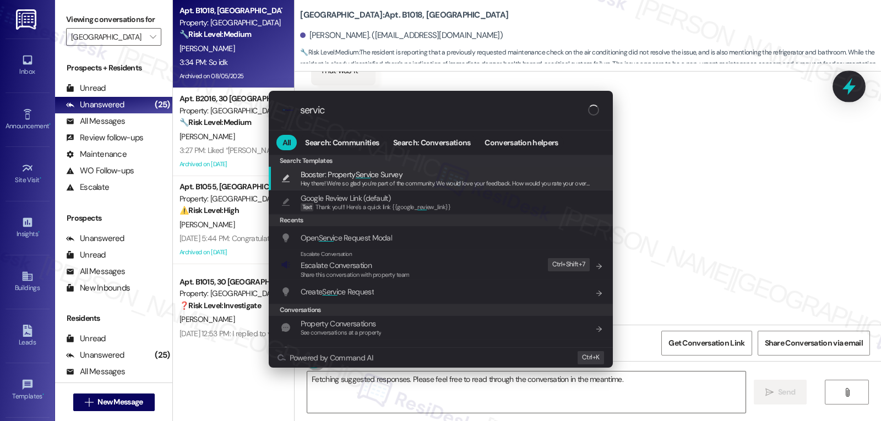
type input "service"
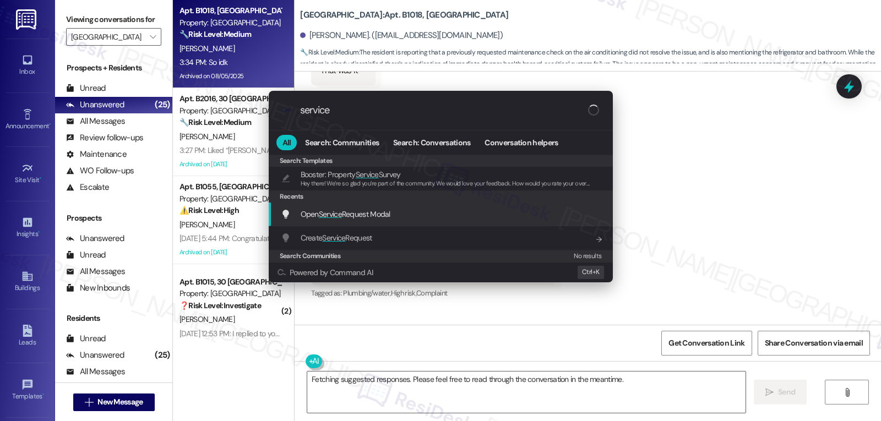
click at [371, 209] on span "Open Service Request Modal" at bounding box center [346, 214] width 90 height 10
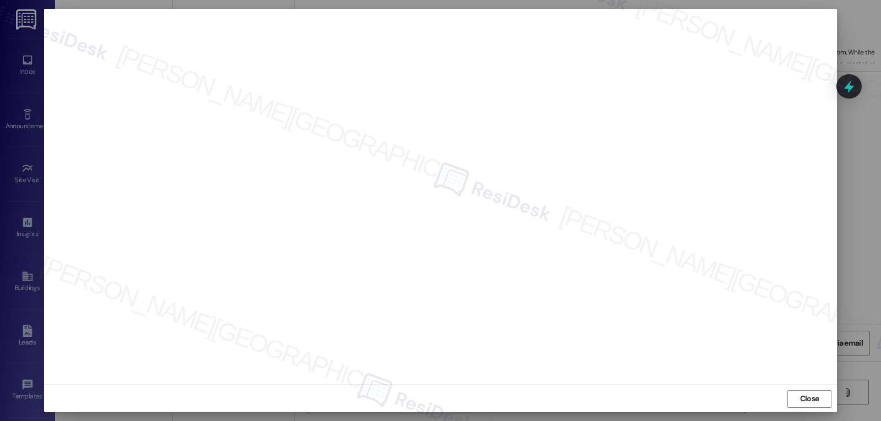
scroll to position [5, 0]
click at [808, 395] on span "Close" at bounding box center [809, 398] width 19 height 12
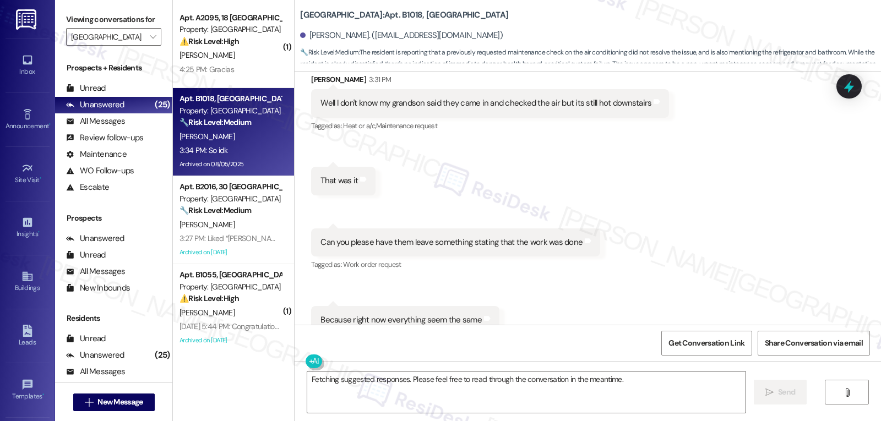
scroll to position [25037, 0]
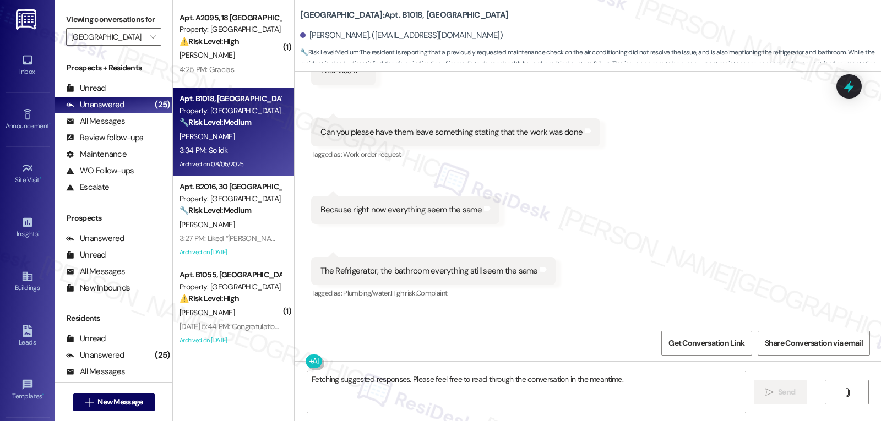
drag, startPoint x: 430, startPoint y: 383, endPoint x: 433, endPoint y: 368, distance: 15.2
click at [430, 384] on textarea "Fetching suggested responses. Please feel free to read through the conversation…" at bounding box center [526, 392] width 438 height 41
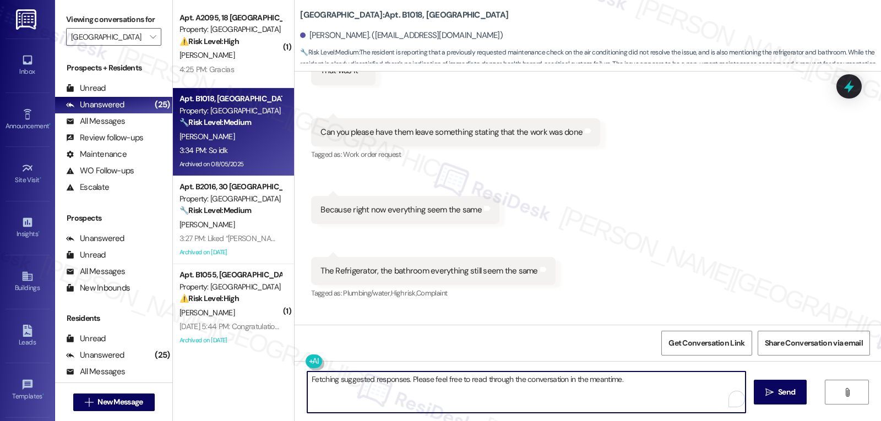
drag, startPoint x: 445, startPoint y: 383, endPoint x: 456, endPoint y: 378, distance: 12.1
click at [446, 386] on textarea "Fetching suggested responses. Please feel free to read through the conversation…" at bounding box center [526, 392] width 438 height 41
paste textarea "Thanks for the update. I’m really sorry your maintenance requests still haven’t…"
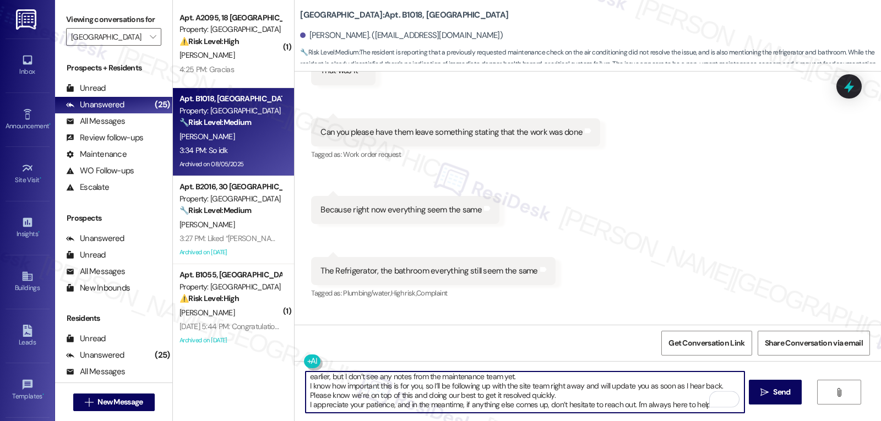
scroll to position [19, 0]
click at [705, 399] on textarea "Thanks for the update. I’m really sorry your maintenance requests still haven’t…" at bounding box center [525, 392] width 438 height 41
click at [705, 402] on textarea "Thanks for the update. I’m really sorry your maintenance requests still haven’t…" at bounding box center [525, 392] width 438 height 41
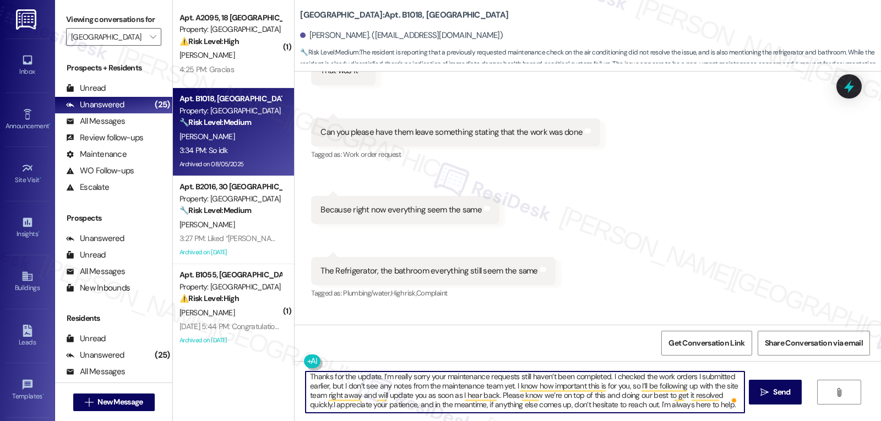
scroll to position [0, 0]
click at [372, 380] on textarea "Thanks for the update. I’m really sorry your maintenance requests still haven’t…" at bounding box center [525, 392] width 438 height 41
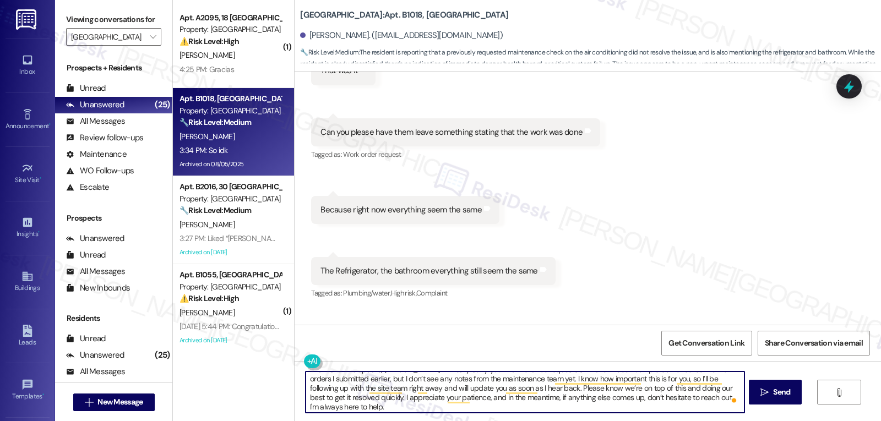
scroll to position [12, 0]
click at [352, 404] on textarea "Thanks for the update, Charlene. I’m really sorry your maintenance requests sti…" at bounding box center [525, 392] width 438 height 41
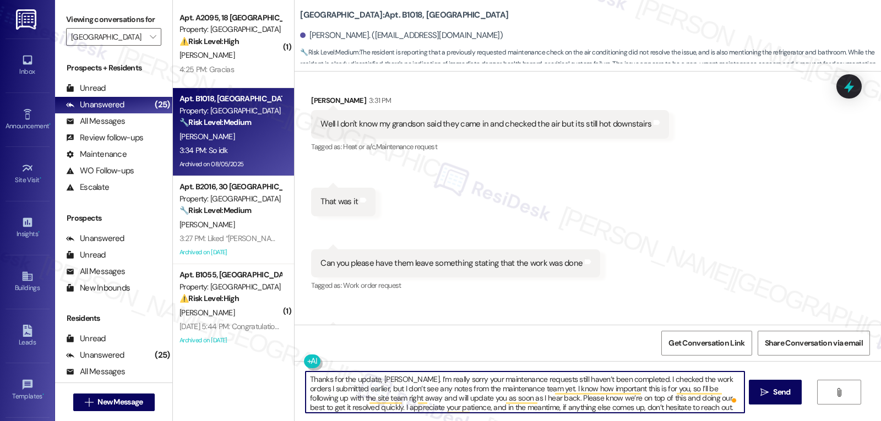
scroll to position [25037, 0]
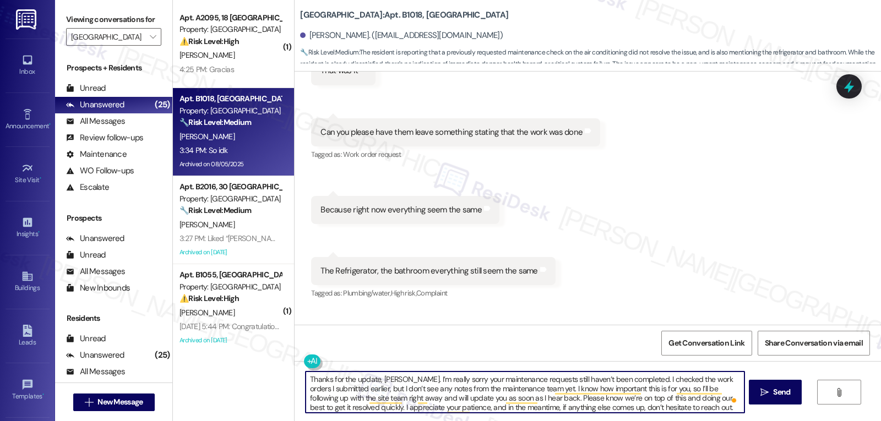
click at [306, 378] on textarea "Thanks for the update, Charlene. I’m really sorry your maintenance requests sti…" at bounding box center [525, 392] width 438 height 41
click at [390, 381] on textarea "Thanks for the update, Charlene. I’m really sorry your maintenance requests sti…" at bounding box center [525, 392] width 438 height 41
click at [390, 380] on textarea "Thanks for the update, Charlene. I’m really sorry your maintenance requests sti…" at bounding box center [525, 392] width 438 height 41
click at [430, 382] on textarea "Thanks for the update, Charlene. I’m really sorry your maintenance requests sti…" at bounding box center [525, 392] width 438 height 41
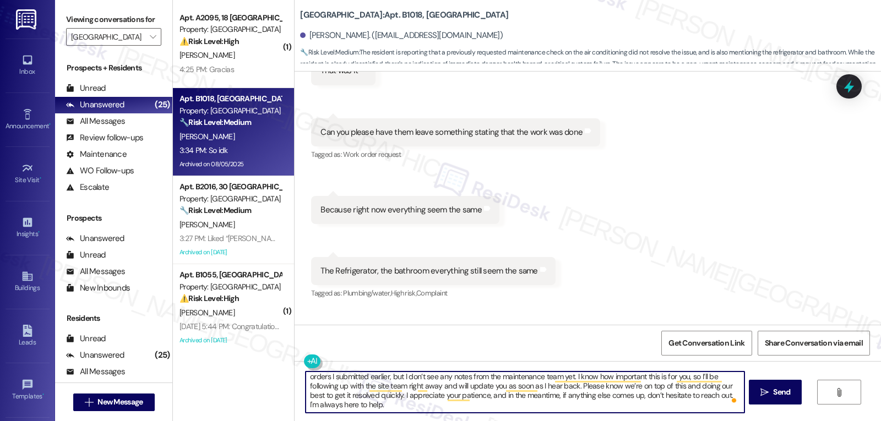
click at [356, 398] on textarea "Thanks for the update, Charlene. I’m really sorry your maintenance requests sti…" at bounding box center [525, 392] width 438 height 41
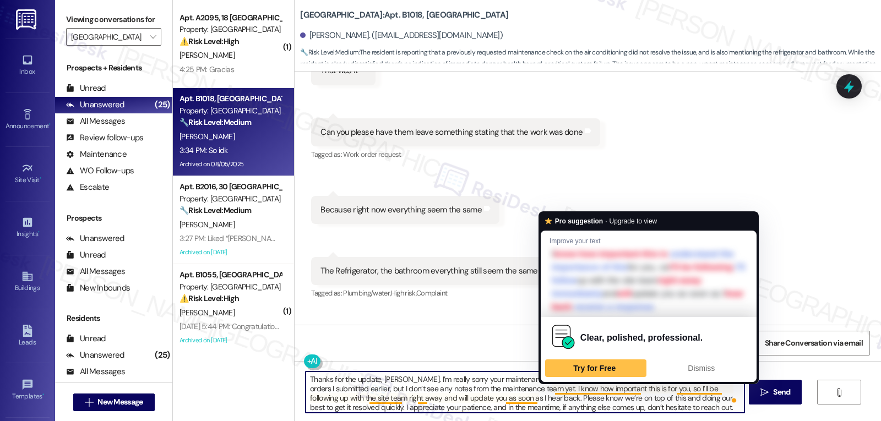
click at [653, 403] on textarea "Thanks for the update, Charlene. I’m really sorry your maintenance requests sti…" at bounding box center [525, 392] width 438 height 41
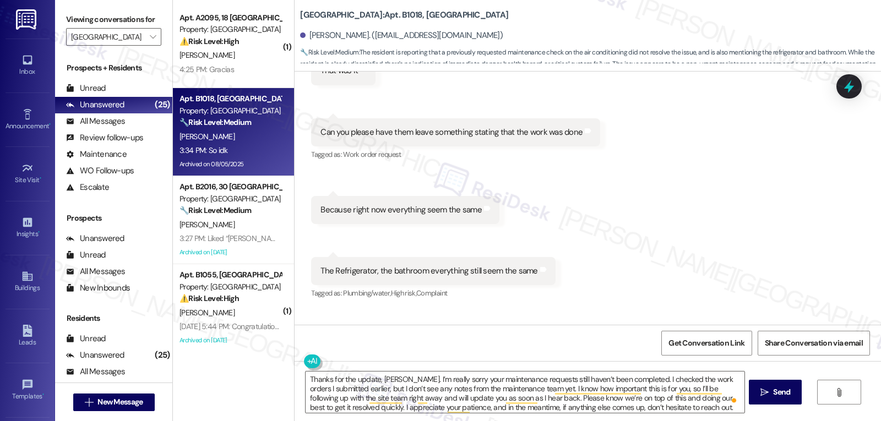
click at [559, 416] on div "Thanks for the update, Charlene. I’m really sorry your maintenance requests sti…" at bounding box center [588, 402] width 587 height 83
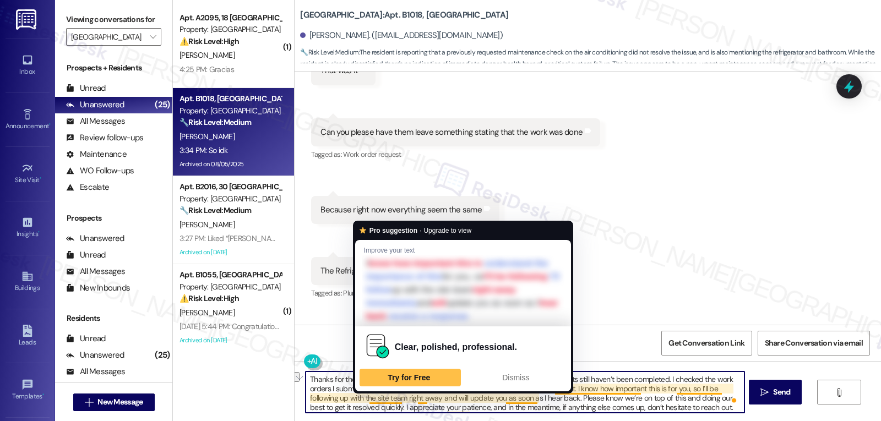
drag, startPoint x: 363, startPoint y: 398, endPoint x: 393, endPoint y: 399, distance: 29.7
click at [393, 399] on textarea "Thanks for the update, Charlene. I’m really sorry your maintenance requests sti…" at bounding box center [525, 392] width 438 height 41
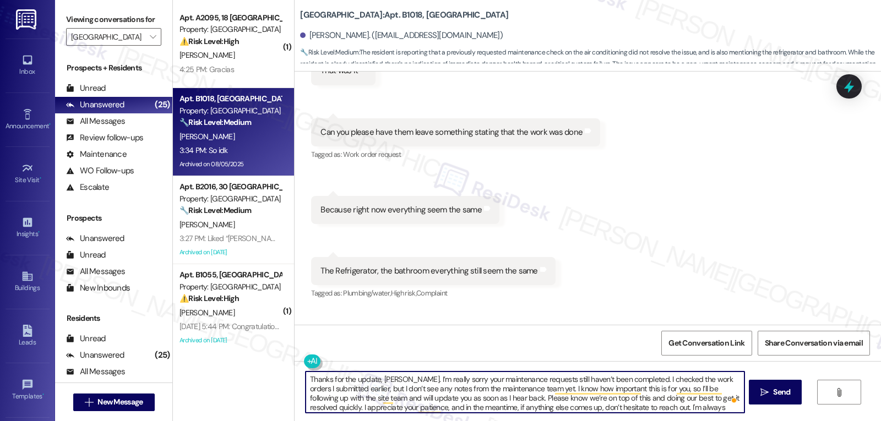
click at [508, 409] on textarea "Thanks for the update, Charlene. I’m really sorry your maintenance requests sti…" at bounding box center [525, 392] width 438 height 41
click at [309, 407] on textarea "Thanks for the update, Charlene. I’m really sorry your maintenance requests sti…" at bounding box center [525, 392] width 438 height 41
click at [709, 411] on textarea "Thanks for the update, [PERSON_NAME]. I’m really sorry your maintenance request…" at bounding box center [525, 392] width 438 height 41
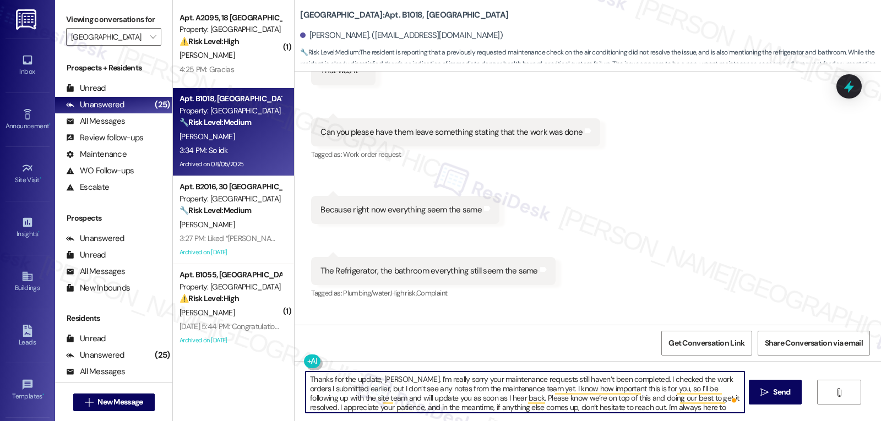
click at [707, 406] on textarea "Thanks for the update, [PERSON_NAME]. I’m really sorry your maintenance request…" at bounding box center [525, 392] width 438 height 41
type textarea "Thanks for the update, [PERSON_NAME]. I’m really sorry your maintenance request…"
click at [779, 397] on span "Send" at bounding box center [781, 393] width 17 height 12
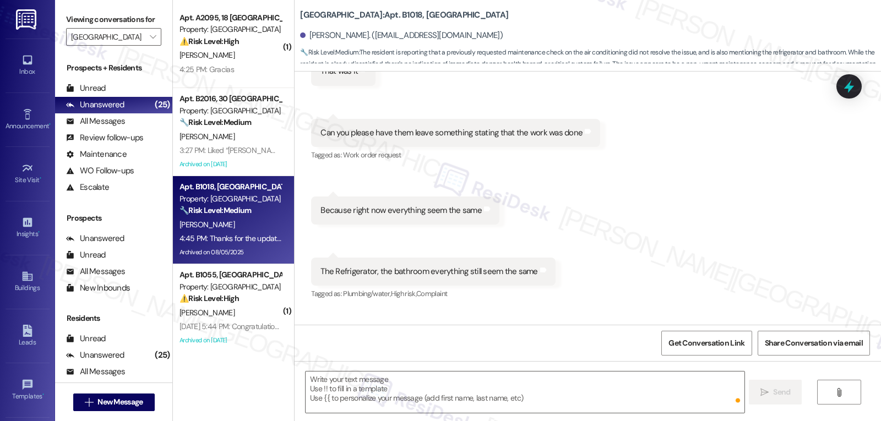
scroll to position [25149, 0]
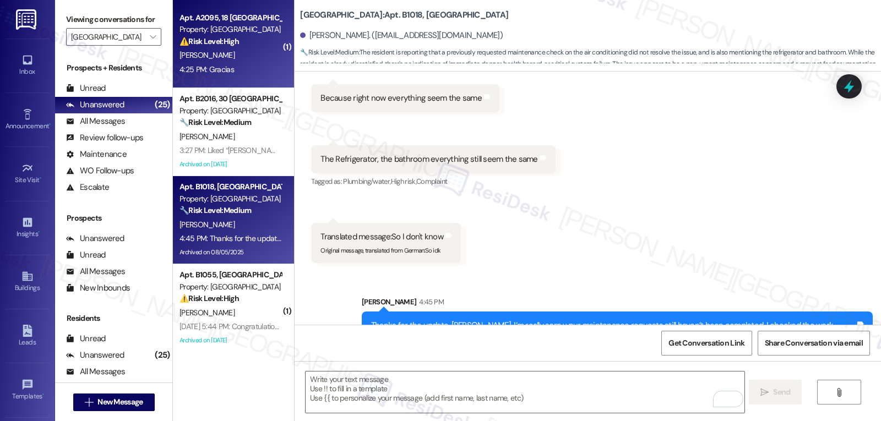
click at [240, 68] on div "4:25 PM: Gracias 4:25 PM: Gracias" at bounding box center [230, 70] width 104 height 14
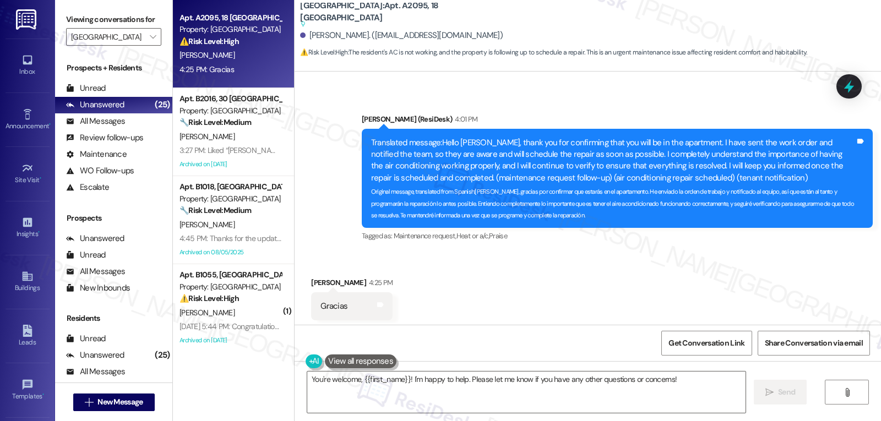
scroll to position [1586, 0]
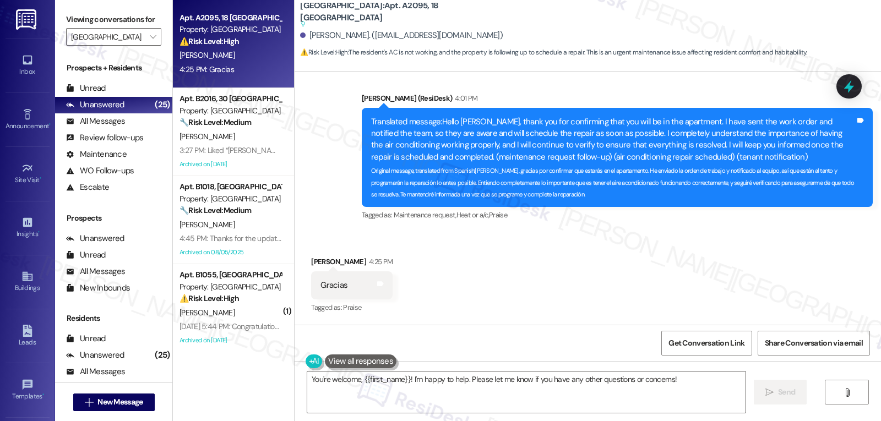
click at [471, 256] on div "Received via SMS Nidia Aquino 4:25 PM Gracias Tags and notes Tagged as: Praise …" at bounding box center [588, 277] width 587 height 93
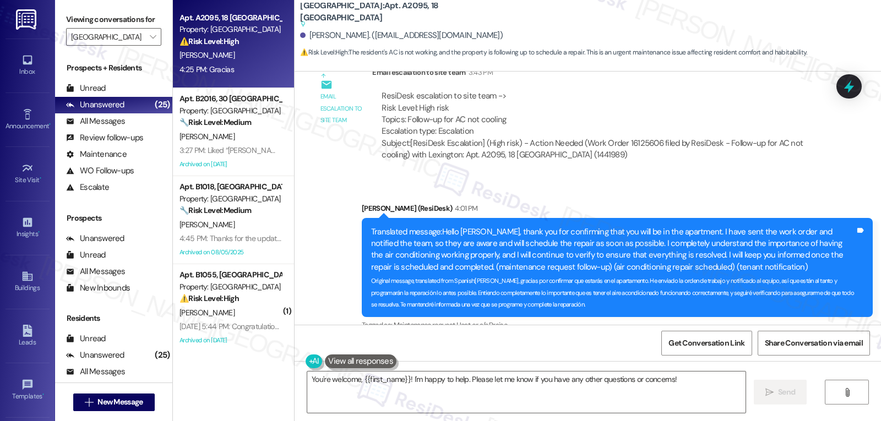
click at [744, 161] on div "ResiDesk escalation to site team -> Risk Level: High risk Topics: Follow-up for…" at bounding box center [597, 126] width 450 height 88
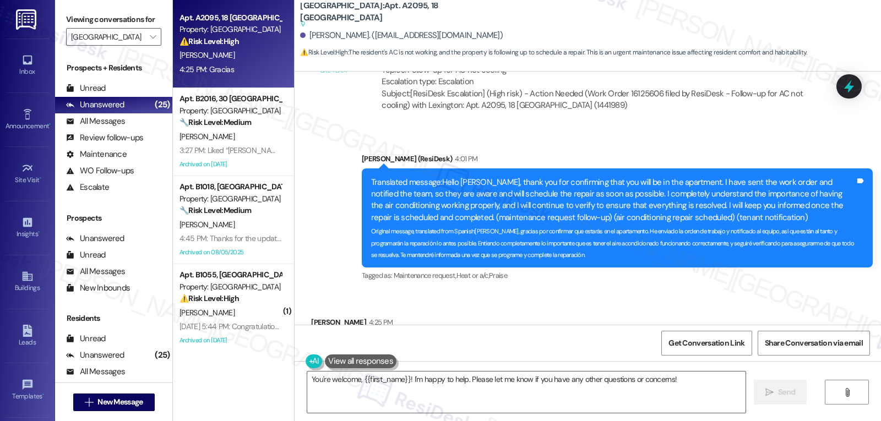
scroll to position [1586, 0]
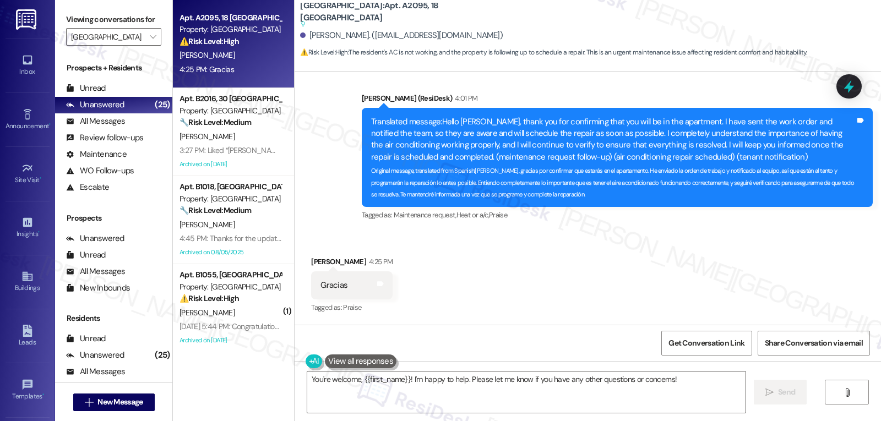
click at [311, 264] on div "Nidia Aquino 4:25 PM" at bounding box center [352, 263] width 82 height 15
drag, startPoint x: 310, startPoint y: 289, endPoint x: 336, endPoint y: 292, distance: 27.1
click at [336, 292] on div "Gracias Tags and notes" at bounding box center [352, 286] width 82 height 28
drag, startPoint x: 415, startPoint y: 405, endPoint x: 481, endPoint y: 362, distance: 78.1
click at [426, 406] on textarea "You're welcome, {{first_name}}! I'm happy to help. Please let me know if you ha…" at bounding box center [526, 392] width 438 height 41
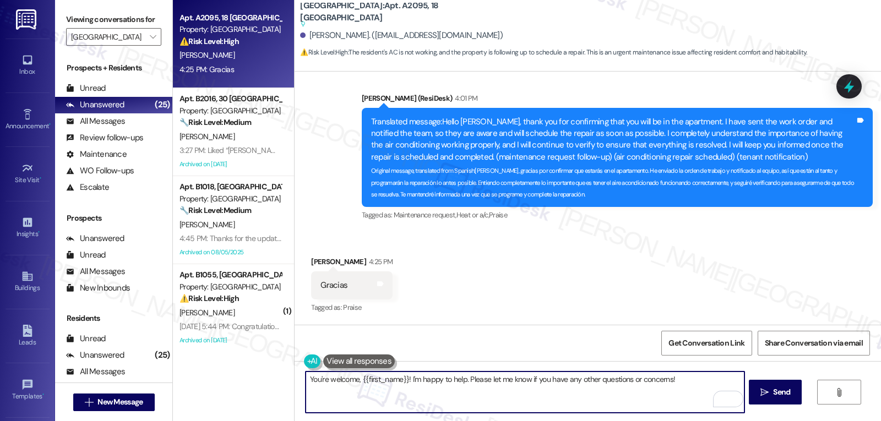
click at [401, 409] on textarea "You're welcome, {{first_name}}! I'm happy to help. Please let me know if you ha…" at bounding box center [525, 392] width 438 height 41
click at [402, 397] on textarea "You're welcome, {{first_name}}! I'm happy to help. Please let me know if you ha…" at bounding box center [525, 392] width 438 height 41
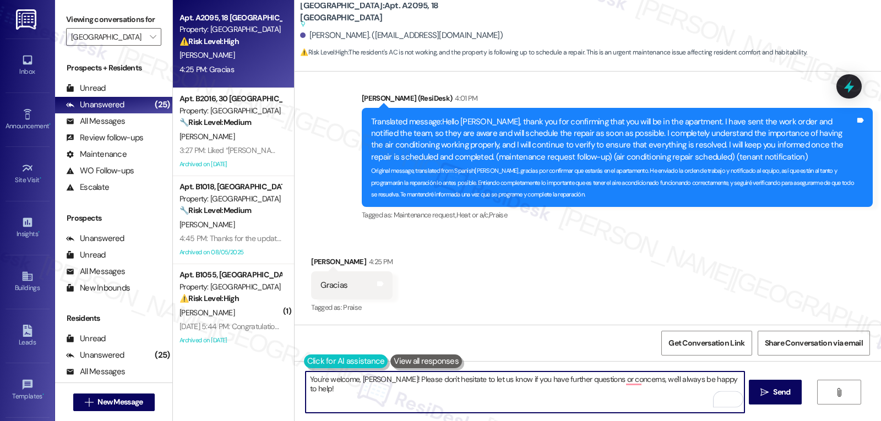
click at [304, 364] on button at bounding box center [346, 362] width 84 height 14
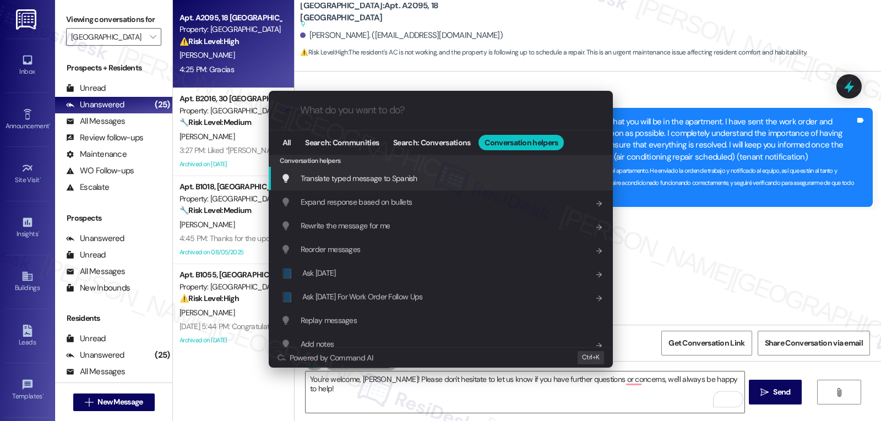
click at [390, 184] on span "Translate typed message to Spanish" at bounding box center [359, 178] width 117 height 12
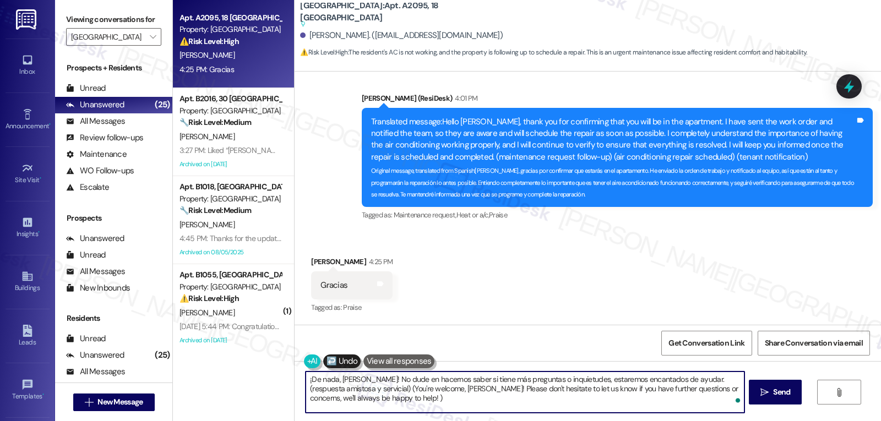
drag, startPoint x: 676, startPoint y: 379, endPoint x: 778, endPoint y: 447, distance: 122.3
click at [778, 421] on html "Inbox Go to Inbox Announcement • Send A Text Announcement Site Visit • Go to Si…" at bounding box center [440, 210] width 881 height 421
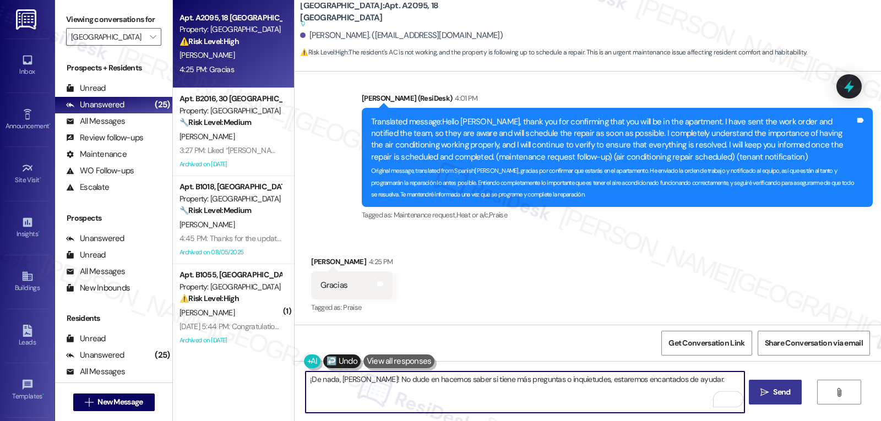
type textarea "¡De nada, Nidia! No dude en hacernos saber si tiene más preguntas o inquietudes…"
click at [785, 397] on span "Send" at bounding box center [781, 393] width 17 height 12
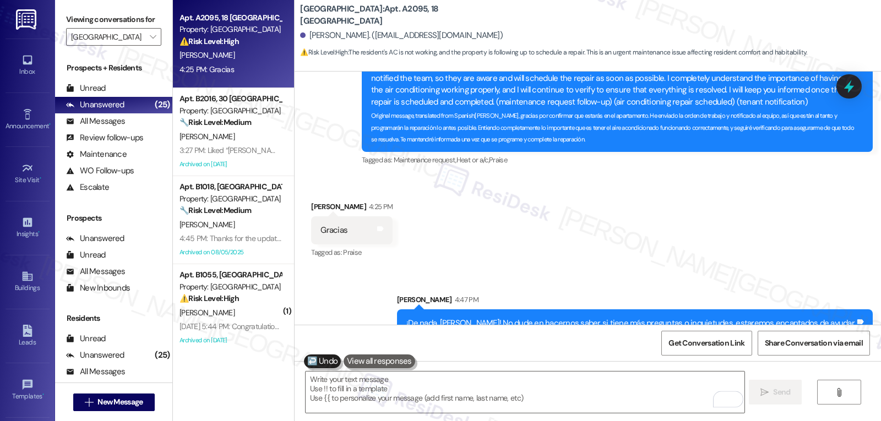
scroll to position [1663, 0]
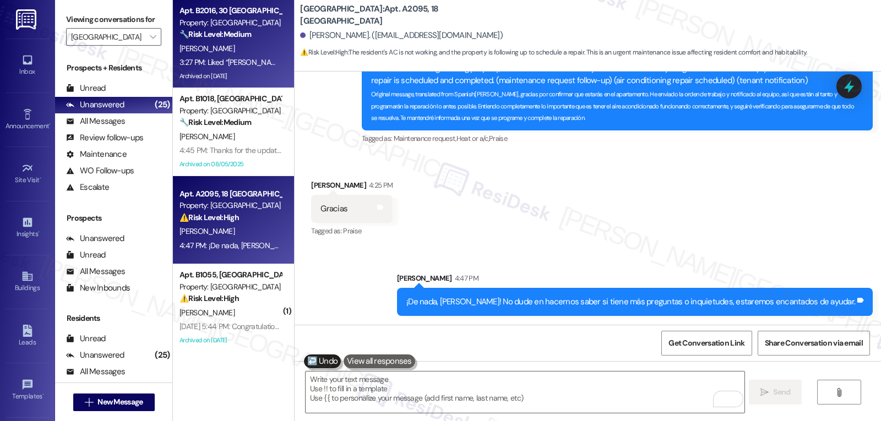
click at [227, 69] on div "Apt. B2016, 30 Lexington Property: Lexington 🔧 Risk Level: Medium The resident …" at bounding box center [233, 44] width 121 height 88
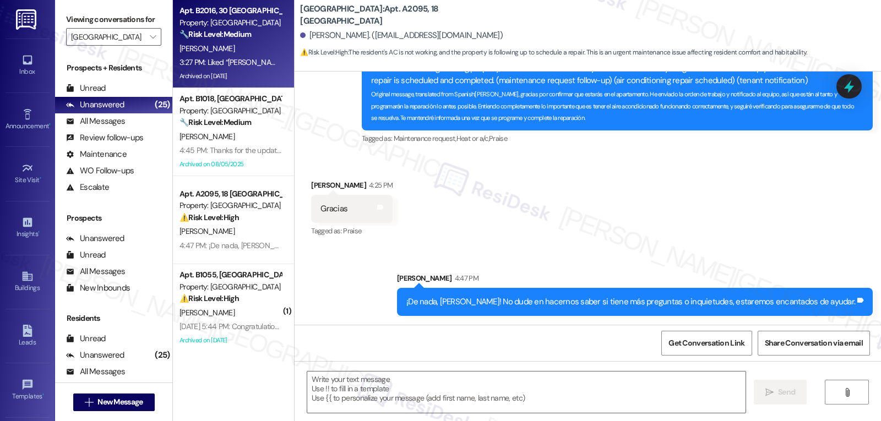
type textarea "Fetching suggested responses. Please feel free to read through the conversation…"
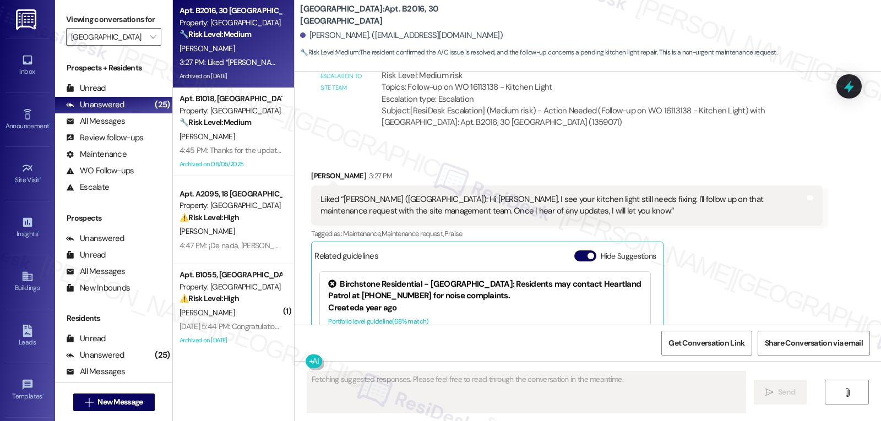
scroll to position [4081, 0]
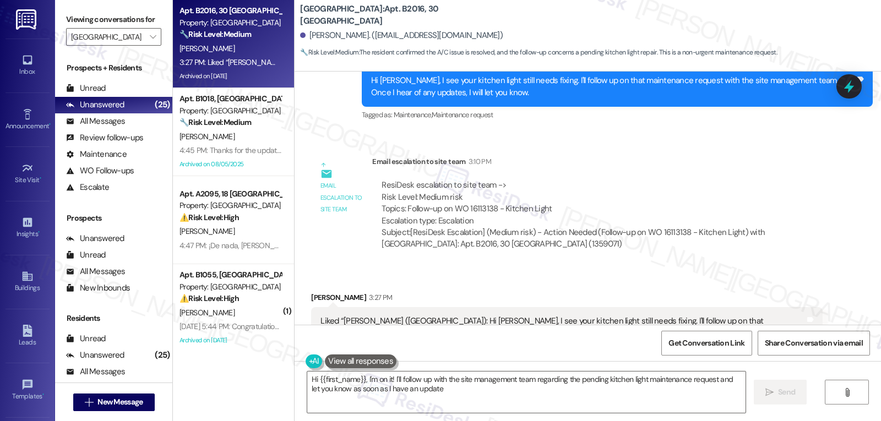
type textarea "Hi {{first_name}}, I'm on it! I'll follow up with the site management team rega…"
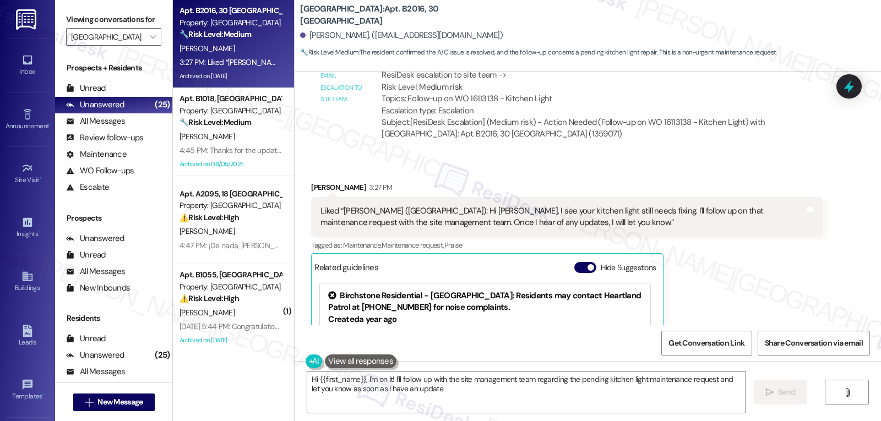
scroll to position [4302, 0]
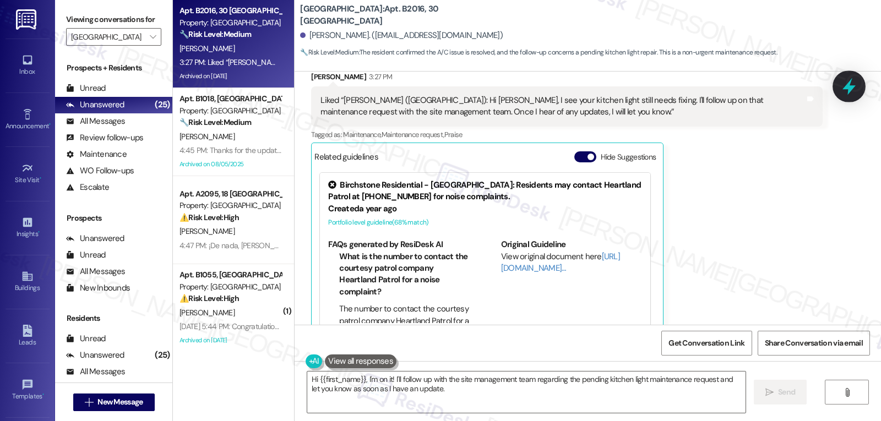
click at [844, 90] on icon at bounding box center [849, 86] width 19 height 19
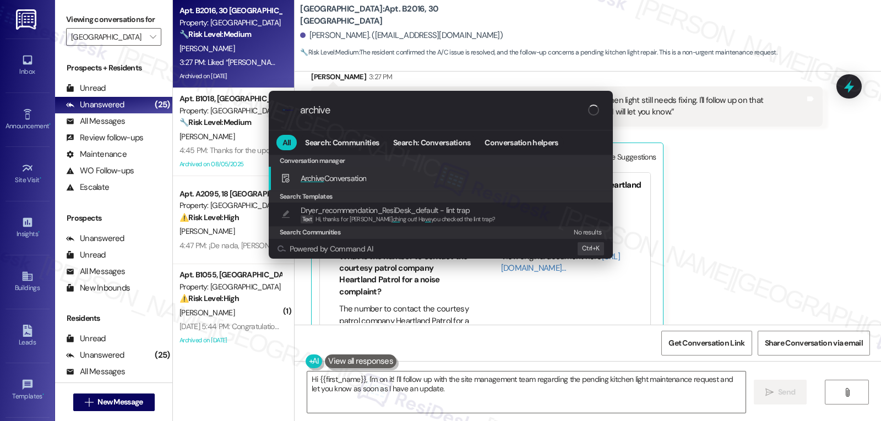
type input "archive"
click at [348, 181] on span "Archive Conversation" at bounding box center [334, 178] width 66 height 10
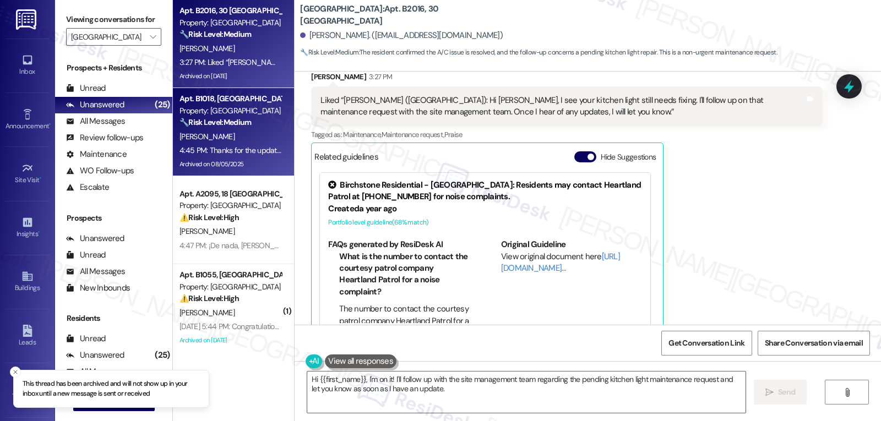
click at [231, 127] on strong "🔧 Risk Level: Medium" at bounding box center [216, 122] width 72 height 10
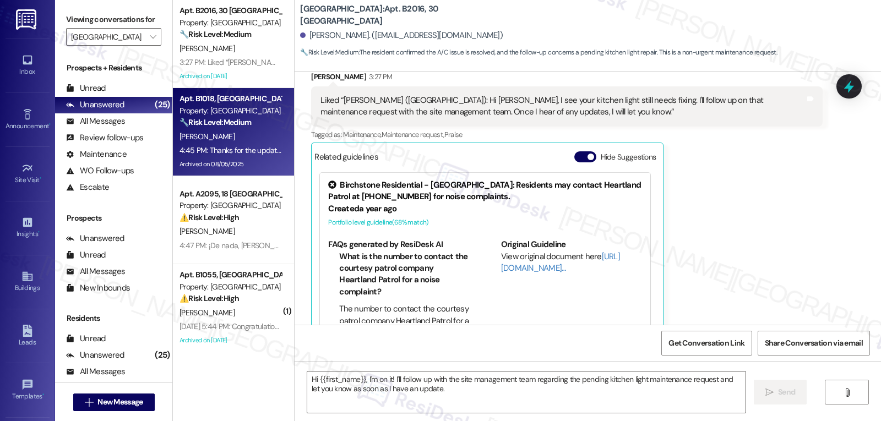
type textarea "Fetching suggested responses. Please feel free to read through the conversation…"
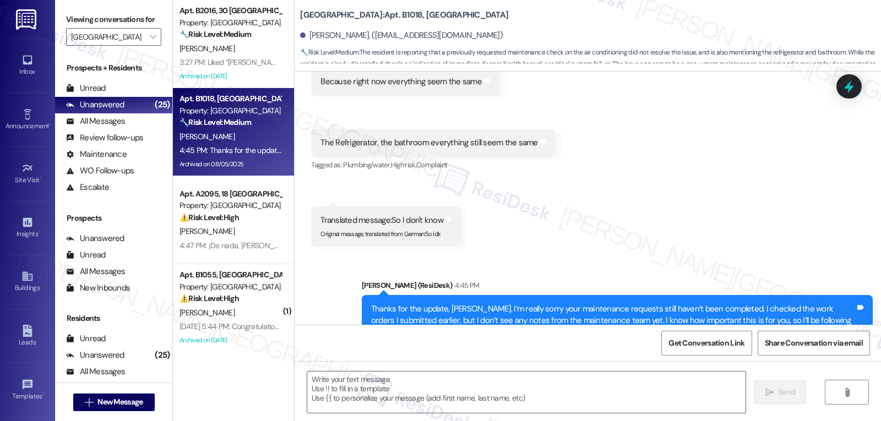
type textarea "Fetching suggested responses. Please feel free to read through the conversation…"
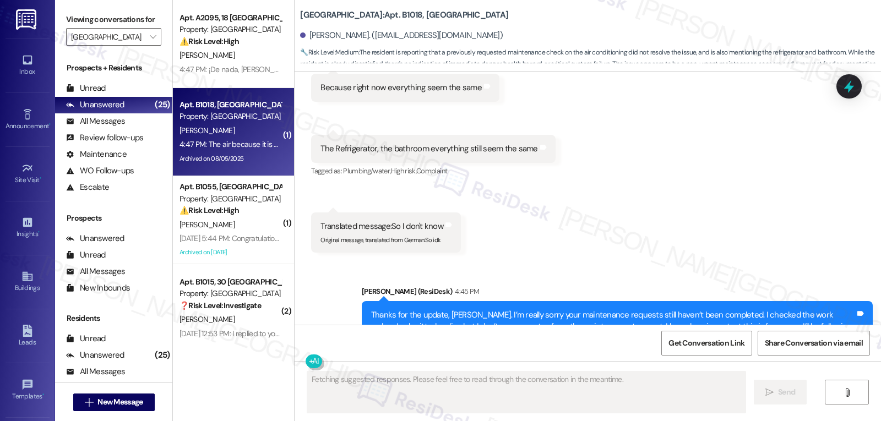
scroll to position [25166, 0]
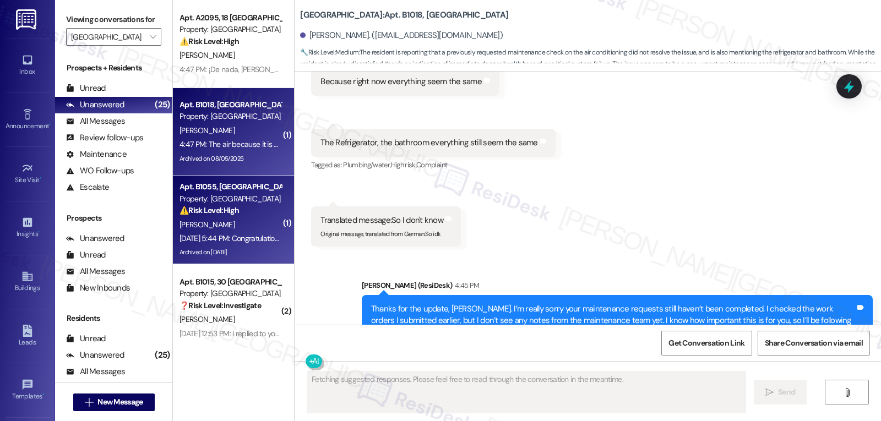
click at [259, 222] on div "[PERSON_NAME]" at bounding box center [230, 225] width 104 height 14
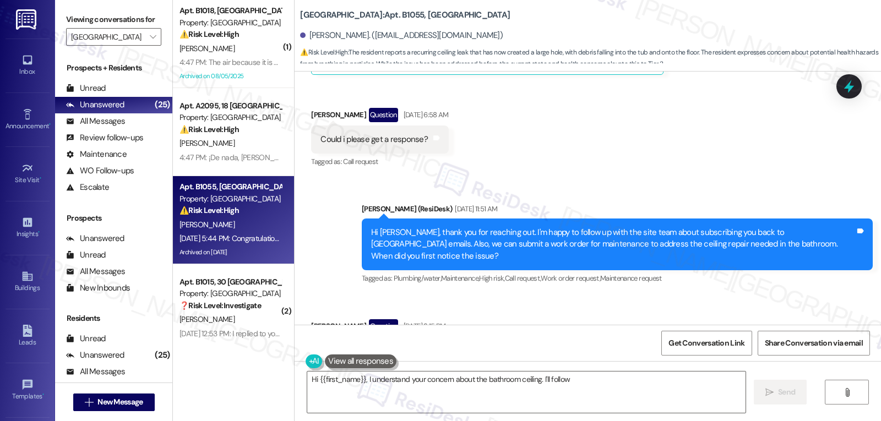
scroll to position [30586, 0]
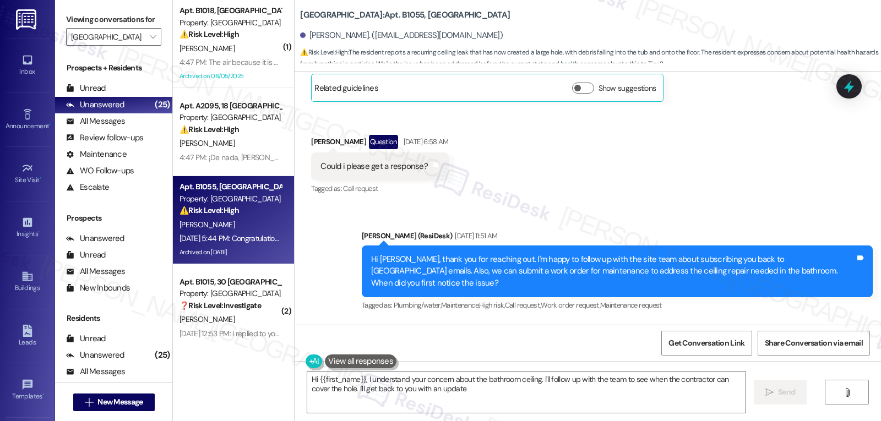
type textarea "Hi {{first_name}}, I understand your concern about the bathroom ceiling. I'll f…"
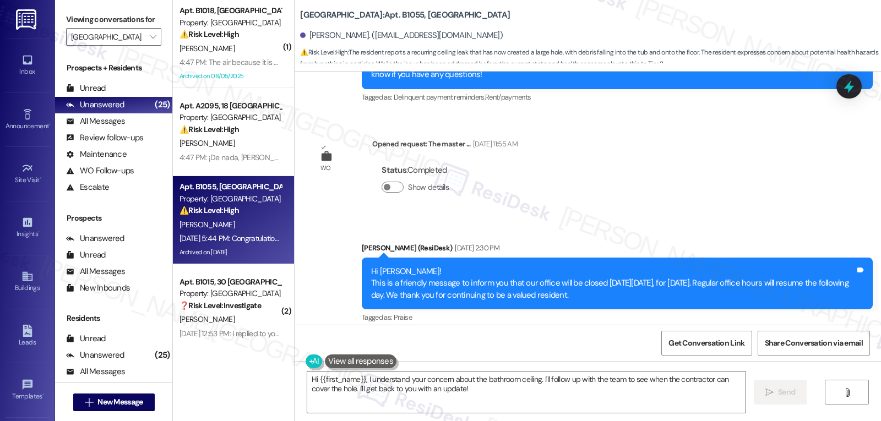
scroll to position [29925, 0]
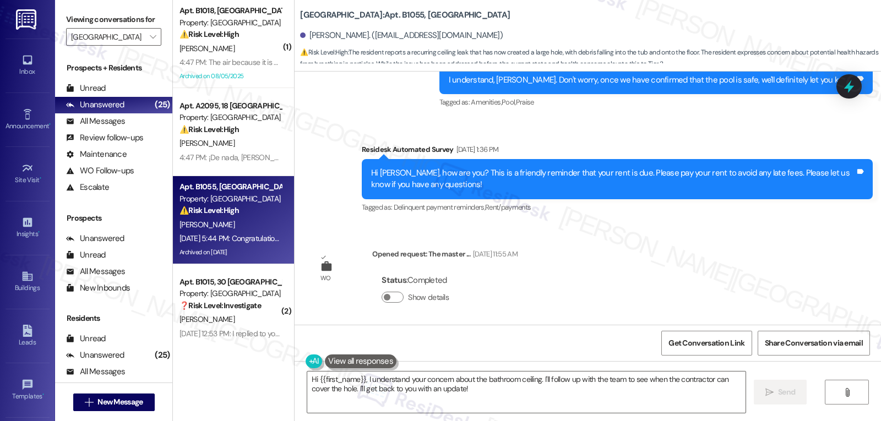
drag, startPoint x: 351, startPoint y: 200, endPoint x: 650, endPoint y: 264, distance: 305.8
click at [650, 344] on div "Announcement, sent via SMS Sarah (ResiDesk) Aug 26, 2025 at 2:30 PM Hi Gretchen…" at bounding box center [618, 394] width 528 height 100
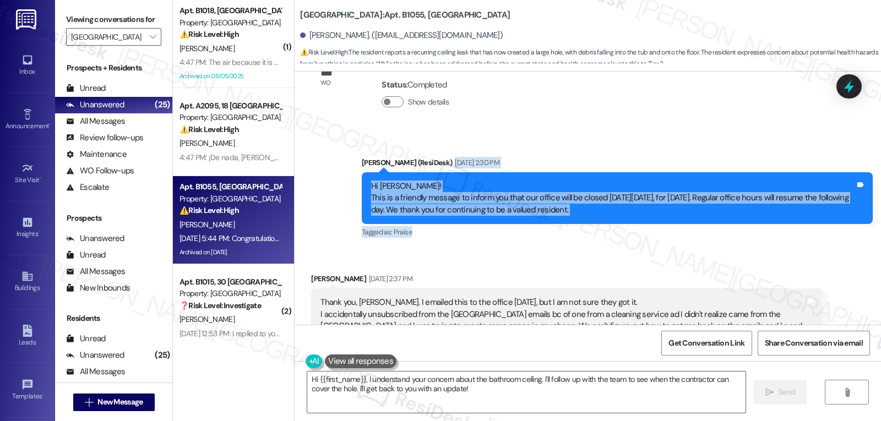
scroll to position [30145, 0]
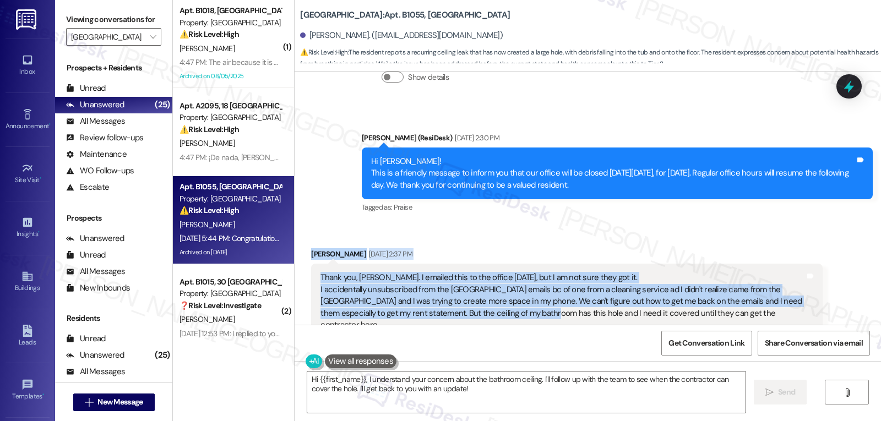
drag, startPoint x: 302, startPoint y: 90, endPoint x: 500, endPoint y: 151, distance: 207.1
click at [500, 240] on div "Received via SMS Gretchen Parrish-Gray Aug 26, 2025 at 2:37 PM Thank you, Sarah…" at bounding box center [567, 395] width 528 height 311
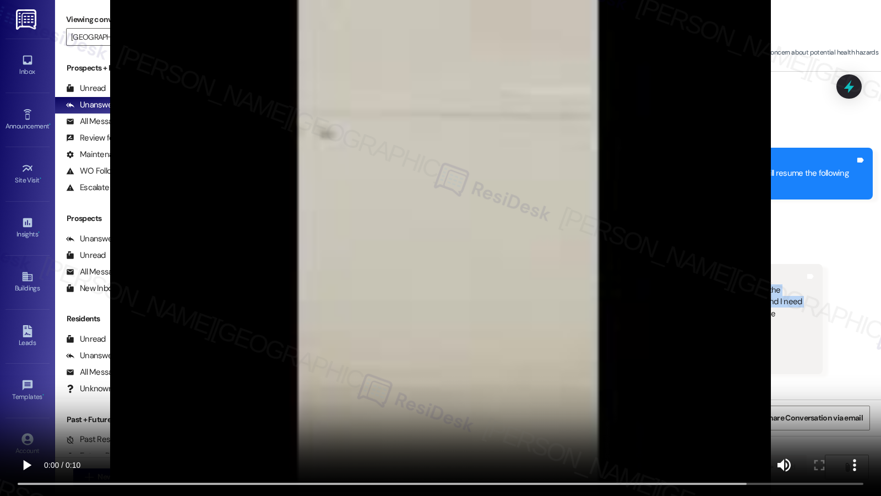
click at [632, 247] on video at bounding box center [440, 248] width 881 height 496
click at [218, 238] on video at bounding box center [440, 248] width 881 height 496
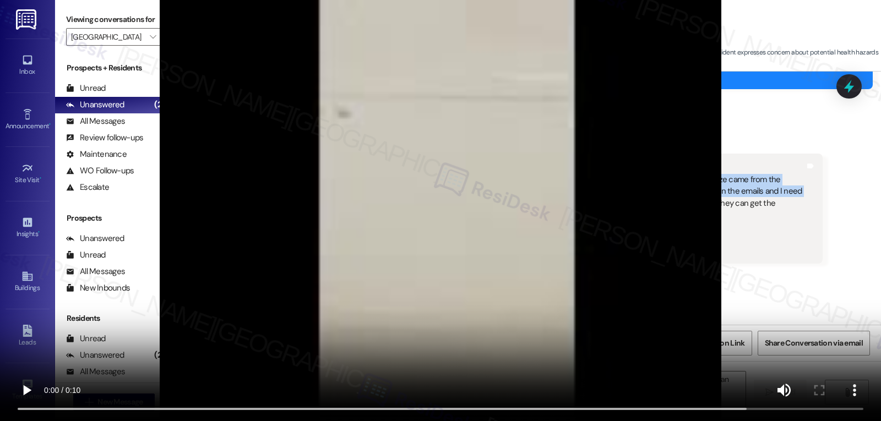
scroll to position [30366, 0]
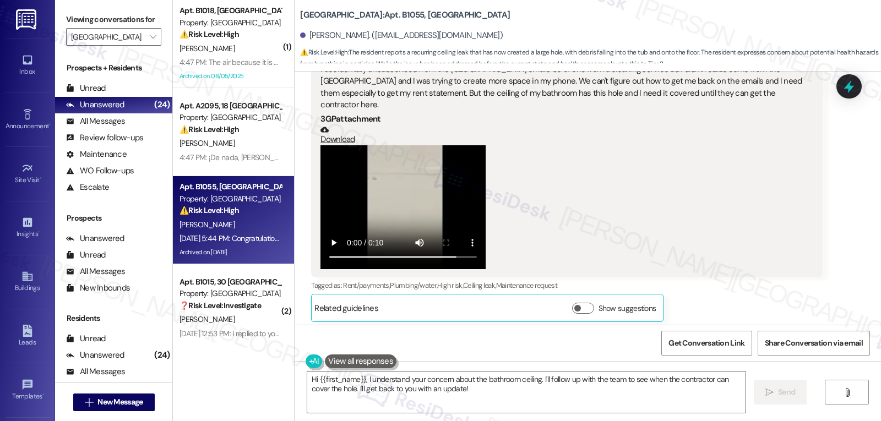
drag, startPoint x: 300, startPoint y: 184, endPoint x: 453, endPoint y: 212, distance: 156.1
click at [453, 347] on div "Received via SMS Gretchen Parrish-Gray Question Aug 28, 2025 at 6:58 AM Could i…" at bounding box center [380, 386] width 154 height 79
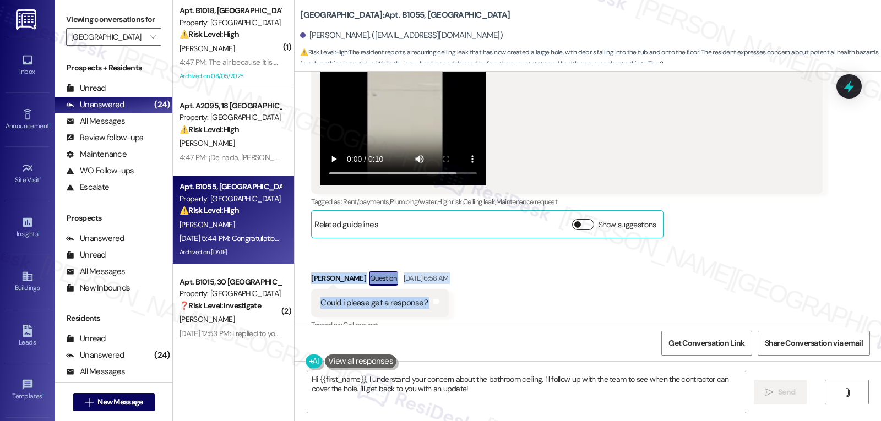
scroll to position [30476, 0]
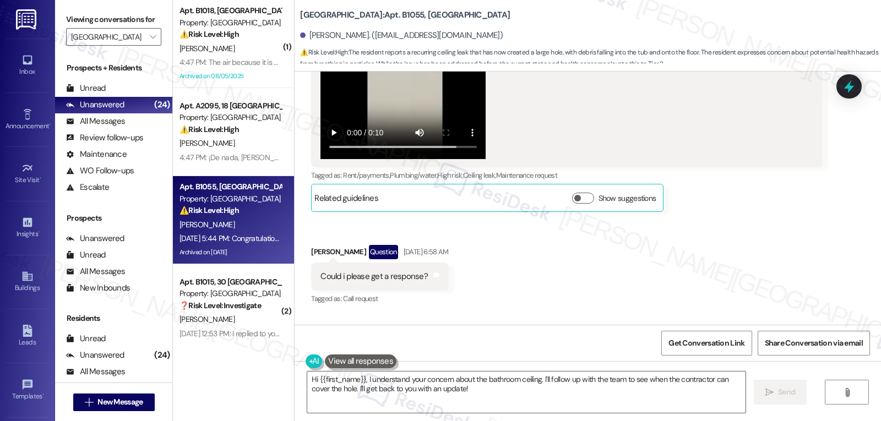
click at [354, 332] on div "Sent via SMS Sarah (ResiDesk) Aug 28, 2025 at 11:51 AM Hi Gretchen, thank you f…" at bounding box center [618, 382] width 528 height 100
drag, startPoint x: 350, startPoint y: 170, endPoint x: 845, endPoint y: 200, distance: 496.0
click at [845, 332] on div "Sent via SMS Sarah (ResiDesk) Aug 28, 2025 at 11:51 AM Hi Gretchen, thank you f…" at bounding box center [618, 382] width 528 height 100
click at [400, 364] on div "Hi [PERSON_NAME], thank you for reaching out. I'm happy to follow up with the s…" at bounding box center [613, 381] width 484 height 35
drag, startPoint x: 500, startPoint y: 205, endPoint x: 724, endPoint y: 223, distance: 224.9
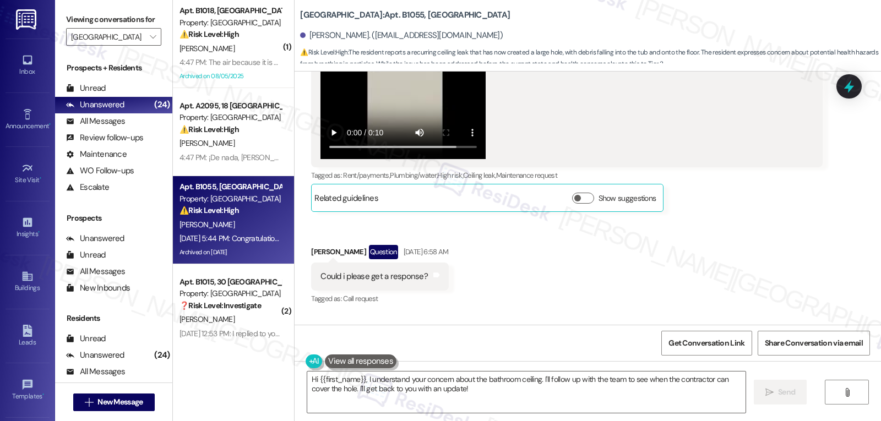
click at [724, 340] on div "Sarah (ResiDesk) Aug 28, 2025 at 11:51 AM Hi Gretchen, thank you for reaching o…" at bounding box center [617, 382] width 511 height 84
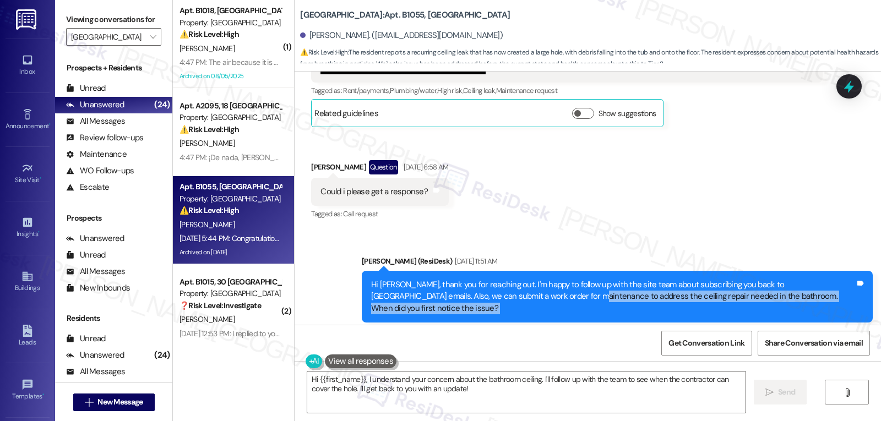
scroll to position [30586, 0]
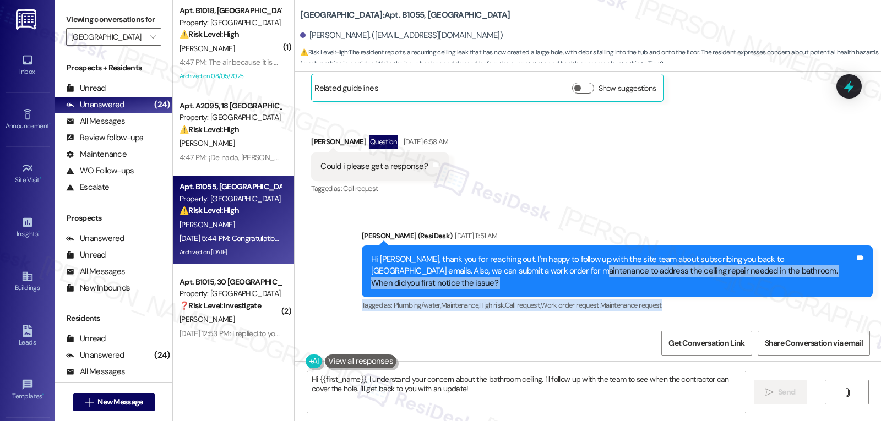
click at [738, 297] on div "Tagged as: Plumbing/water , Click to highlight conversations about Plumbing/wat…" at bounding box center [617, 305] width 511 height 16
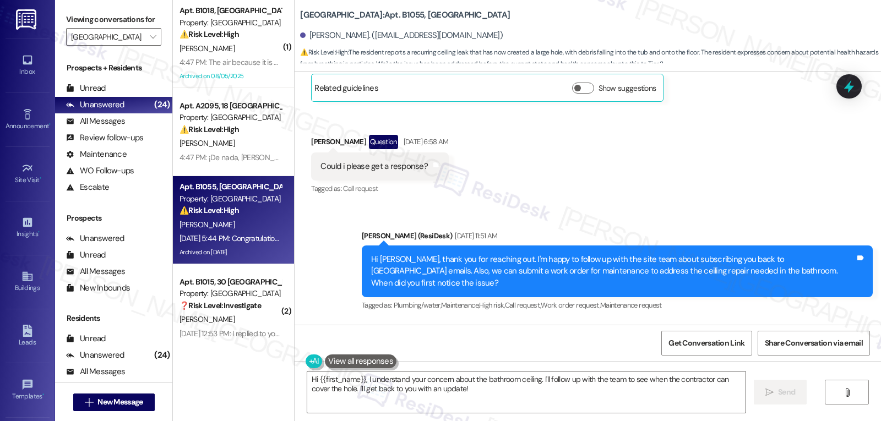
click at [693, 254] on div "Hi [PERSON_NAME], thank you for reaching out. I'm happy to follow up with the s…" at bounding box center [613, 271] width 484 height 35
drag, startPoint x: 677, startPoint y: 92, endPoint x: 820, endPoint y: 96, distance: 142.7
click at [820, 254] on div "Hi [PERSON_NAME], thank you for reaching out. I'm happy to follow up with the s…" at bounding box center [613, 271] width 484 height 35
drag, startPoint x: 296, startPoint y: 169, endPoint x: 603, endPoint y: 224, distance: 312.1
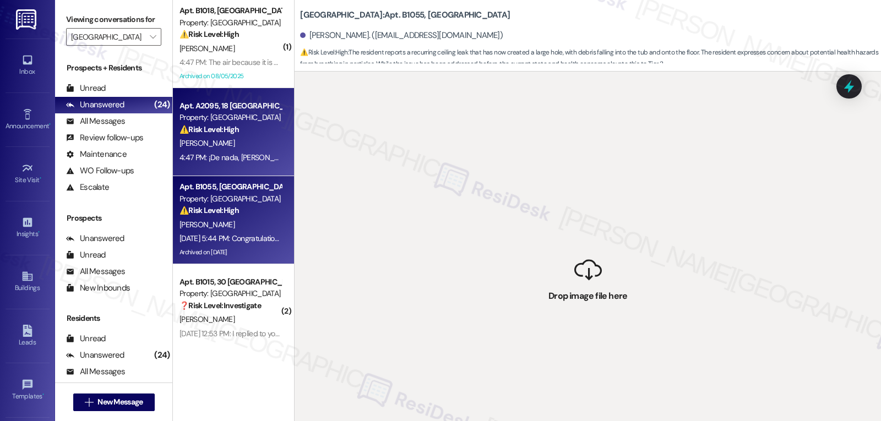
click at [224, 153] on div "4:47 PM: ¡De nada, Nidia! No dude en hacernos saber si tiene más preguntas o in…" at bounding box center [401, 158] width 443 height 10
click at [235, 245] on div "Aug 28, 2025 at 5:44 PM: Congratulations to all the Pay Smart, Win Big winners!…" at bounding box center [230, 239] width 104 height 14
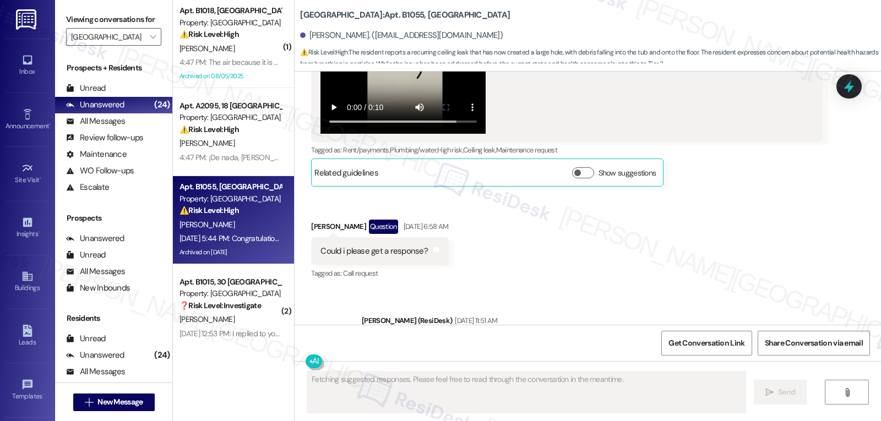
scroll to position [30611, 0]
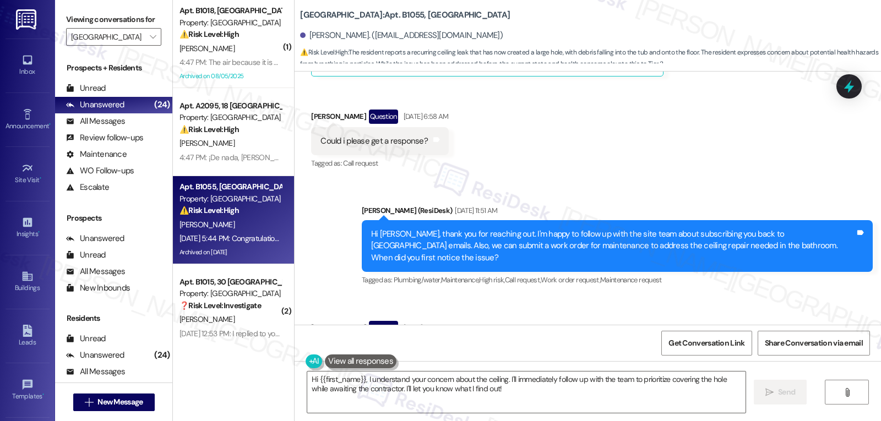
click at [682, 403] on div "Tagged as: High risk , Click to highlight conversations about High risk Urgent …" at bounding box center [566, 411] width 511 height 16
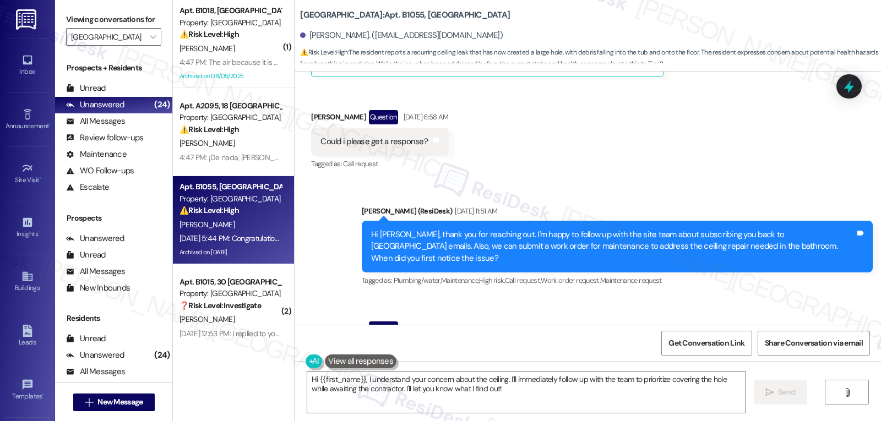
scroll to position [30586, 0]
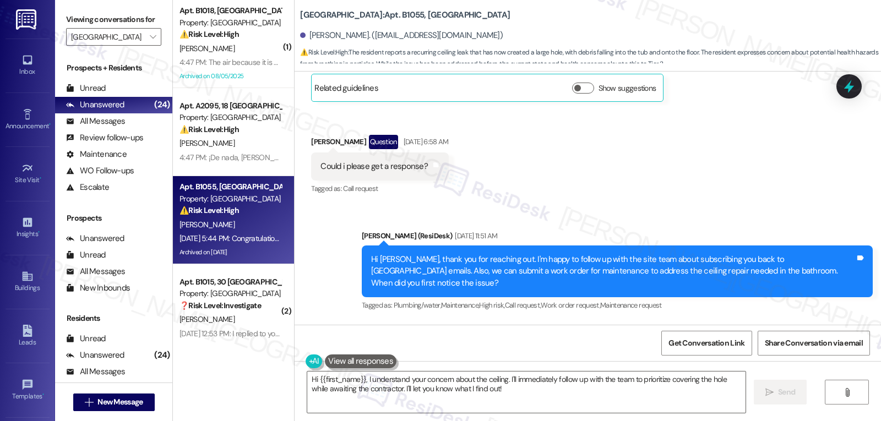
drag, startPoint x: 569, startPoint y: 226, endPoint x: 648, endPoint y: 228, distance: 78.8
click at [648, 372] on div "I noticed it at the beginning of Summer, but I have been here 4 years, and ever…" at bounding box center [563, 395] width 484 height 47
click at [520, 372] on div "I noticed it at the beginning of Summer, but I have been here 4 years, and ever…" at bounding box center [563, 395] width 484 height 47
drag, startPoint x: 520, startPoint y: 225, endPoint x: 546, endPoint y: 225, distance: 25.9
click at [546, 372] on div "I noticed it at the beginning of Summer, but I have been here 4 years, and ever…" at bounding box center [563, 395] width 484 height 47
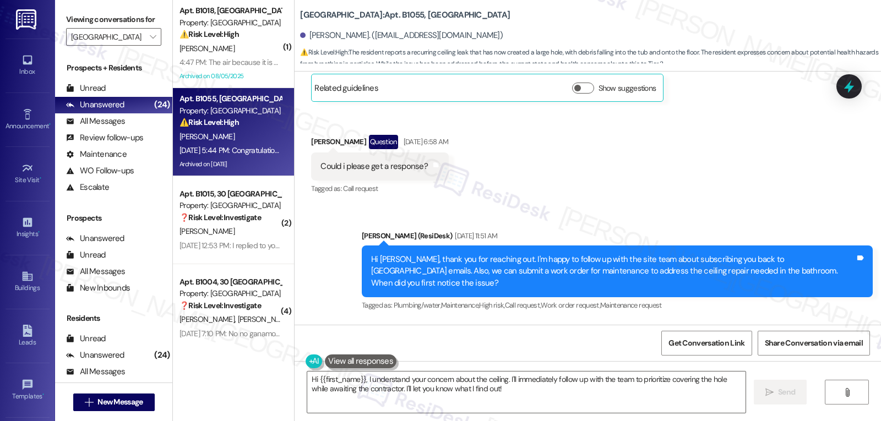
drag, startPoint x: 413, startPoint y: 161, endPoint x: 480, endPoint y: 165, distance: 67.3
click at [446, 348] on div "[DATE] 3:15 PM" at bounding box center [423, 354] width 45 height 12
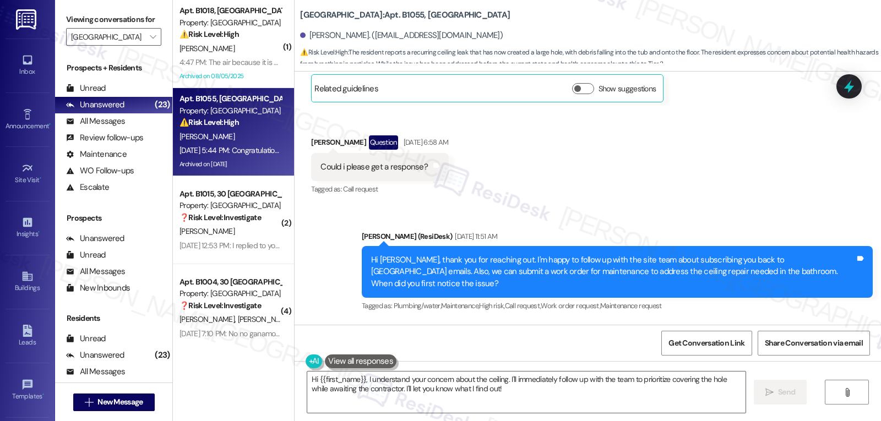
scroll to position [30581, 0]
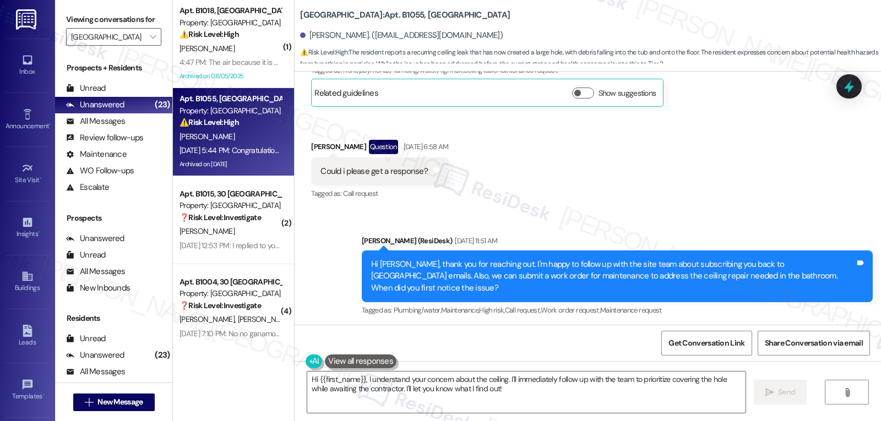
click at [379, 380] on textarea "Hi {{first_name}}, I understand your concern about the ceiling. I'll immediatel…" at bounding box center [526, 392] width 438 height 41
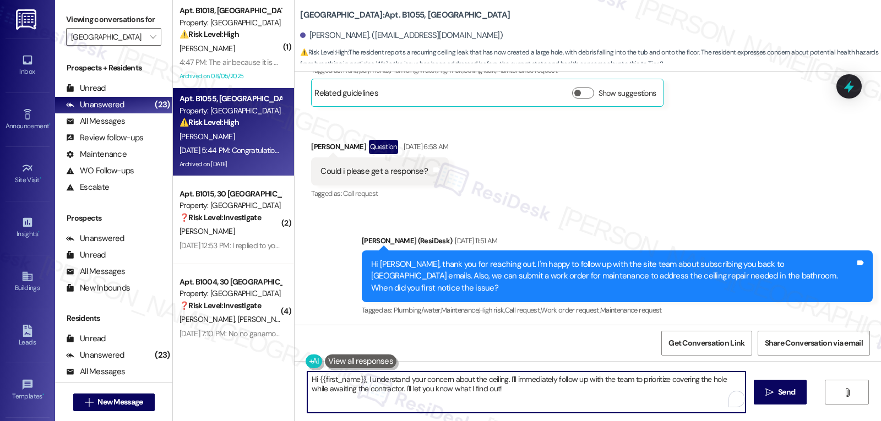
paste textarea "Gretchen, thank you for sharing the video and history of the hole in your bathr…"
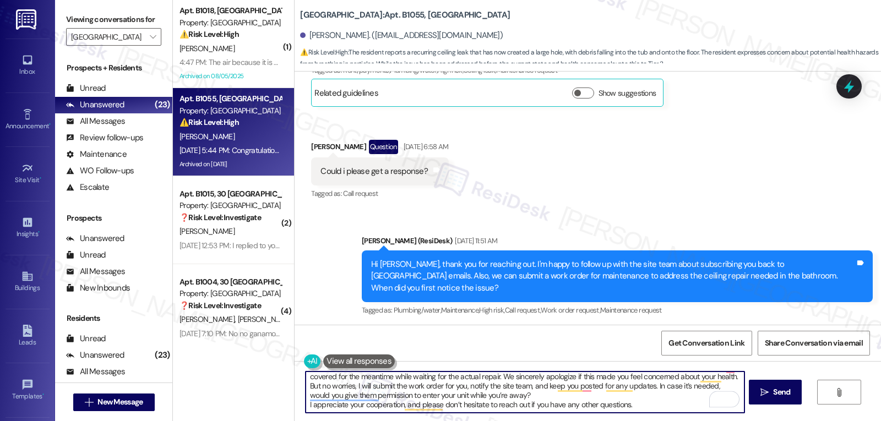
scroll to position [12, 0]
click at [522, 395] on textarea "Hi Gretchen, thank you for sharing the video and history of the hole in your ba…" at bounding box center [525, 392] width 438 height 41
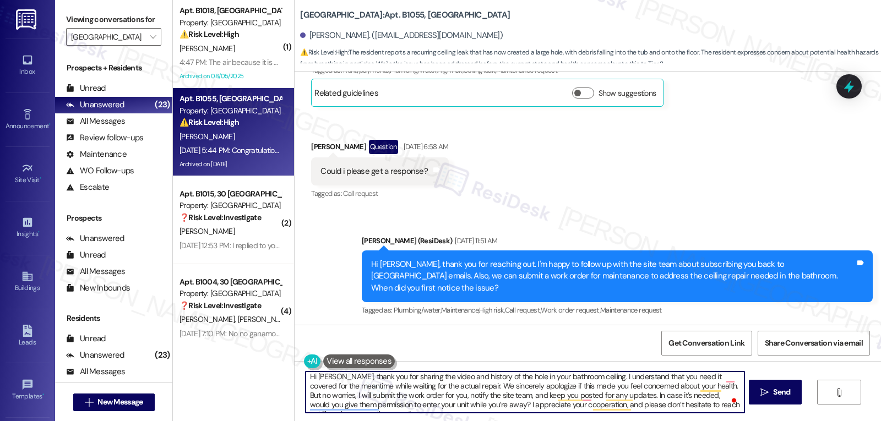
scroll to position [0, 0]
click at [482, 398] on textarea "Hi Gretchen, thank you for sharing the video and history of the hole in your ba…" at bounding box center [525, 392] width 438 height 41
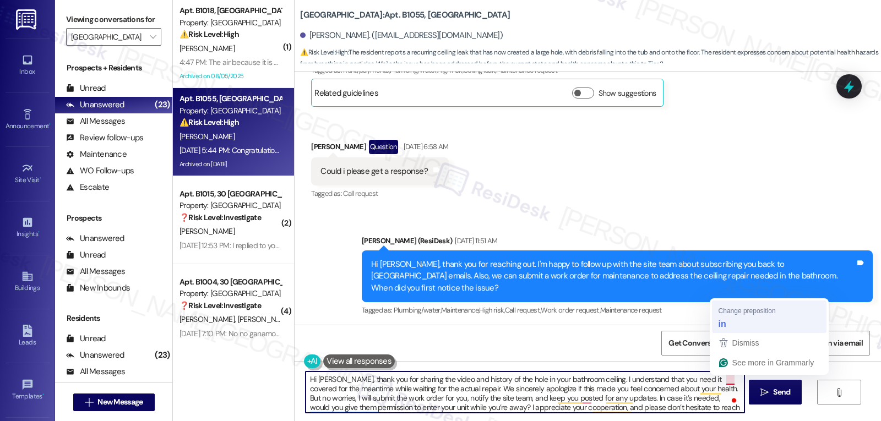
type textarea "Hi [PERSON_NAME], thank you for sharing the video and history of the hole in yo…"
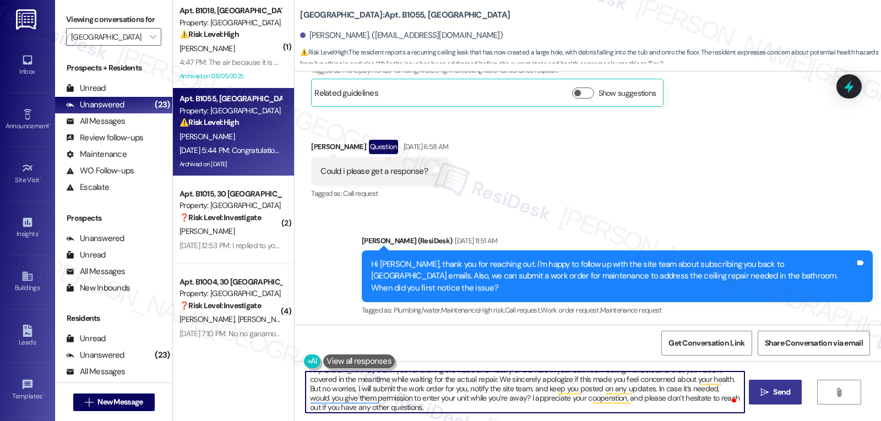
scroll to position [12, 0]
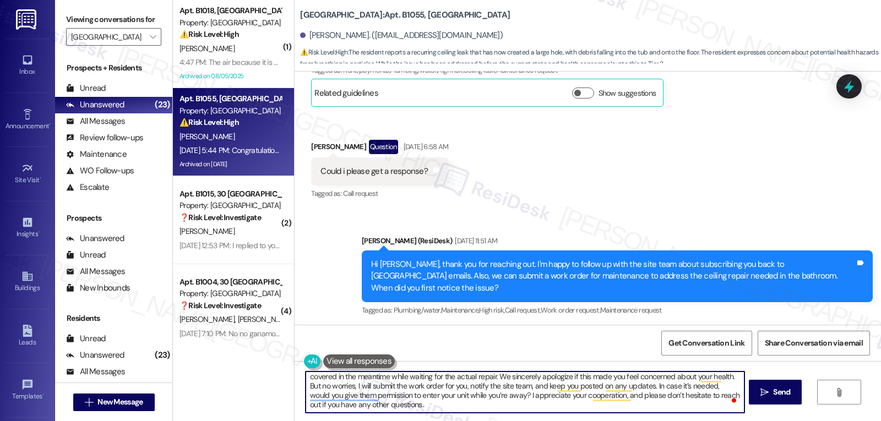
click at [416, 409] on textarea "Hi [PERSON_NAME], thank you for sharing the video and history of the hole in yo…" at bounding box center [525, 392] width 438 height 41
drag, startPoint x: 488, startPoint y: 397, endPoint x: 526, endPoint y: 447, distance: 63.3
click at [526, 421] on html "Inbox Go to Inbox Announcement • Send A Text Announcement Site Visit • Go to Si…" at bounding box center [440, 210] width 881 height 421
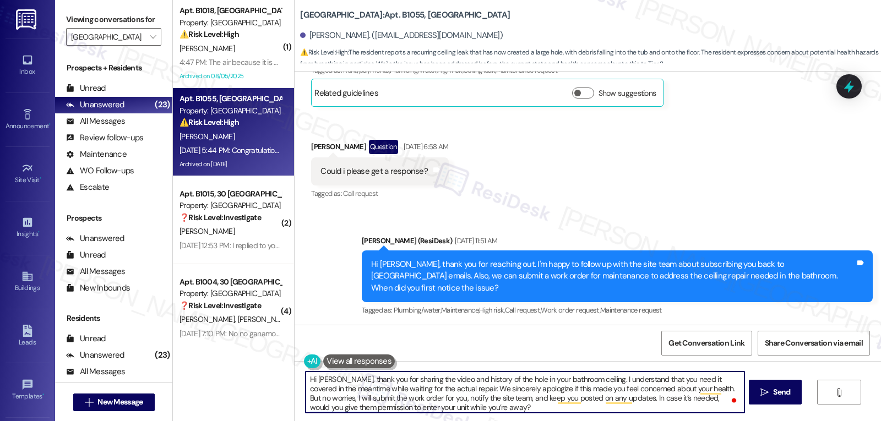
scroll to position [0, 0]
type textarea "Hi [PERSON_NAME], thank you for sharing the video and history of the hole in yo…"
click at [786, 394] on span "Send" at bounding box center [781, 393] width 17 height 12
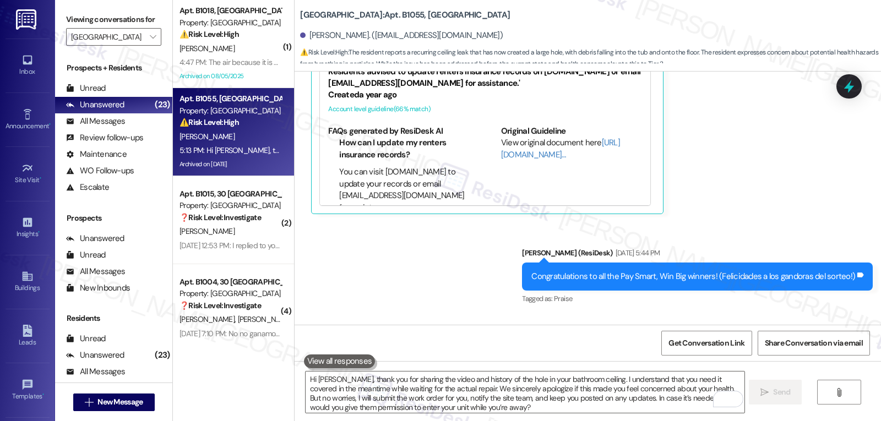
scroll to position [31028, 0]
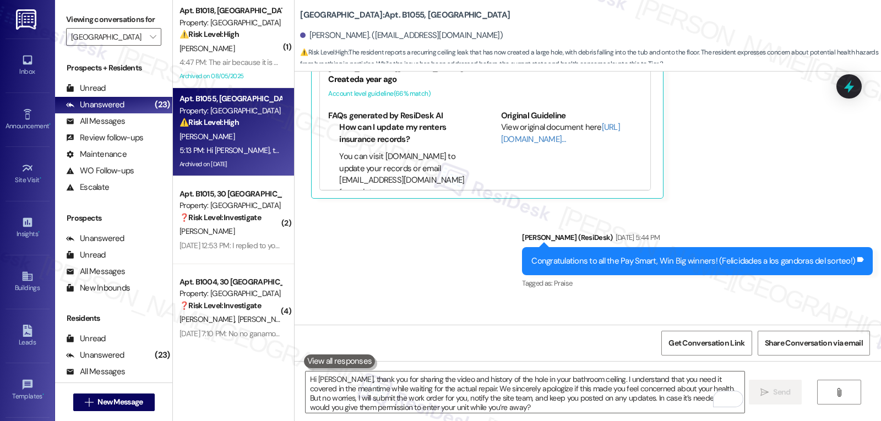
drag, startPoint x: 488, startPoint y: 311, endPoint x: 351, endPoint y: 246, distance: 152.0
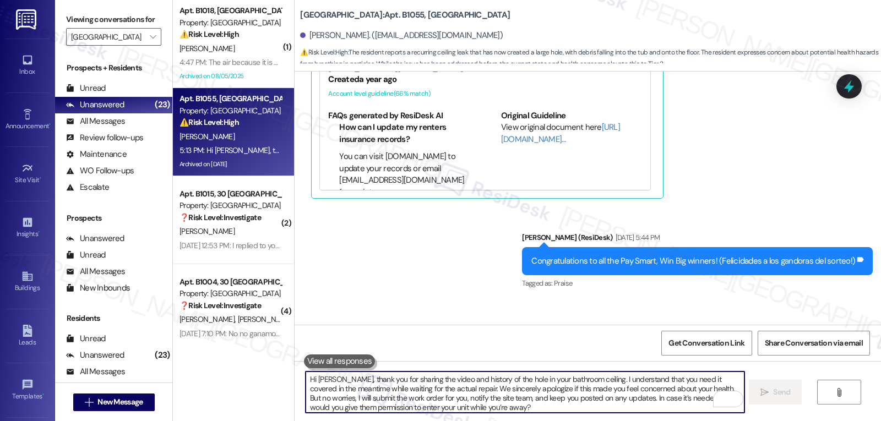
click at [546, 392] on textarea "Hi [PERSON_NAME], thank you for sharing the video and history of the hole in yo…" at bounding box center [525, 392] width 438 height 41
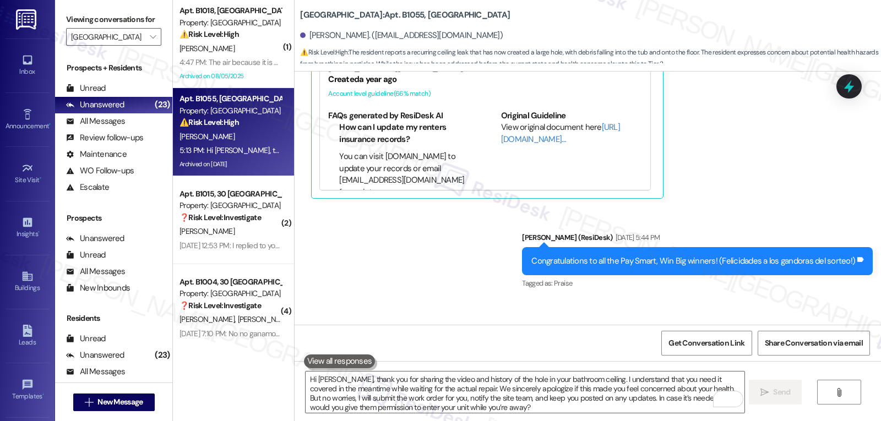
drag, startPoint x: 365, startPoint y: 289, endPoint x: 511, endPoint y: 294, distance: 146.0
drag, startPoint x: 494, startPoint y: 296, endPoint x: 573, endPoint y: 293, distance: 79.4
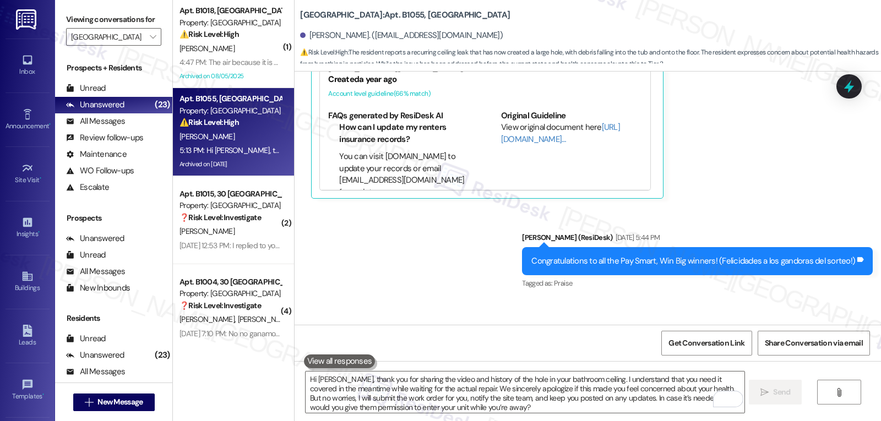
drag, startPoint x: 469, startPoint y: 291, endPoint x: 665, endPoint y: 292, distance: 196.6
click at [308, 35] on div "[PERSON_NAME]. ([EMAIL_ADDRESS][DOMAIN_NAME])" at bounding box center [401, 36] width 203 height 12
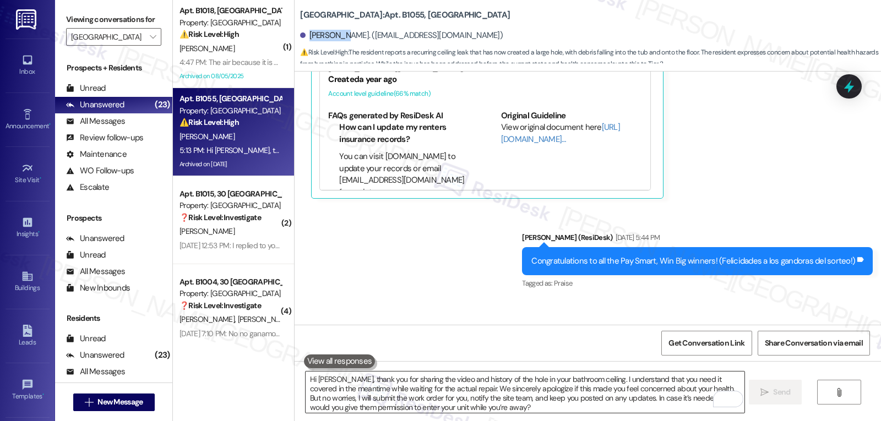
click at [588, 395] on textarea "Hi [PERSON_NAME], thank you for sharing the video and history of the hole in yo…" at bounding box center [525, 392] width 438 height 41
drag, startPoint x: 468, startPoint y: 291, endPoint x: 657, endPoint y: 298, distance: 189.6
drag, startPoint x: 297, startPoint y: 38, endPoint x: 415, endPoint y: 49, distance: 118.4
click at [395, 47] on div "[GEOGRAPHIC_DATA]: Apt. B1055, 25 Lexington [PERSON_NAME]. ([EMAIL_ADDRESS][DOM…" at bounding box center [590, 33] width 581 height 61
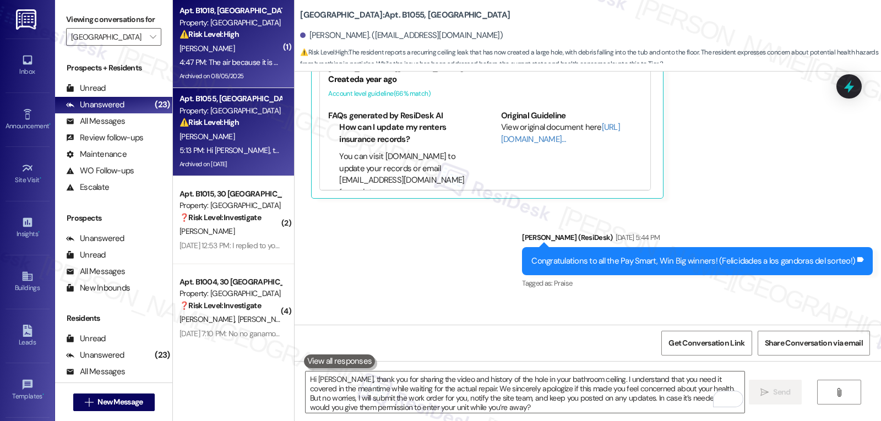
click at [234, 76] on div "Archived on 08/05/2025" at bounding box center [230, 76] width 104 height 14
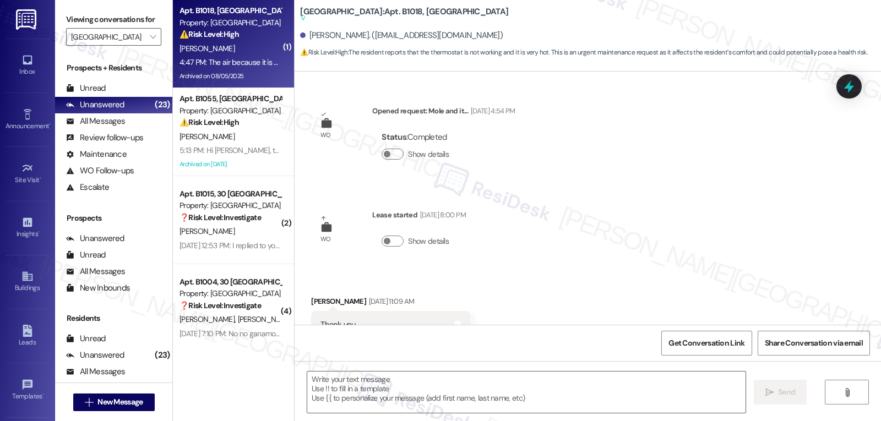
scroll to position [25427, 0]
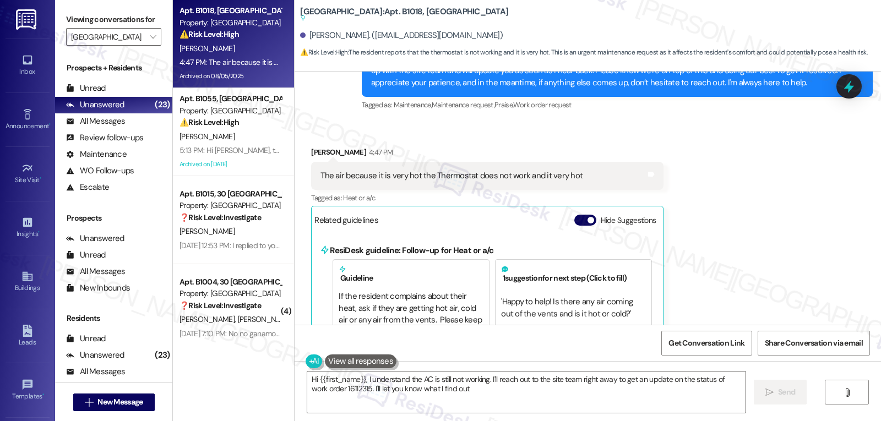
type textarea "Hi {{first_name}}, I understand the AC is still not working. I'll reach out to …"
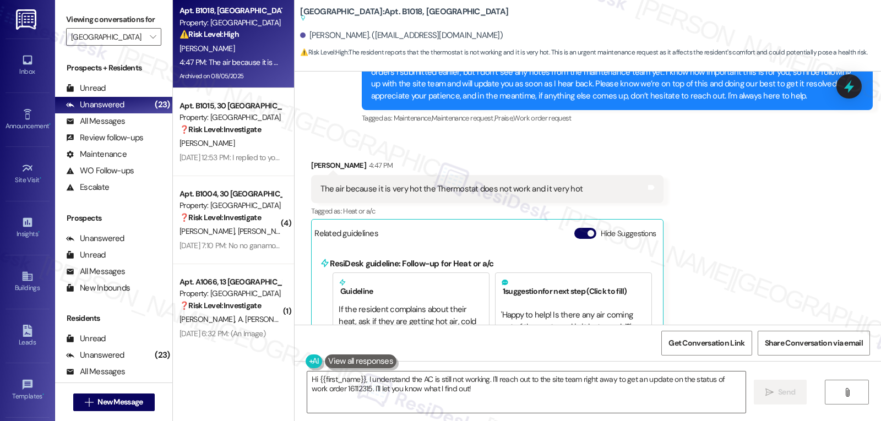
scroll to position [25428, 0]
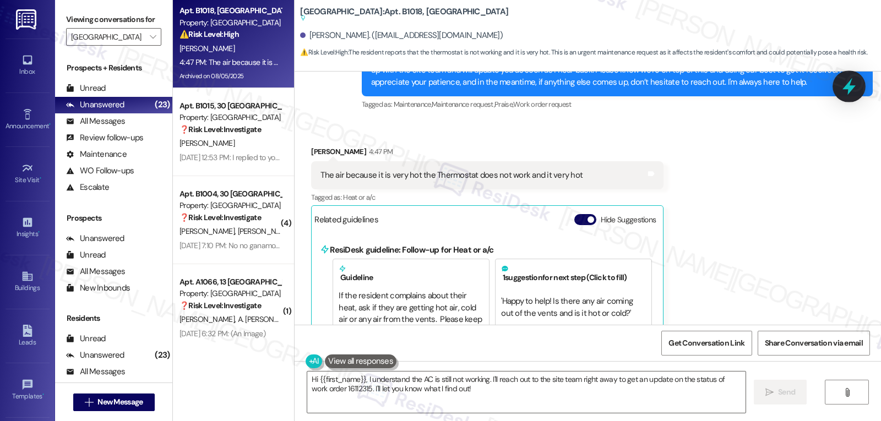
click at [853, 87] on icon at bounding box center [849, 86] width 13 height 17
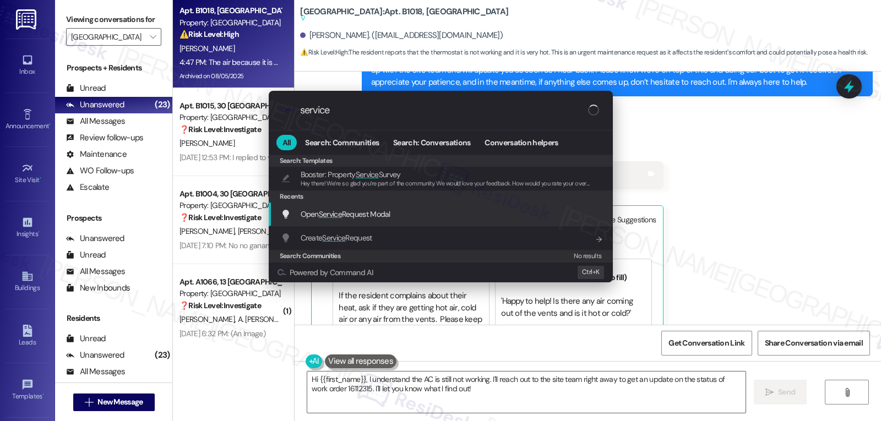
click at [410, 219] on div "Open Service Request Modal Add shortcut" at bounding box center [442, 214] width 322 height 12
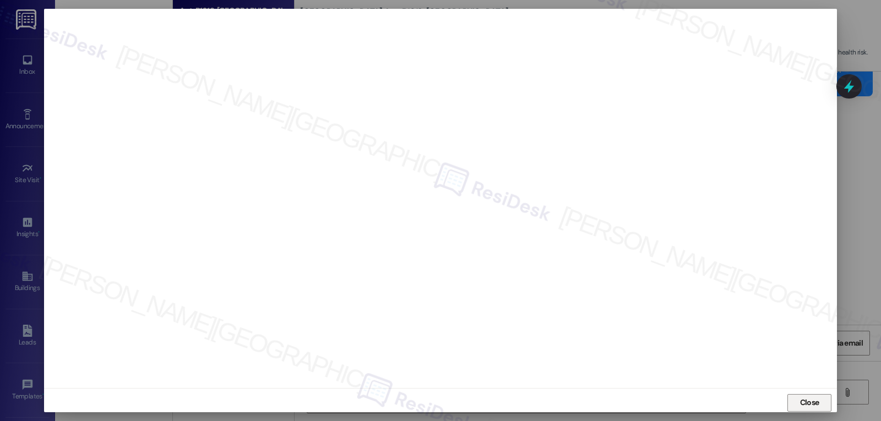
click at [802, 404] on span "Close" at bounding box center [809, 403] width 19 height 12
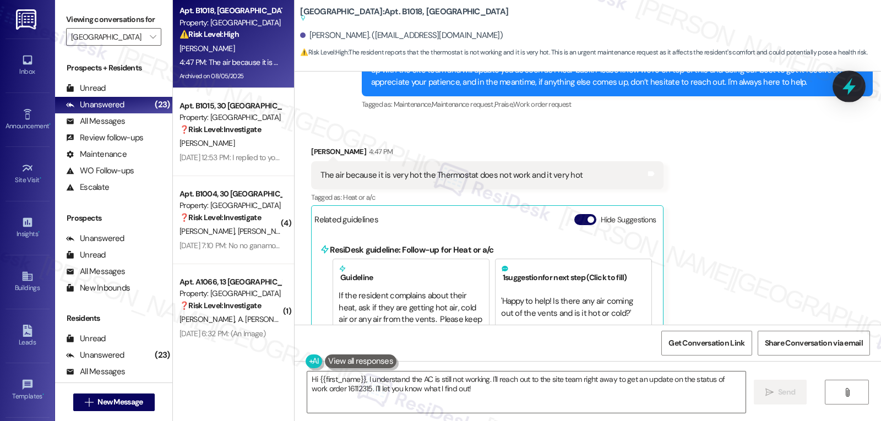
click at [852, 91] on icon at bounding box center [849, 86] width 19 height 19
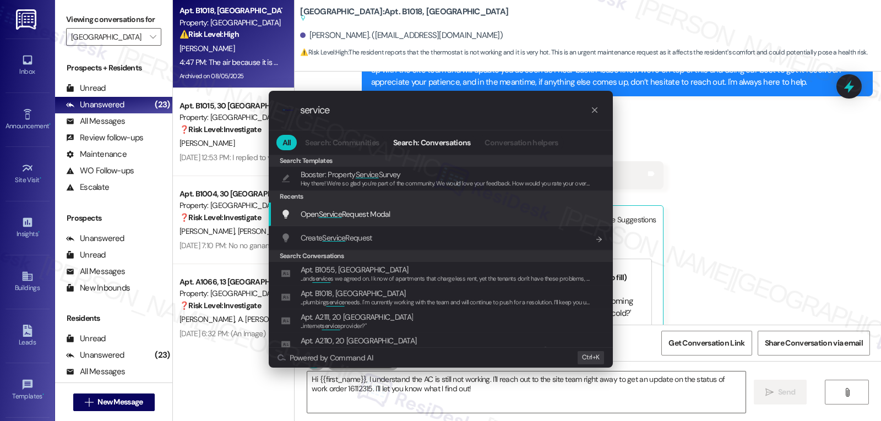
type input "service"
click at [734, 198] on div ".cls-1{fill:#0a055f;}.cls-2{fill:#0cc4c4;} resideskLogoBlueOrange service All S…" at bounding box center [440, 210] width 881 height 421
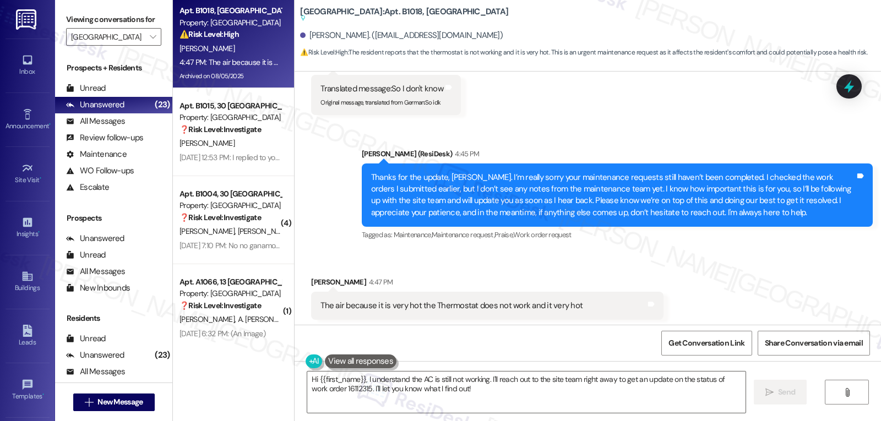
scroll to position [25318, 0]
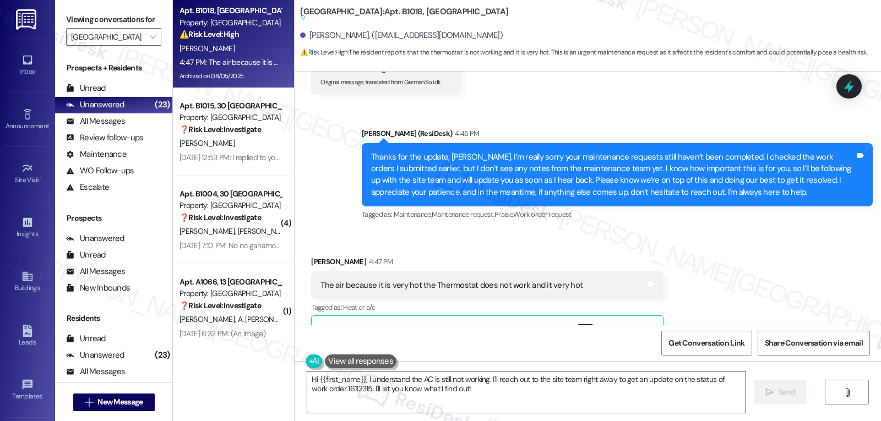
click at [489, 382] on textarea "Hi {{first_name}}, I understand the AC is still not working. I'll reach out to …" at bounding box center [526, 392] width 438 height 41
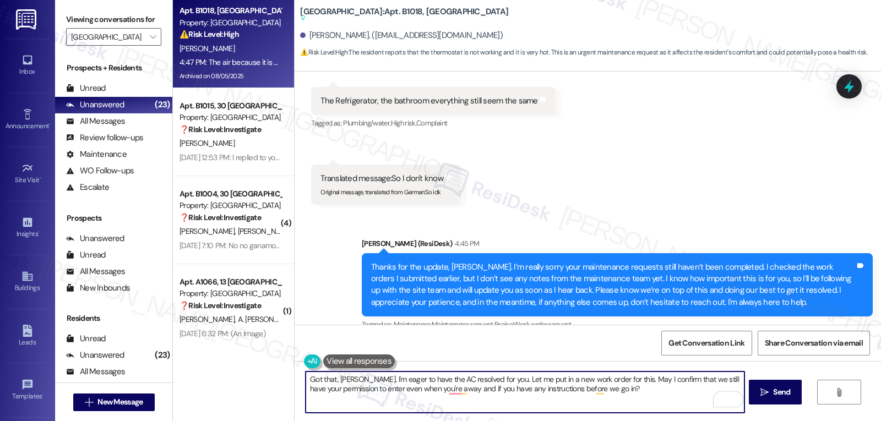
scroll to position [25428, 0]
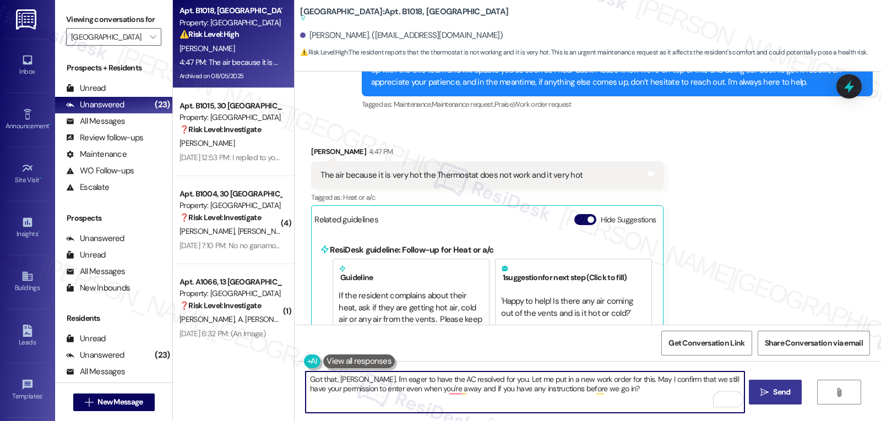
type textarea "Got that, [PERSON_NAME]. I'm eager to have the AC resolved for you. Let me put …"
click at [784, 389] on span "Send" at bounding box center [781, 393] width 17 height 12
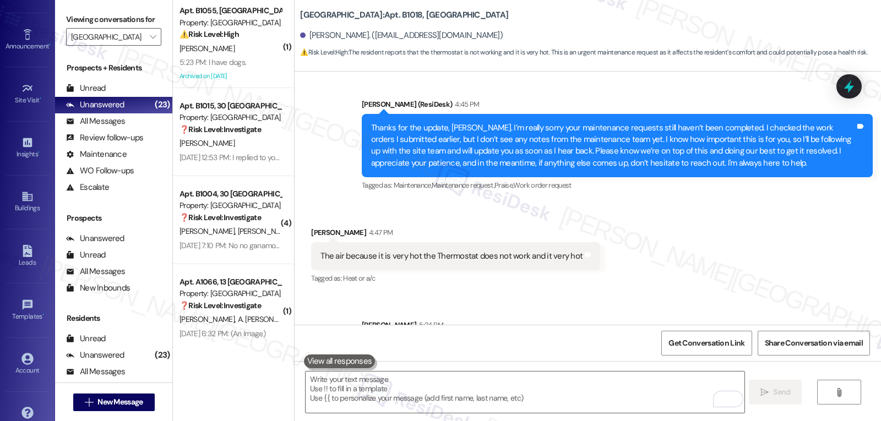
scroll to position [104, 0]
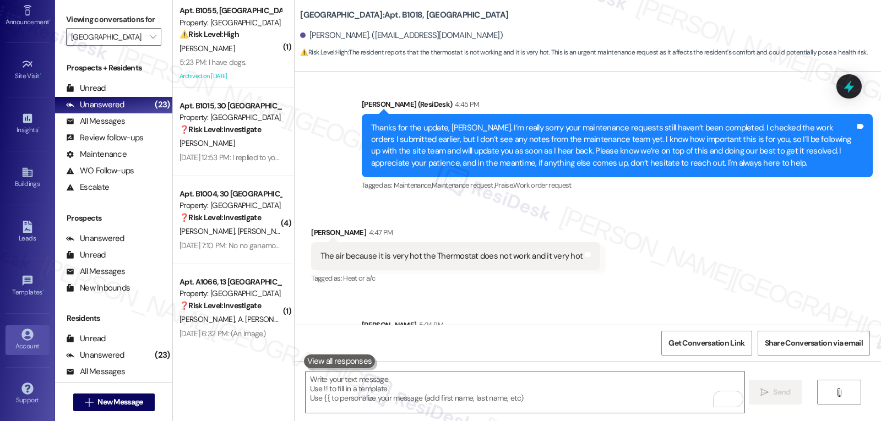
click at [21, 340] on icon at bounding box center [27, 335] width 12 height 12
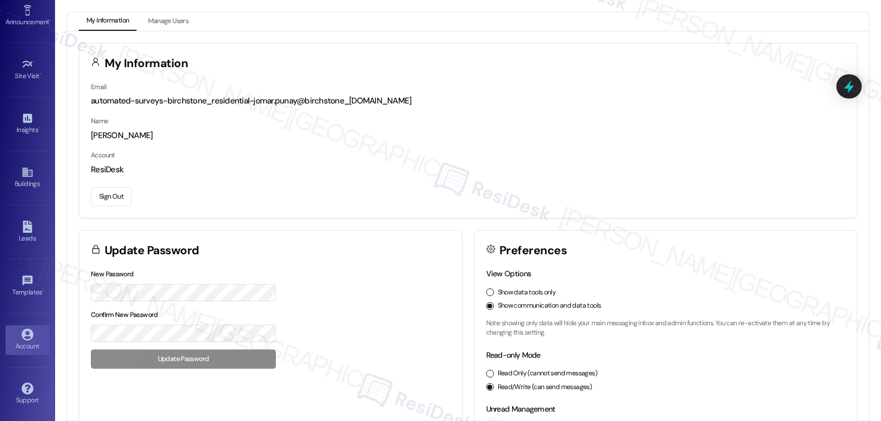
click at [116, 199] on button "Sign Out" at bounding box center [111, 196] width 41 height 19
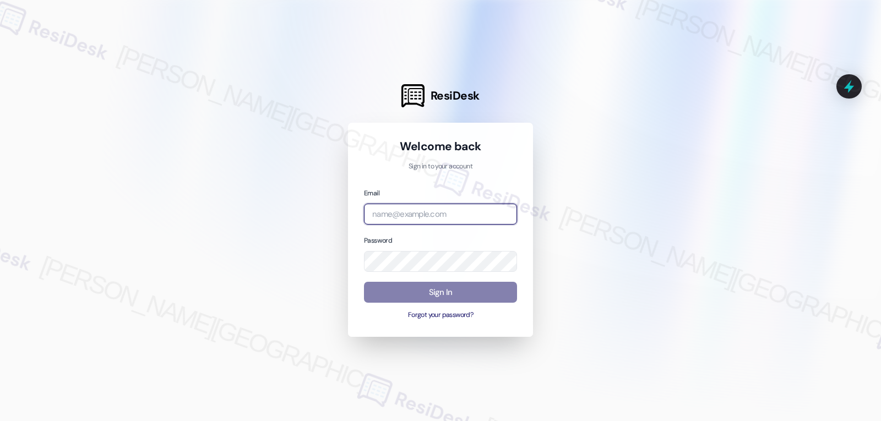
click at [420, 211] on input "email" at bounding box center [440, 214] width 153 height 21
click at [438, 218] on input "email" at bounding box center [440, 214] width 153 height 21
paste input "[EMAIL_ADDRESS][DOMAIN_NAME]"
type input "[EMAIL_ADDRESS][DOMAIN_NAME]"
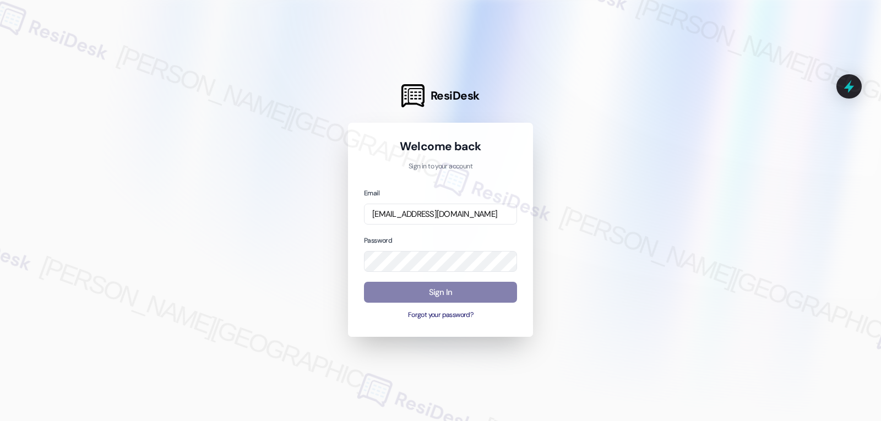
scroll to position [0, 0]
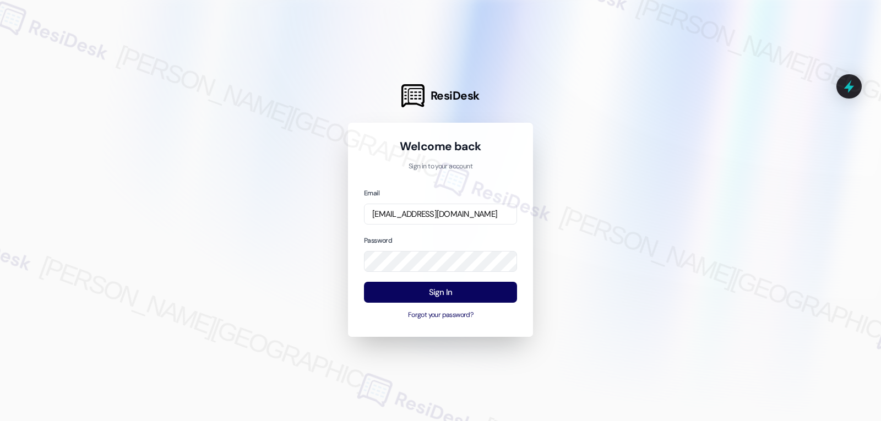
click at [288, 209] on div at bounding box center [440, 210] width 881 height 421
click at [432, 289] on button "Sign In" at bounding box center [440, 292] width 153 height 21
